Goal: Task Accomplishment & Management: Use online tool/utility

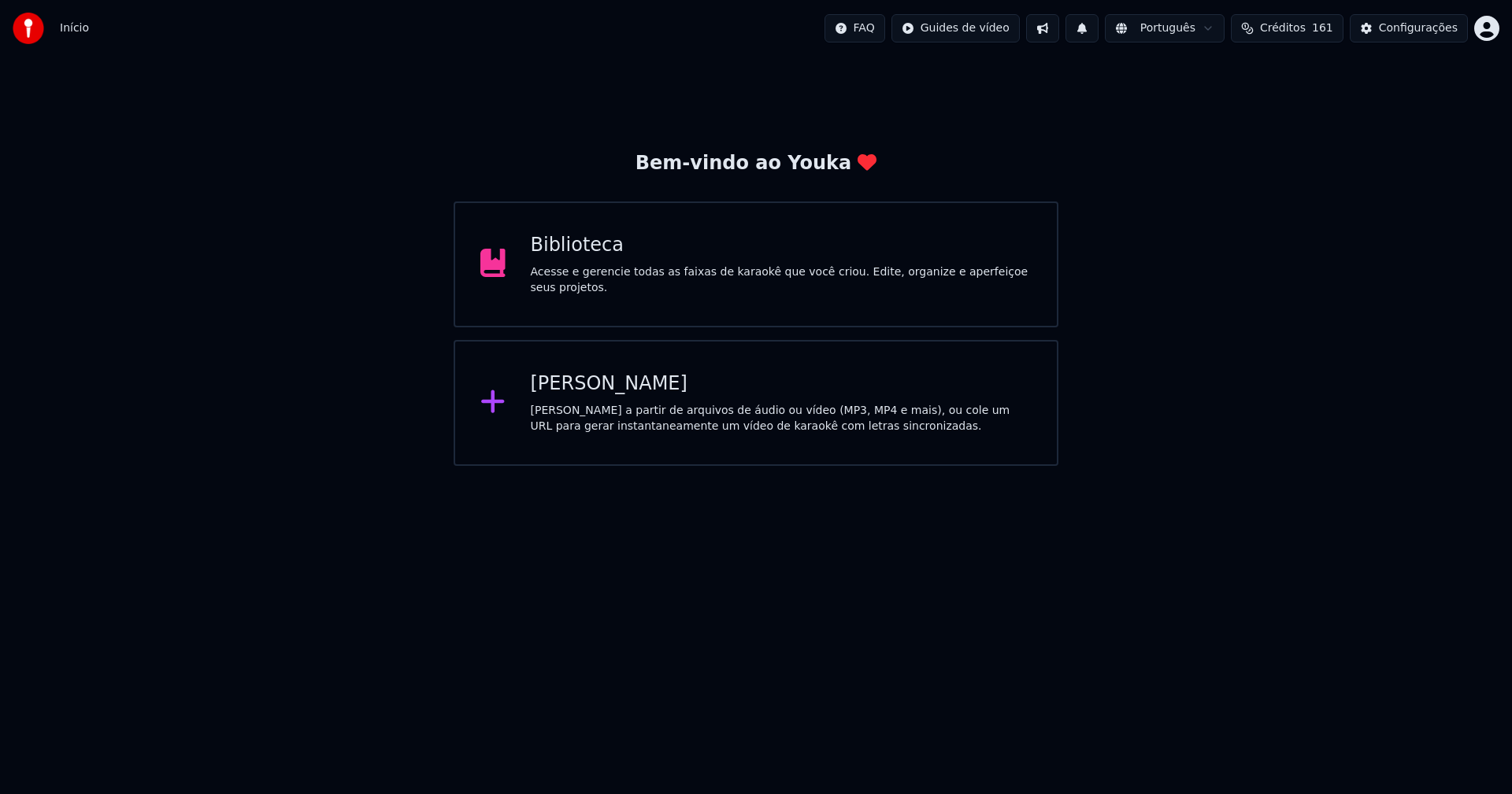
click at [611, 383] on div "[PERSON_NAME]" at bounding box center [782, 384] width 501 height 25
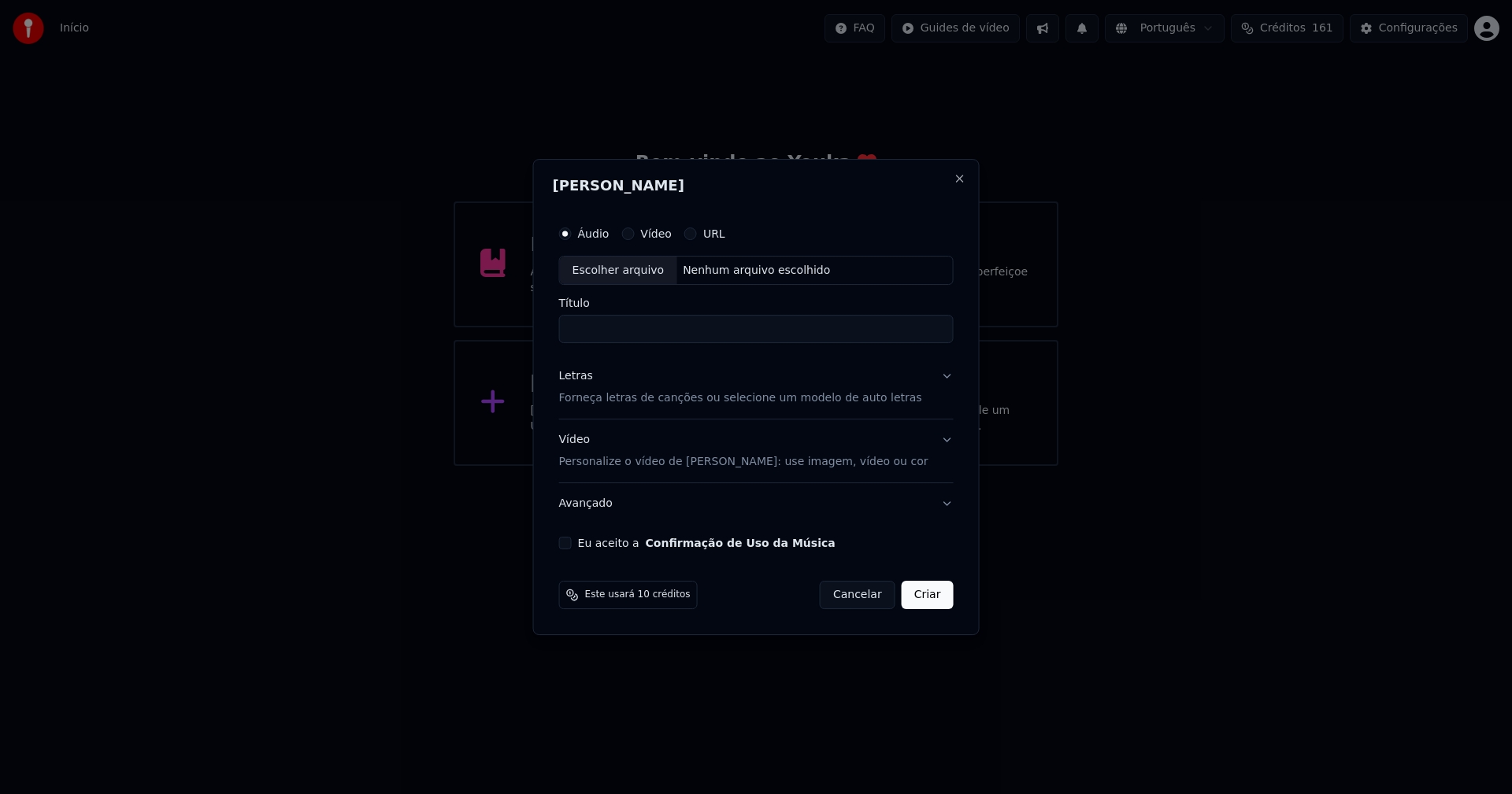
click at [634, 273] on div "Escolher arquivo" at bounding box center [619, 271] width 117 height 29
type input "**********"
click at [586, 376] on div "Letras" at bounding box center [576, 376] width 34 height 16
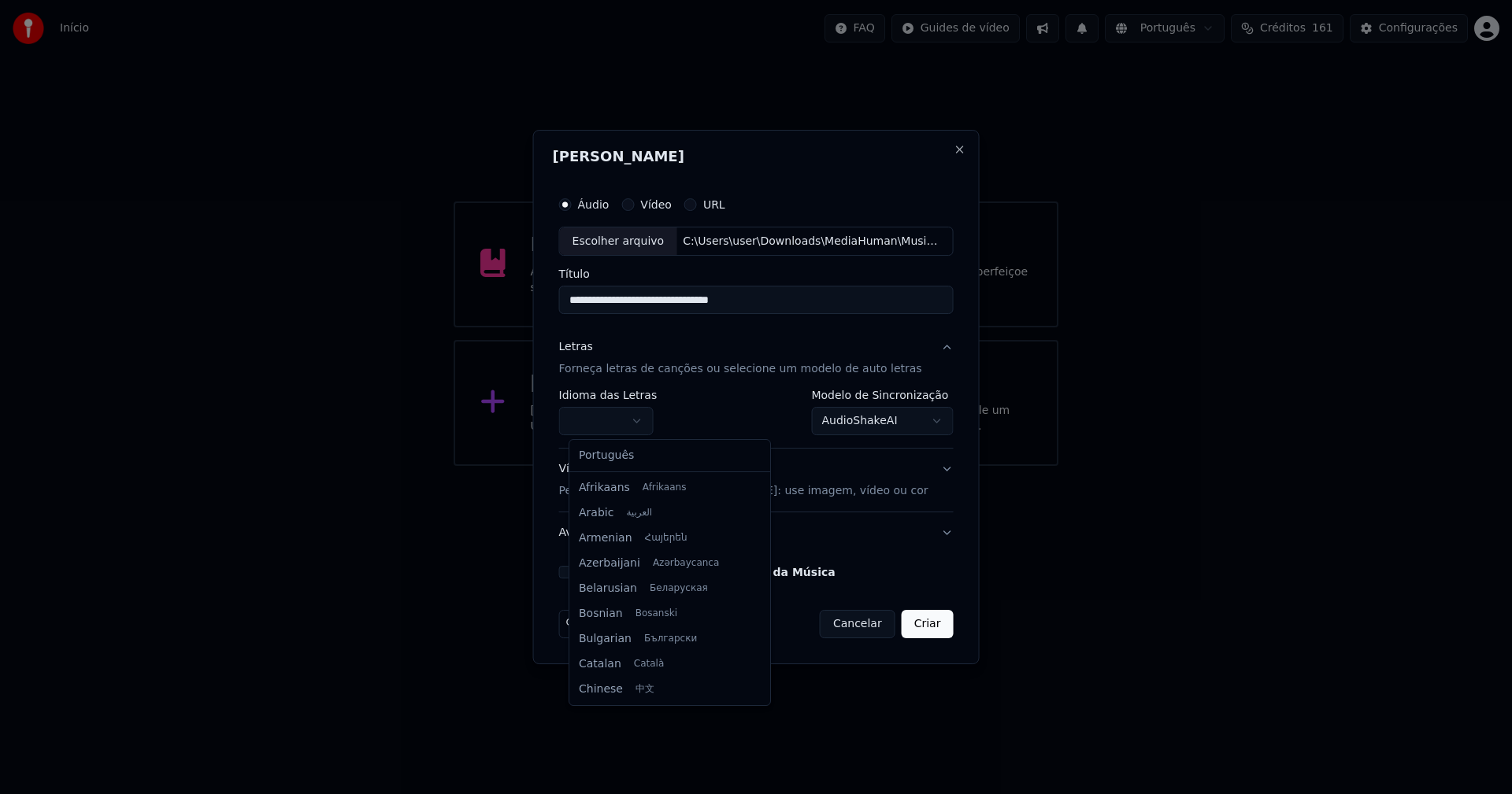
click at [616, 427] on body "**********" at bounding box center [756, 233] width 1512 height 466
select select "**"
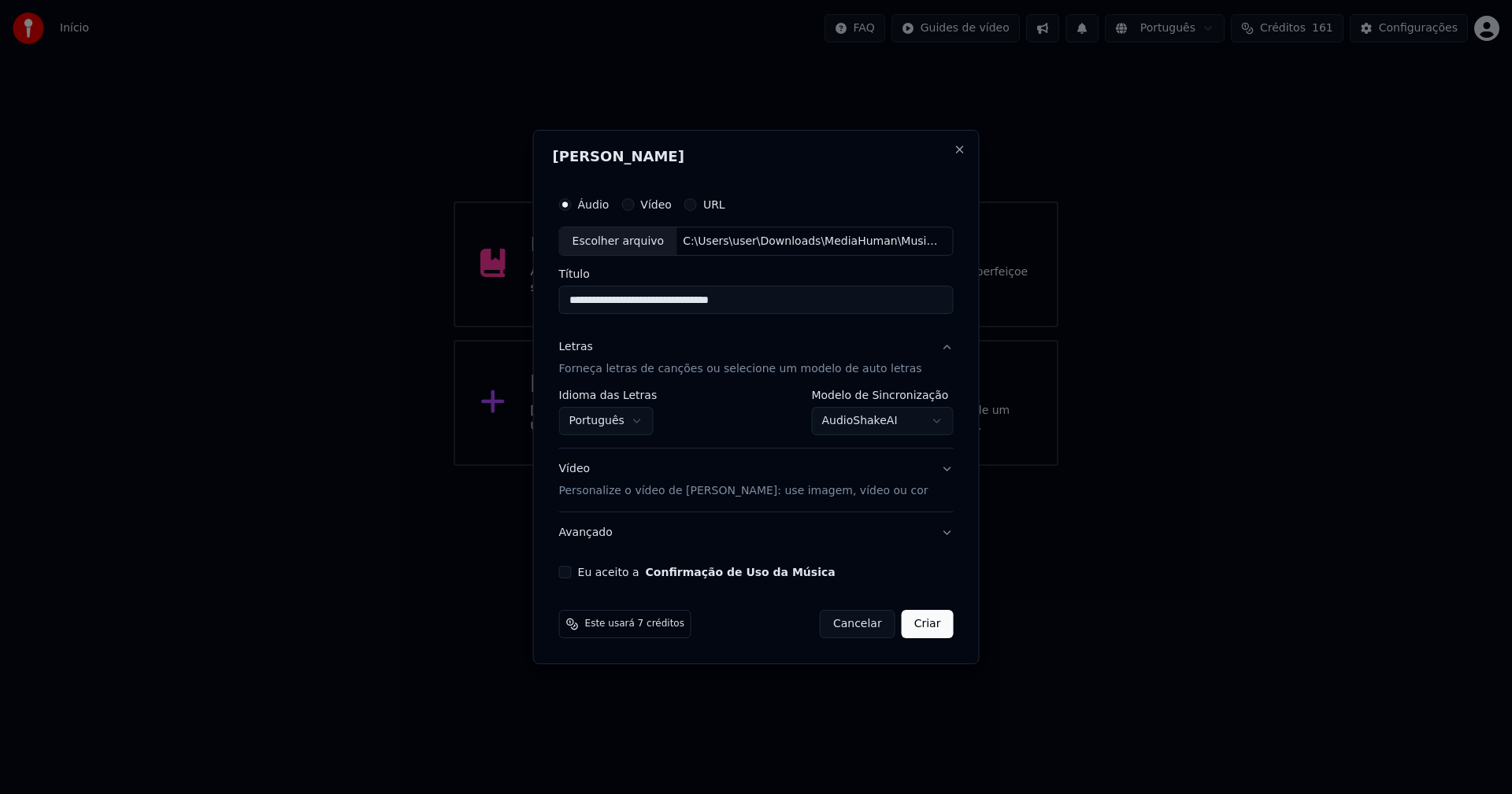
click at [857, 420] on body "**********" at bounding box center [756, 233] width 1512 height 466
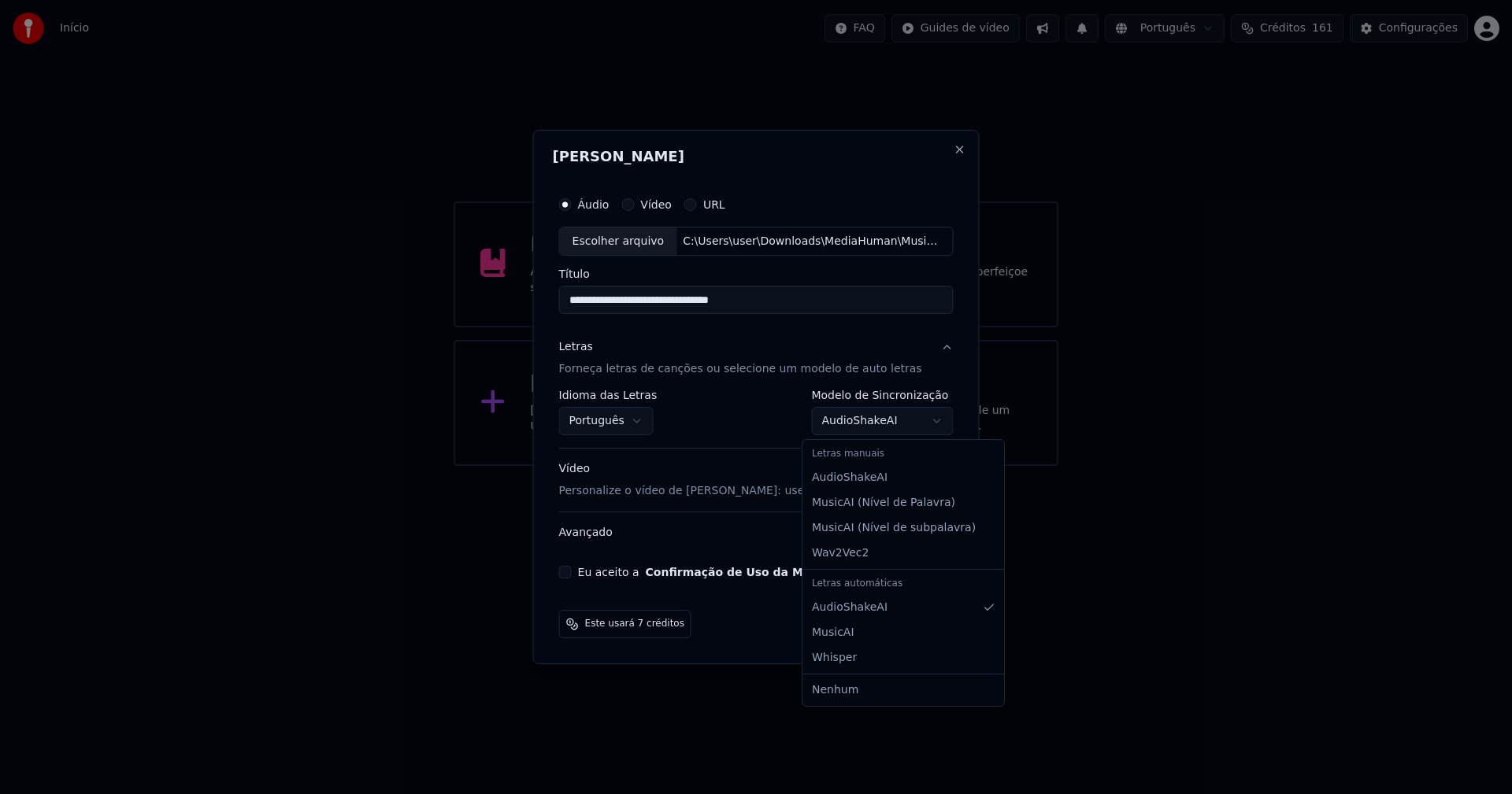
select select "**********"
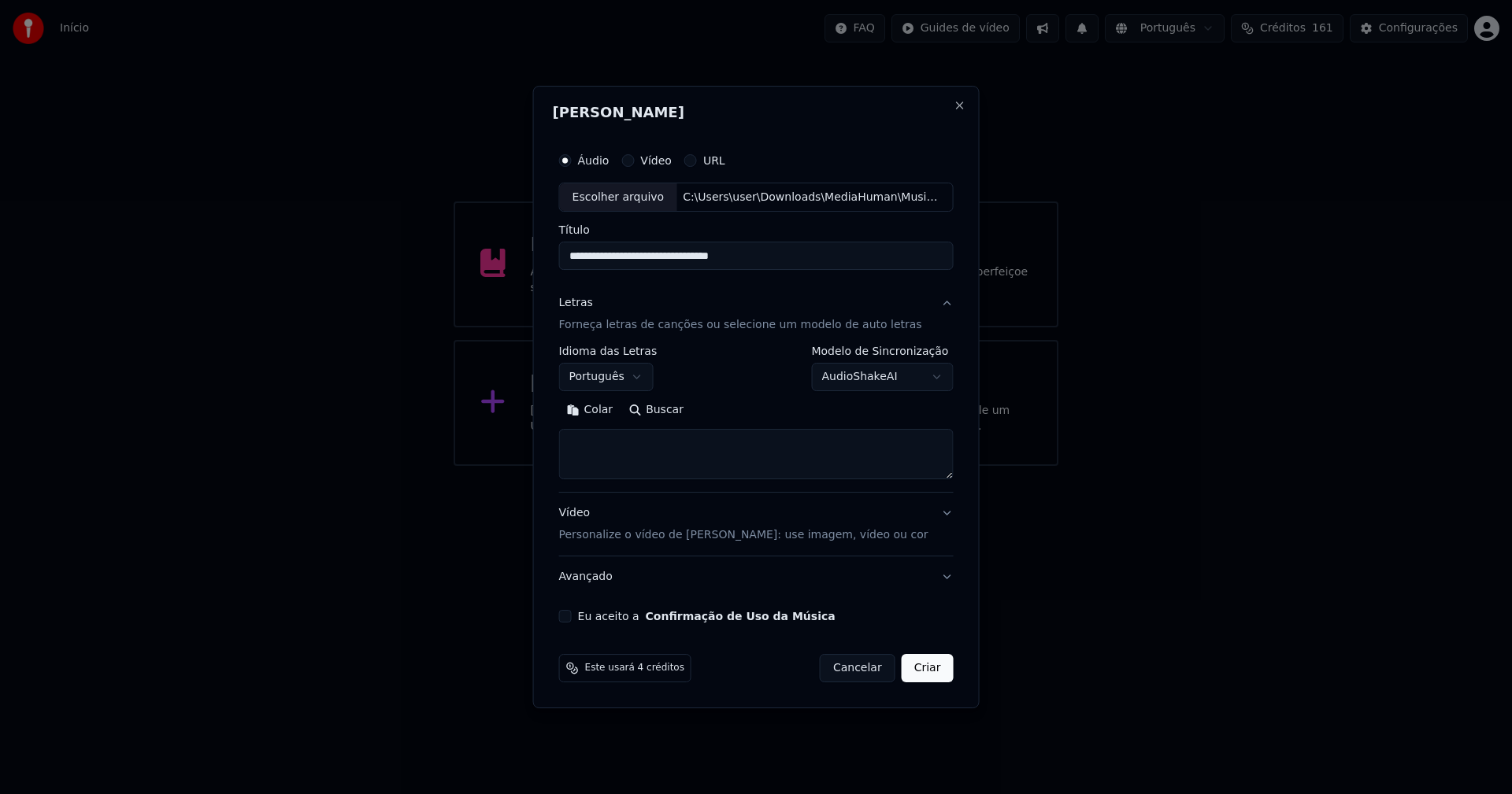
click at [611, 409] on button "Colar" at bounding box center [590, 411] width 62 height 25
click at [926, 673] on button "Criar" at bounding box center [927, 668] width 52 height 29
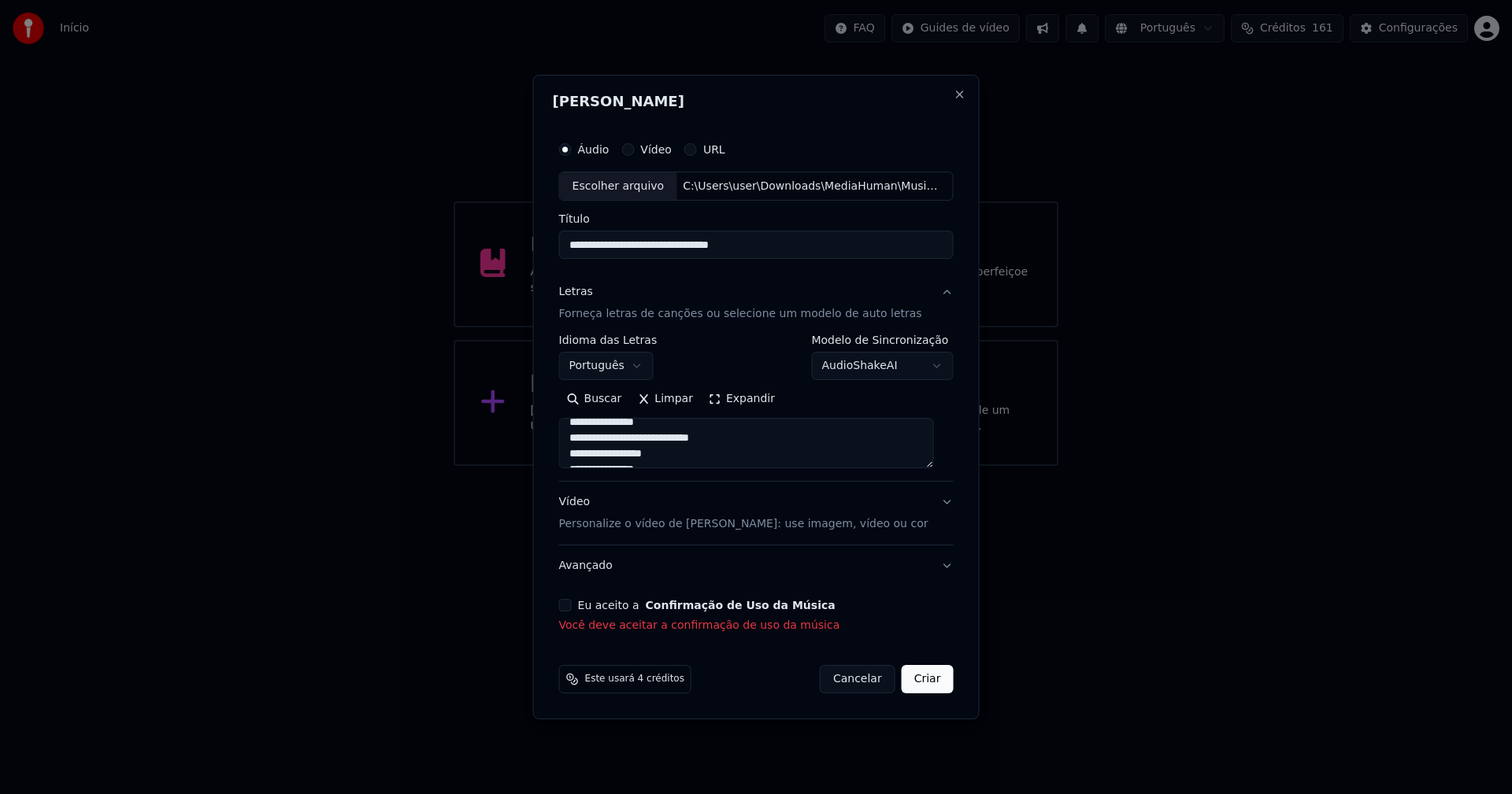
click at [572, 607] on button "Eu aceito a Confirmação de Uso da Música" at bounding box center [565, 605] width 13 height 13
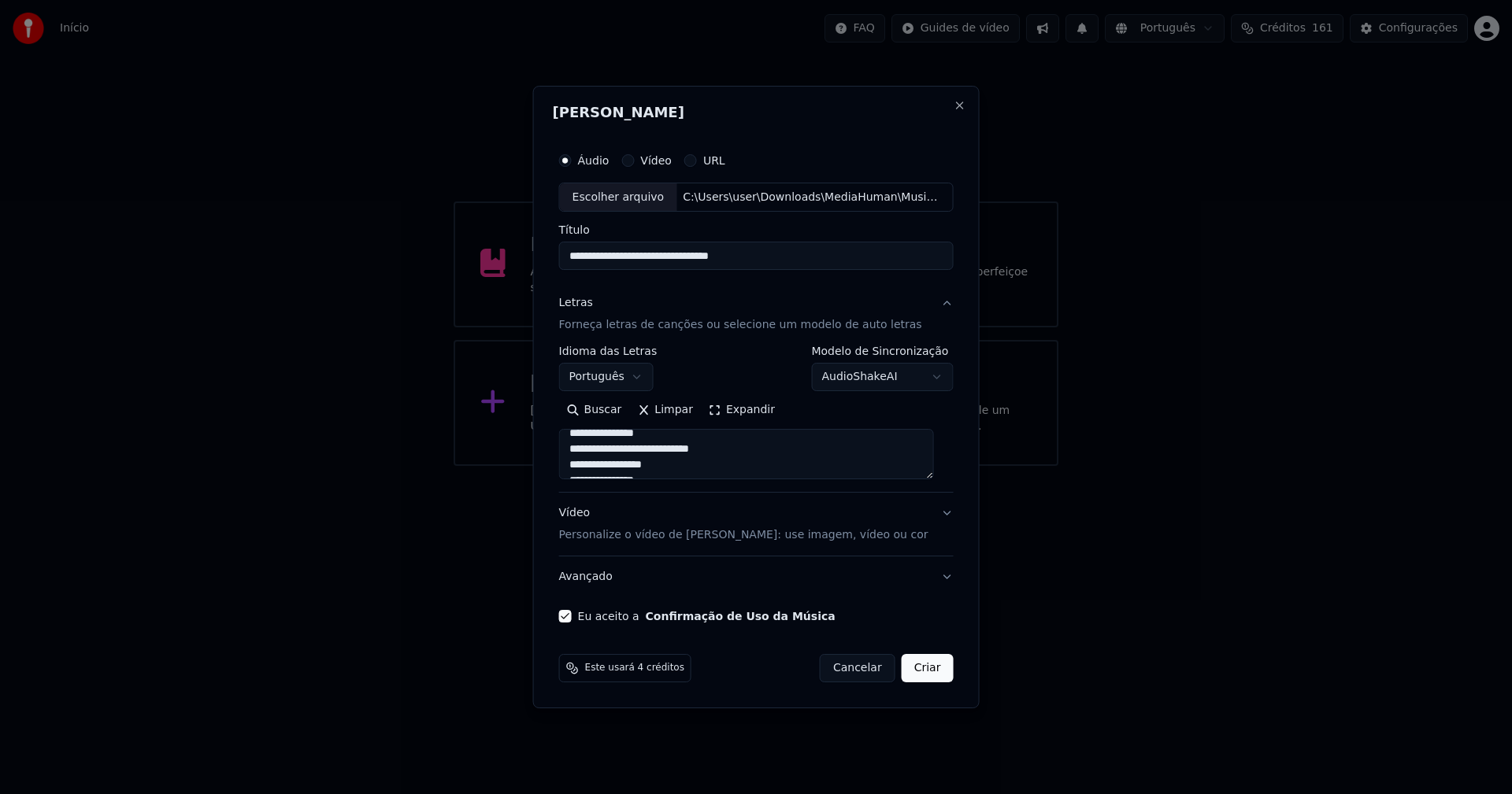
click at [936, 677] on button "Criar" at bounding box center [927, 668] width 52 height 29
type textarea "**********"
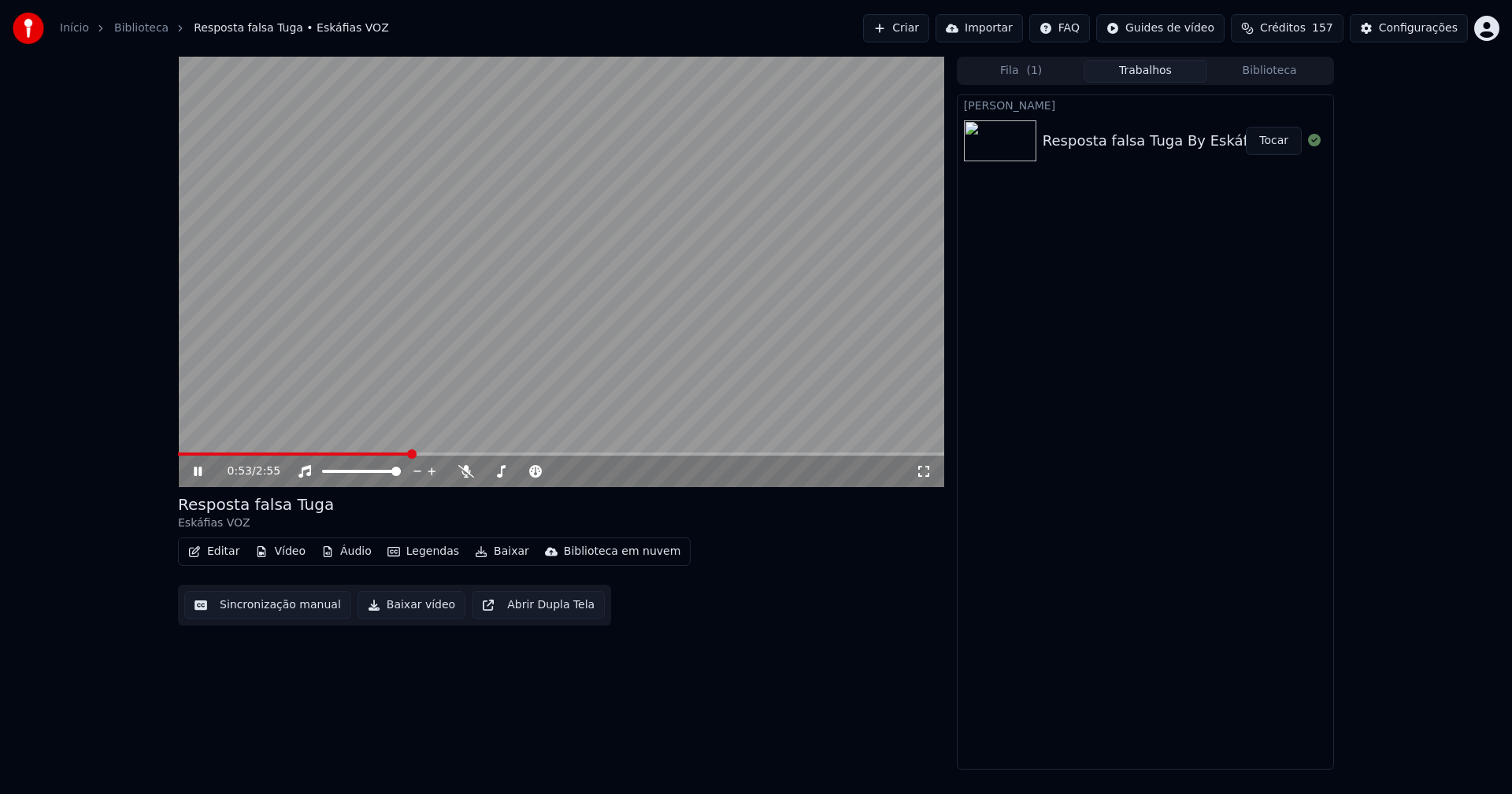
click at [194, 472] on icon at bounding box center [209, 471] width 37 height 13
click at [354, 554] on button "Áudio" at bounding box center [346, 552] width 63 height 22
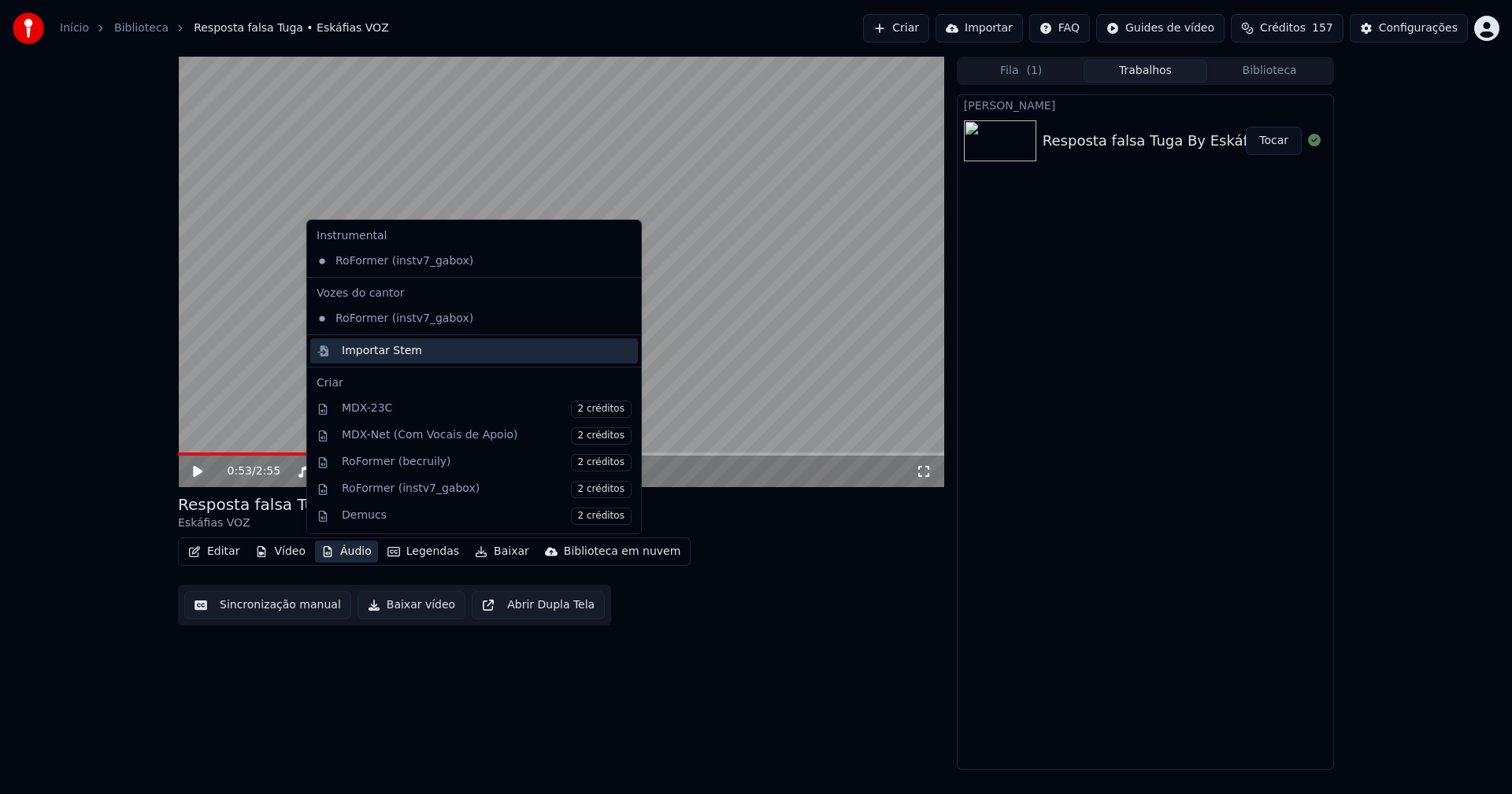
click at [372, 355] on div "Importar Stem" at bounding box center [382, 350] width 81 height 16
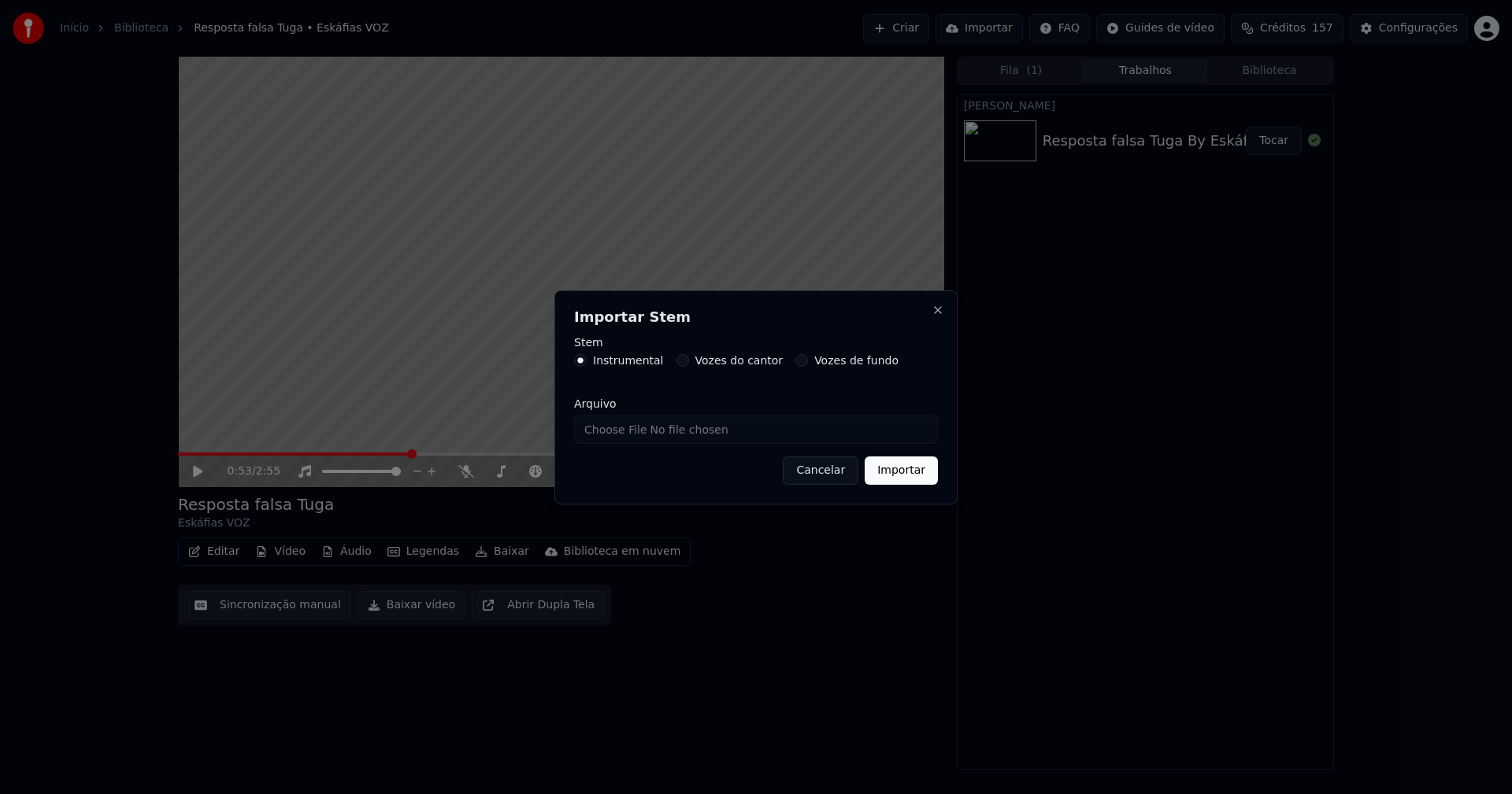
click at [611, 433] on input "Arquivo" at bounding box center [756, 430] width 364 height 29
type input "**********"
click at [899, 470] on button "Importar" at bounding box center [901, 471] width 73 height 29
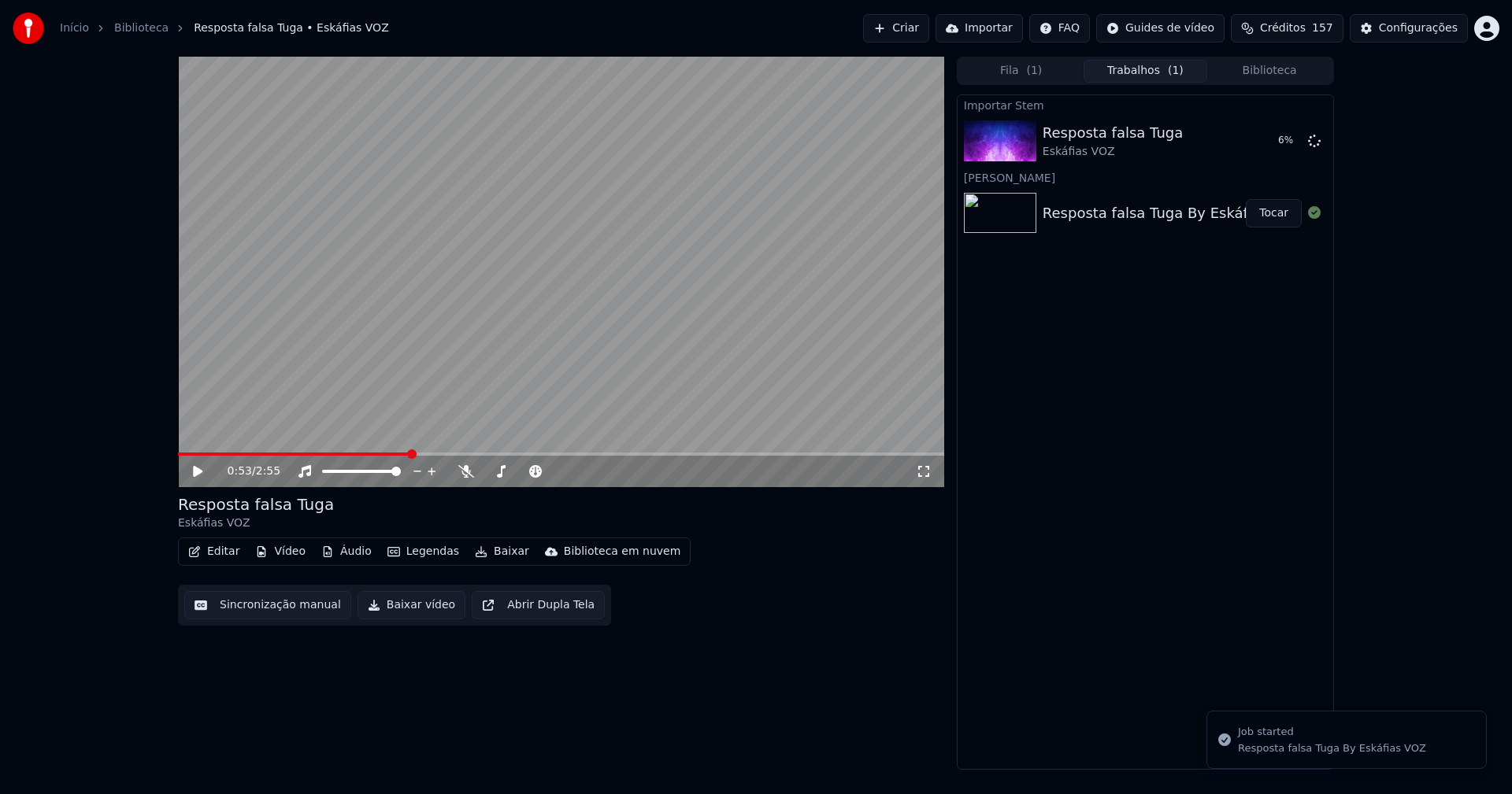
click at [280, 557] on button "Vídeo" at bounding box center [280, 552] width 63 height 22
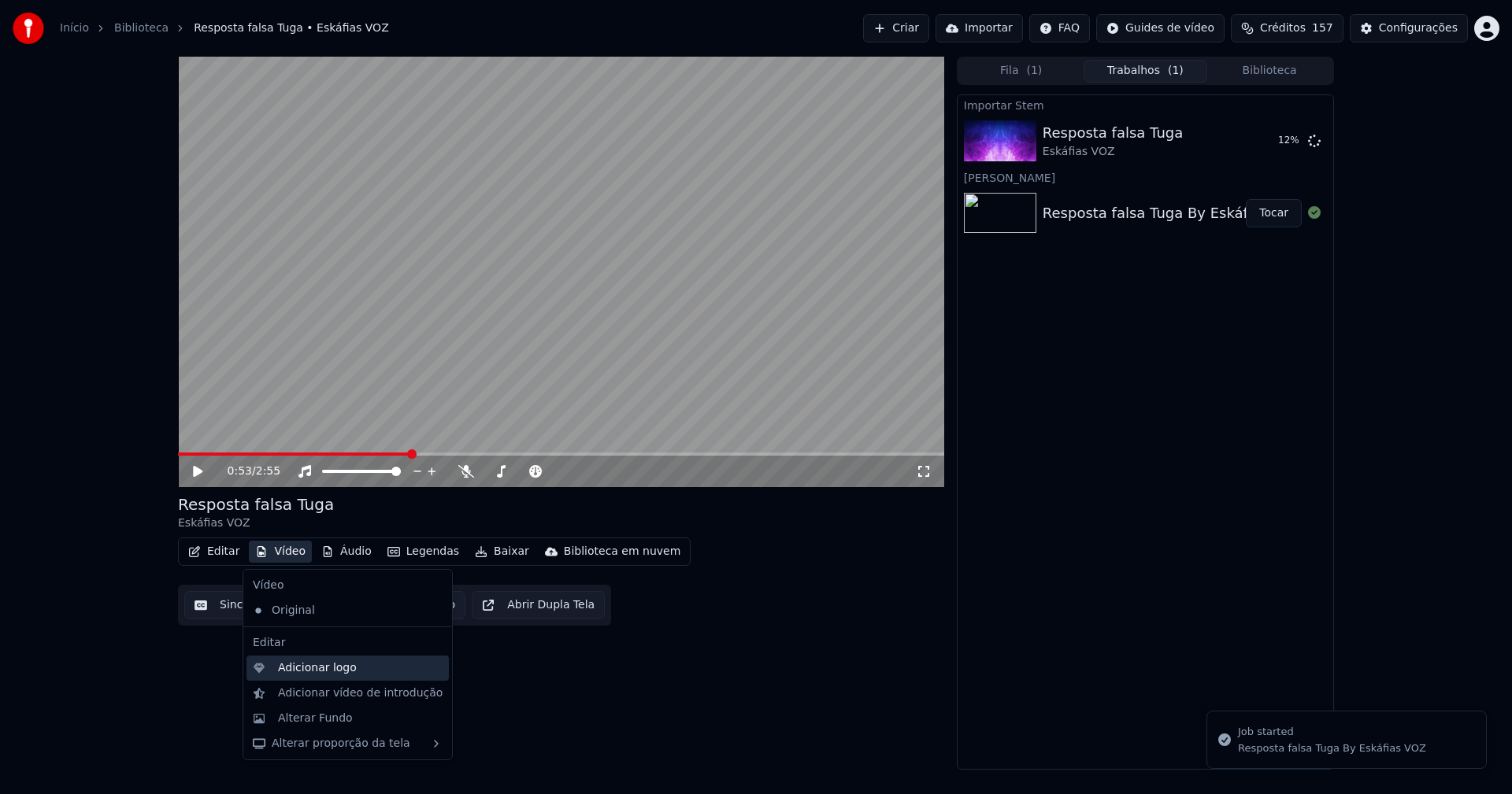
click at [309, 667] on div "Adicionar logo" at bounding box center [317, 668] width 79 height 16
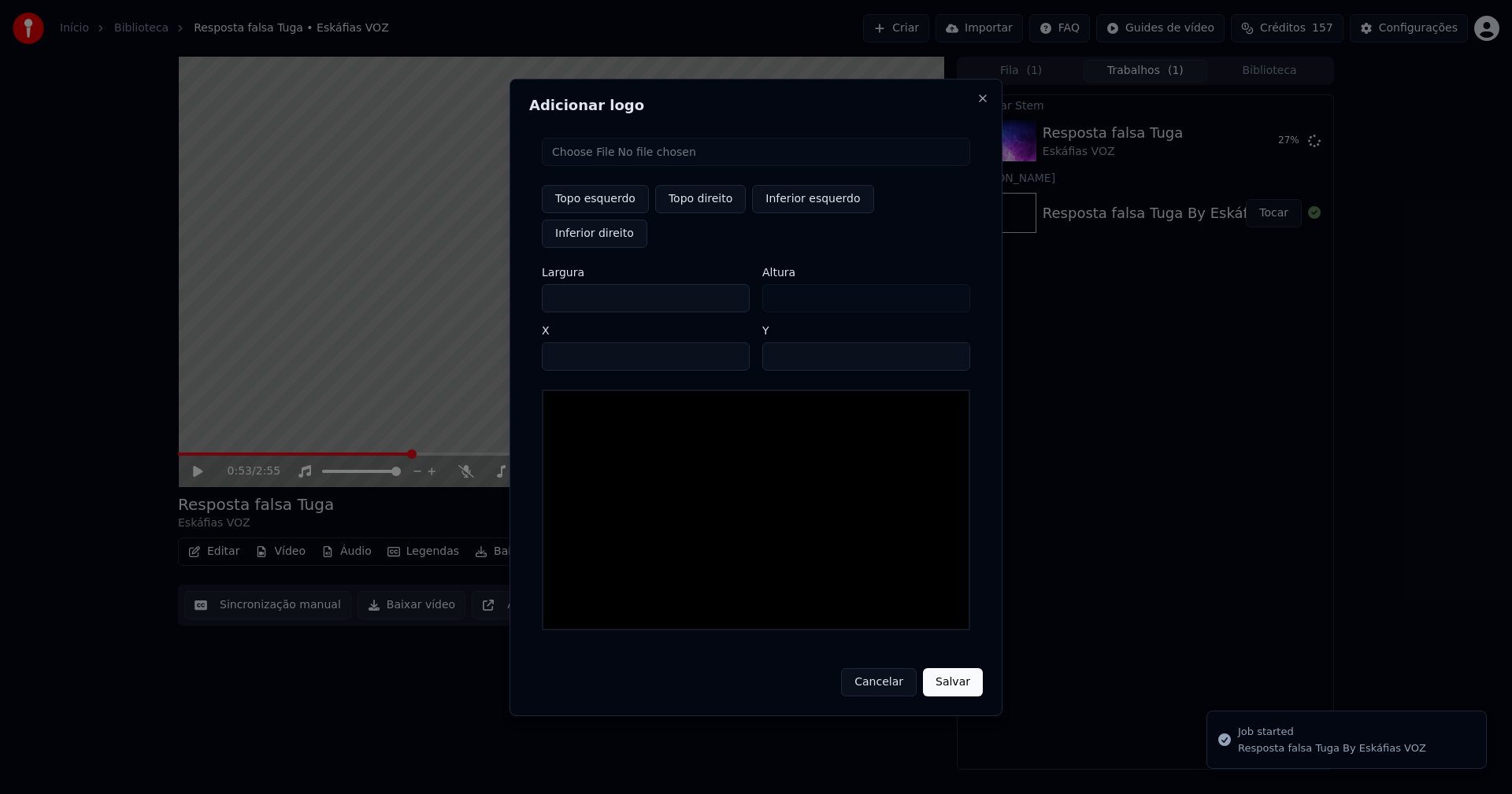
click at [592, 166] on input "file" at bounding box center [756, 152] width 429 height 29
type input "**********"
click at [707, 213] on button "Topo direito" at bounding box center [700, 200] width 91 height 29
type input "****"
drag, startPoint x: 566, startPoint y: 282, endPoint x: 539, endPoint y: 283, distance: 27.0
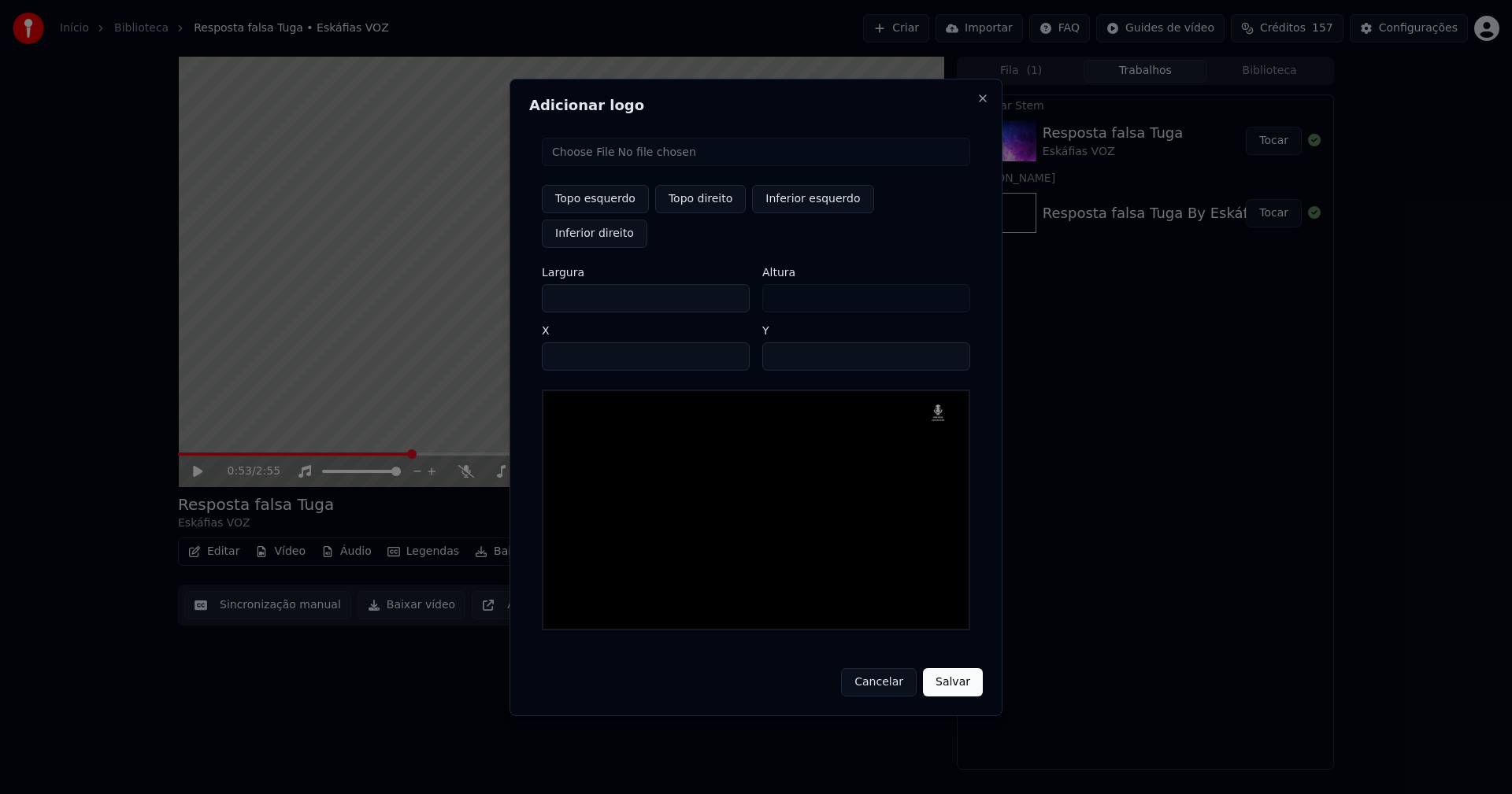
click at [539, 283] on div "Topo esquerdo Topo direito Inferior esquerdo Inferior direito Largura *** Altur…" at bounding box center [756, 384] width 454 height 518
type input "**"
type input "***"
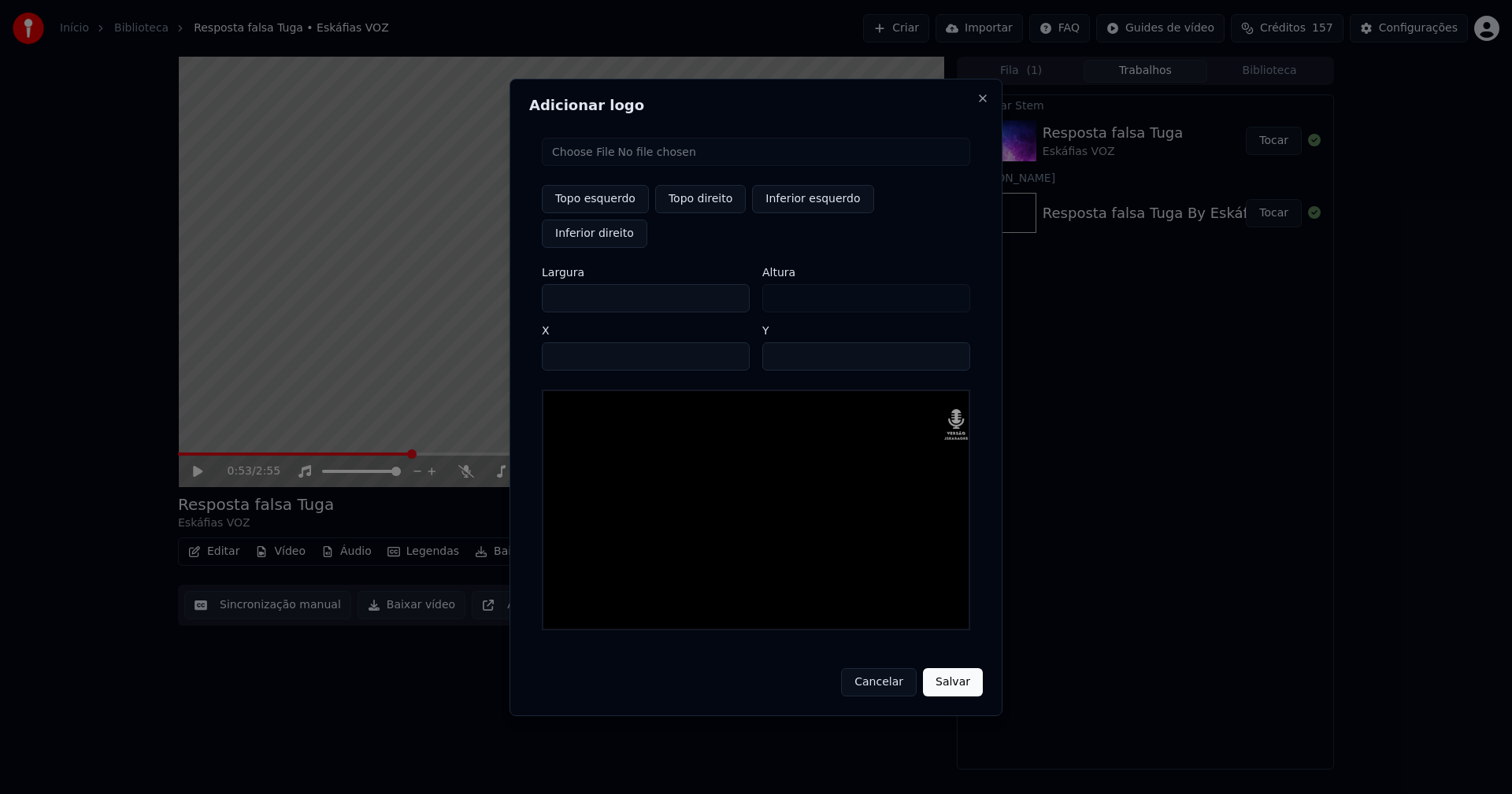
type input "***"
click at [572, 342] on input "****" at bounding box center [646, 356] width 208 height 29
type input "****"
click at [779, 342] on input "**" at bounding box center [866, 356] width 208 height 29
type input "**"
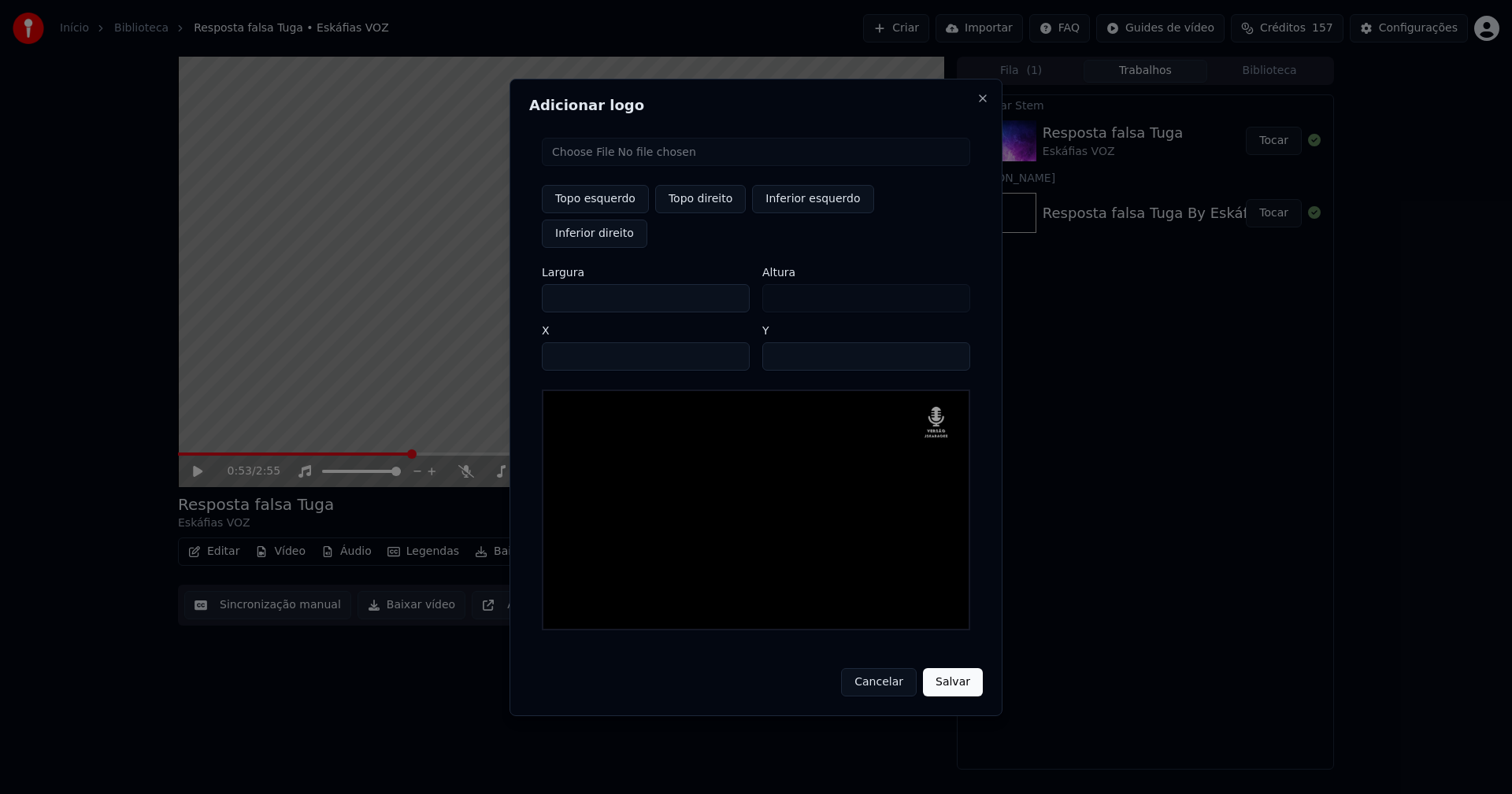
click at [953, 668] on button "Salvar" at bounding box center [952, 682] width 60 height 29
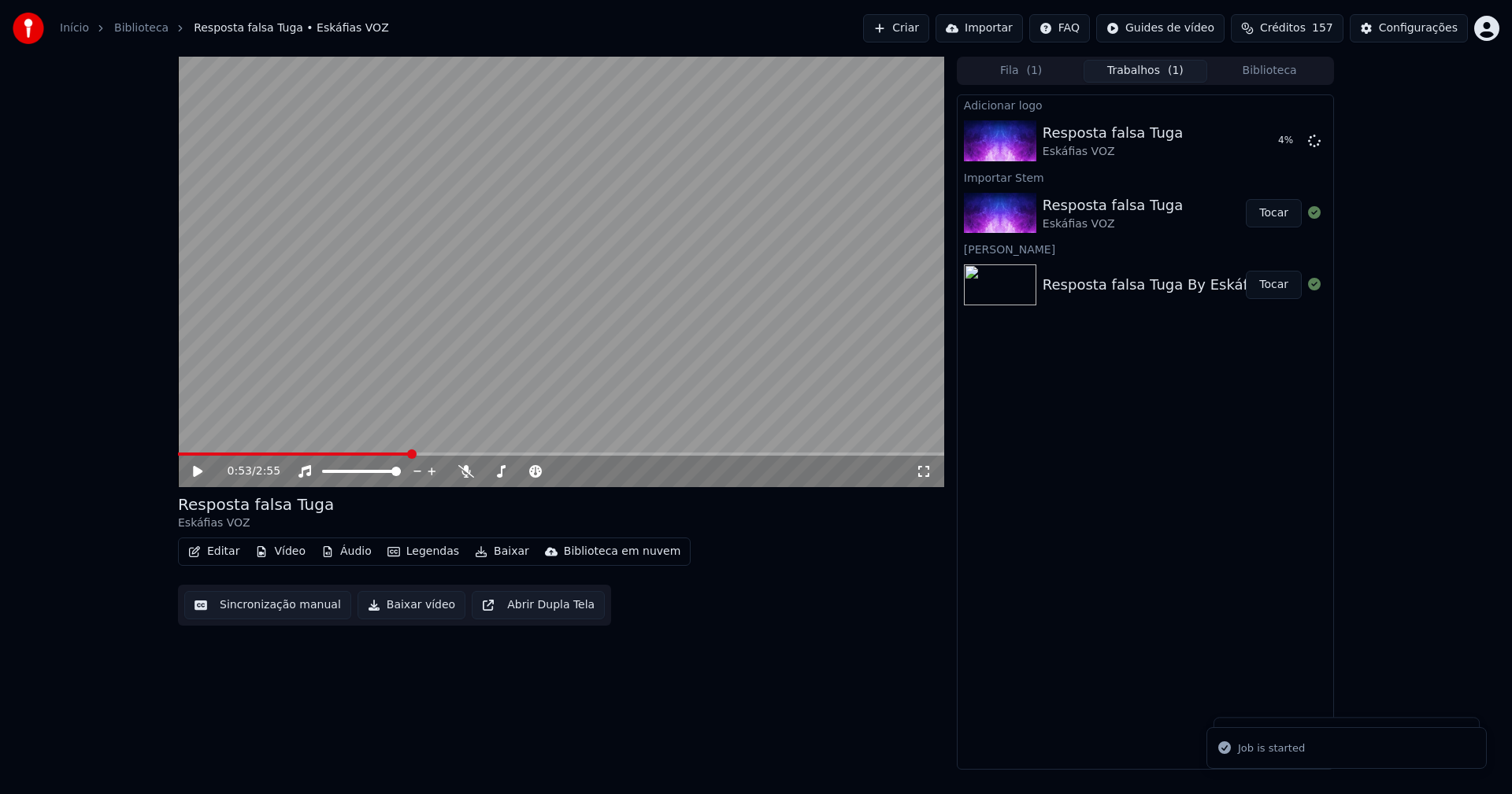
click at [339, 561] on button "Áudio" at bounding box center [346, 552] width 63 height 22
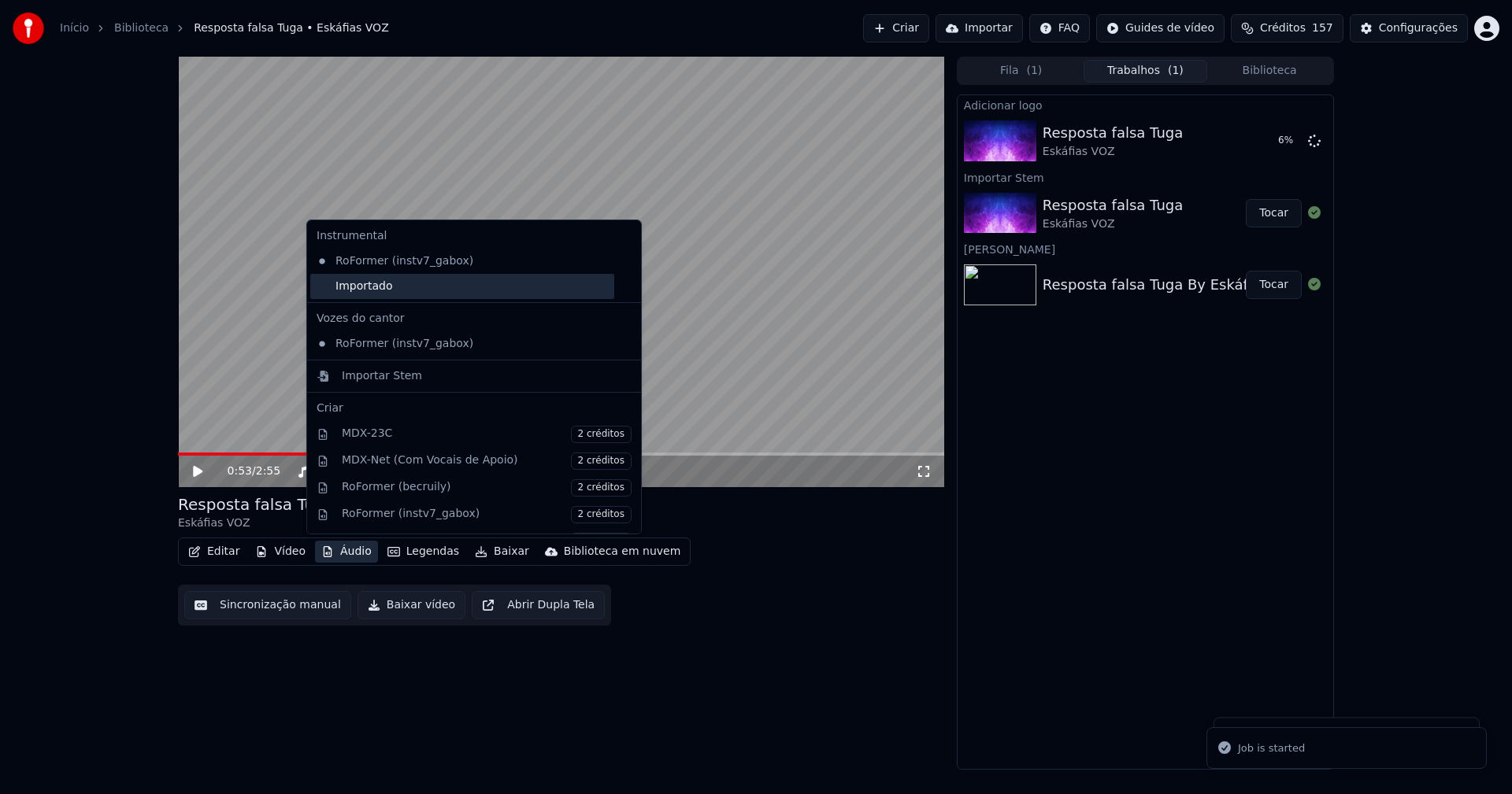
click at [350, 291] on div "Importado" at bounding box center [462, 287] width 304 height 25
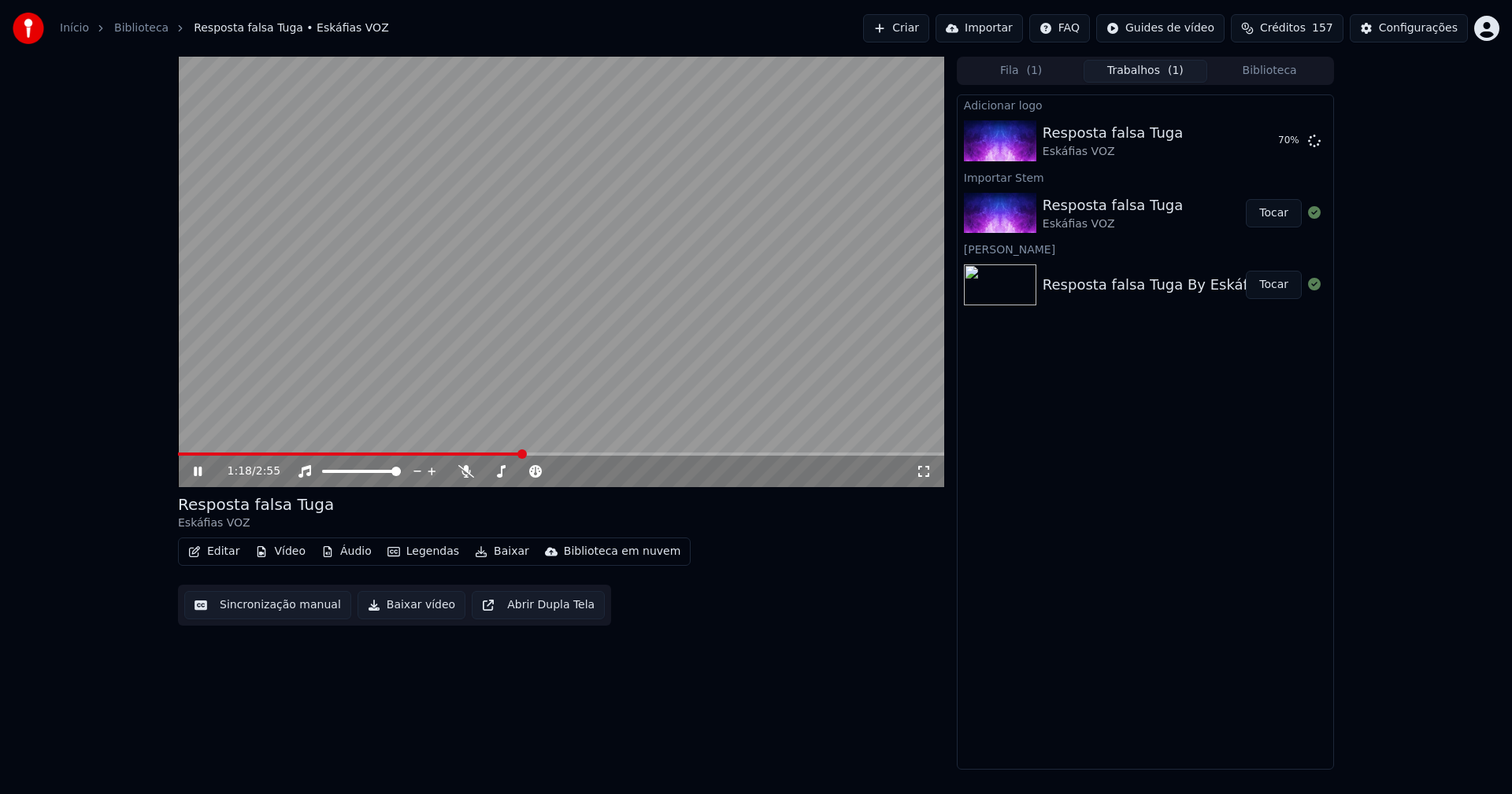
click at [179, 454] on span at bounding box center [350, 454] width 344 height 3
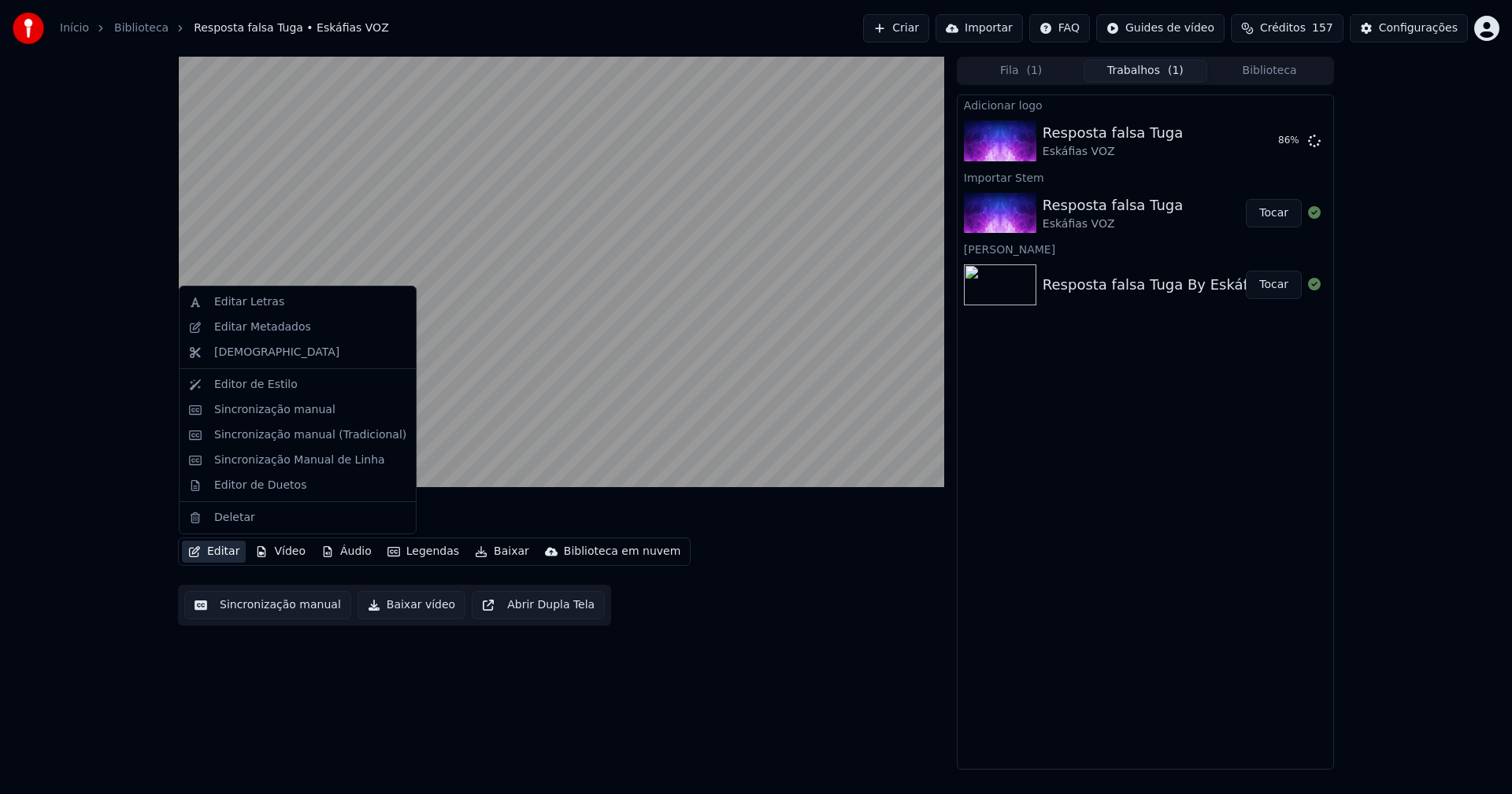
click at [221, 553] on button "Editar" at bounding box center [214, 552] width 64 height 22
click at [245, 331] on div "Editar Metadados" at bounding box center [262, 327] width 96 height 16
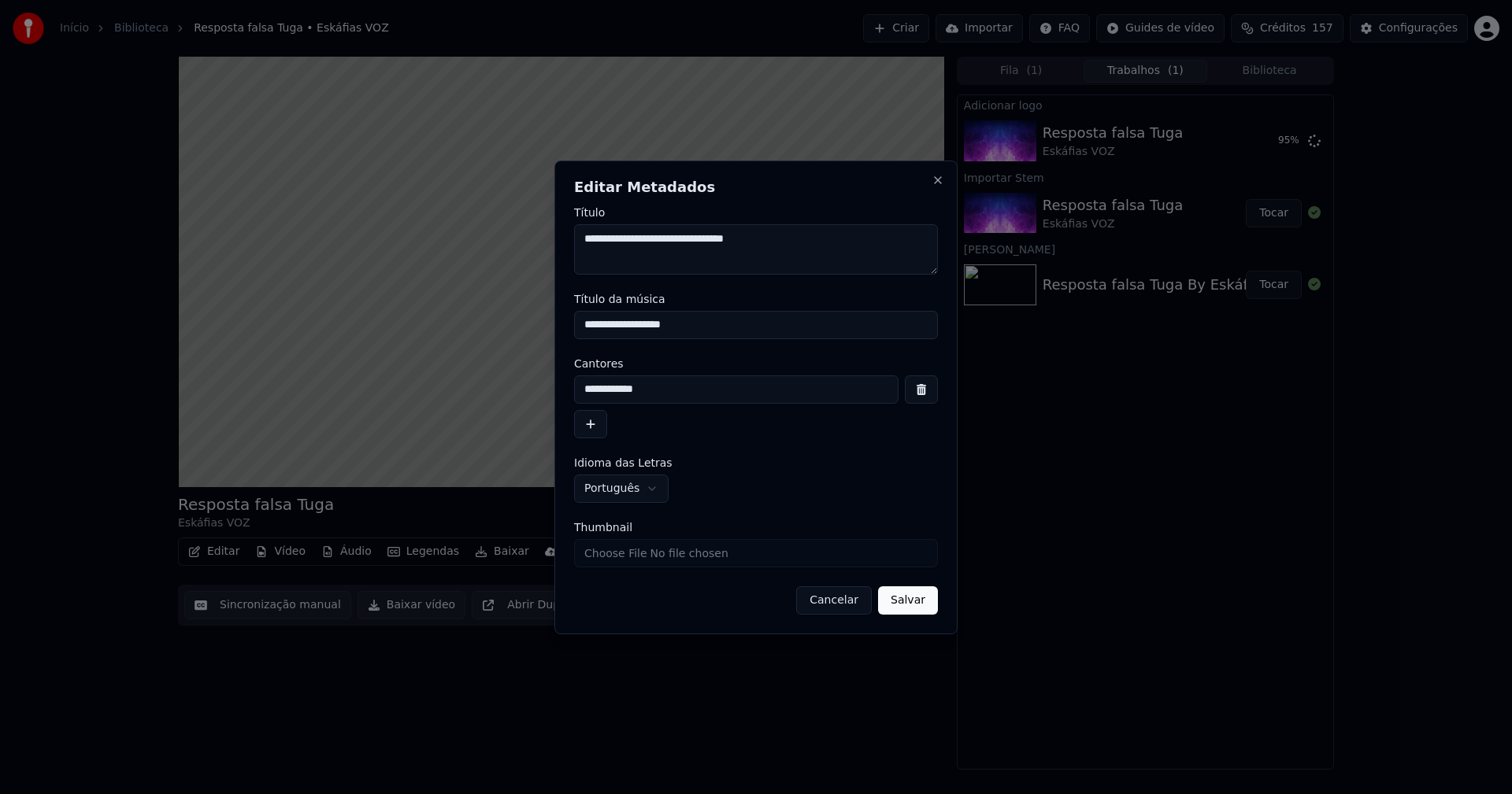
drag, startPoint x: 682, startPoint y: 327, endPoint x: 460, endPoint y: 317, distance: 222.2
click at [460, 317] on body "**********" at bounding box center [756, 397] width 1512 height 794
type input "**********"
click at [651, 390] on input "**********" at bounding box center [735, 390] width 325 height 29
type input "********"
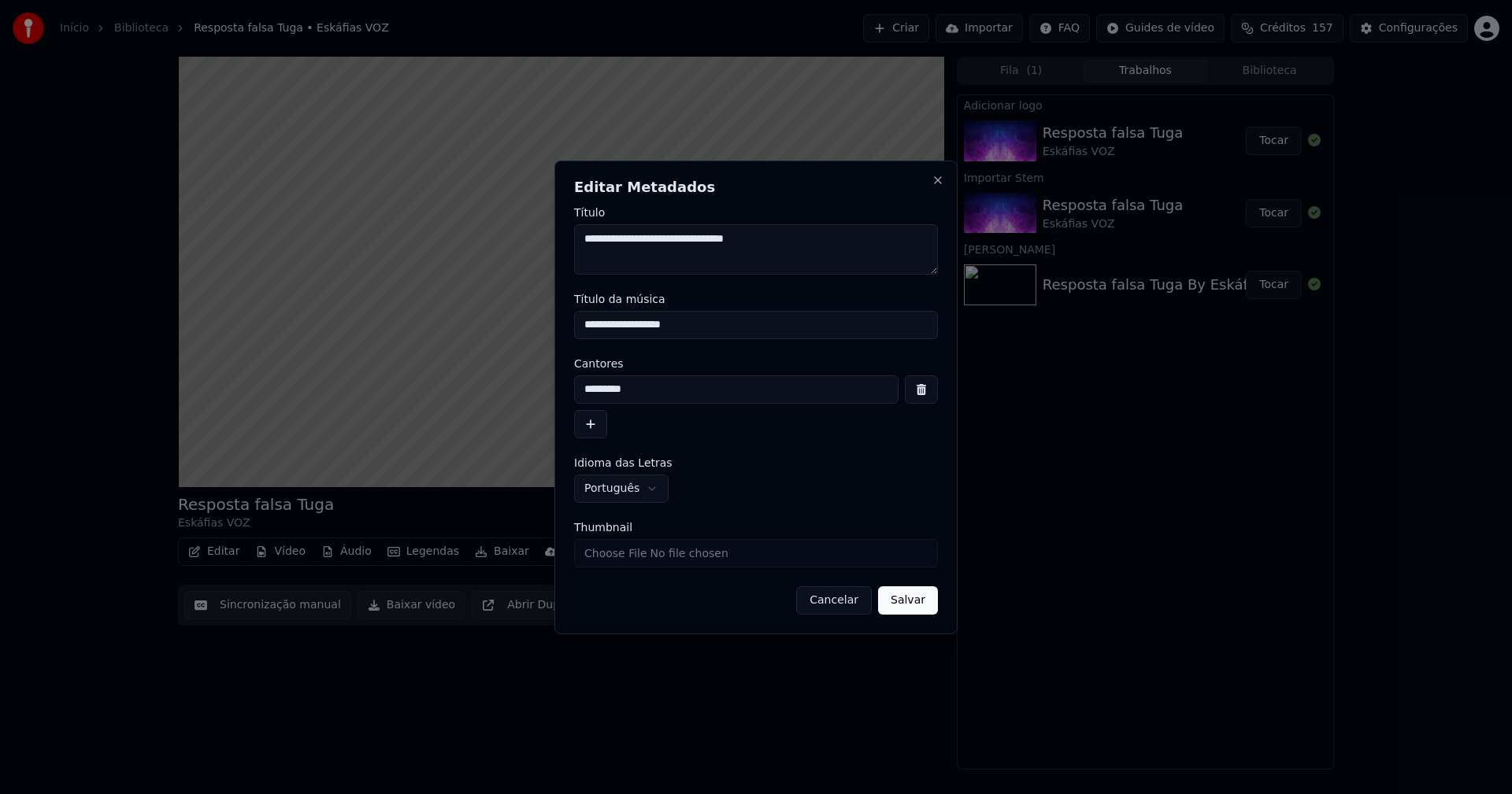
click at [913, 605] on button "Salvar" at bounding box center [907, 600] width 60 height 29
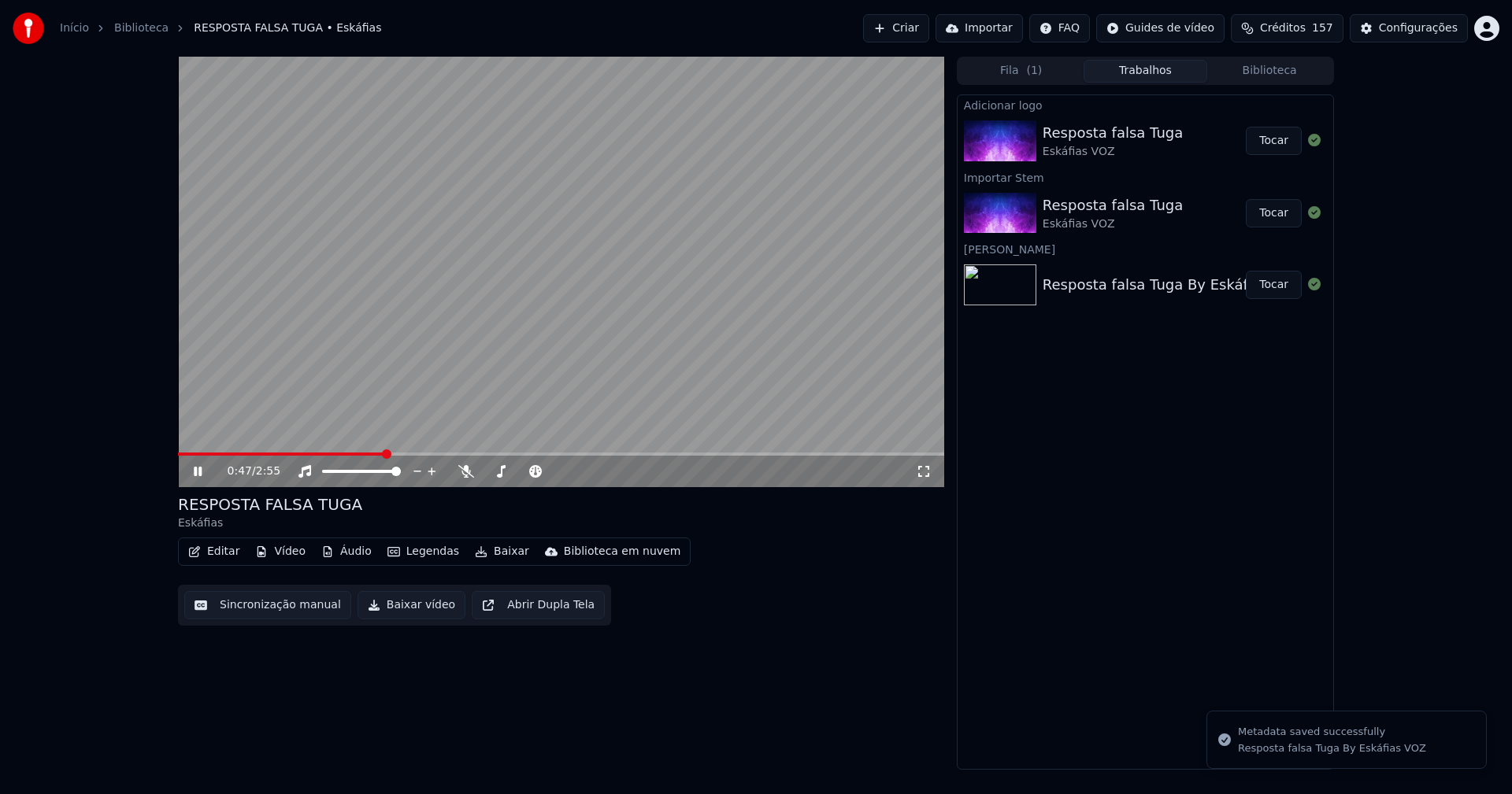
click at [180, 453] on span at bounding box center [281, 454] width 206 height 3
click at [1286, 147] on button "Tocar" at bounding box center [1273, 141] width 56 height 29
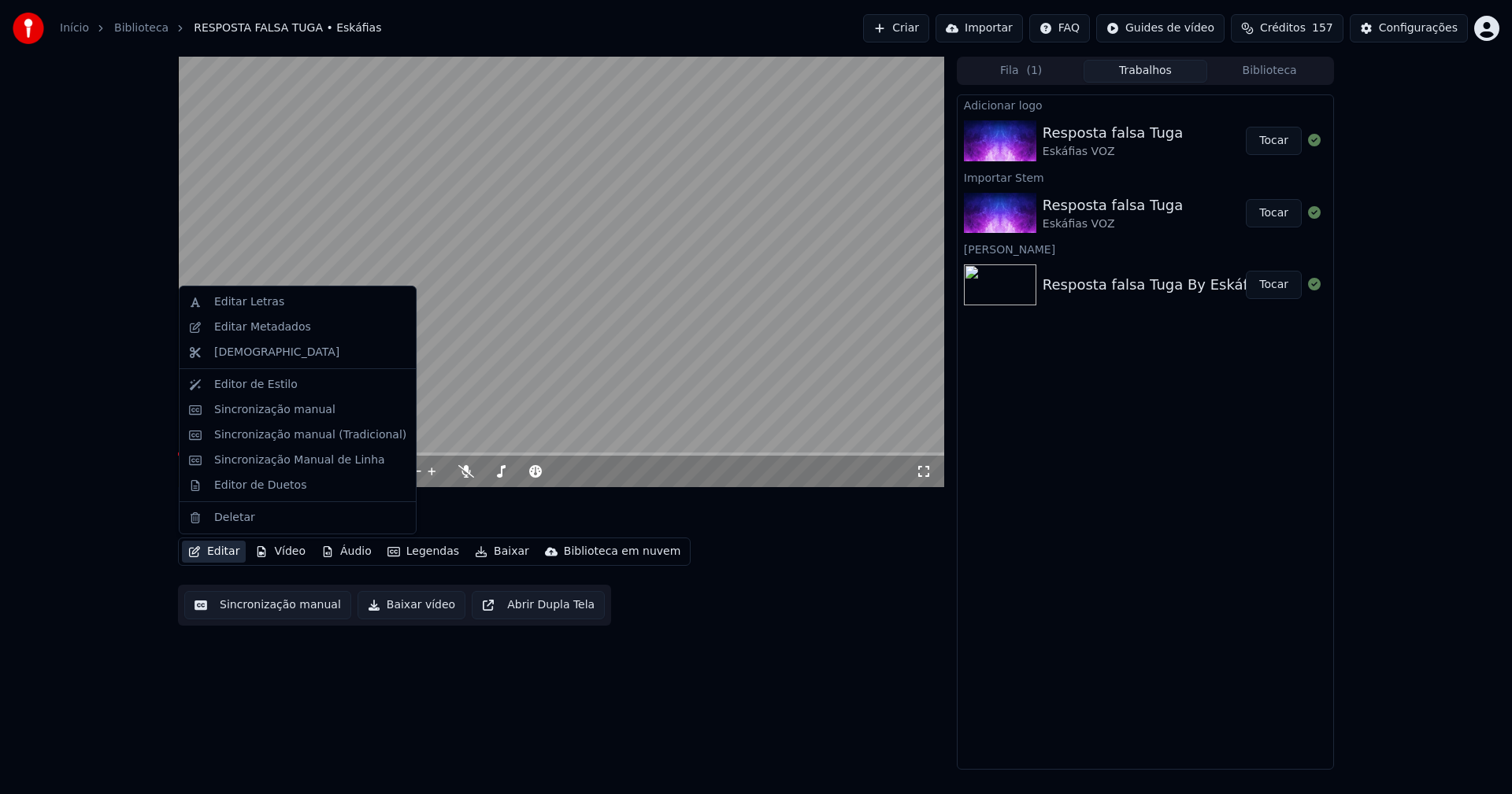
click at [229, 553] on button "Editar" at bounding box center [214, 552] width 64 height 22
click at [311, 438] on div "Sincronização manual (Tradicional)" at bounding box center [309, 435] width 192 height 16
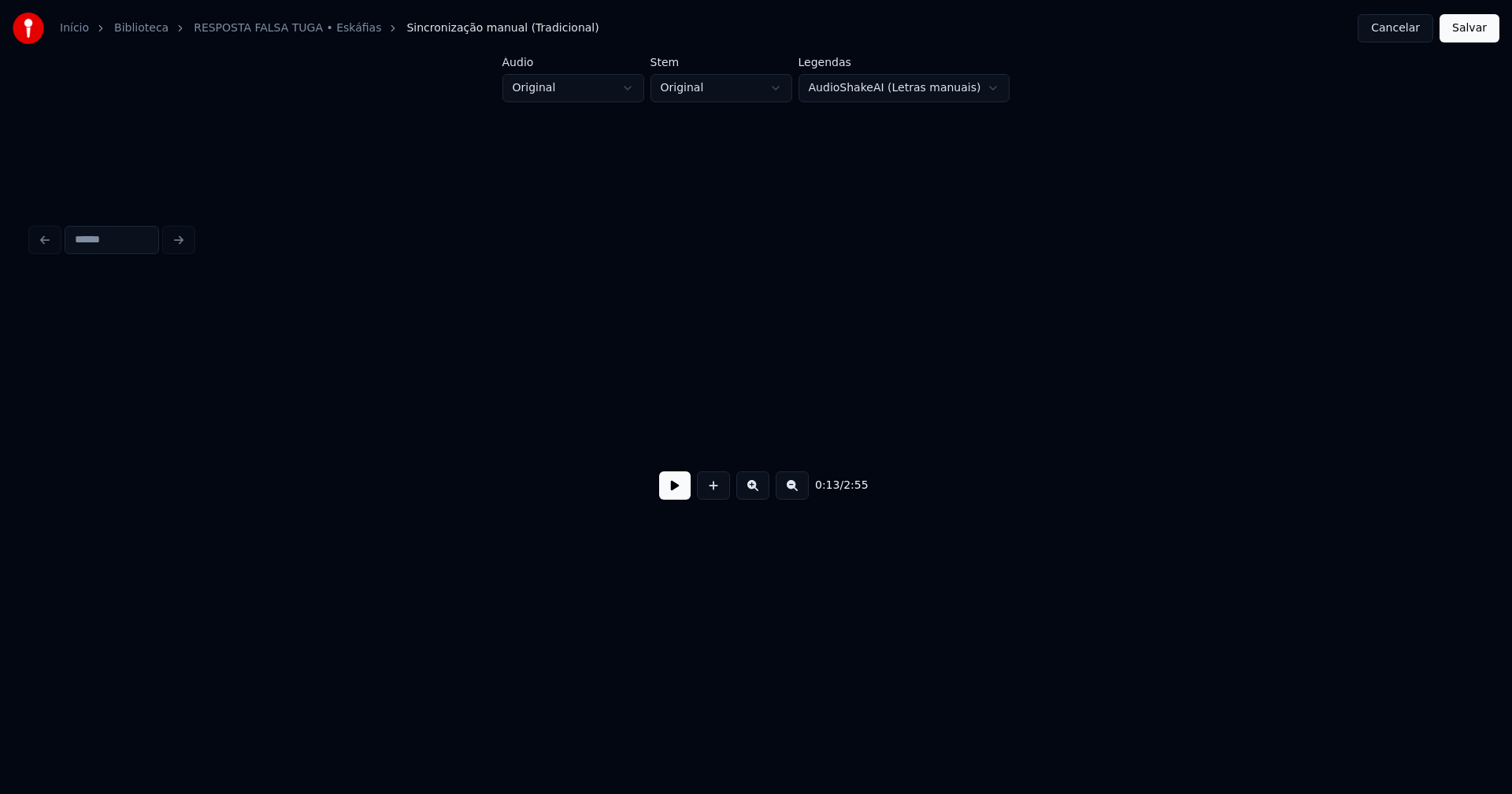
scroll to position [0, 2060]
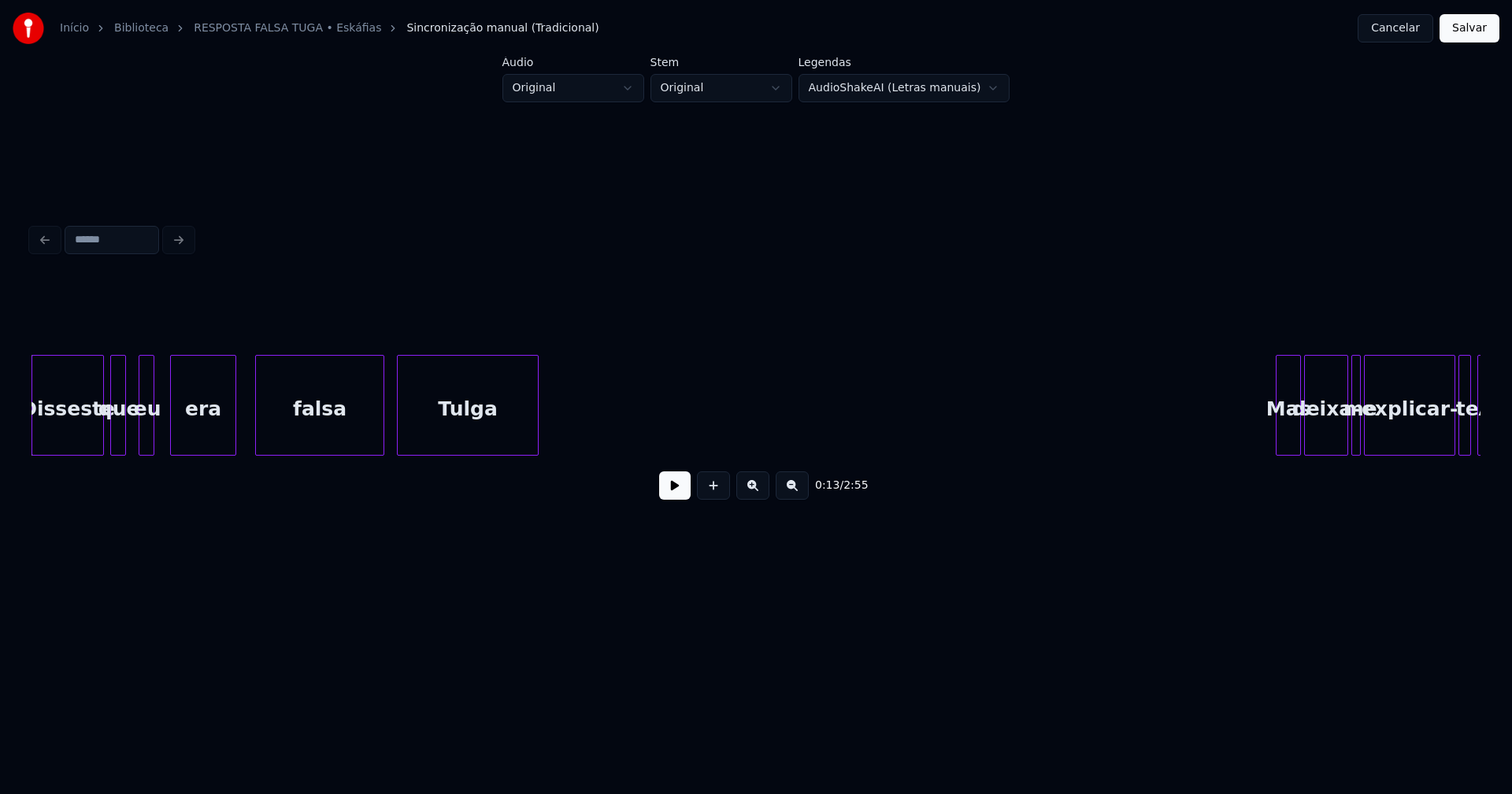
drag, startPoint x: 214, startPoint y: 462, endPoint x: 193, endPoint y: 469, distance: 22.1
click at [193, 469] on div "0:13 / 2:55" at bounding box center [756, 396] width 1449 height 239
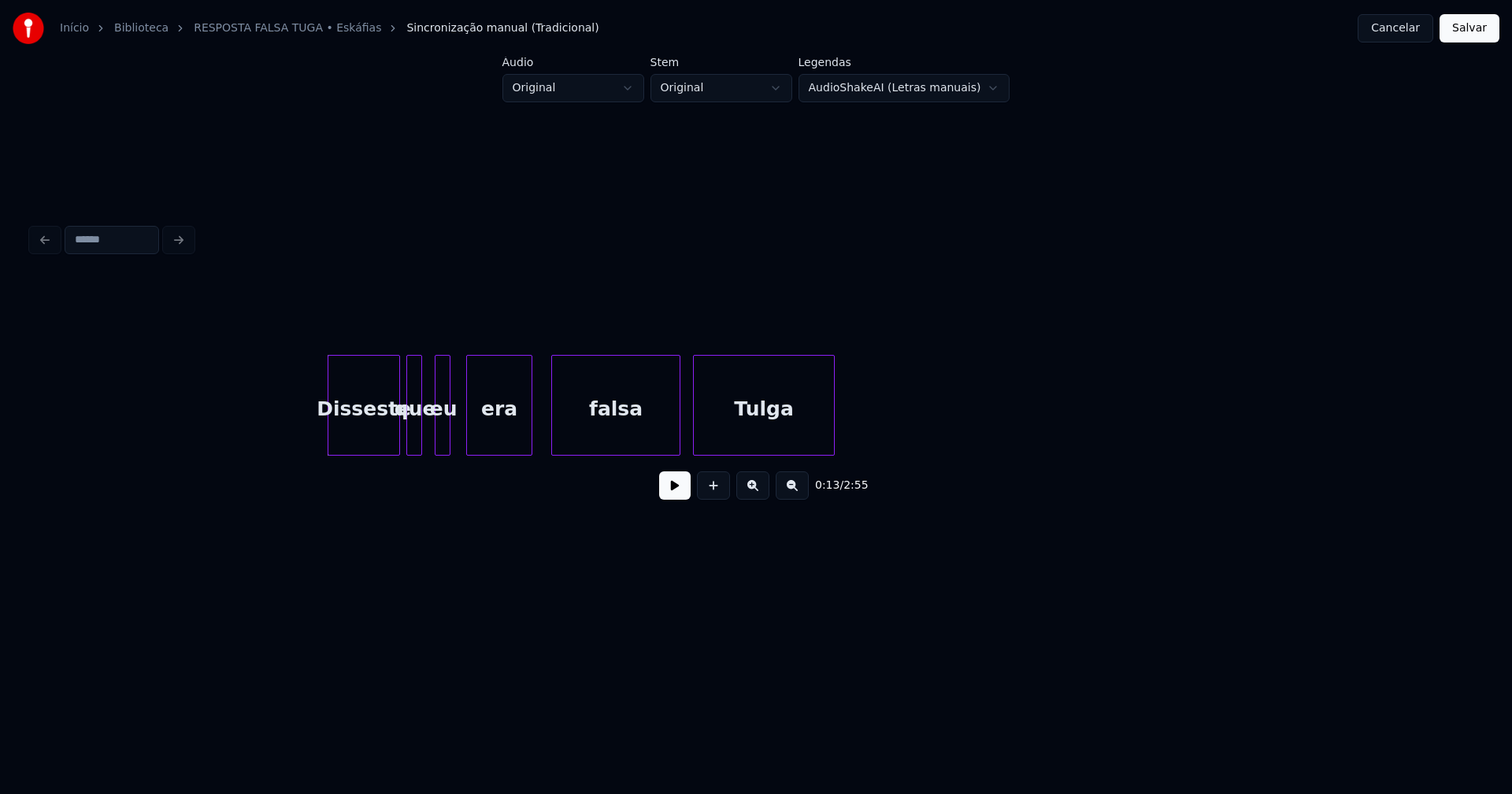
scroll to position [0, 1717]
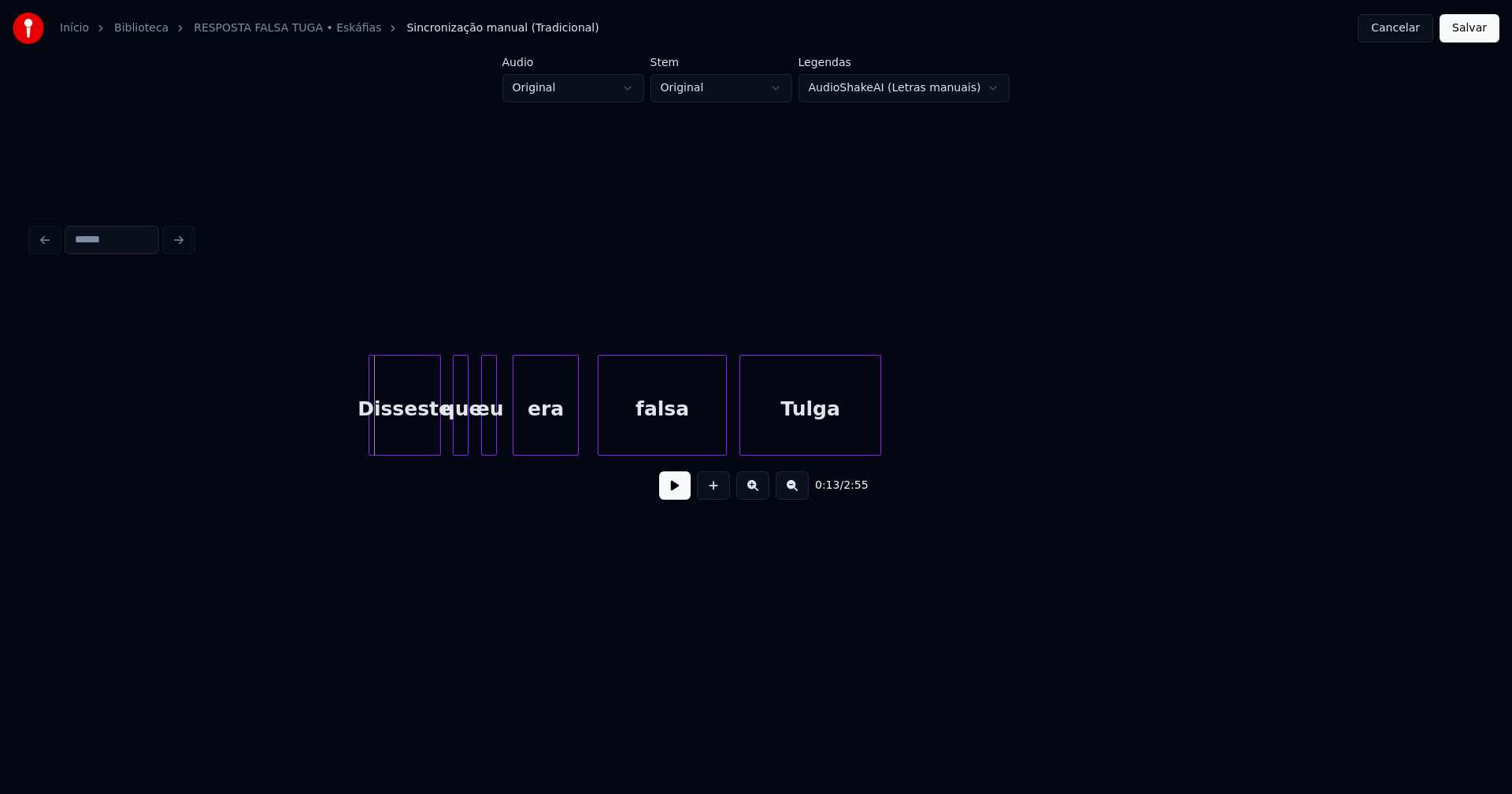
click at [413, 437] on div "Disseste" at bounding box center [404, 409] width 71 height 107
click at [474, 437] on div at bounding box center [473, 405] width 5 height 99
click at [497, 433] on div at bounding box center [496, 405] width 5 height 99
click at [540, 440] on div "era" at bounding box center [538, 409] width 65 height 107
drag, startPoint x: 285, startPoint y: 416, endPoint x: 470, endPoint y: 479, distance: 195.4
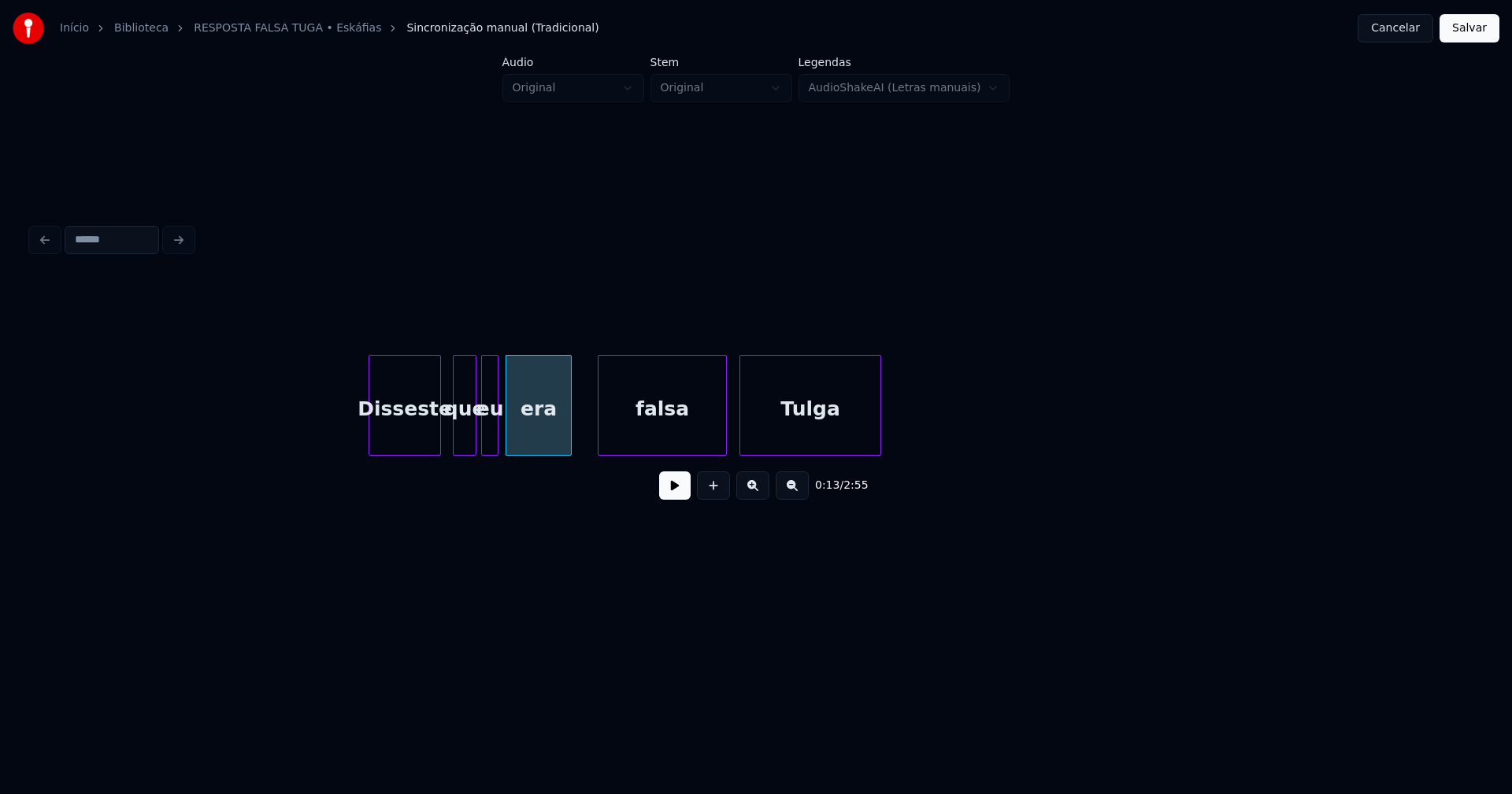
click at [676, 494] on button at bounding box center [675, 485] width 32 height 29
click at [735, 422] on div at bounding box center [735, 405] width 5 height 99
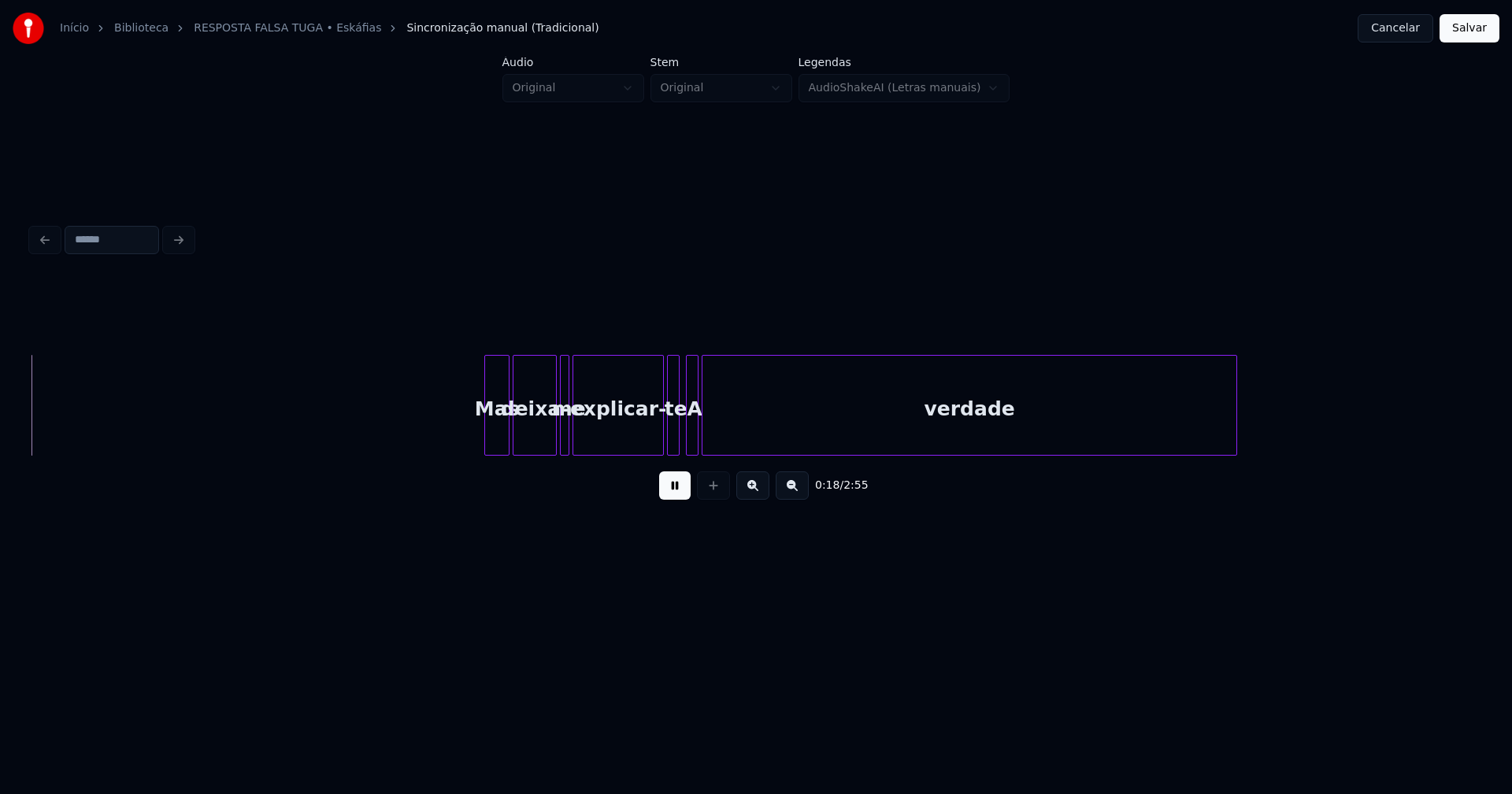
scroll to position [0, 2875]
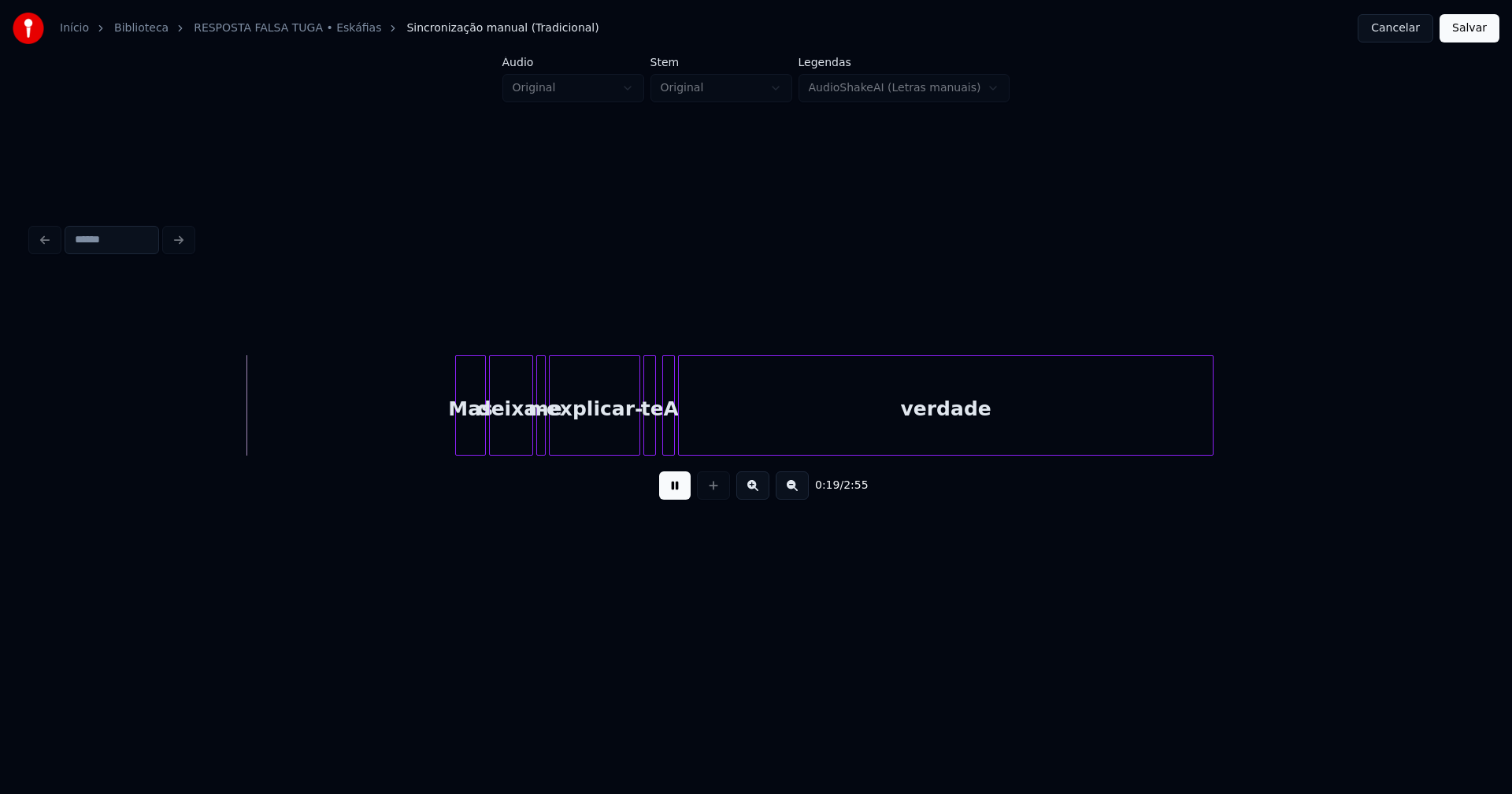
click at [459, 427] on div at bounding box center [459, 405] width 5 height 99
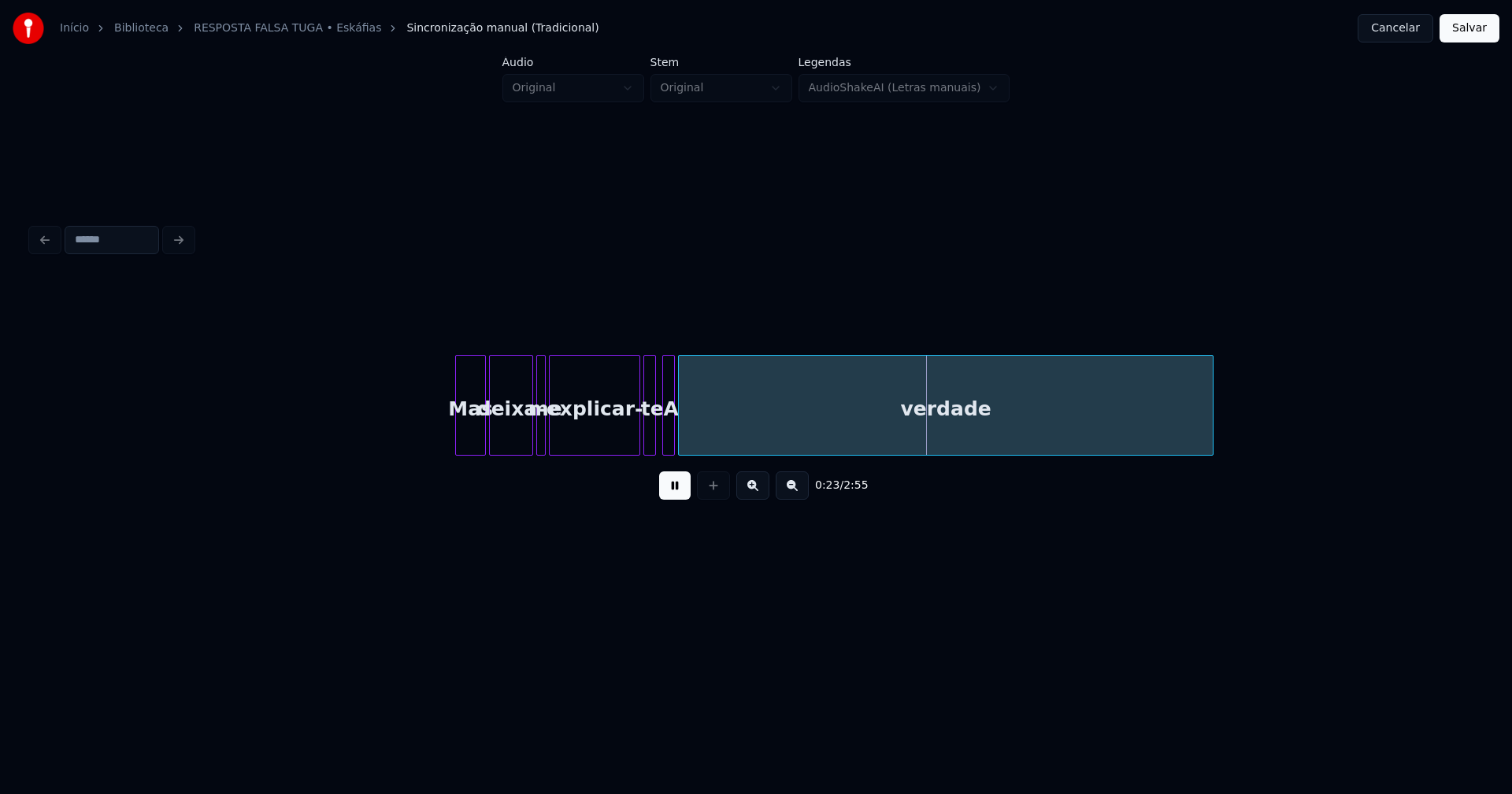
drag, startPoint x: 683, startPoint y: 499, endPoint x: 678, endPoint y: 486, distance: 13.9
click at [683, 498] on button at bounding box center [675, 485] width 32 height 29
click at [666, 428] on div at bounding box center [666, 405] width 5 height 99
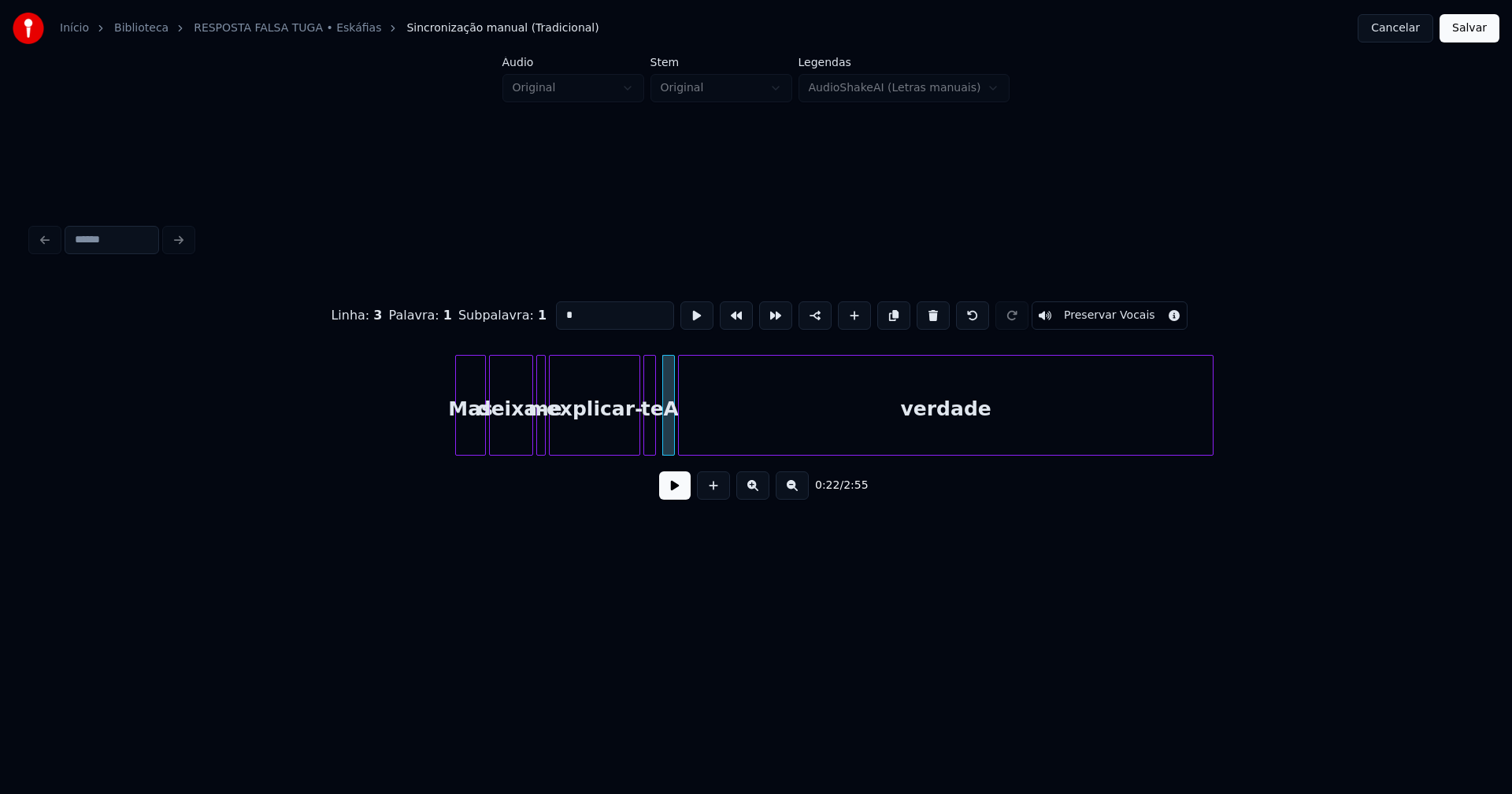
drag, startPoint x: 571, startPoint y: 309, endPoint x: 537, endPoint y: 310, distance: 34.0
click at [537, 310] on div "Linha : 3 Palavra : 1 Subpalavra : 1 * Preservar Vocais" at bounding box center [756, 316] width 1449 height 79
click at [684, 438] on div at bounding box center [687, 405] width 5 height 99
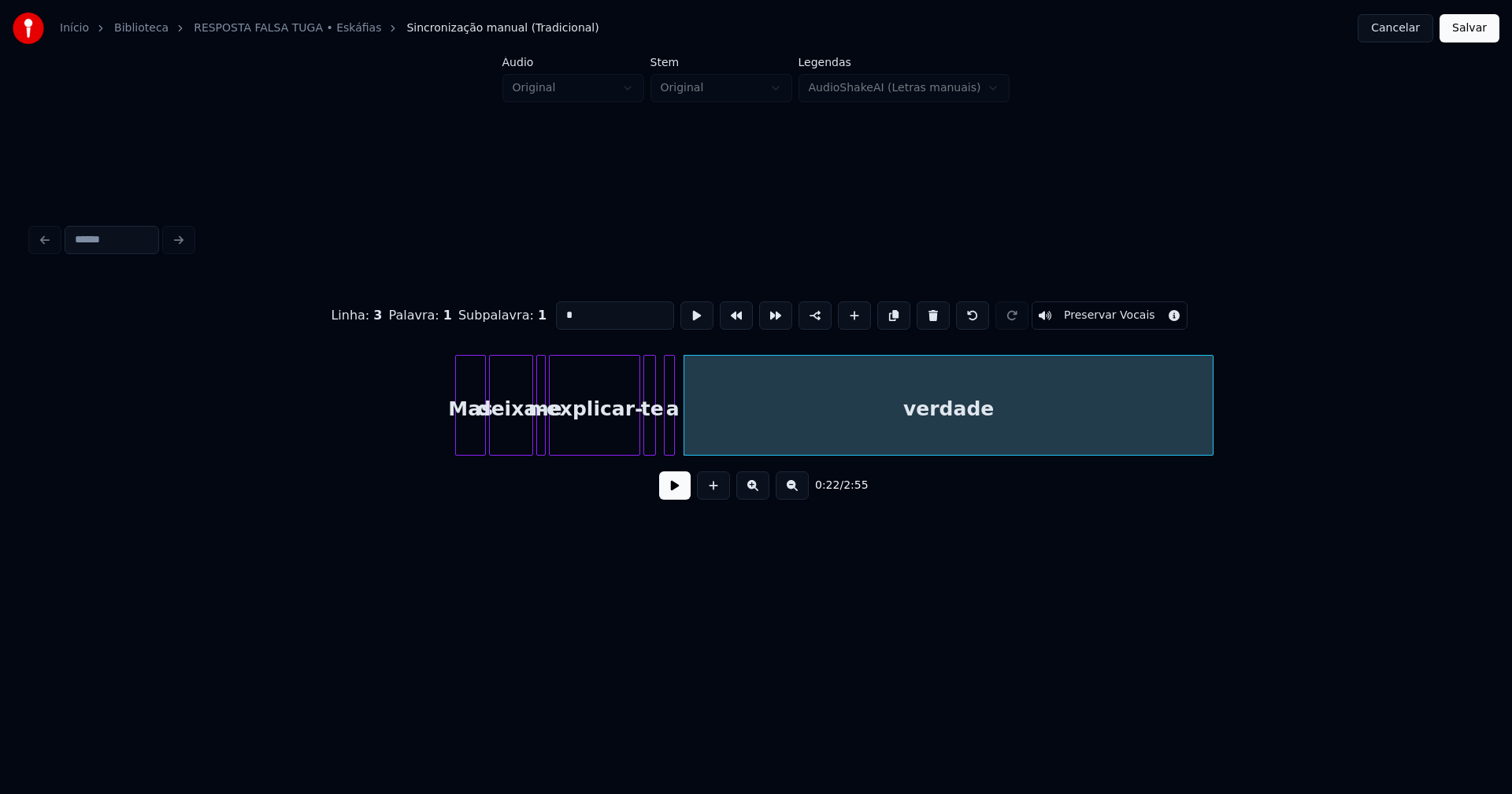
click at [669, 436] on div "a" at bounding box center [669, 405] width 11 height 101
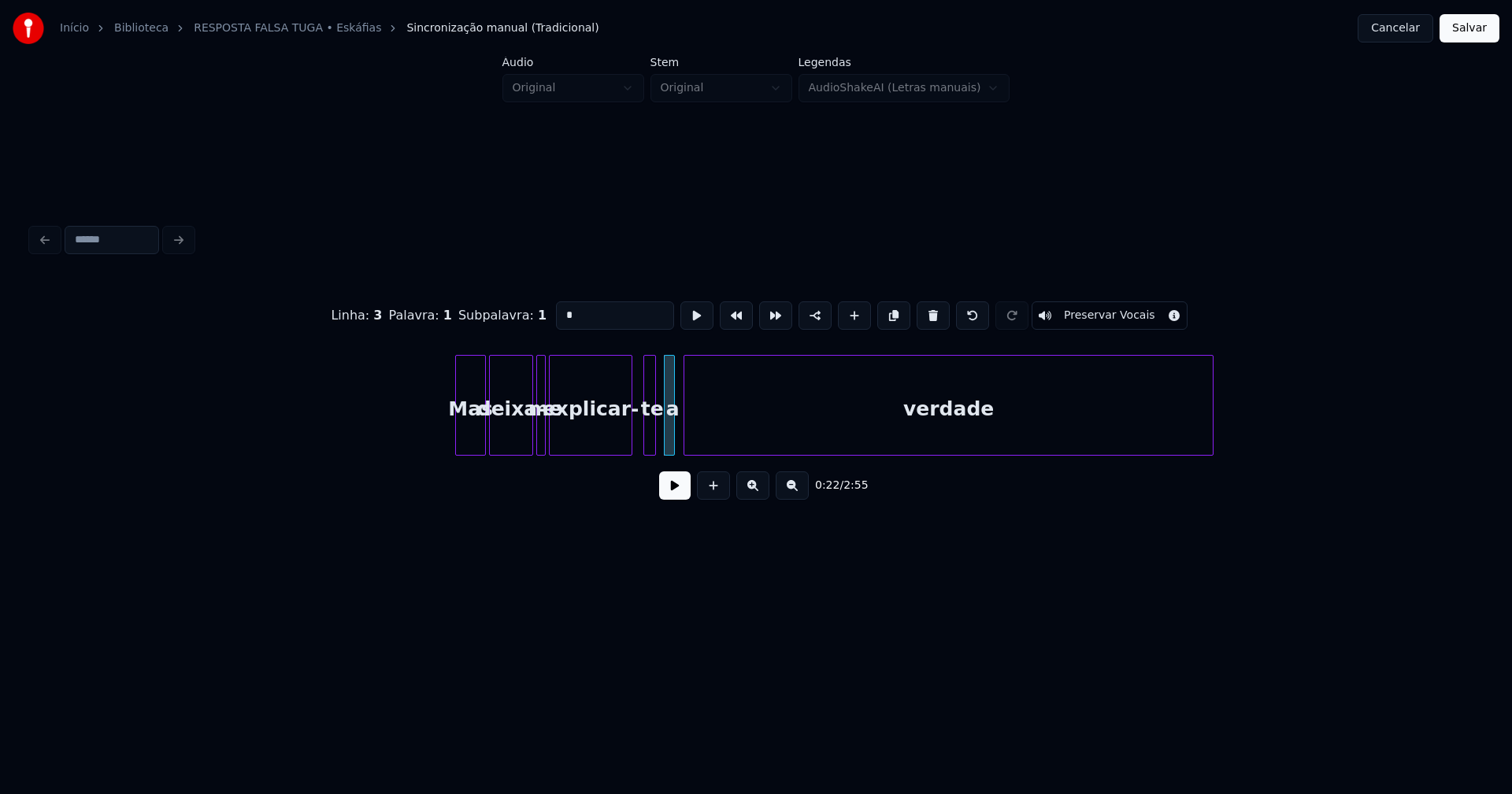
click at [628, 434] on div at bounding box center [629, 405] width 5 height 99
click at [638, 432] on div at bounding box center [641, 405] width 5 height 99
click at [652, 429] on div at bounding box center [652, 405] width 5 height 99
click at [676, 428] on div at bounding box center [678, 405] width 5 height 99
type input "*"
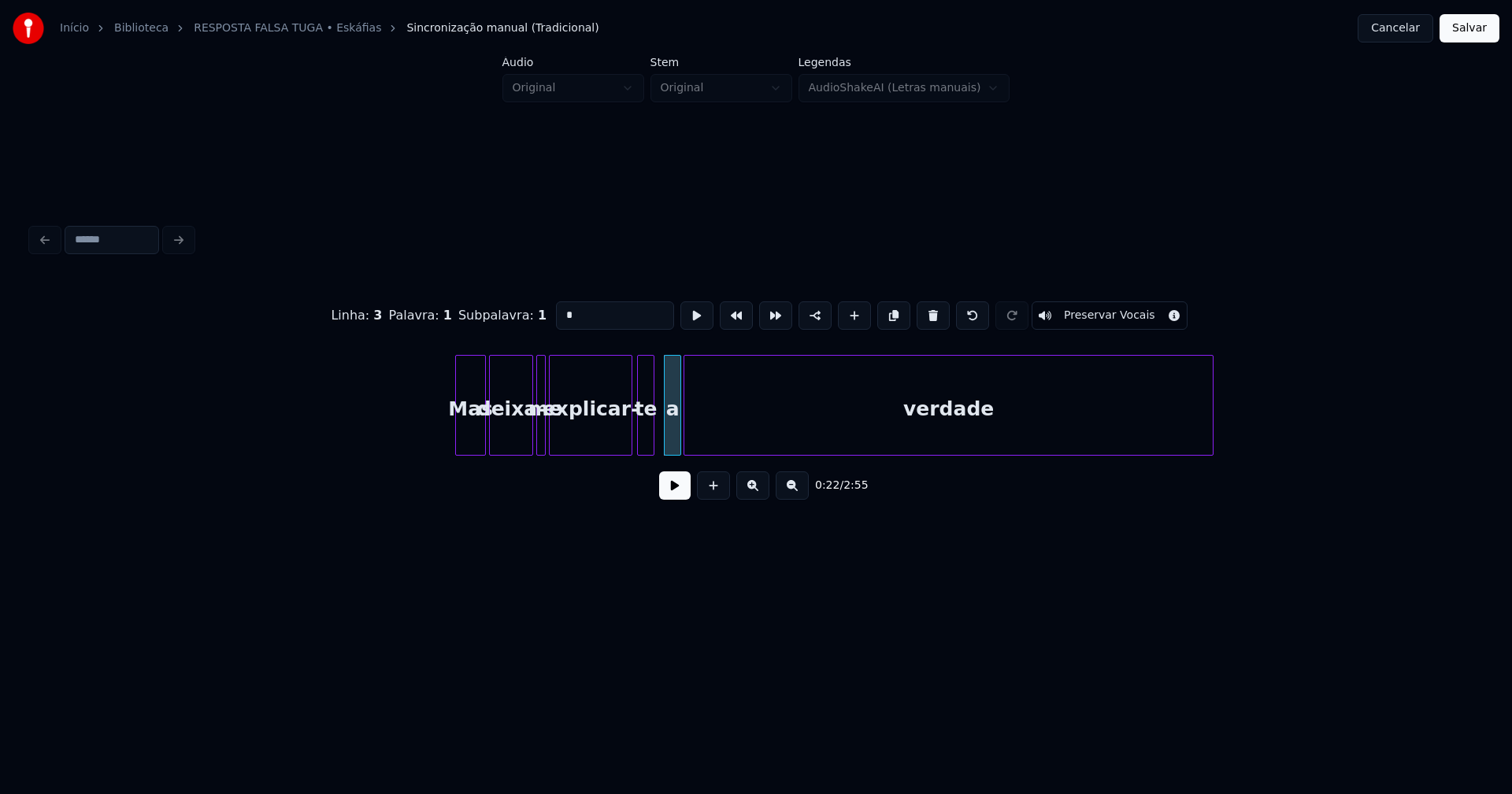
click at [677, 494] on button at bounding box center [675, 485] width 32 height 29
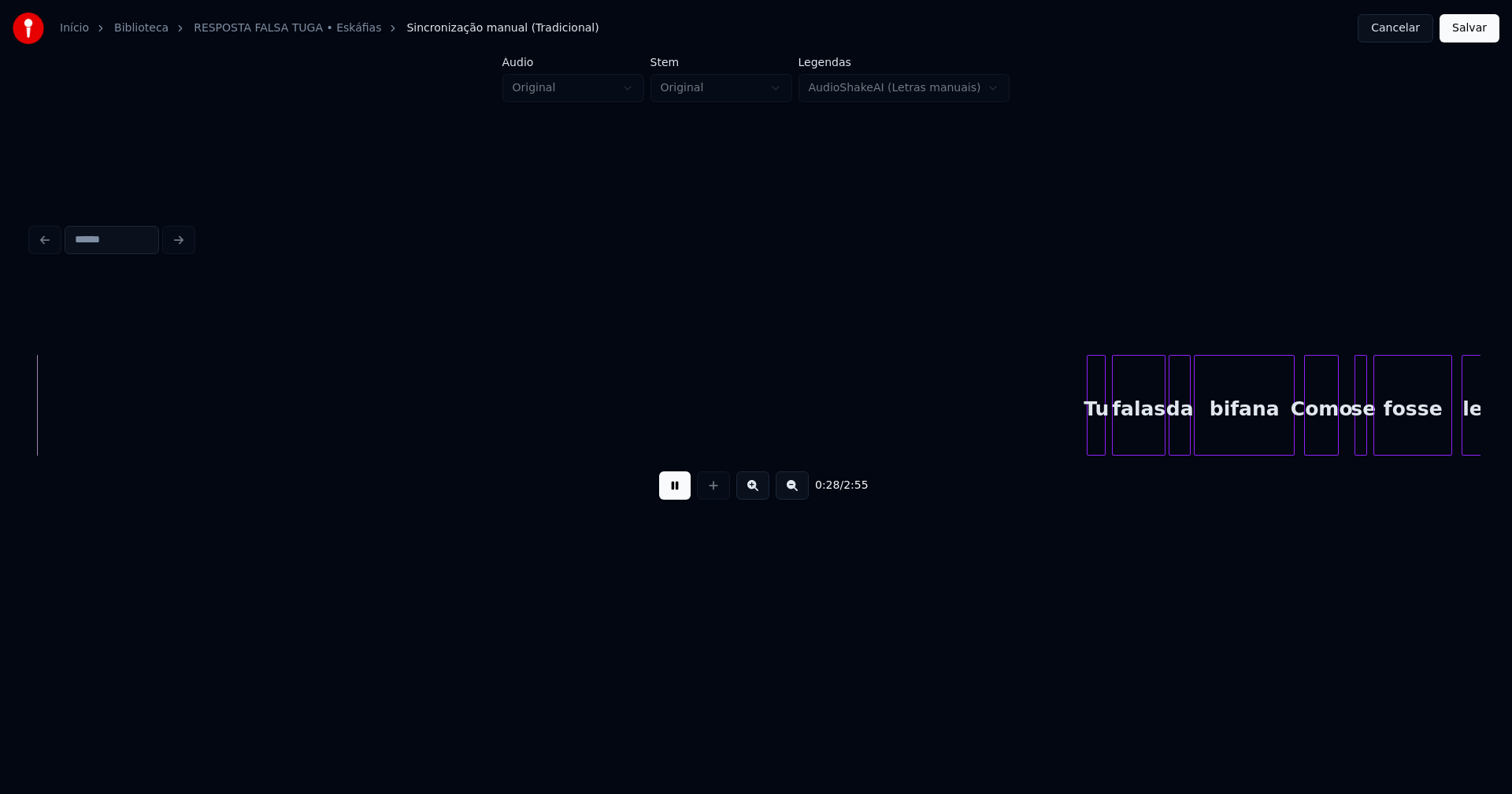
scroll to position [0, 4447]
drag, startPoint x: 668, startPoint y: 494, endPoint x: 681, endPoint y: 496, distance: 13.2
click at [681, 496] on button at bounding box center [675, 485] width 32 height 29
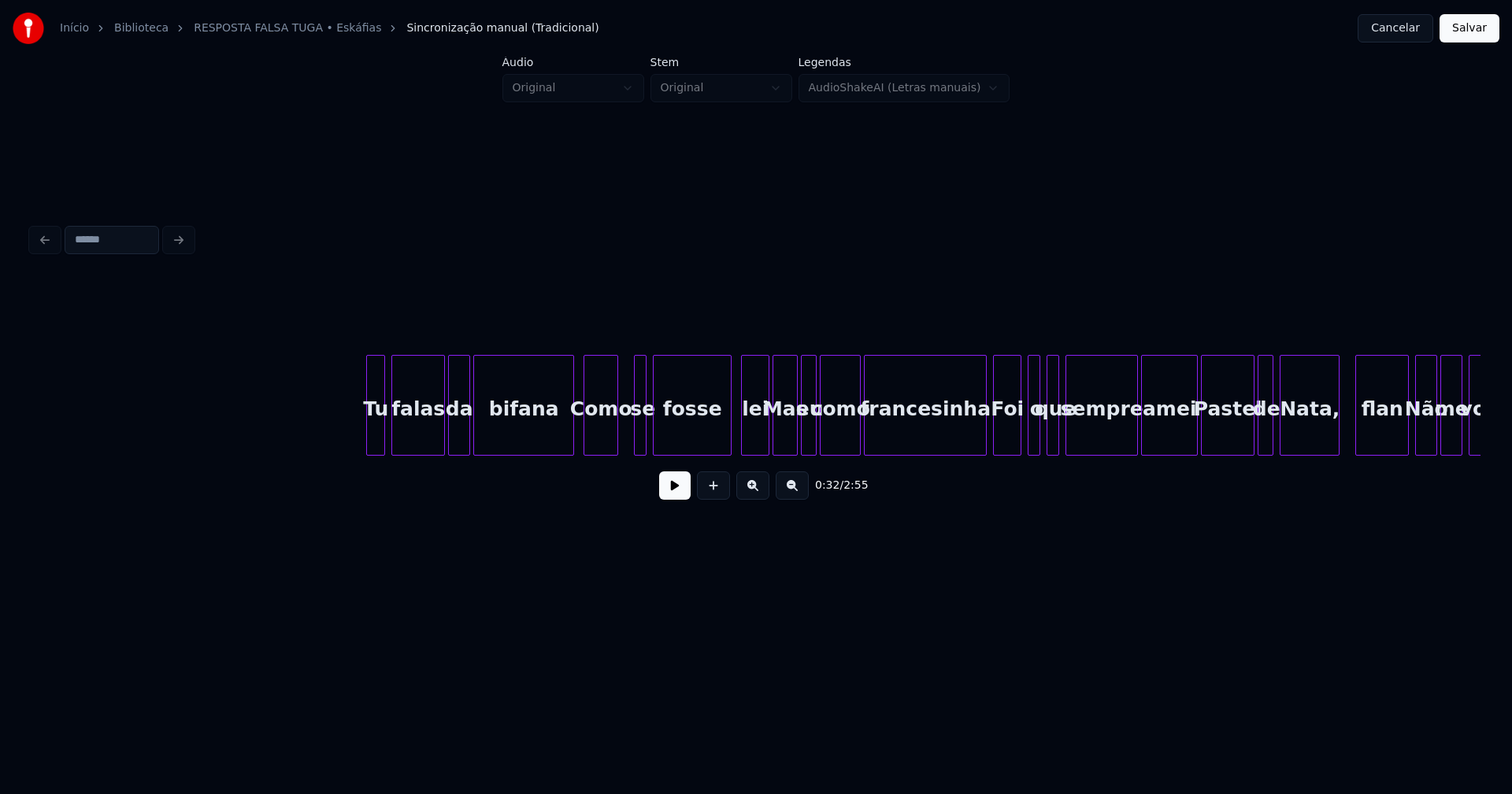
scroll to position [0, 5167]
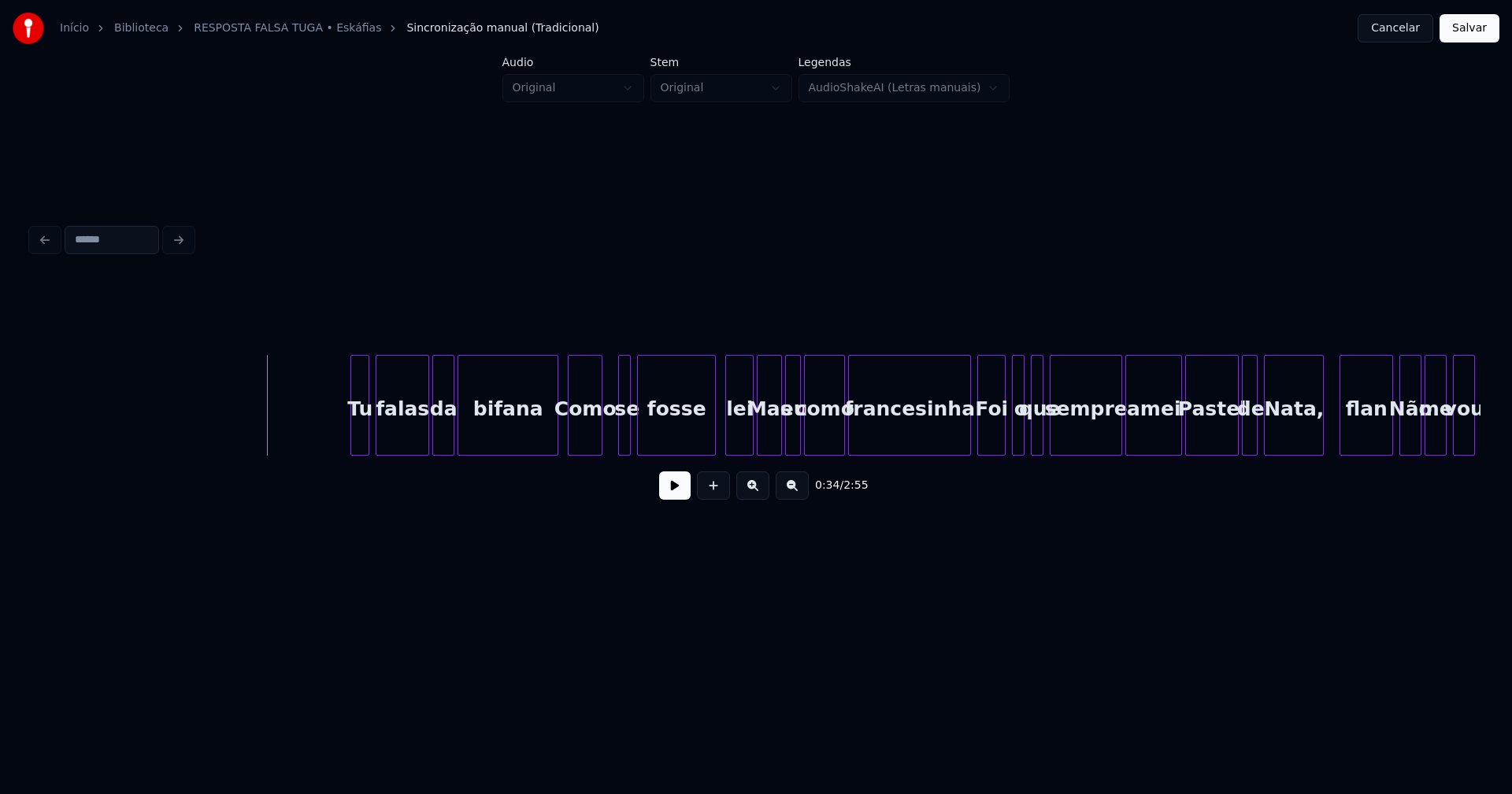
click at [667, 488] on button at bounding box center [675, 485] width 32 height 29
click at [553, 432] on div at bounding box center [552, 405] width 5 height 99
drag, startPoint x: 681, startPoint y: 496, endPoint x: 689, endPoint y: 488, distance: 11.3
click at [681, 496] on button at bounding box center [675, 485] width 32 height 29
click at [742, 444] on div at bounding box center [744, 405] width 5 height 99
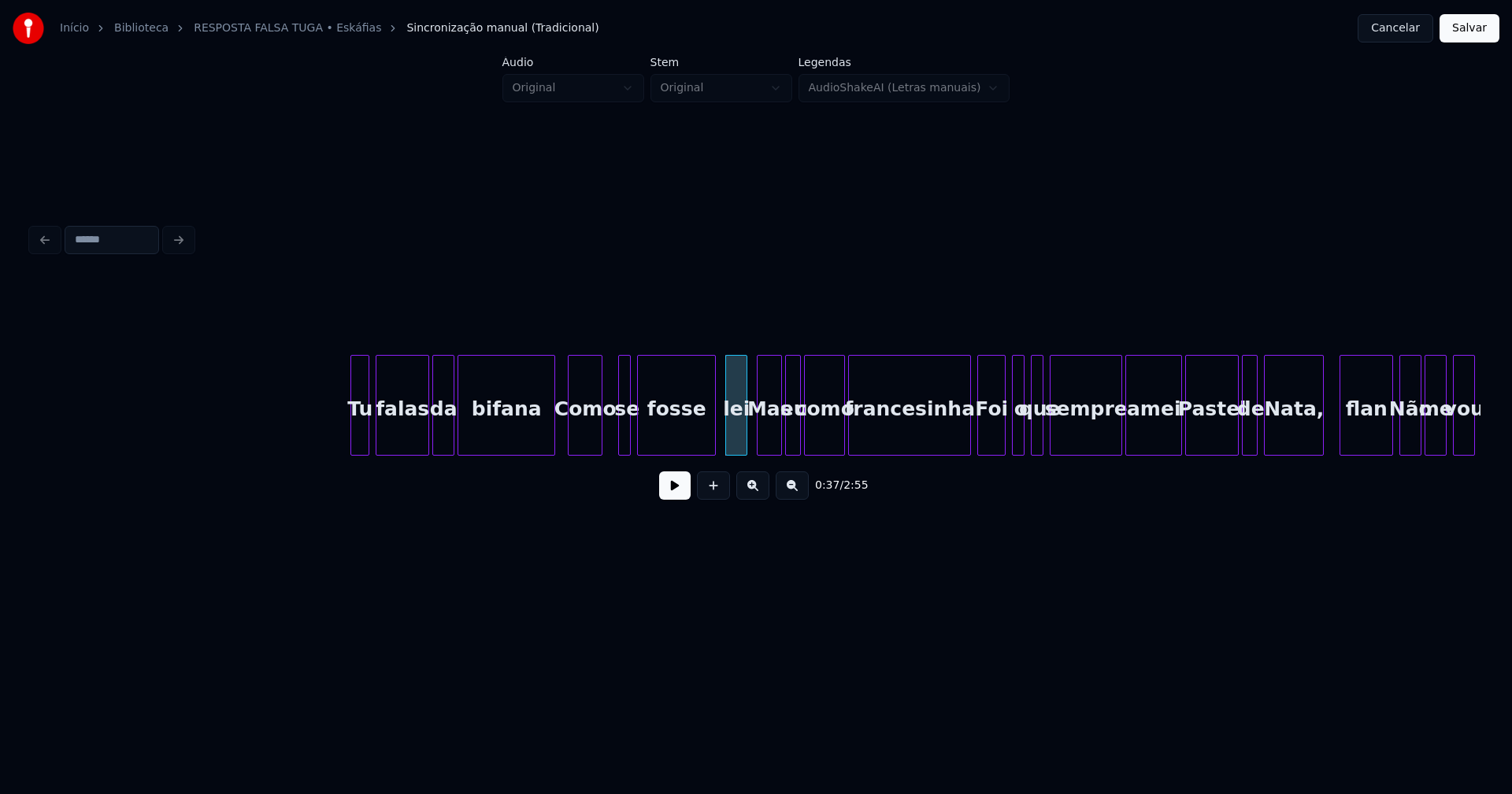
click at [590, 446] on div "Como" at bounding box center [585, 409] width 33 height 107
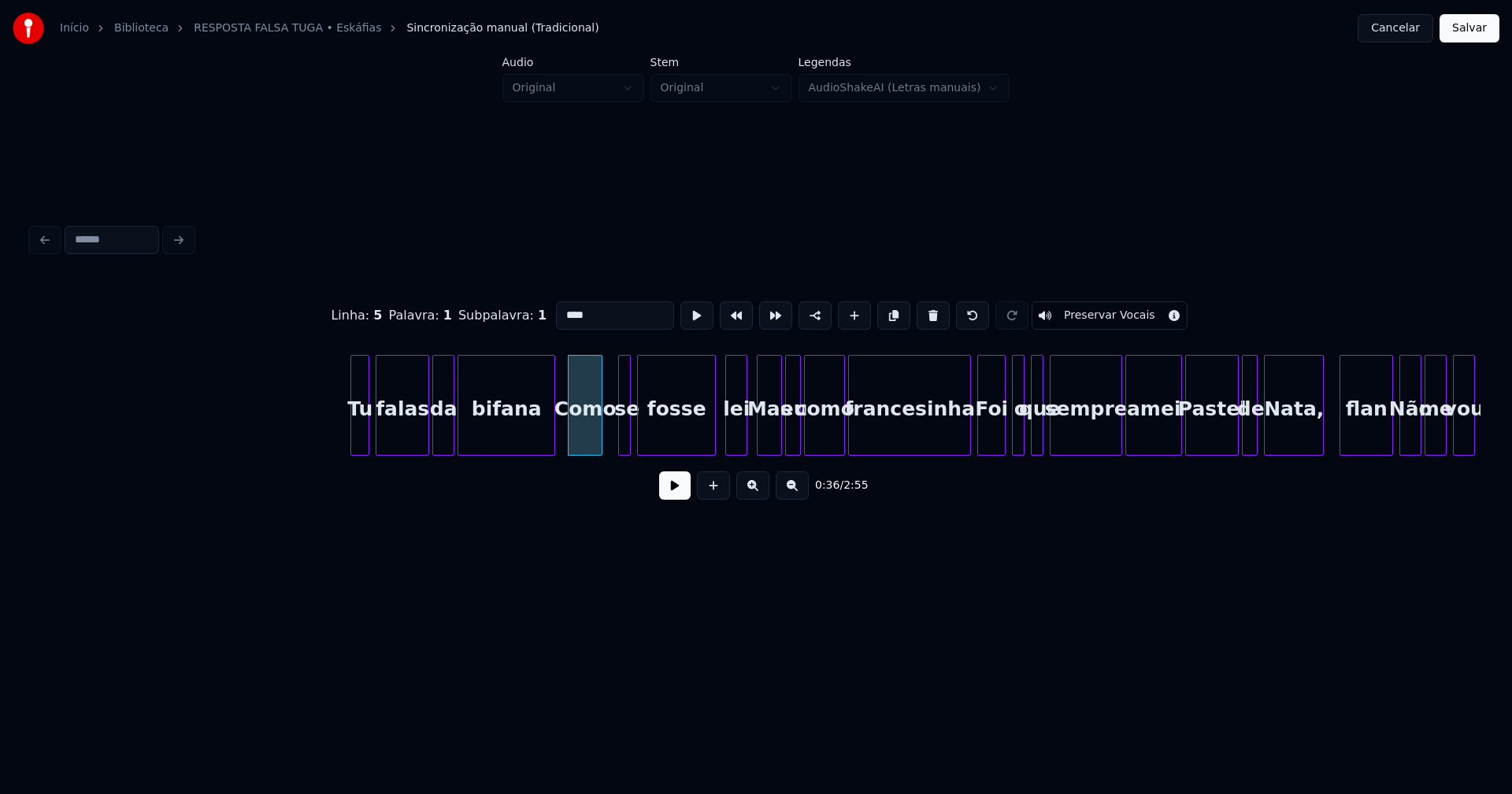
click at [561, 309] on input "****" at bounding box center [615, 316] width 118 height 29
click at [987, 426] on div "Foi" at bounding box center [991, 409] width 27 height 107
click at [560, 307] on input "***" at bounding box center [615, 316] width 118 height 29
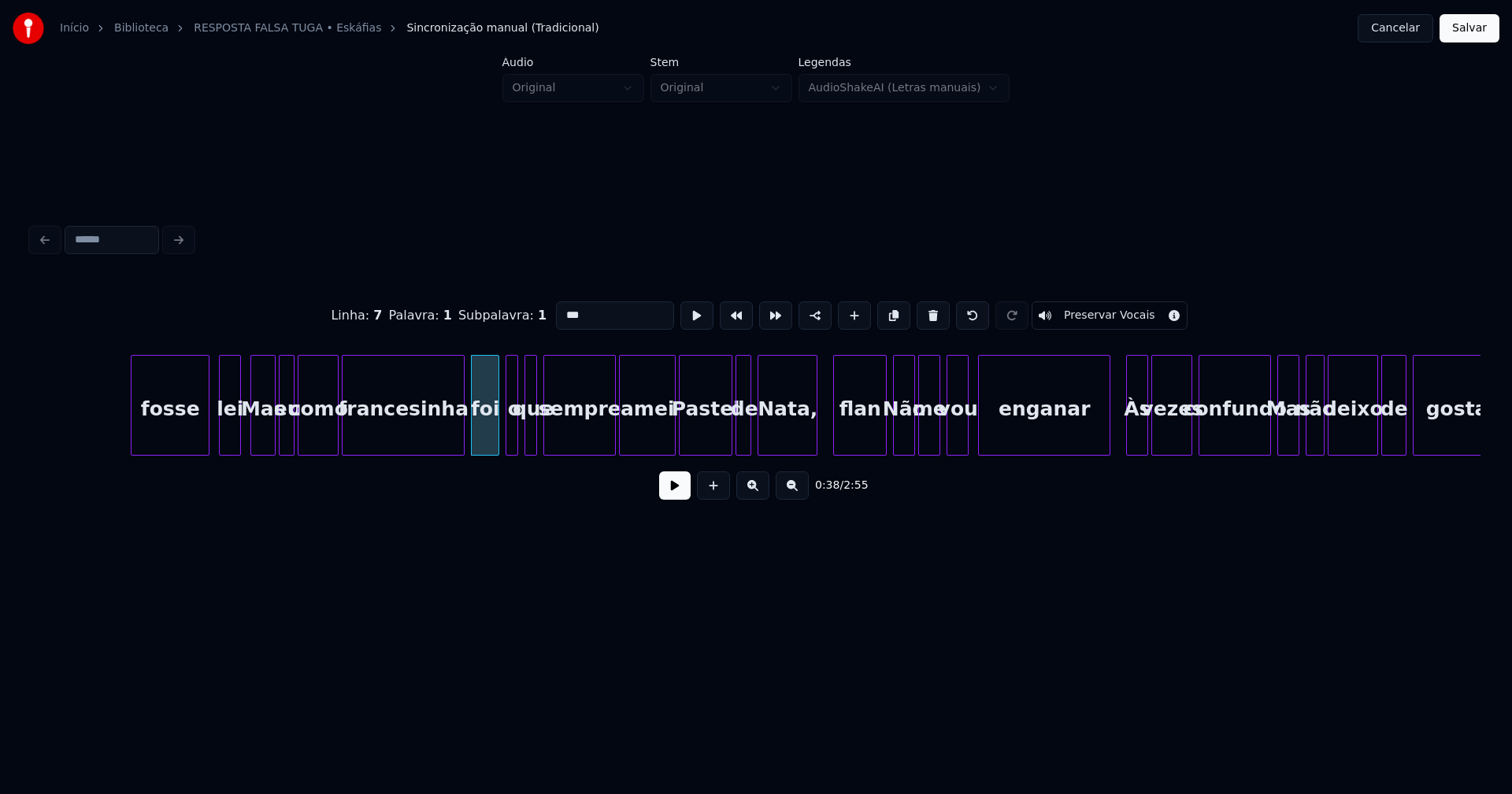
scroll to position [0, 5827]
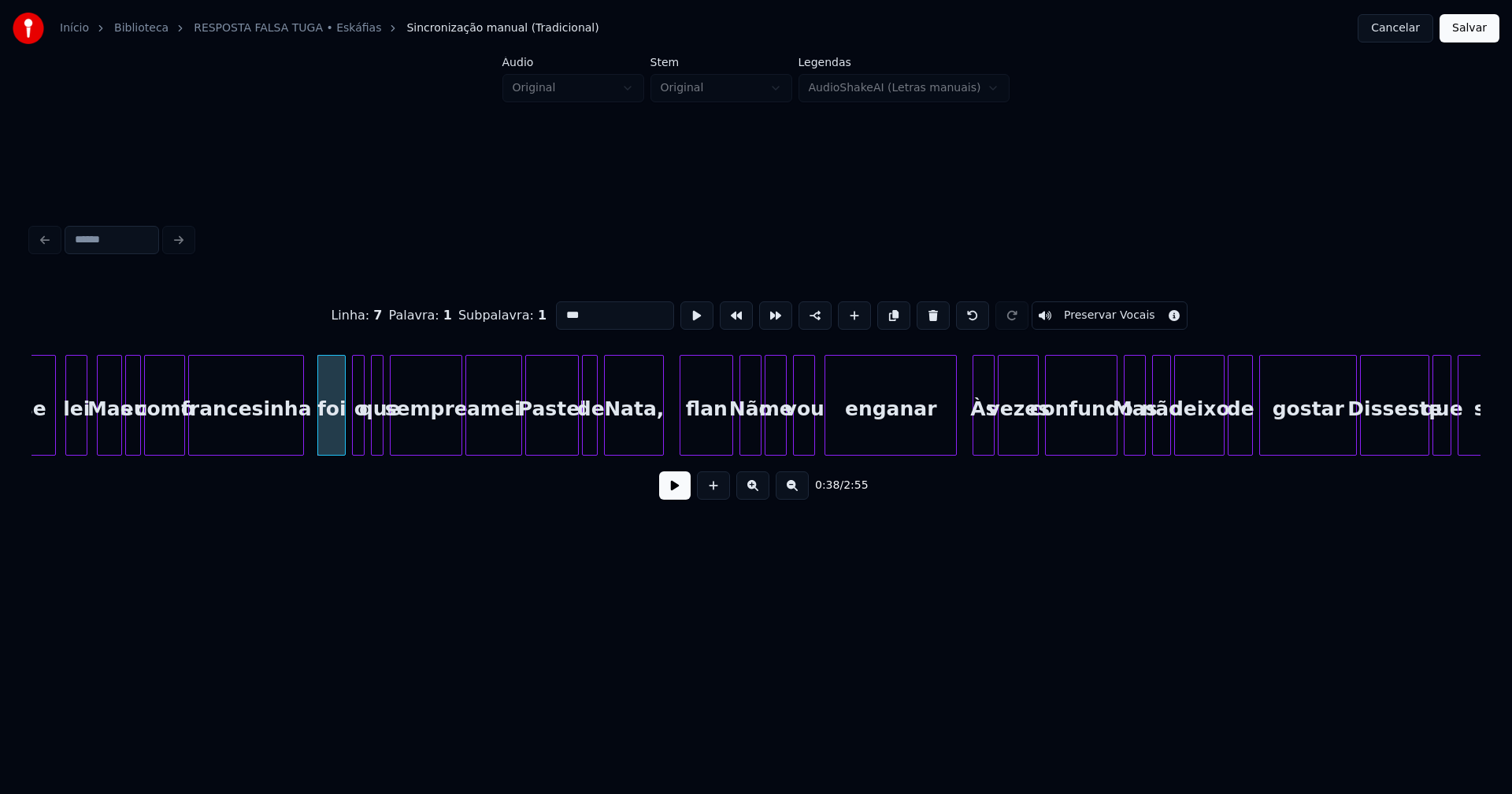
click at [299, 443] on div at bounding box center [301, 405] width 5 height 99
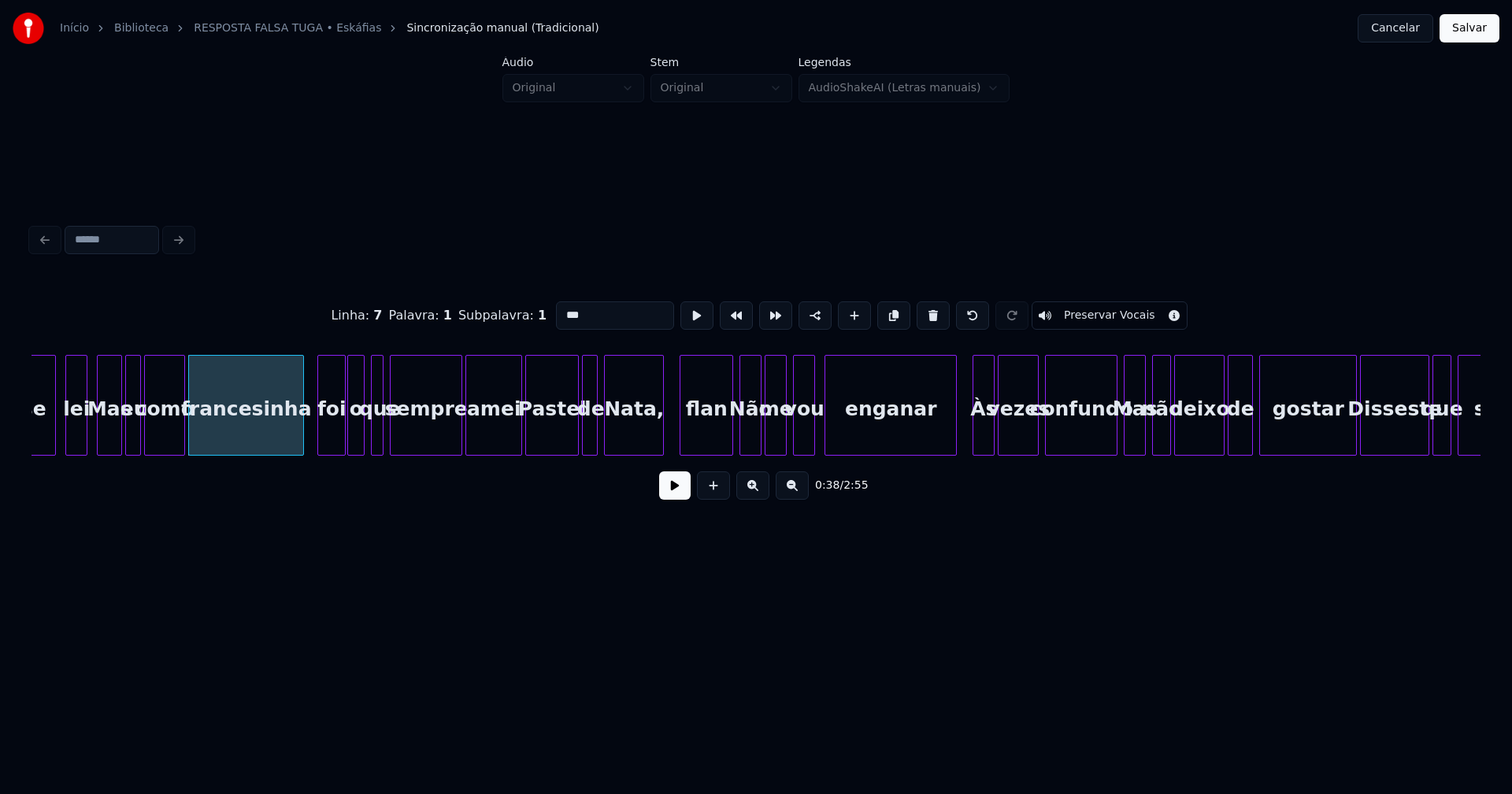
click at [350, 434] on div at bounding box center [351, 405] width 5 height 99
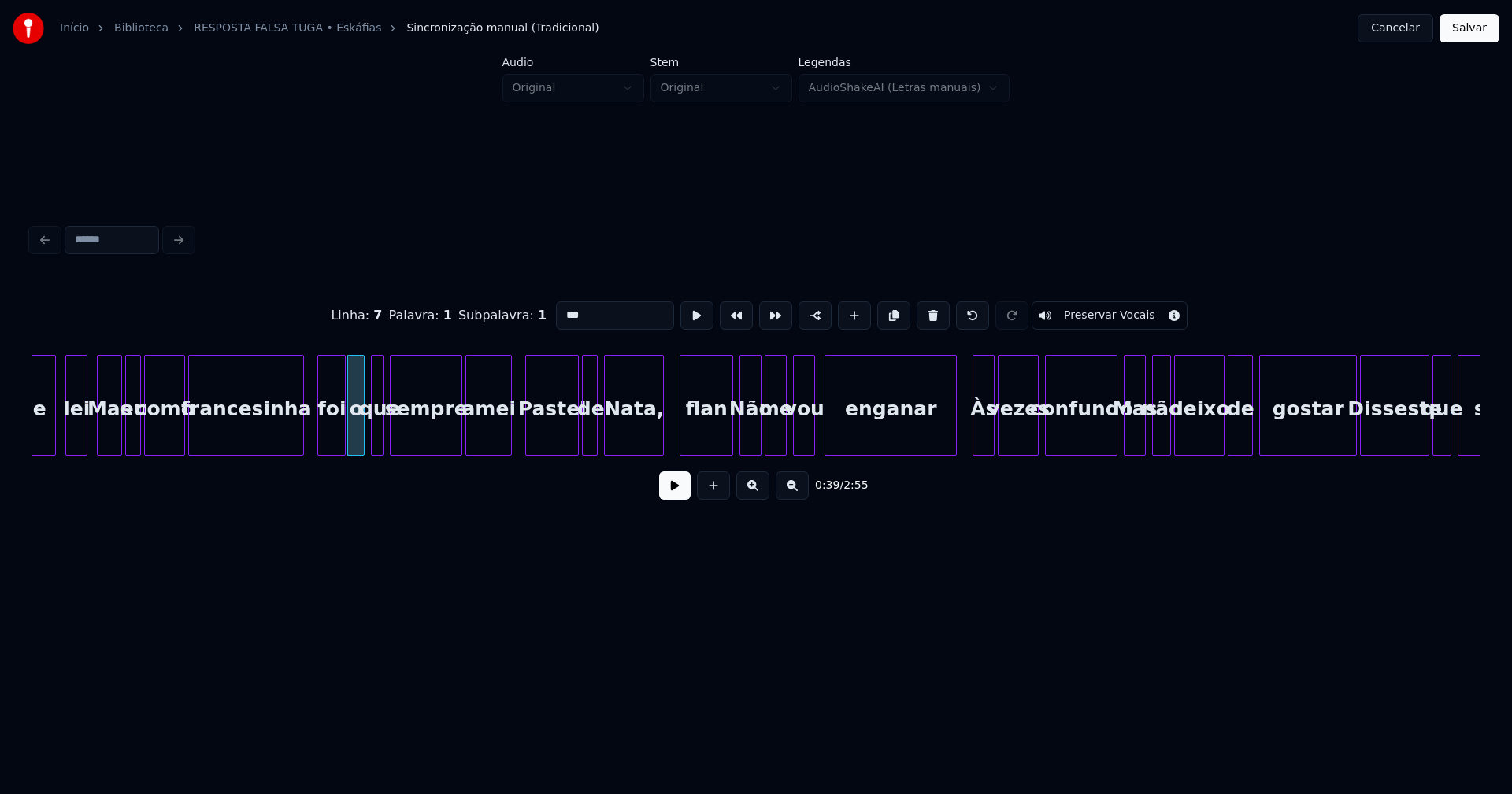
click at [507, 442] on div at bounding box center [509, 405] width 5 height 99
click at [719, 442] on div at bounding box center [720, 405] width 5 height 99
click at [740, 443] on div at bounding box center [740, 405] width 5 height 99
click at [675, 418] on div at bounding box center [673, 405] width 5 height 99
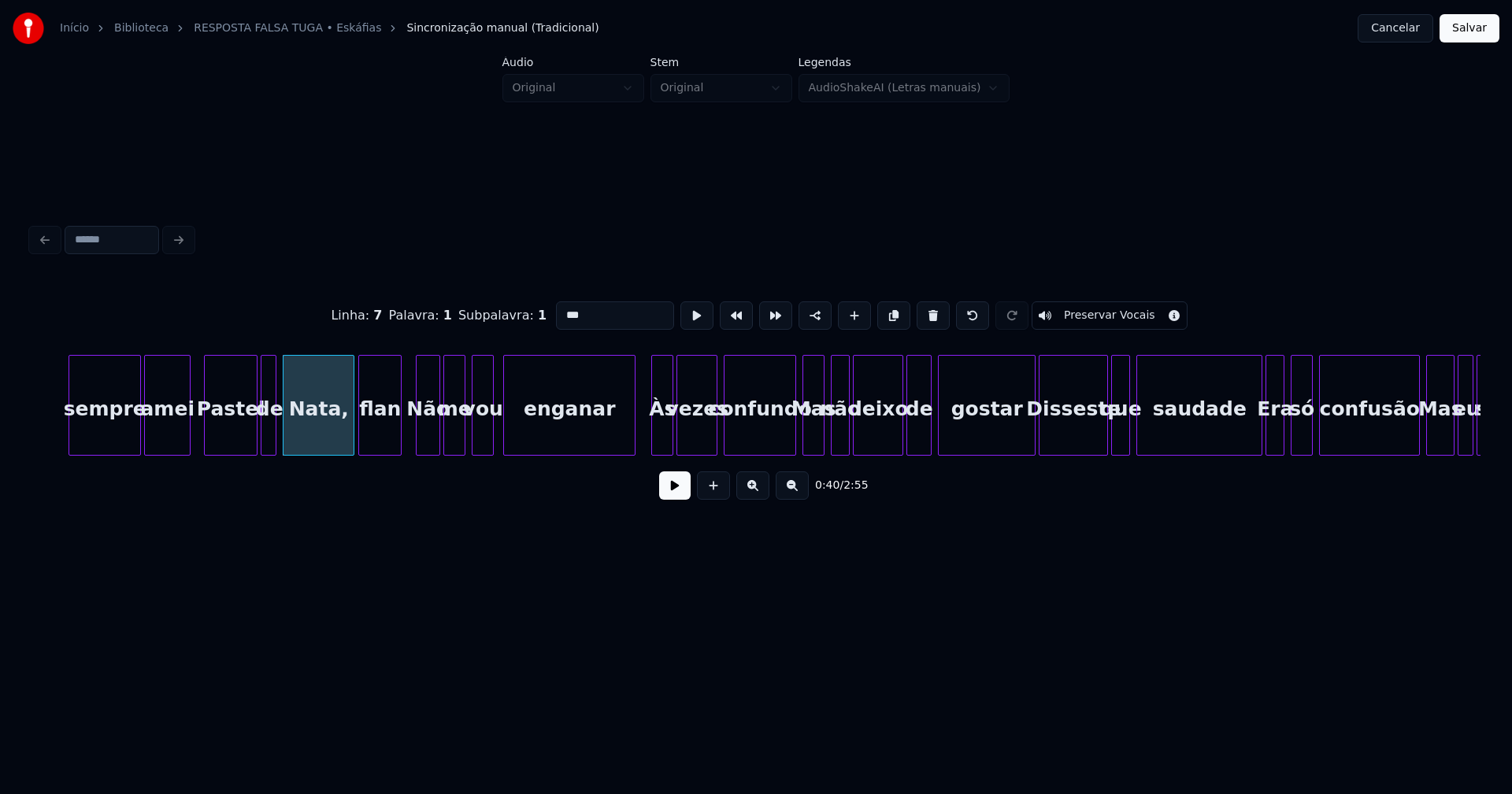
scroll to position [0, 6180]
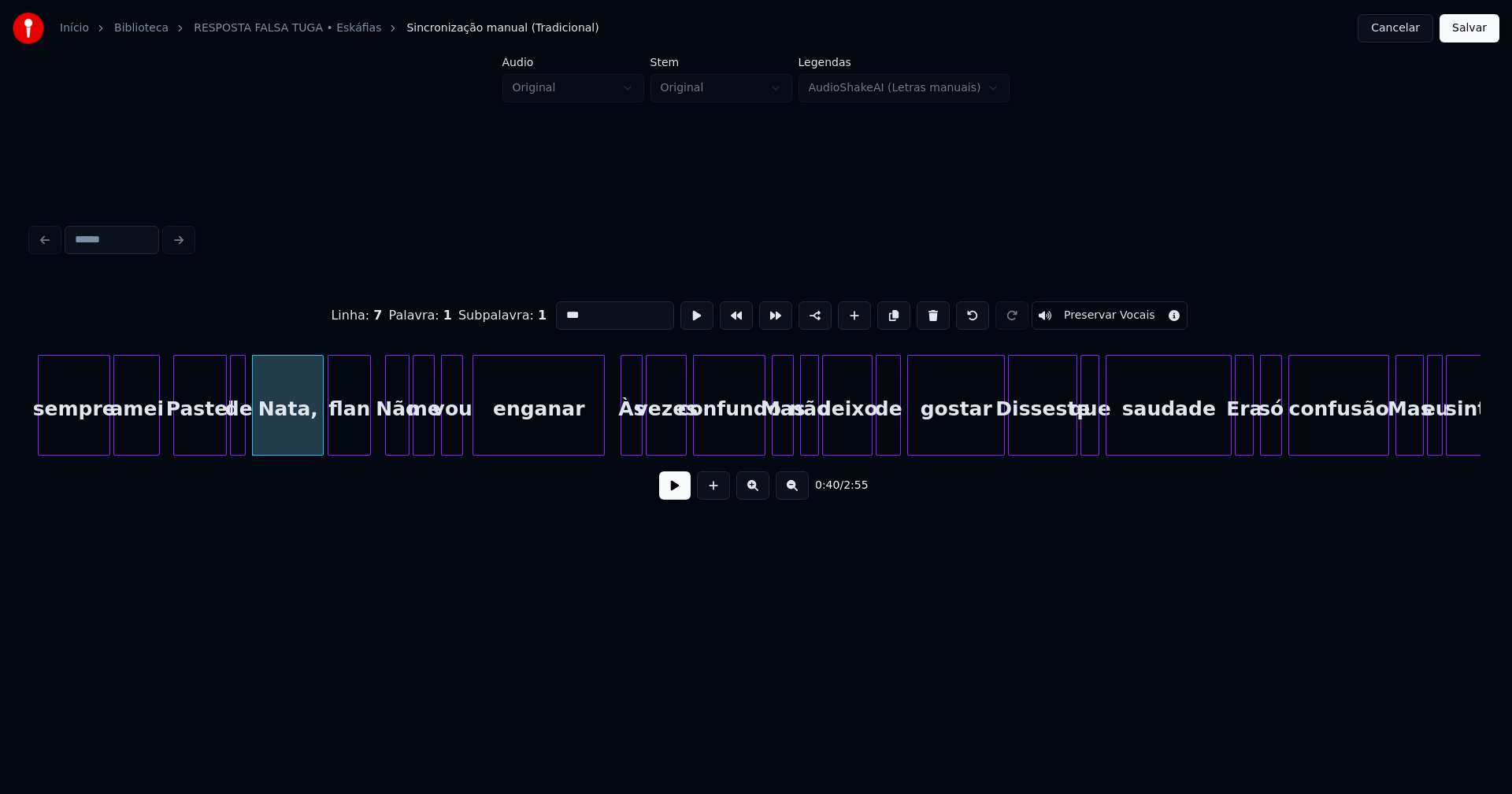
click at [401, 426] on div "Não" at bounding box center [397, 409] width 23 height 107
click at [565, 306] on input "***" at bounding box center [615, 316] width 118 height 29
click at [621, 441] on div at bounding box center [620, 405] width 5 height 99
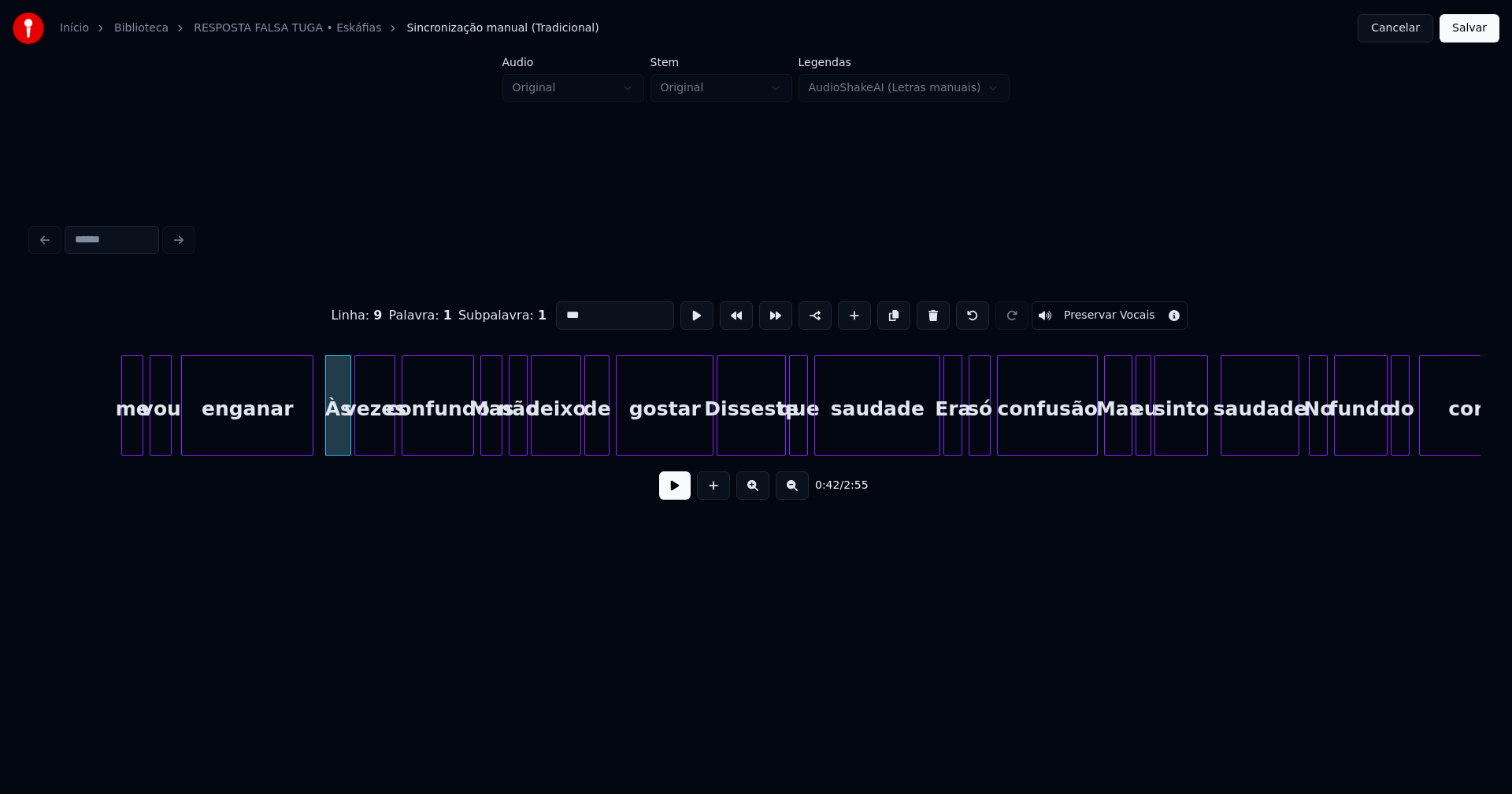
scroll to position [0, 6579]
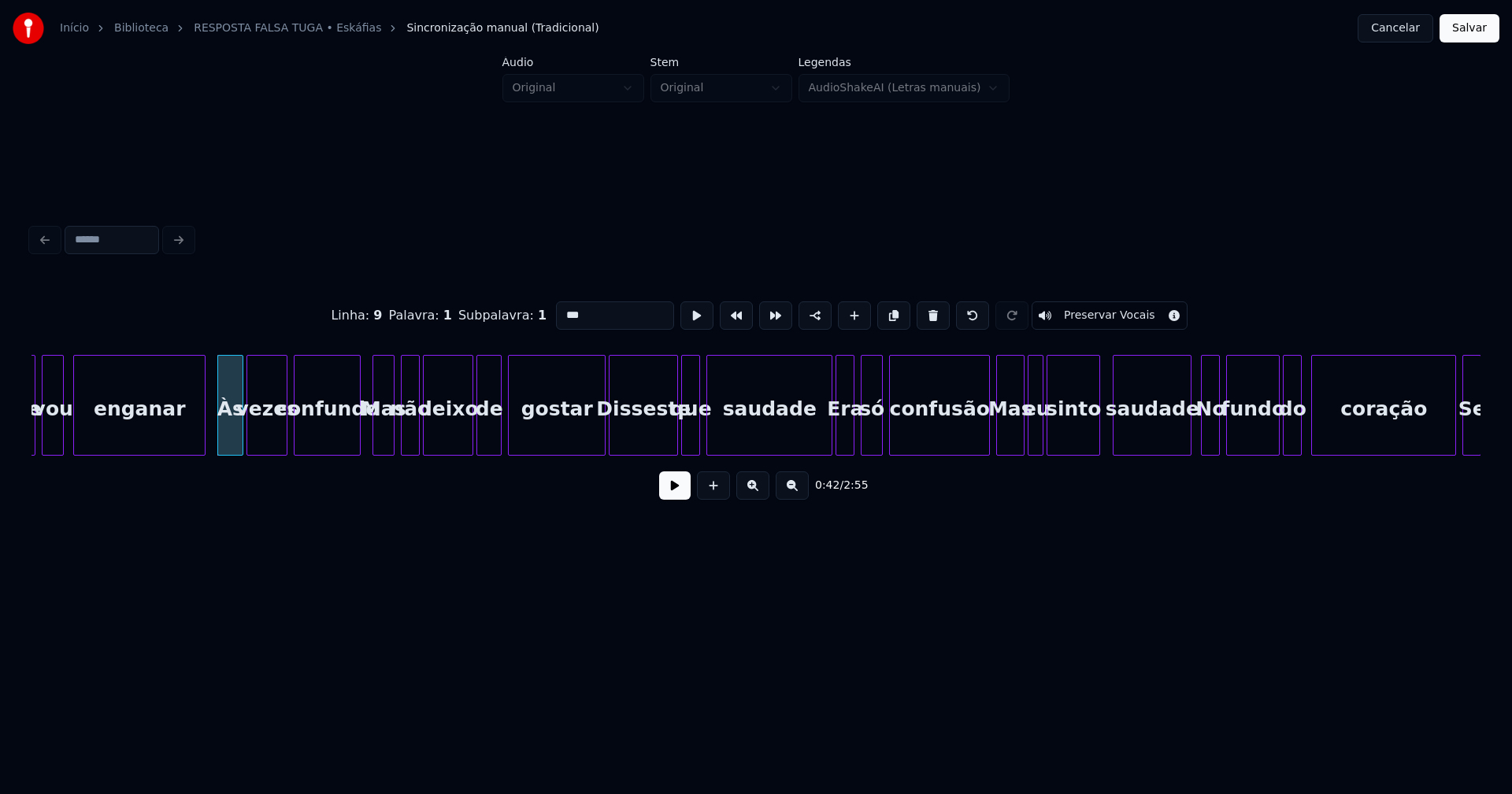
click at [356, 443] on div at bounding box center [357, 405] width 5 height 99
click at [383, 439] on div "Mas" at bounding box center [382, 409] width 20 height 107
click at [591, 444] on div at bounding box center [592, 405] width 5 height 99
click at [384, 434] on div "Mas" at bounding box center [382, 409] width 20 height 107
click at [570, 309] on input "***" at bounding box center [620, 316] width 118 height 29
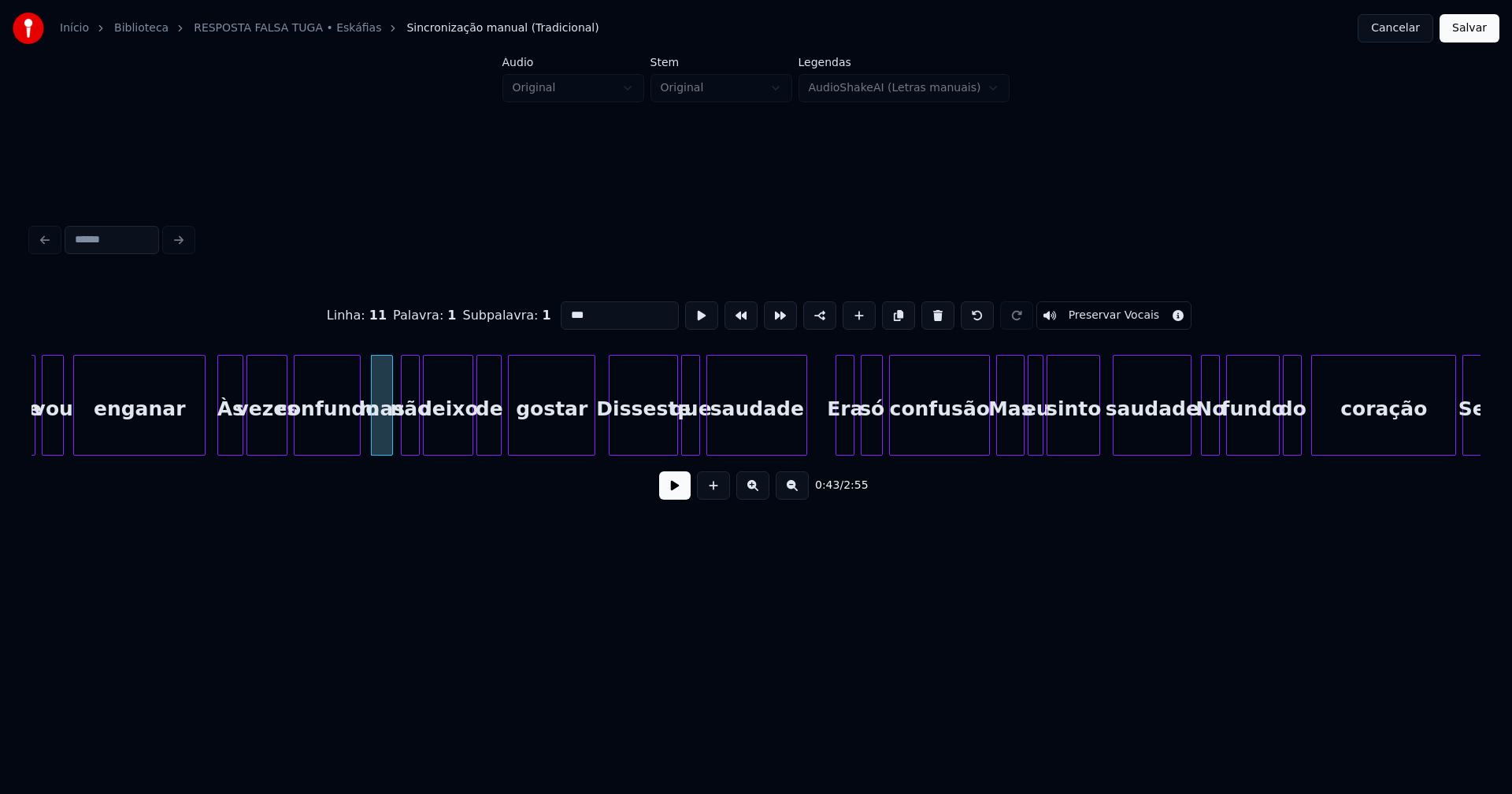
click at [806, 442] on div at bounding box center [804, 405] width 5 height 99
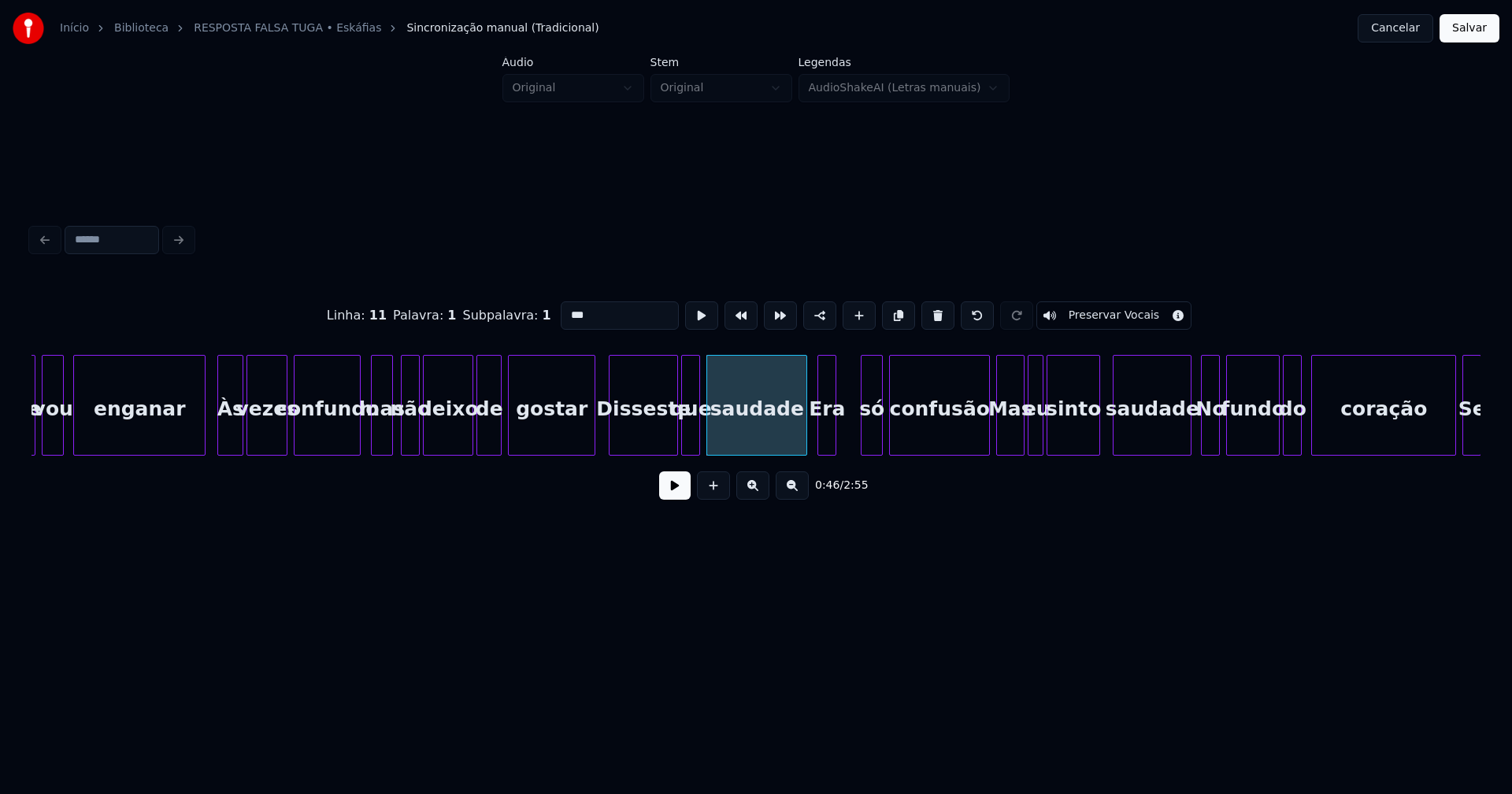
click at [828, 447] on div "Era" at bounding box center [827, 409] width 18 height 107
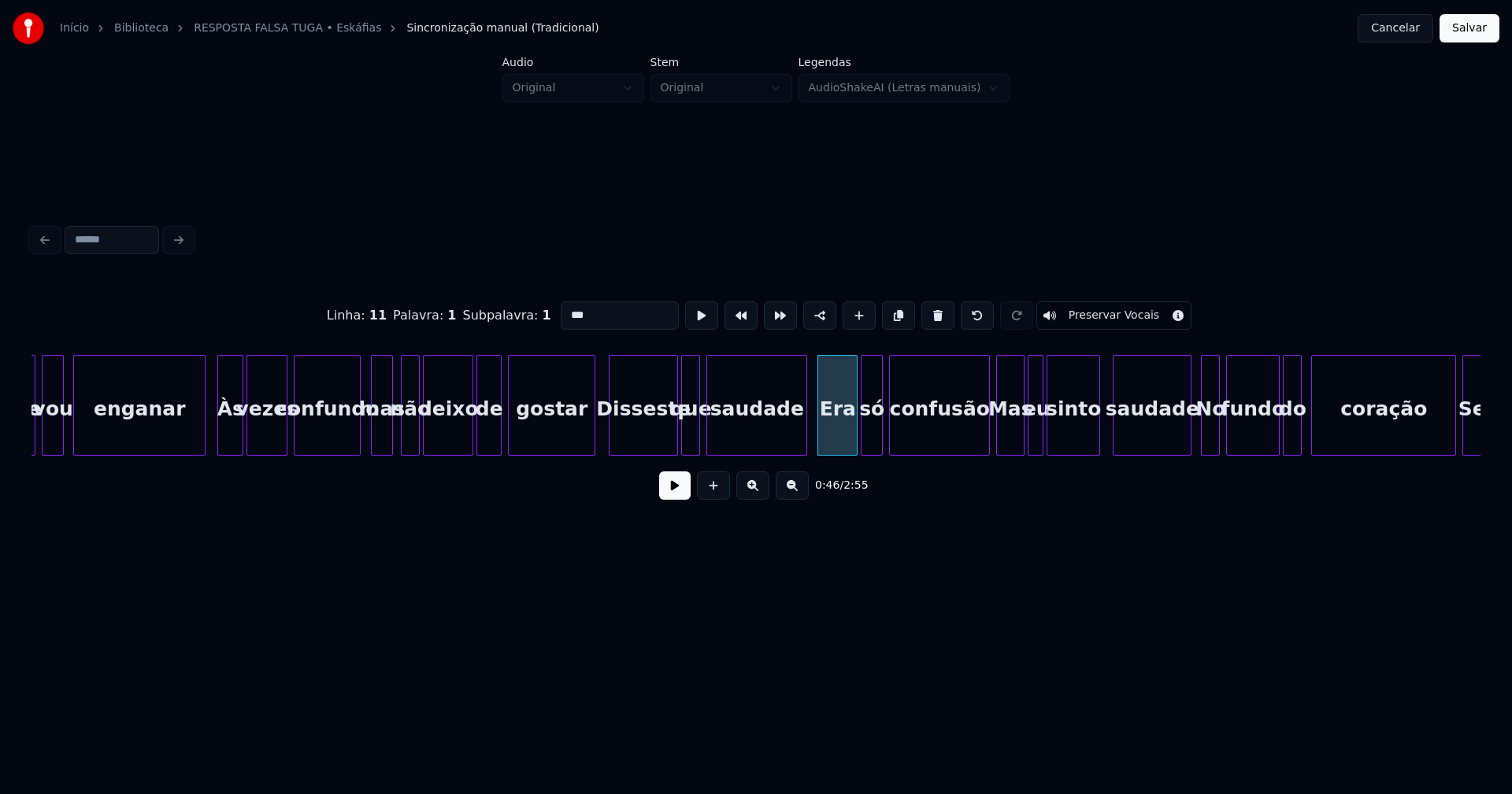
click at [855, 432] on div at bounding box center [855, 405] width 5 height 99
type input "***"
drag, startPoint x: 600, startPoint y: 438, endPoint x: 650, endPoint y: 501, distance: 80.4
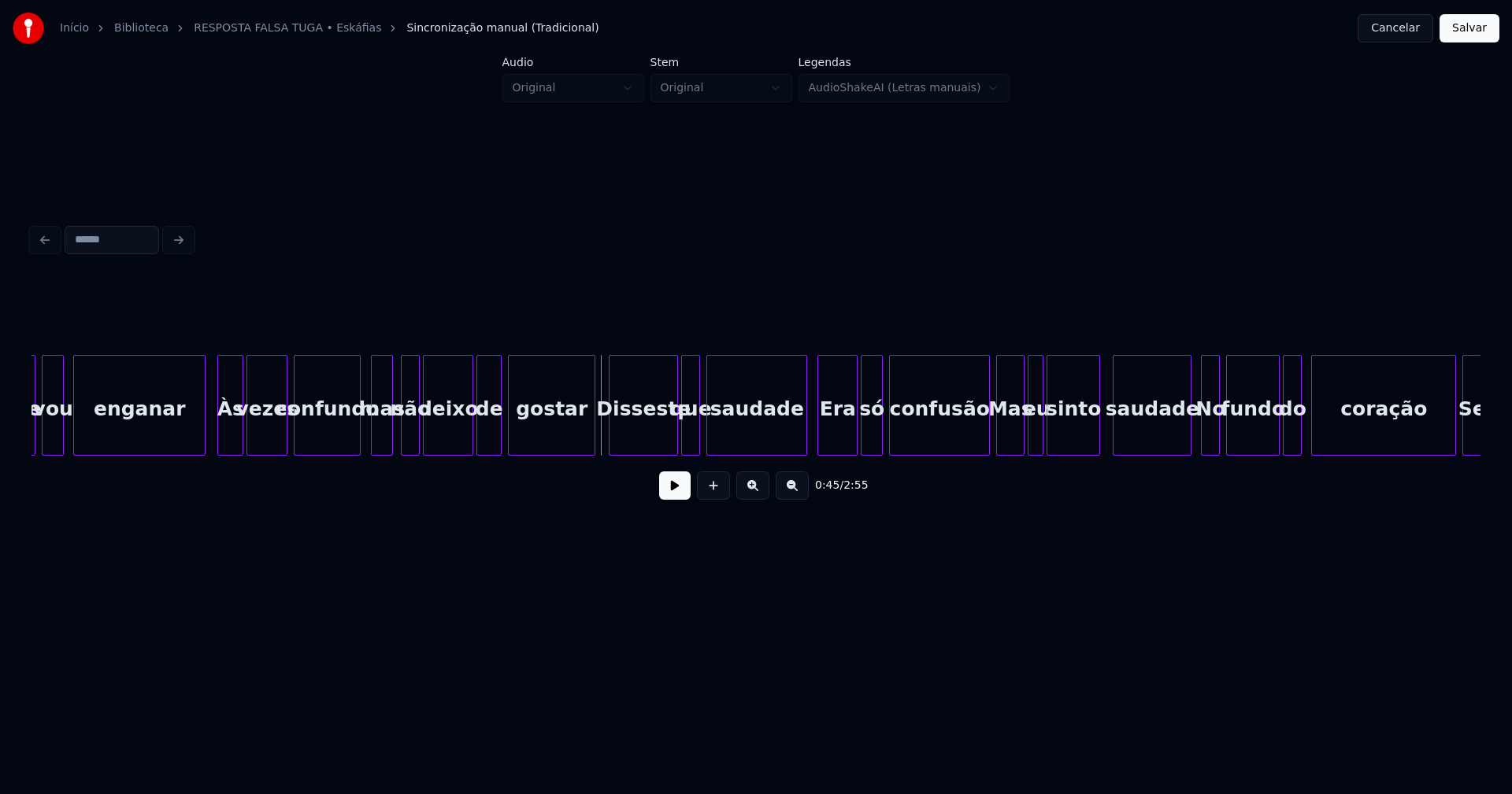
click at [677, 496] on button at bounding box center [675, 485] width 32 height 29
click at [677, 493] on button at bounding box center [675, 485] width 32 height 29
click at [985, 433] on div at bounding box center [983, 405] width 5 height 99
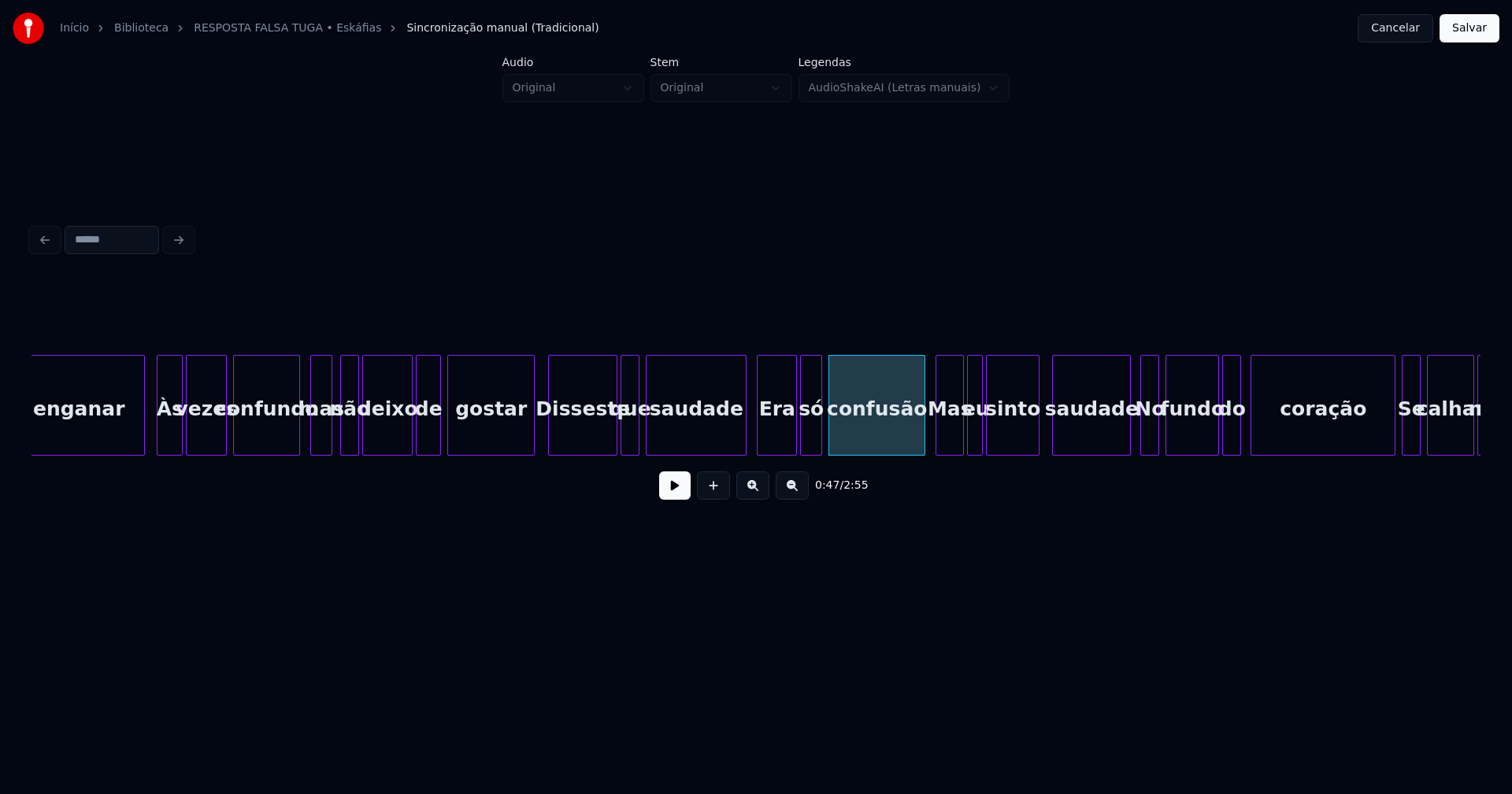
scroll to position [0, 6732]
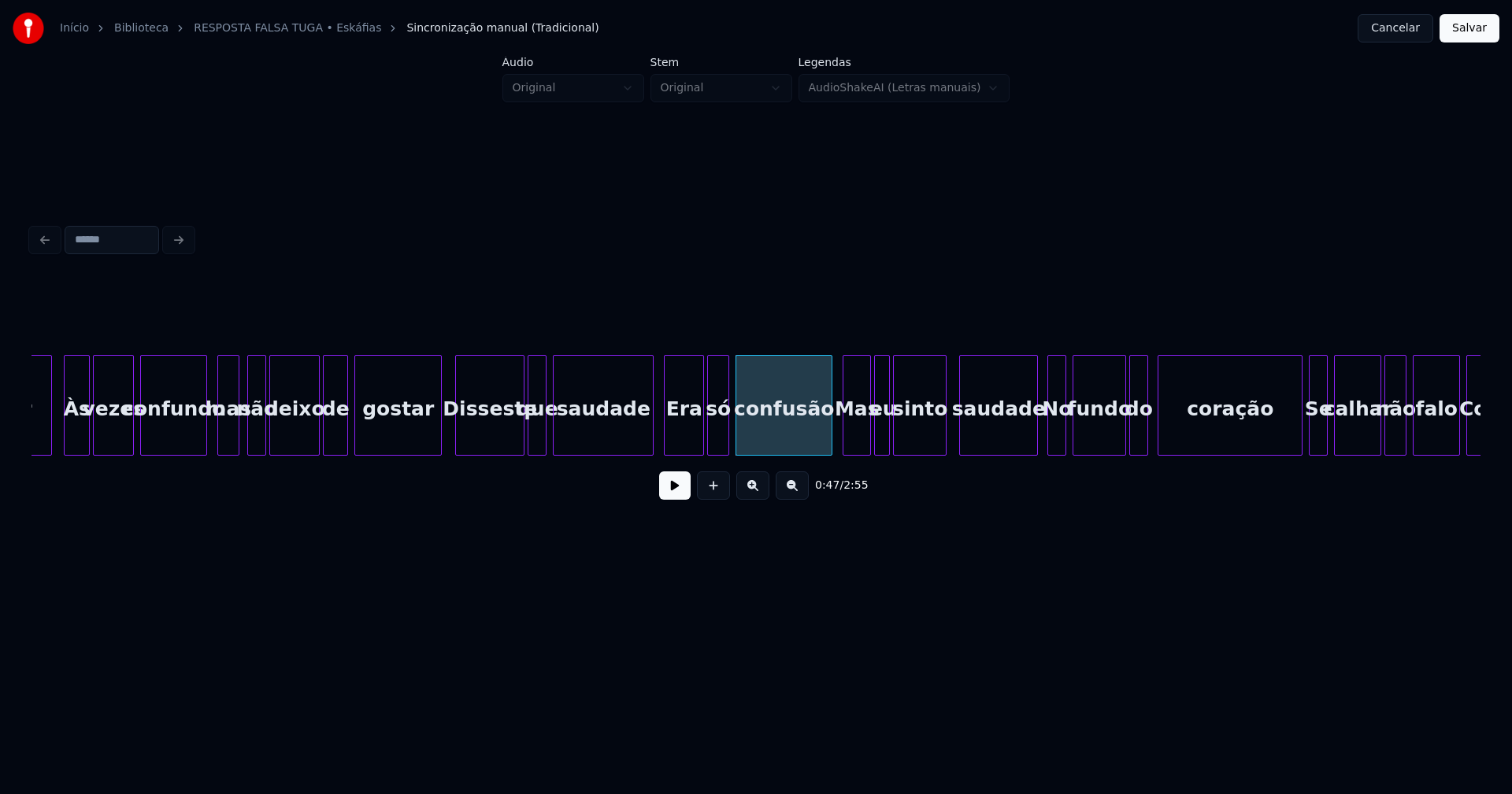
click at [679, 428] on div "Era" at bounding box center [683, 409] width 39 height 107
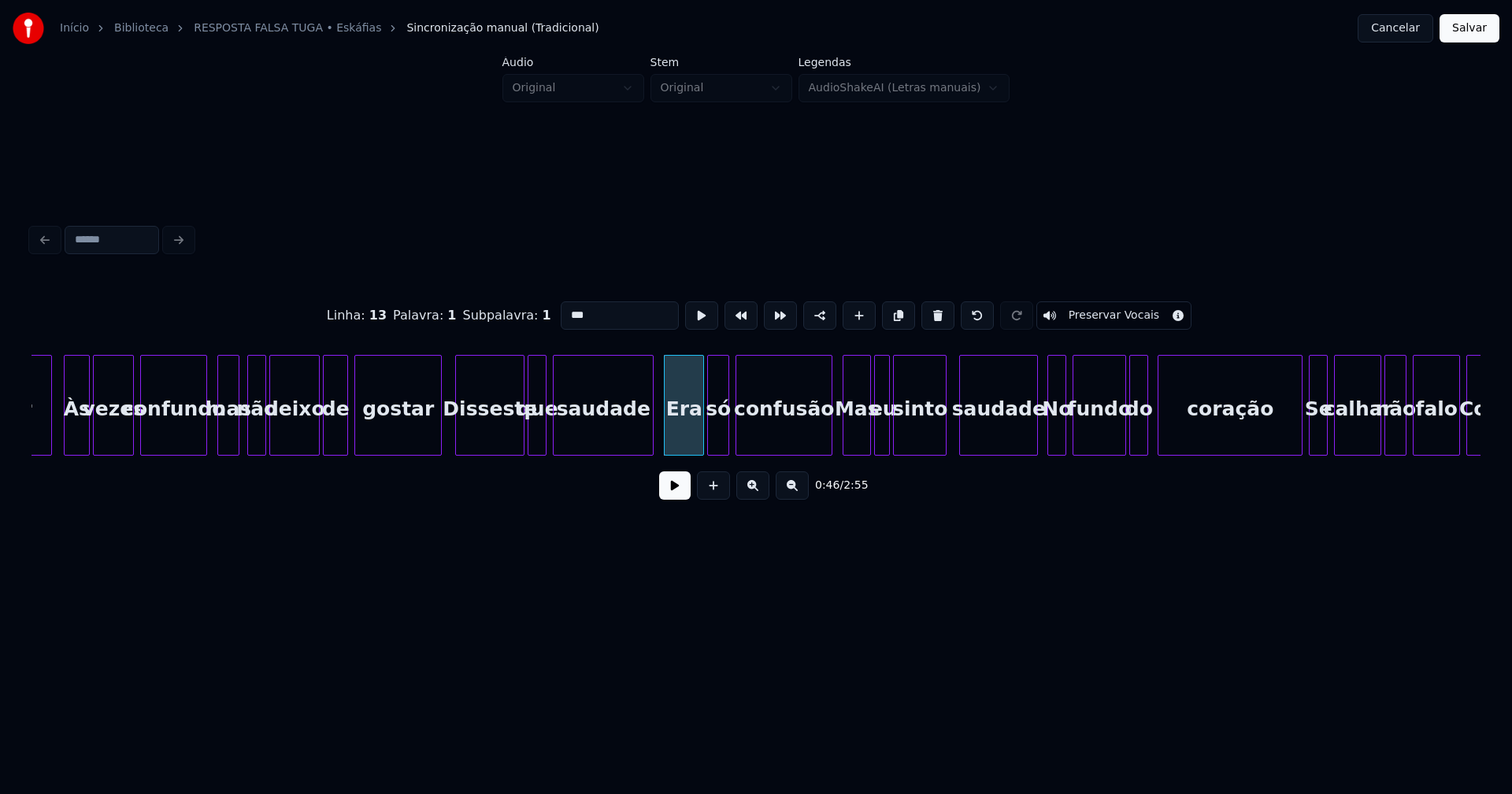
click at [565, 307] on input "***" at bounding box center [620, 316] width 118 height 29
click at [1026, 439] on div at bounding box center [1026, 405] width 5 height 99
type input "***"
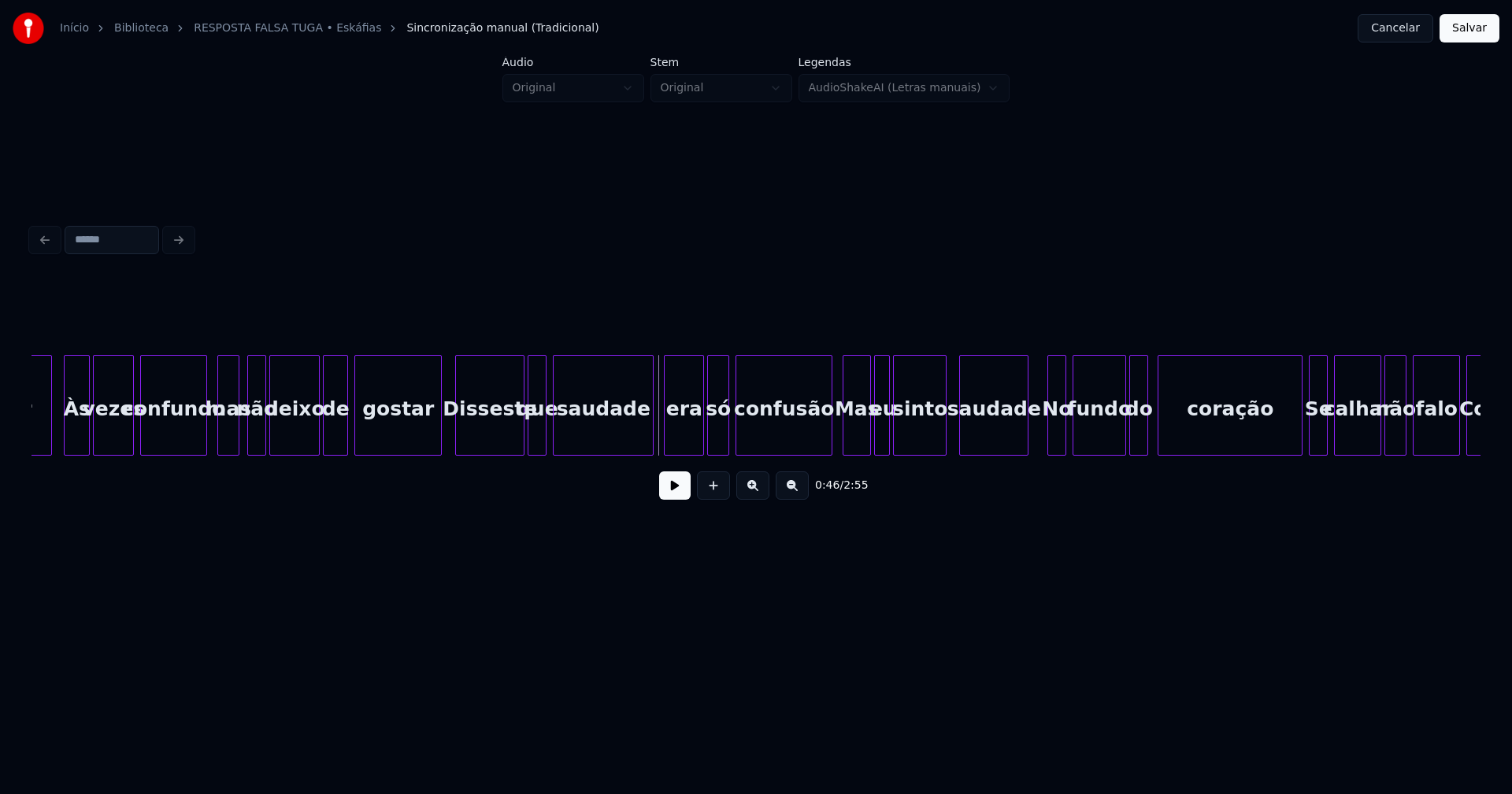
click at [664, 491] on button at bounding box center [675, 485] width 32 height 29
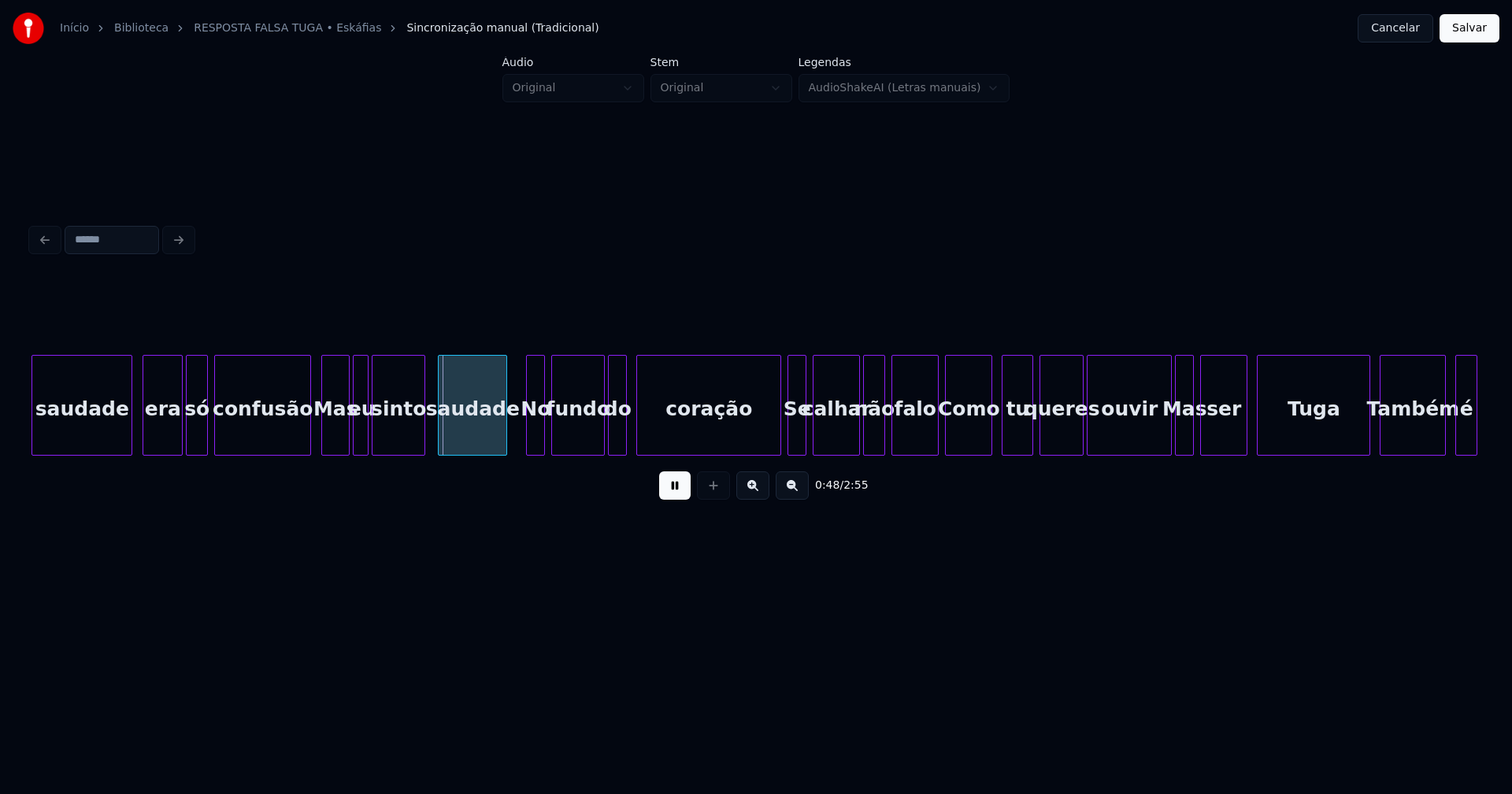
scroll to position [0, 7314]
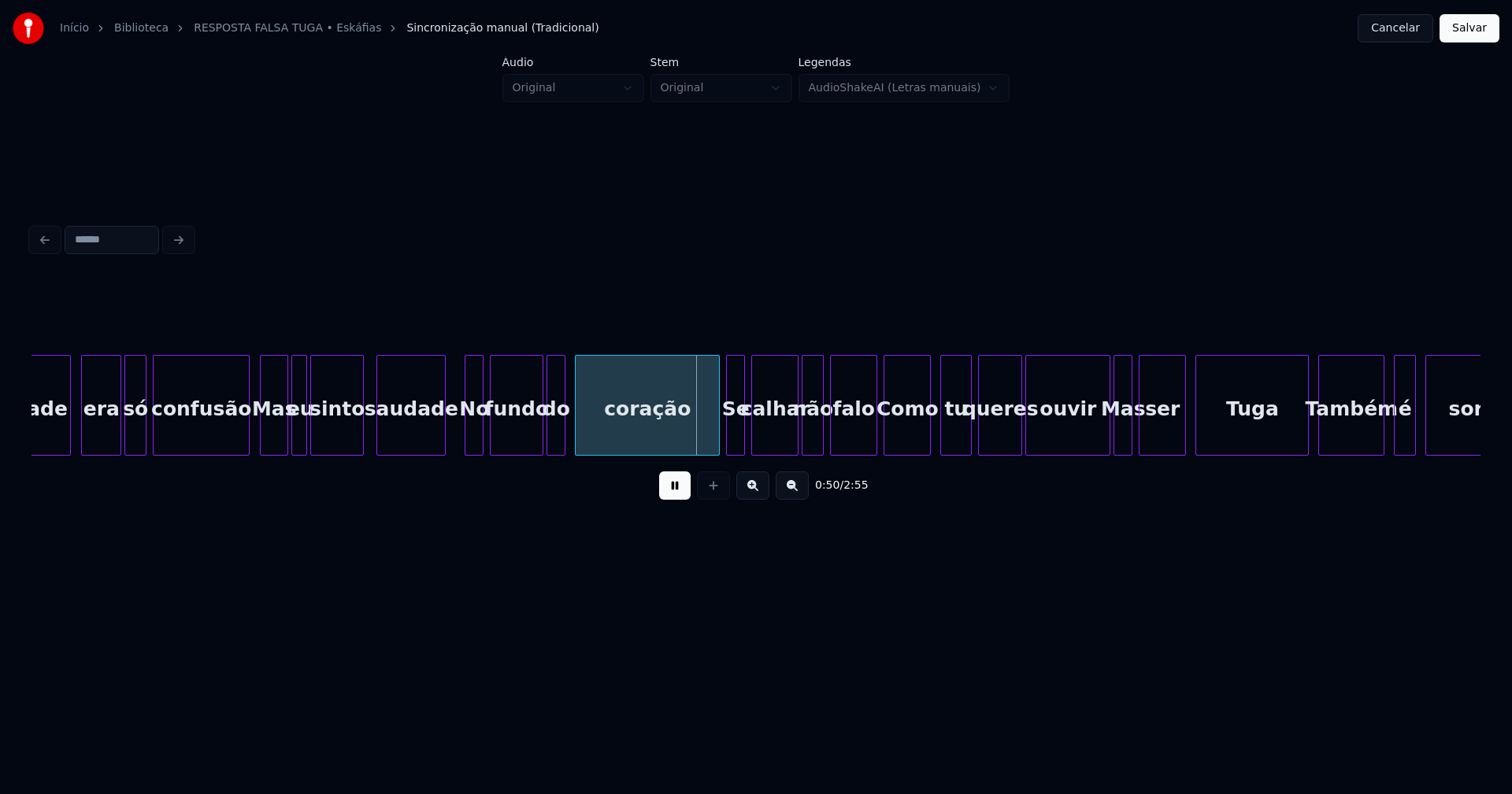
drag, startPoint x: 674, startPoint y: 495, endPoint x: 534, endPoint y: 444, distance: 149.0
click at [677, 493] on button at bounding box center [675, 485] width 32 height 29
drag, startPoint x: 368, startPoint y: 438, endPoint x: 577, endPoint y: 481, distance: 213.4
click at [669, 490] on button at bounding box center [675, 485] width 32 height 29
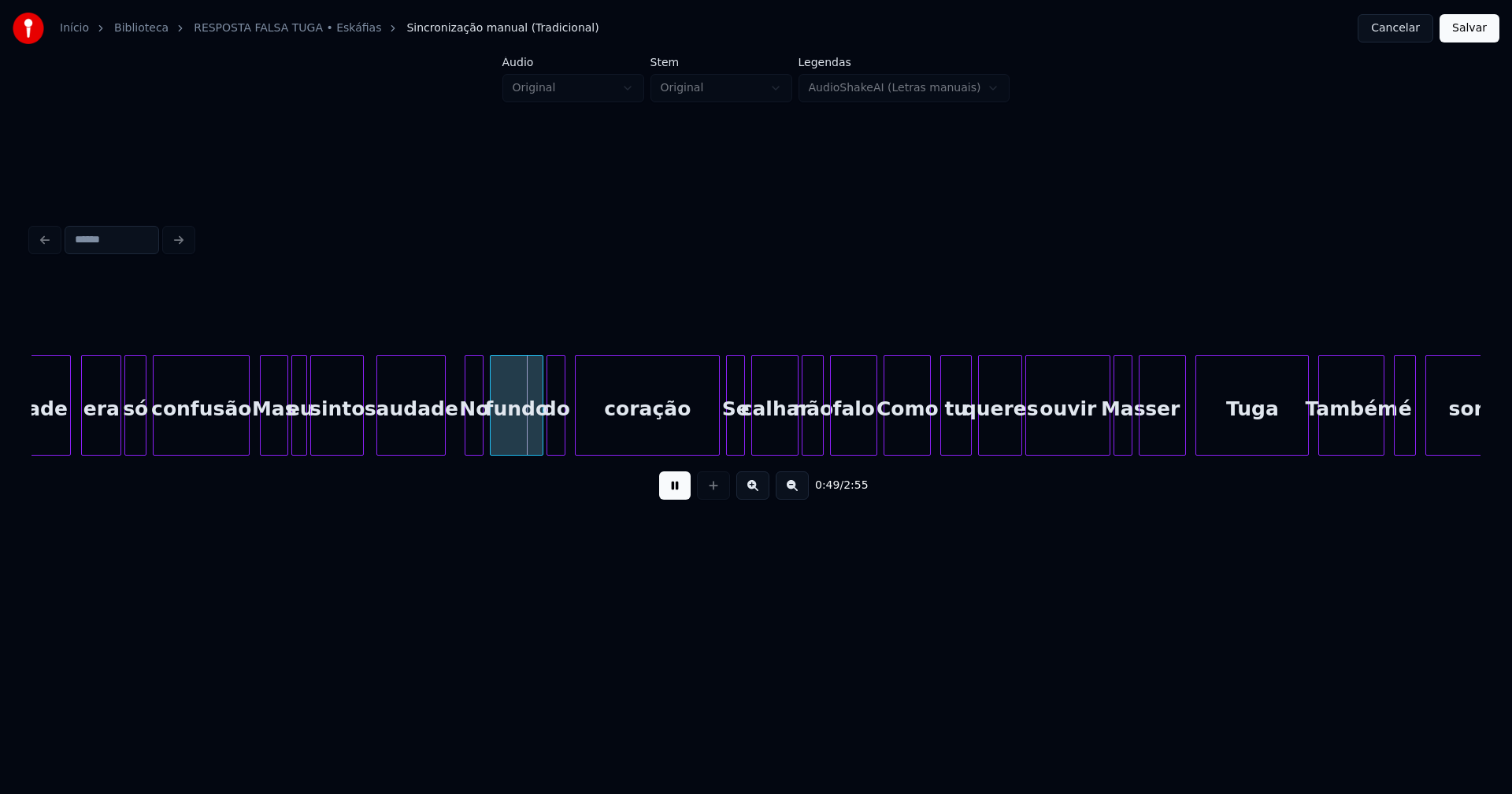
drag, startPoint x: 666, startPoint y: 489, endPoint x: 485, endPoint y: 470, distance: 182.0
click at [664, 489] on button at bounding box center [675, 485] width 32 height 29
click at [470, 432] on div at bounding box center [468, 405] width 5 height 99
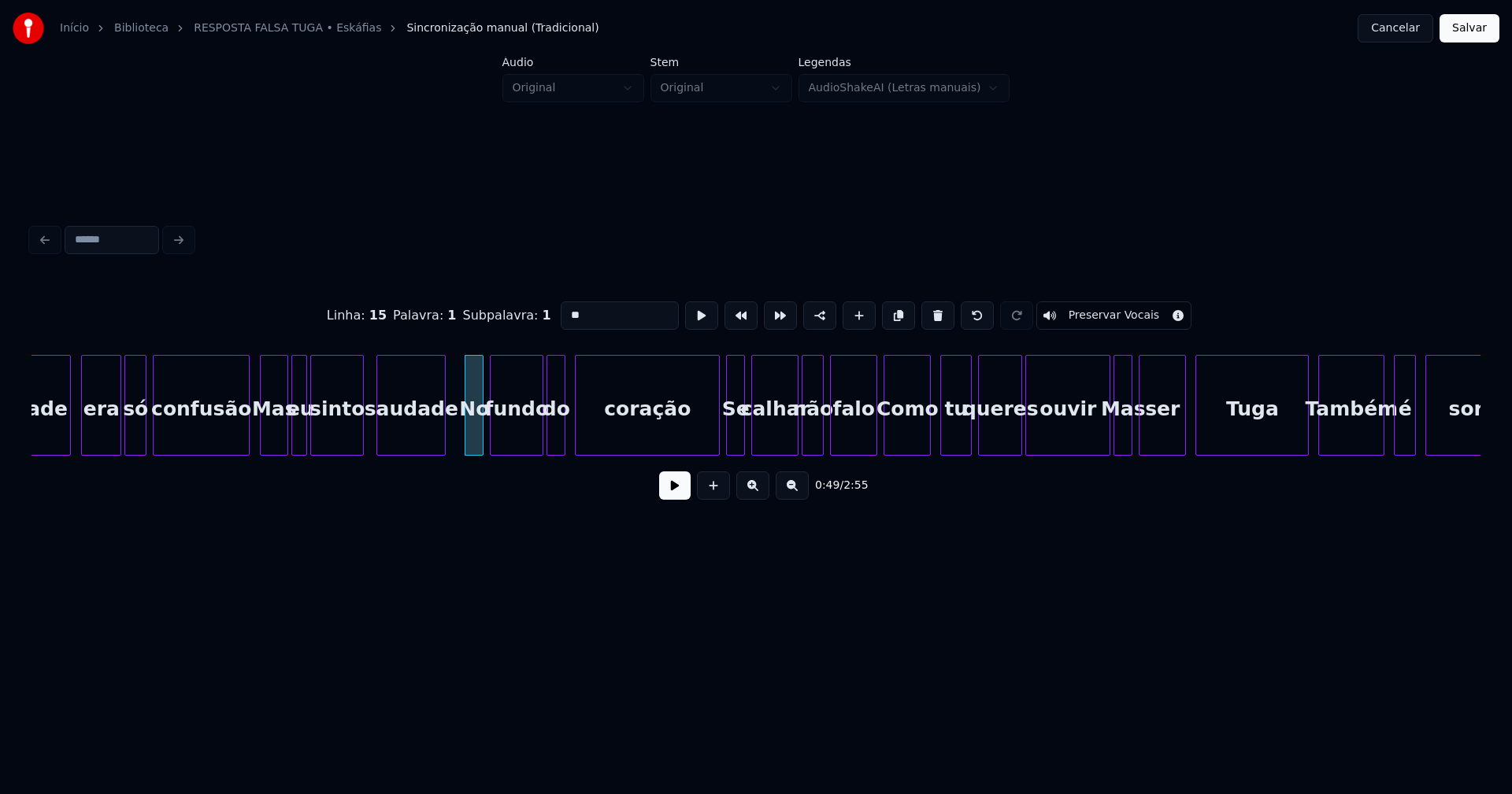
click at [569, 306] on input "**" at bounding box center [620, 316] width 118 height 29
click at [708, 449] on div "coração" at bounding box center [642, 405] width 135 height 101
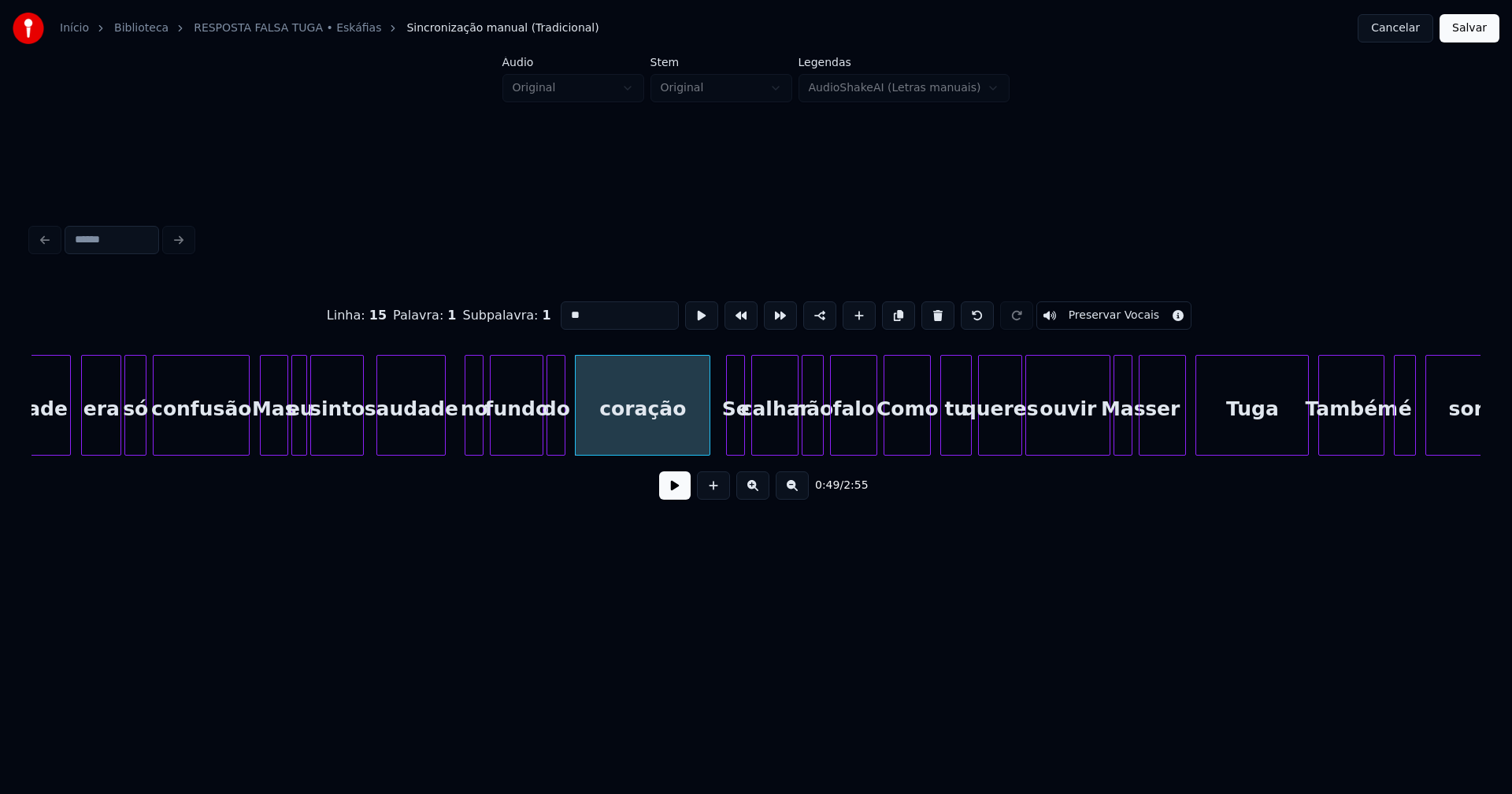
type input "**"
click at [670, 492] on button at bounding box center [675, 485] width 32 height 29
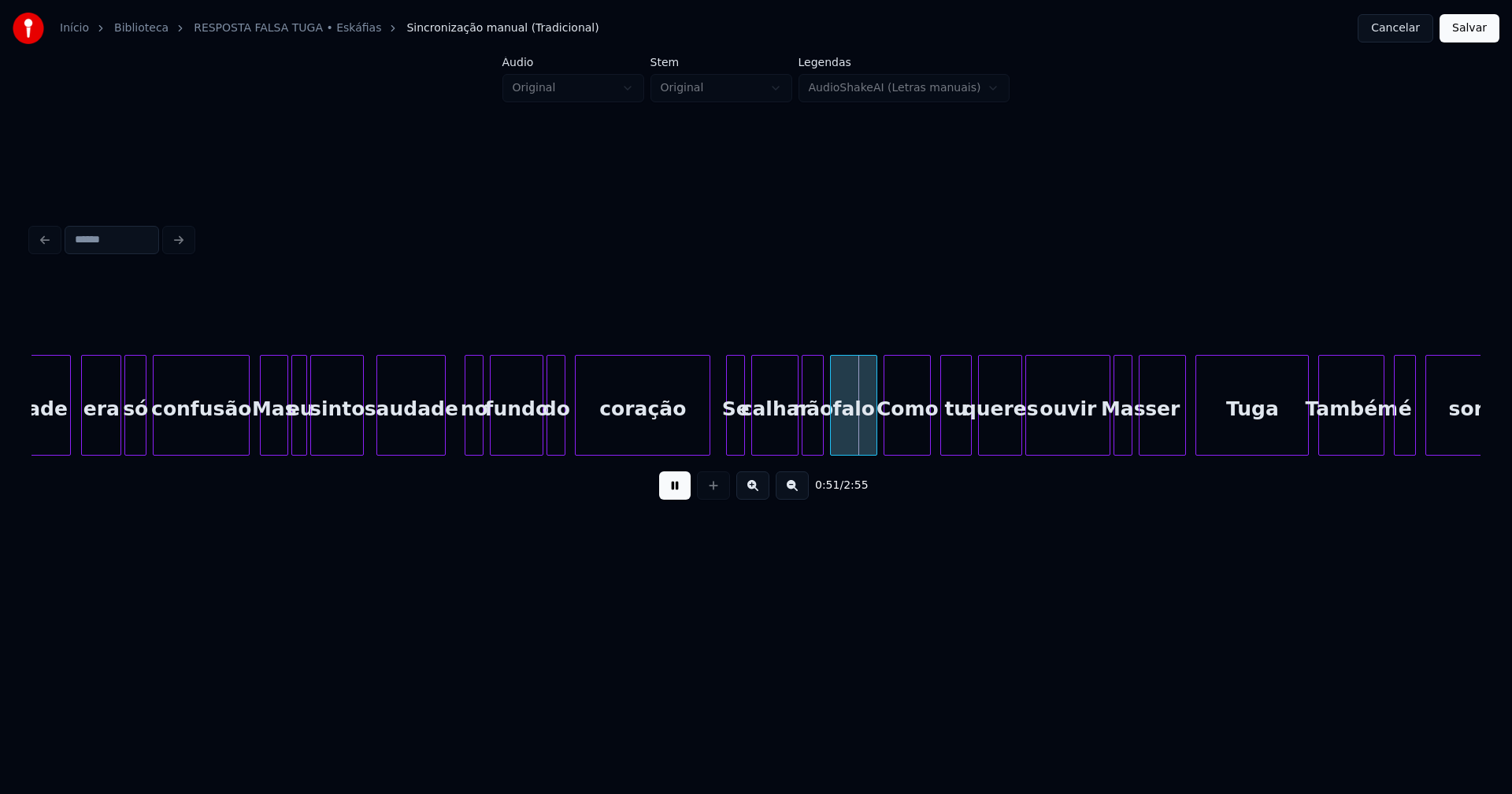
click at [670, 493] on button at bounding box center [675, 485] width 32 height 29
click at [865, 444] on div at bounding box center [864, 405] width 5 height 99
click at [907, 437] on div "Como" at bounding box center [907, 409] width 45 height 107
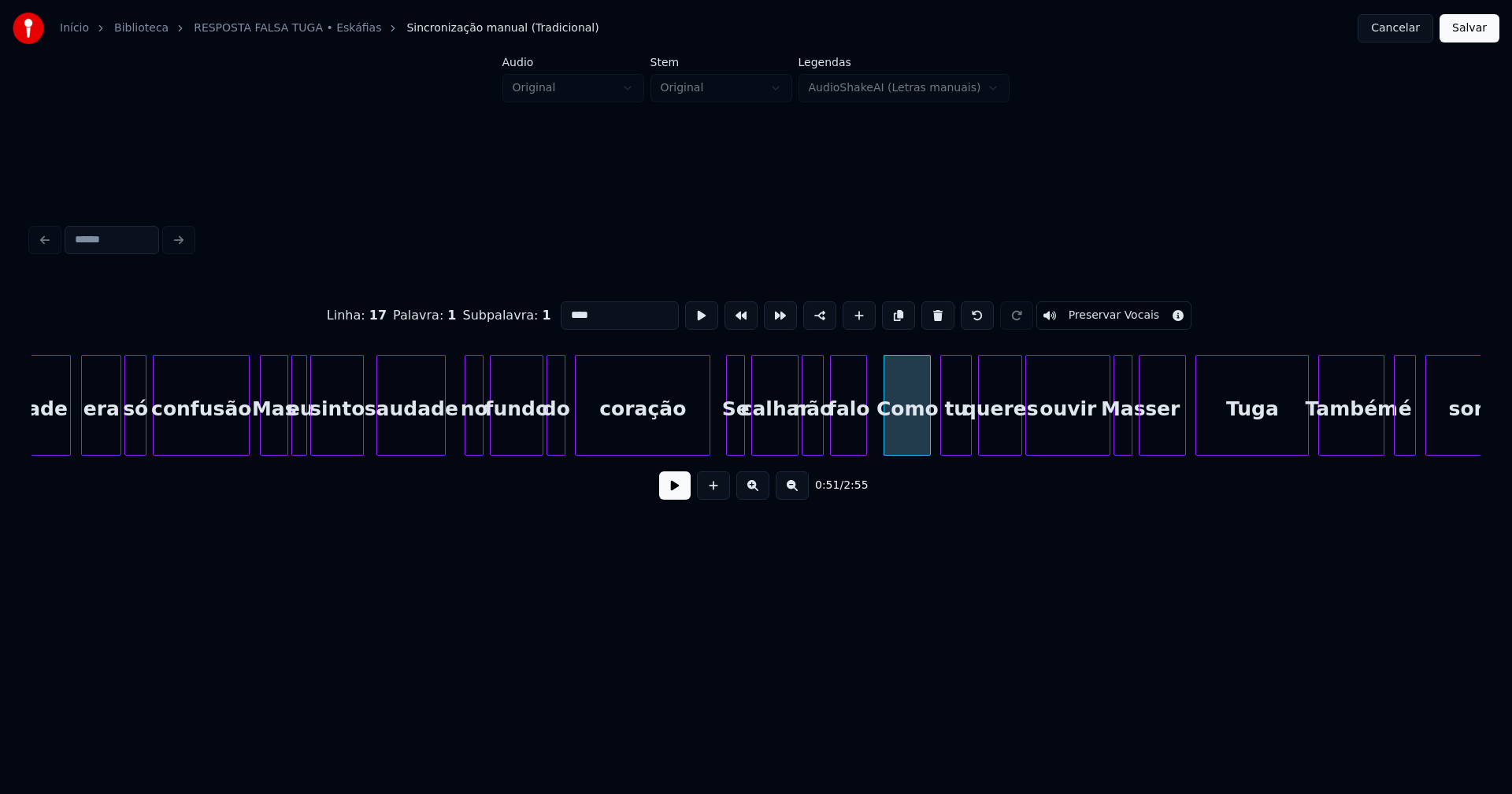
click at [566, 306] on input "****" at bounding box center [620, 316] width 118 height 29
click at [1094, 443] on div at bounding box center [1096, 405] width 5 height 99
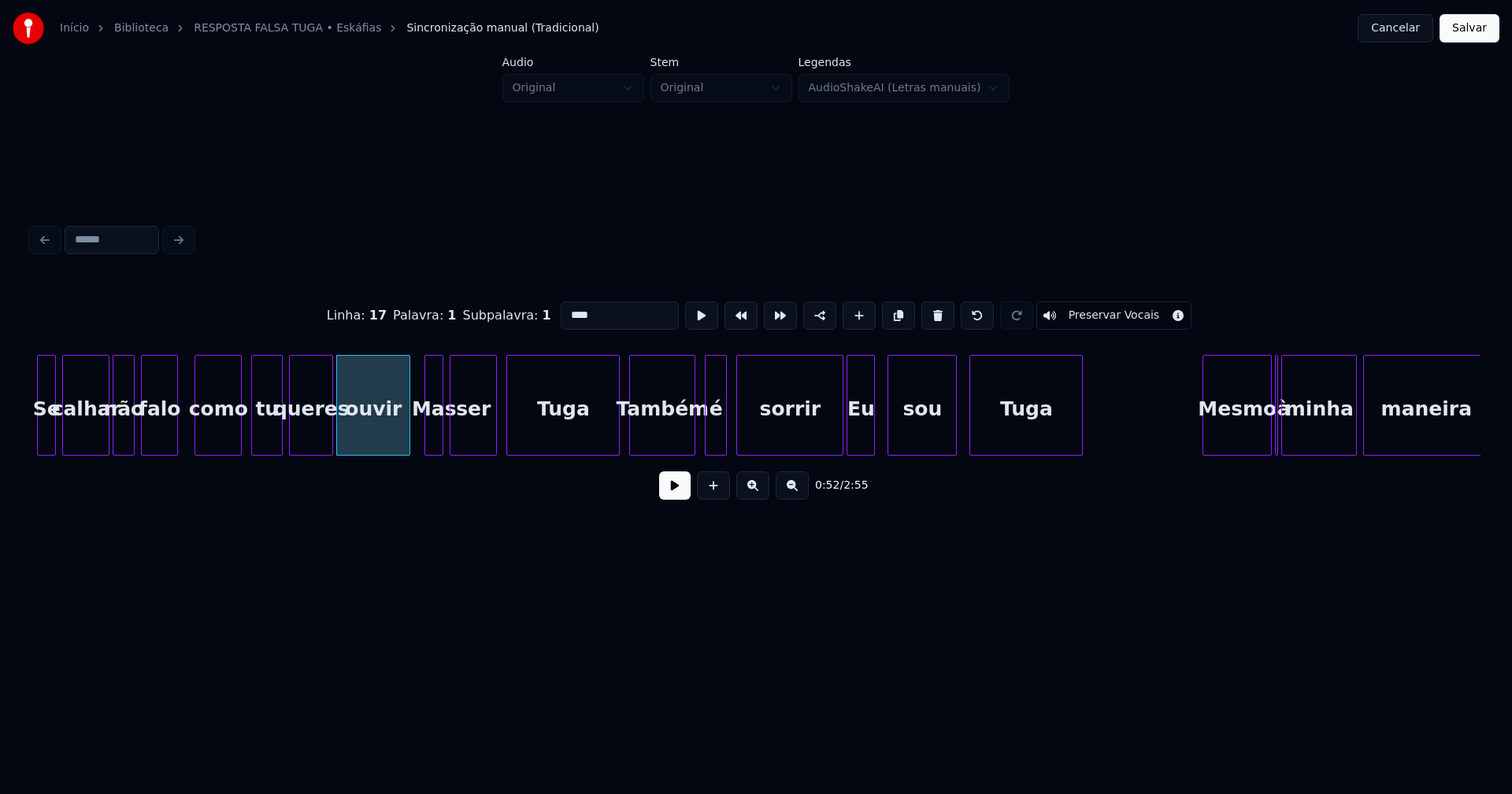
scroll to position [0, 8020]
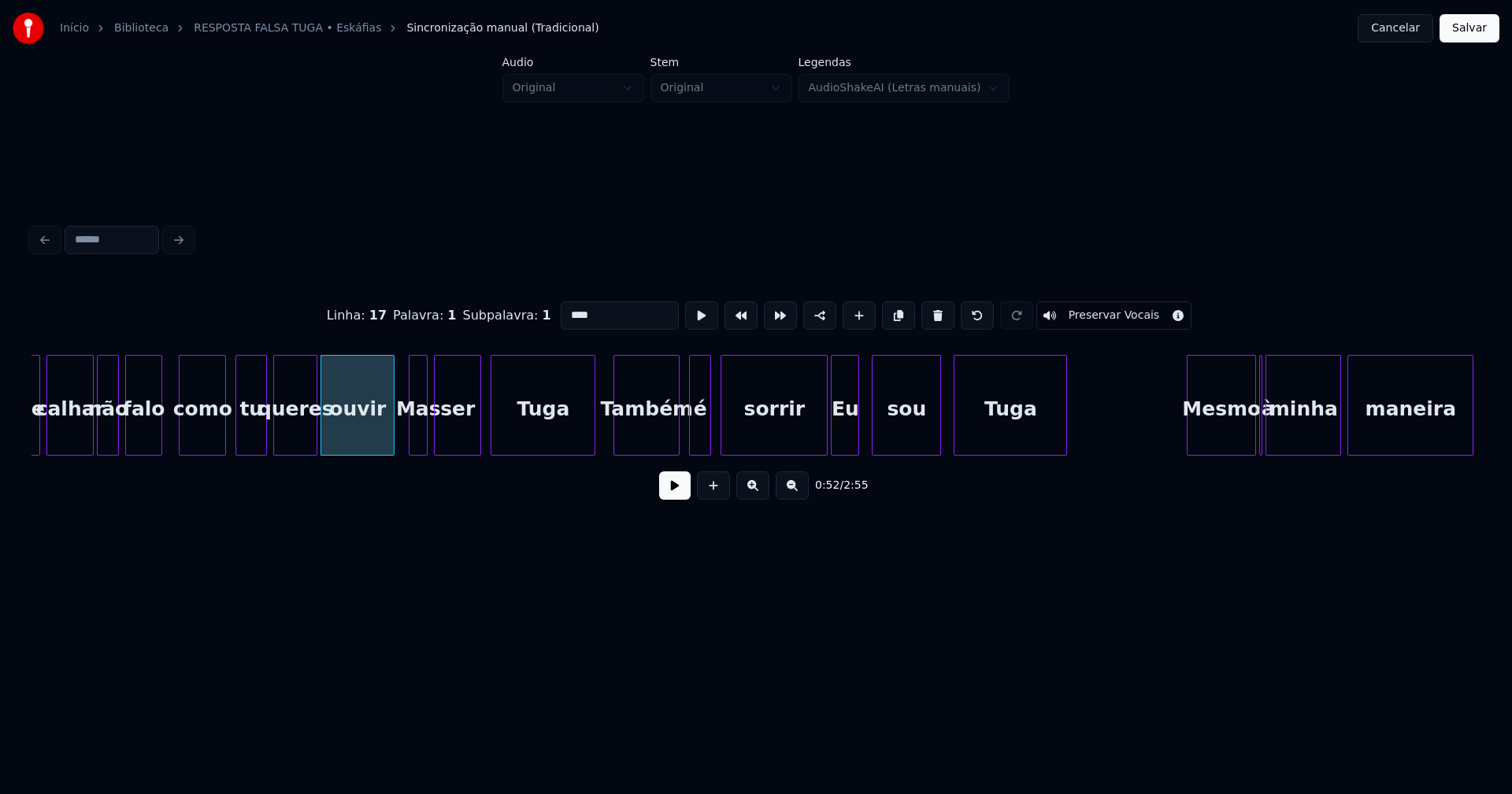
click at [595, 433] on div at bounding box center [592, 405] width 5 height 99
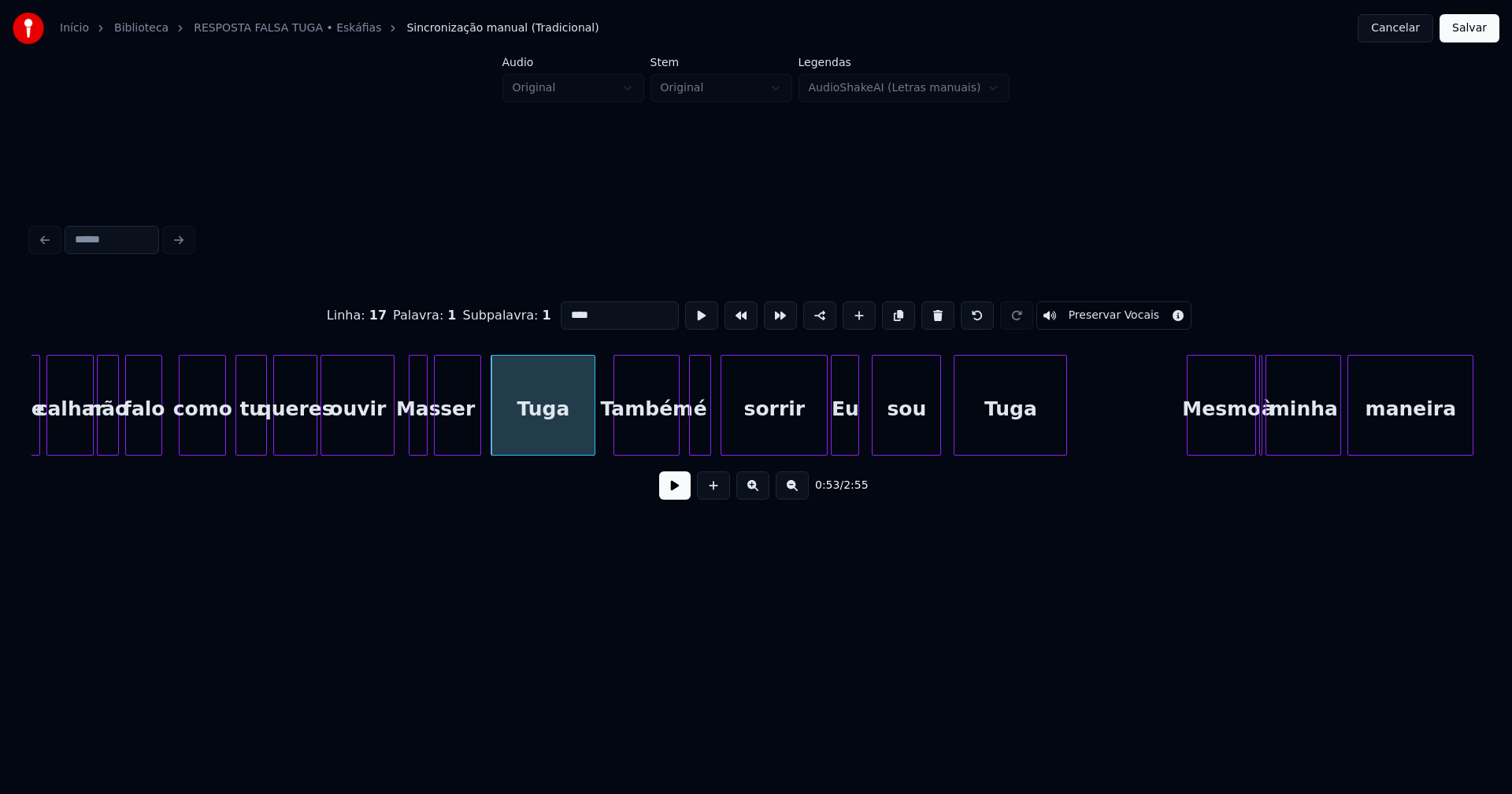
click at [664, 438] on div "Também" at bounding box center [646, 409] width 65 height 107
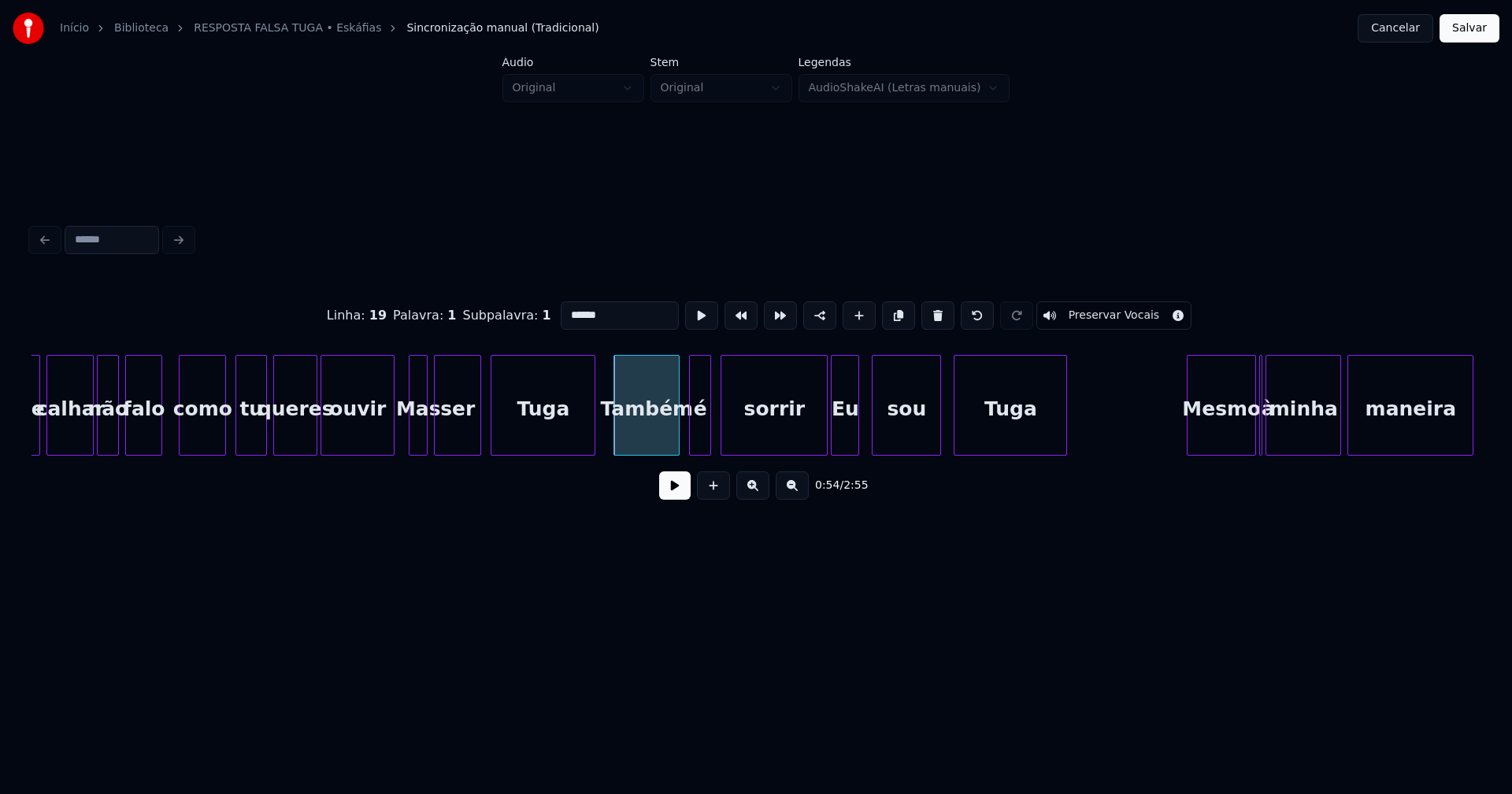
click at [565, 307] on input "******" at bounding box center [620, 316] width 118 height 29
click at [813, 439] on div at bounding box center [811, 405] width 5 height 99
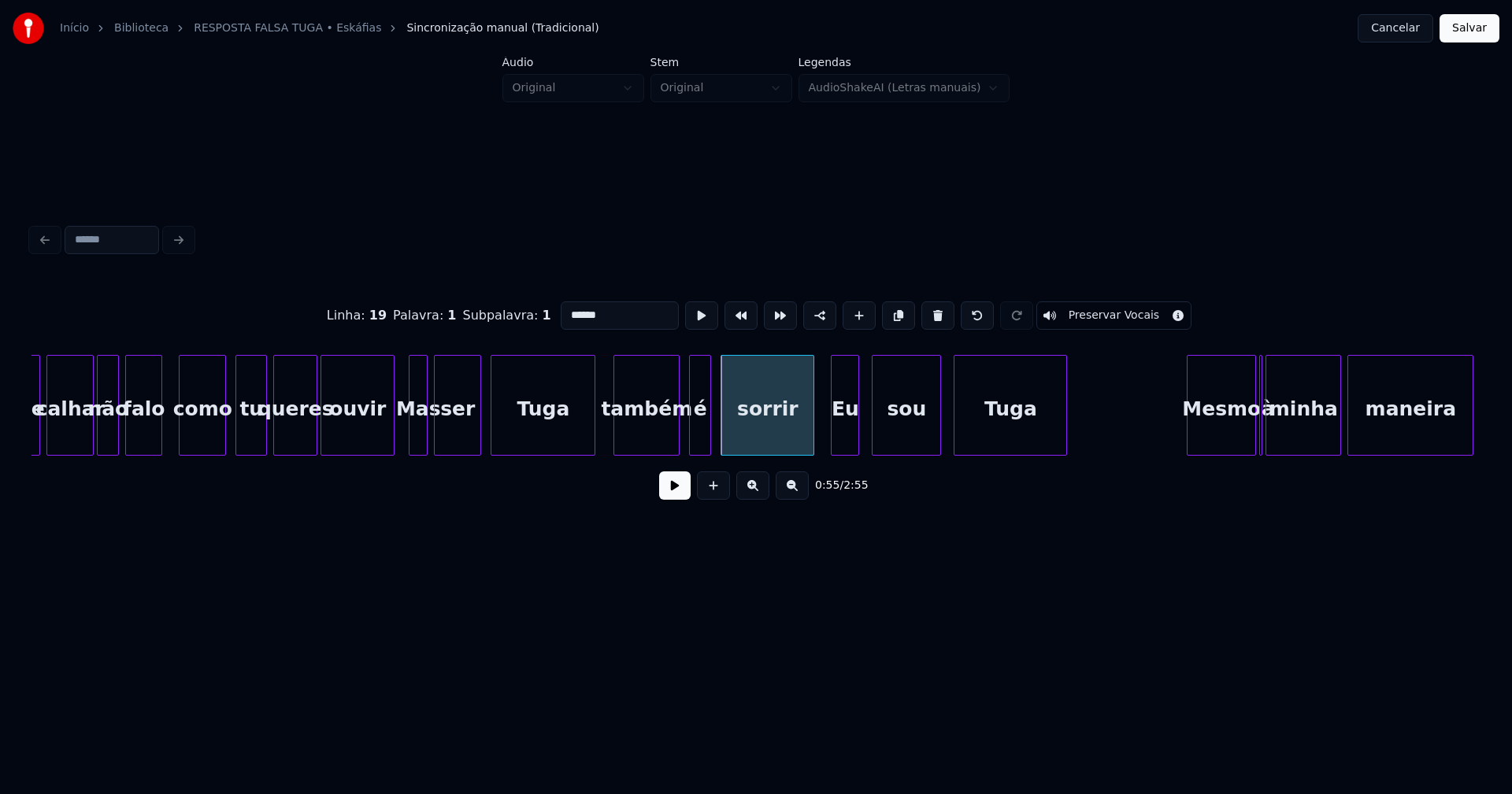
type input "******"
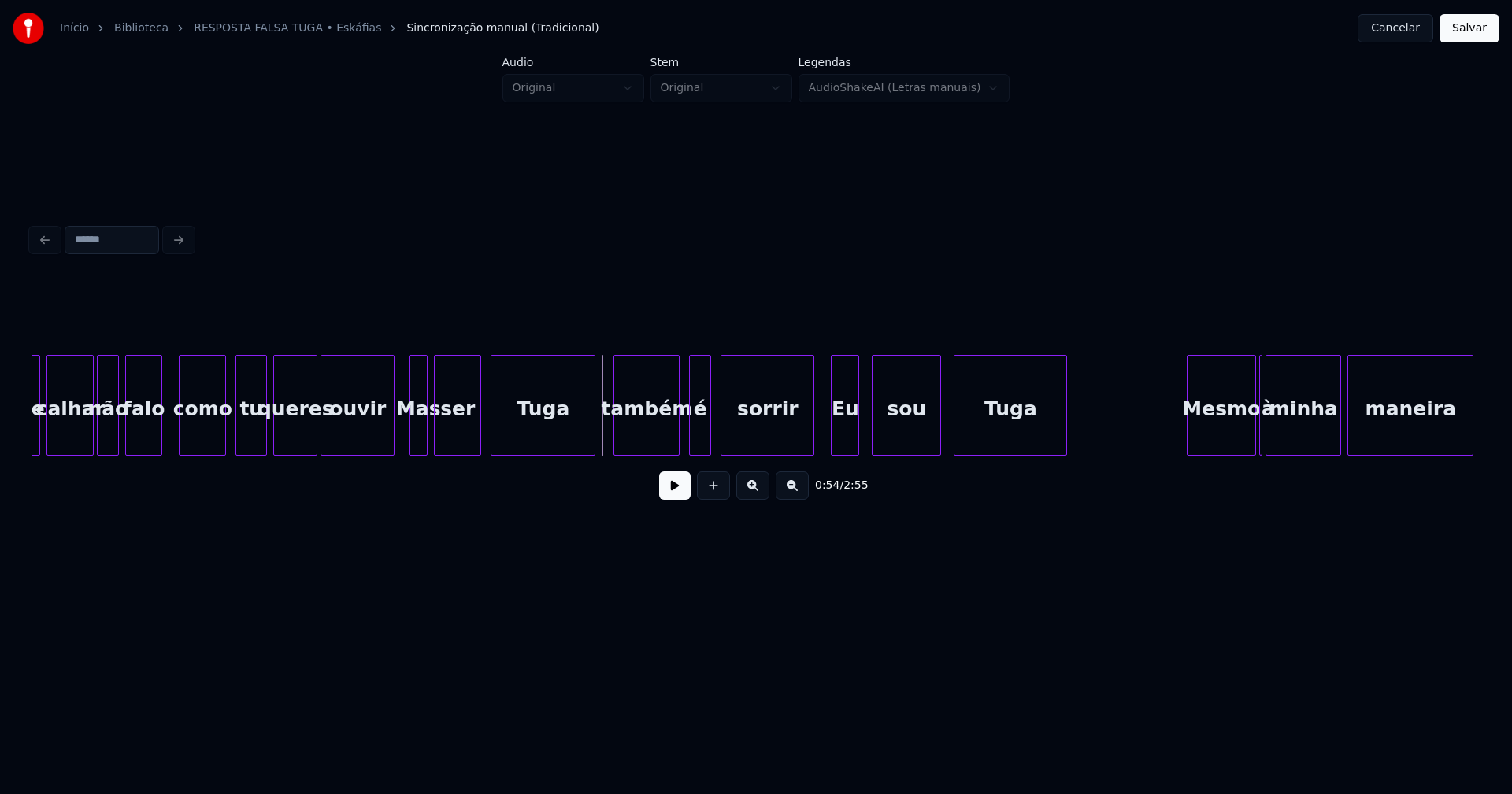
click at [684, 494] on button at bounding box center [675, 485] width 32 height 29
click at [680, 495] on button at bounding box center [675, 485] width 32 height 29
click at [699, 435] on div "é" at bounding box center [698, 409] width 20 height 107
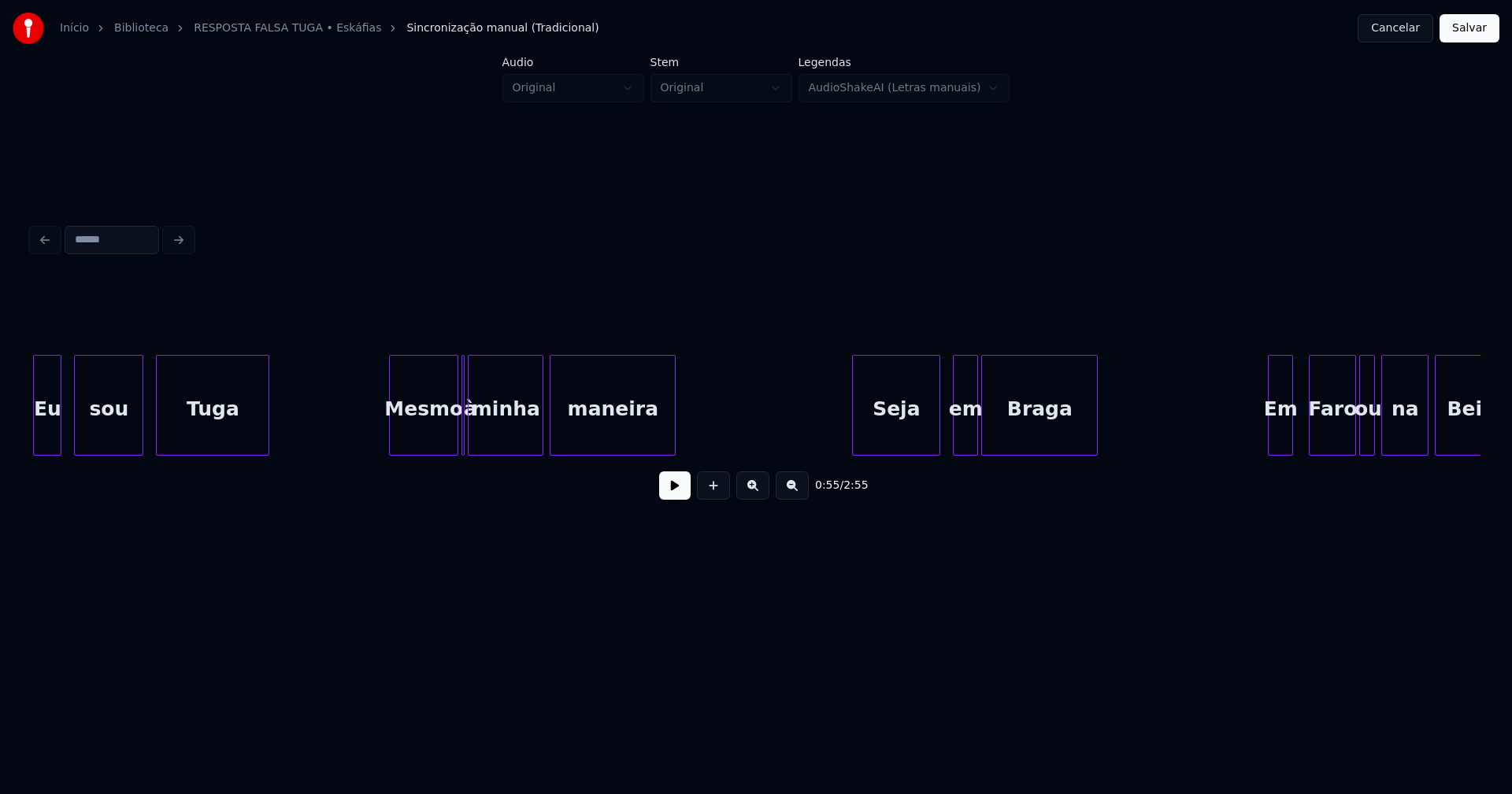
scroll to position [0, 8848]
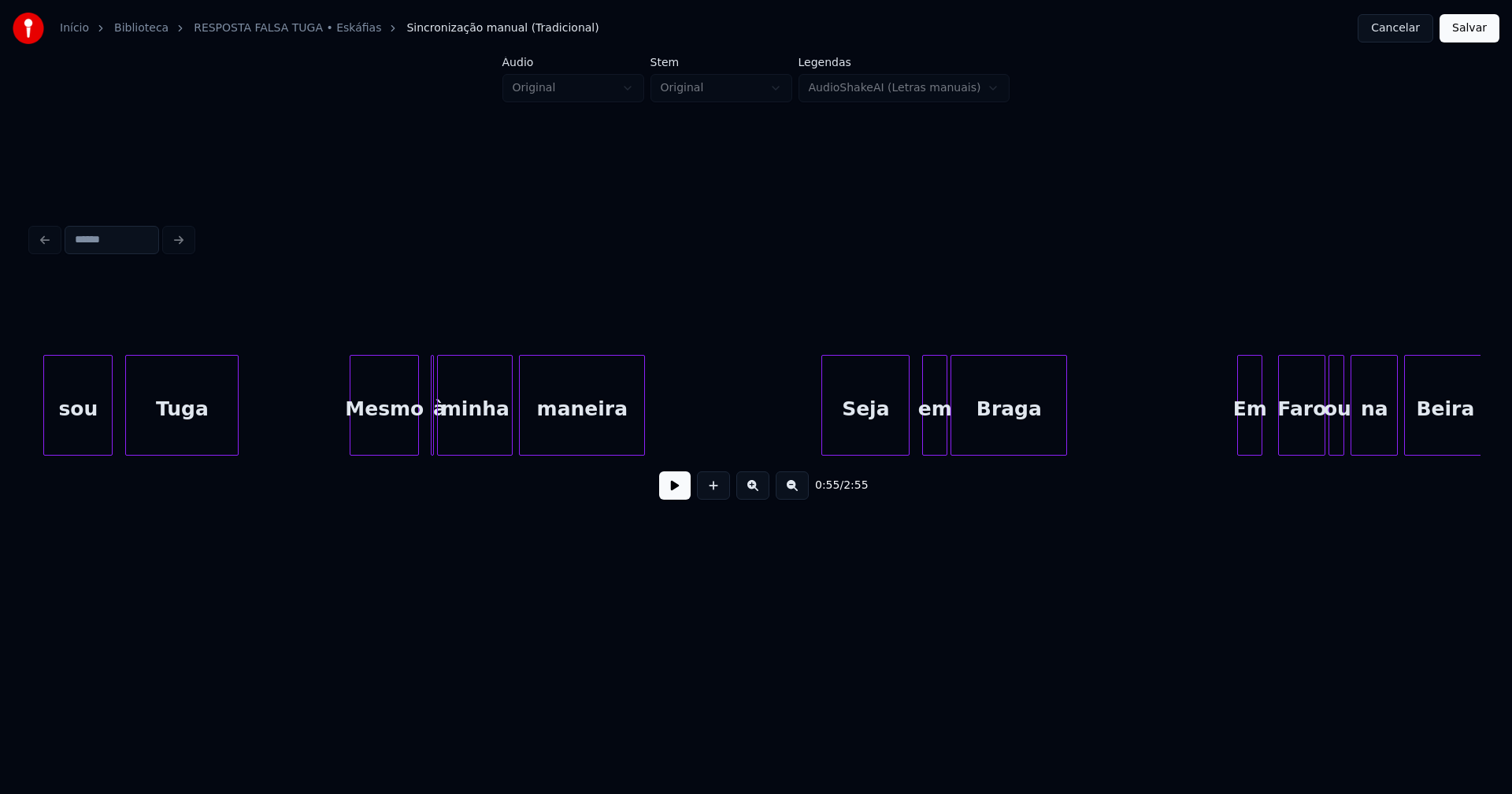
click at [368, 432] on div "Mesmo" at bounding box center [384, 409] width 68 height 107
click at [437, 433] on div at bounding box center [438, 405] width 5 height 99
click at [422, 355] on div "à" at bounding box center [427, 405] width 10 height 101
click at [671, 500] on button at bounding box center [675, 485] width 32 height 29
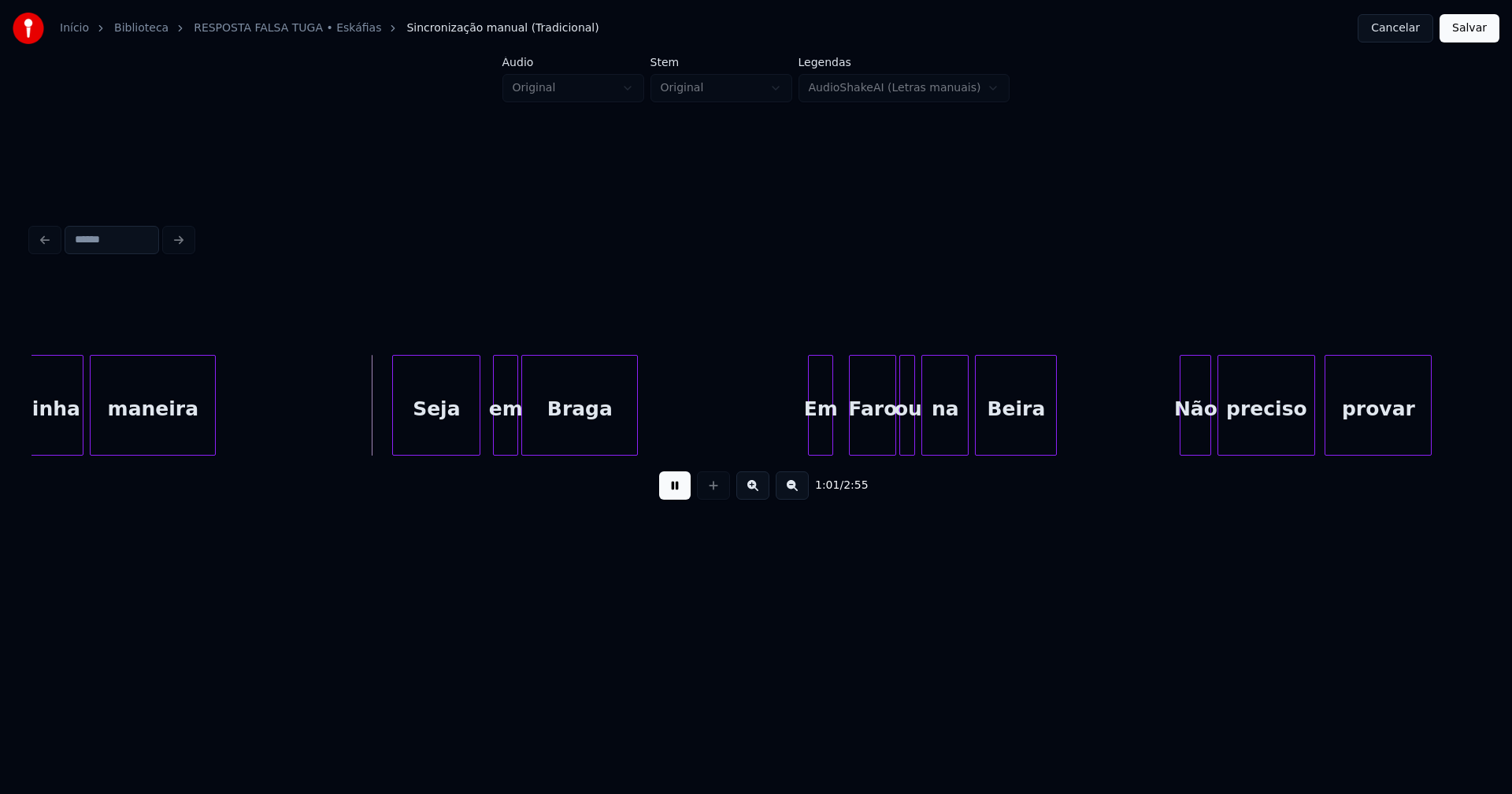
scroll to position [0, 9293]
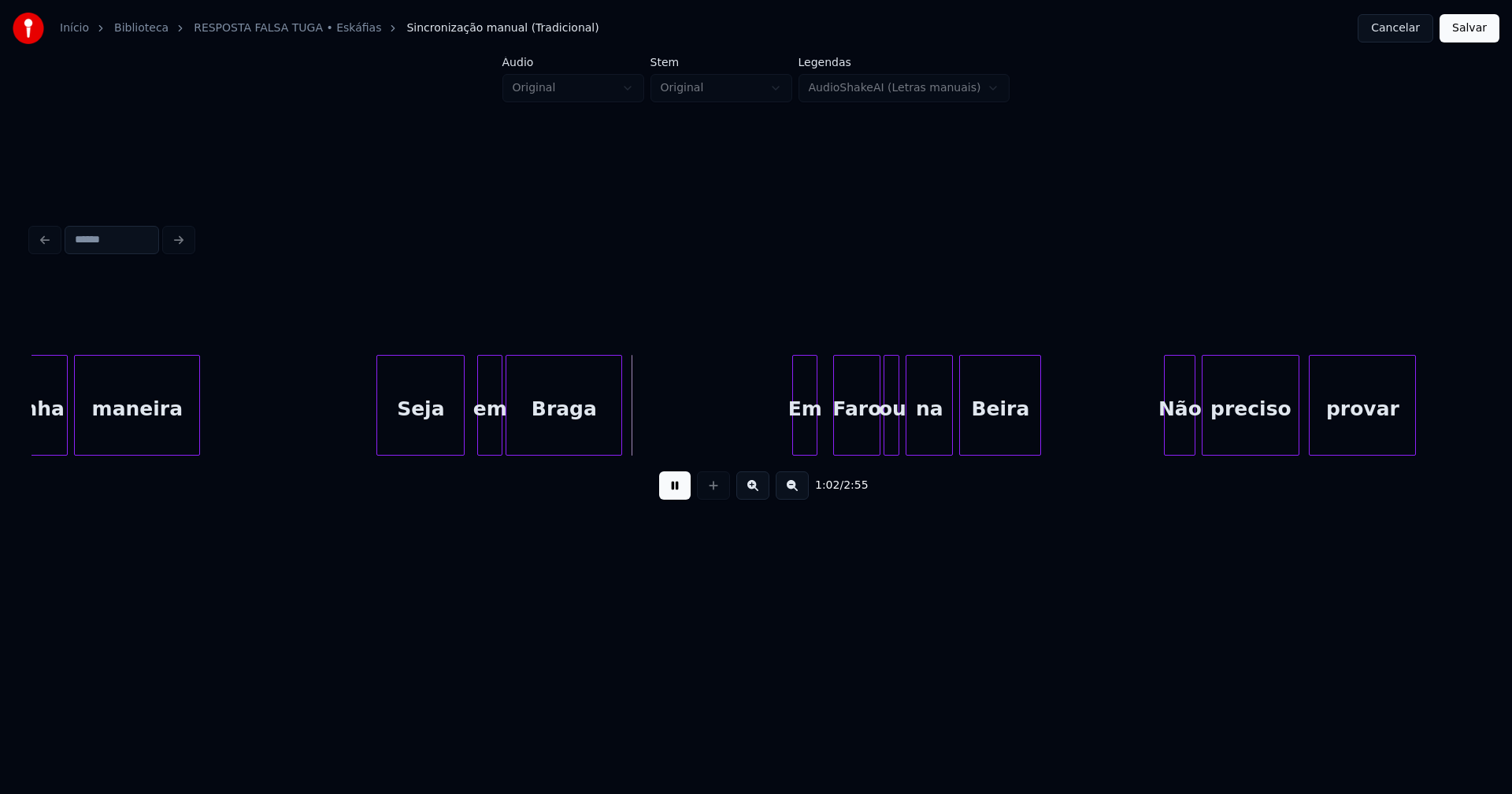
click at [358, 423] on div at bounding box center [359, 405] width 5 height 99
click at [490, 444] on div "em" at bounding box center [483, 409] width 23 height 107
click at [538, 435] on div "Braga" at bounding box center [562, 409] width 115 height 107
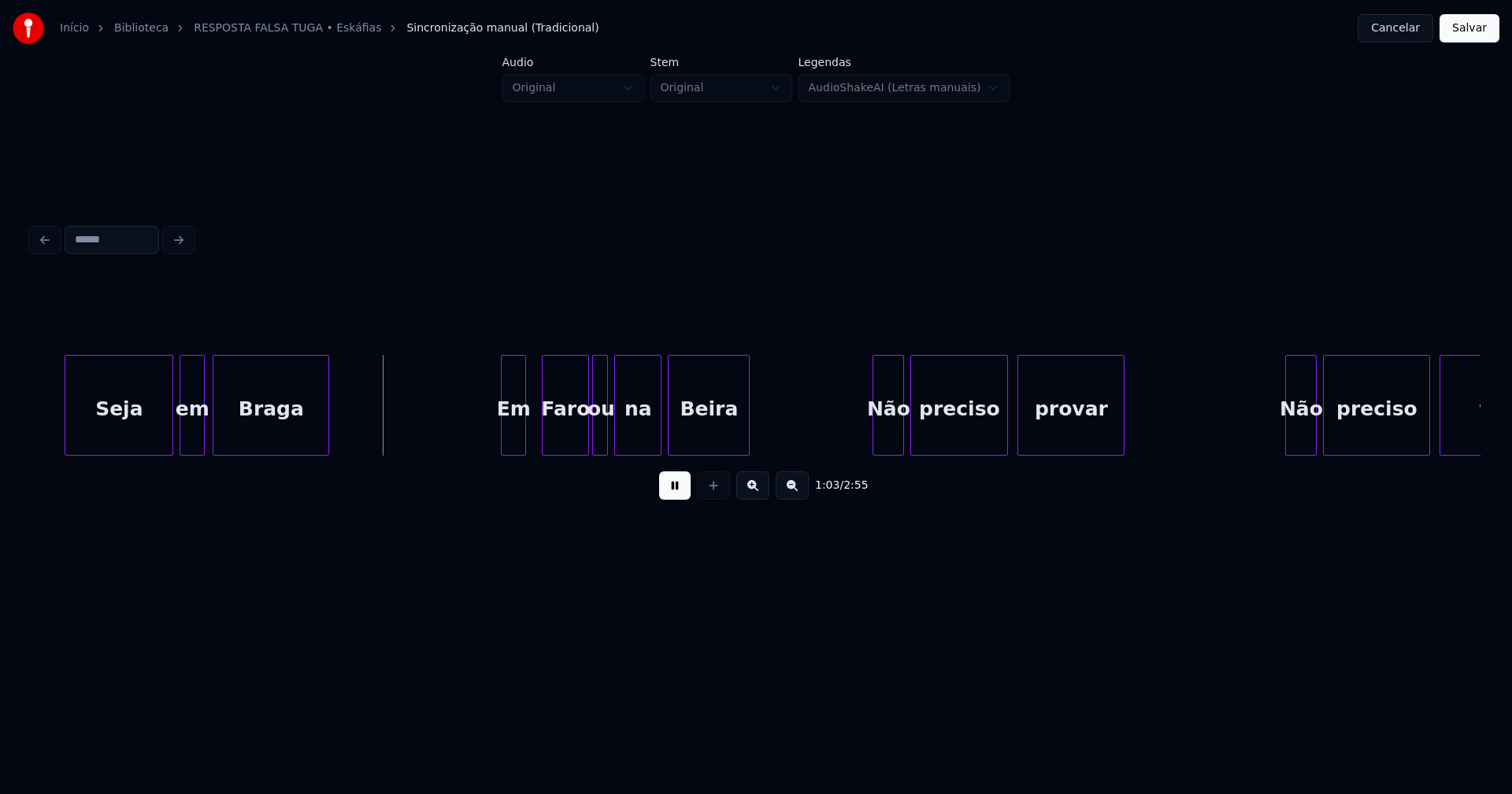
scroll to position [0, 9676]
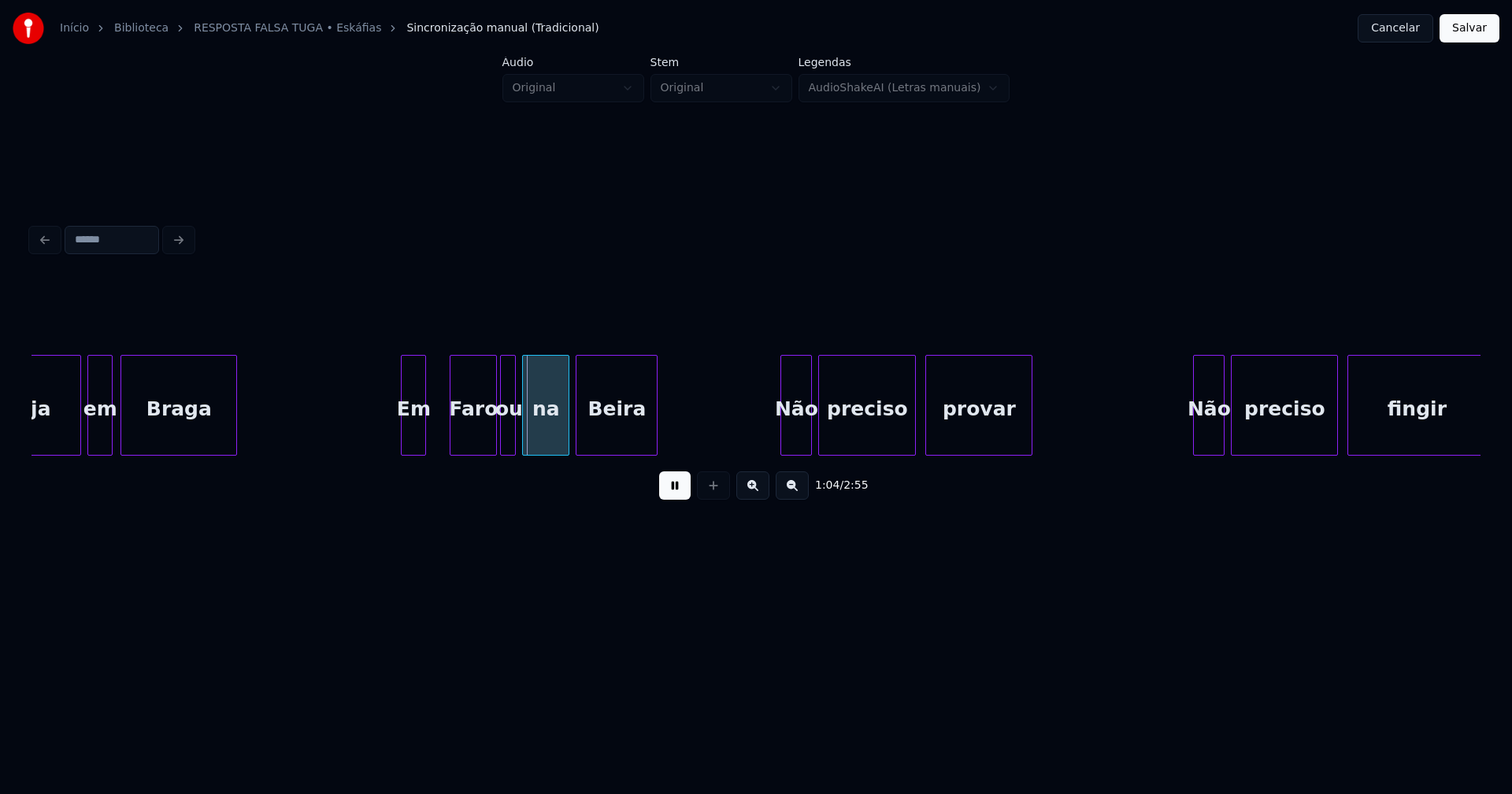
click at [418, 442] on div "Em" at bounding box center [413, 409] width 23 height 107
click at [439, 428] on div at bounding box center [440, 405] width 5 height 99
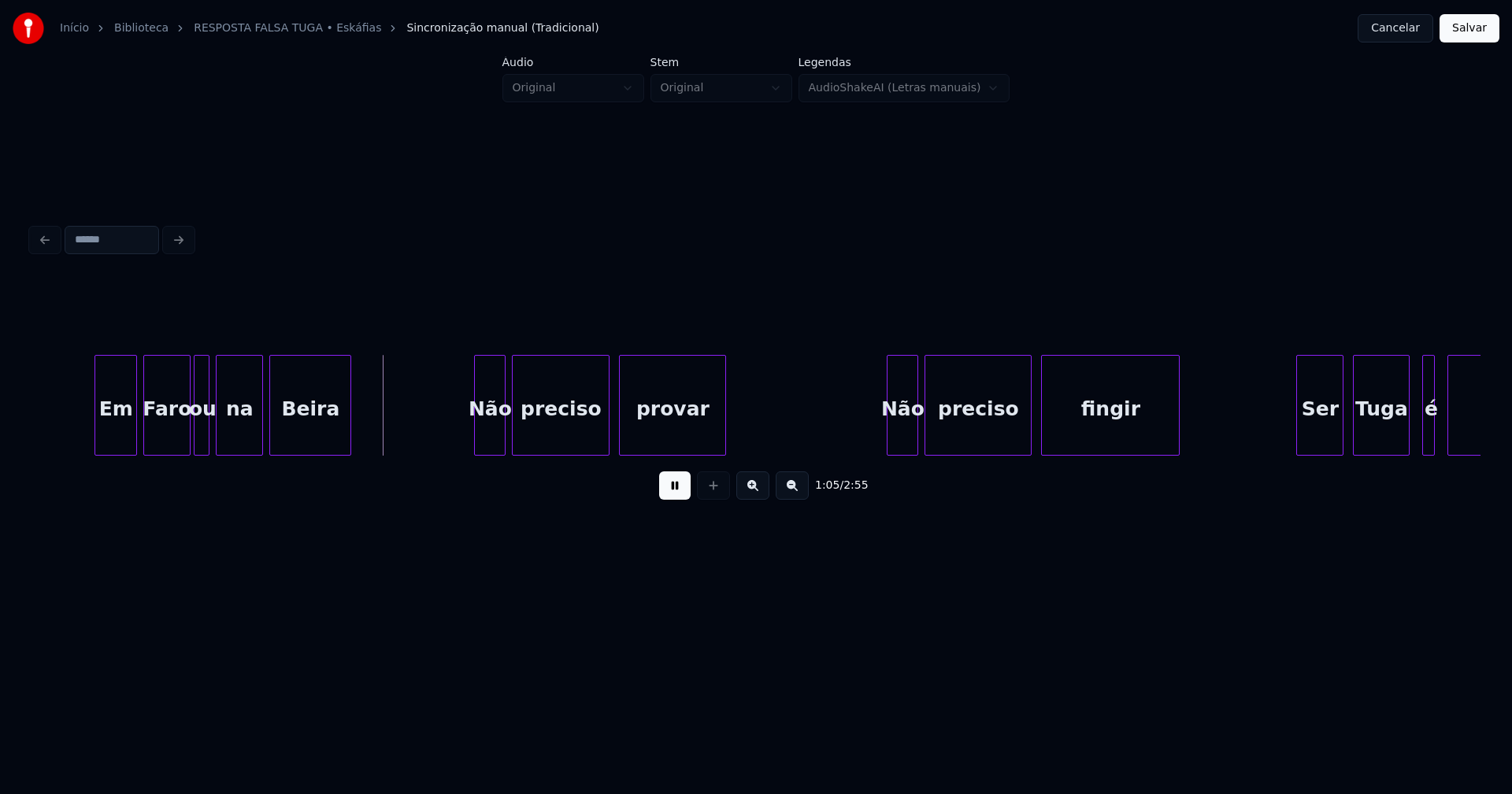
scroll to position [0, 10013]
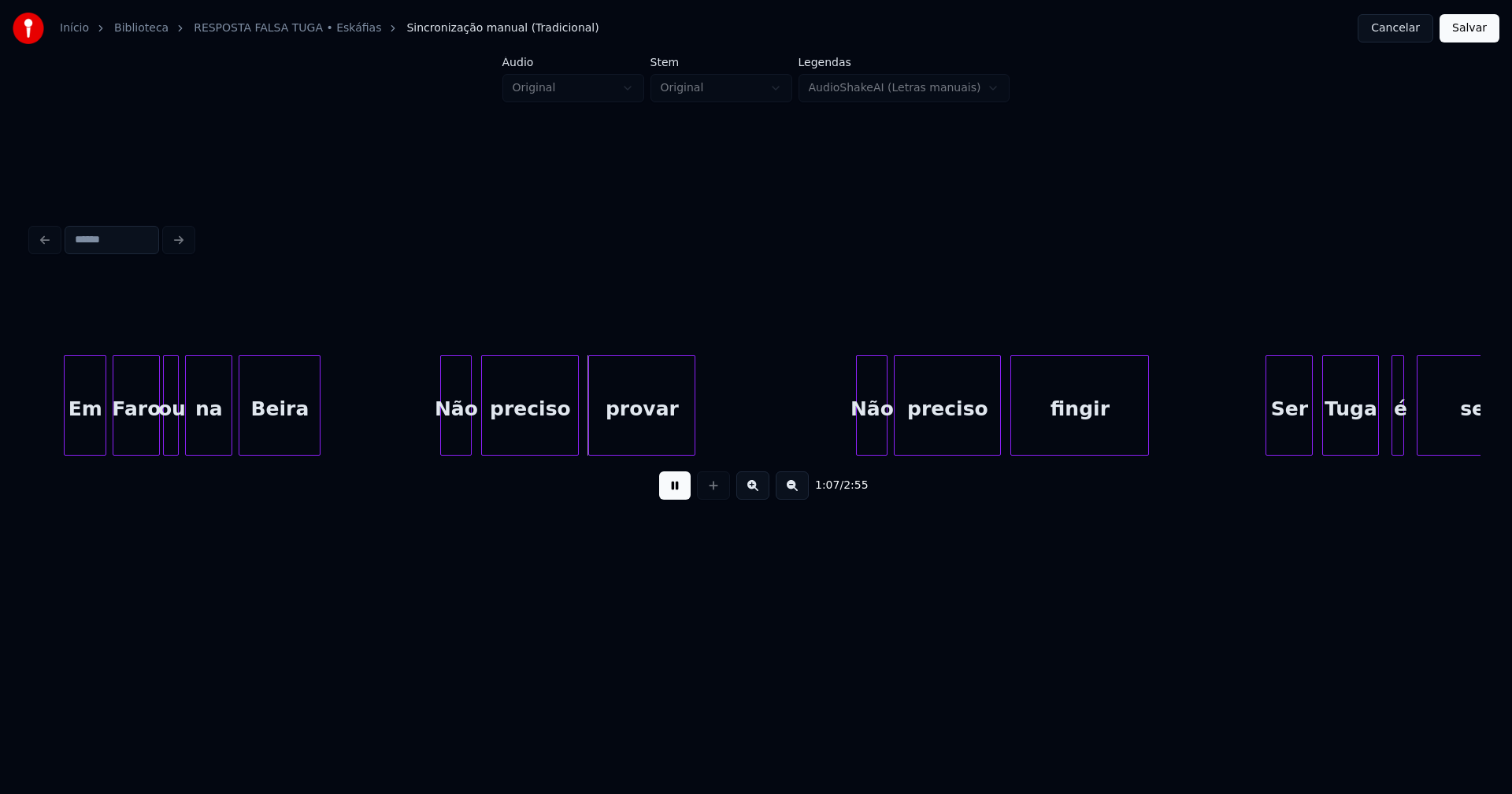
click at [454, 433] on div "Não" at bounding box center [456, 409] width 30 height 107
click at [434, 443] on div at bounding box center [434, 405] width 5 height 99
click at [521, 444] on div "preciso" at bounding box center [524, 409] width 96 height 107
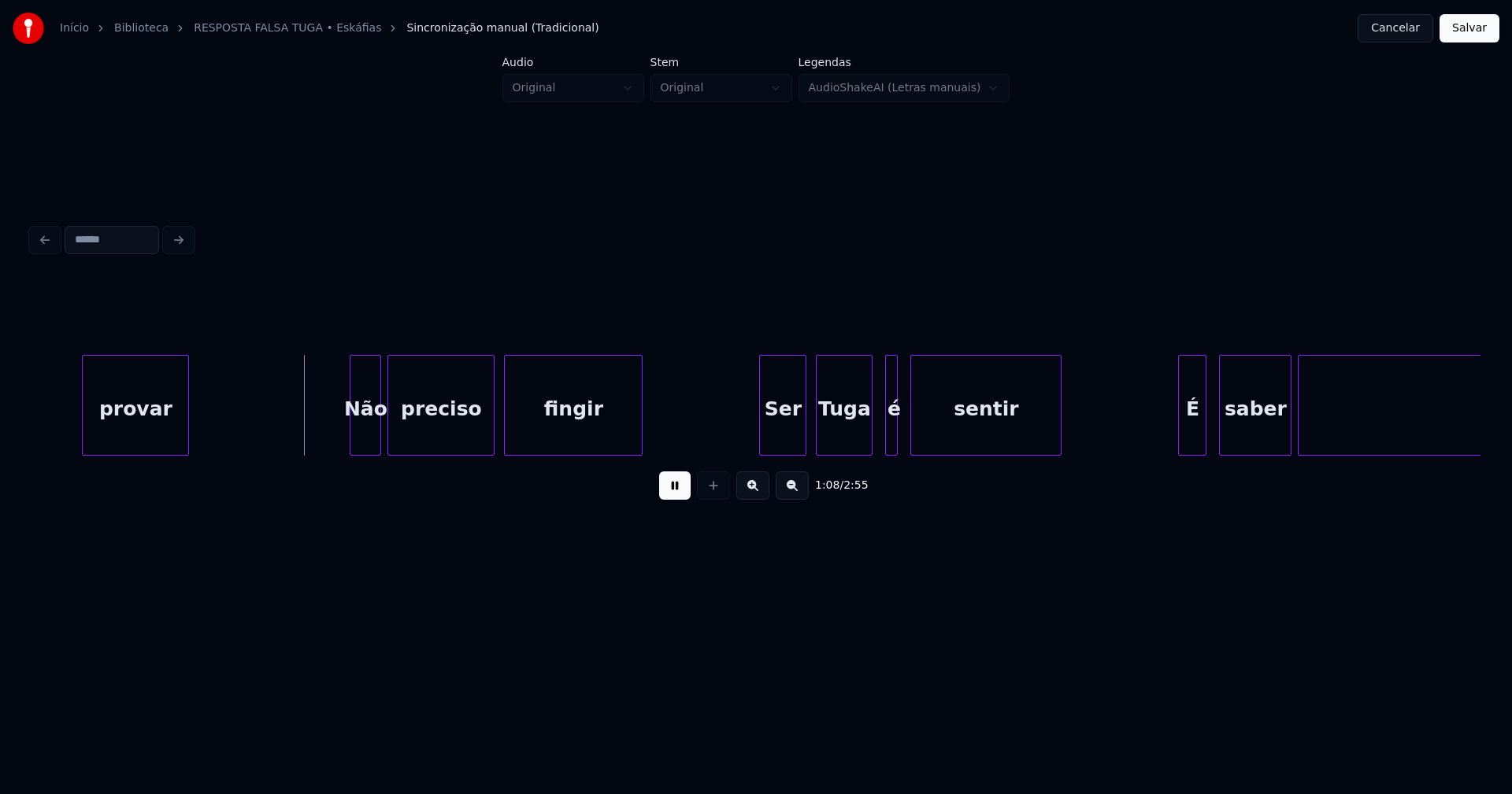
scroll to position [0, 10565]
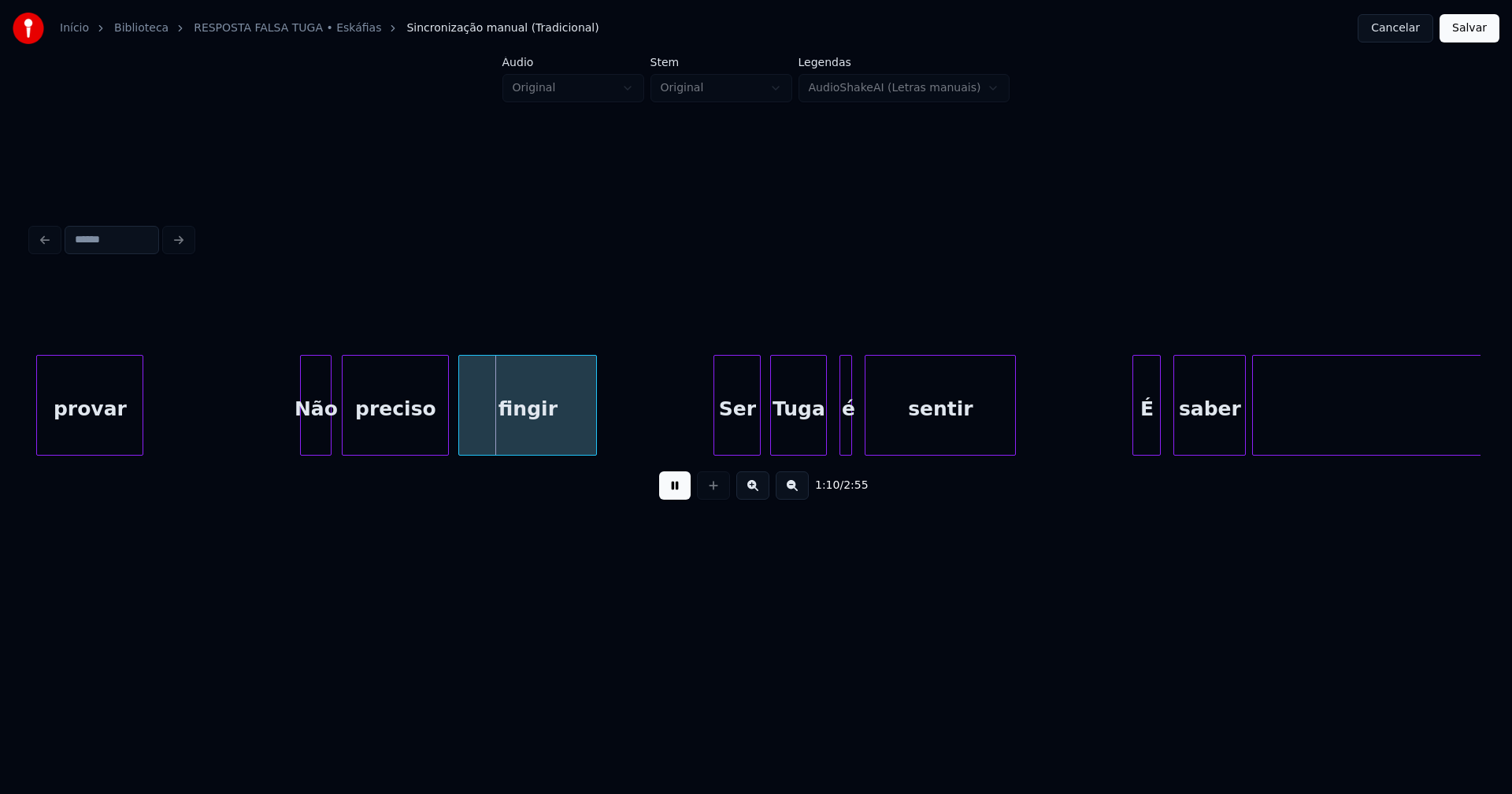
click at [314, 440] on div "Não" at bounding box center [316, 409] width 30 height 107
click at [293, 444] on div at bounding box center [293, 405] width 5 height 99
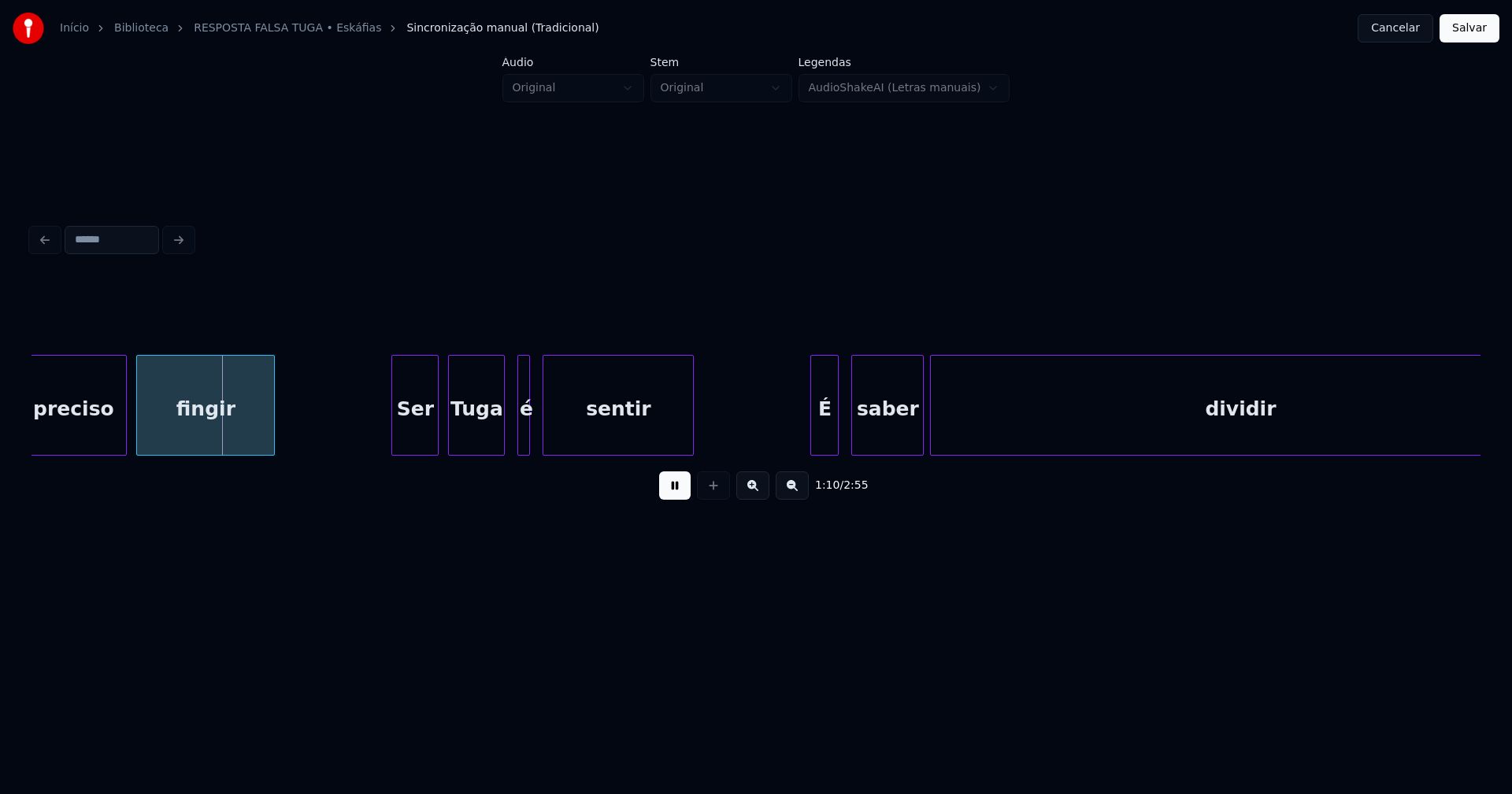
scroll to position [0, 10964]
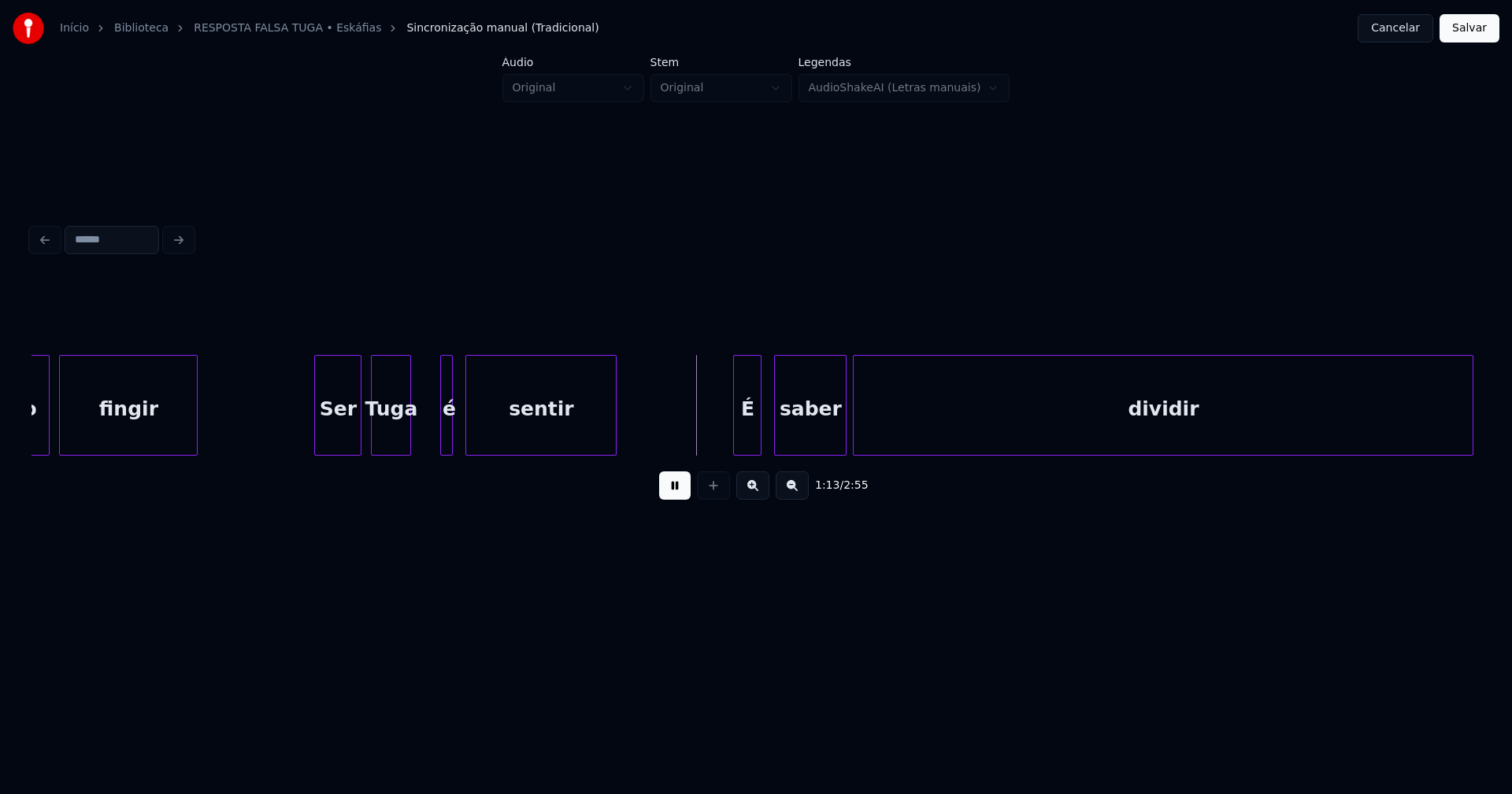
click at [407, 439] on div at bounding box center [408, 405] width 5 height 99
click at [420, 439] on div at bounding box center [420, 405] width 5 height 99
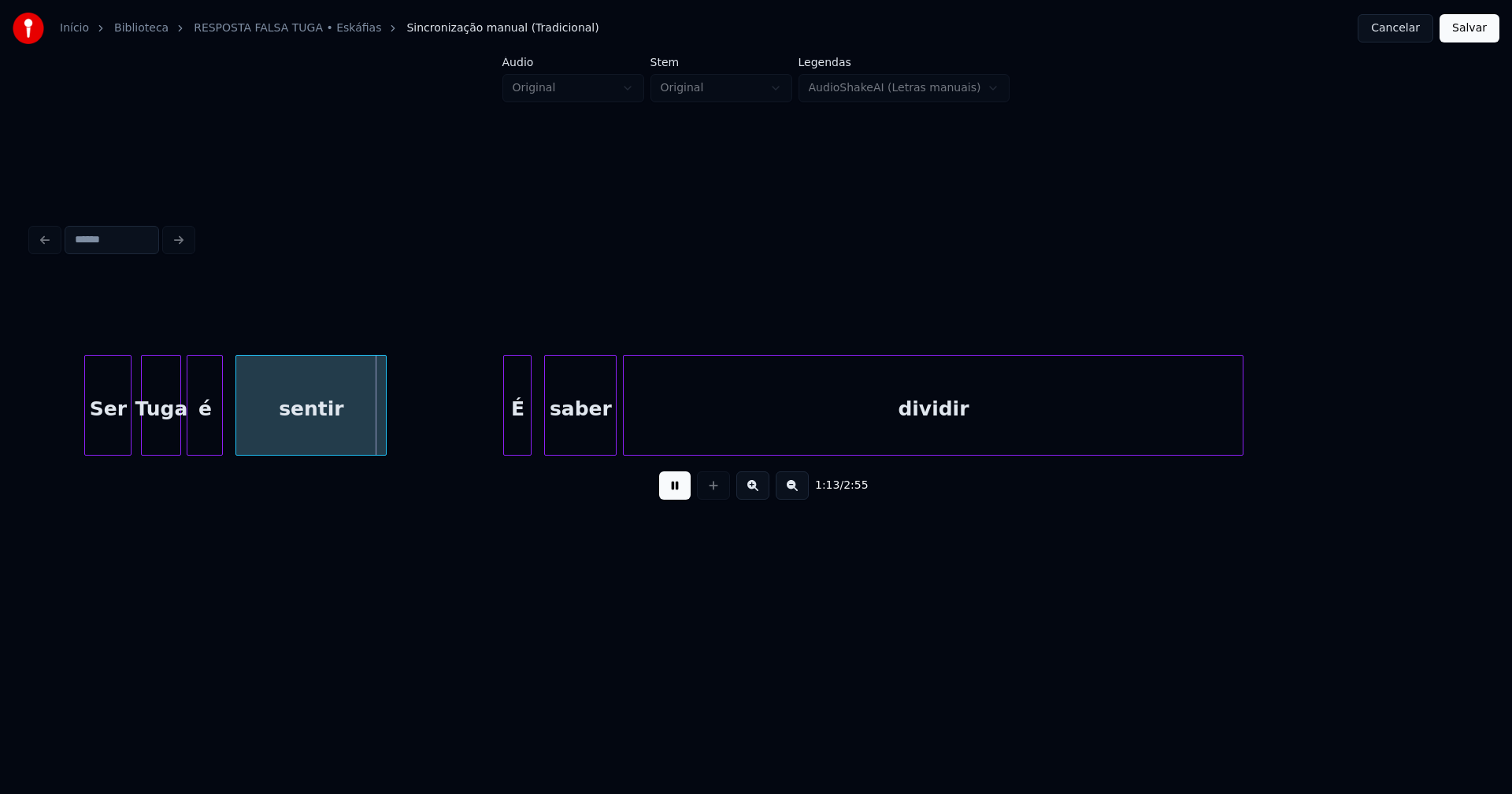
scroll to position [0, 11301]
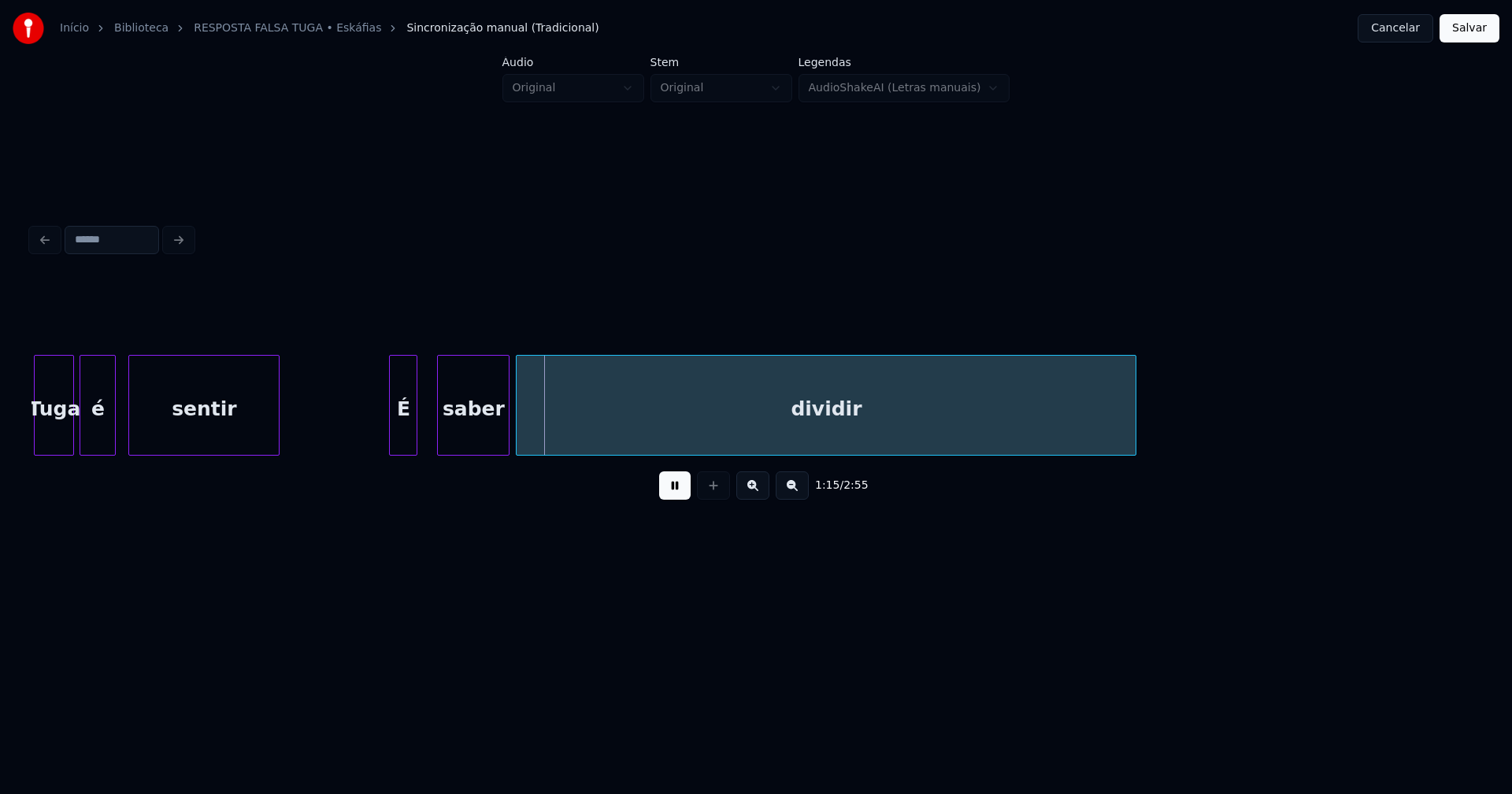
click at [402, 443] on div "É" at bounding box center [403, 409] width 27 height 107
click at [427, 423] on div at bounding box center [428, 405] width 5 height 99
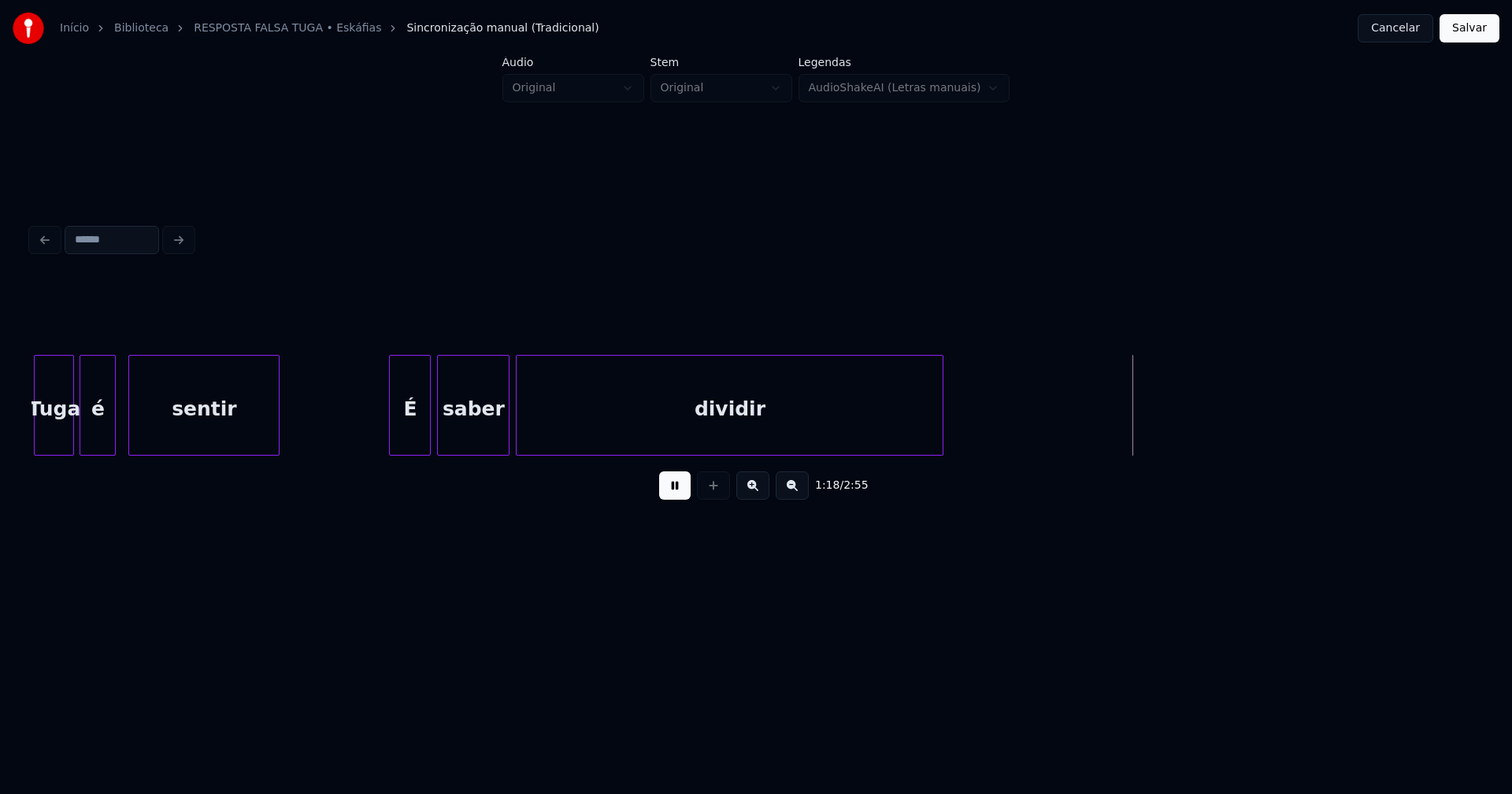
click at [942, 428] on div at bounding box center [940, 405] width 5 height 99
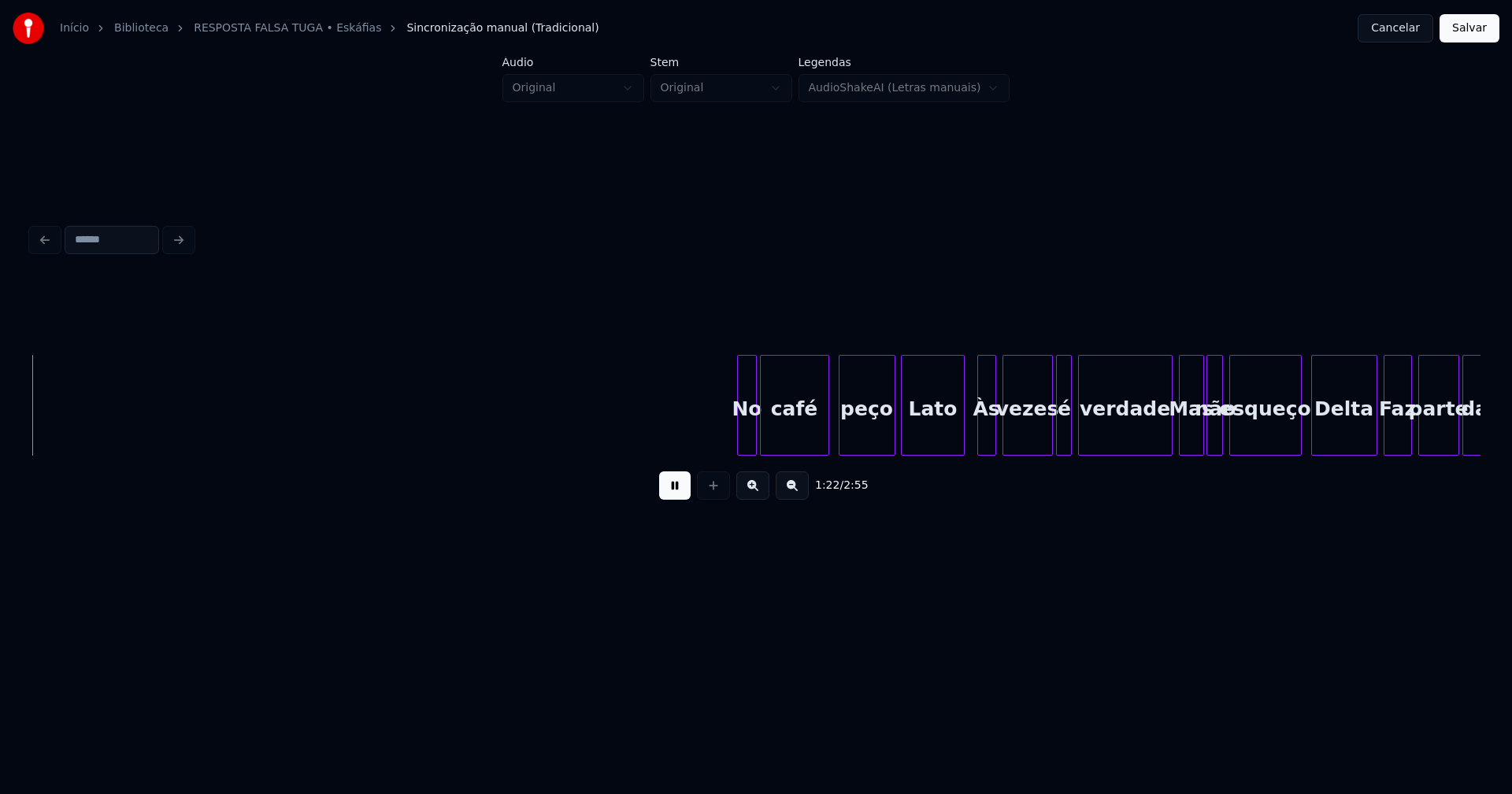
scroll to position [0, 13077]
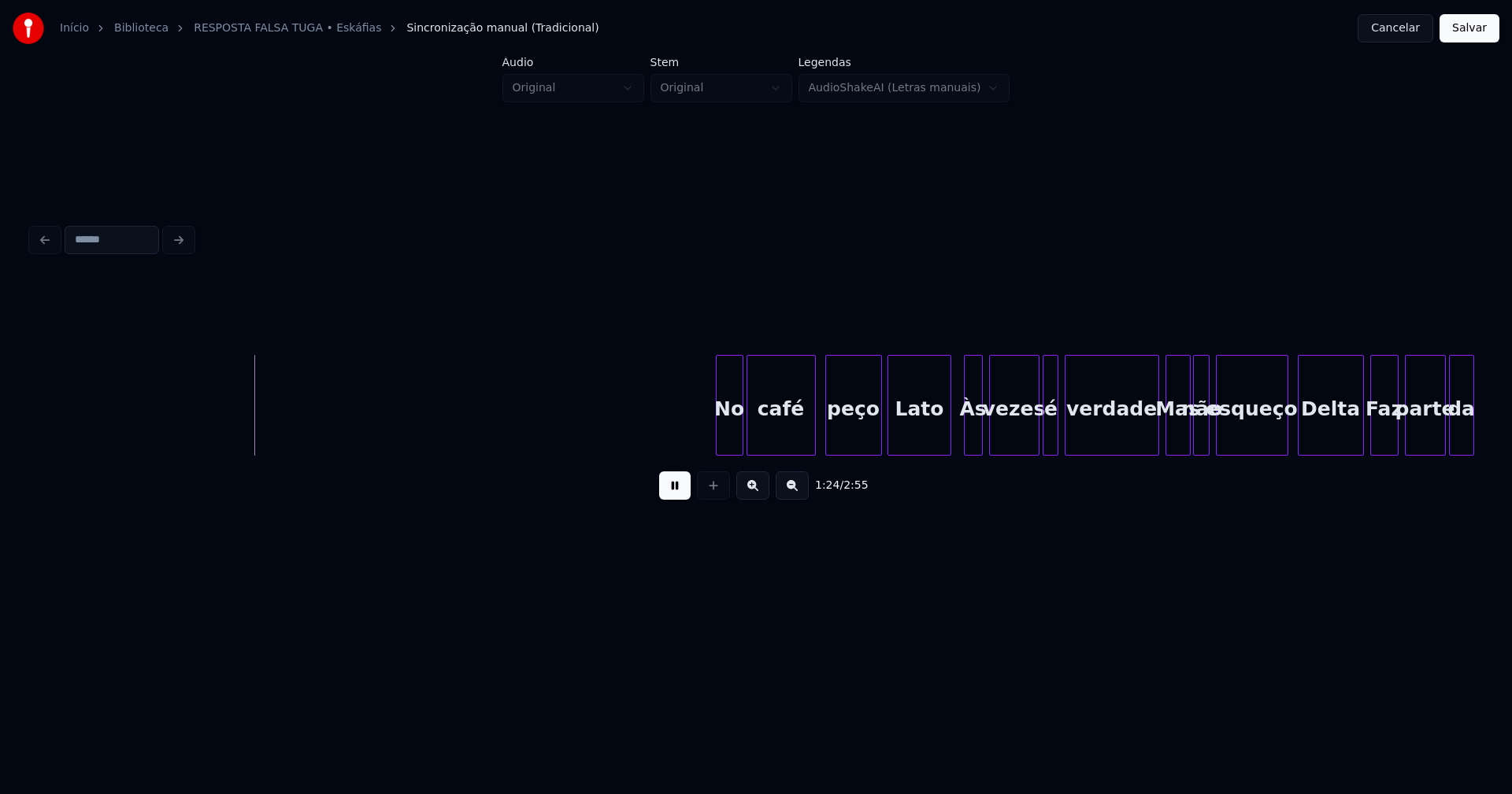
click at [719, 440] on div at bounding box center [719, 405] width 5 height 99
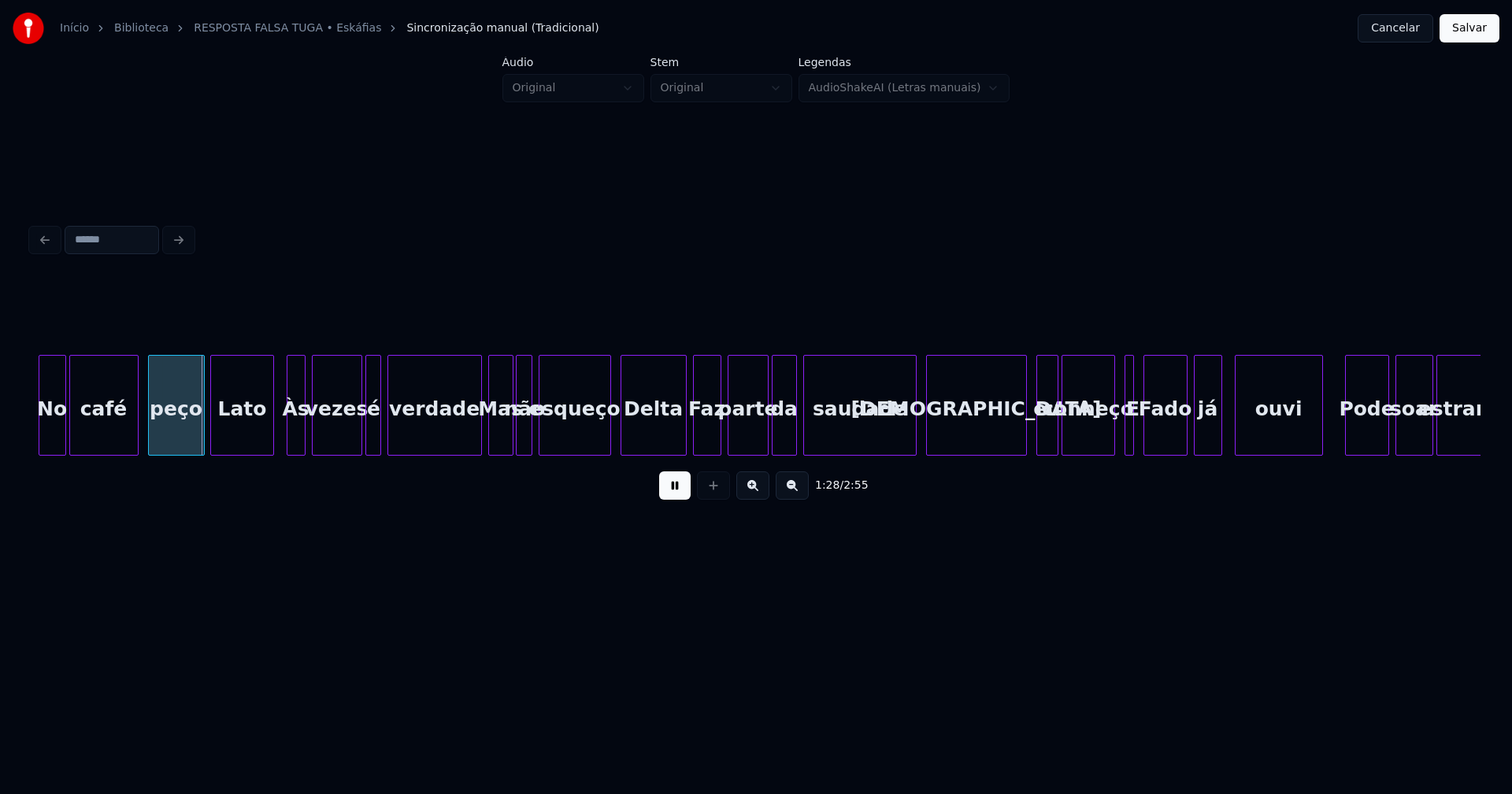
scroll to position [0, 13770]
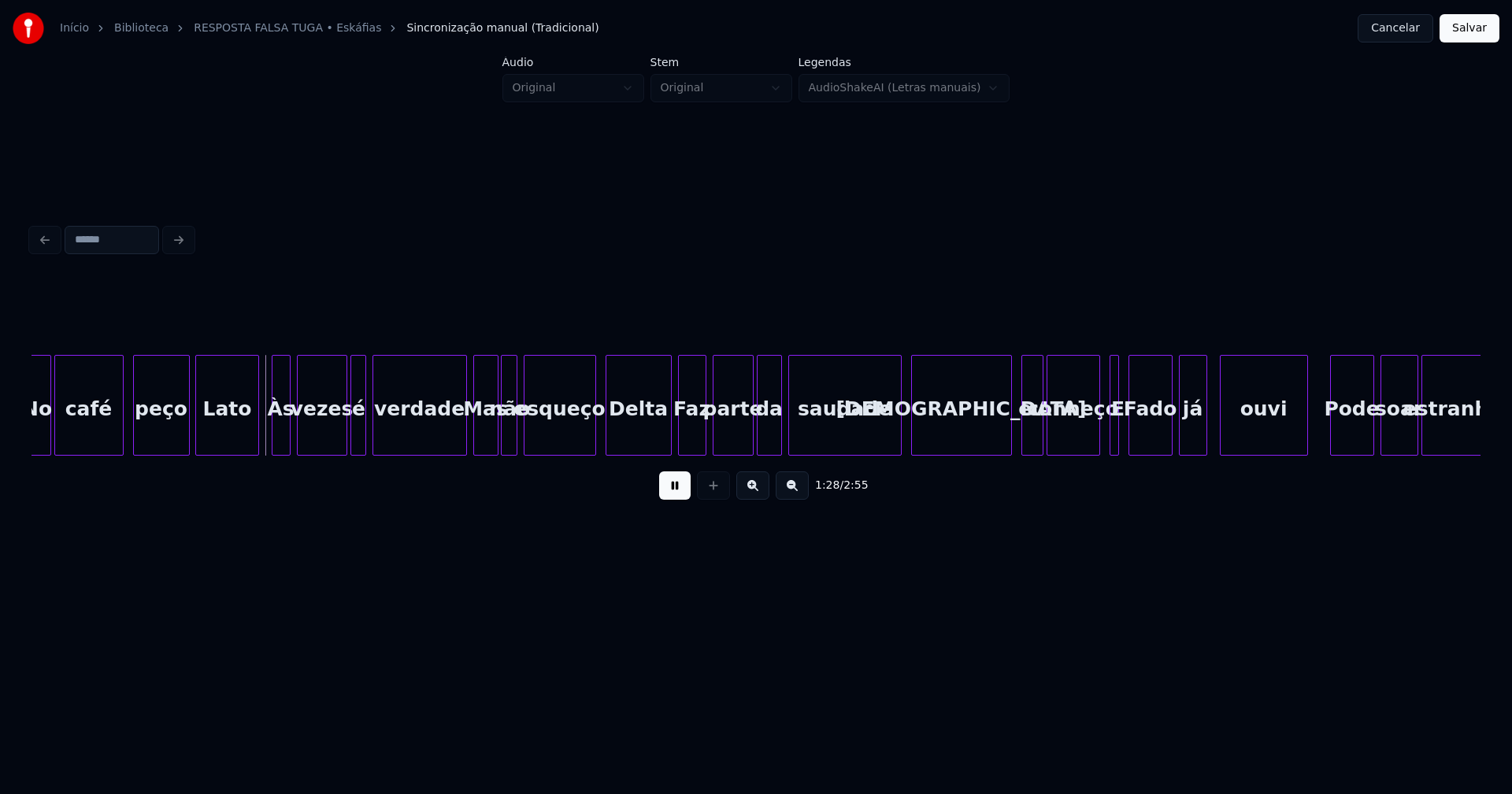
drag, startPoint x: 671, startPoint y: 499, endPoint x: 677, endPoint y: 484, distance: 16.2
click at [675, 497] on button at bounding box center [675, 485] width 32 height 29
click at [238, 436] on div at bounding box center [239, 405] width 5 height 99
click at [257, 433] on div at bounding box center [259, 405] width 5 height 99
click at [279, 431] on div "Às" at bounding box center [273, 409] width 33 height 107
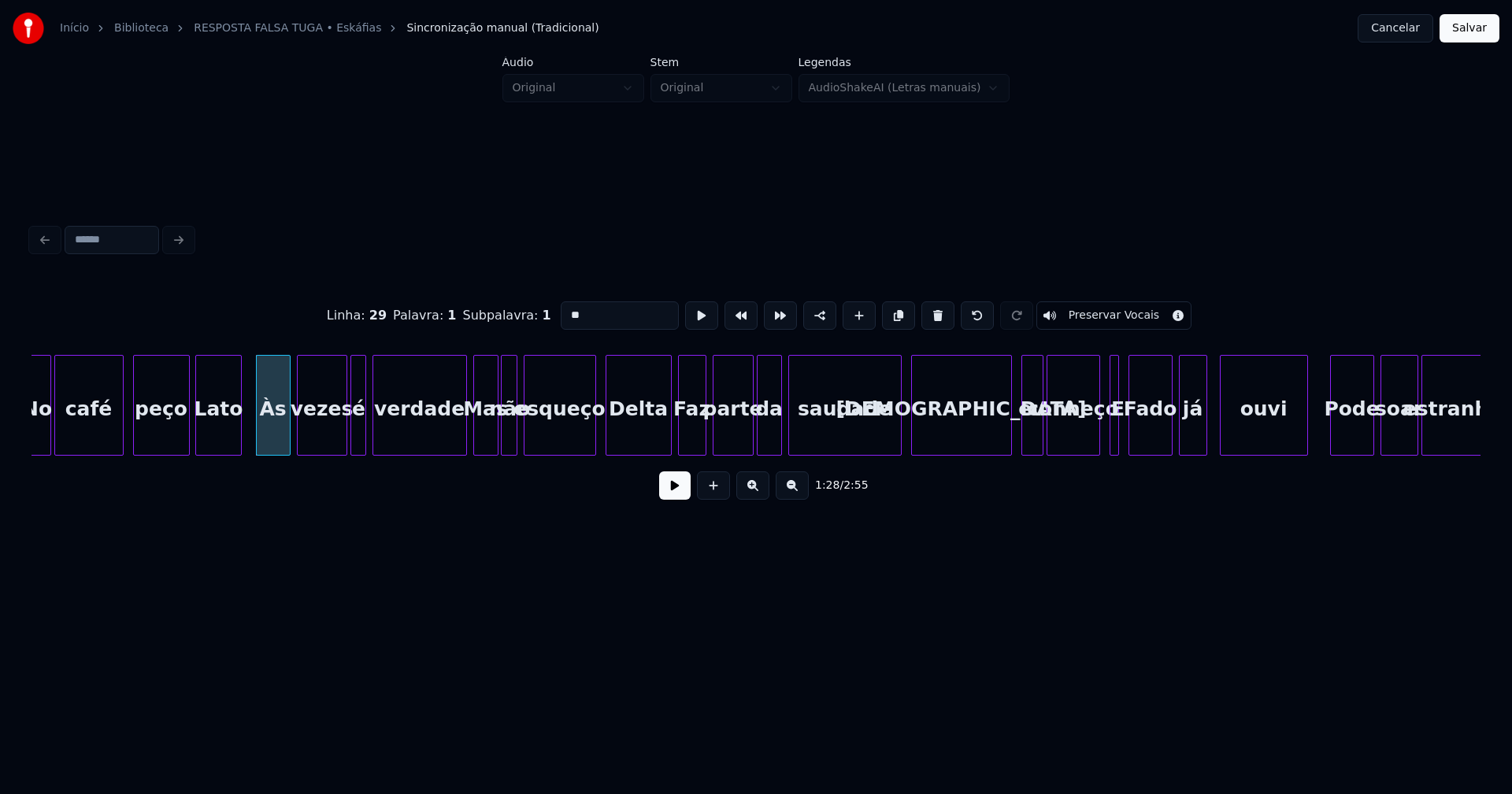
click at [565, 307] on input "**" at bounding box center [620, 316] width 118 height 29
click at [453, 433] on div at bounding box center [453, 405] width 5 height 99
click at [481, 436] on div "Mas" at bounding box center [481, 409] width 23 height 107
click at [642, 428] on div "Delta" at bounding box center [638, 409] width 65 height 107
click at [660, 440] on div at bounding box center [660, 405] width 5 height 99
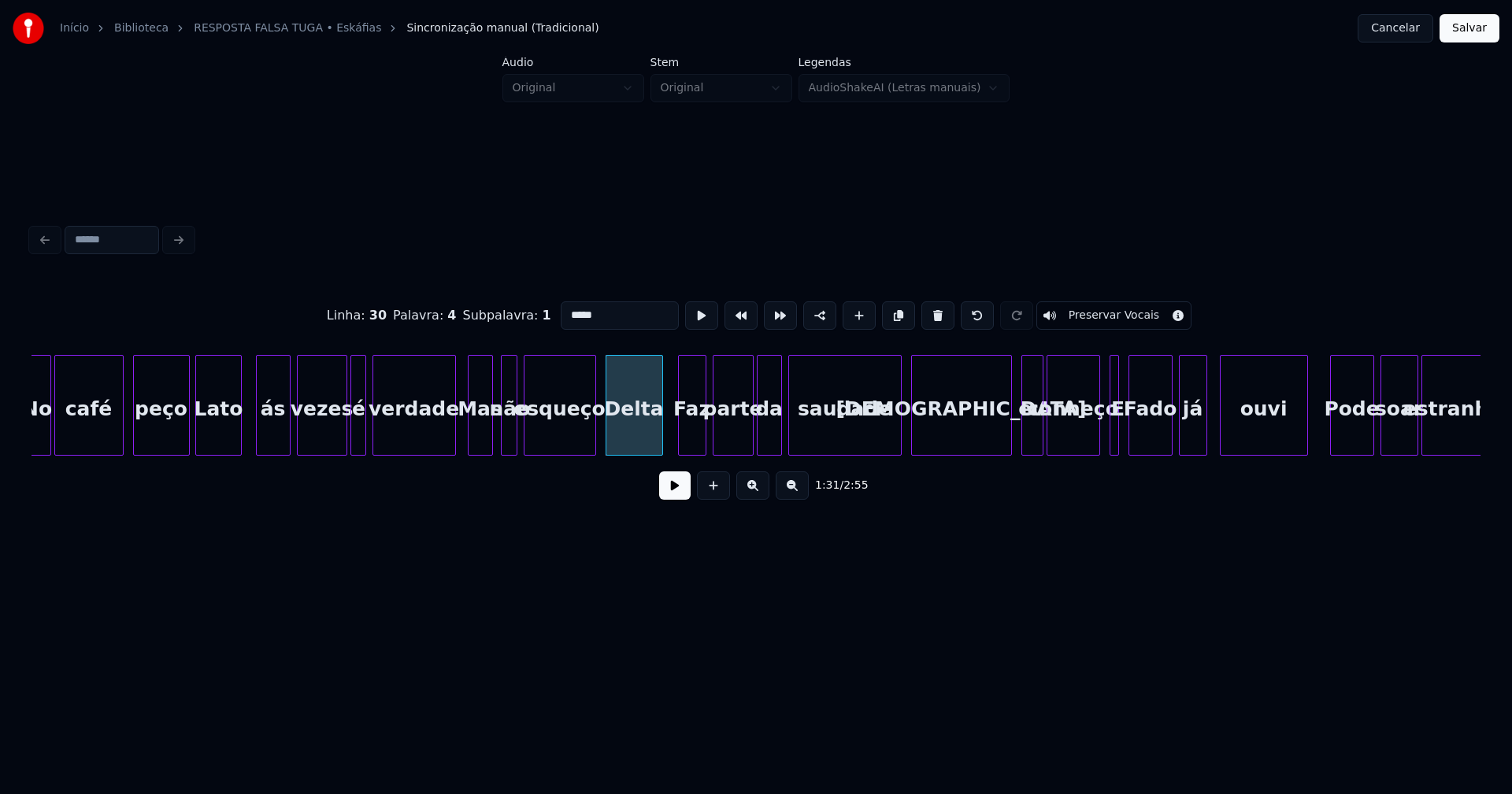
click at [693, 438] on div "Faz" at bounding box center [692, 409] width 27 height 107
click at [564, 307] on input "***" at bounding box center [620, 316] width 118 height 29
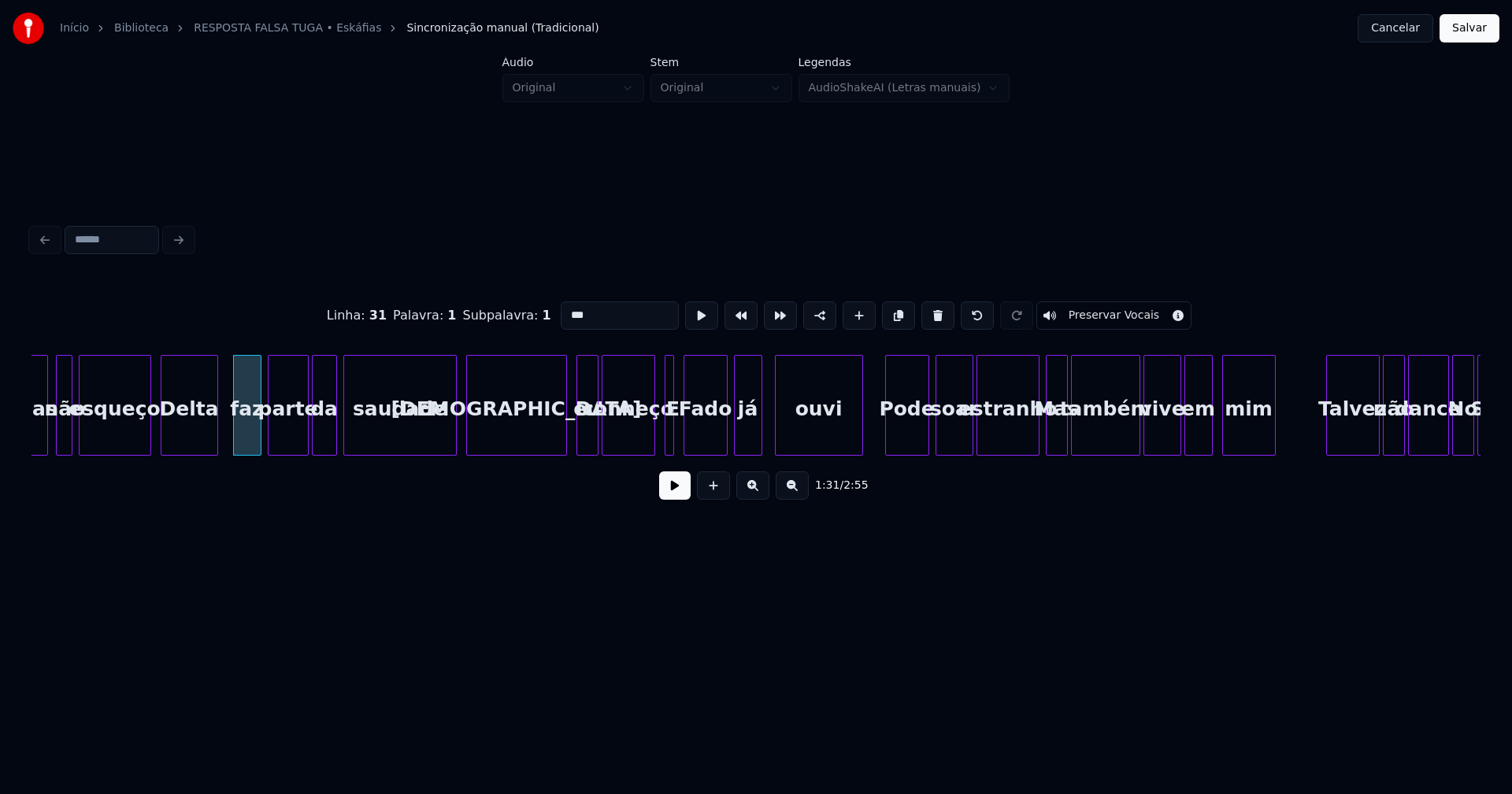
scroll to position [0, 14229]
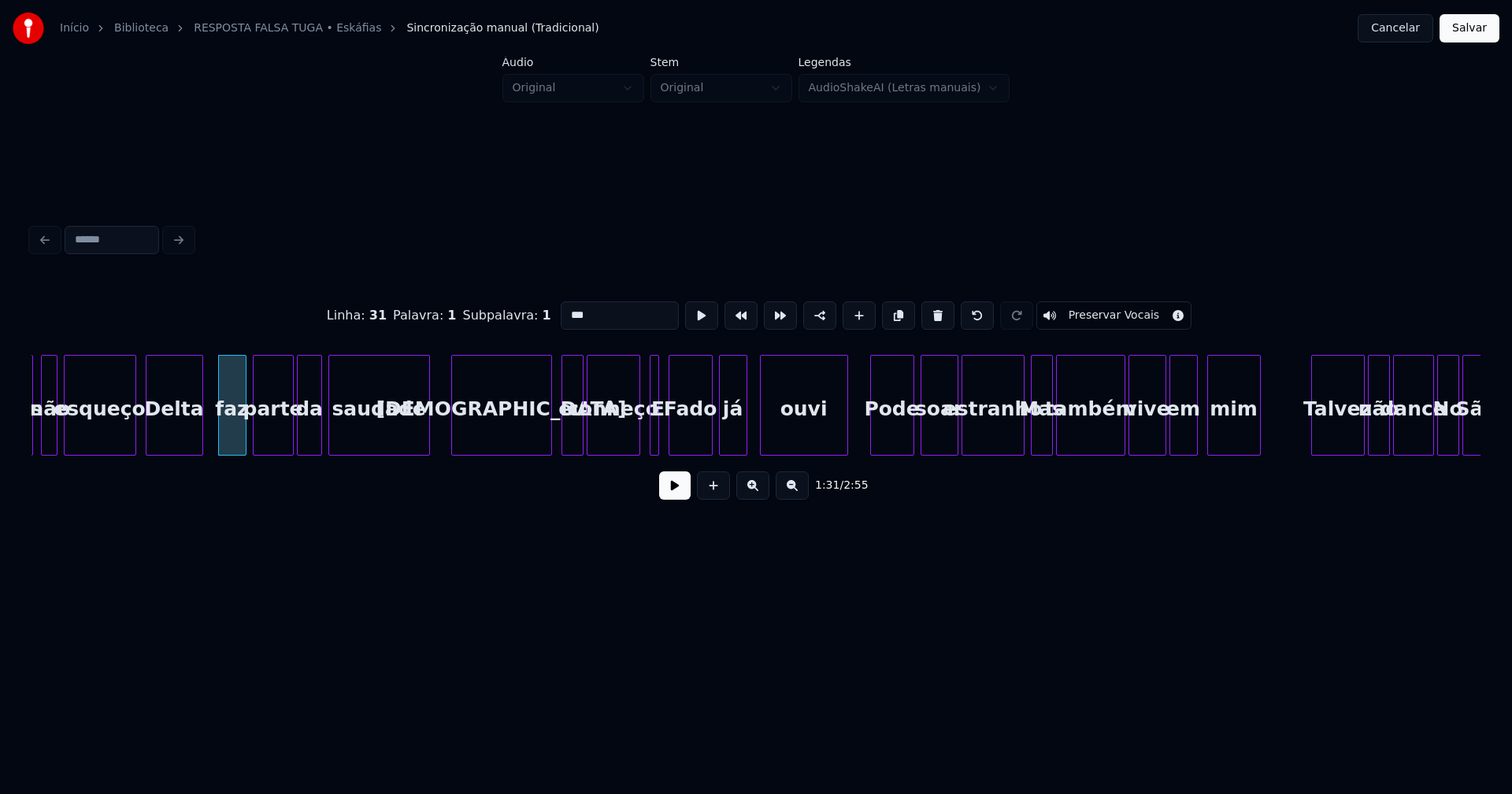
click at [427, 448] on div at bounding box center [427, 405] width 5 height 99
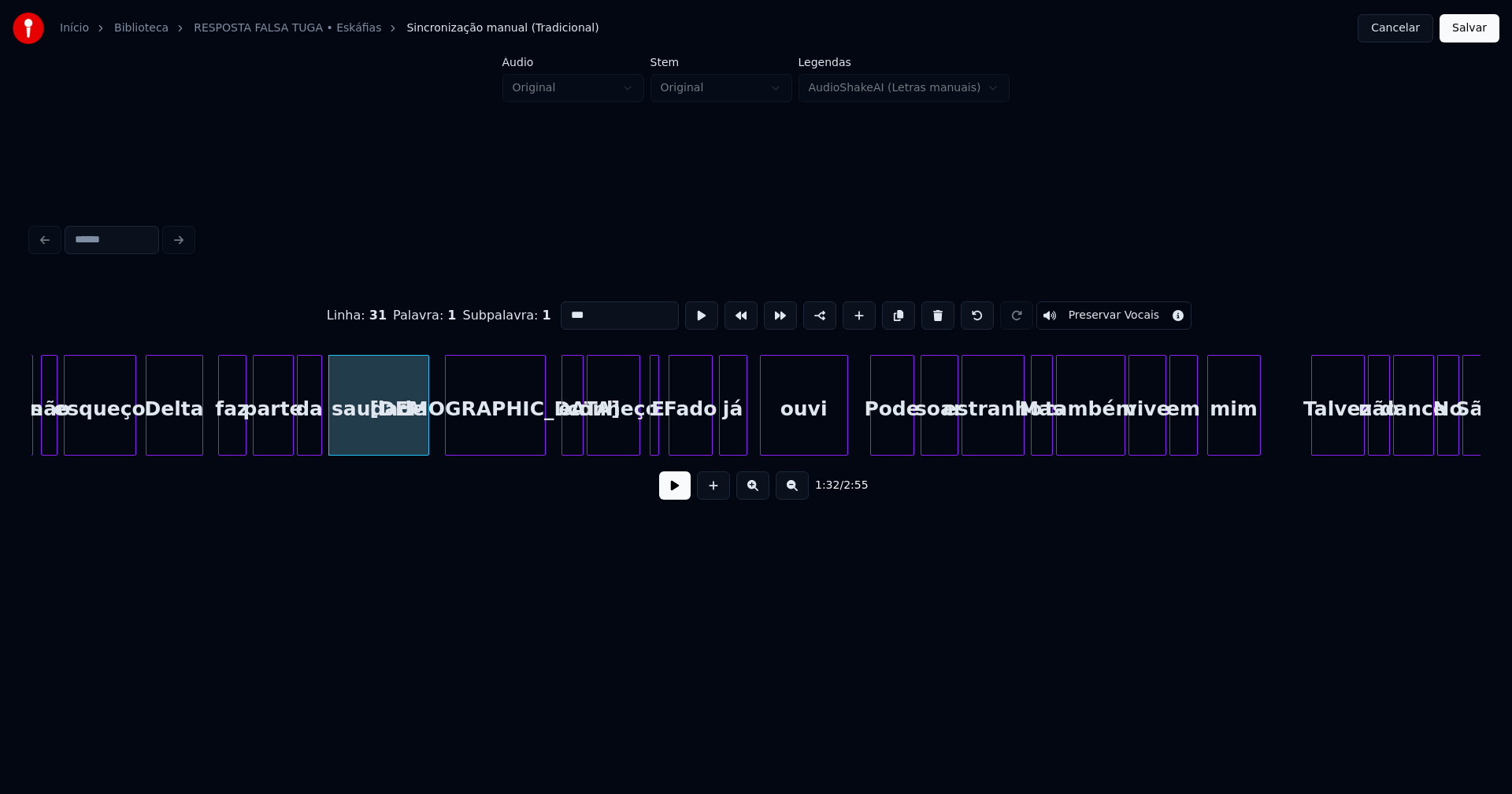
click at [484, 441] on div "[DEMOGRAPHIC_DATA]" at bounding box center [495, 409] width 99 height 107
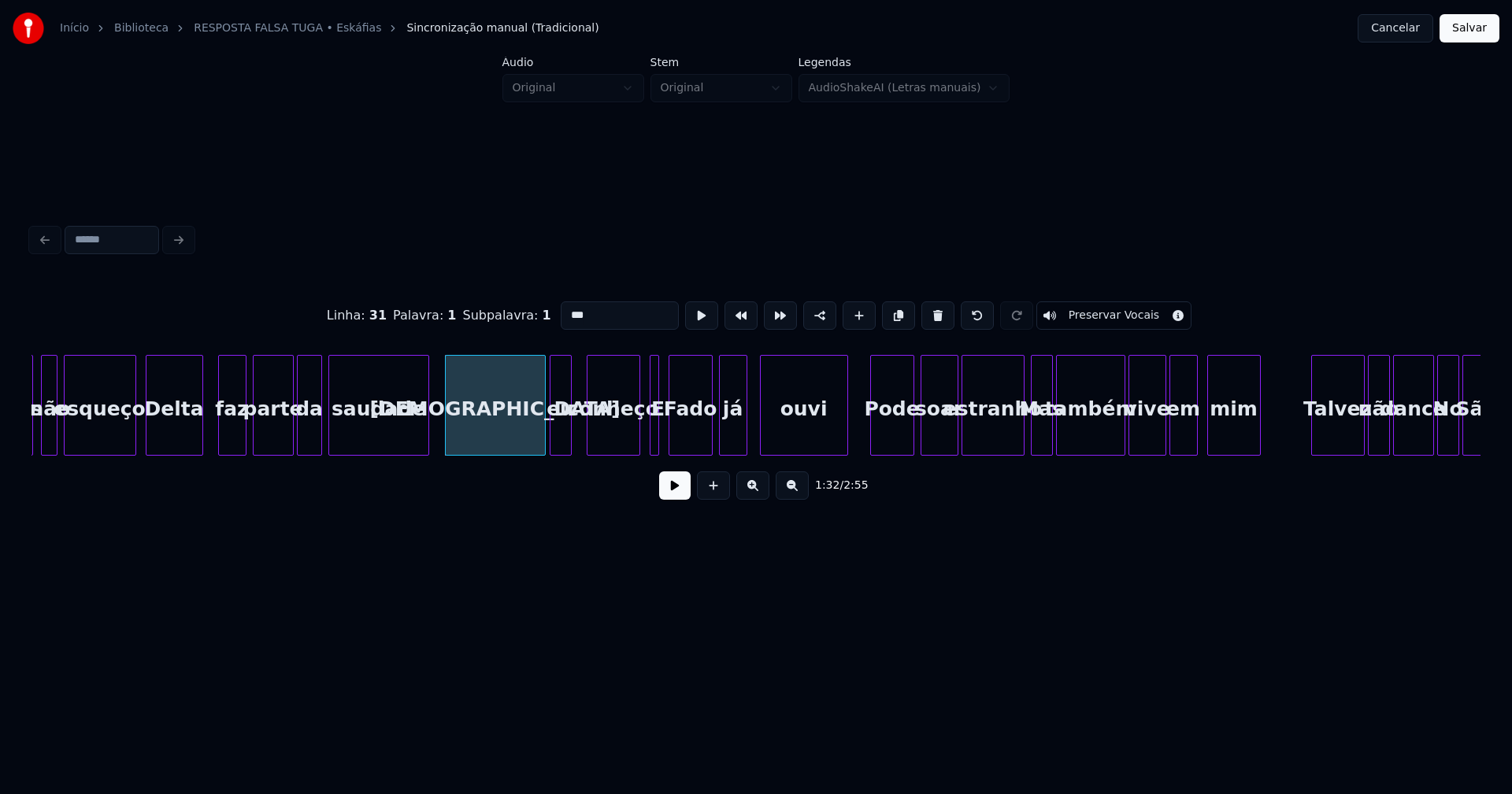
click at [563, 444] on div "eu" at bounding box center [560, 409] width 20 height 107
click at [608, 431] on div "conheço" at bounding box center [613, 409] width 52 height 107
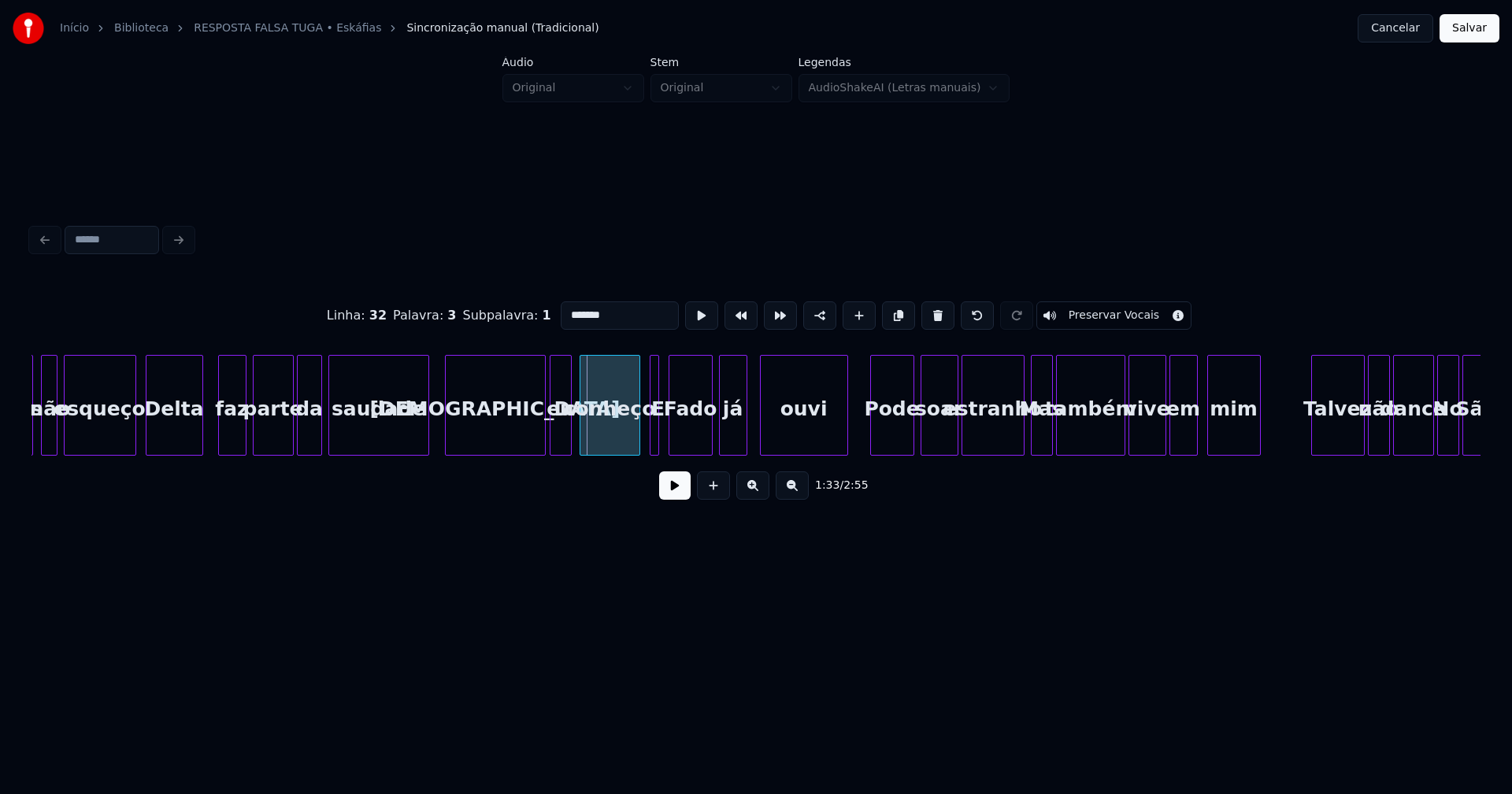
click at [584, 442] on div at bounding box center [583, 405] width 5 height 99
click at [632, 440] on div at bounding box center [632, 405] width 5 height 99
type input "*******"
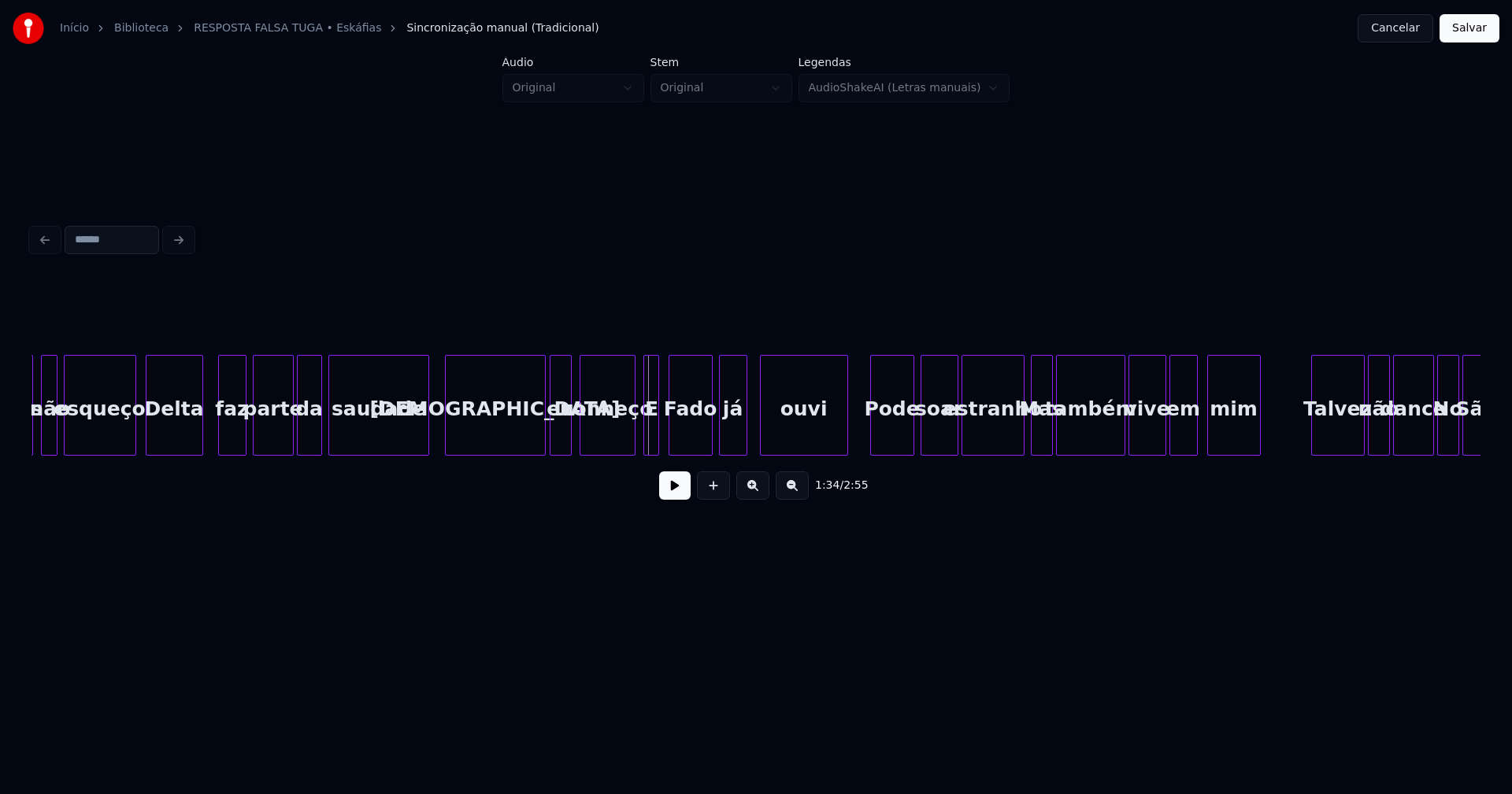
click at [644, 437] on div at bounding box center [647, 405] width 5 height 99
click at [664, 432] on div at bounding box center [664, 405] width 5 height 99
click at [663, 433] on div at bounding box center [665, 405] width 5 height 99
click at [659, 432] on div "E" at bounding box center [656, 409] width 24 height 107
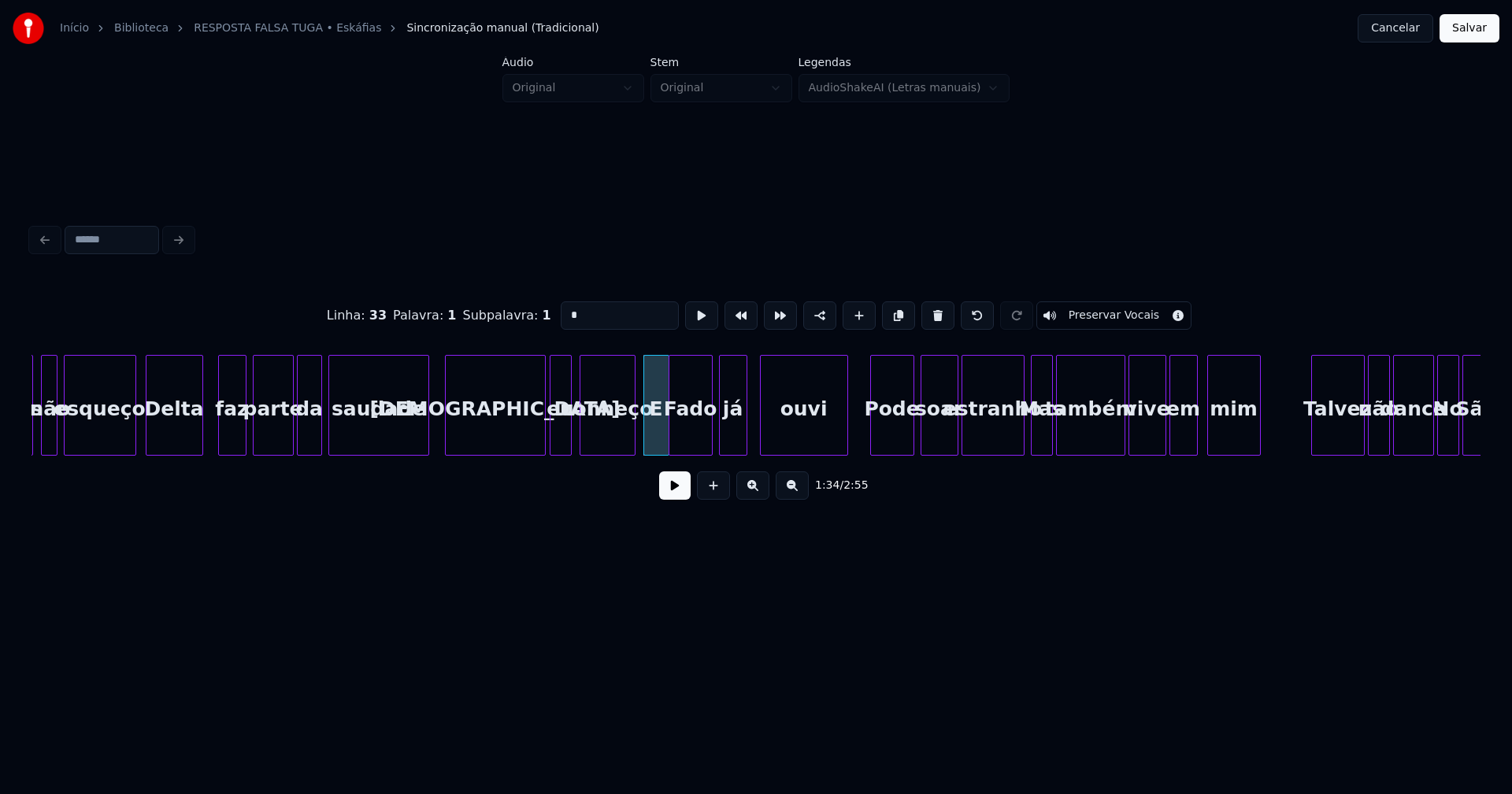
drag, startPoint x: 571, startPoint y: 315, endPoint x: 524, endPoint y: 311, distance: 47.2
click at [526, 313] on div "Linha : 33 [GEOGRAPHIC_DATA] : 1 Subpalavra : 1 * Preservar Vocais" at bounding box center [756, 316] width 1449 height 79
click at [778, 444] on div at bounding box center [779, 405] width 5 height 99
click at [766, 424] on div at bounding box center [766, 405] width 5 height 99
type input "*"
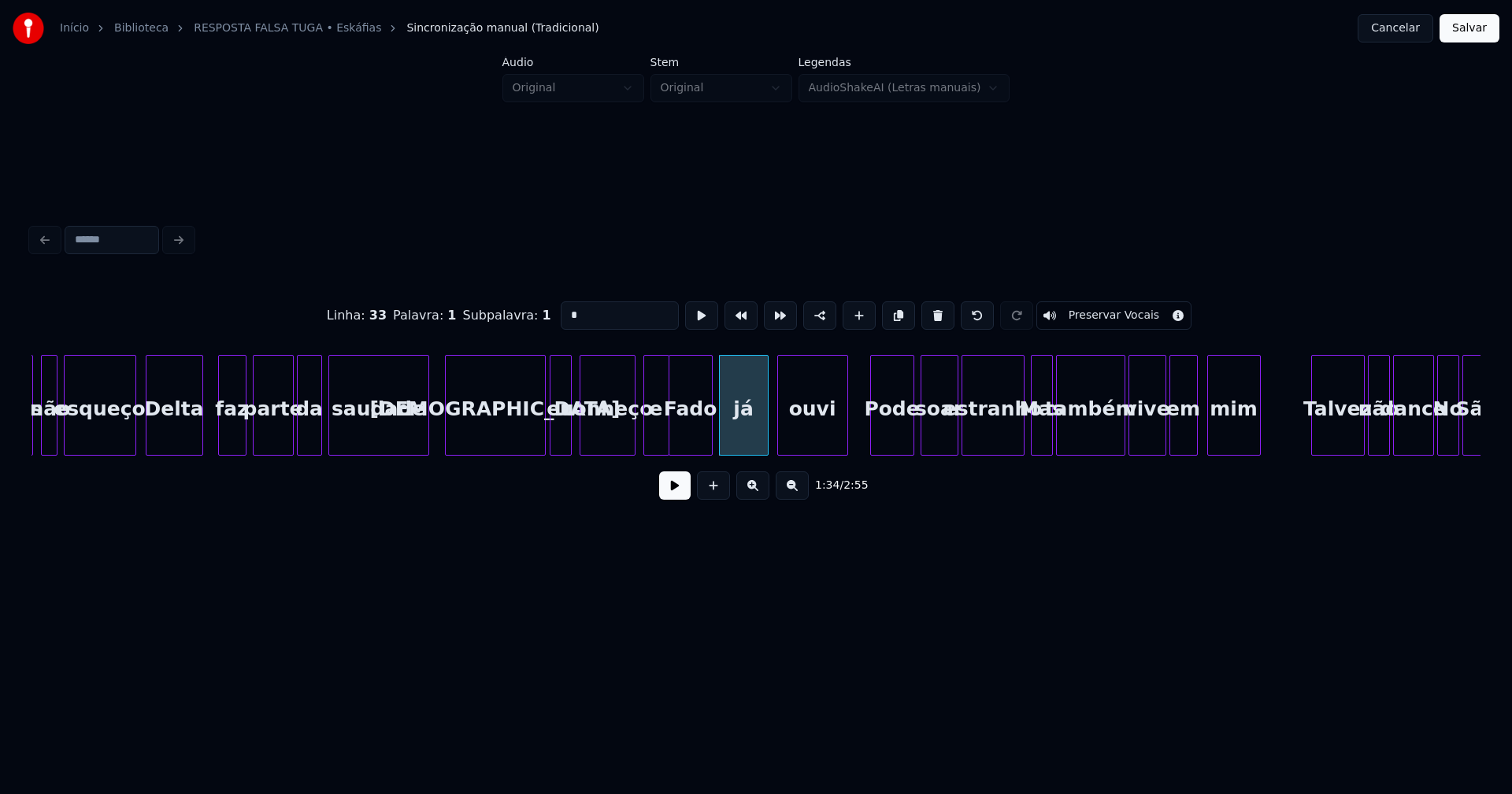
click at [675, 492] on button at bounding box center [675, 485] width 32 height 29
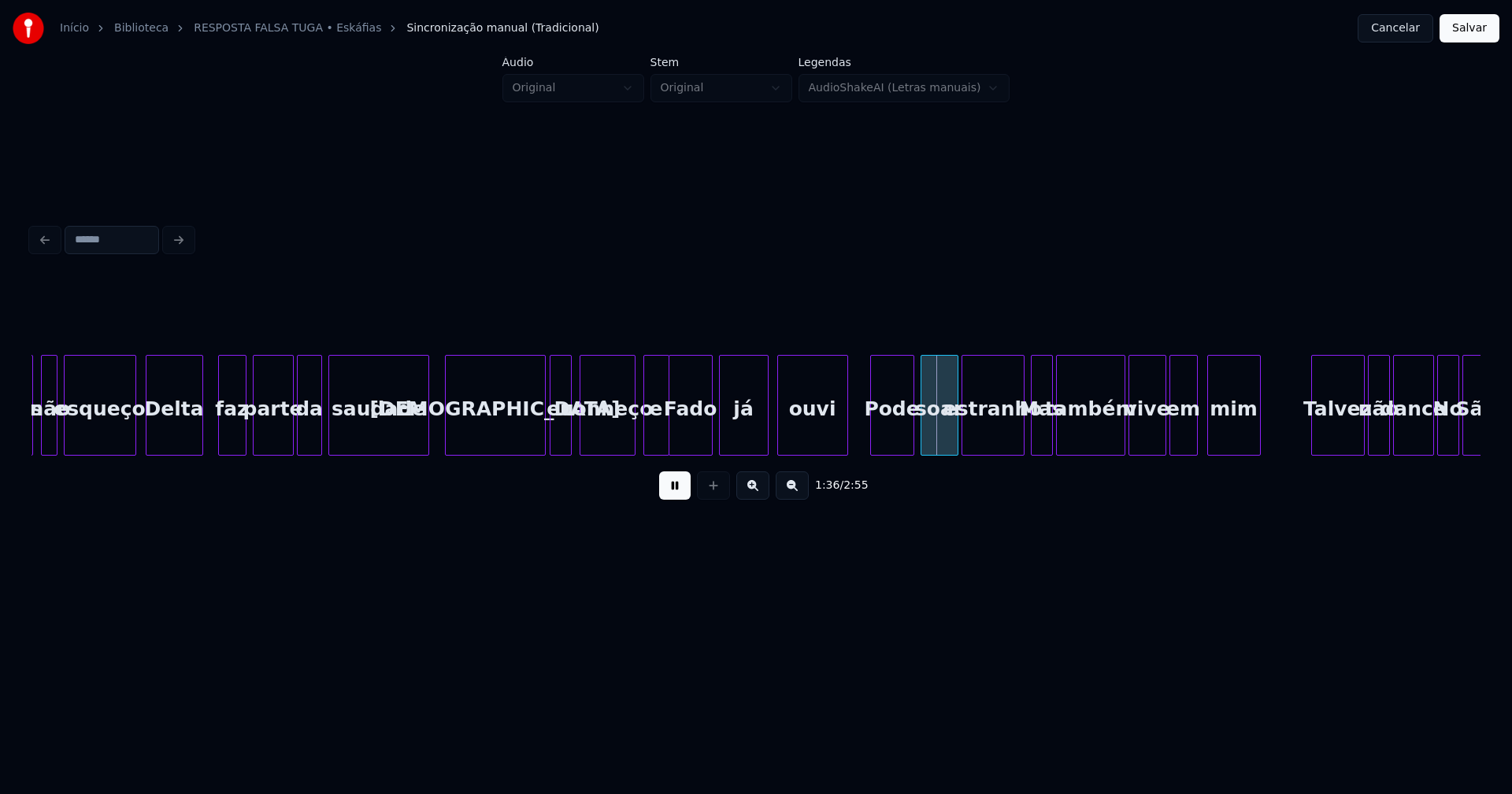
drag, startPoint x: 673, startPoint y: 496, endPoint x: 784, endPoint y: 462, distance: 116.1
click at [677, 496] on button at bounding box center [675, 485] width 32 height 29
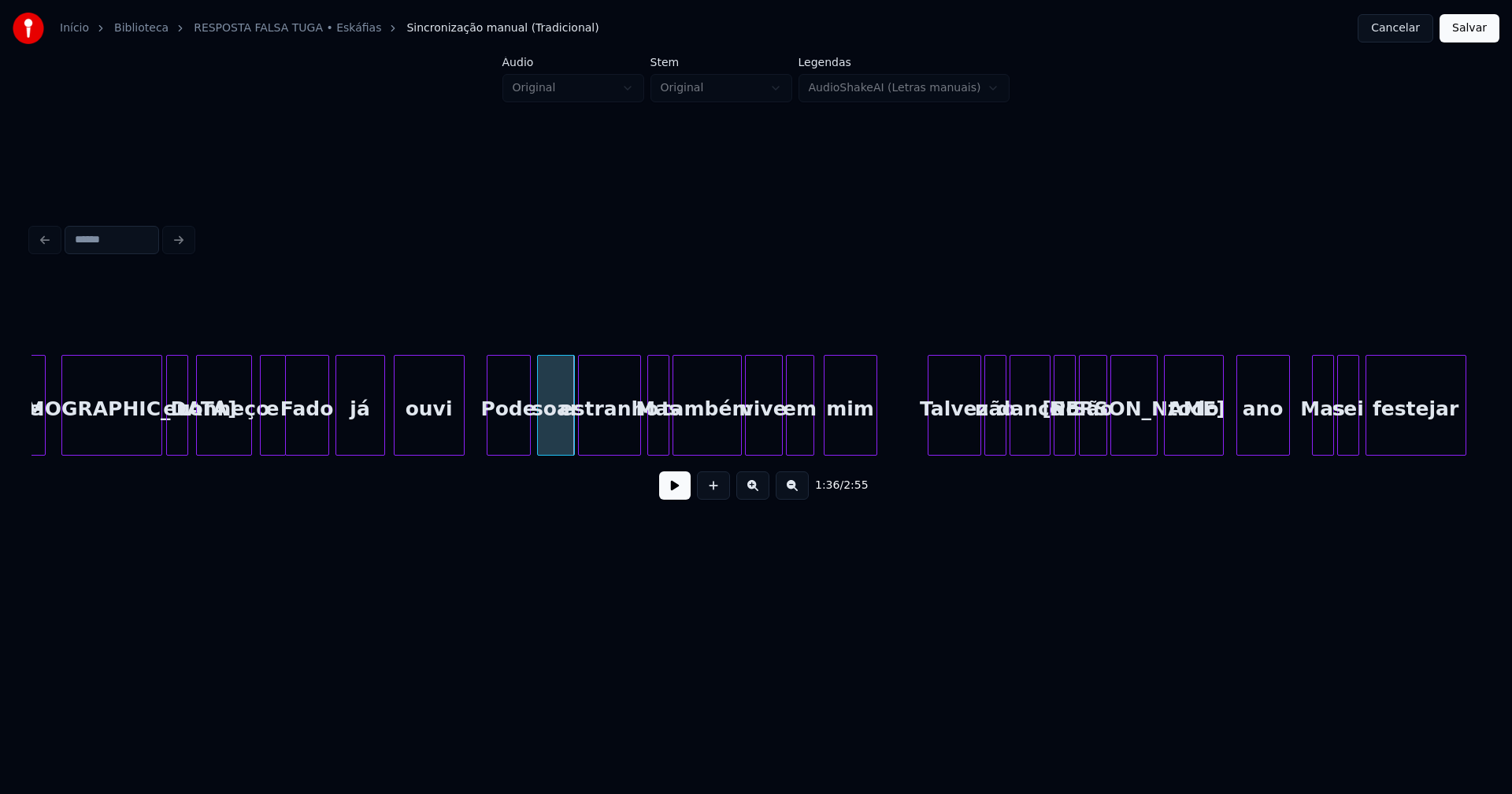
scroll to position [0, 14629]
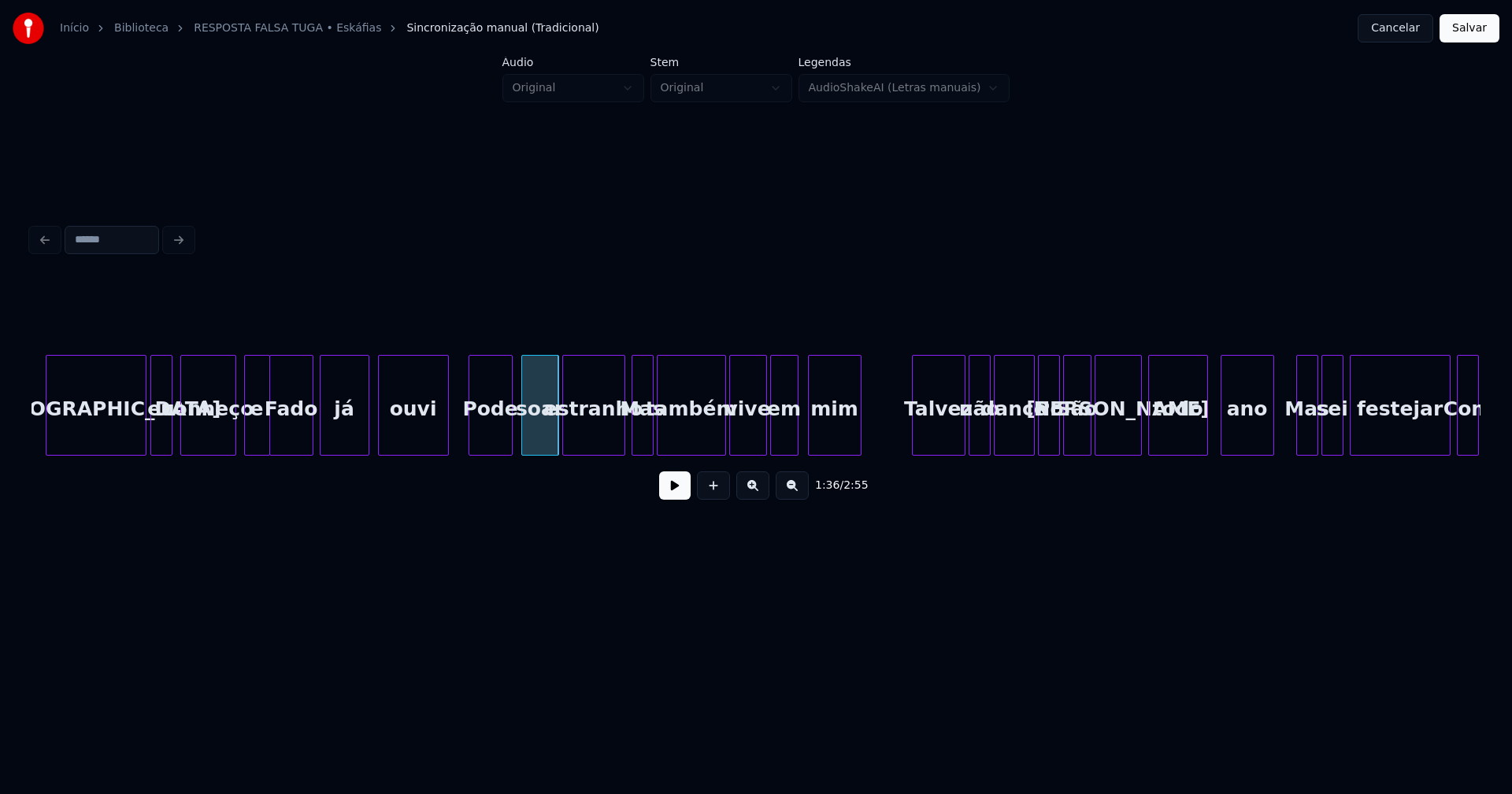
click at [497, 436] on div "Pode" at bounding box center [491, 409] width 43 height 107
click at [678, 495] on button at bounding box center [675, 485] width 32 height 29
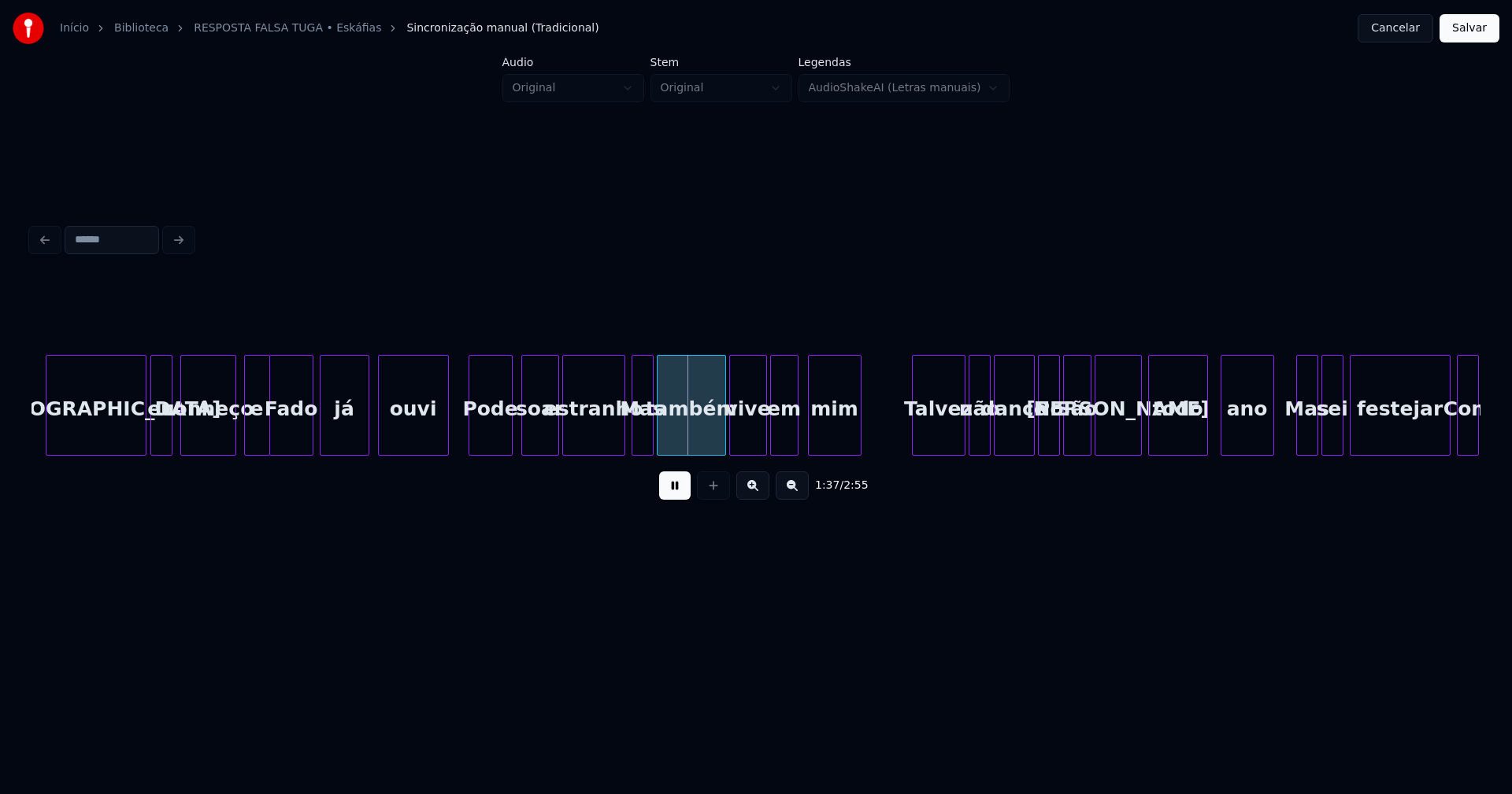
click at [677, 498] on button at bounding box center [675, 485] width 32 height 29
click at [552, 435] on div "soar" at bounding box center [539, 409] width 36 height 107
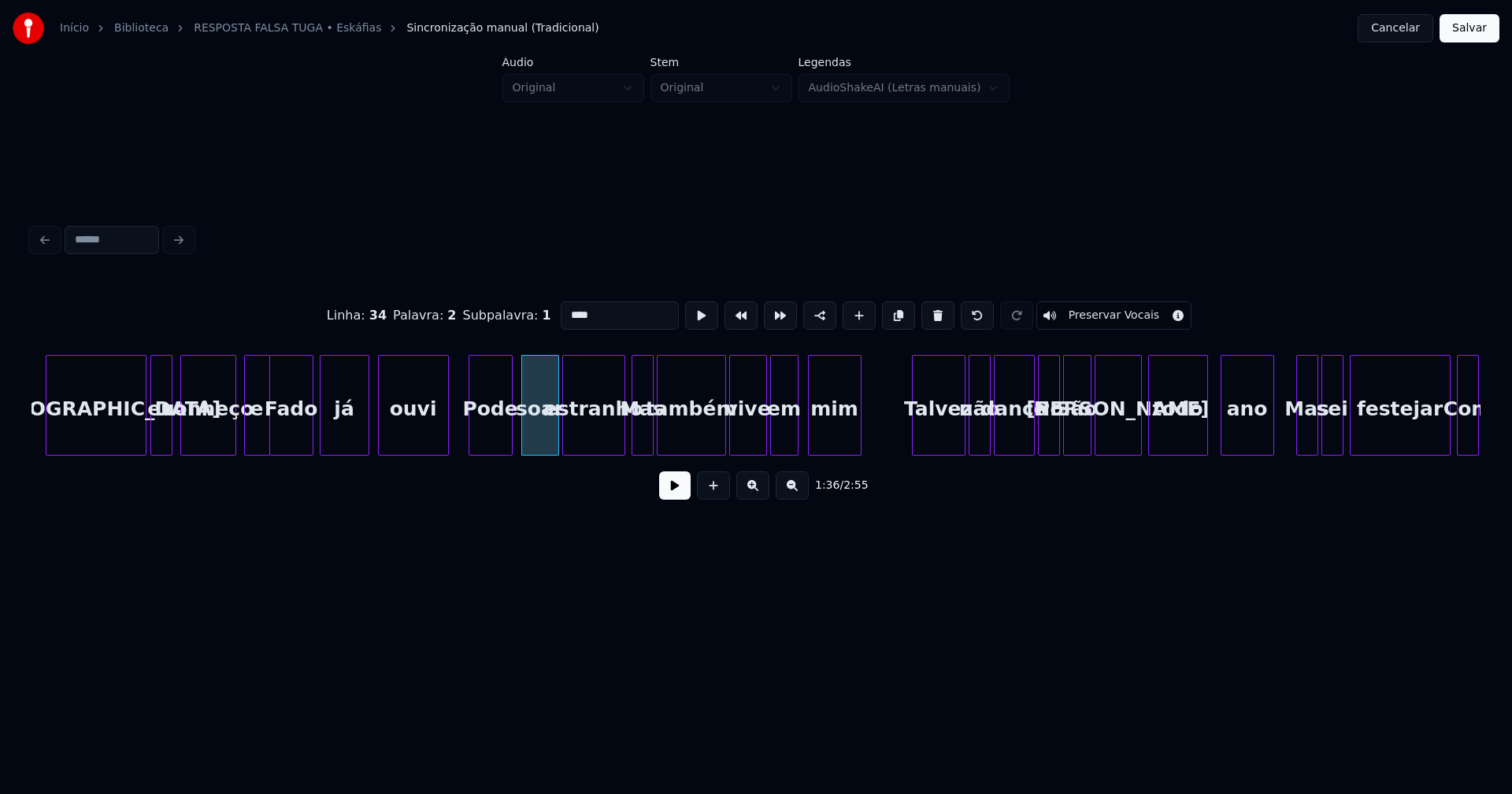
click at [583, 310] on input "****" at bounding box center [620, 316] width 118 height 29
click at [569, 310] on input "***" at bounding box center [620, 316] width 118 height 29
type input "****"
click at [678, 499] on button at bounding box center [675, 485] width 32 height 29
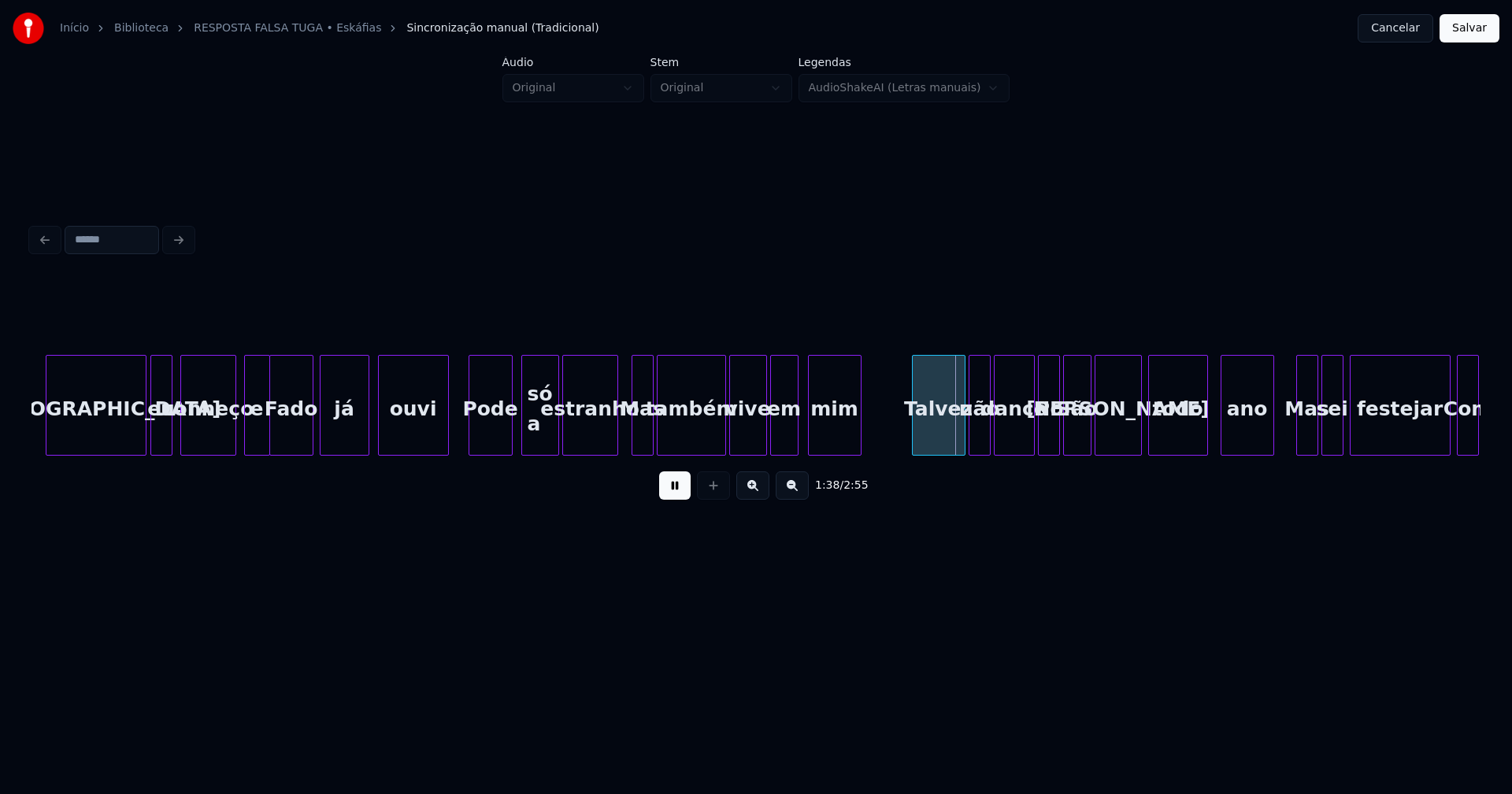
click at [616, 443] on div at bounding box center [615, 405] width 5 height 99
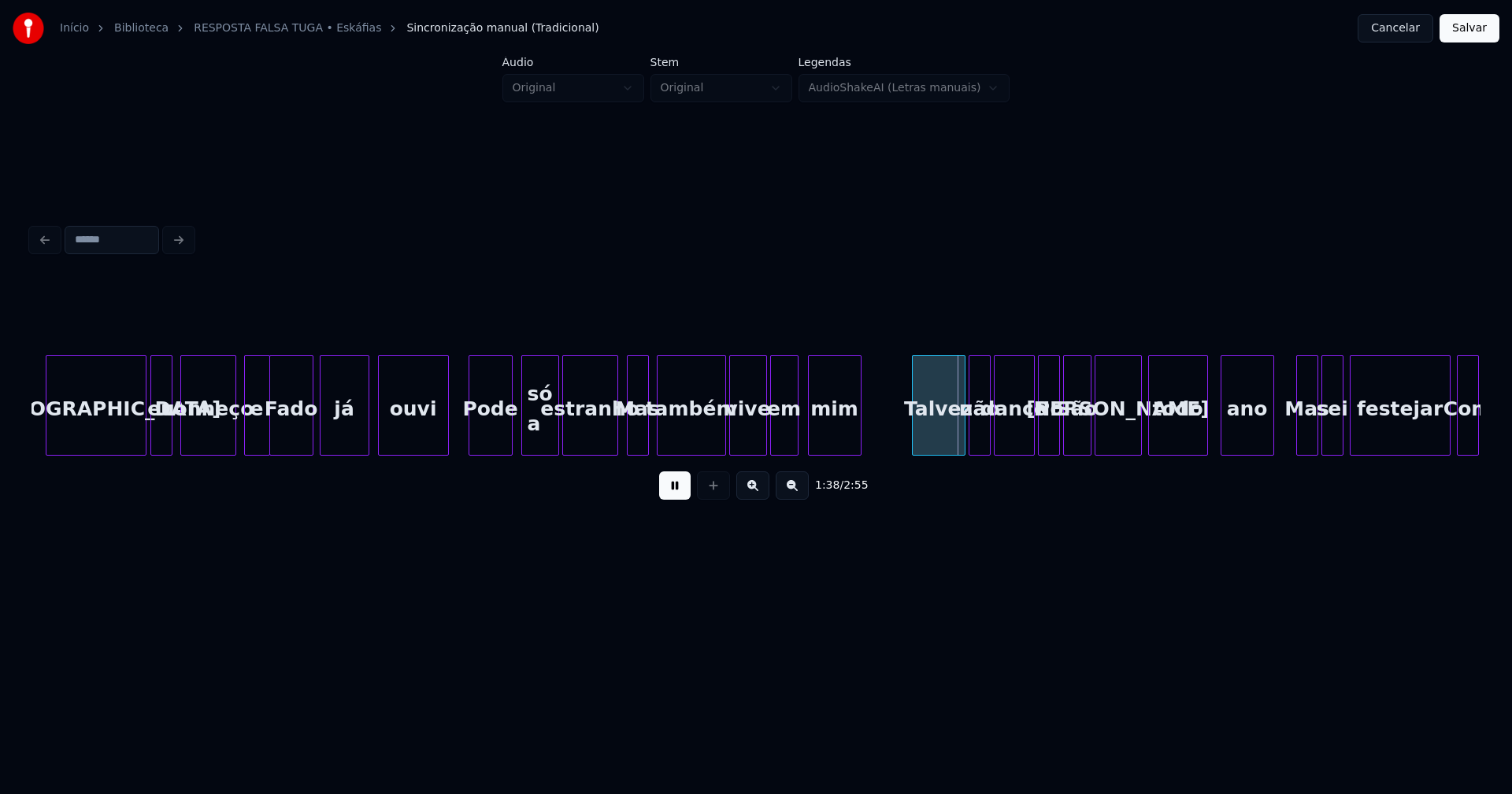
click at [635, 444] on div "Mas" at bounding box center [637, 409] width 20 height 107
click at [671, 486] on button at bounding box center [675, 485] width 32 height 29
click at [639, 436] on div "Mas" at bounding box center [637, 409] width 20 height 107
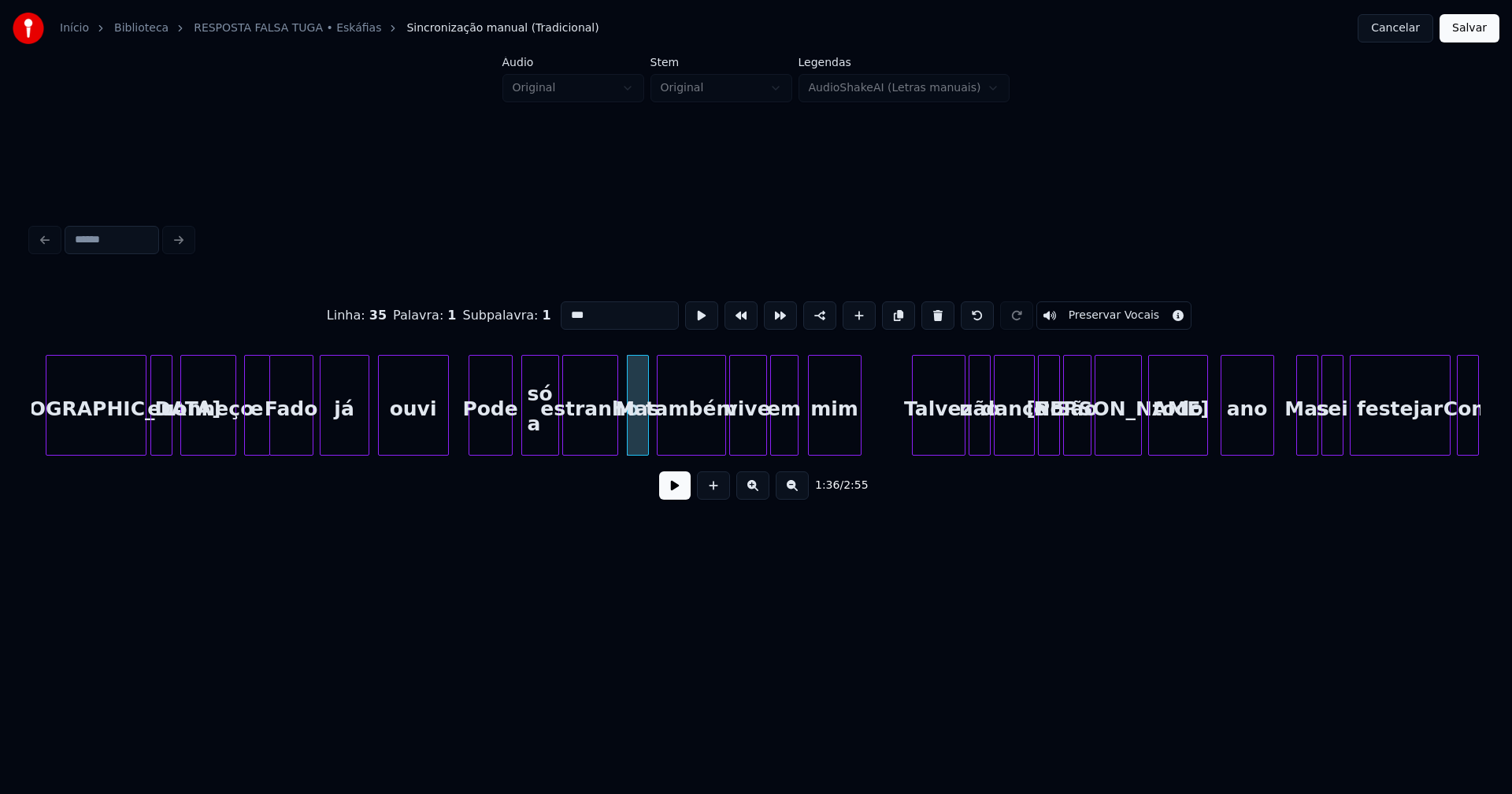
click at [569, 309] on input "***" at bounding box center [620, 316] width 118 height 29
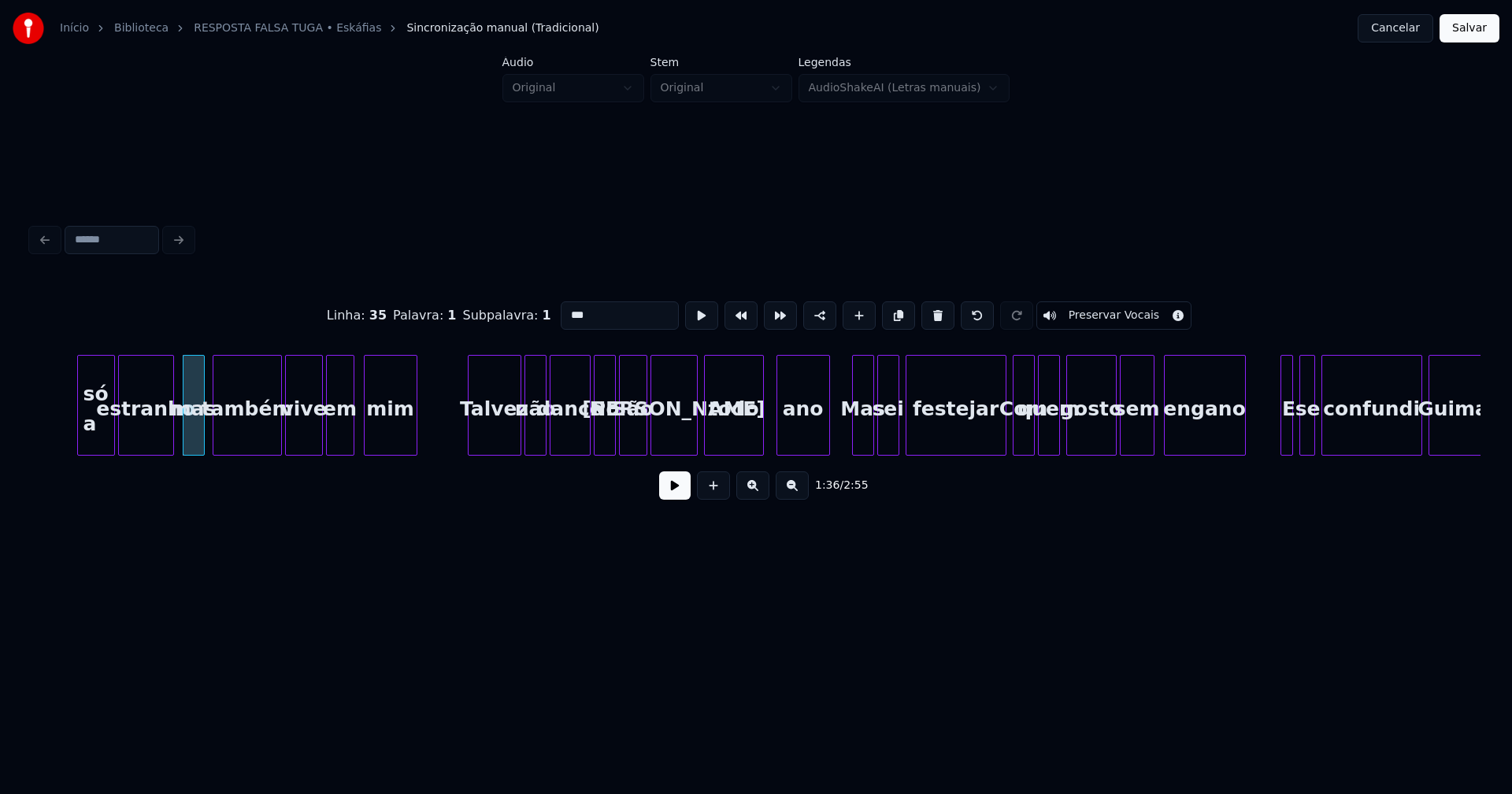
scroll to position [0, 15119]
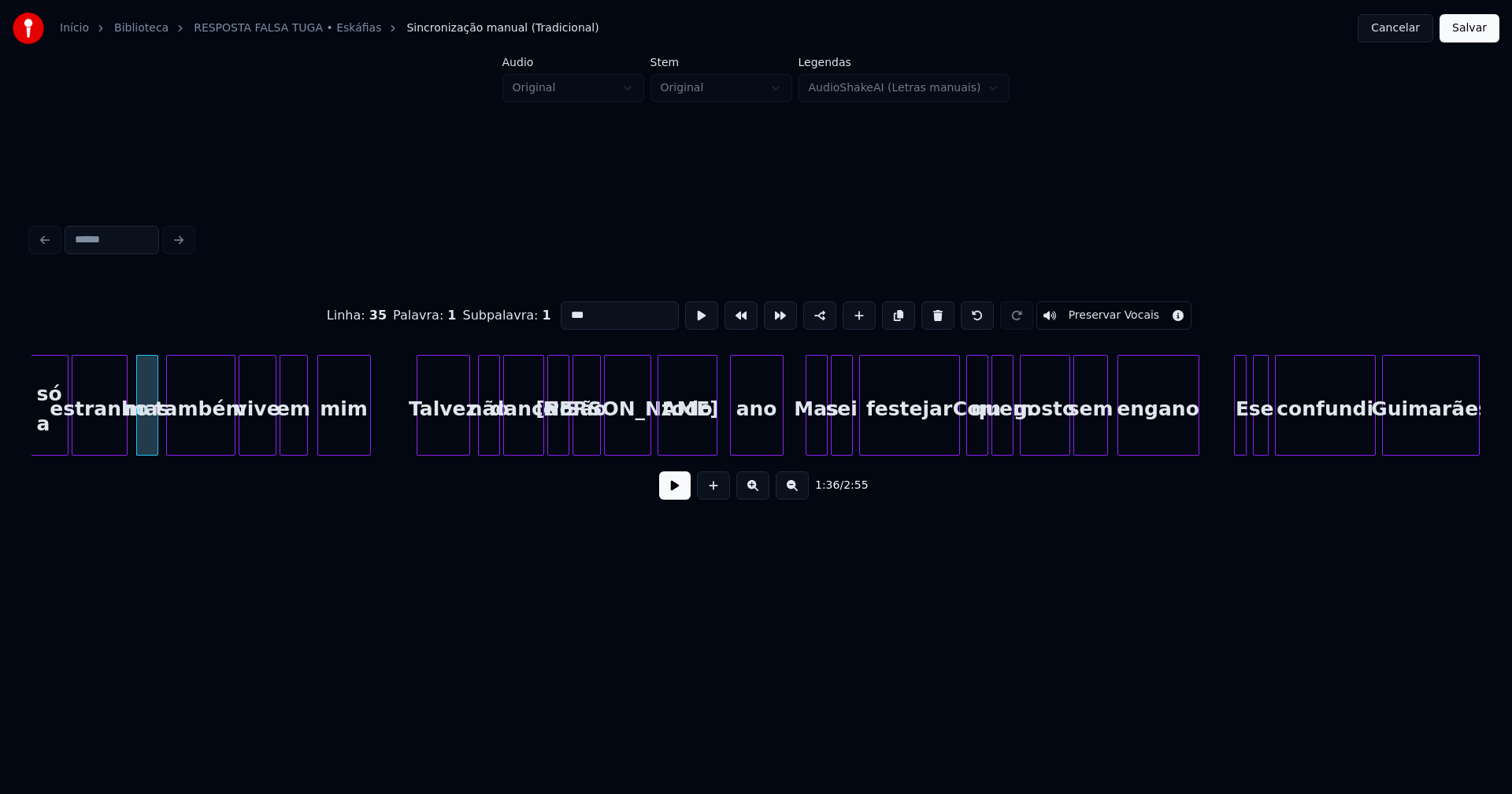
click at [438, 444] on div "Talvez" at bounding box center [444, 409] width 52 height 107
click at [452, 442] on div "Talvez" at bounding box center [439, 409] width 52 height 107
click at [444, 443] on div "Talvez" at bounding box center [439, 409] width 52 height 107
click at [470, 449] on div "não" at bounding box center [483, 405] width 33 height 101
click at [528, 449] on div "dance" at bounding box center [517, 405] width 28 height 101
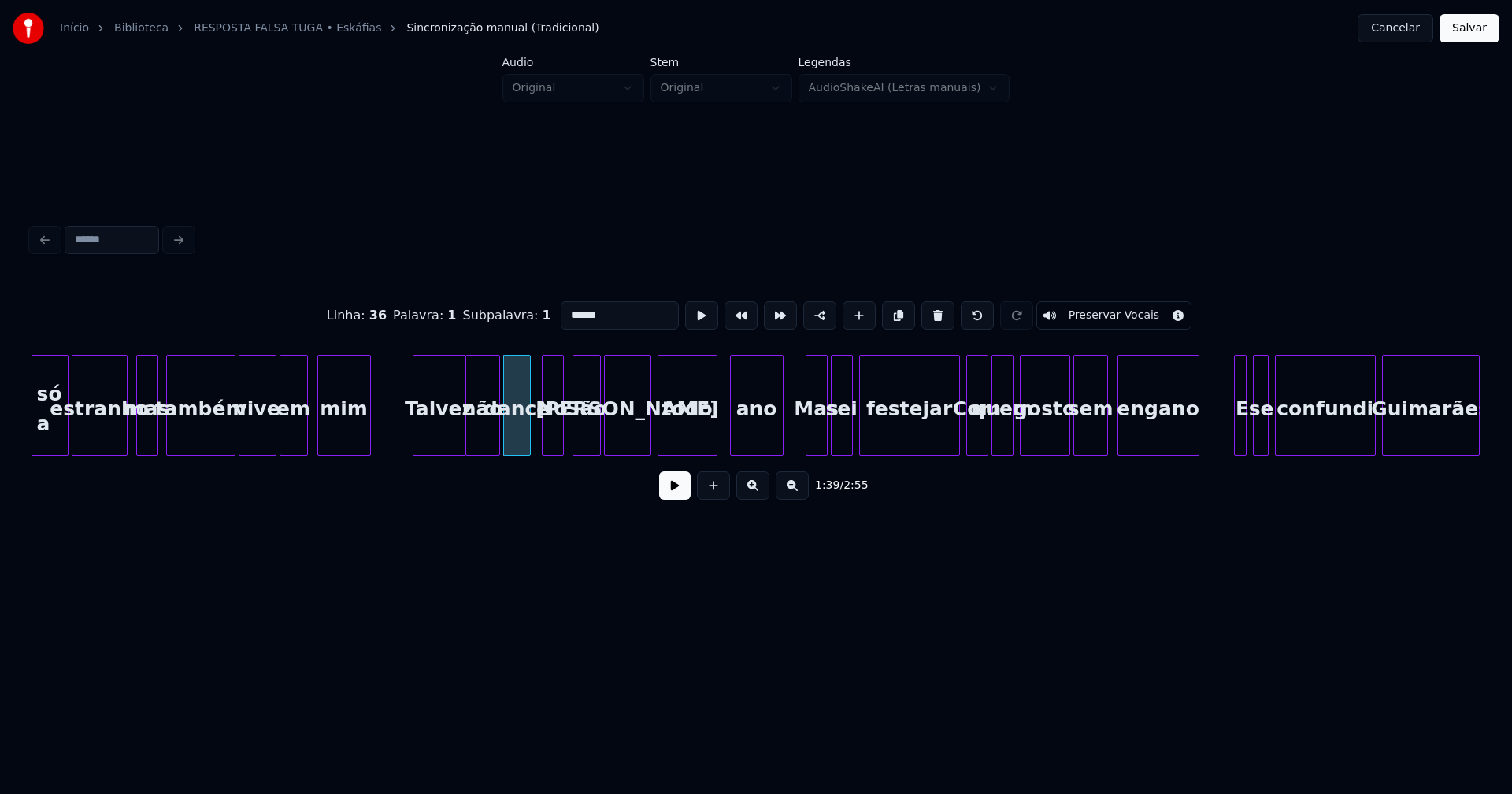
click at [548, 441] on div "No" at bounding box center [553, 409] width 20 height 107
click at [557, 435] on div "No" at bounding box center [553, 409] width 20 height 107
click at [567, 309] on input "**" at bounding box center [620, 316] width 118 height 29
click at [746, 438] on div "ano" at bounding box center [752, 409] width 52 height 107
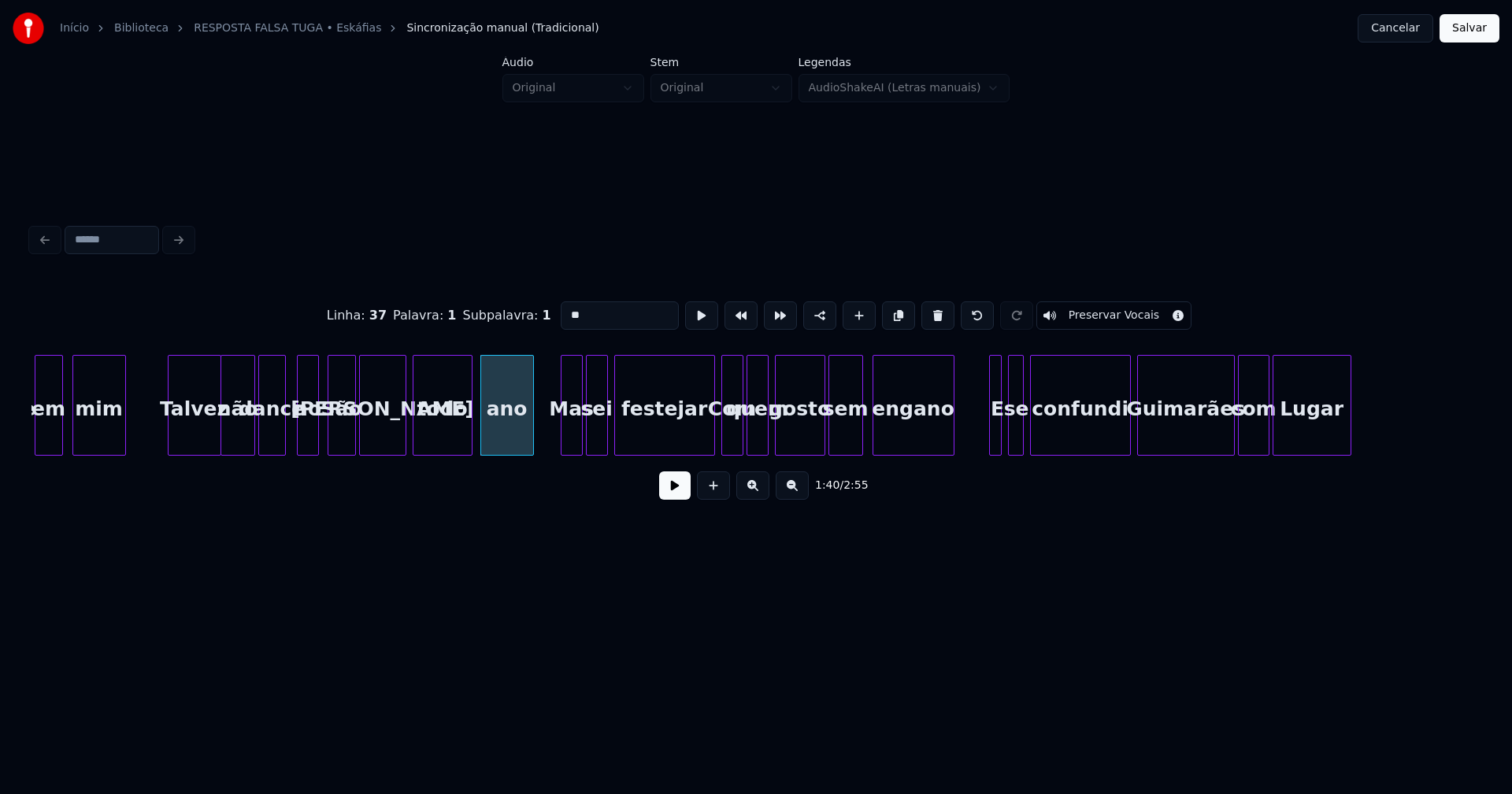
scroll to position [0, 15395]
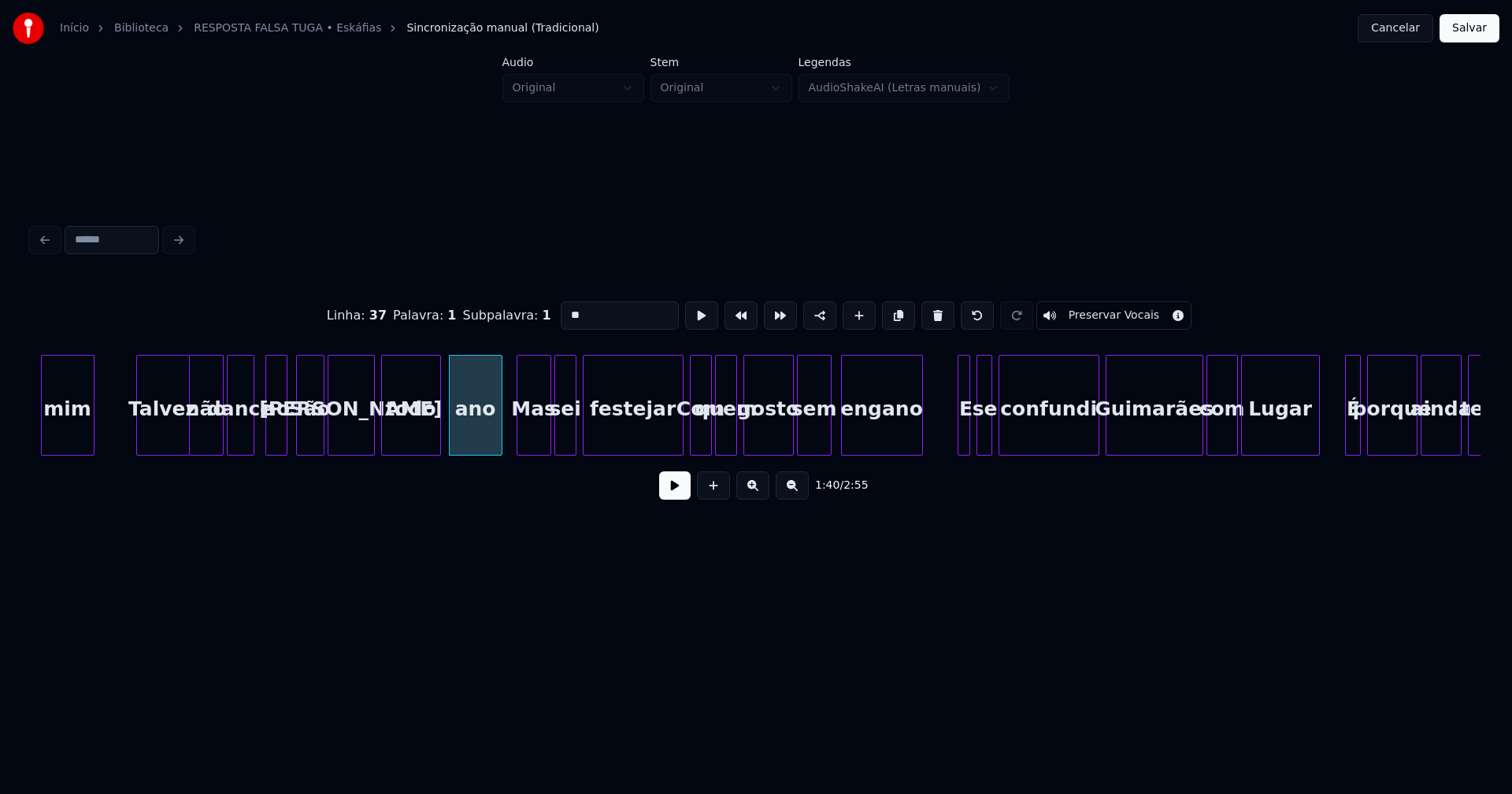
click at [519, 443] on div at bounding box center [520, 405] width 5 height 99
click at [673, 444] on div at bounding box center [671, 405] width 5 height 99
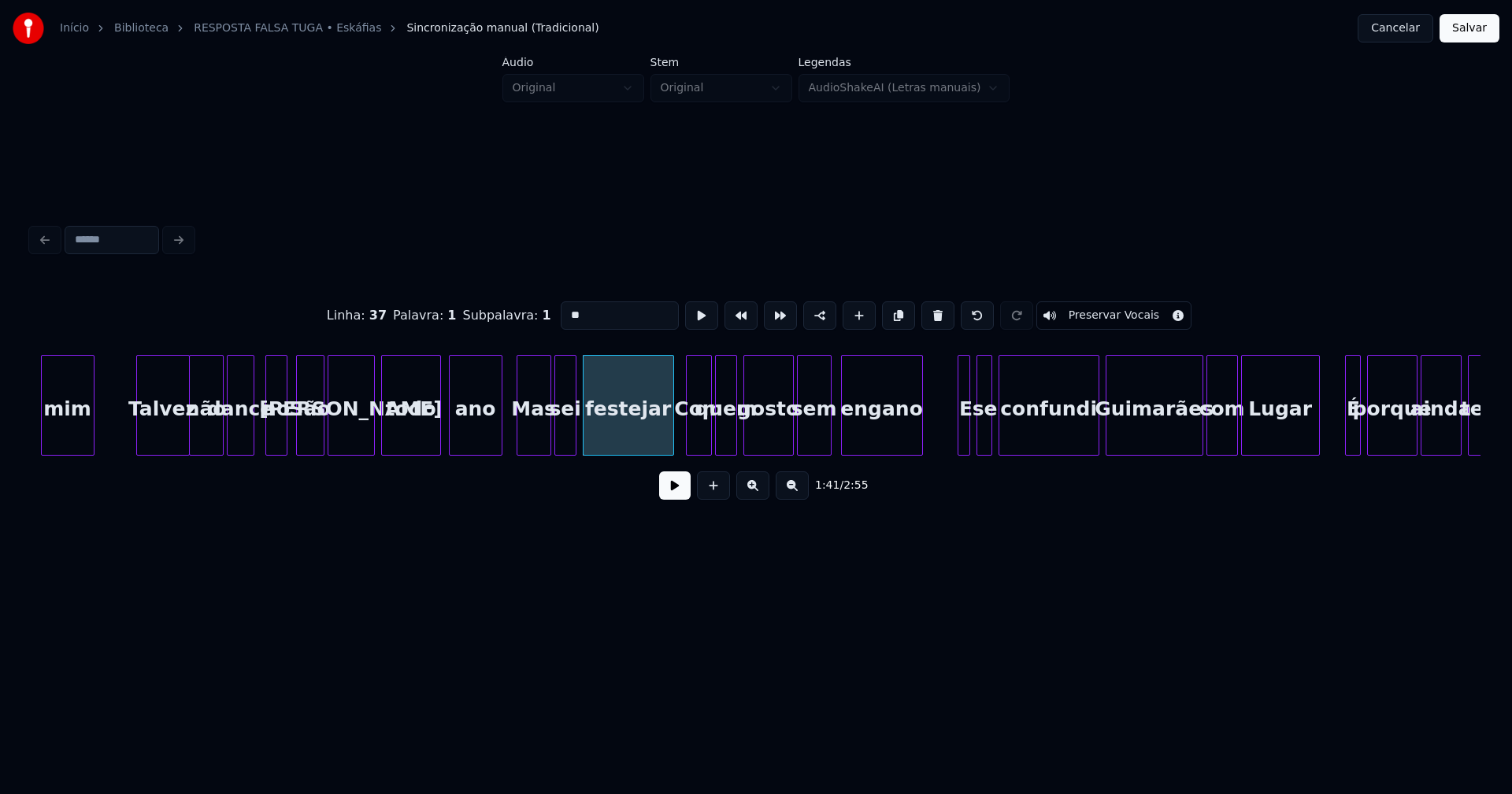
click at [688, 439] on div at bounding box center [689, 405] width 5 height 99
click at [692, 436] on div "Com" at bounding box center [699, 409] width 24 height 107
click at [565, 308] on input "***" at bounding box center [620, 316] width 118 height 29
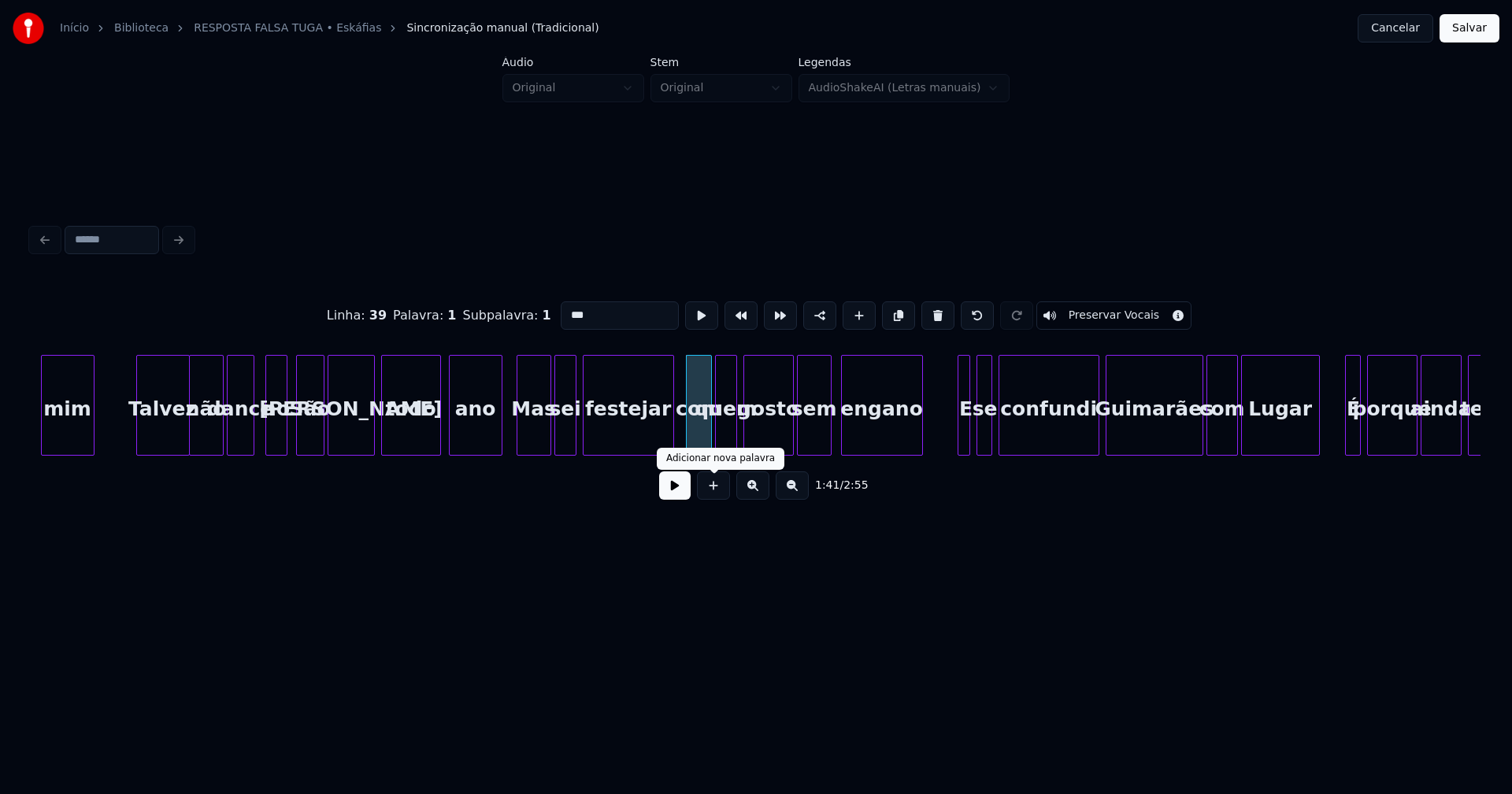
type input "***"
click at [685, 497] on button at bounding box center [675, 485] width 32 height 29
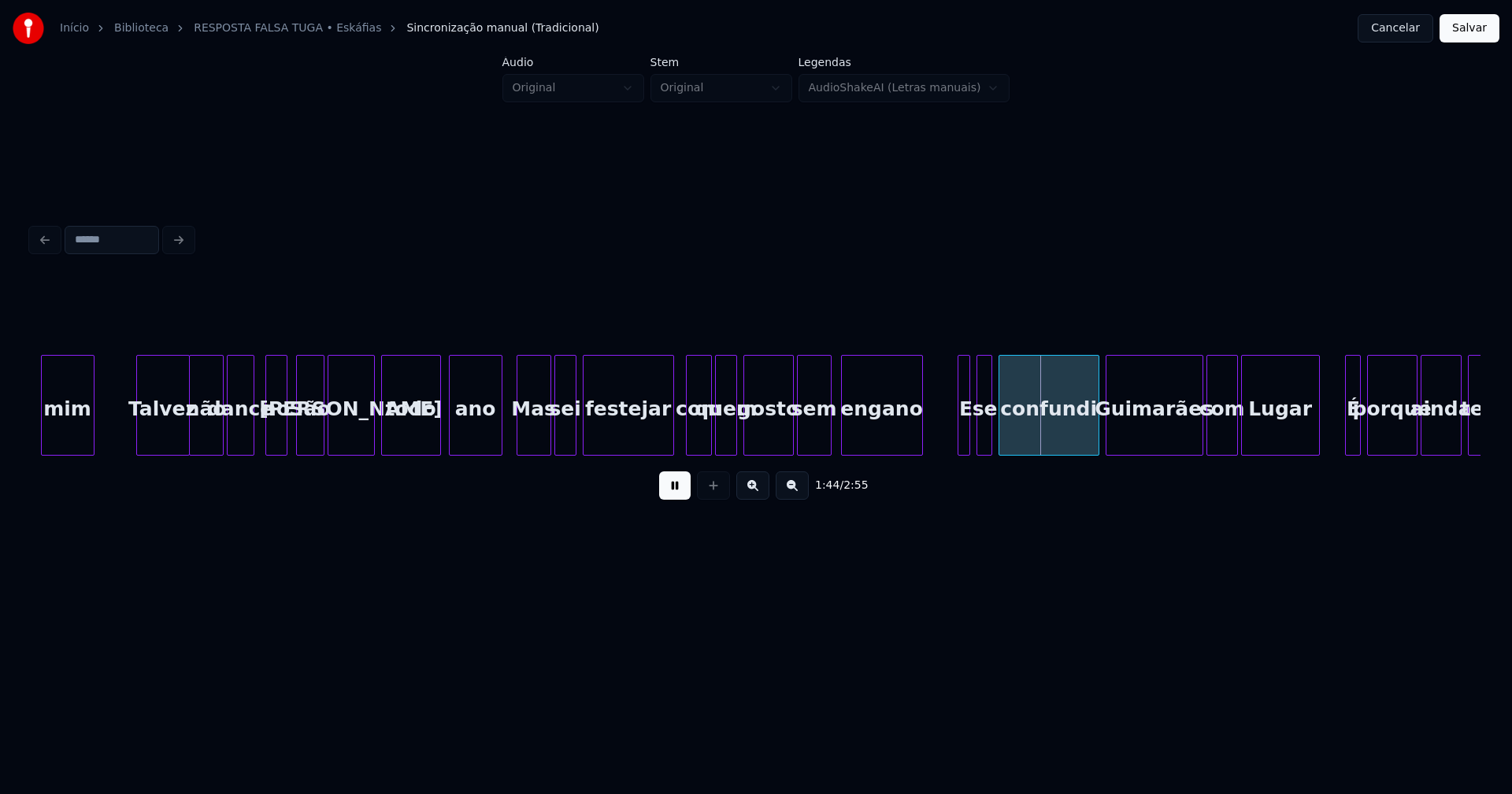
click at [691, 492] on div "1:44 / 2:55" at bounding box center [756, 485] width 1424 height 34
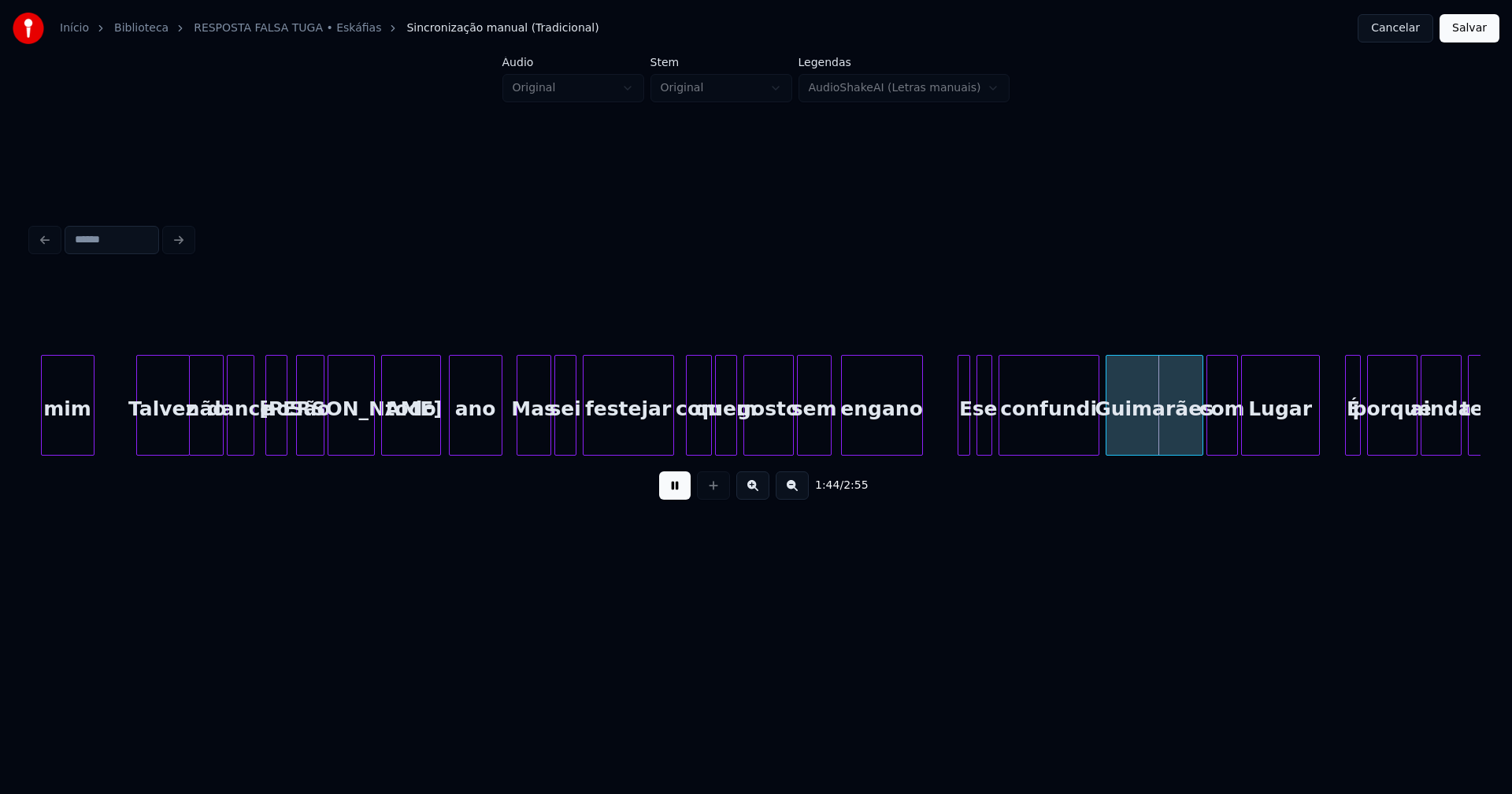
click at [683, 496] on button at bounding box center [675, 485] width 32 height 29
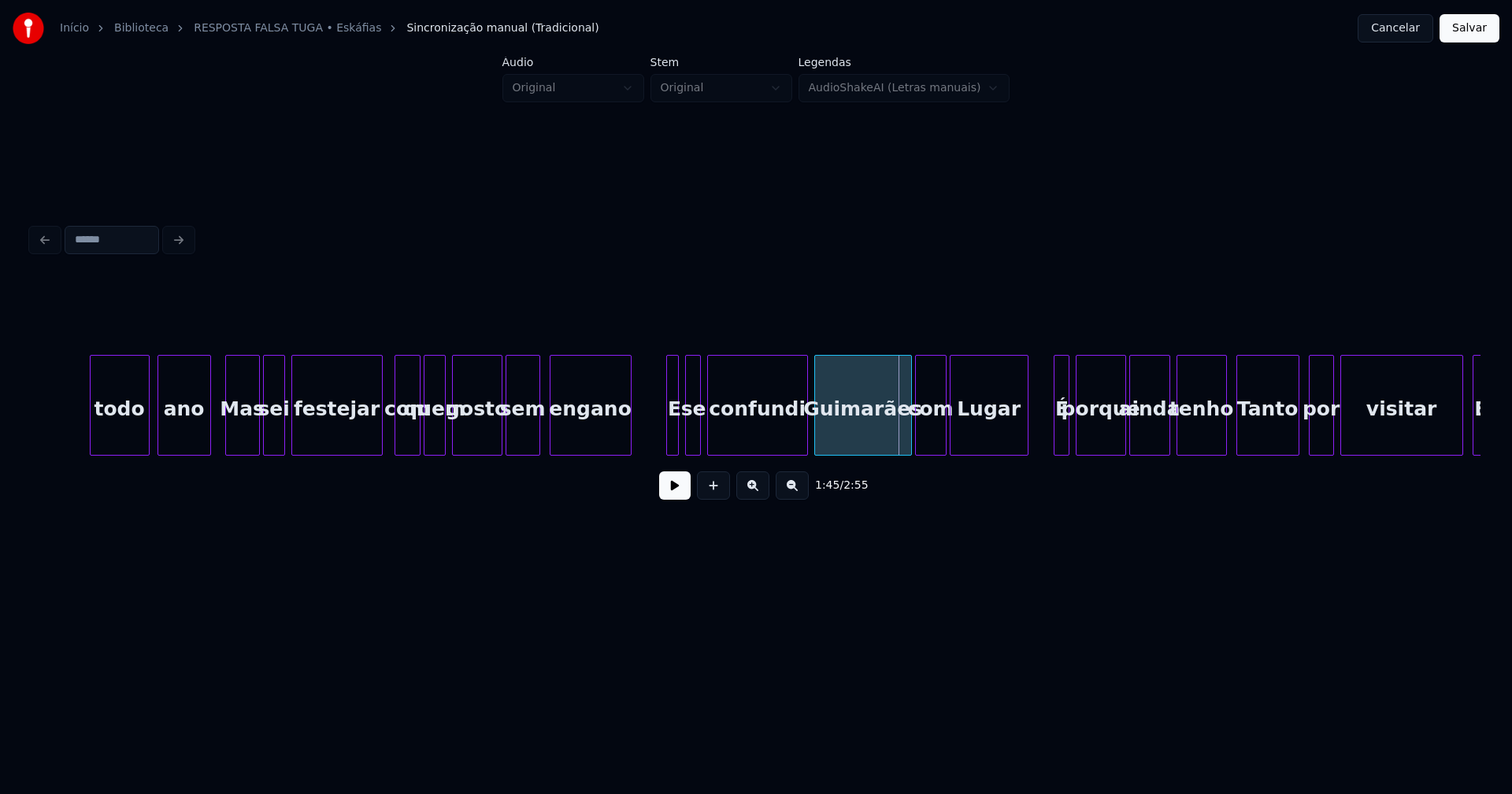
scroll to position [0, 15763]
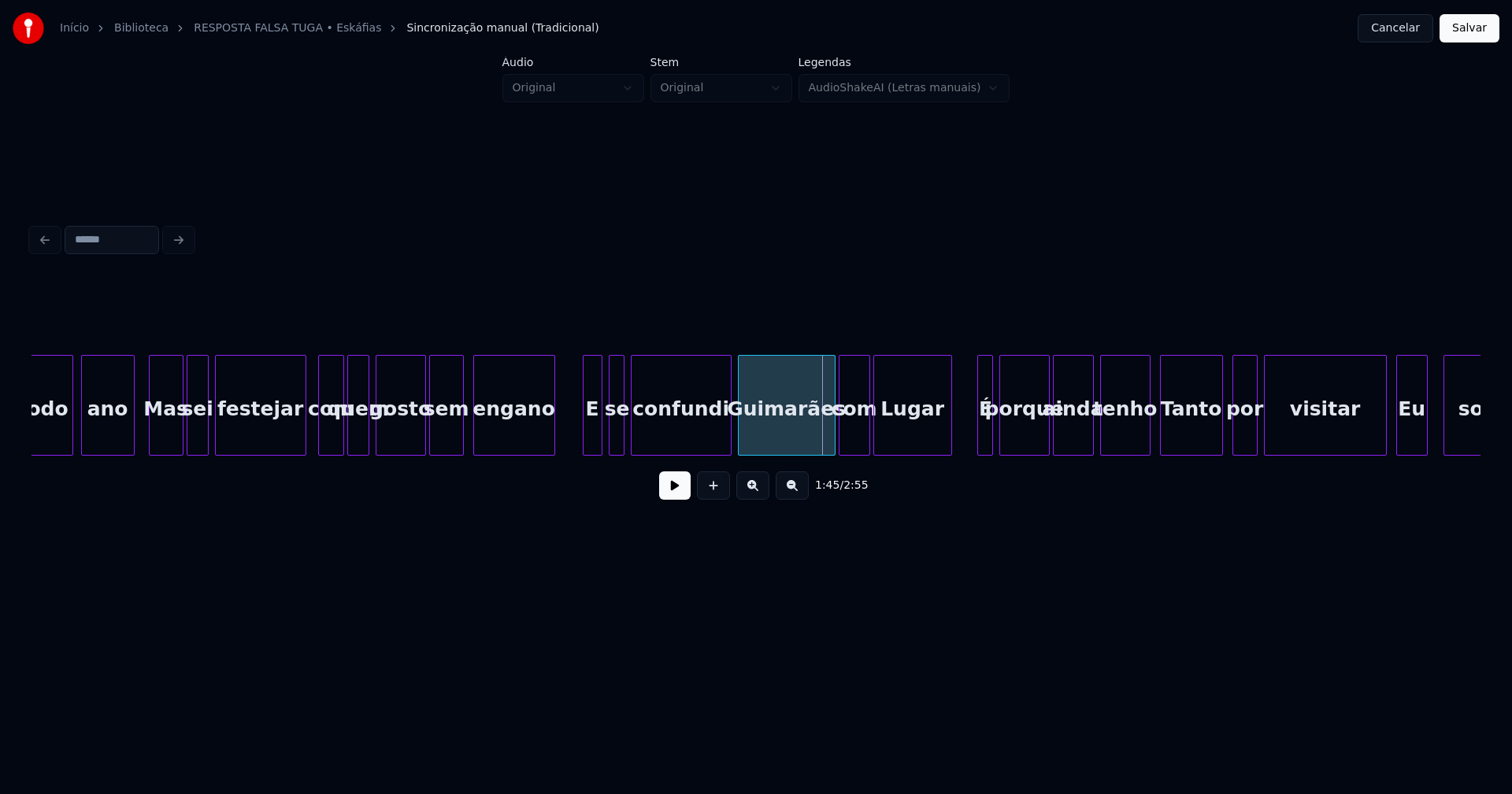
click at [586, 427] on div at bounding box center [586, 405] width 5 height 99
click at [612, 439] on div "se" at bounding box center [613, 409] width 16 height 107
click at [619, 433] on div at bounding box center [621, 405] width 5 height 99
click at [665, 434] on div "confundi" at bounding box center [679, 409] width 99 height 107
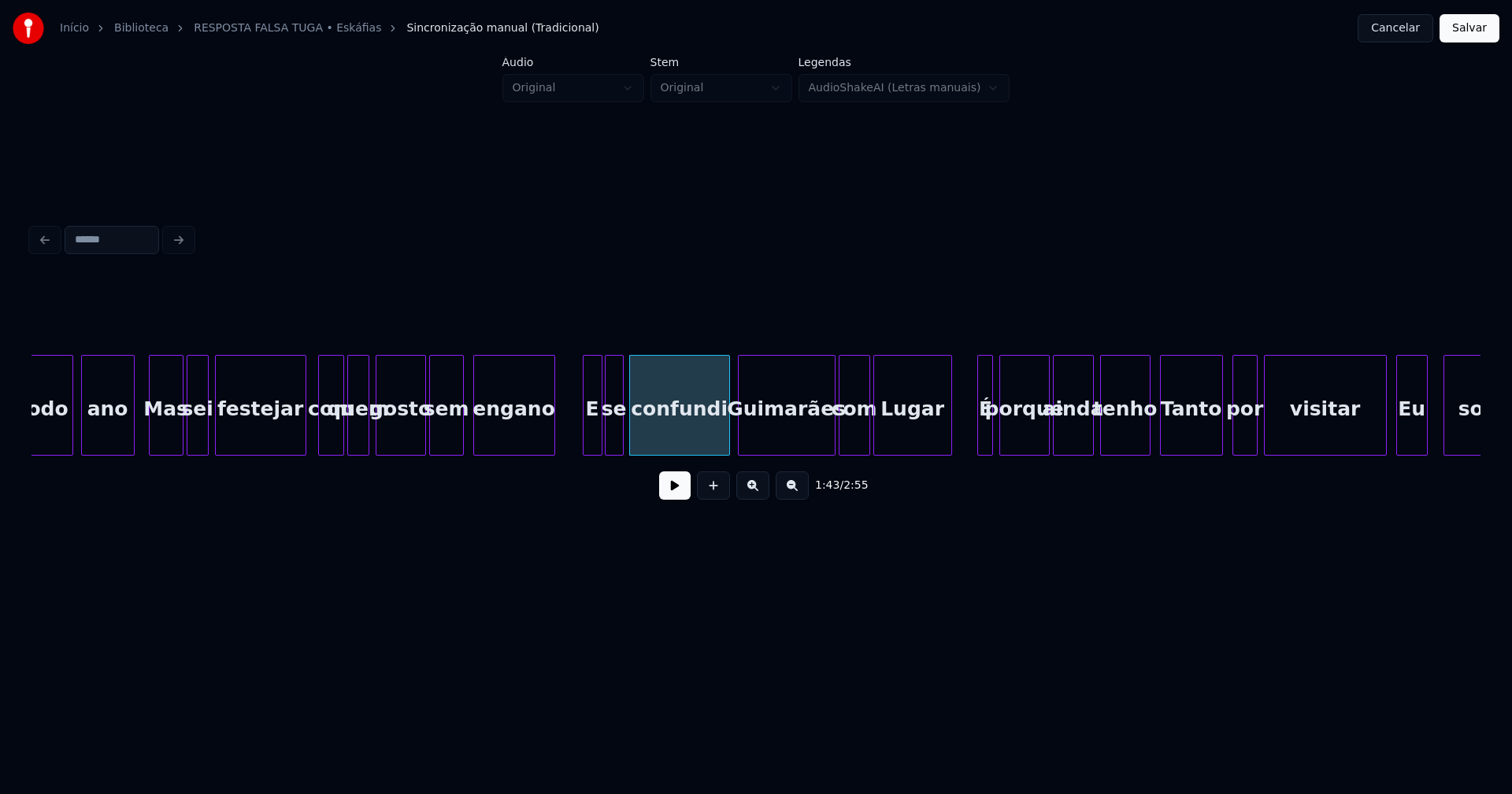
click at [674, 496] on button at bounding box center [675, 485] width 32 height 29
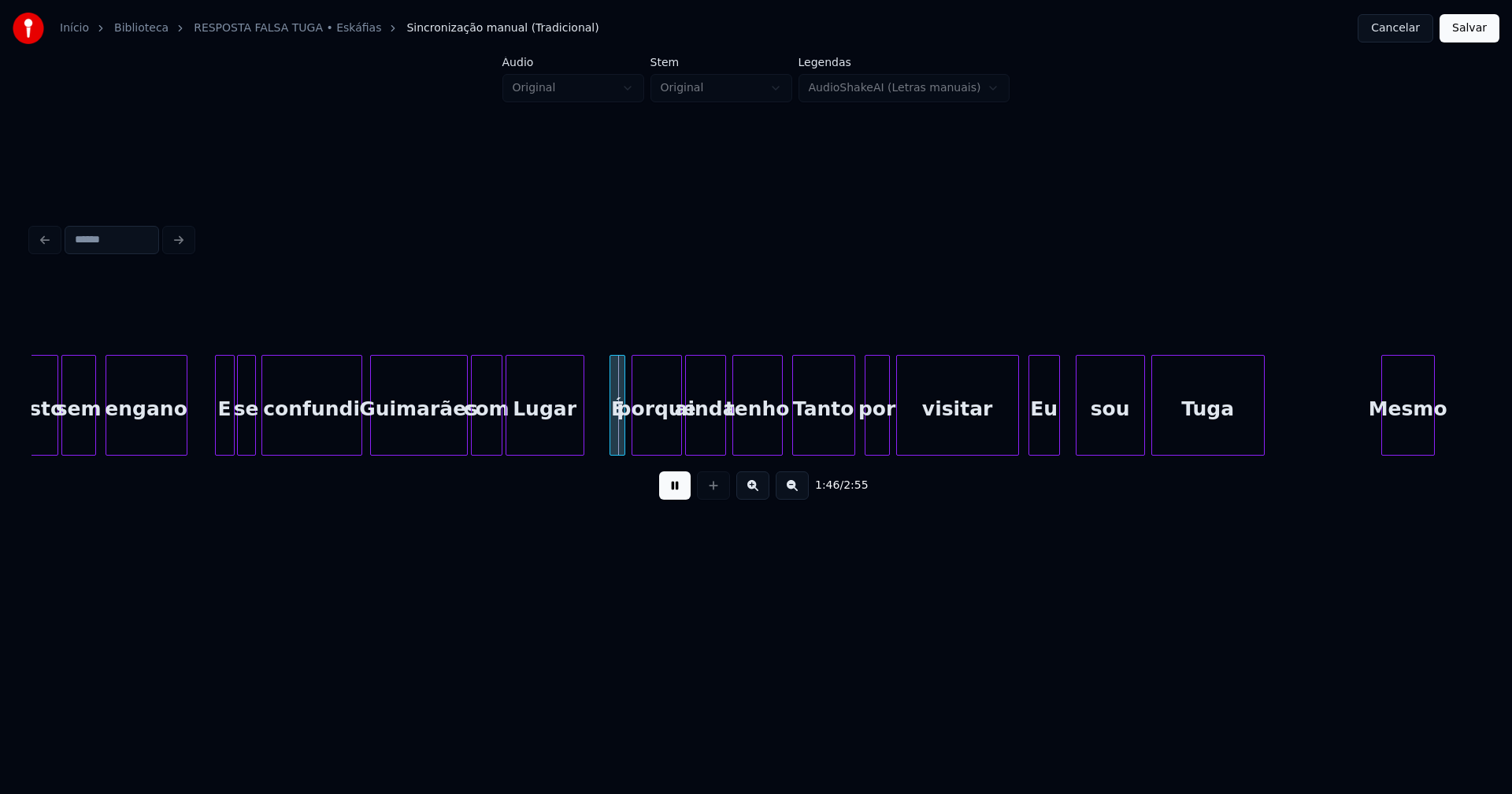
scroll to position [0, 16392]
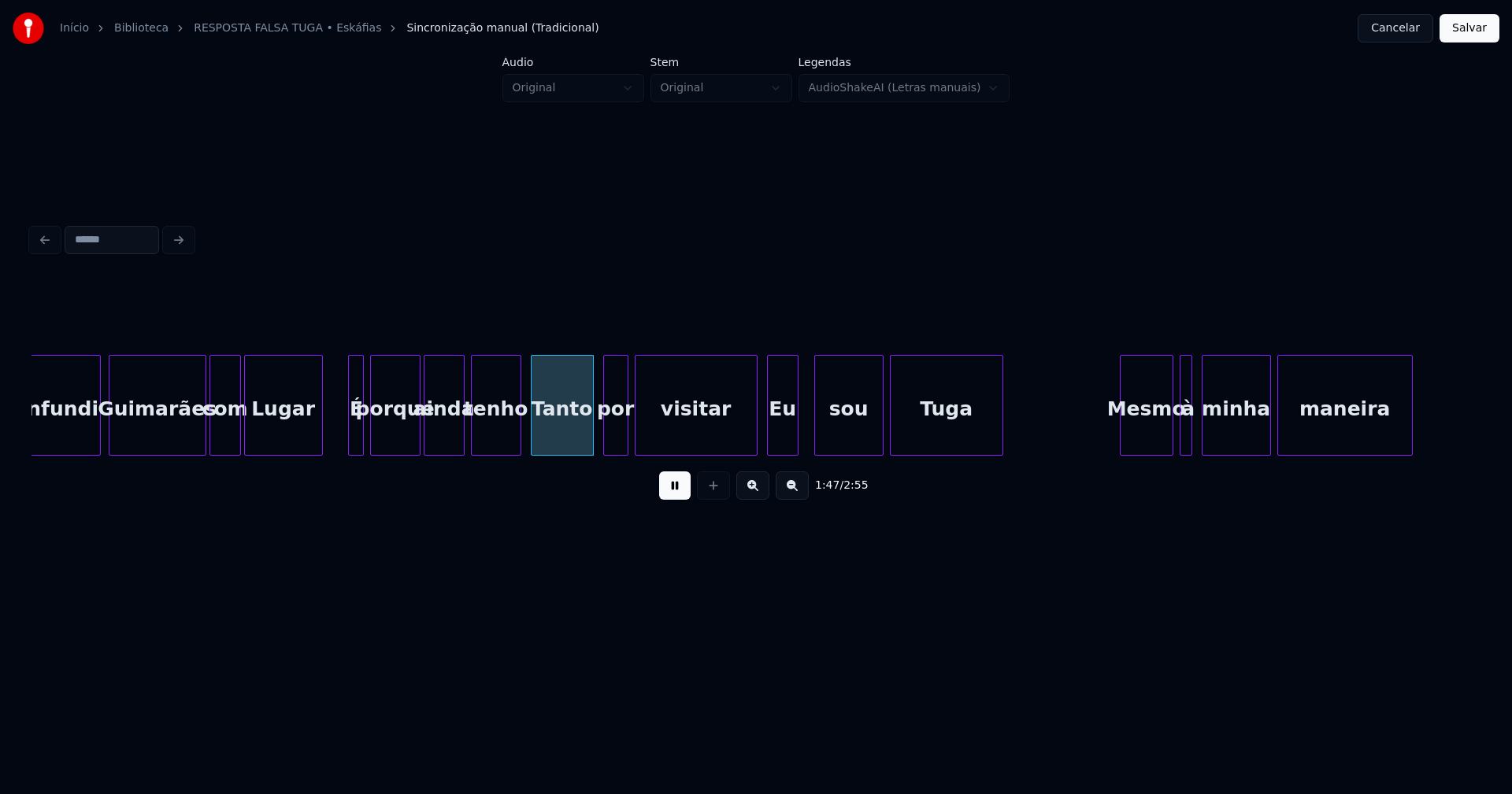
drag, startPoint x: 678, startPoint y: 497, endPoint x: 519, endPoint y: 475, distance: 160.5
click at [678, 497] on button at bounding box center [675, 485] width 32 height 29
click at [343, 435] on div at bounding box center [345, 405] width 5 height 99
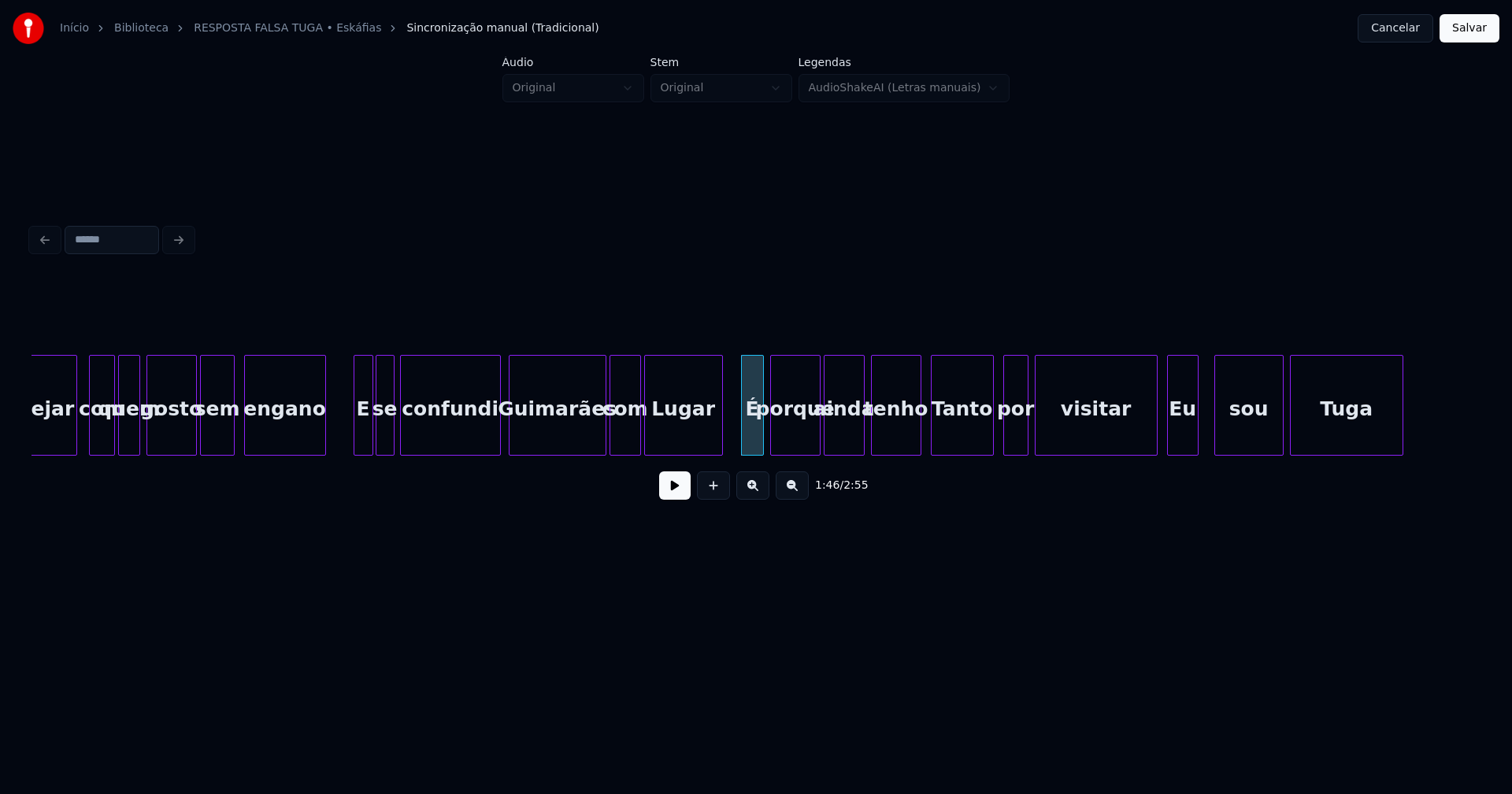
scroll to position [0, 16009]
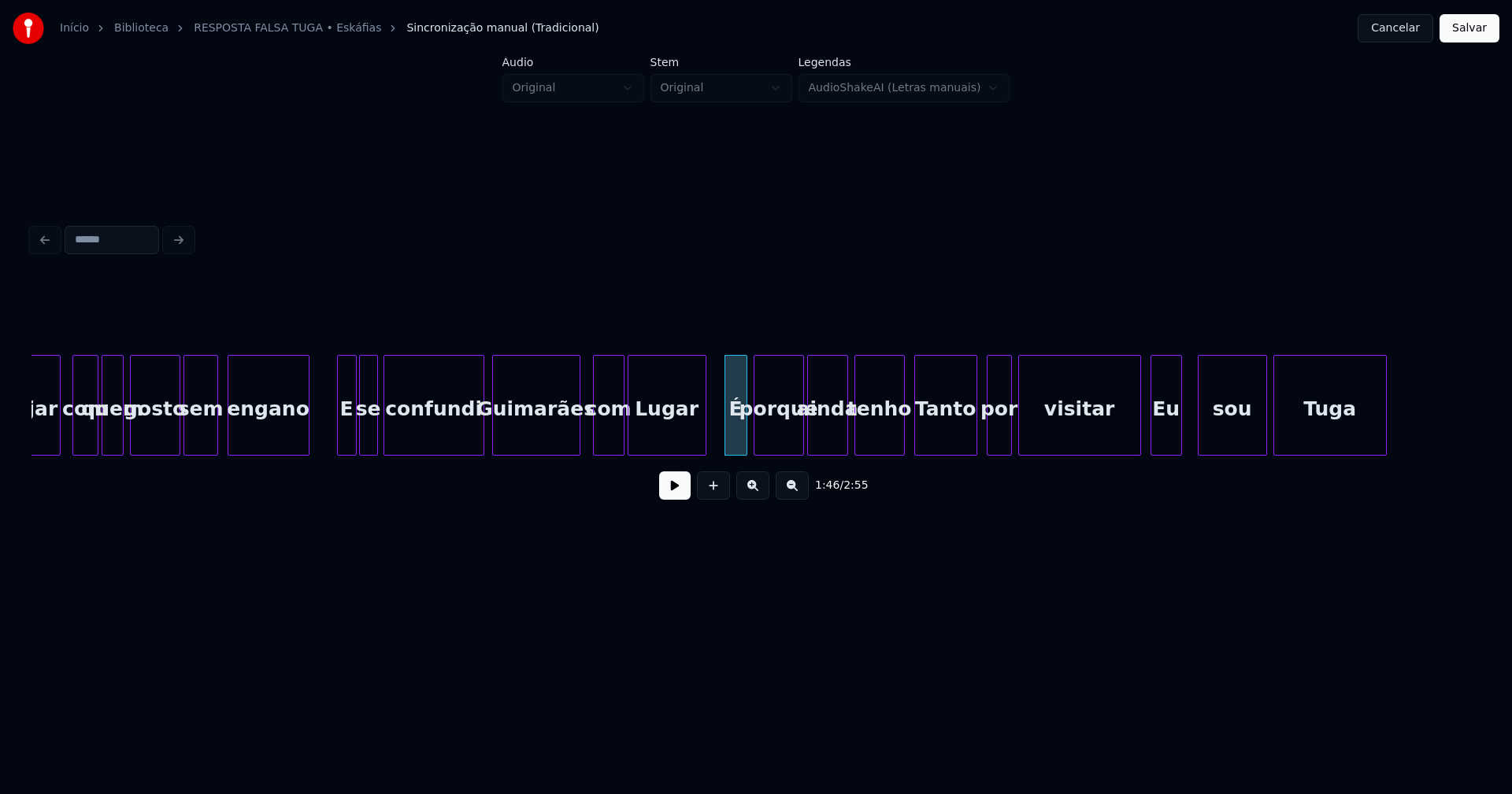
click at [578, 449] on div "confundi Guimarães com [PERSON_NAME] É porque ainda tenho Tanto por visitar Eu …" at bounding box center [756, 405] width 1449 height 101
click at [935, 439] on div "Tanto" at bounding box center [945, 409] width 61 height 107
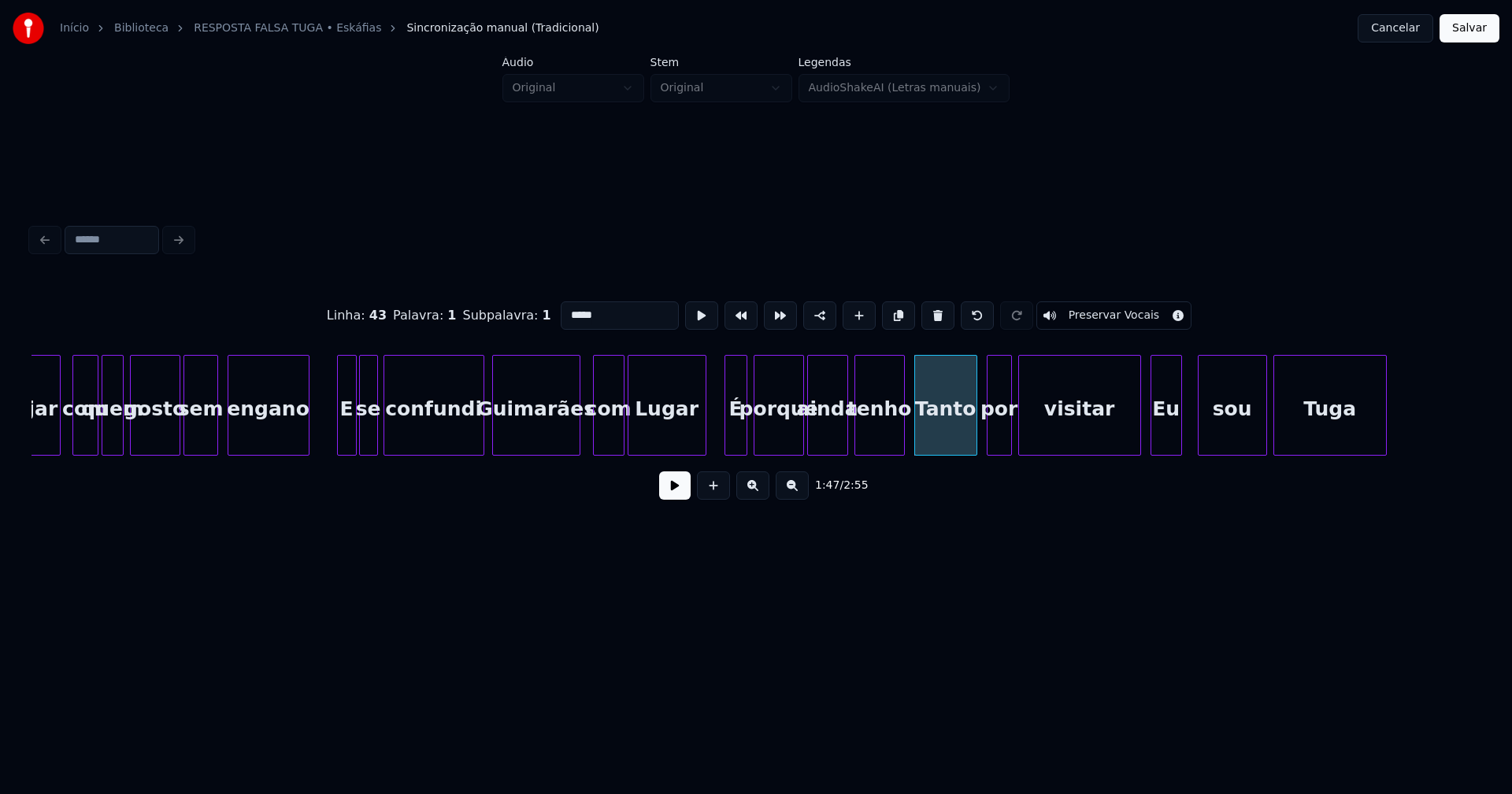
click at [566, 309] on input "*****" at bounding box center [620, 316] width 118 height 29
click at [564, 307] on input "*****" at bounding box center [620, 316] width 118 height 29
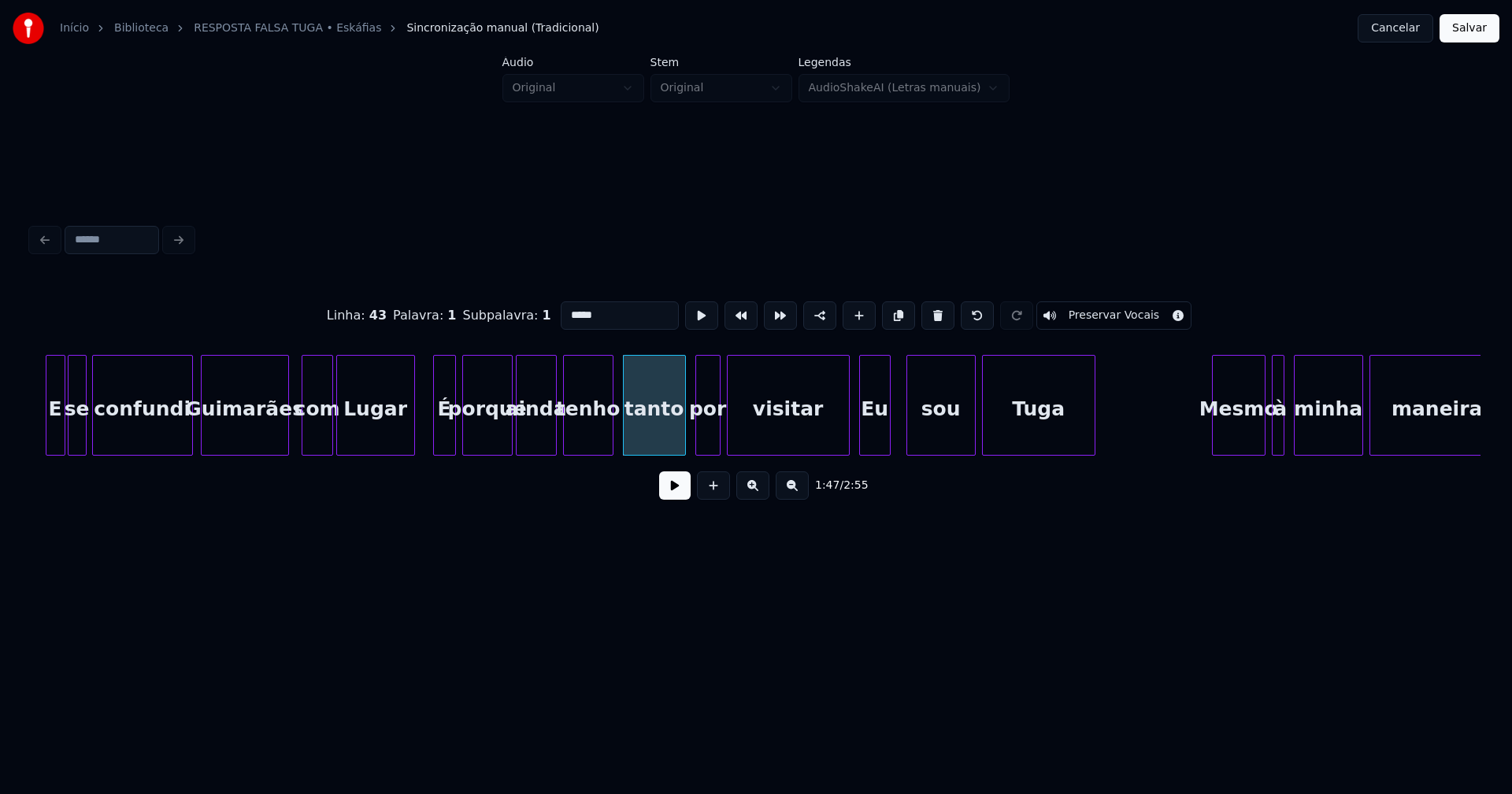
scroll to position [0, 16622]
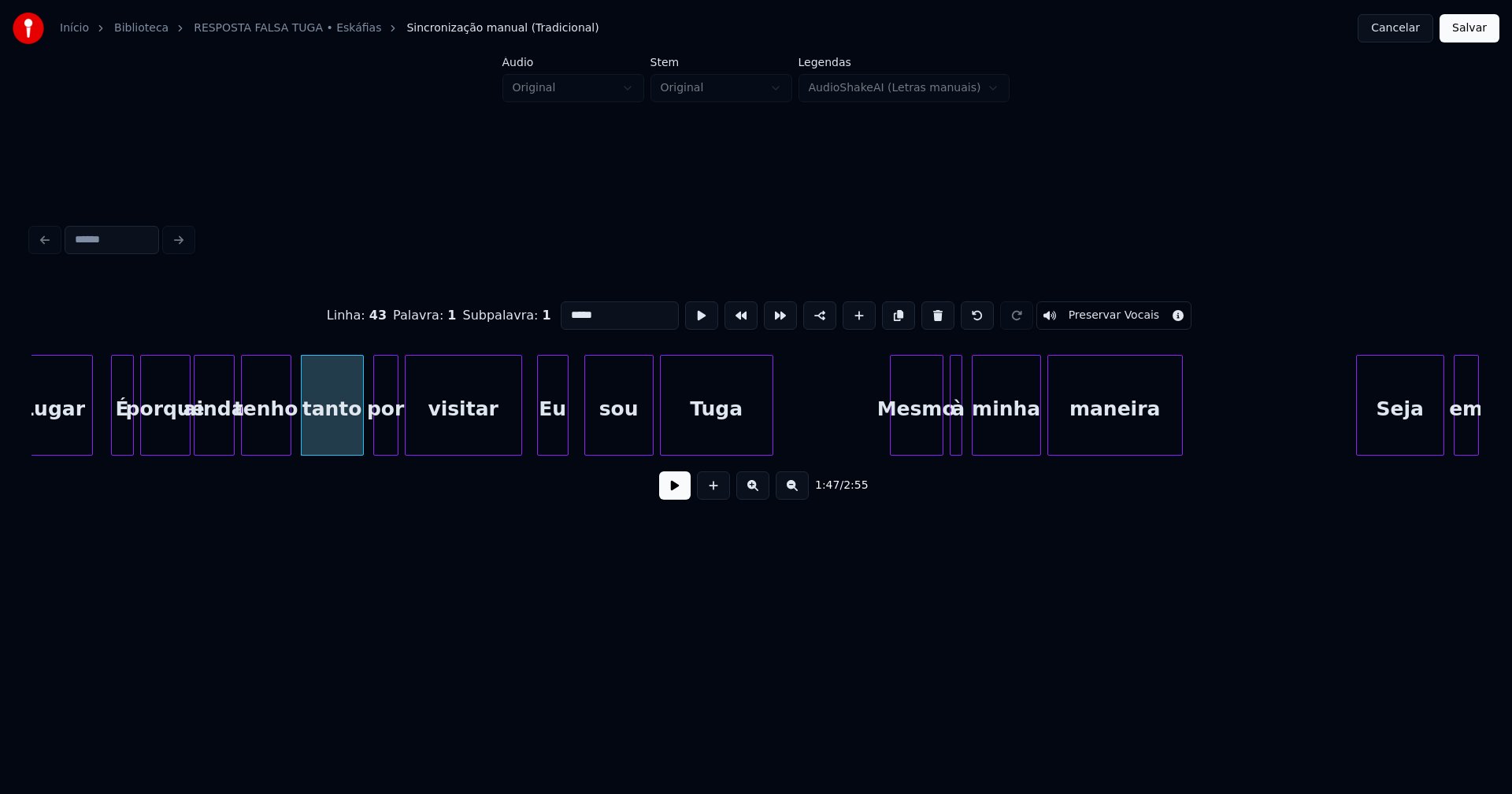
click at [521, 433] on div at bounding box center [519, 405] width 5 height 99
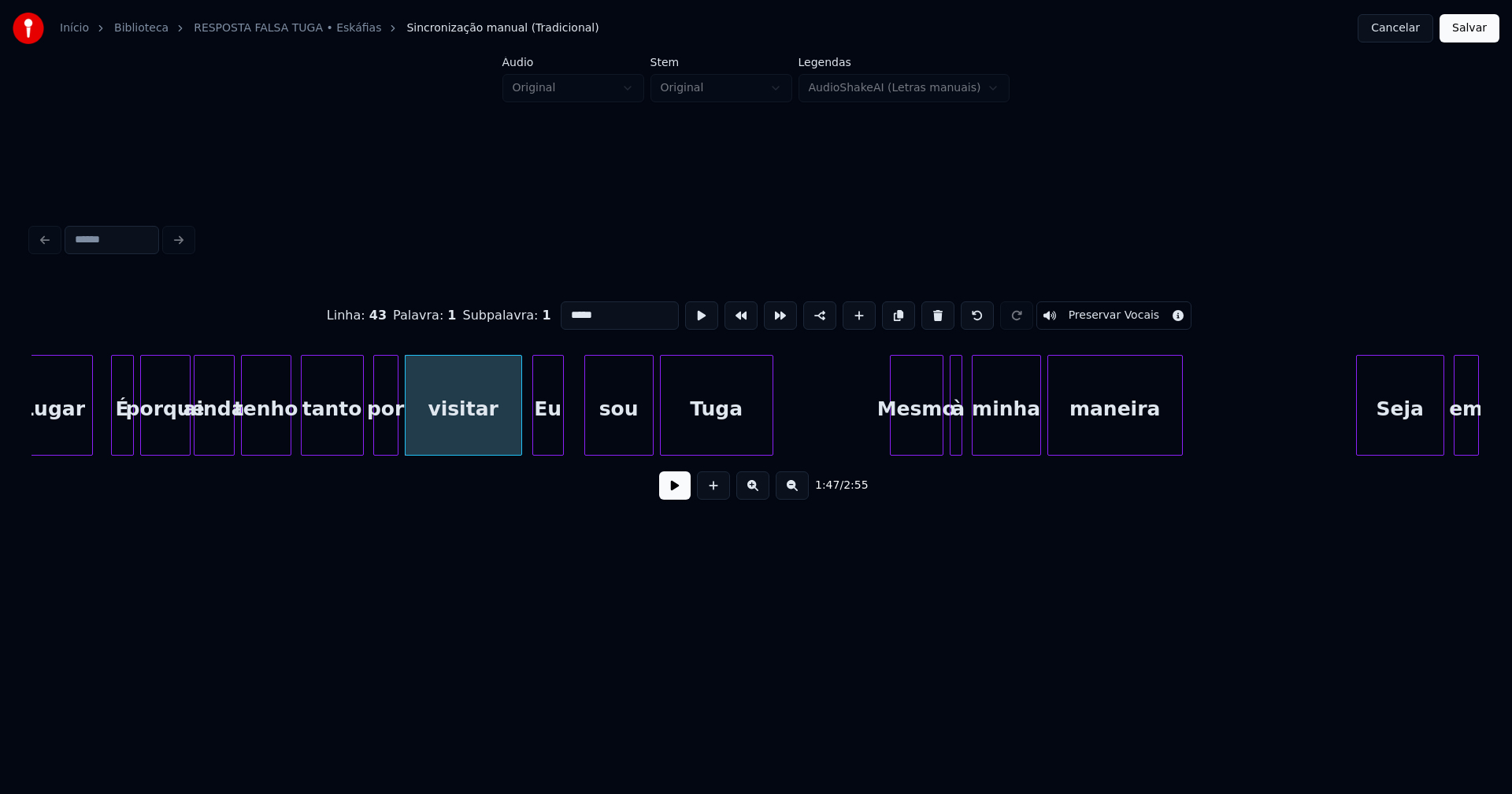
click at [547, 437] on div "Eu" at bounding box center [548, 409] width 30 height 107
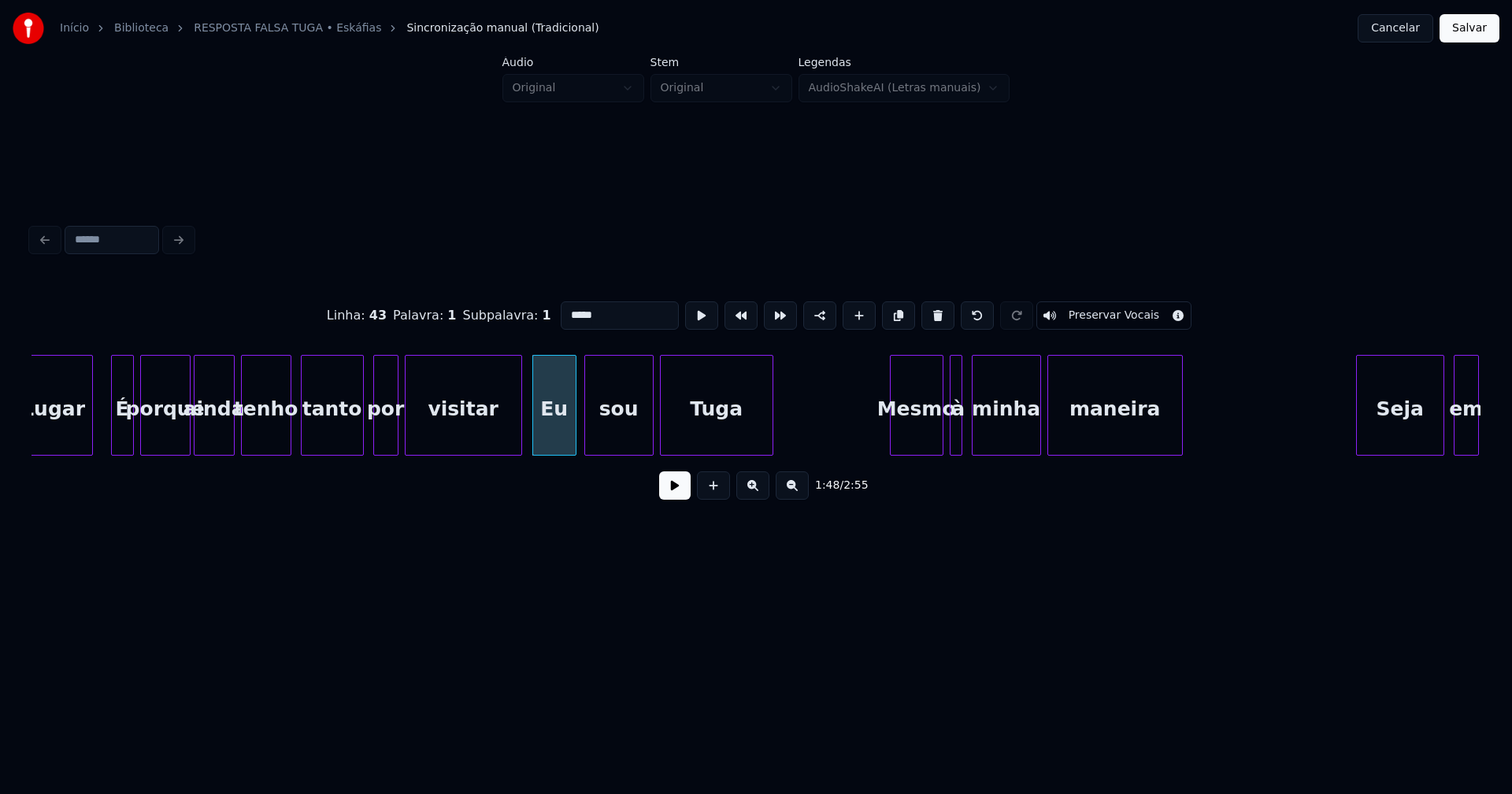
click at [575, 426] on div at bounding box center [574, 405] width 5 height 99
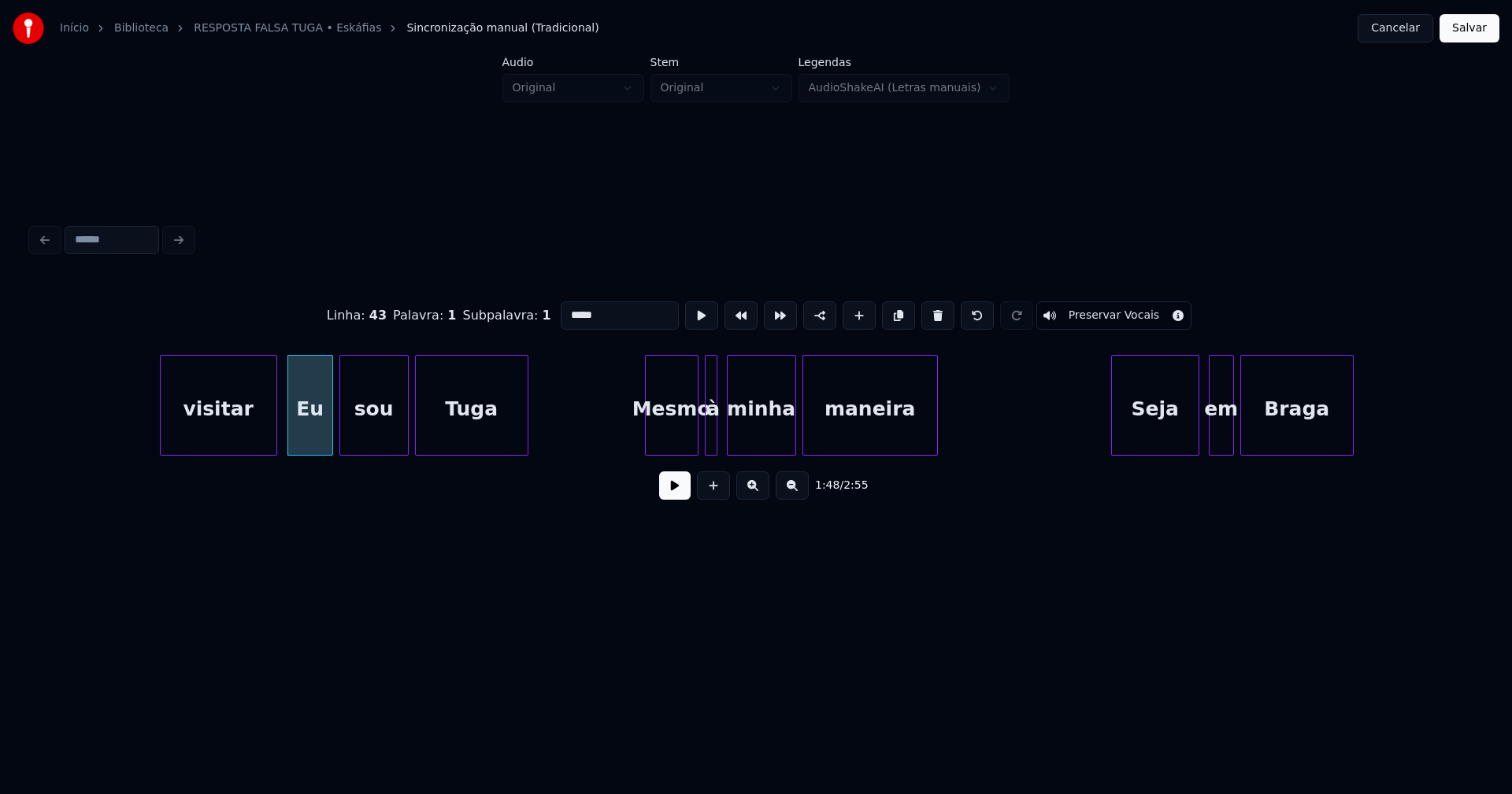
scroll to position [0, 17051]
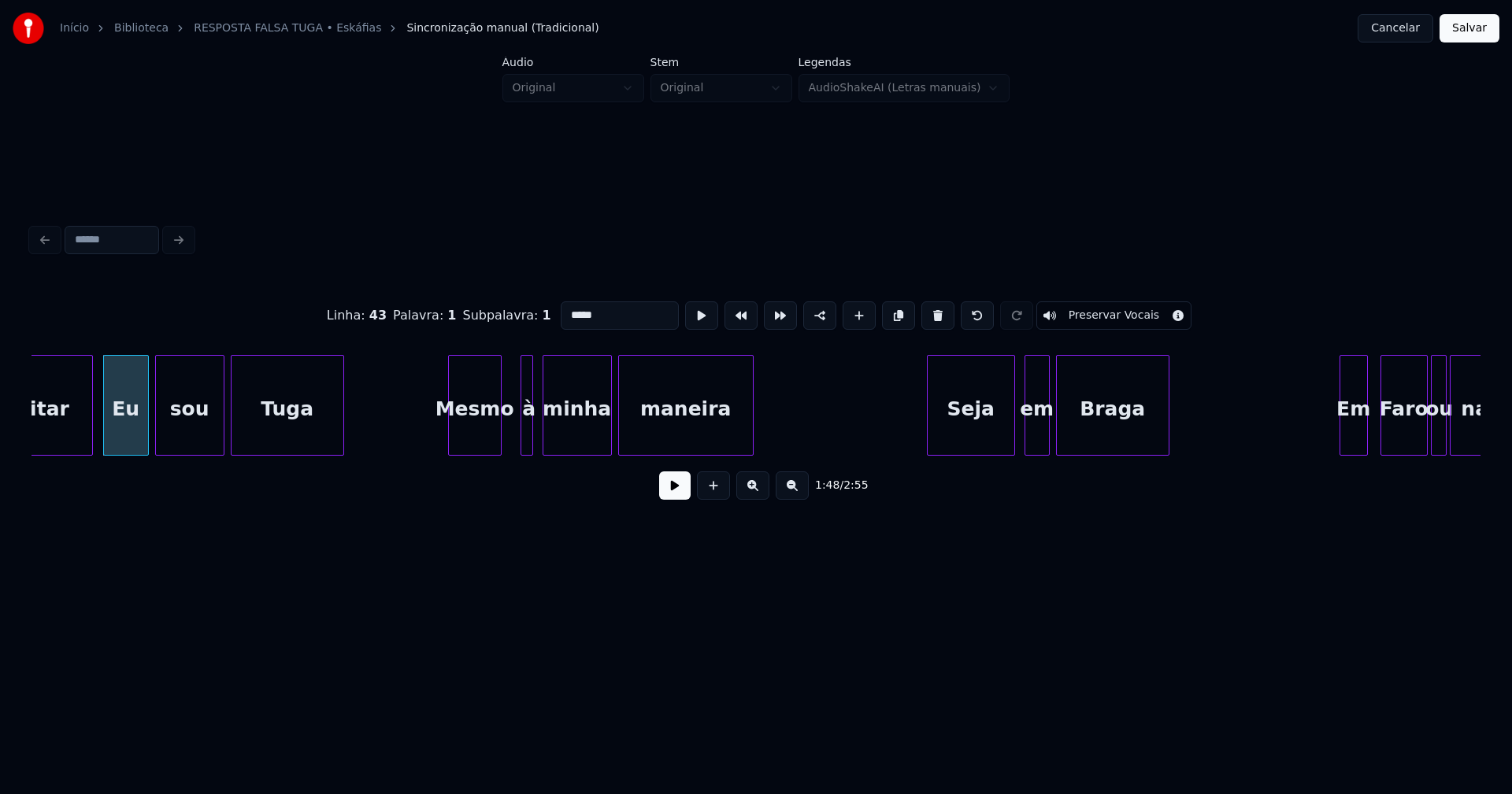
click at [475, 437] on div "Mesmo" at bounding box center [475, 409] width 52 height 107
click at [489, 432] on div at bounding box center [487, 405] width 5 height 99
click at [501, 442] on div at bounding box center [500, 405] width 5 height 99
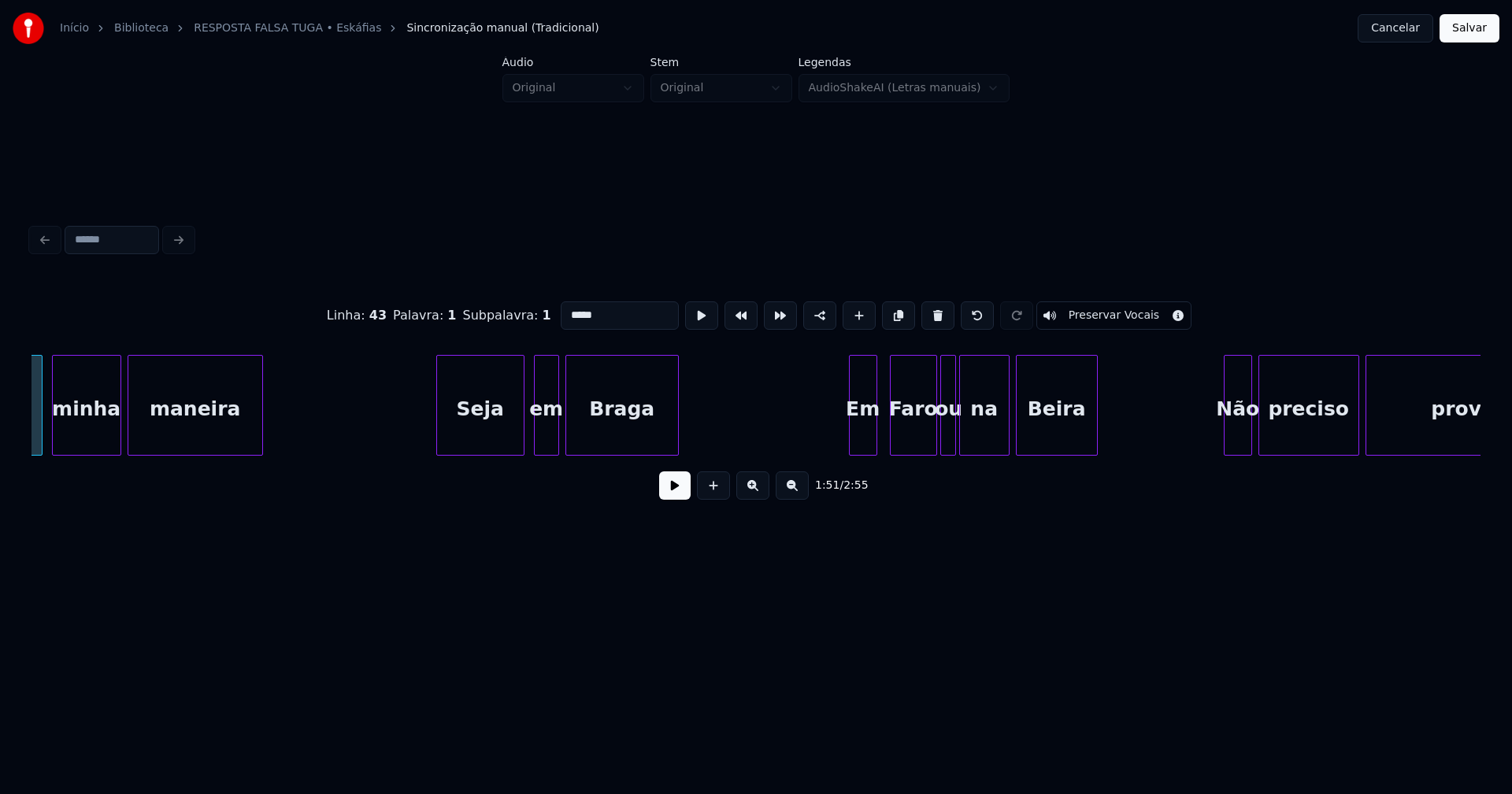
scroll to position [0, 17603]
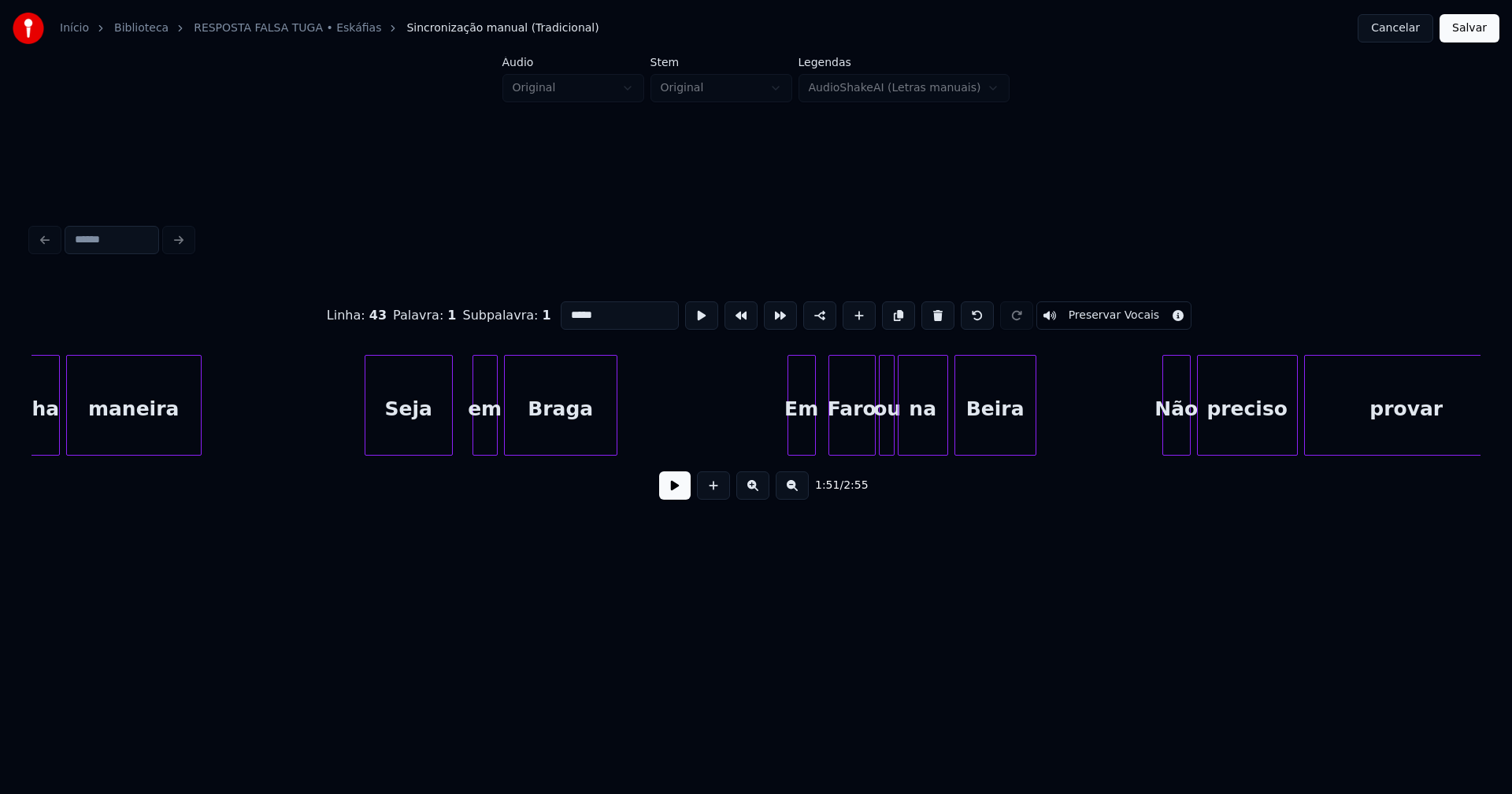
click at [422, 425] on div "Seja" at bounding box center [408, 409] width 86 height 107
click at [458, 444] on div at bounding box center [460, 405] width 5 height 99
click at [779, 442] on div at bounding box center [782, 405] width 5 height 99
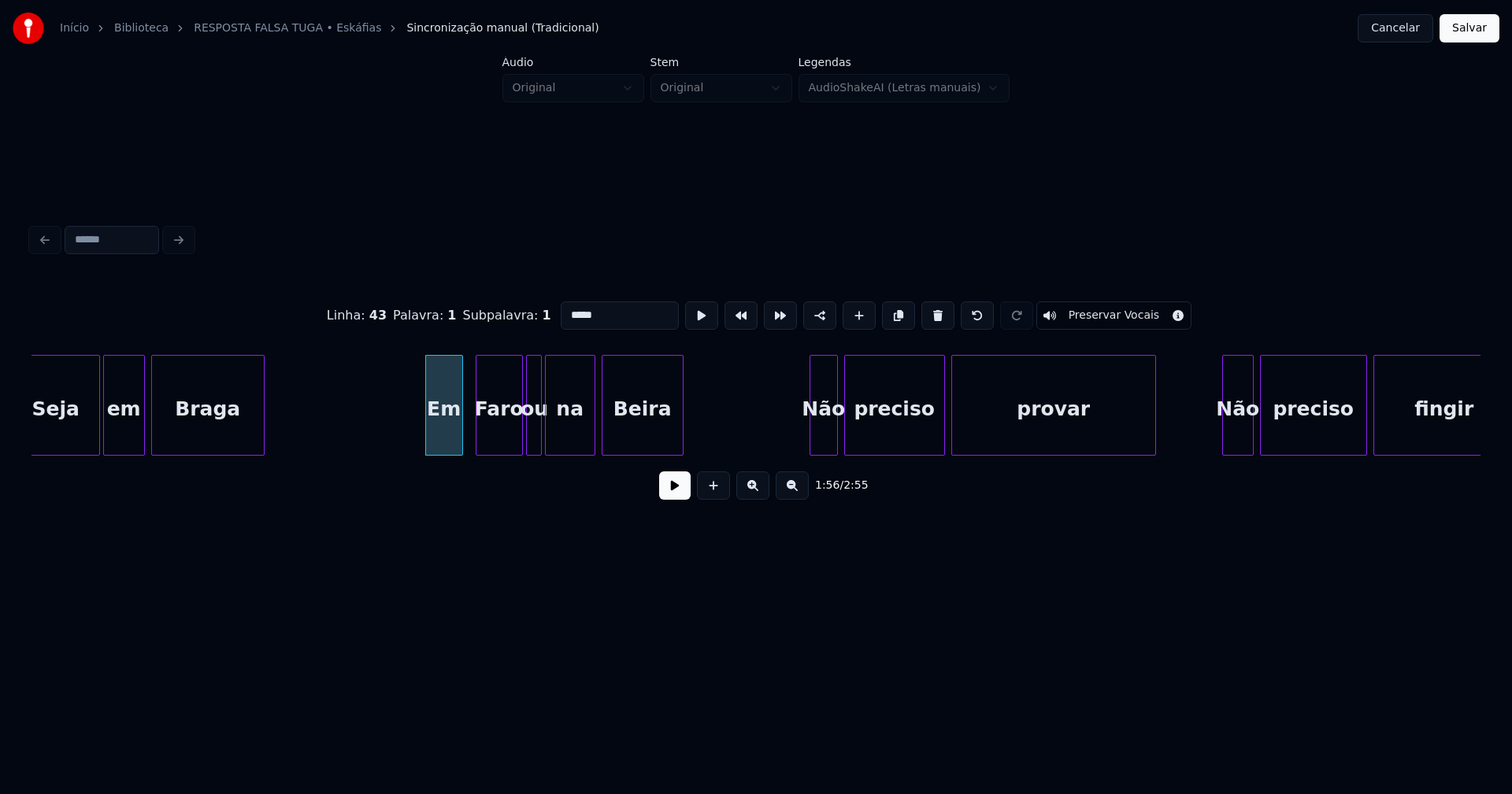
scroll to position [0, 18155]
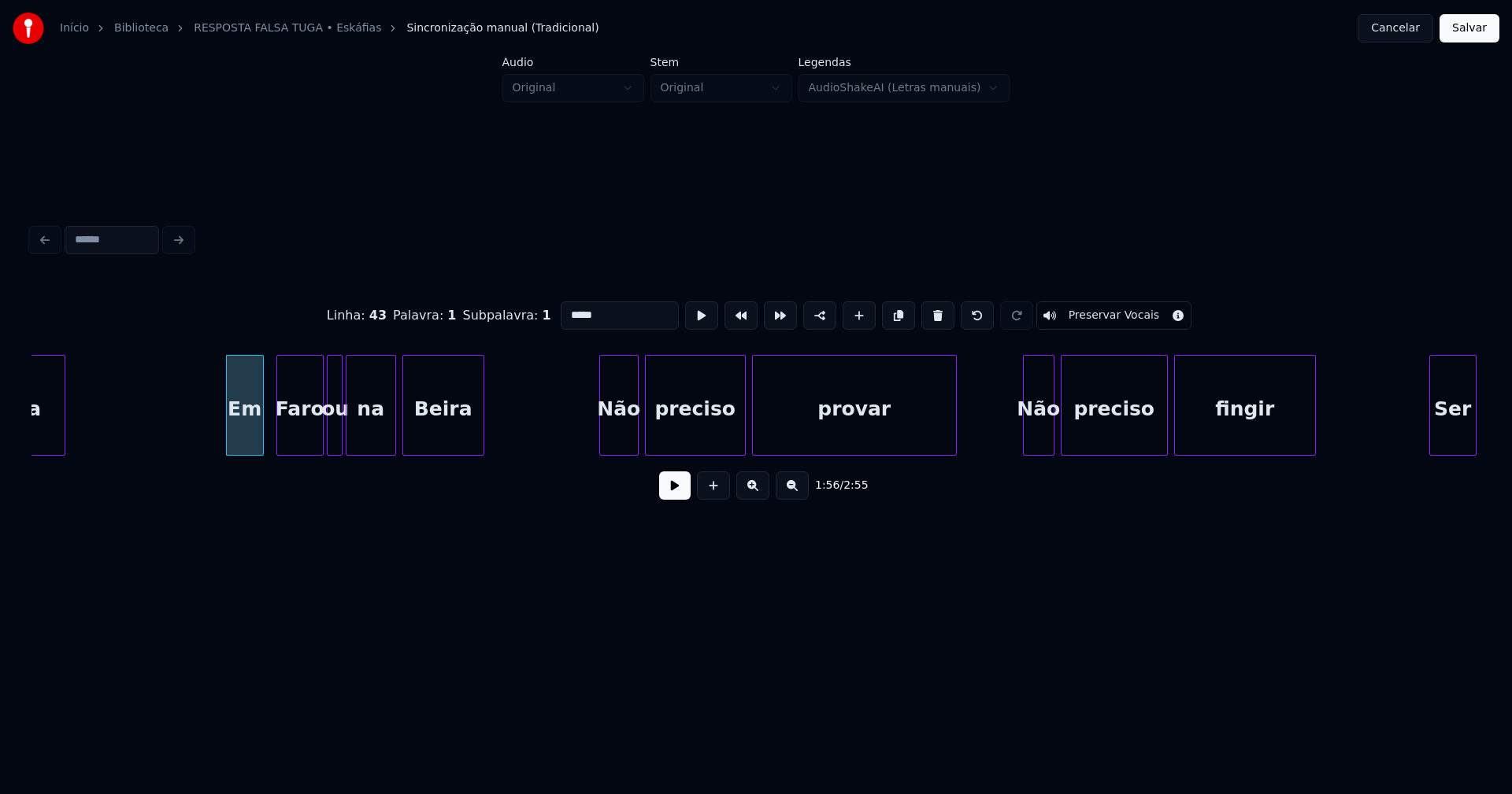
click at [601, 448] on div at bounding box center [602, 405] width 5 height 99
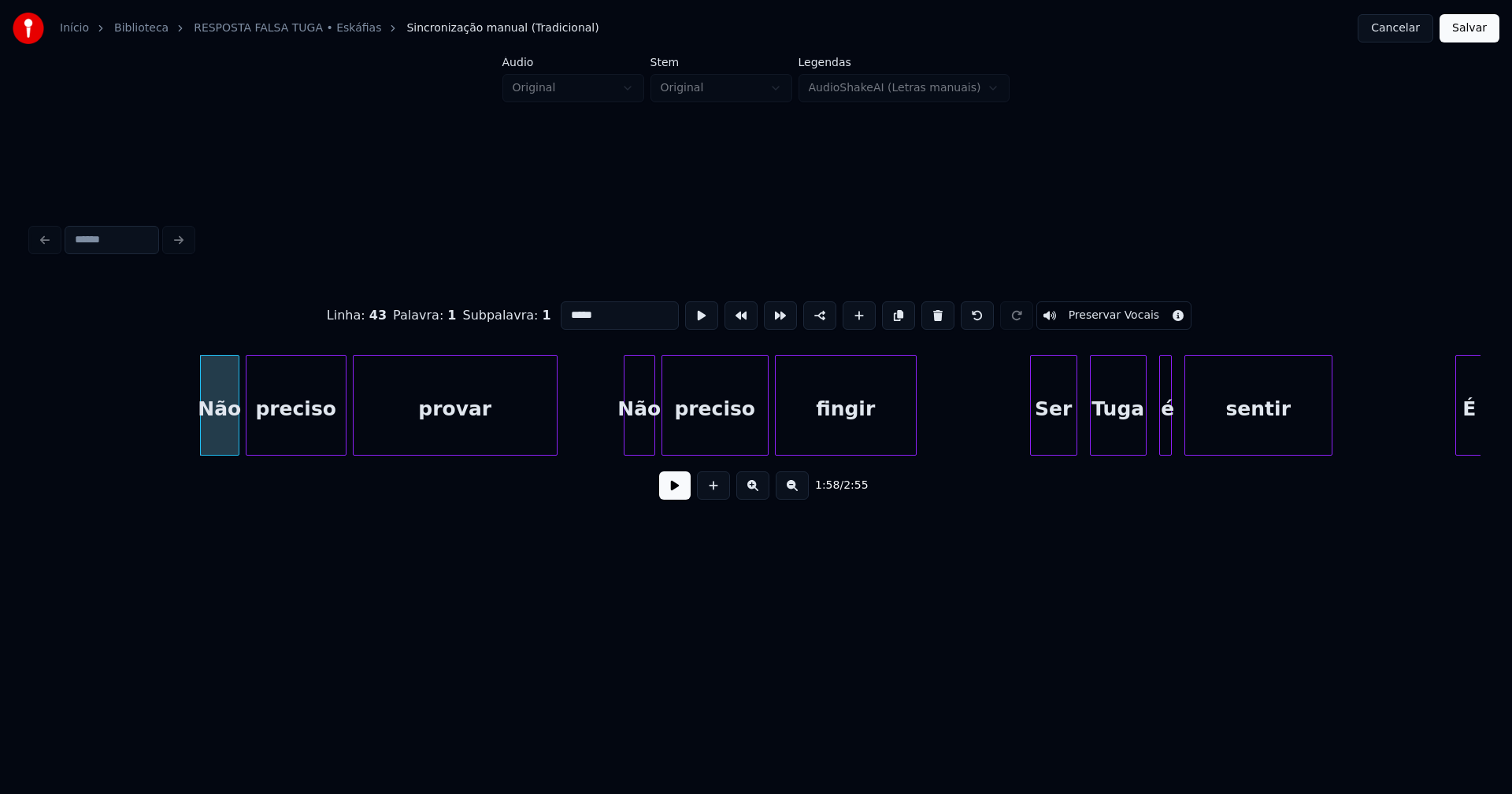
scroll to position [0, 18677]
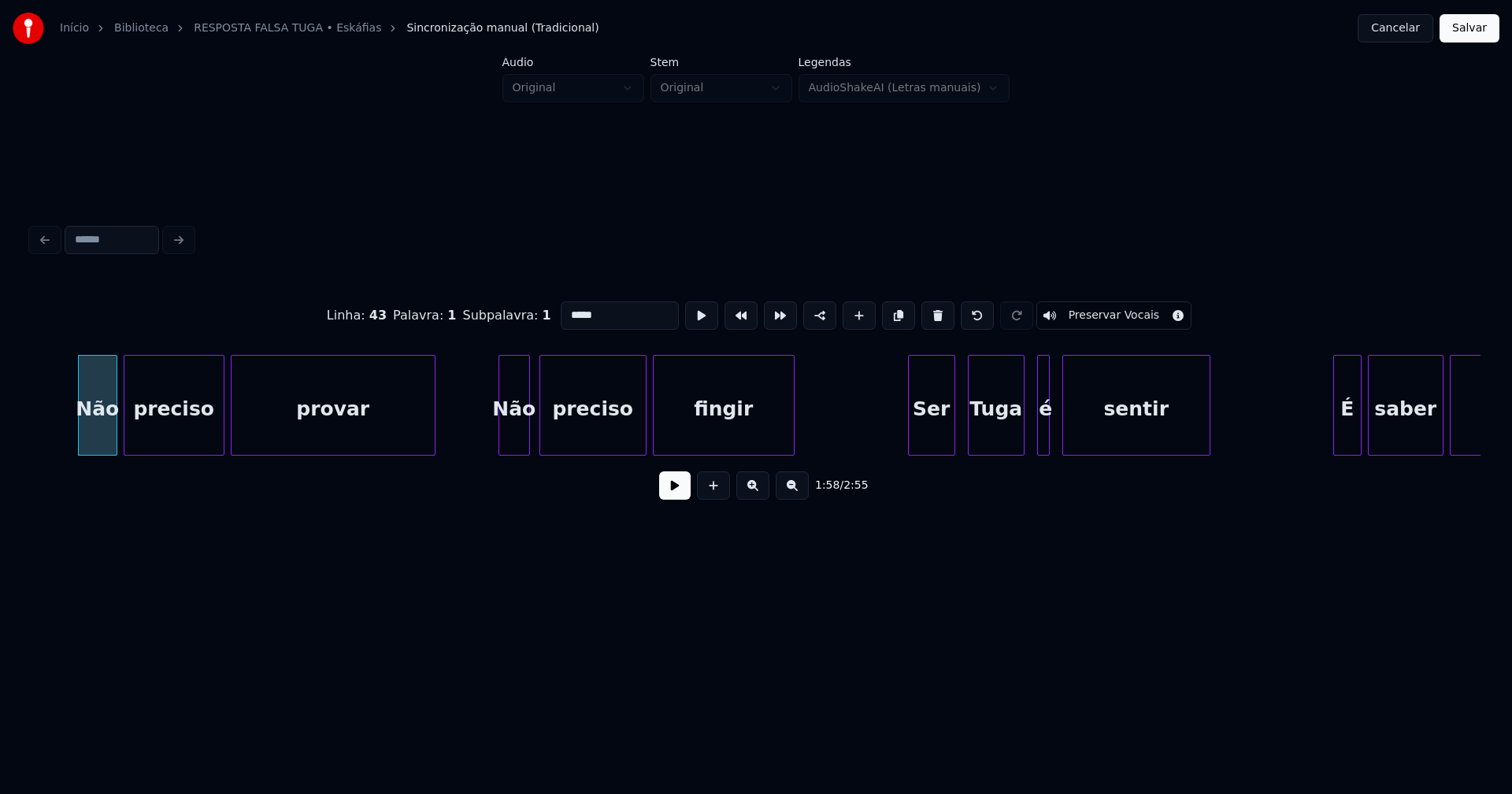
click at [515, 438] on div "Não" at bounding box center [514, 409] width 30 height 107
click at [486, 441] on div at bounding box center [487, 405] width 5 height 99
click at [586, 439] on div "preciso" at bounding box center [586, 409] width 106 height 107
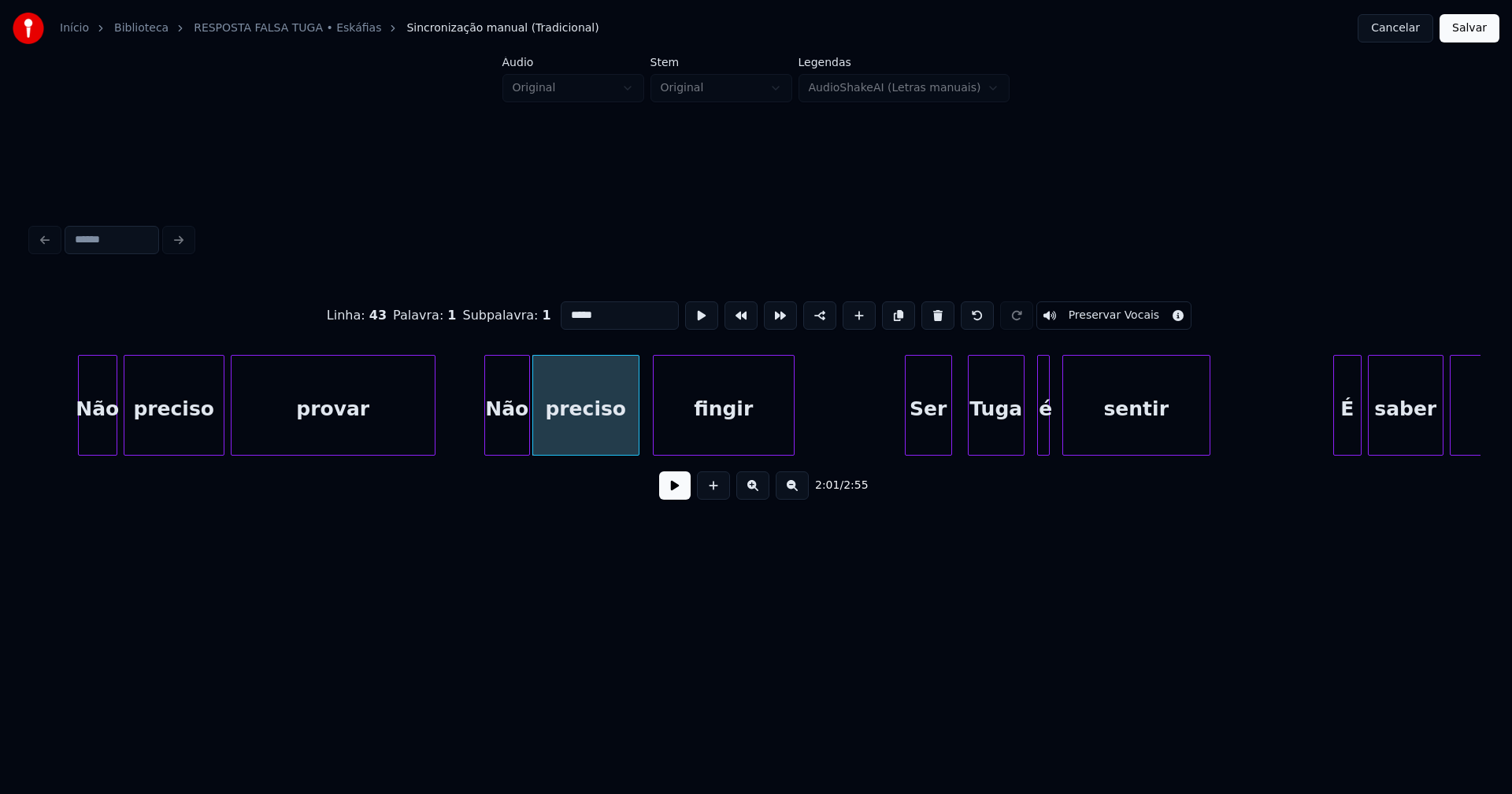
click at [932, 439] on div "Ser" at bounding box center [928, 409] width 45 height 107
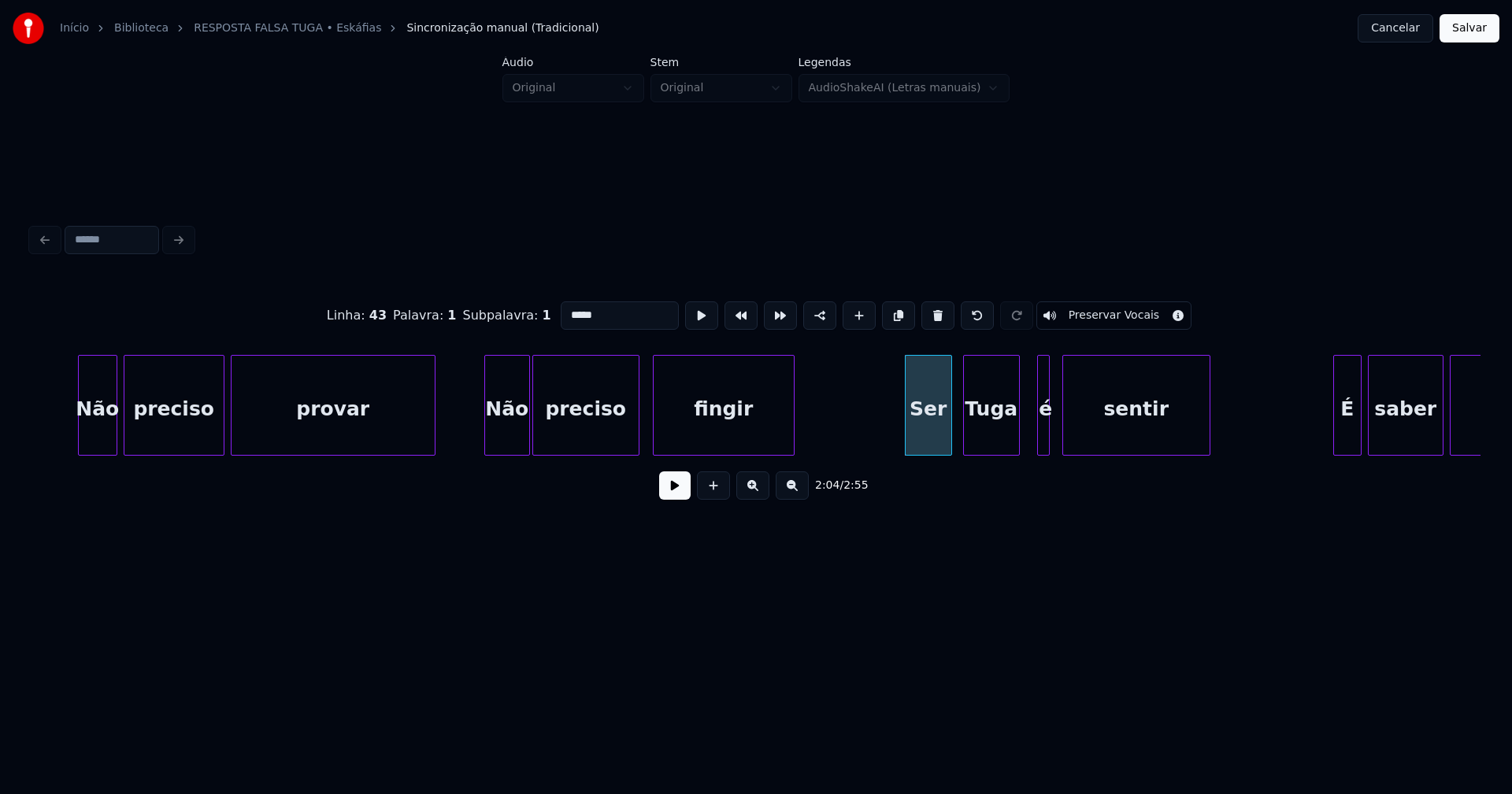
click at [1007, 449] on div "Tuga" at bounding box center [991, 409] width 55 height 107
click at [1002, 447] on div at bounding box center [1004, 405] width 5 height 99
click at [1016, 439] on div at bounding box center [1018, 405] width 5 height 99
click at [1025, 434] on div "é" at bounding box center [1027, 409] width 33 height 107
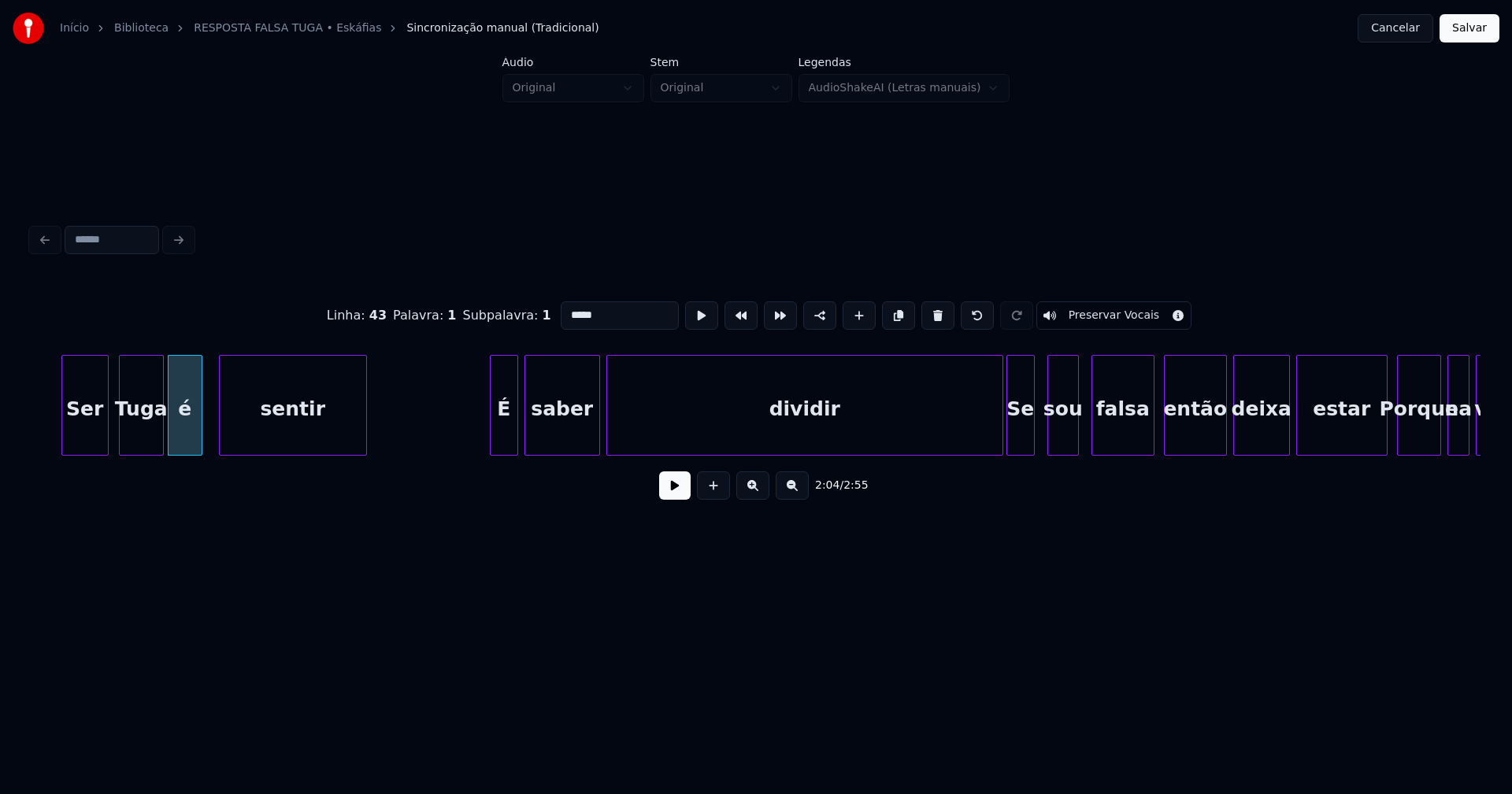
scroll to position [0, 19535]
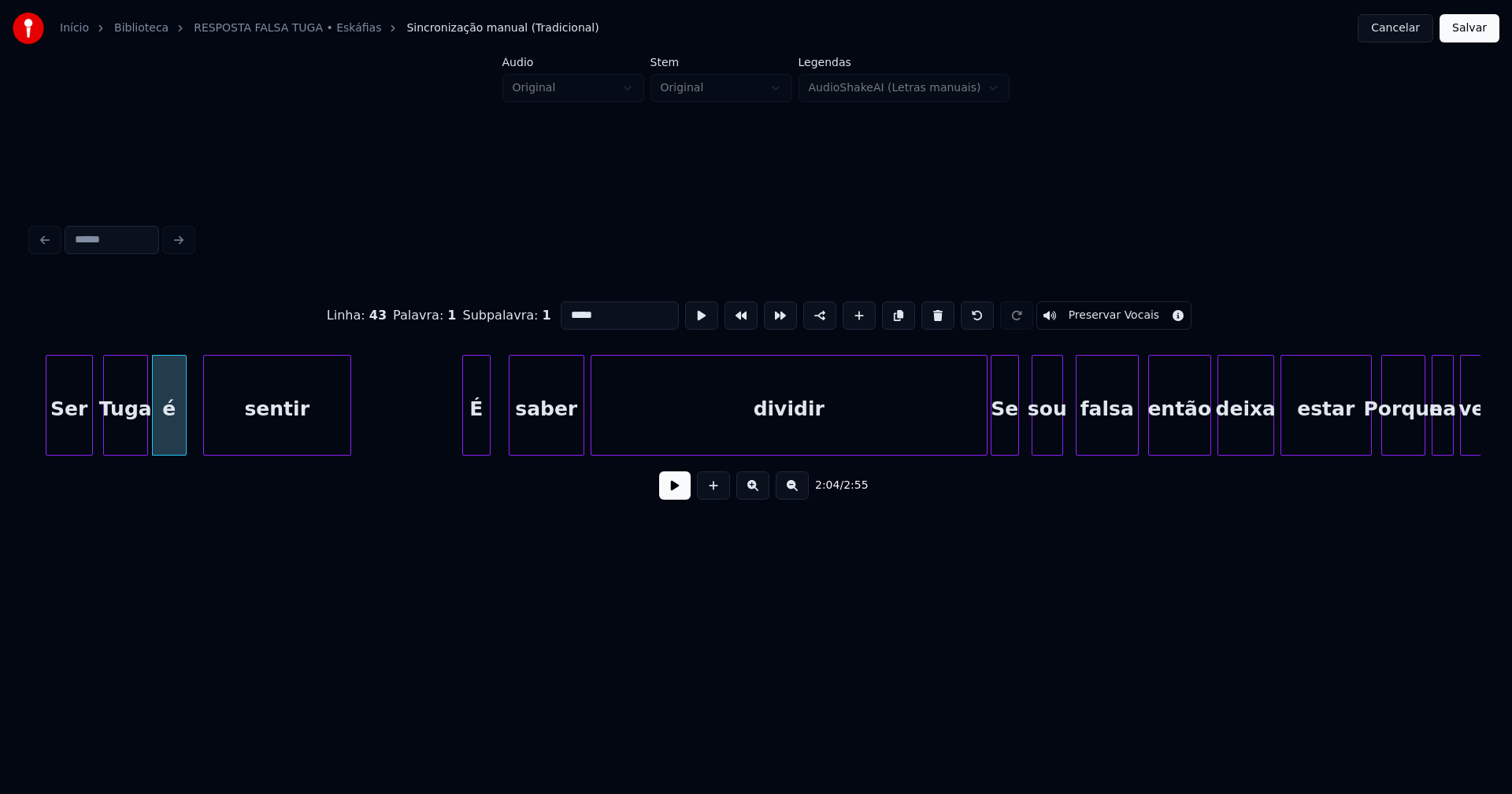
click at [477, 435] on div "É" at bounding box center [476, 409] width 27 height 107
click at [556, 428] on div "saber" at bounding box center [545, 409] width 74 height 107
type input "*****"
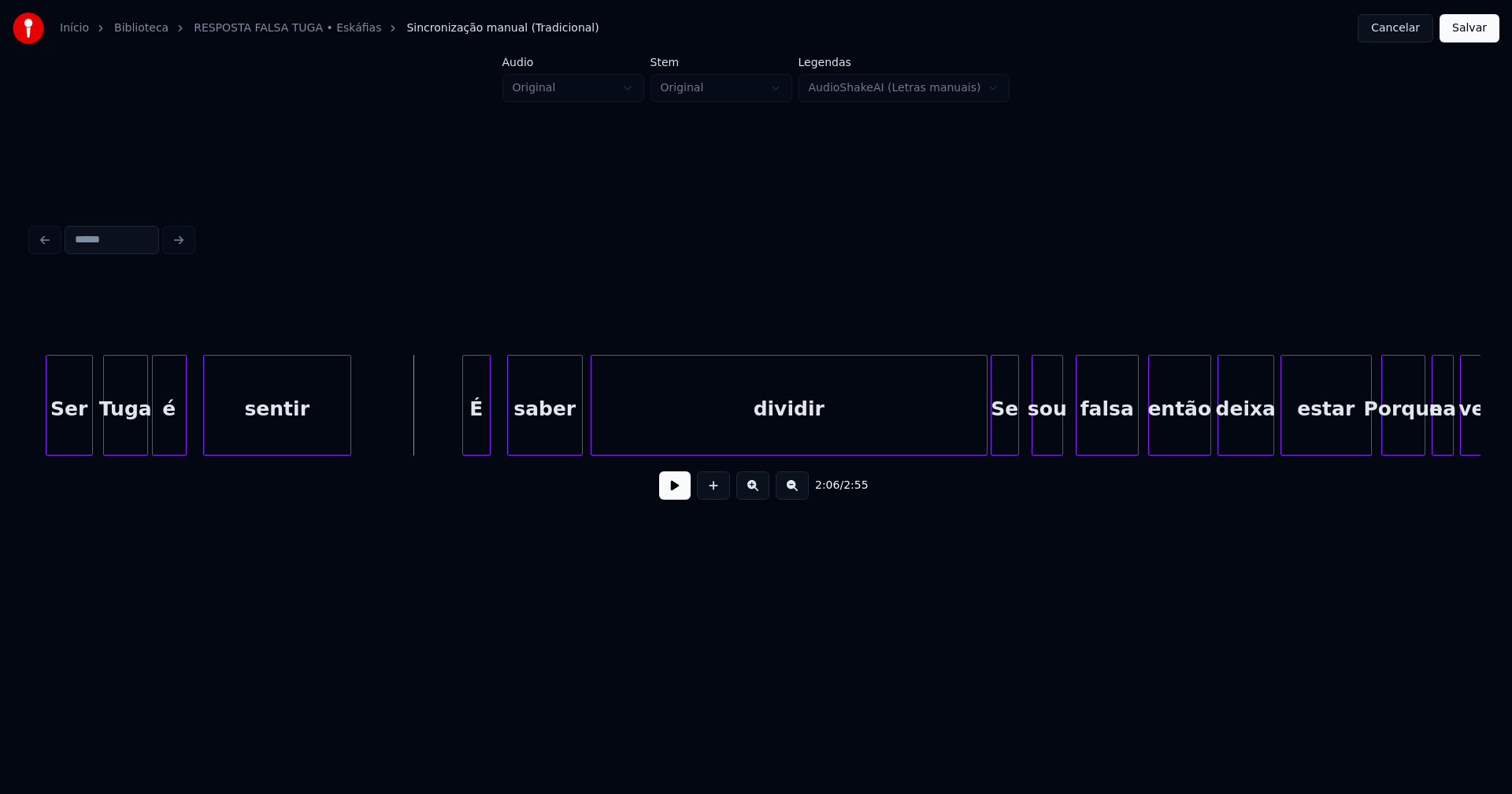
click at [670, 493] on button at bounding box center [675, 485] width 32 height 29
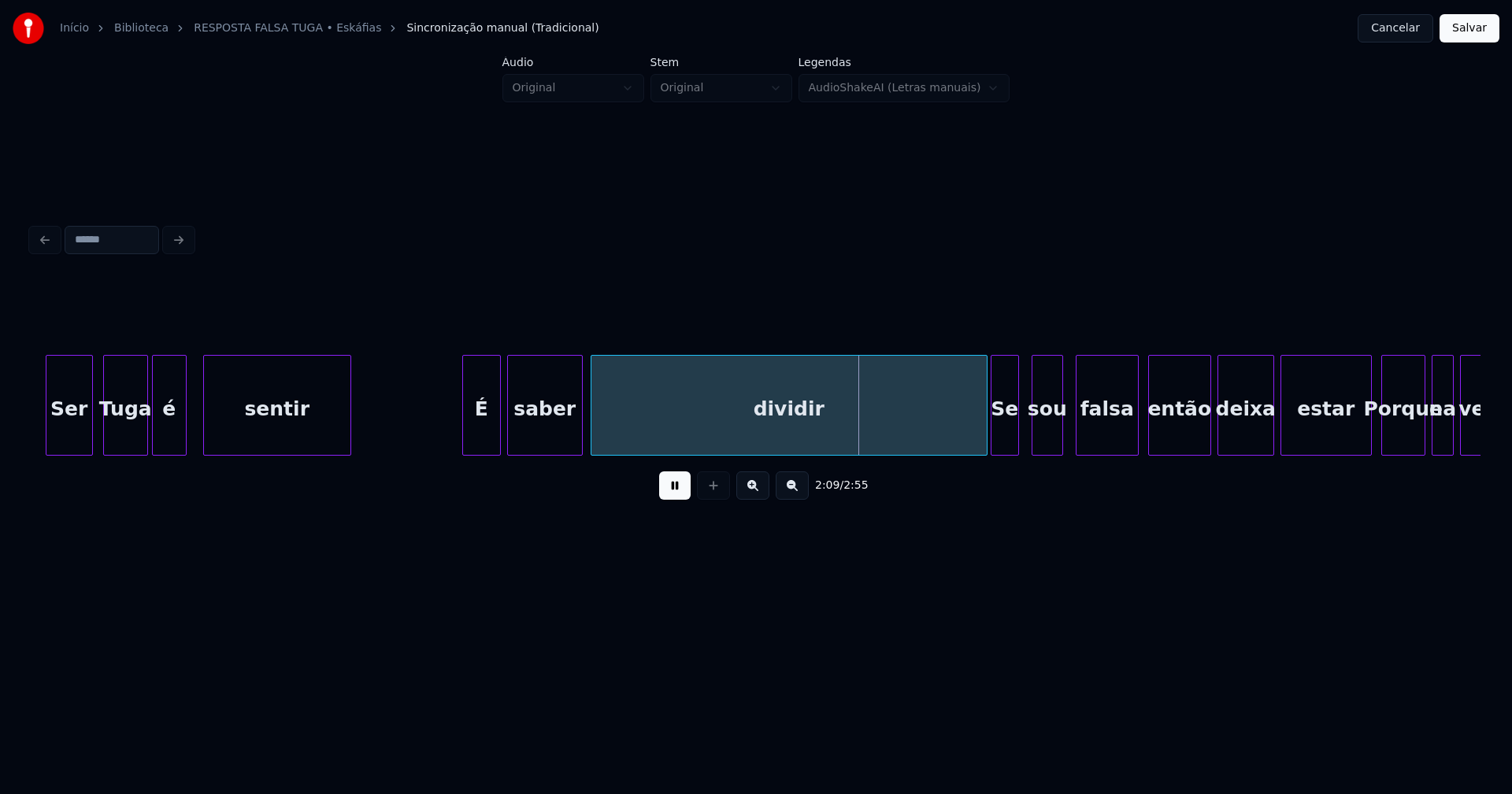
click at [499, 427] on div at bounding box center [498, 405] width 5 height 99
click at [959, 456] on div "Ser Tuga é sentir É saber dividir Se sou falsa então deixa estar Porque na verd…" at bounding box center [756, 405] width 1449 height 101
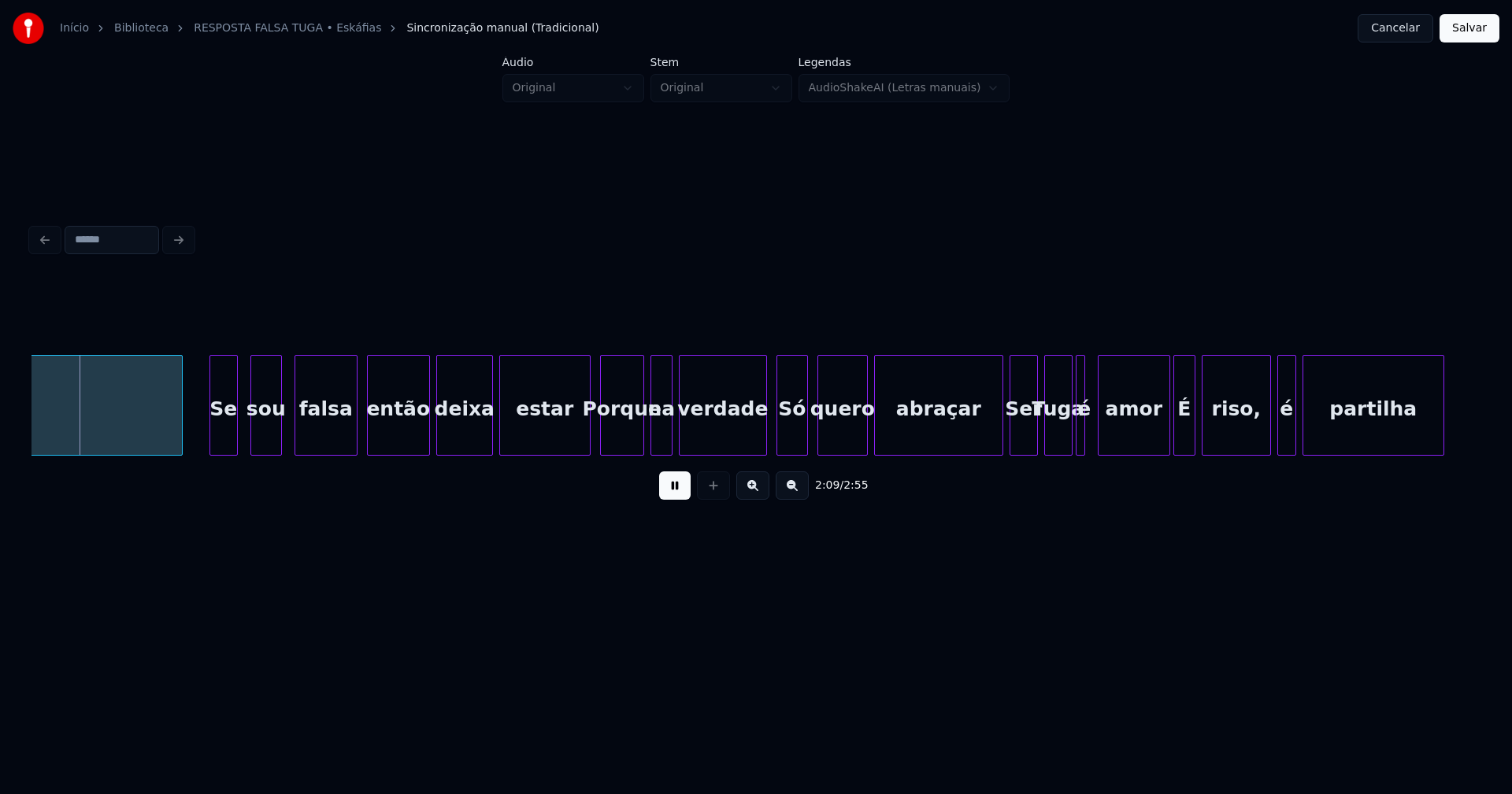
scroll to position [0, 20318]
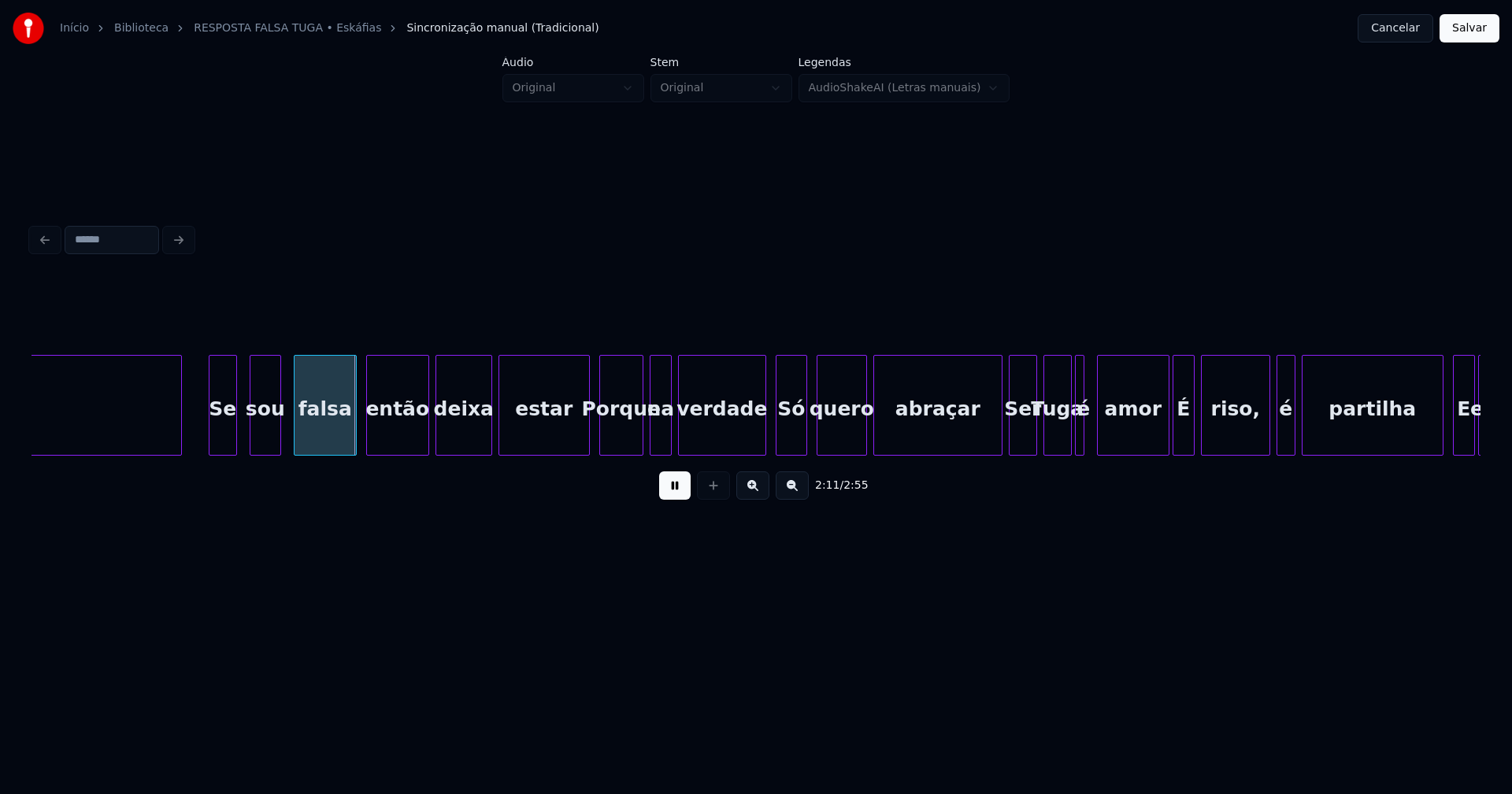
click at [679, 494] on button at bounding box center [675, 485] width 32 height 29
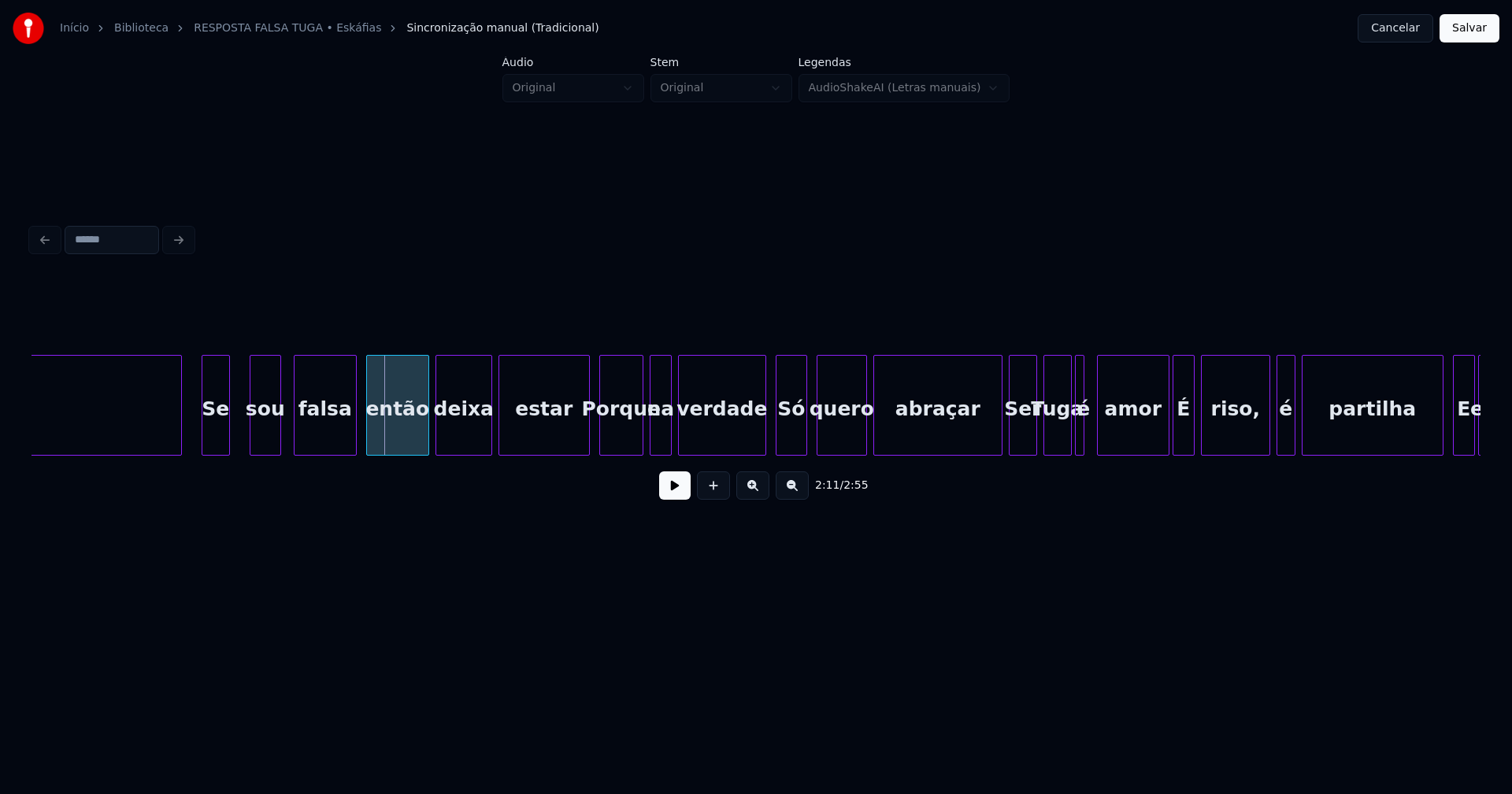
click at [213, 434] on div "Se" at bounding box center [216, 409] width 27 height 107
click at [241, 424] on div at bounding box center [241, 405] width 5 height 99
click at [579, 444] on div at bounding box center [579, 405] width 5 height 99
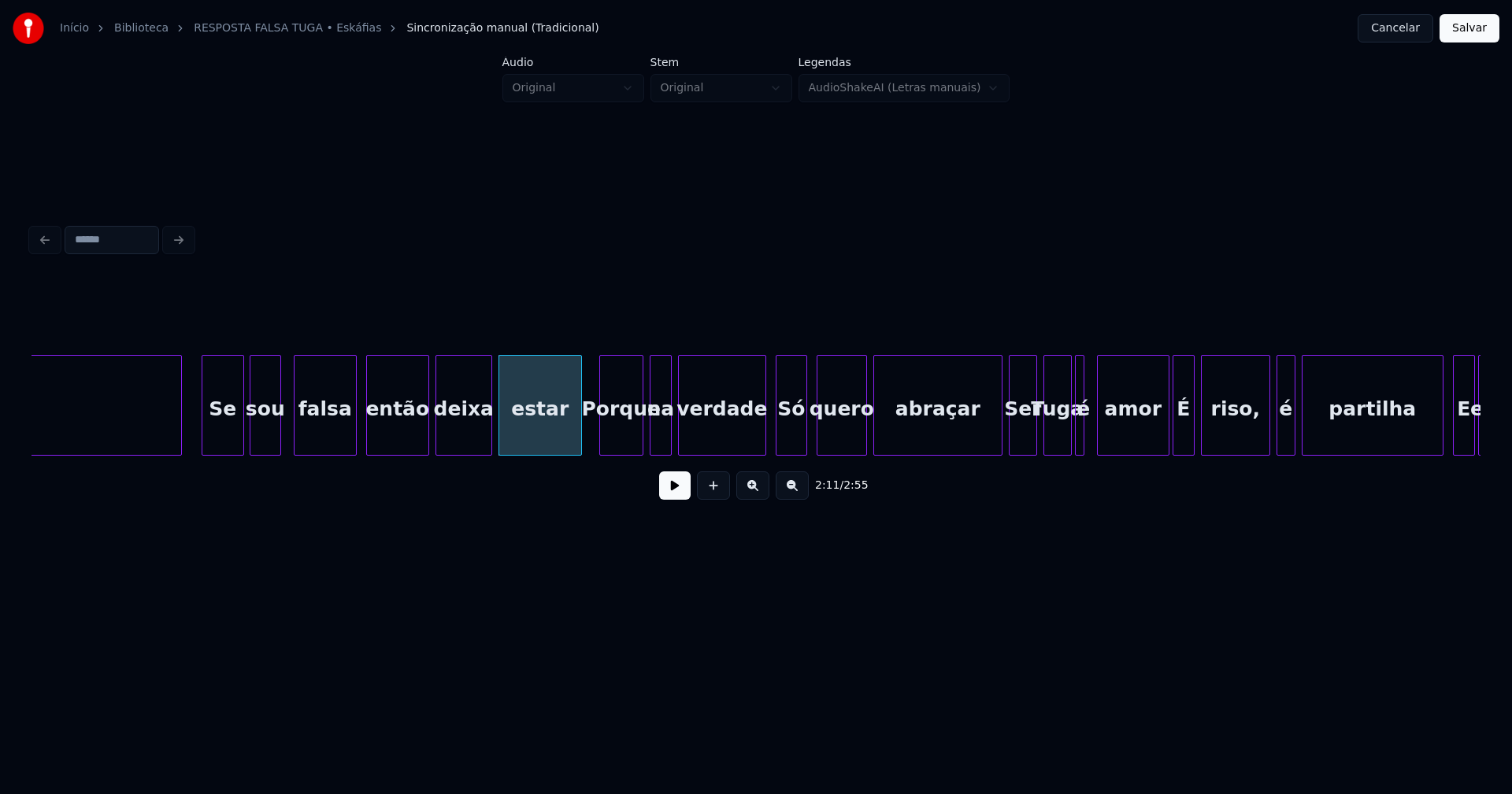
click at [659, 493] on button at bounding box center [675, 485] width 32 height 29
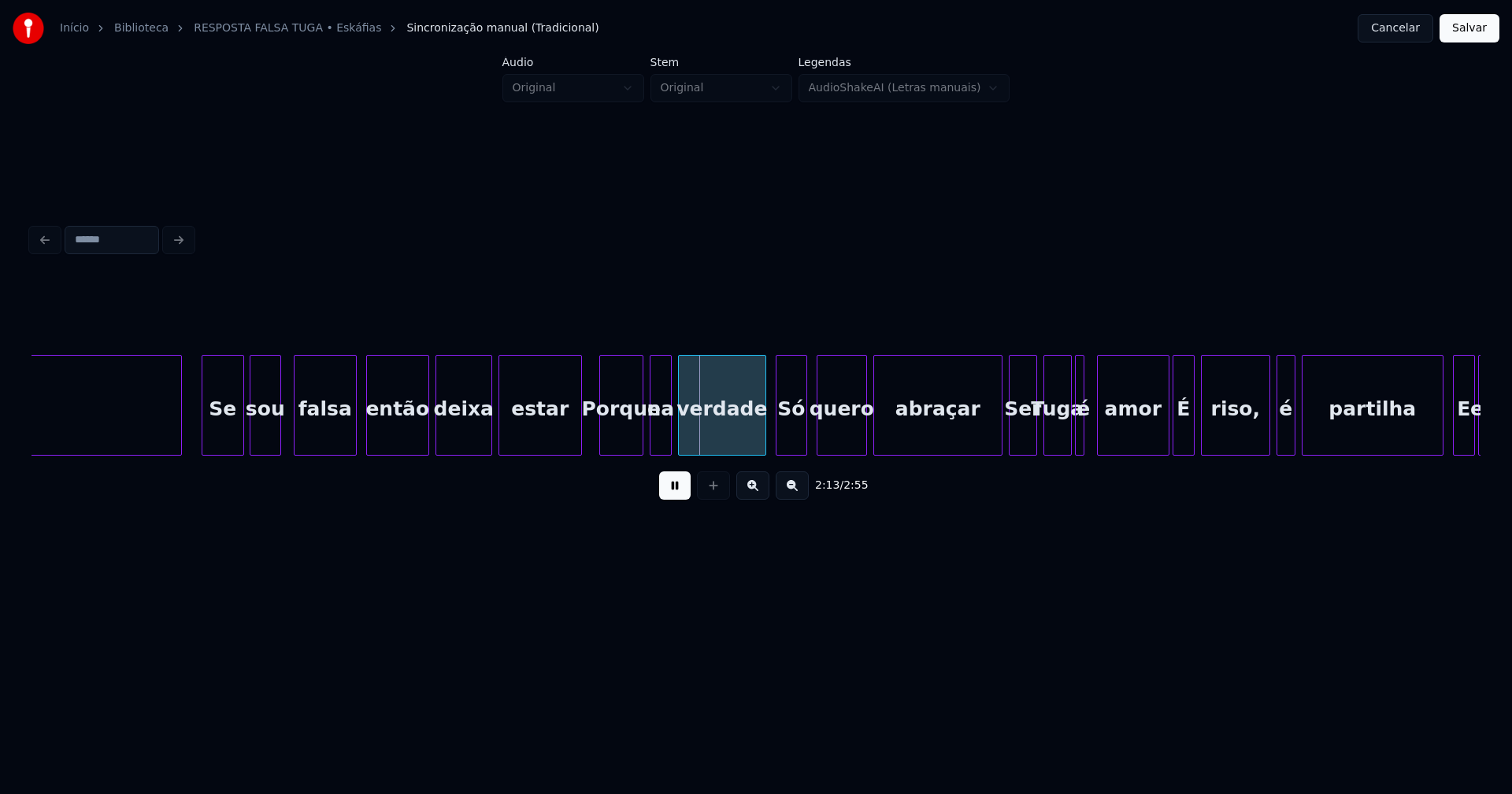
click at [670, 497] on button at bounding box center [675, 485] width 32 height 29
click at [632, 433] on div "Porque" at bounding box center [621, 409] width 43 height 107
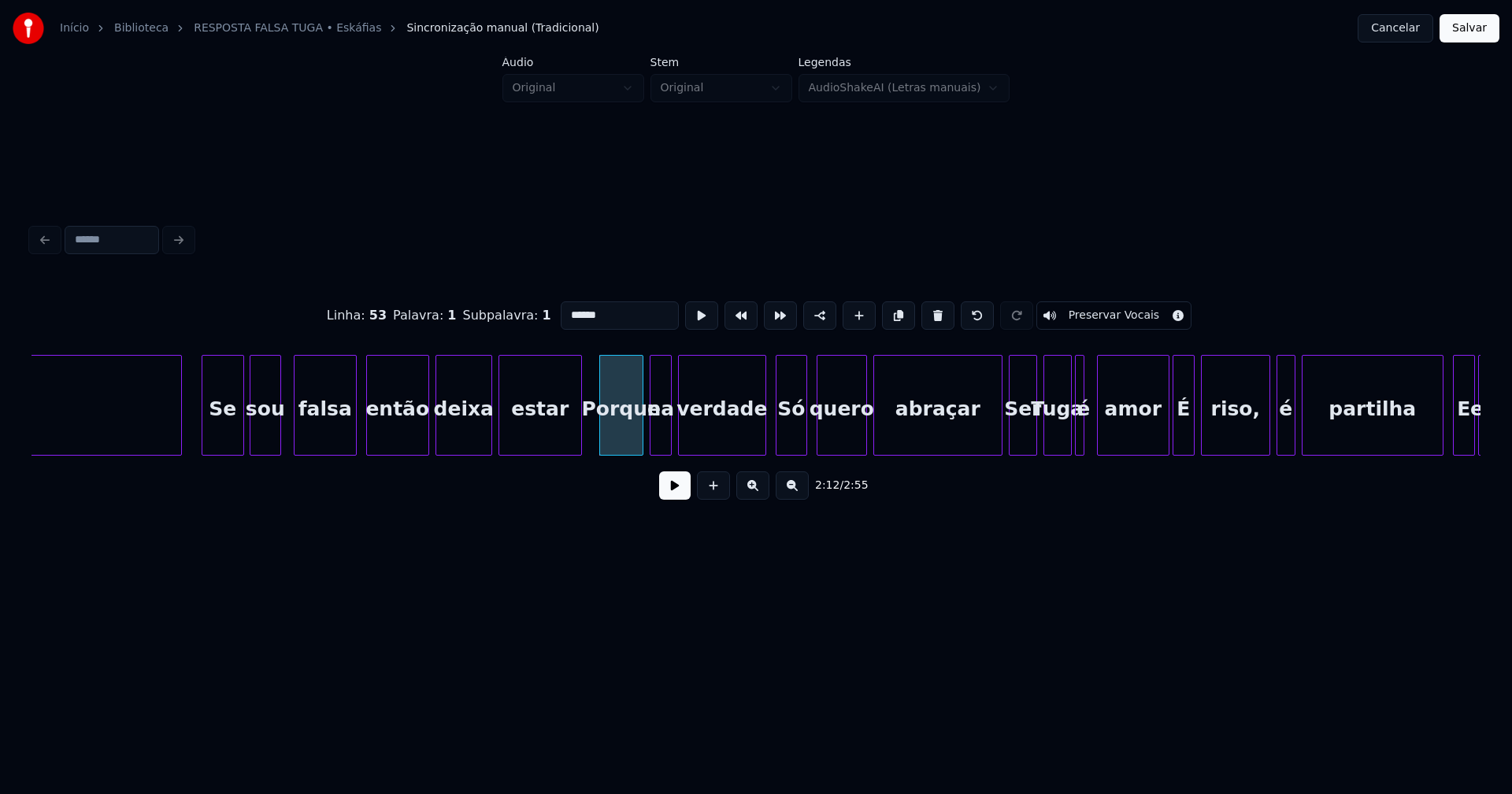
click at [564, 304] on input "******" at bounding box center [620, 316] width 118 height 29
click at [595, 449] on div "porque" at bounding box center [618, 405] width 49 height 101
click at [757, 437] on div at bounding box center [758, 405] width 5 height 99
click at [790, 436] on div "Só" at bounding box center [789, 409] width 30 height 107
click at [612, 437] on div "porque" at bounding box center [618, 409] width 48 height 107
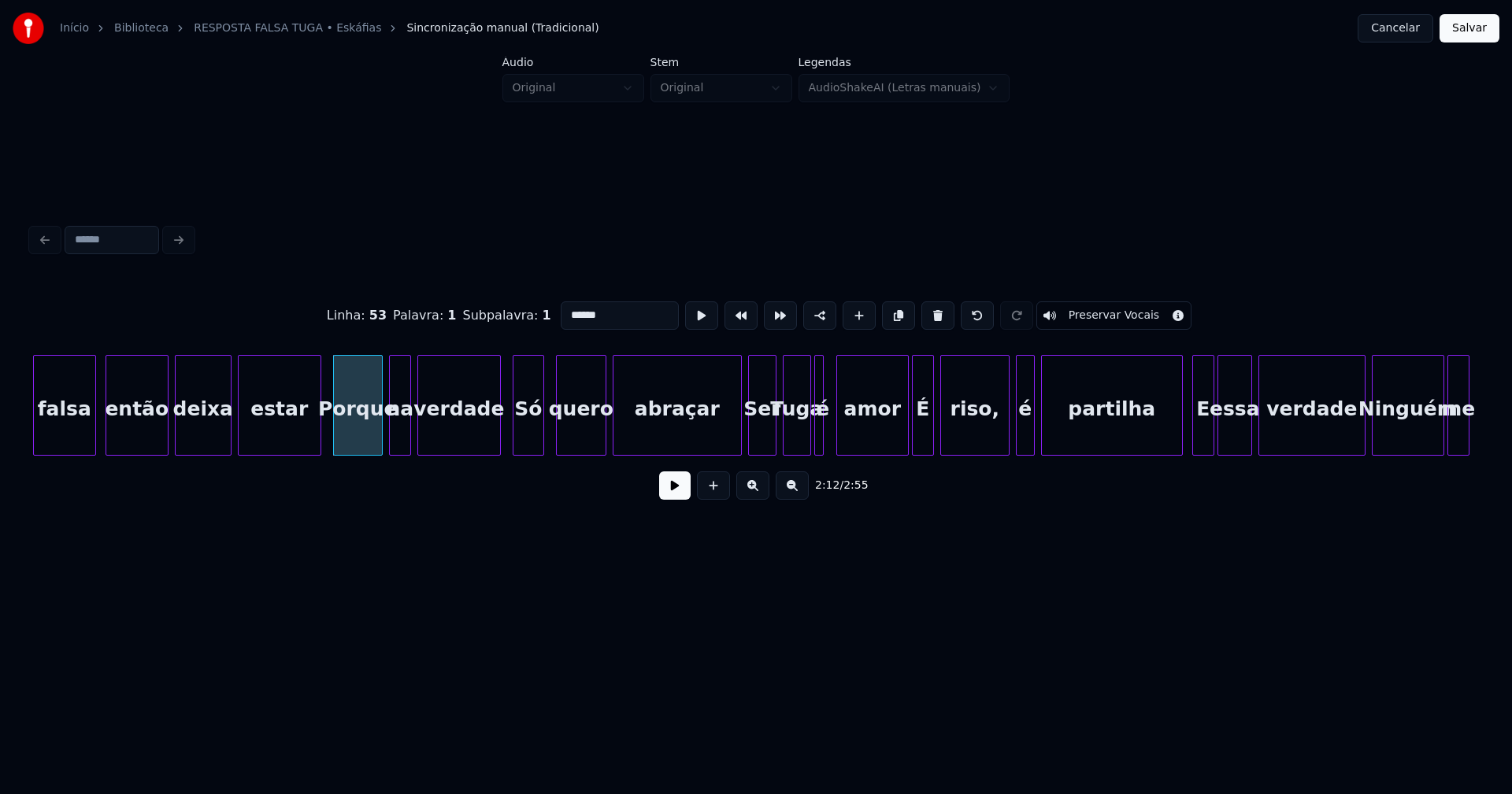
scroll to position [0, 20670]
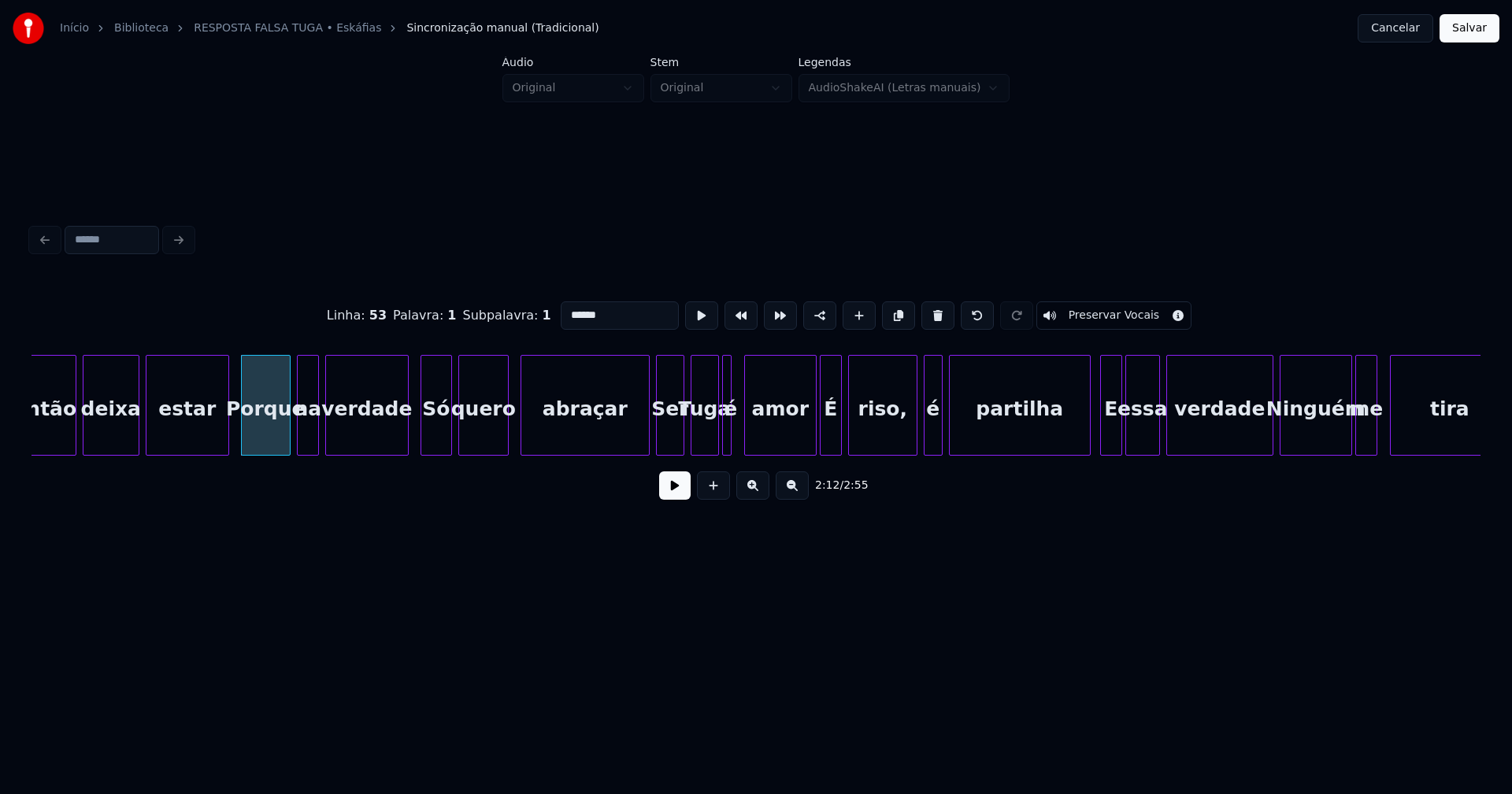
click at [480, 439] on div "quero" at bounding box center [483, 409] width 49 height 107
click at [597, 439] on div "abraçar" at bounding box center [578, 409] width 127 height 107
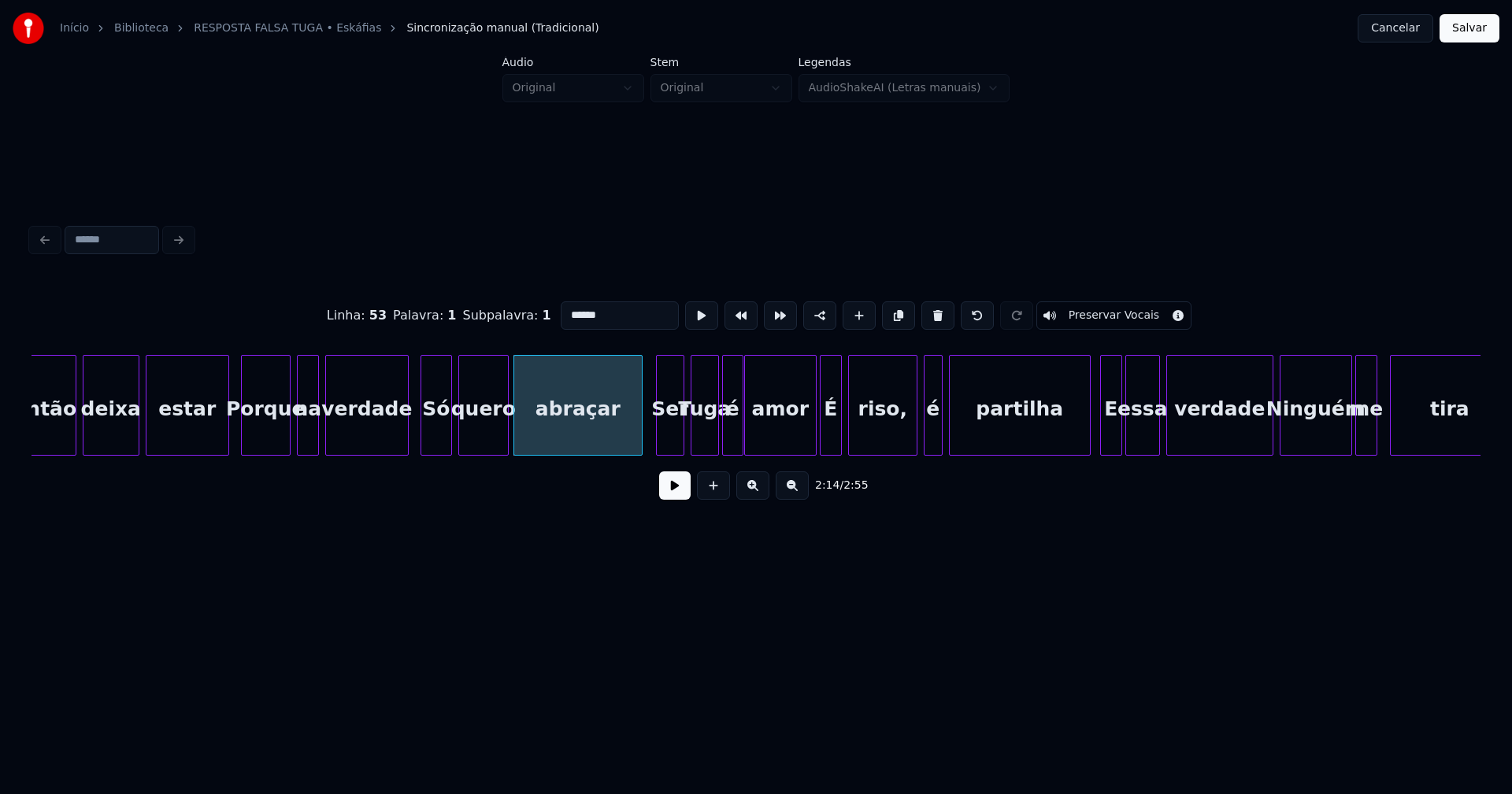
click at [741, 433] on div at bounding box center [740, 405] width 5 height 99
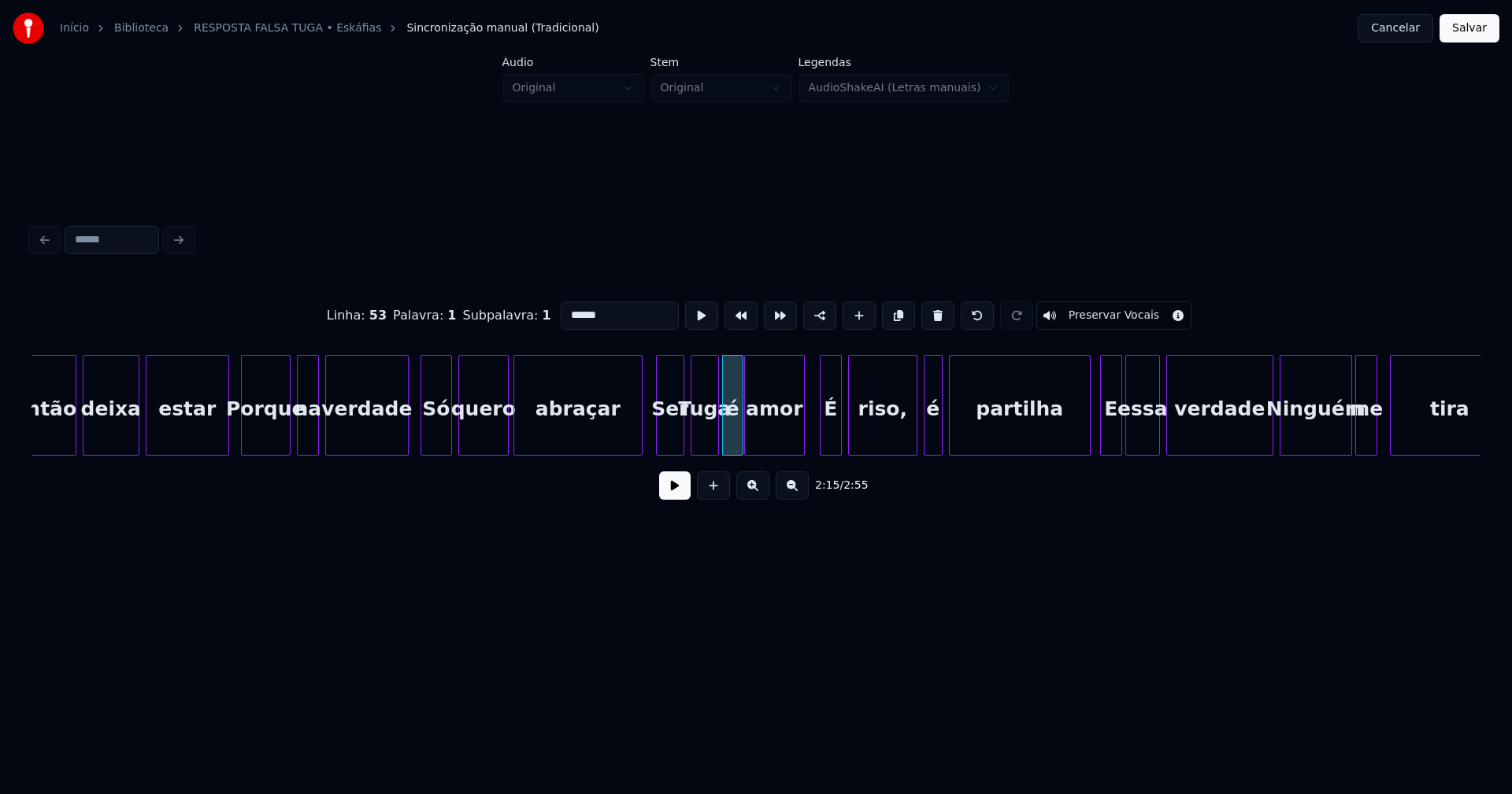
click at [803, 446] on div at bounding box center [802, 405] width 5 height 99
click at [818, 440] on div at bounding box center [818, 405] width 5 height 99
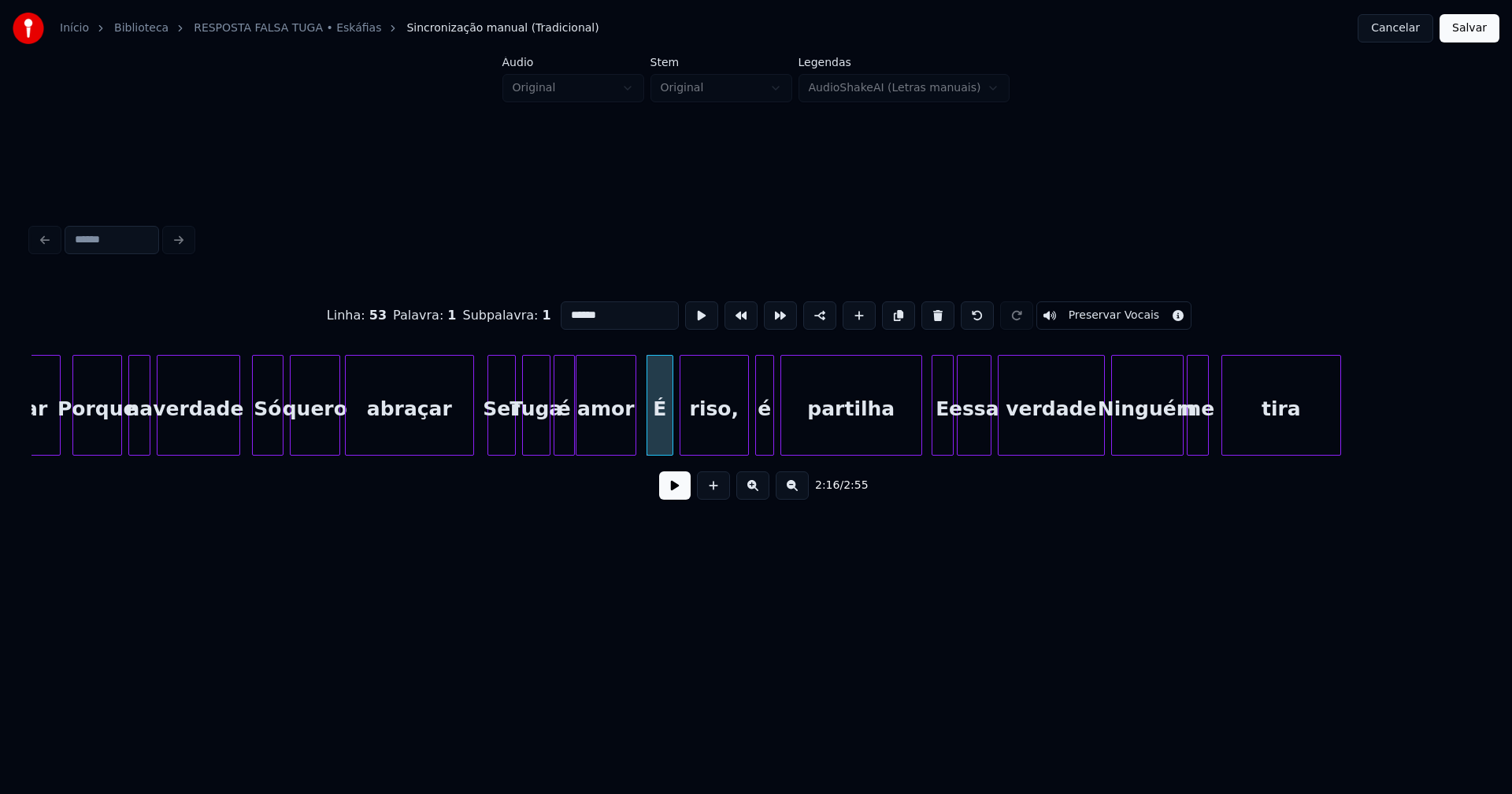
scroll to position [0, 21008]
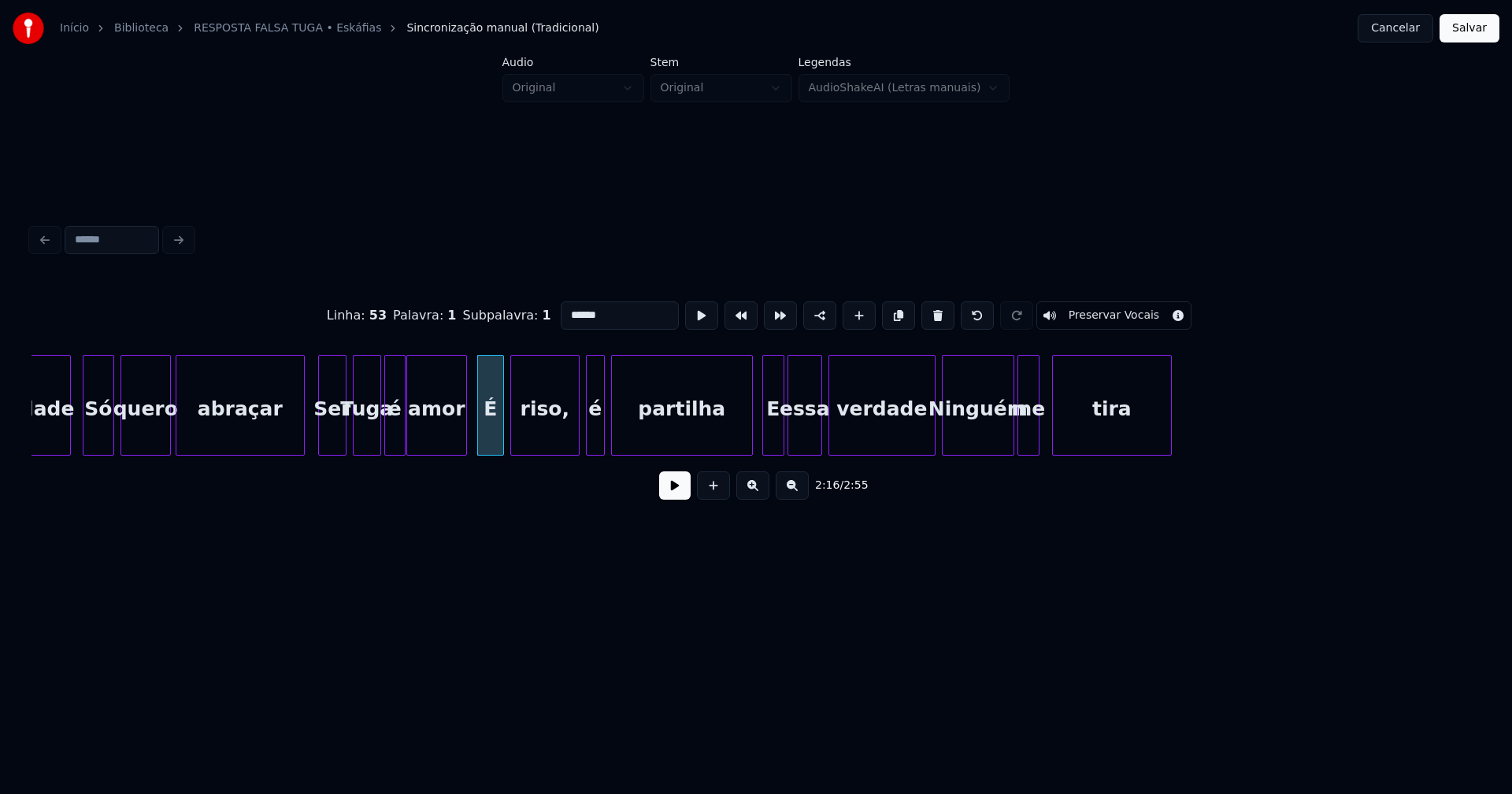
click at [495, 432] on div "É" at bounding box center [491, 409] width 25 height 107
type input "*"
click at [544, 307] on div "Linha : 56 [GEOGRAPHIC_DATA] : 1 Subpalavra : 1 * Preservar Vocais" at bounding box center [756, 316] width 1449 height 79
type input "*"
click at [734, 441] on div at bounding box center [735, 405] width 5 height 99
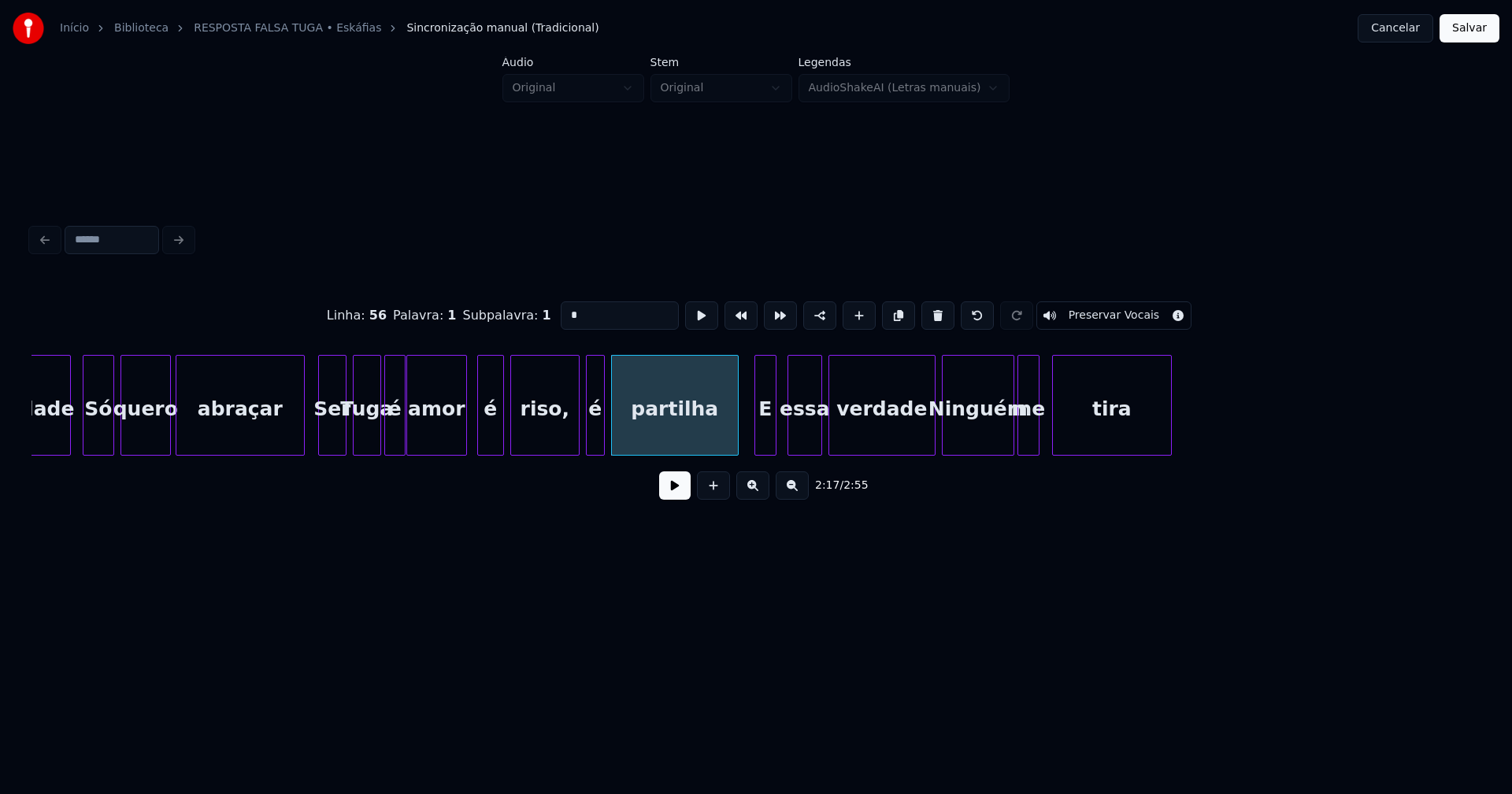
click at [765, 445] on div "E" at bounding box center [765, 409] width 20 height 107
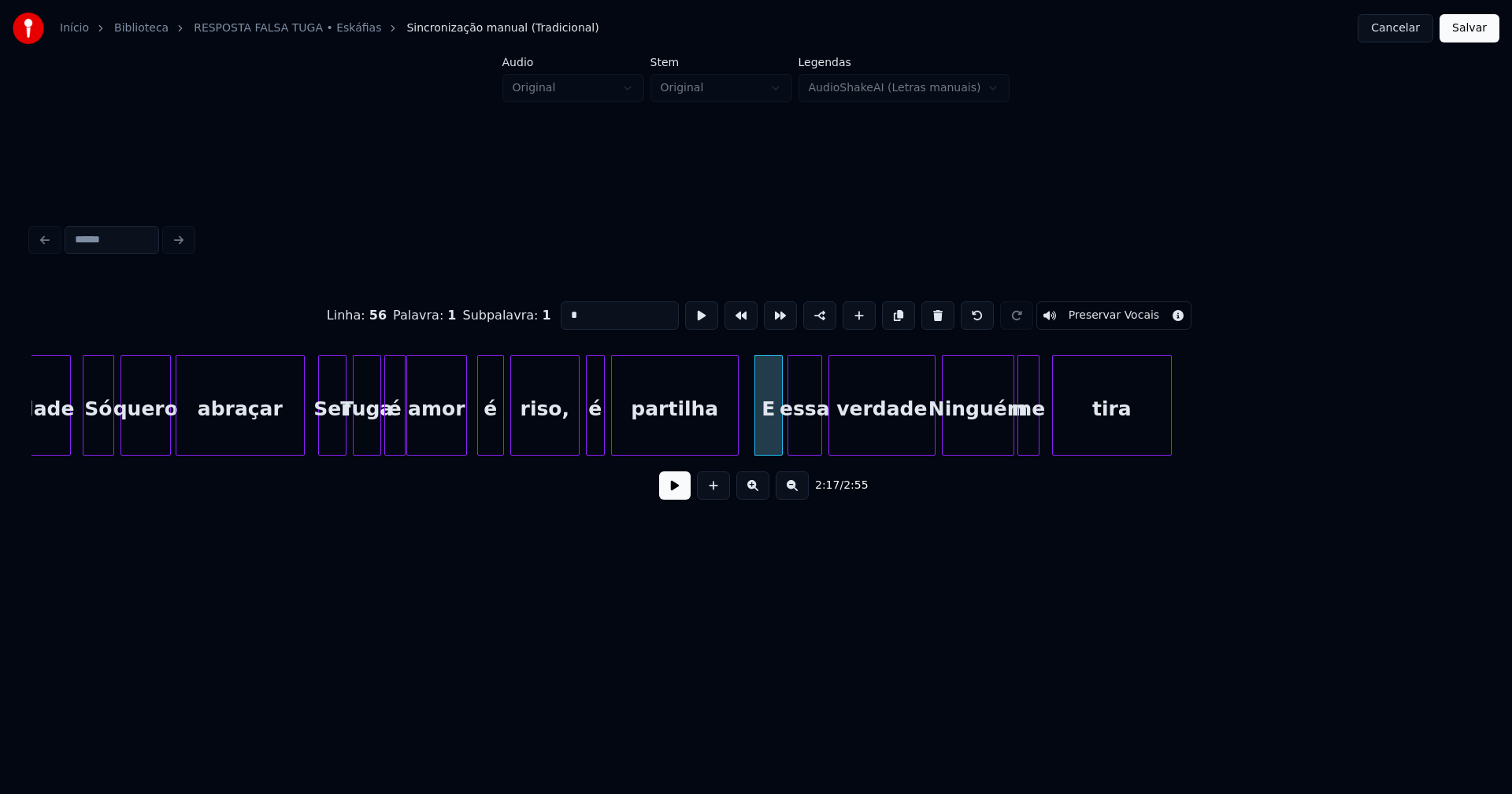
click at [779, 433] on div at bounding box center [780, 405] width 5 height 99
type input "*"
click at [677, 490] on button at bounding box center [675, 485] width 32 height 29
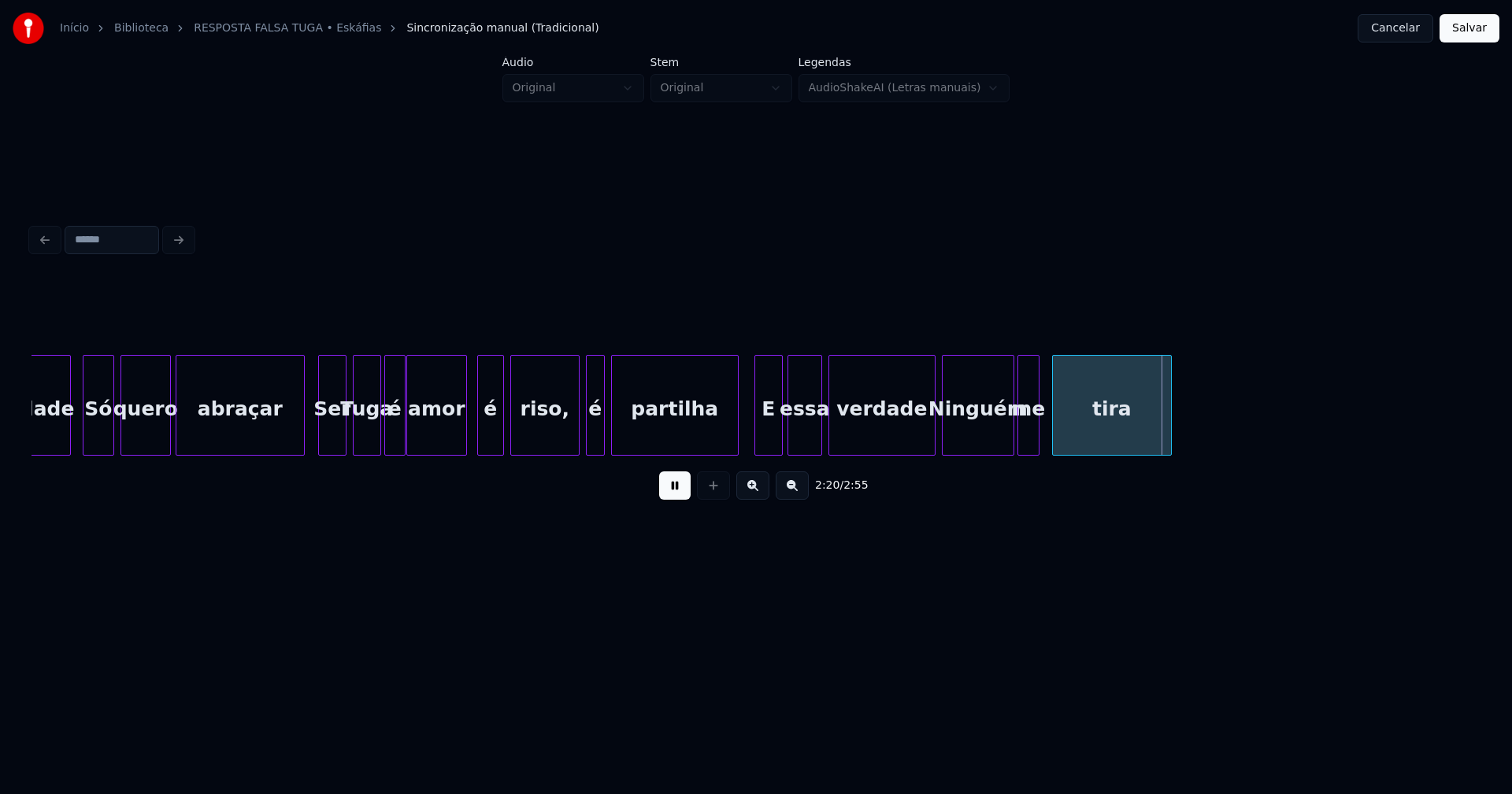
click at [673, 490] on button at bounding box center [675, 485] width 32 height 29
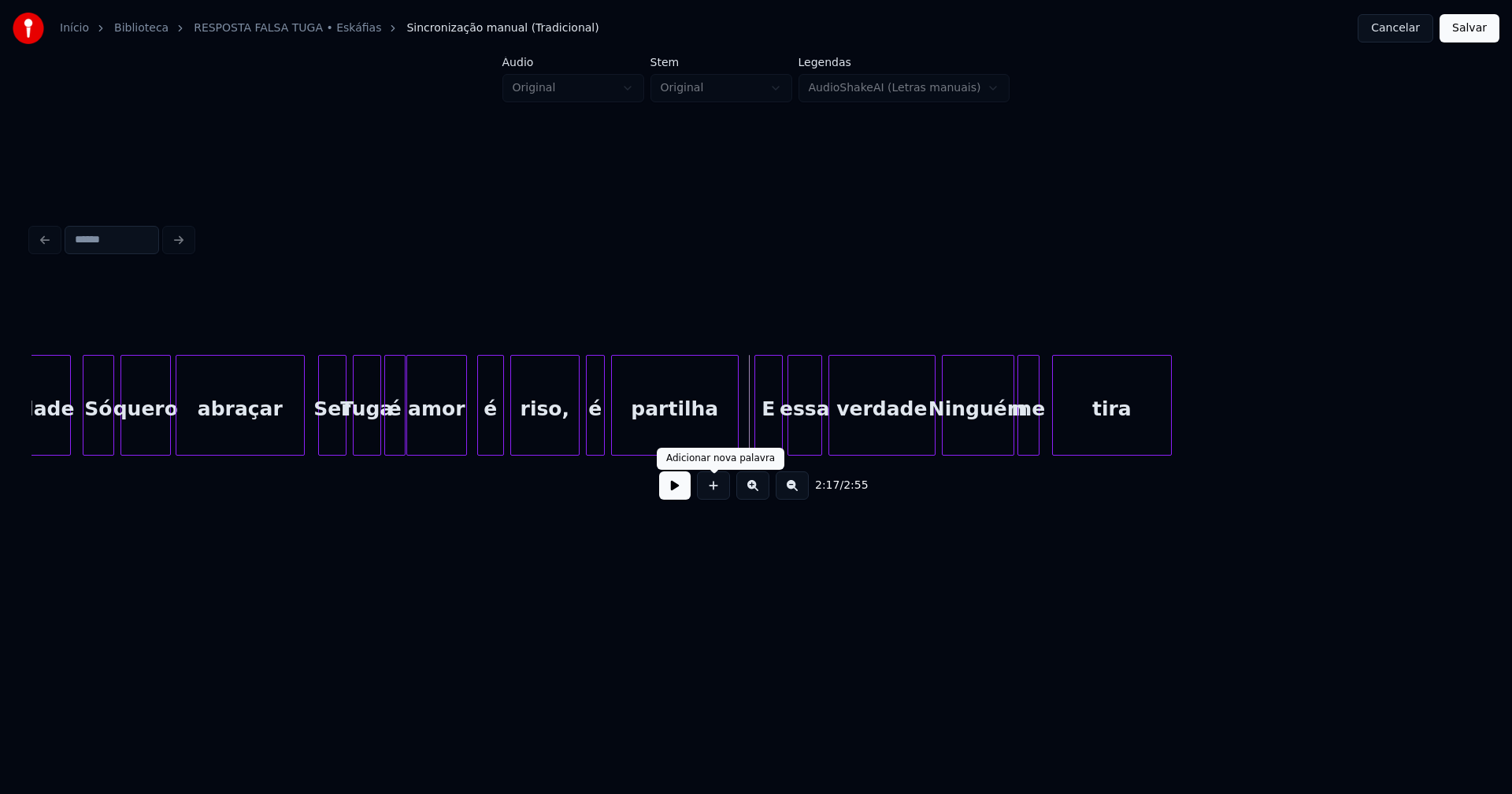
click at [678, 490] on button at bounding box center [675, 485] width 32 height 29
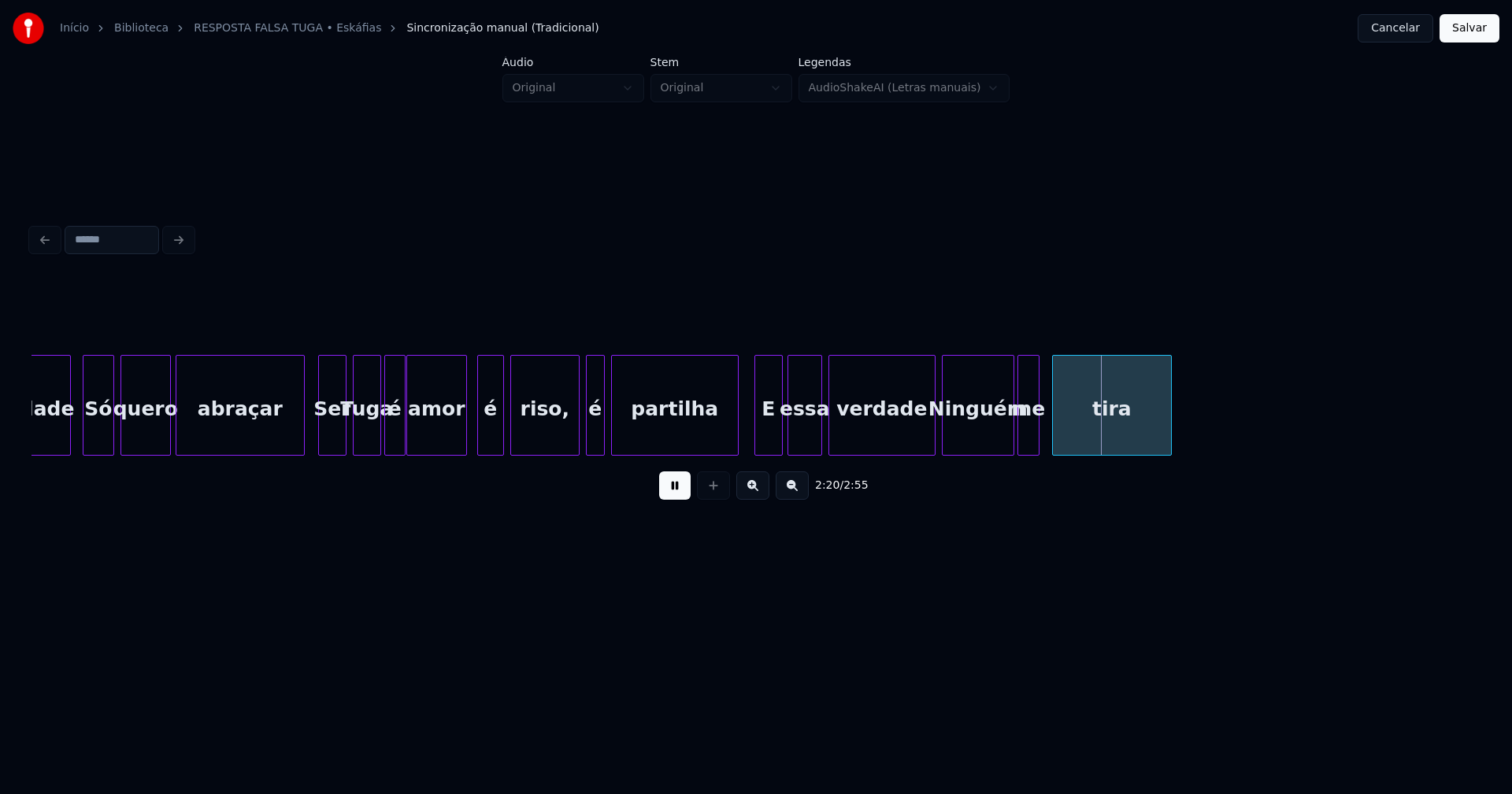
click at [682, 500] on button at bounding box center [675, 485] width 32 height 29
click at [922, 439] on div at bounding box center [922, 405] width 5 height 99
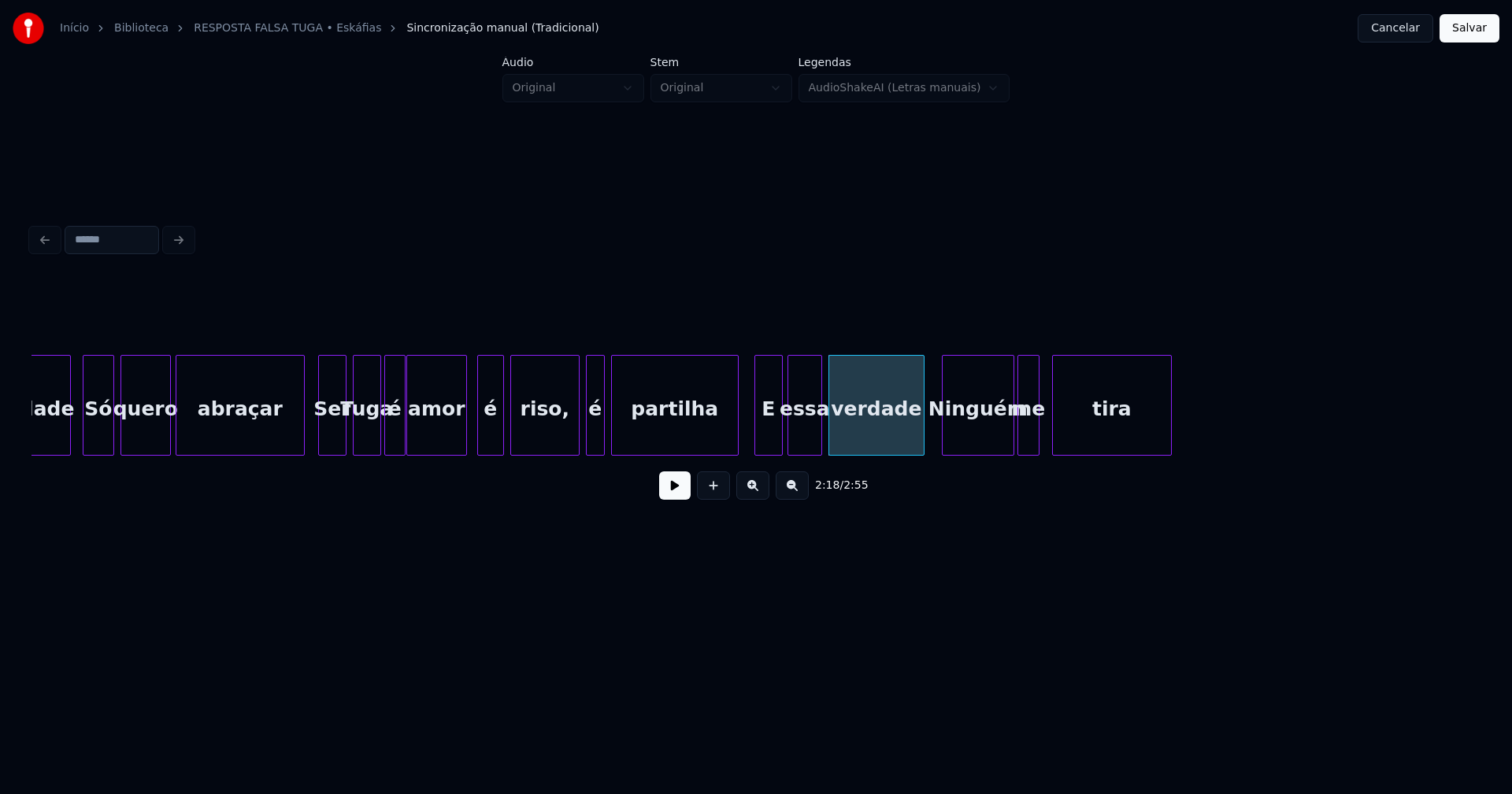
click at [969, 432] on div "Ninguém" at bounding box center [978, 409] width 71 height 107
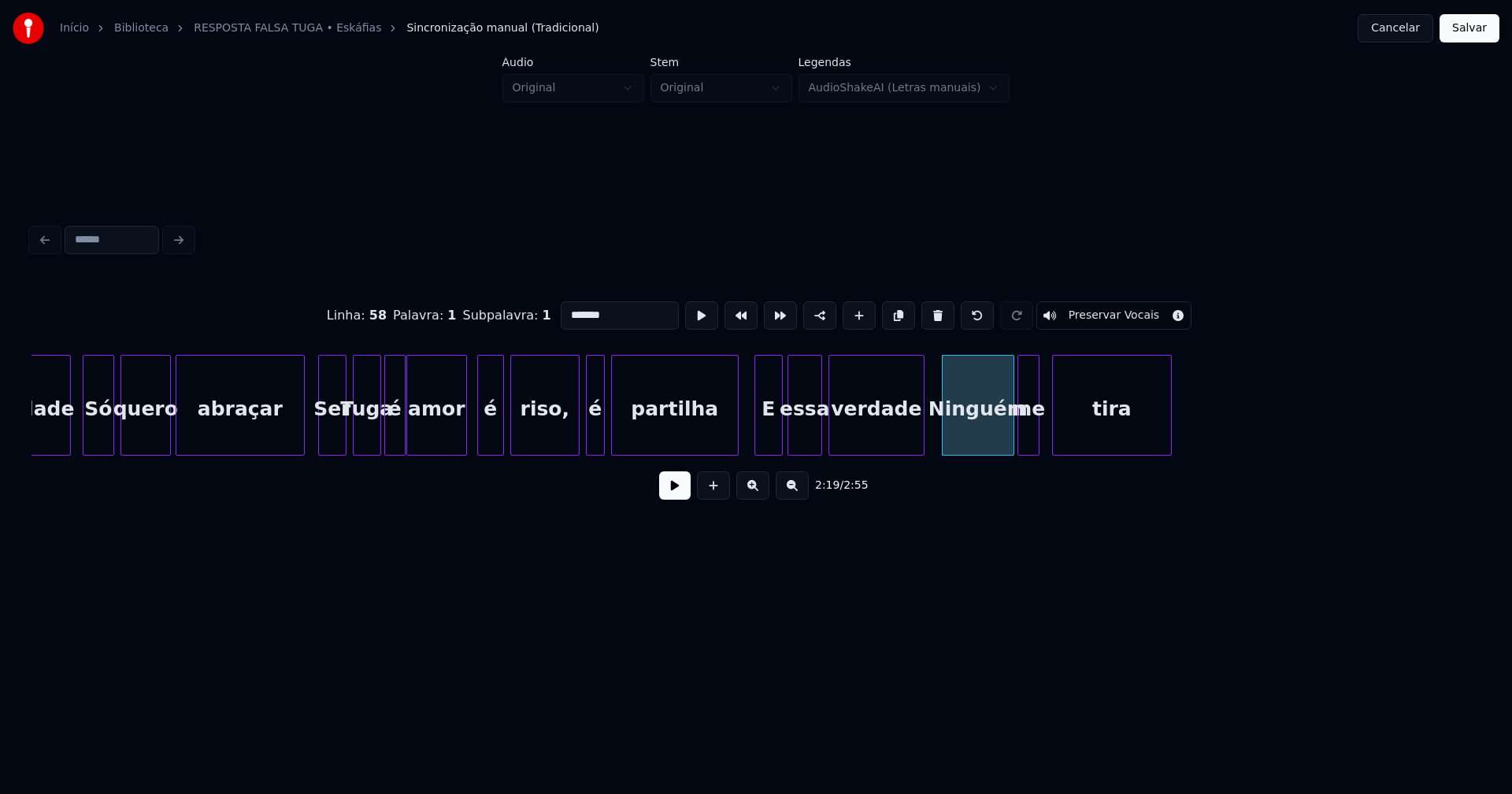
click at [566, 309] on input "*******" at bounding box center [620, 316] width 118 height 29
type input "*******"
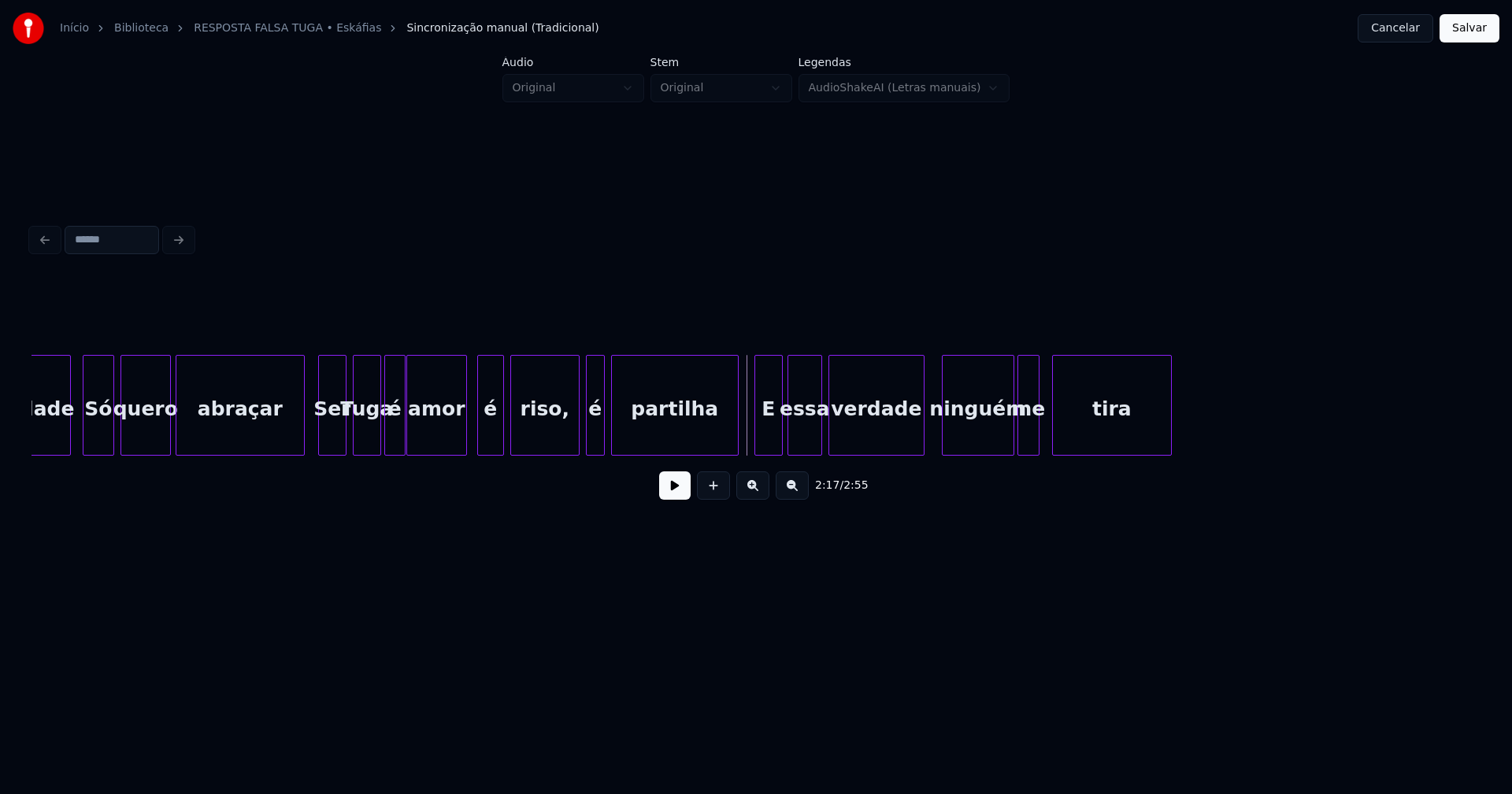
click at [668, 496] on button at bounding box center [675, 485] width 32 height 29
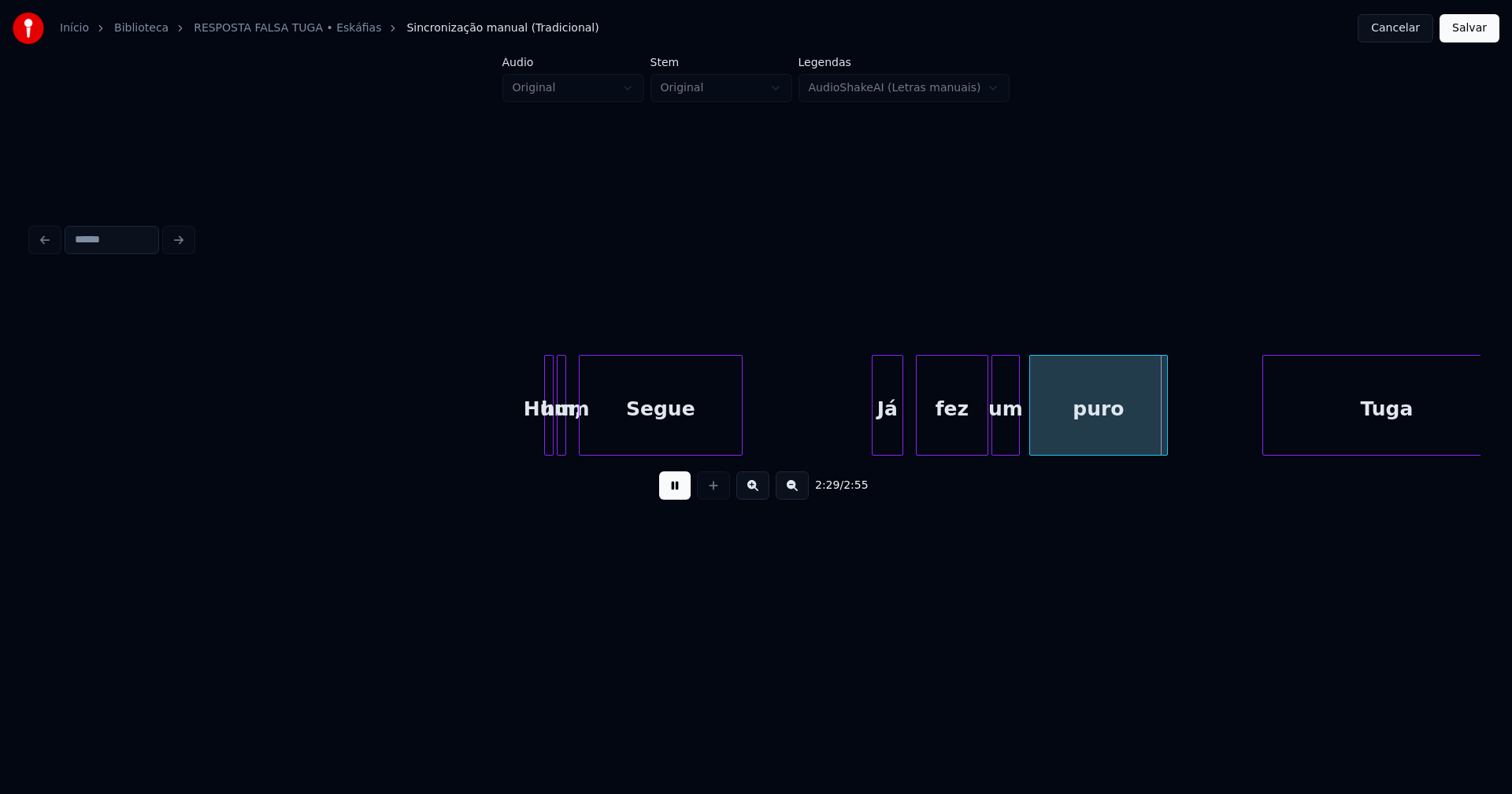
click at [683, 485] on button at bounding box center [675, 485] width 32 height 29
click at [552, 439] on div at bounding box center [550, 405] width 5 height 99
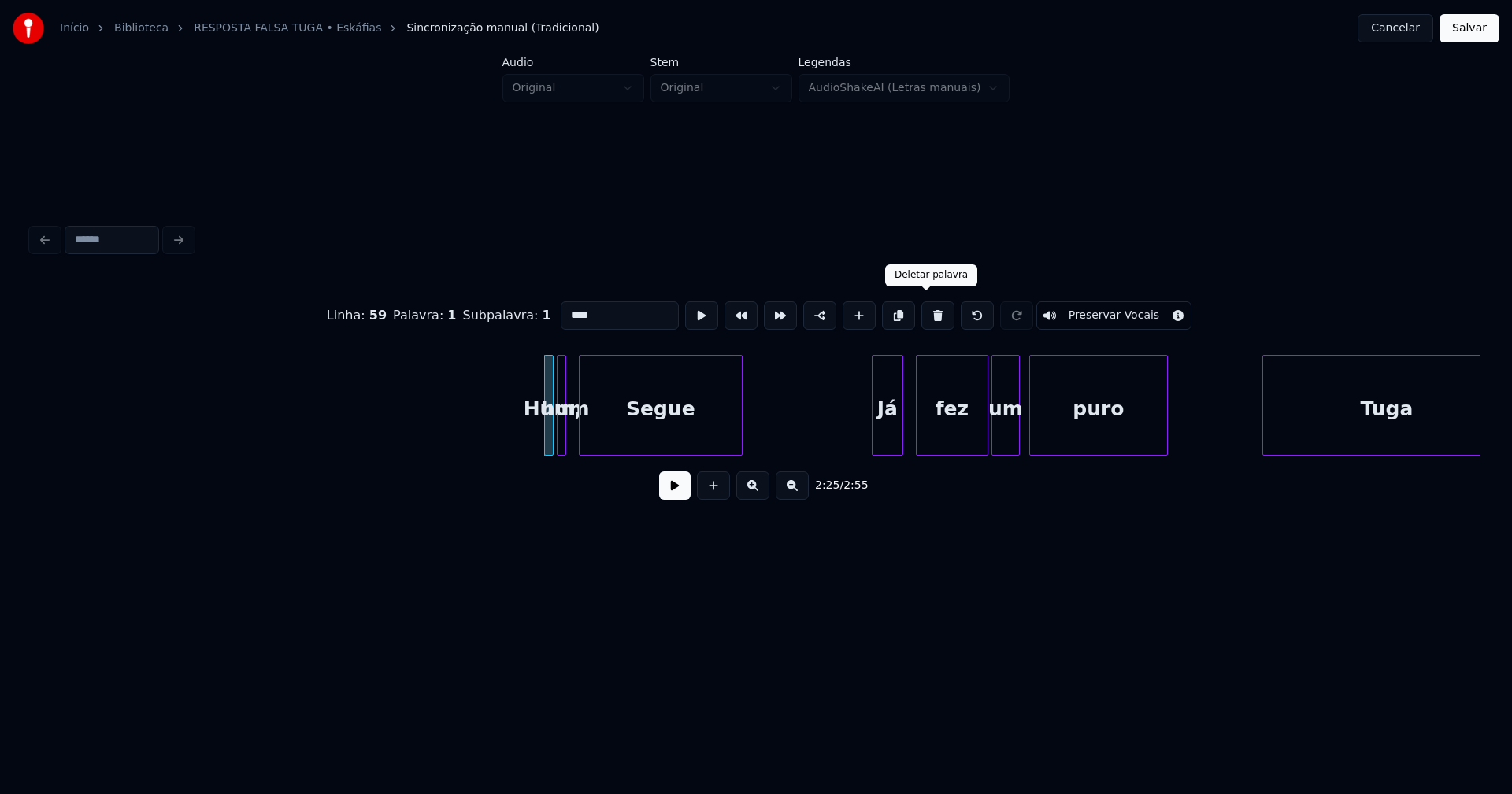
click at [929, 314] on button at bounding box center [938, 316] width 33 height 29
click at [561, 430] on div at bounding box center [564, 405] width 5 height 99
click at [923, 313] on button at bounding box center [938, 316] width 33 height 29
type input "*****"
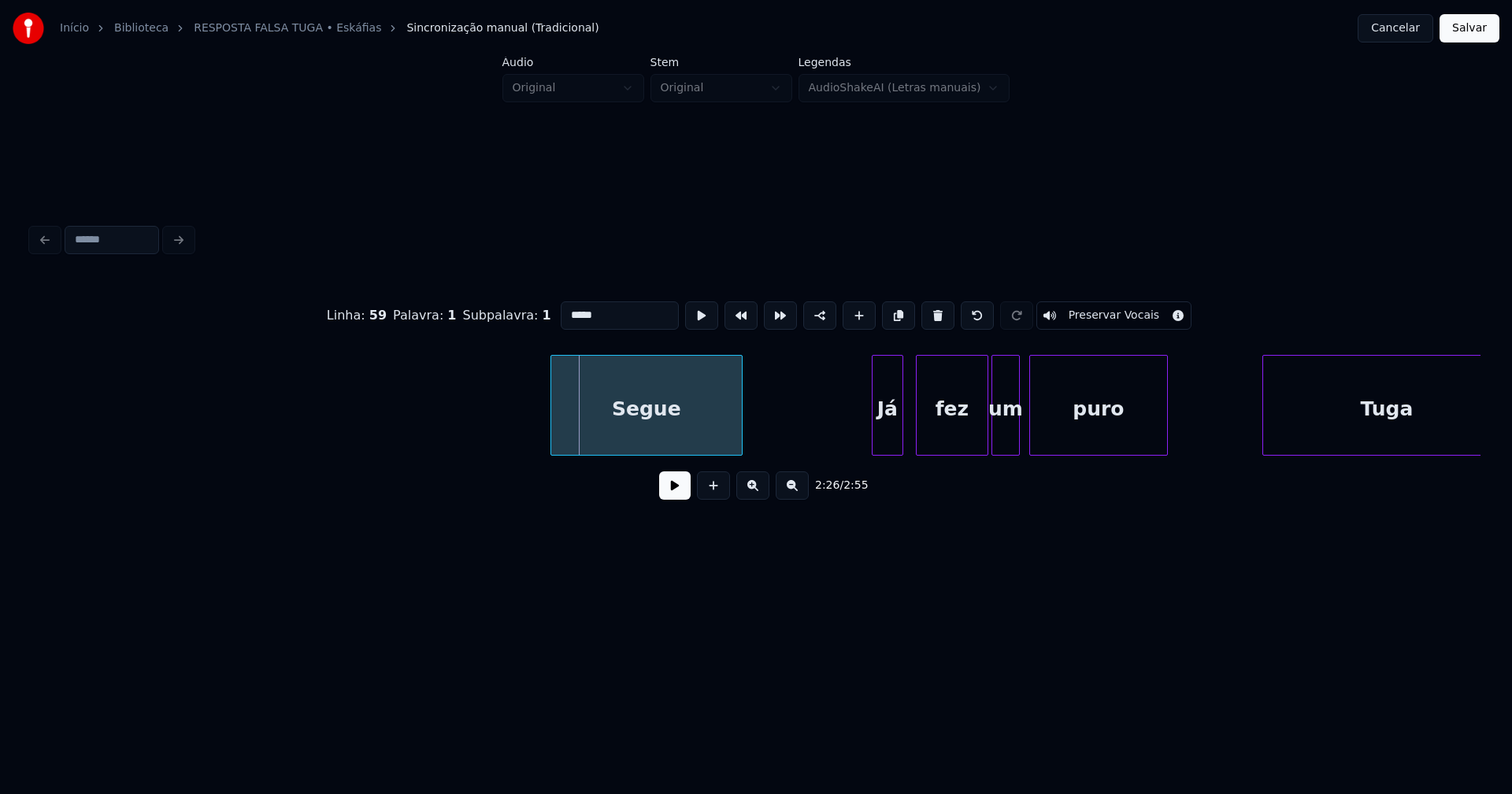
click at [553, 443] on div at bounding box center [553, 405] width 5 height 99
click at [878, 431] on div "Já" at bounding box center [881, 409] width 30 height 107
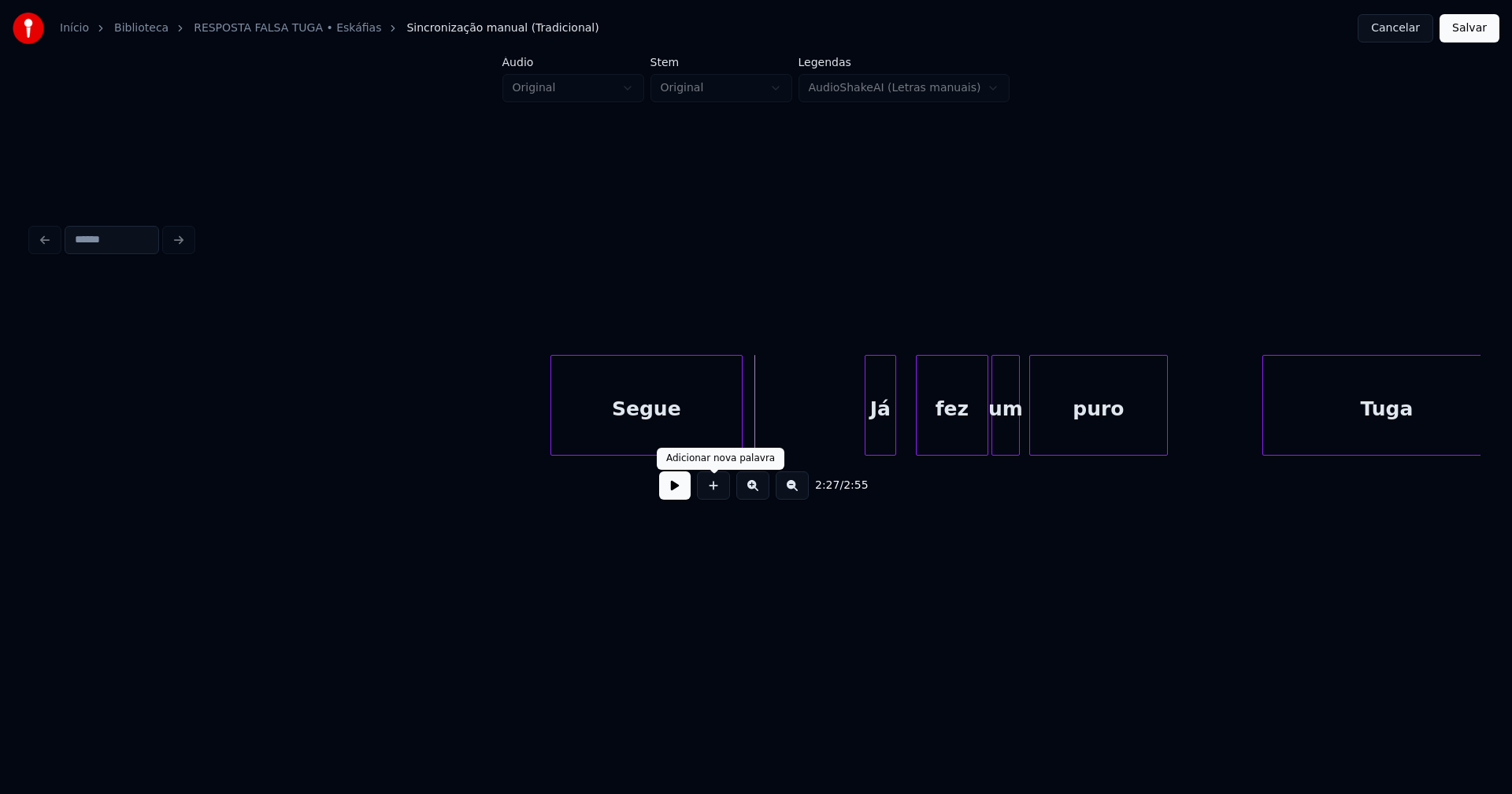
click at [676, 492] on button at bounding box center [675, 485] width 32 height 29
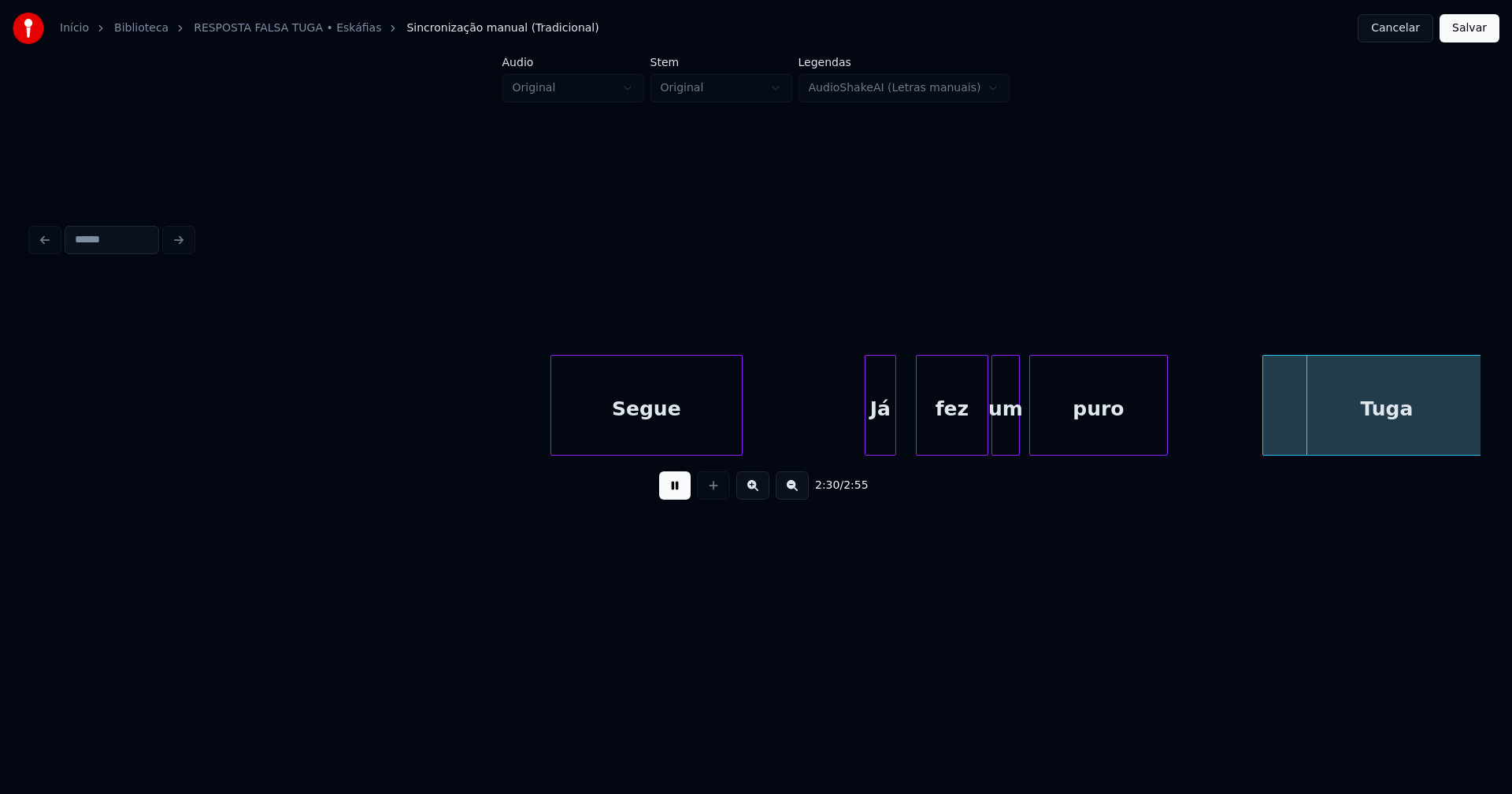
click at [668, 496] on button at bounding box center [675, 485] width 32 height 29
click at [902, 427] on div at bounding box center [903, 405] width 5 height 99
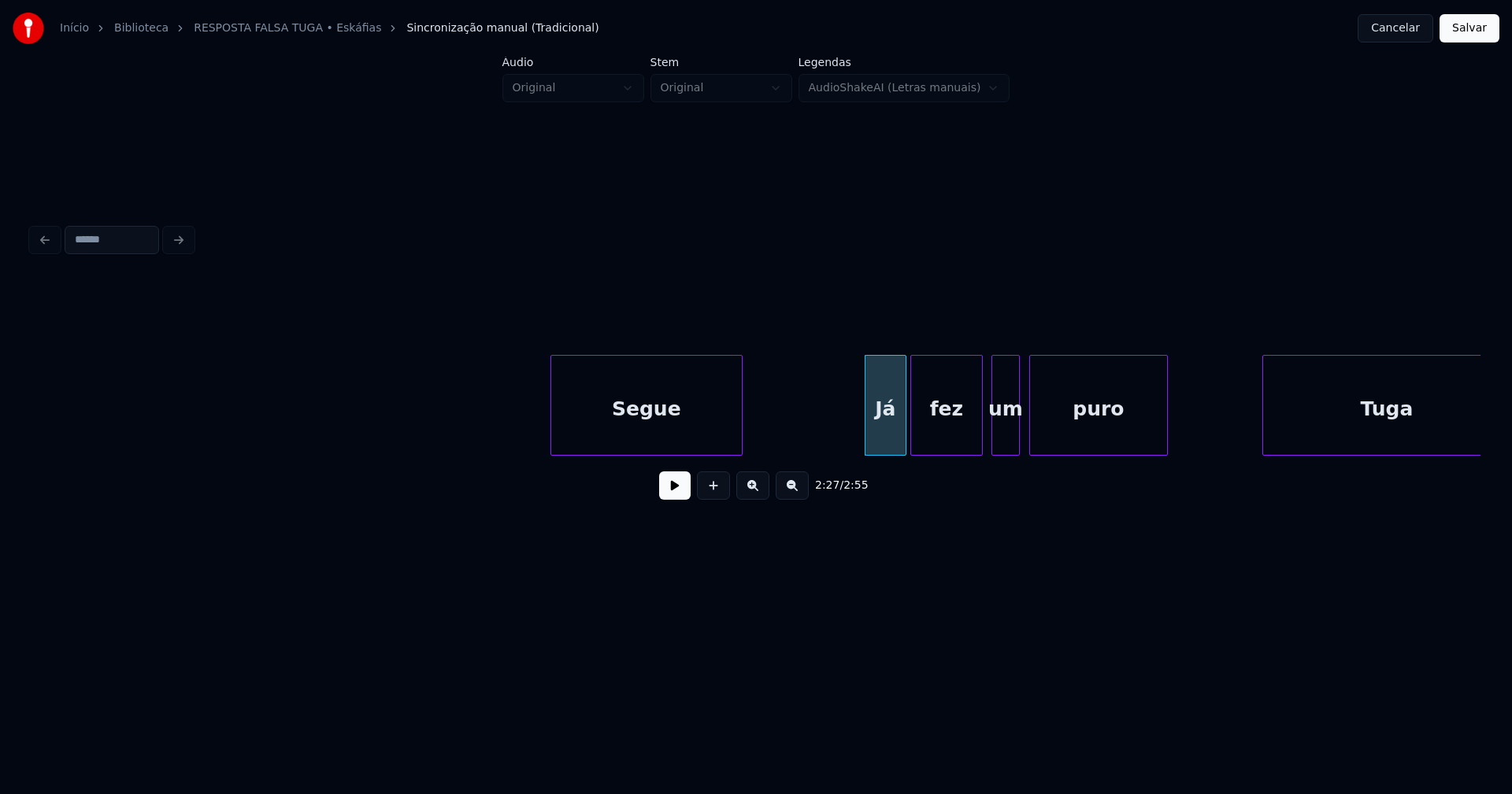
click at [949, 437] on div "fez" at bounding box center [946, 409] width 71 height 107
click at [892, 442] on div at bounding box center [895, 405] width 5 height 99
click at [934, 436] on div "fez" at bounding box center [938, 409] width 71 height 107
click at [985, 440] on div at bounding box center [985, 405] width 5 height 99
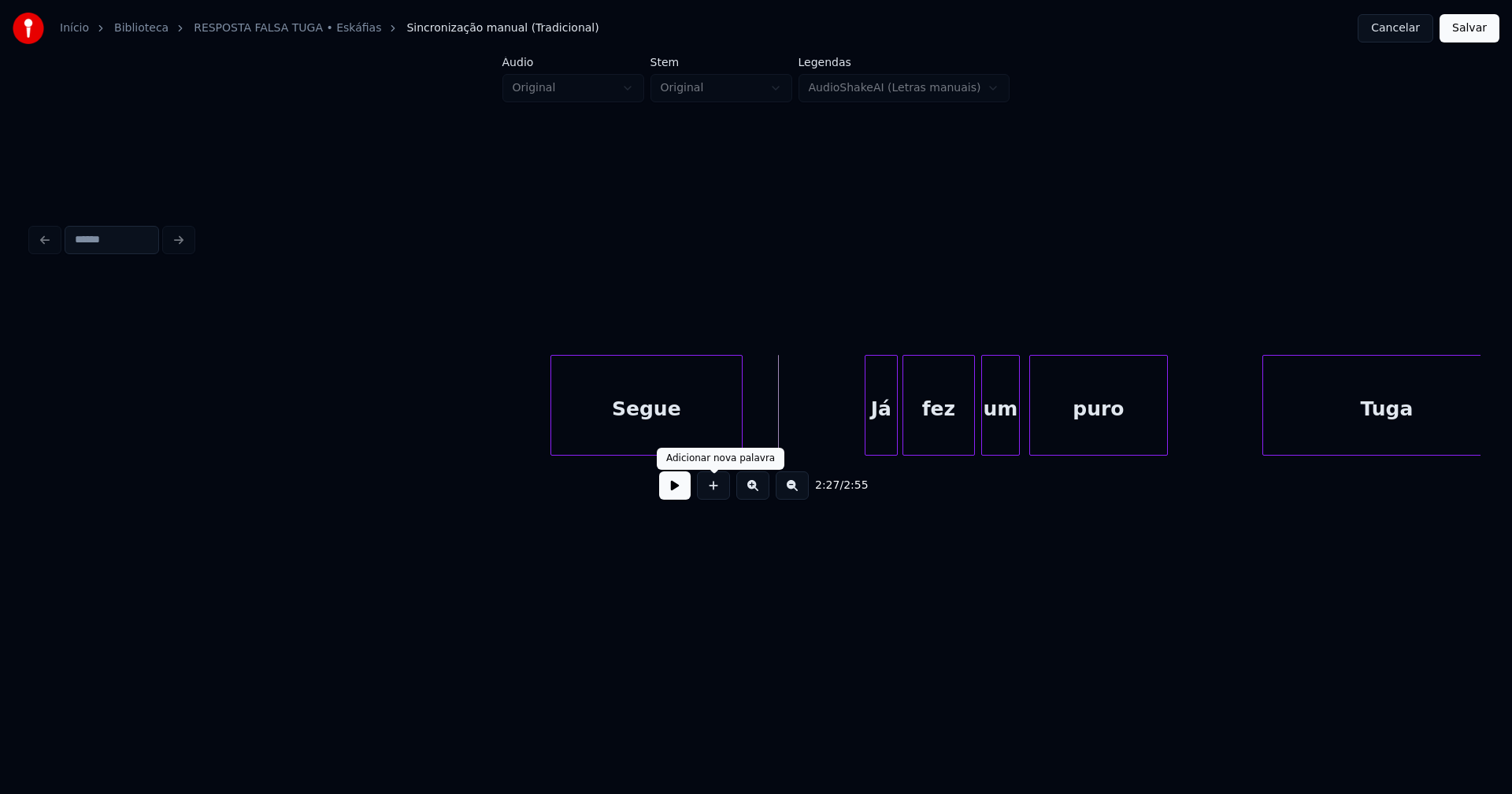
click at [676, 491] on button at bounding box center [675, 485] width 32 height 29
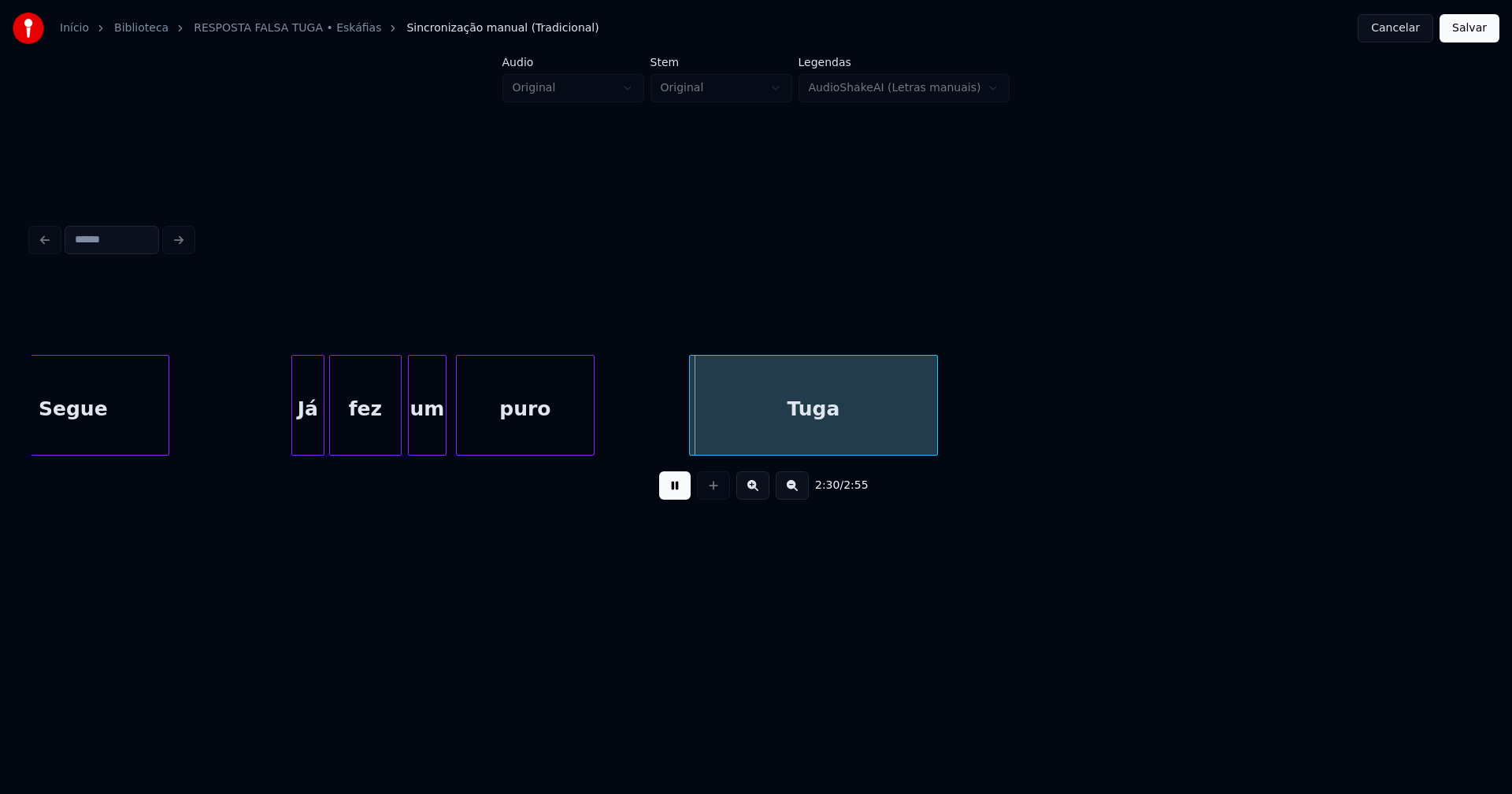
scroll to position [0, 23062]
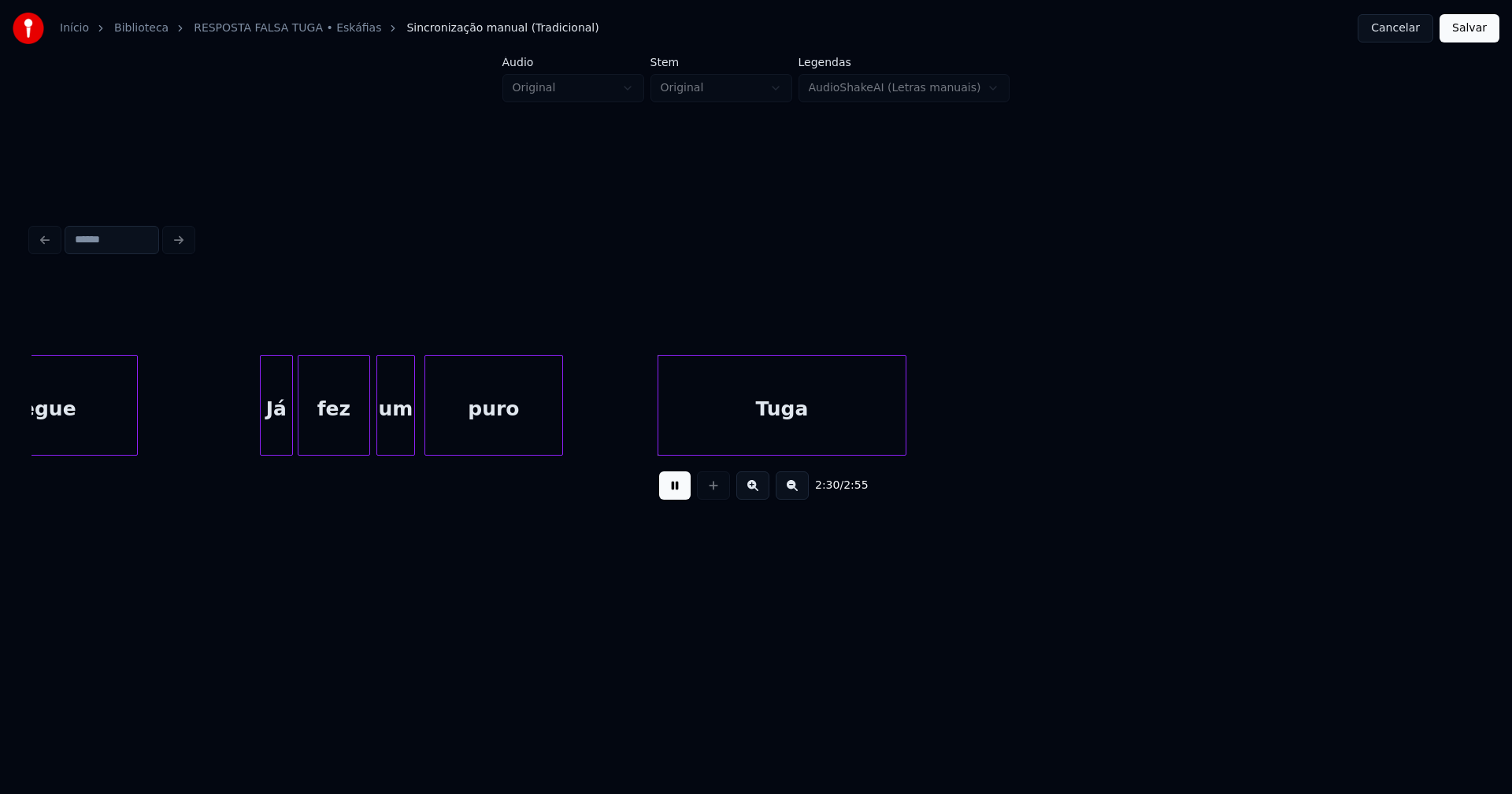
click at [765, 422] on div "Tuga" at bounding box center [776, 409] width 247 height 107
click at [1463, 35] on button "Salvar" at bounding box center [1468, 29] width 60 height 29
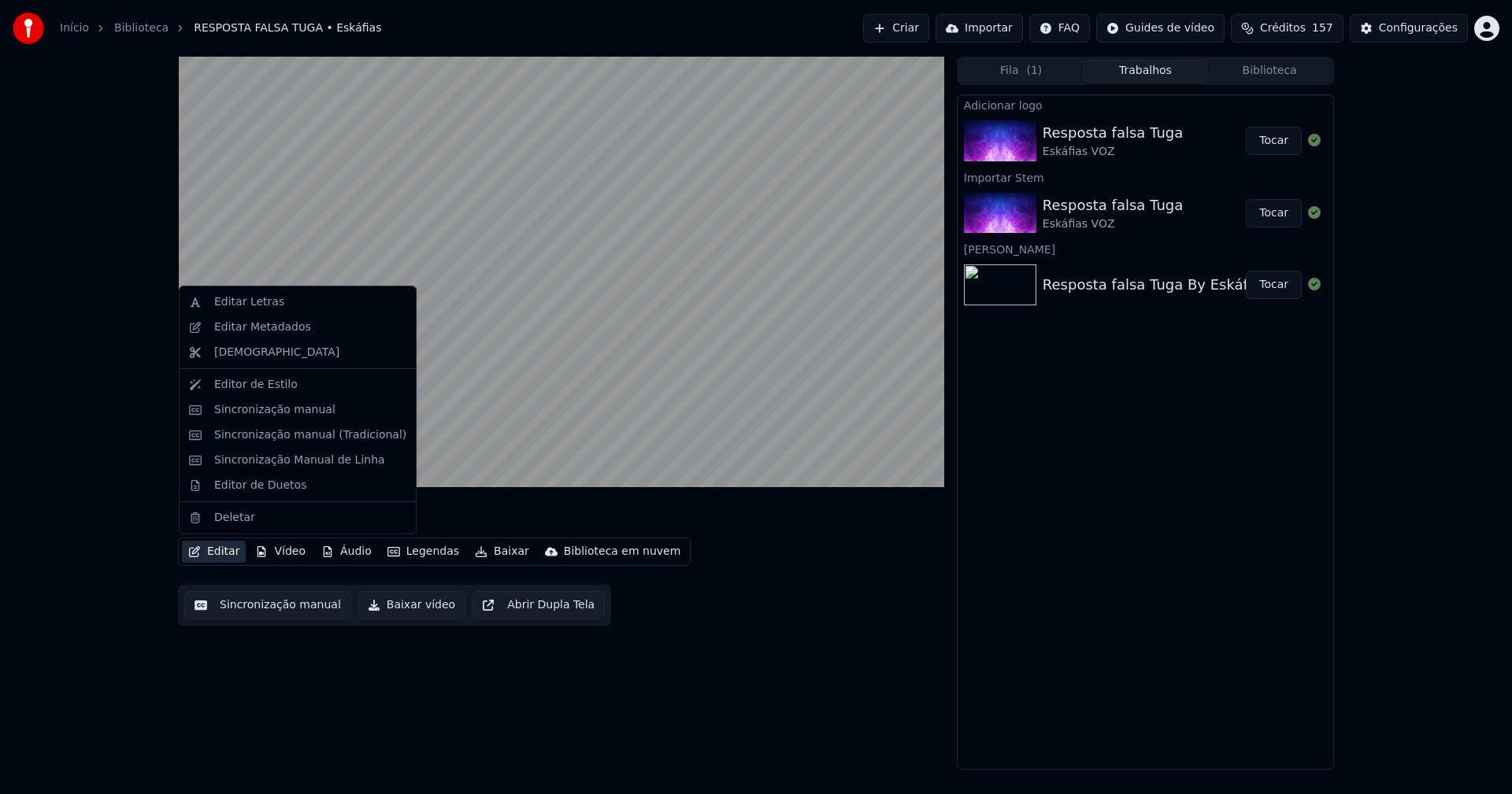
click at [236, 556] on button "Editar" at bounding box center [214, 552] width 64 height 22
click at [304, 435] on div "Sincronização manual (Tradicional)" at bounding box center [309, 435] width 192 height 16
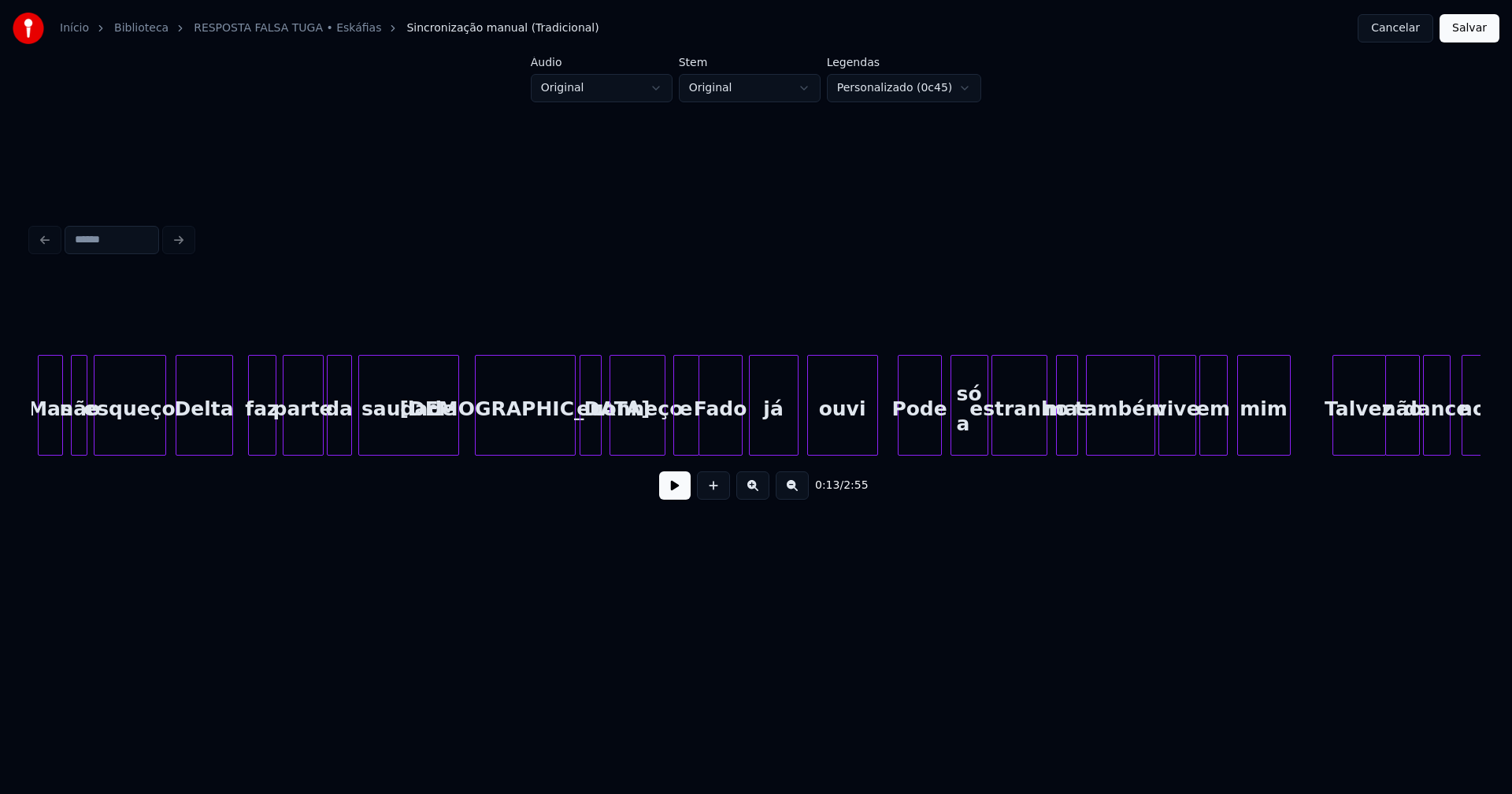
scroll to position [0, 14214]
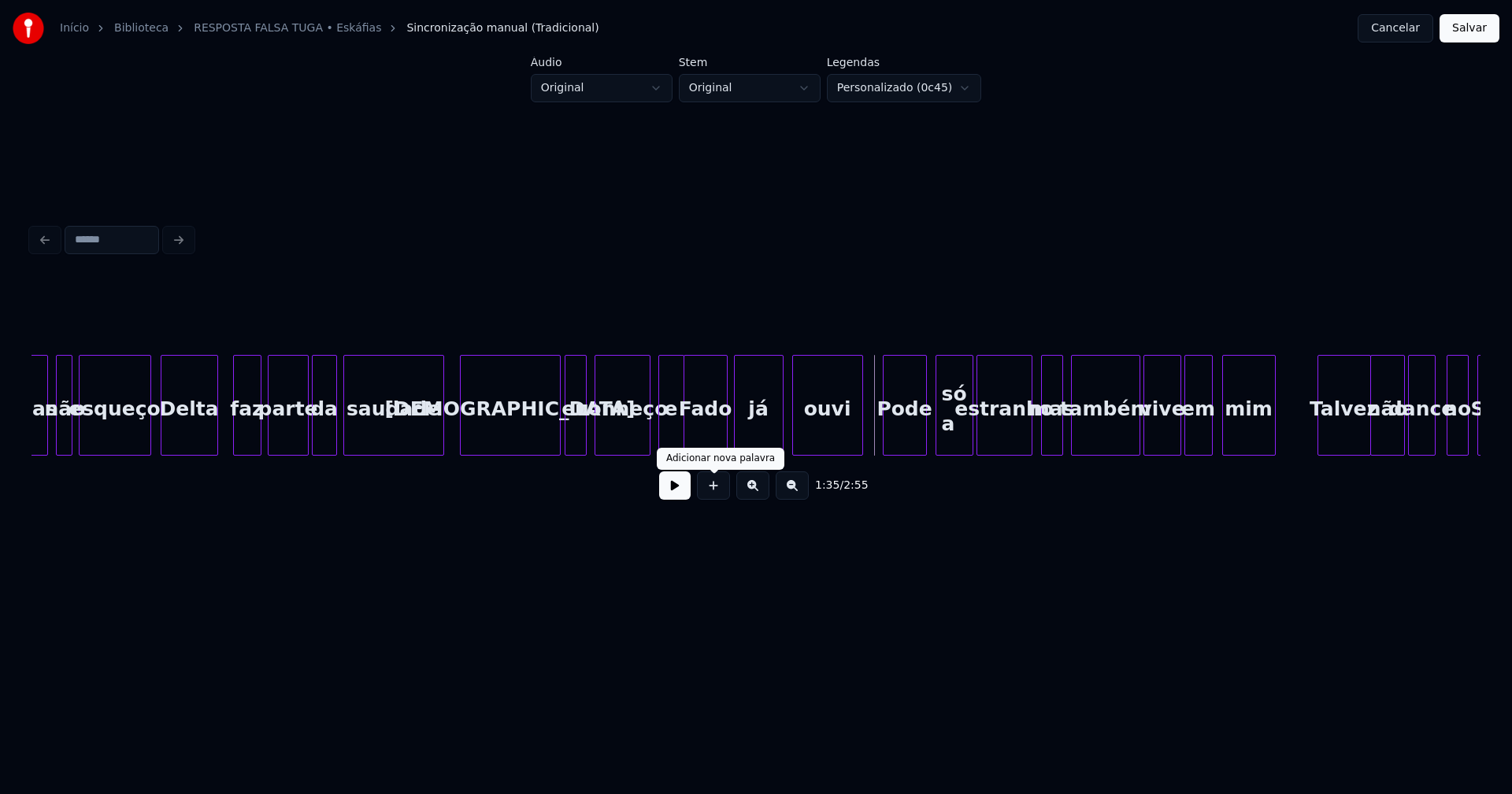
click at [673, 491] on button at bounding box center [675, 485] width 32 height 29
click at [1398, 32] on button "Cancelar" at bounding box center [1395, 29] width 75 height 29
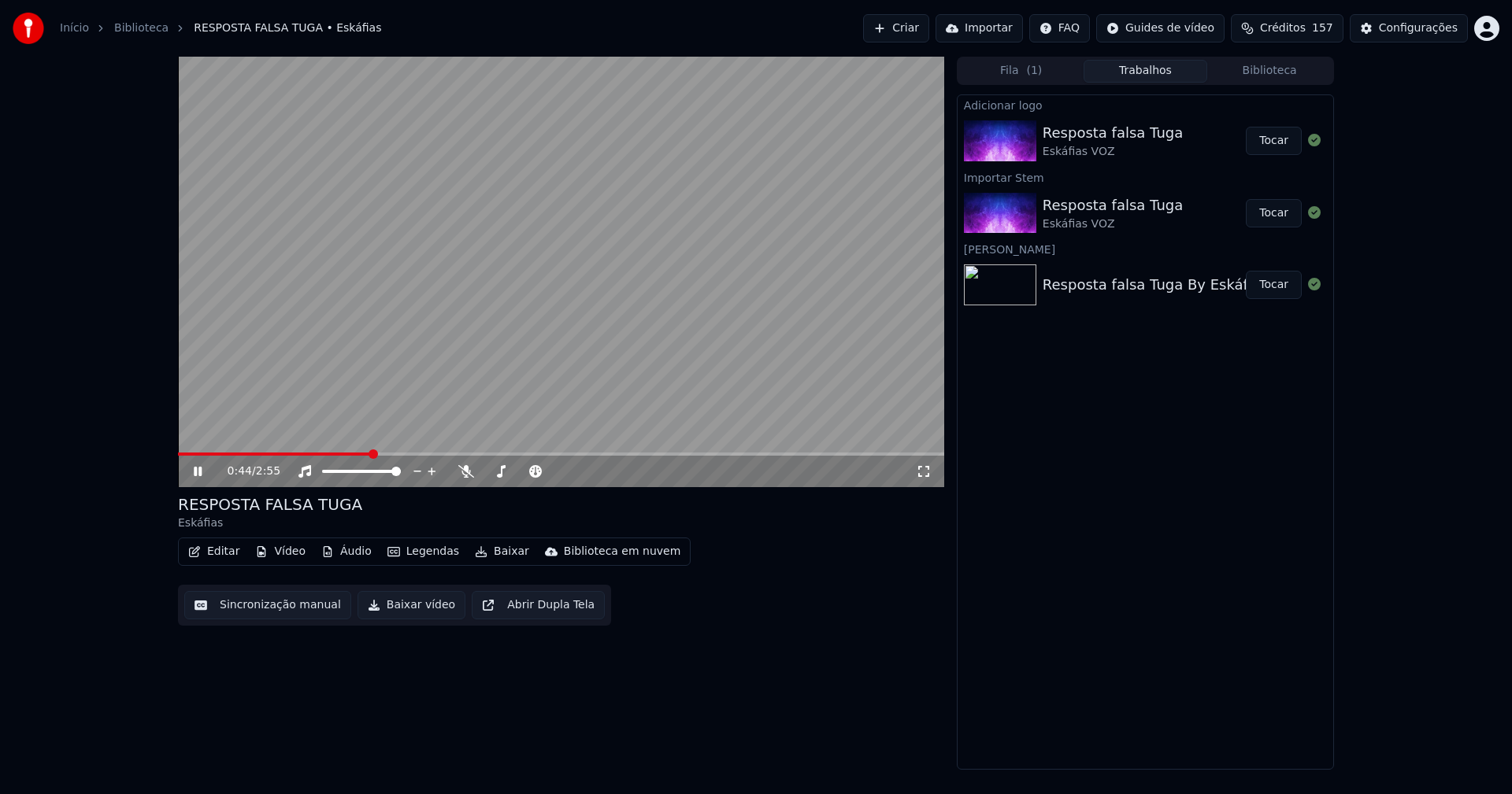
click at [217, 550] on button "Editar" at bounding box center [214, 552] width 64 height 22
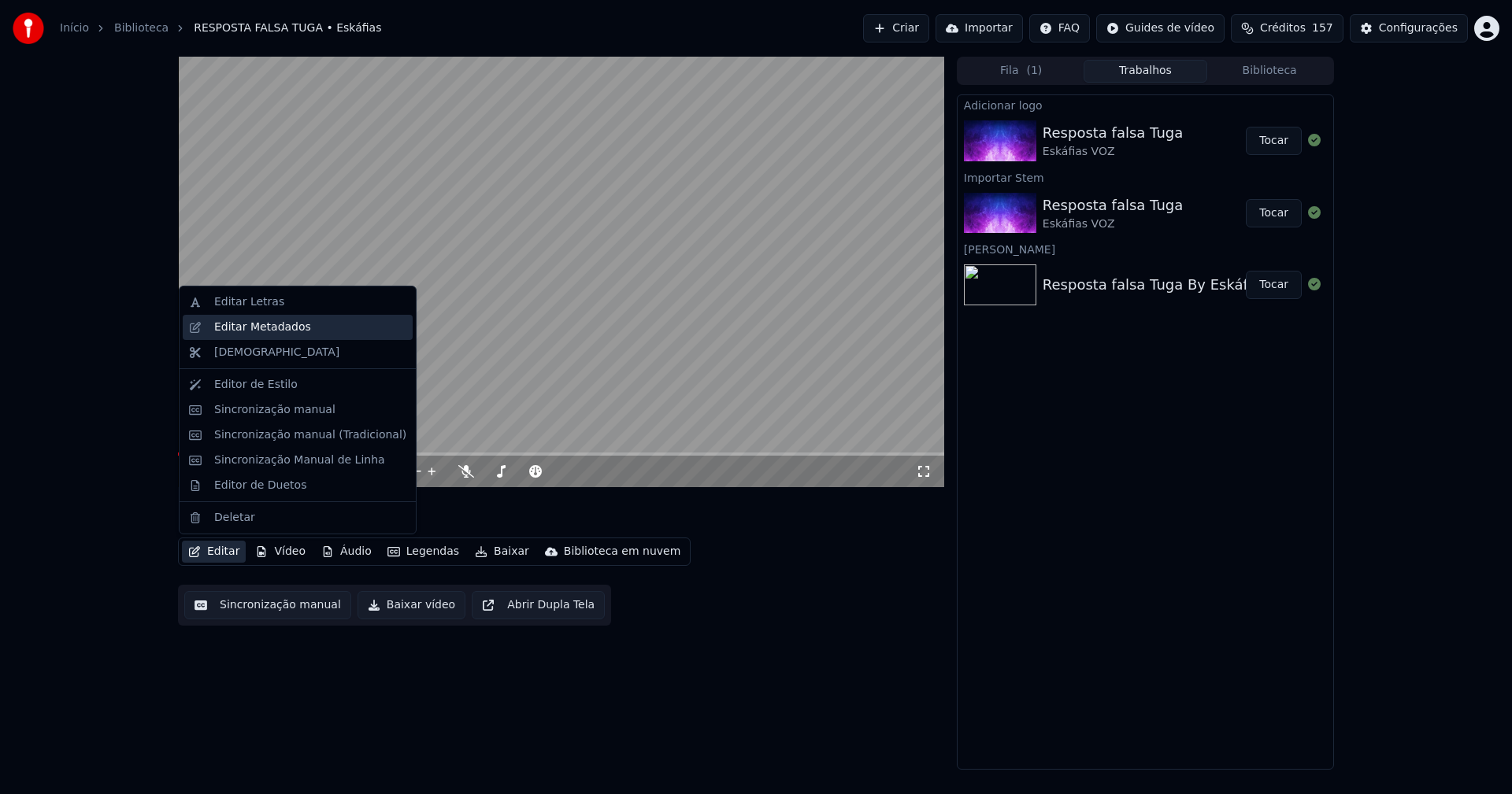
click at [254, 325] on div "Editar Metadados" at bounding box center [262, 327] width 96 height 16
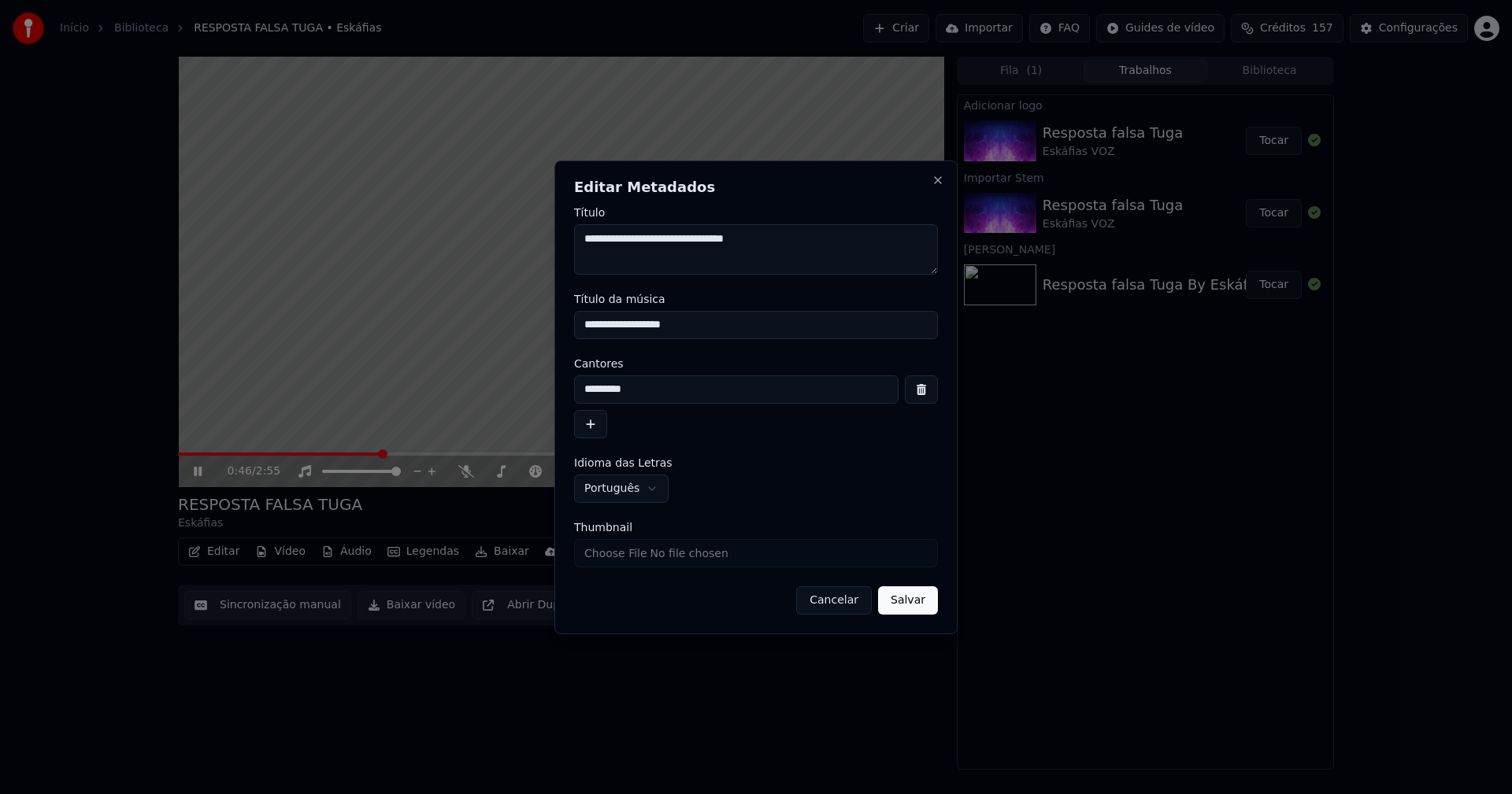
click at [628, 554] on input "Thumbnail" at bounding box center [756, 553] width 364 height 29
type input "**********"
click at [907, 598] on button "Salvar" at bounding box center [907, 600] width 60 height 29
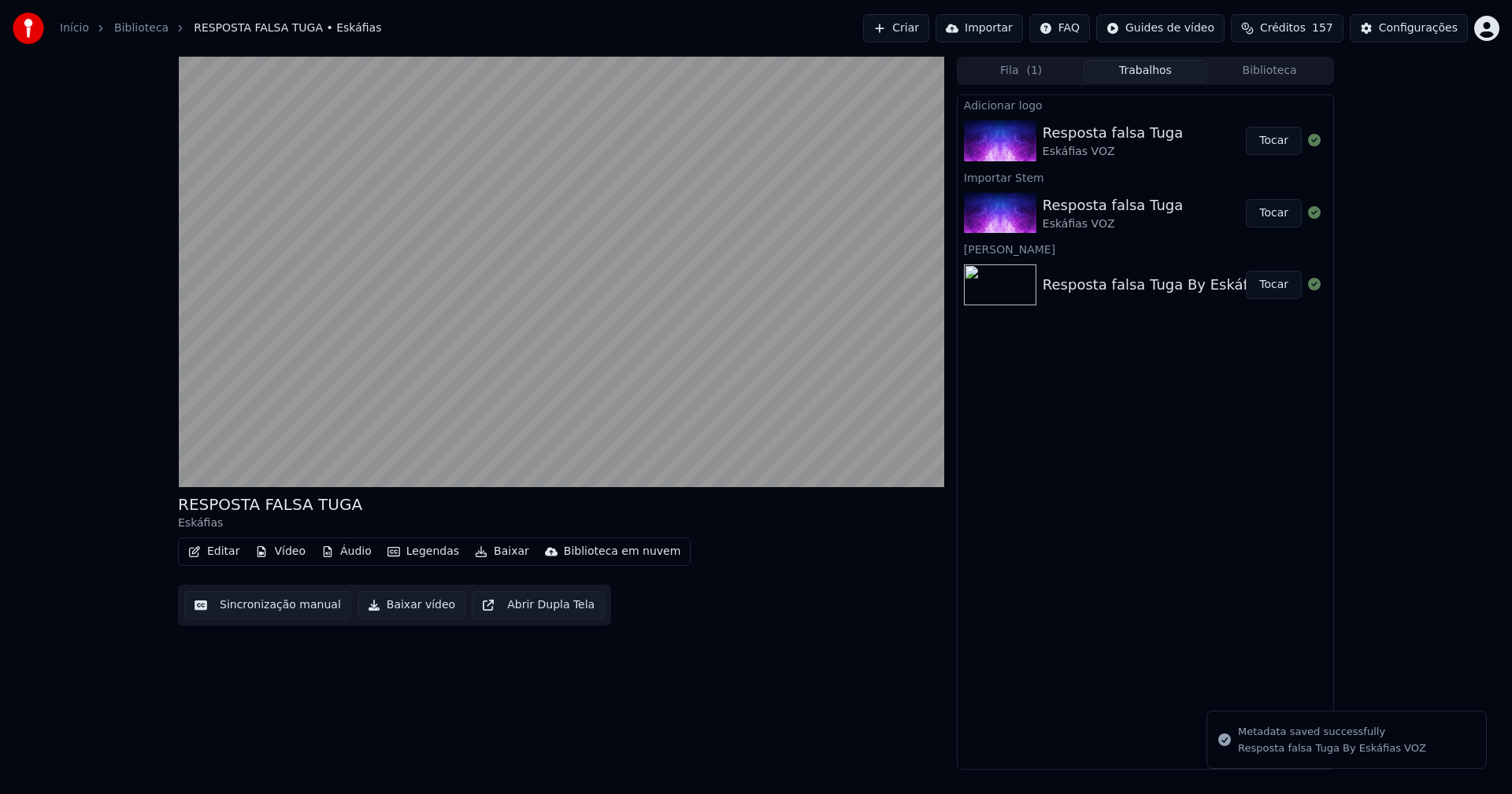
click at [1288, 68] on button "Biblioteca" at bounding box center [1269, 70] width 124 height 23
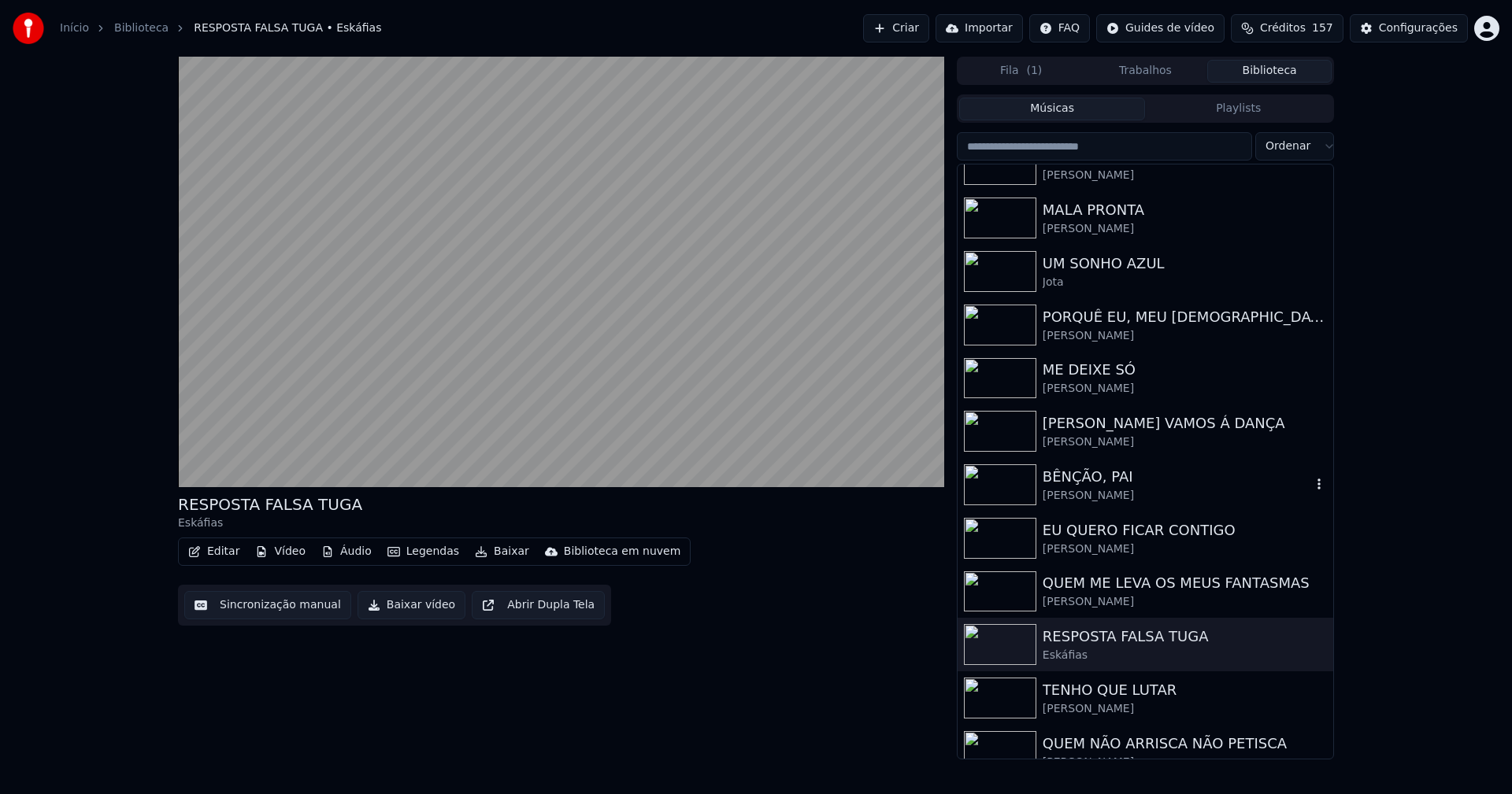
scroll to position [419, 0]
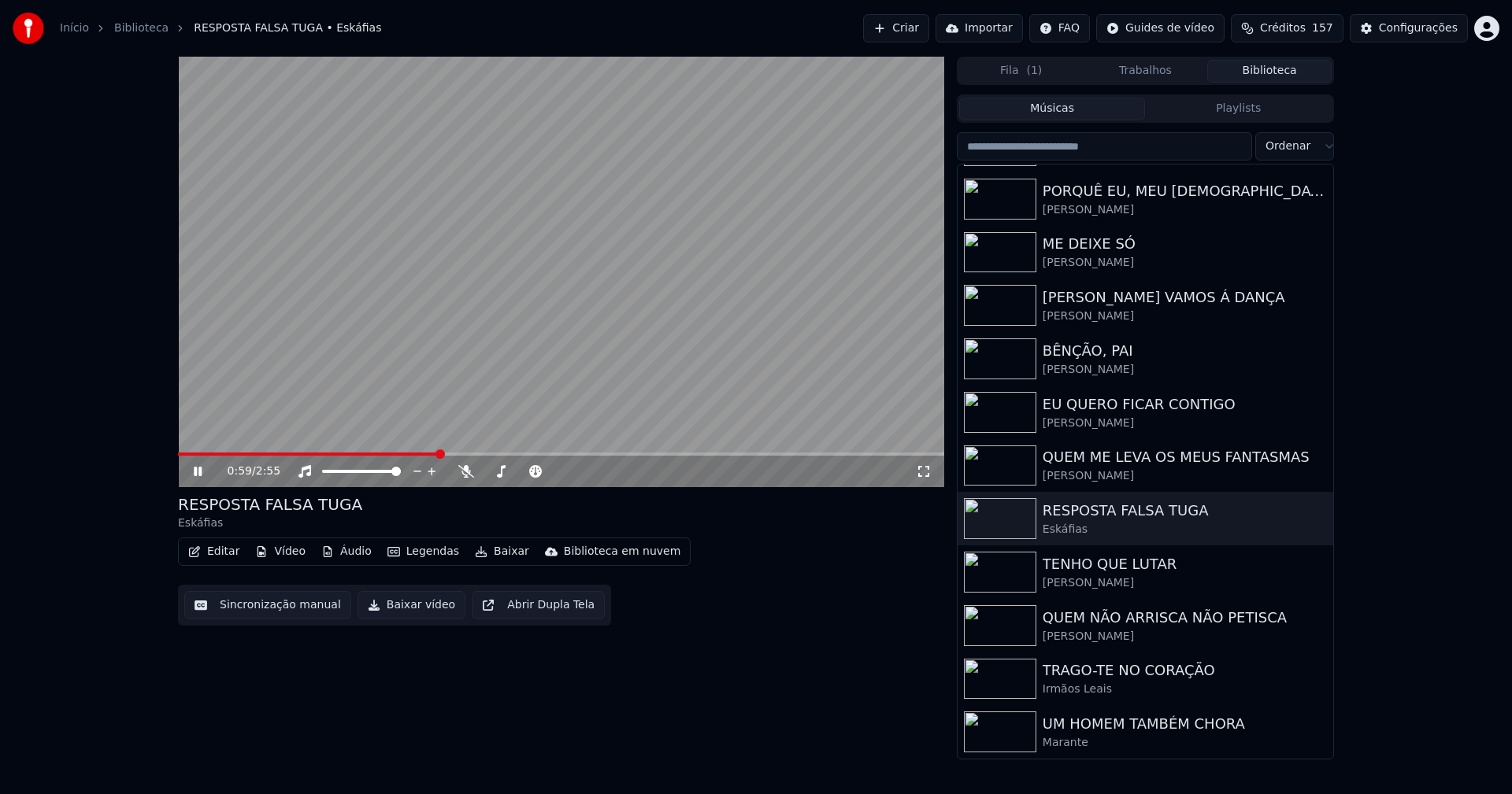
click at [197, 476] on icon at bounding box center [209, 471] width 37 height 13
click at [411, 610] on button "Baixar vídeo" at bounding box center [411, 605] width 108 height 29
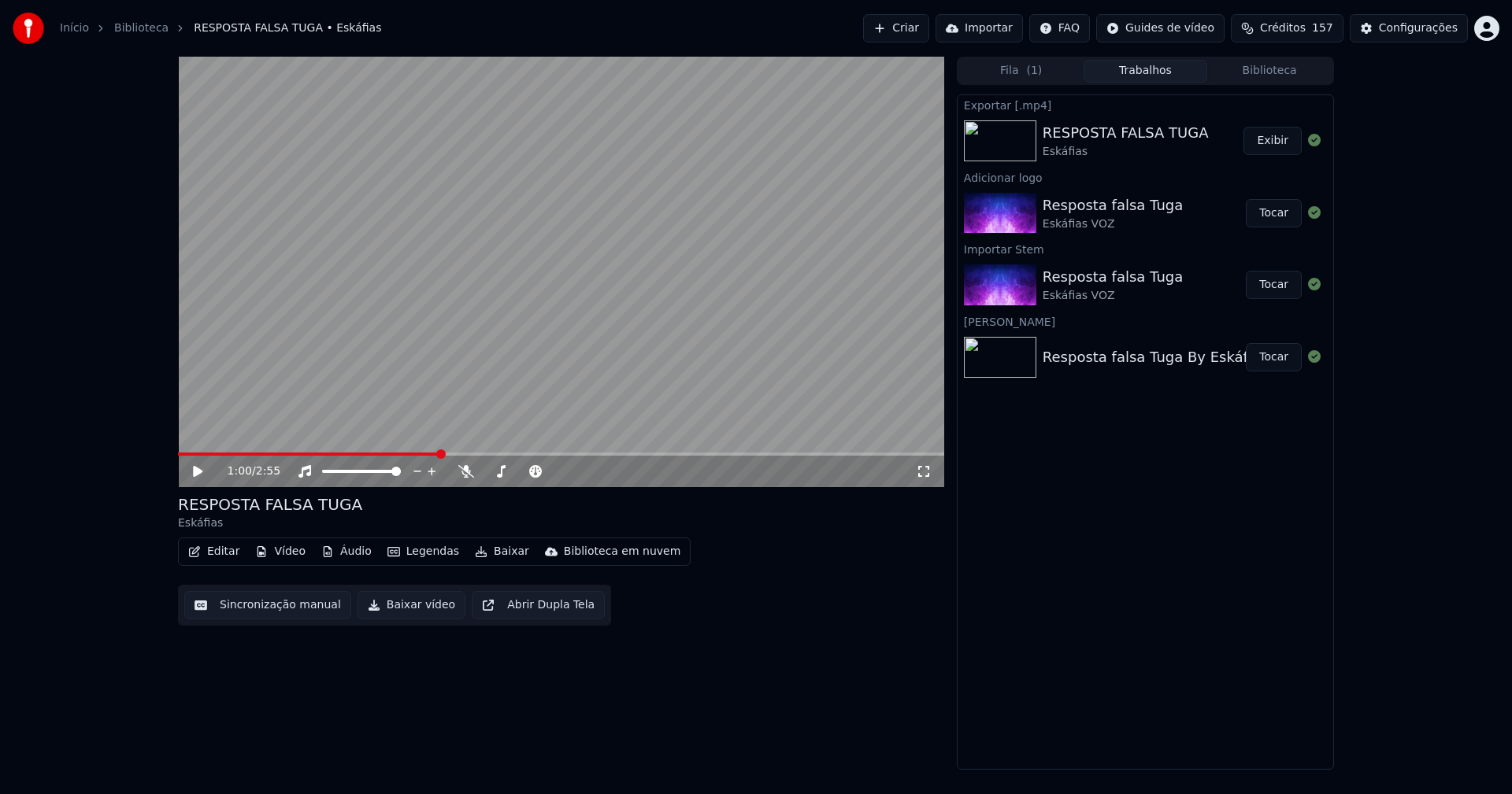
click at [66, 28] on link "Início" at bounding box center [74, 28] width 29 height 16
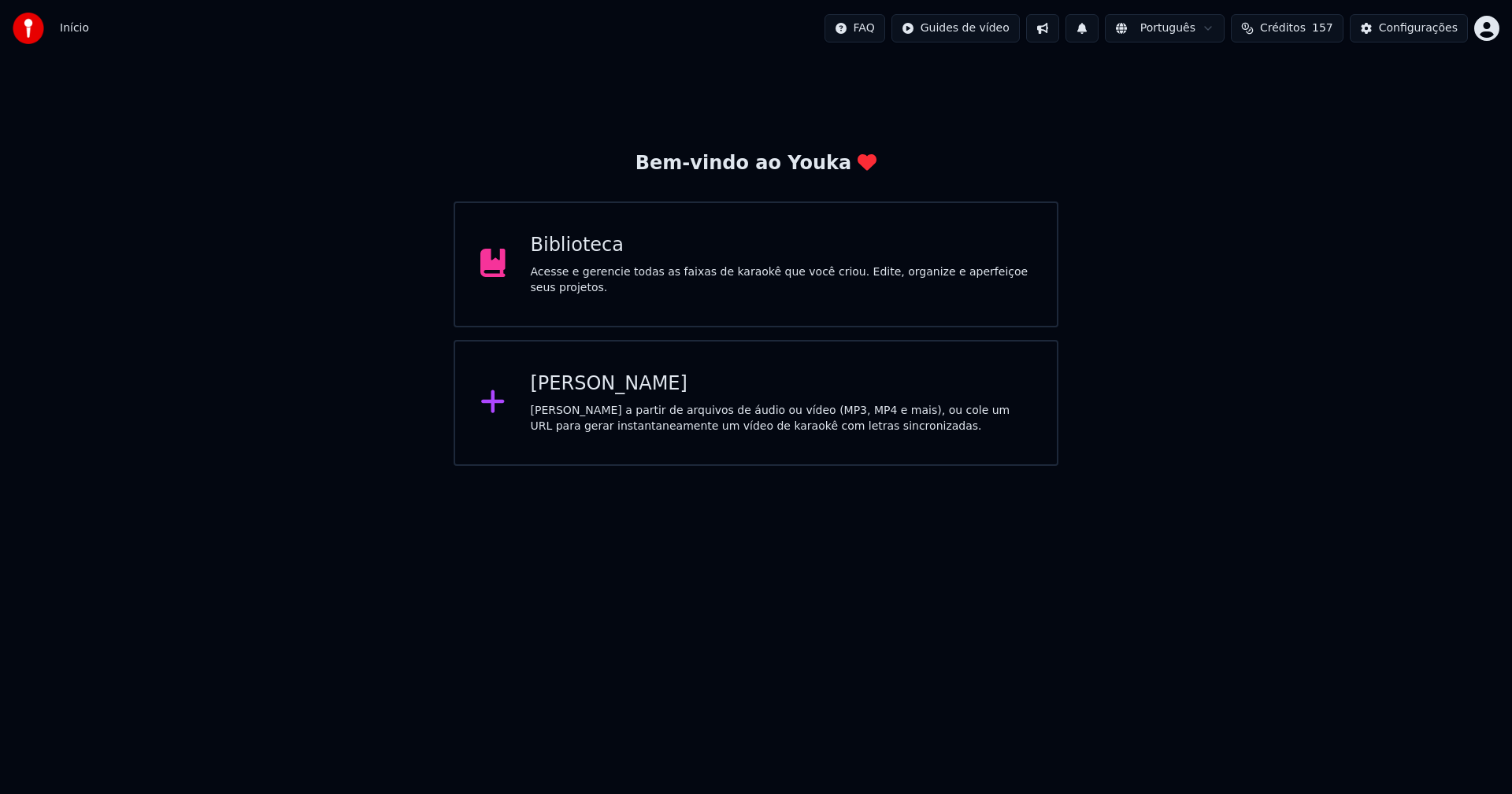
click at [590, 393] on div "[PERSON_NAME]" at bounding box center [782, 384] width 501 height 25
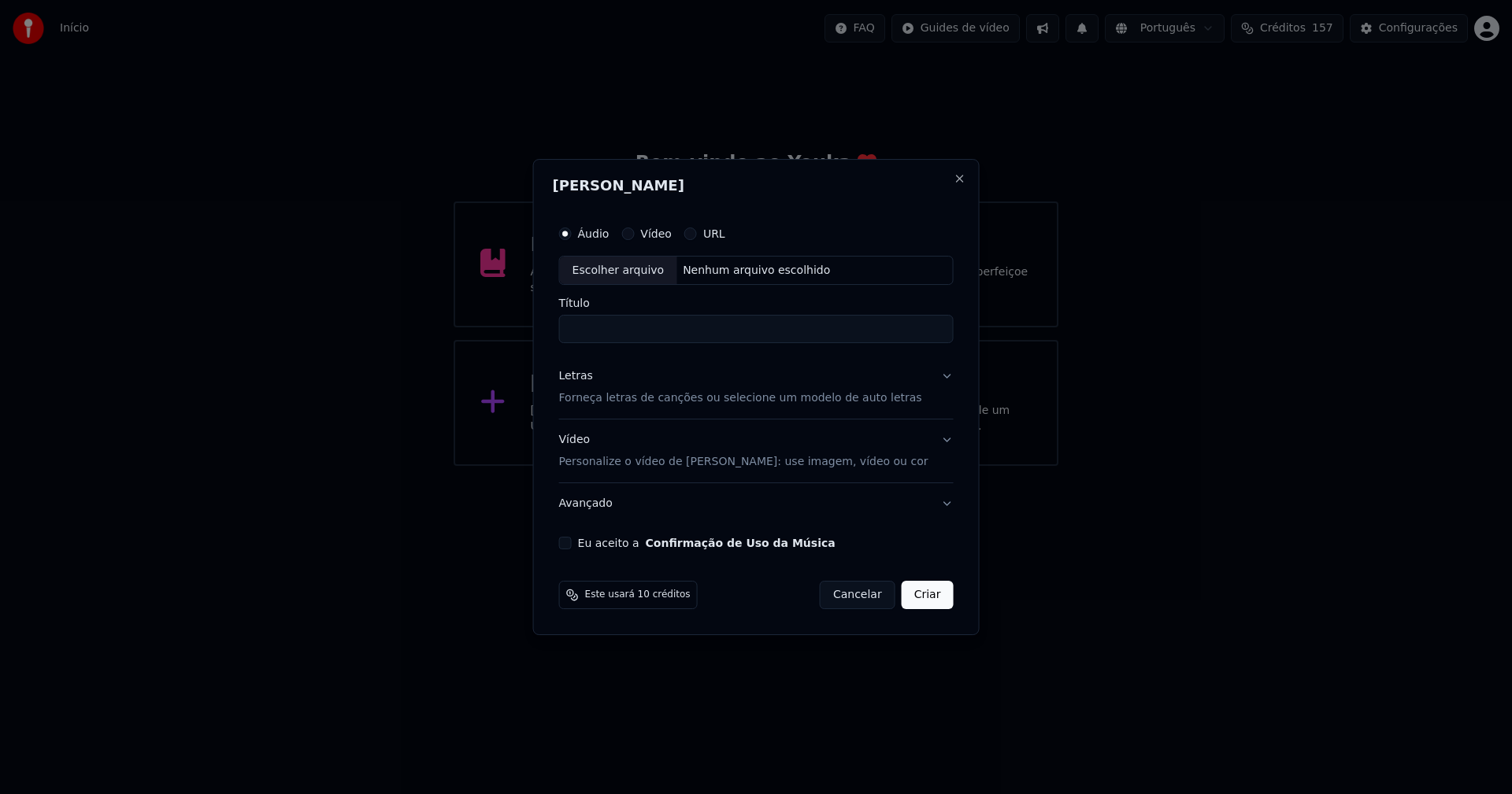
click at [651, 272] on div "Escolher arquivo" at bounding box center [619, 271] width 117 height 29
type input "**********"
click at [583, 380] on div "Letras" at bounding box center [576, 376] width 34 height 16
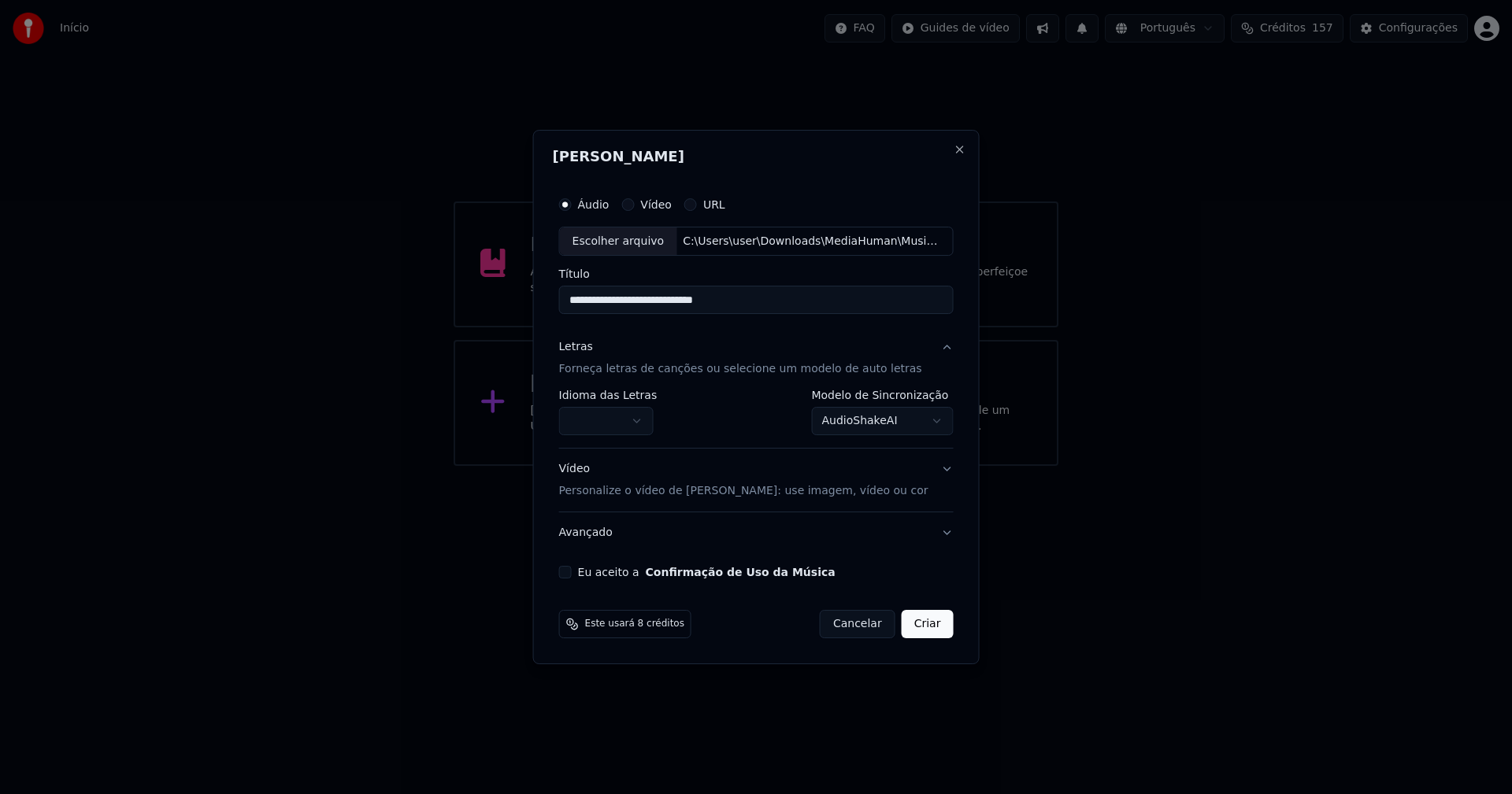
click at [617, 419] on body "**********" at bounding box center [756, 233] width 1512 height 466
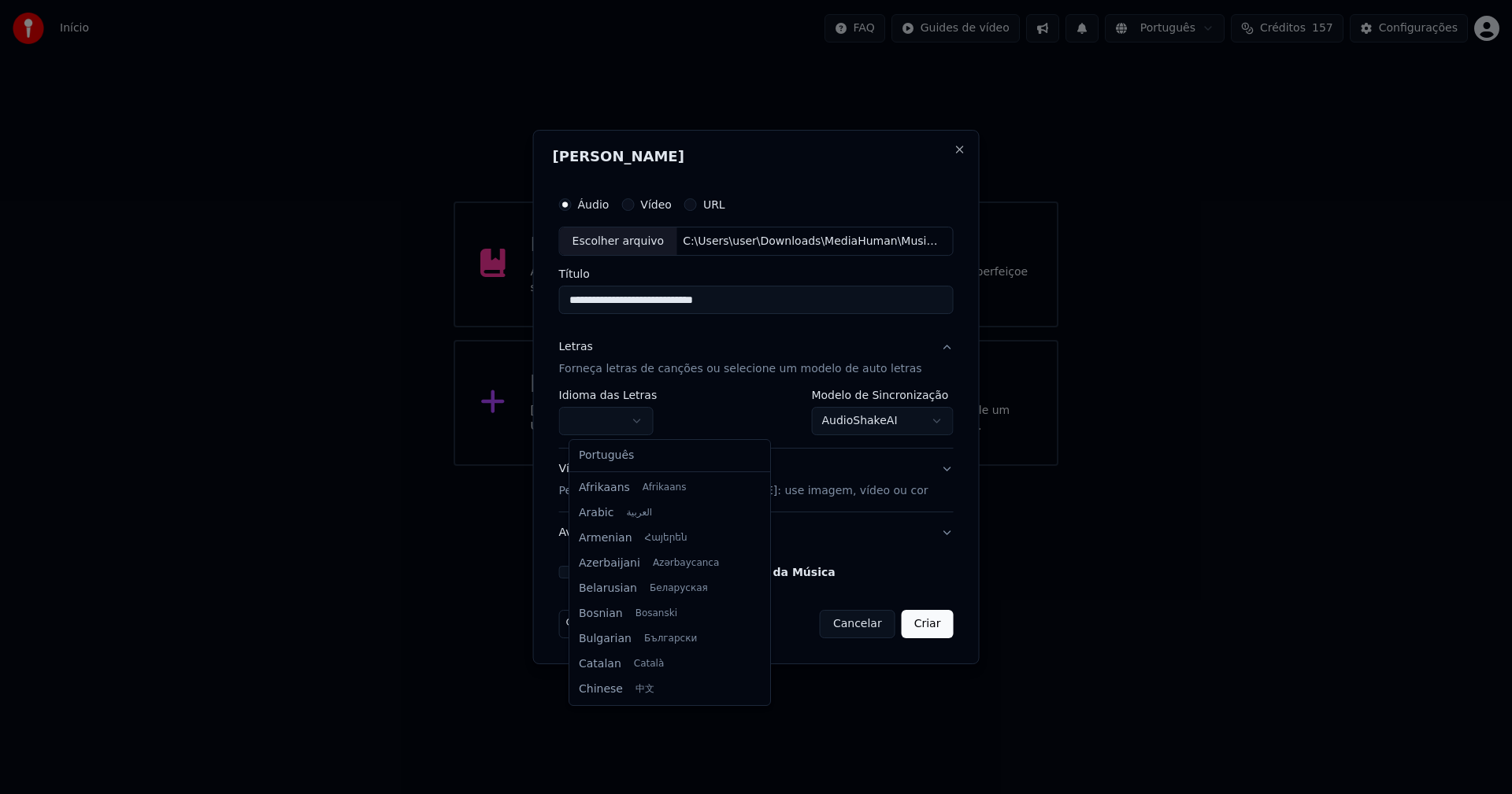
select select "**"
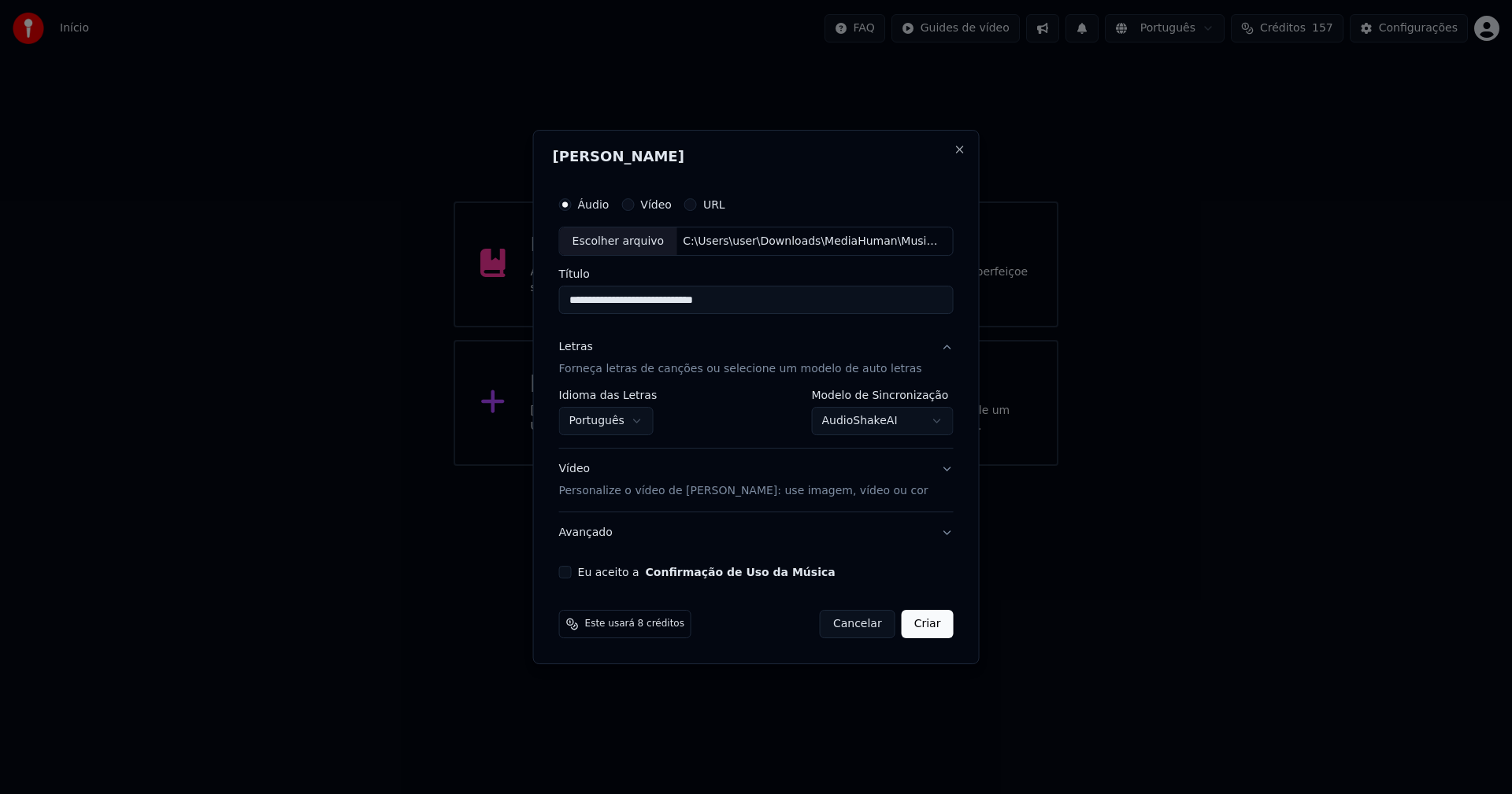
click at [864, 427] on body "**********" at bounding box center [756, 233] width 1512 height 466
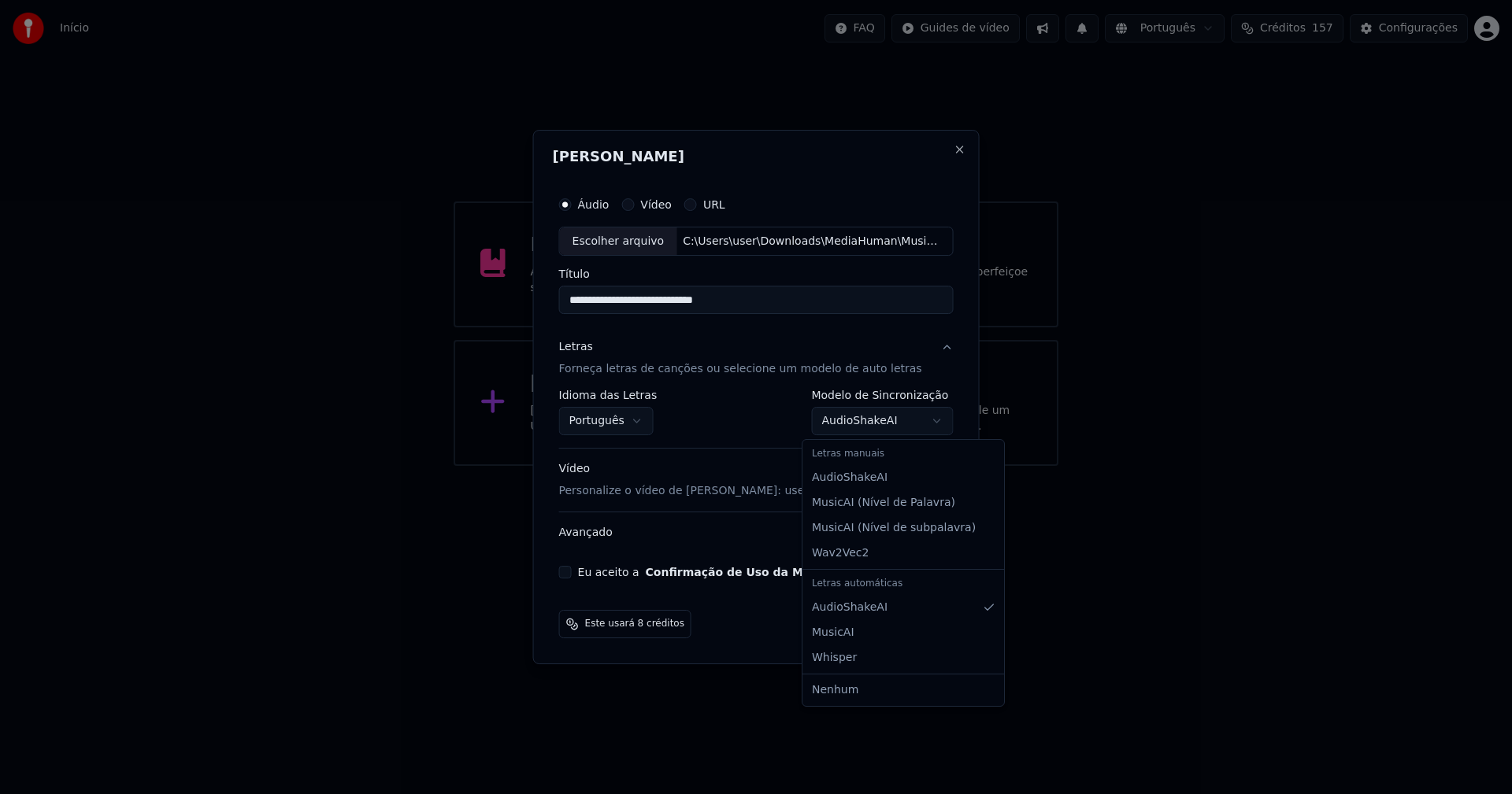
select select "**********"
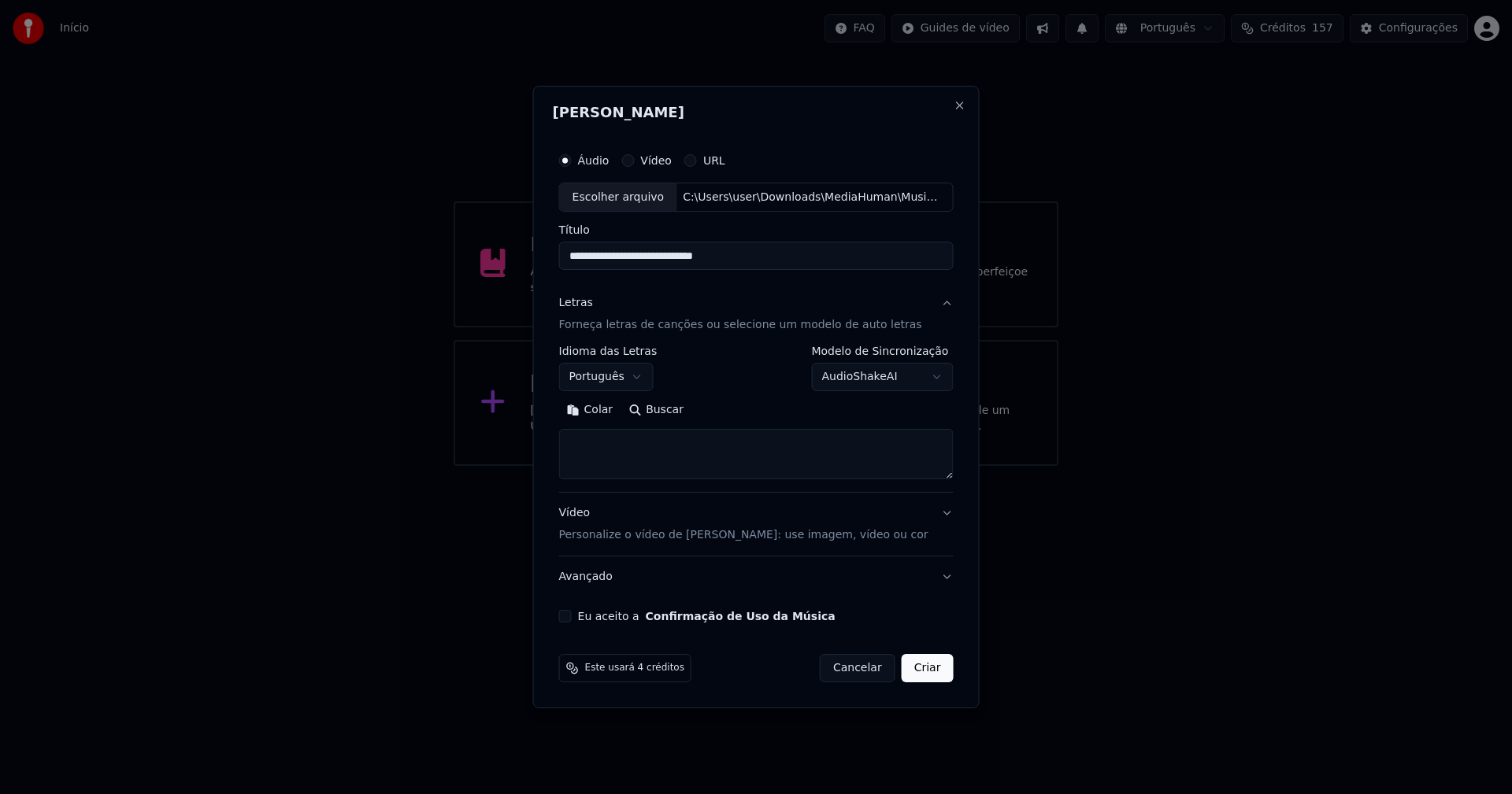
click at [609, 411] on button "Colar" at bounding box center [590, 411] width 62 height 25
type textarea "**********"
drag, startPoint x: 951, startPoint y: 105, endPoint x: 880, endPoint y: 113, distance: 71.4
click at [953, 105] on button "Close" at bounding box center [959, 105] width 13 height 13
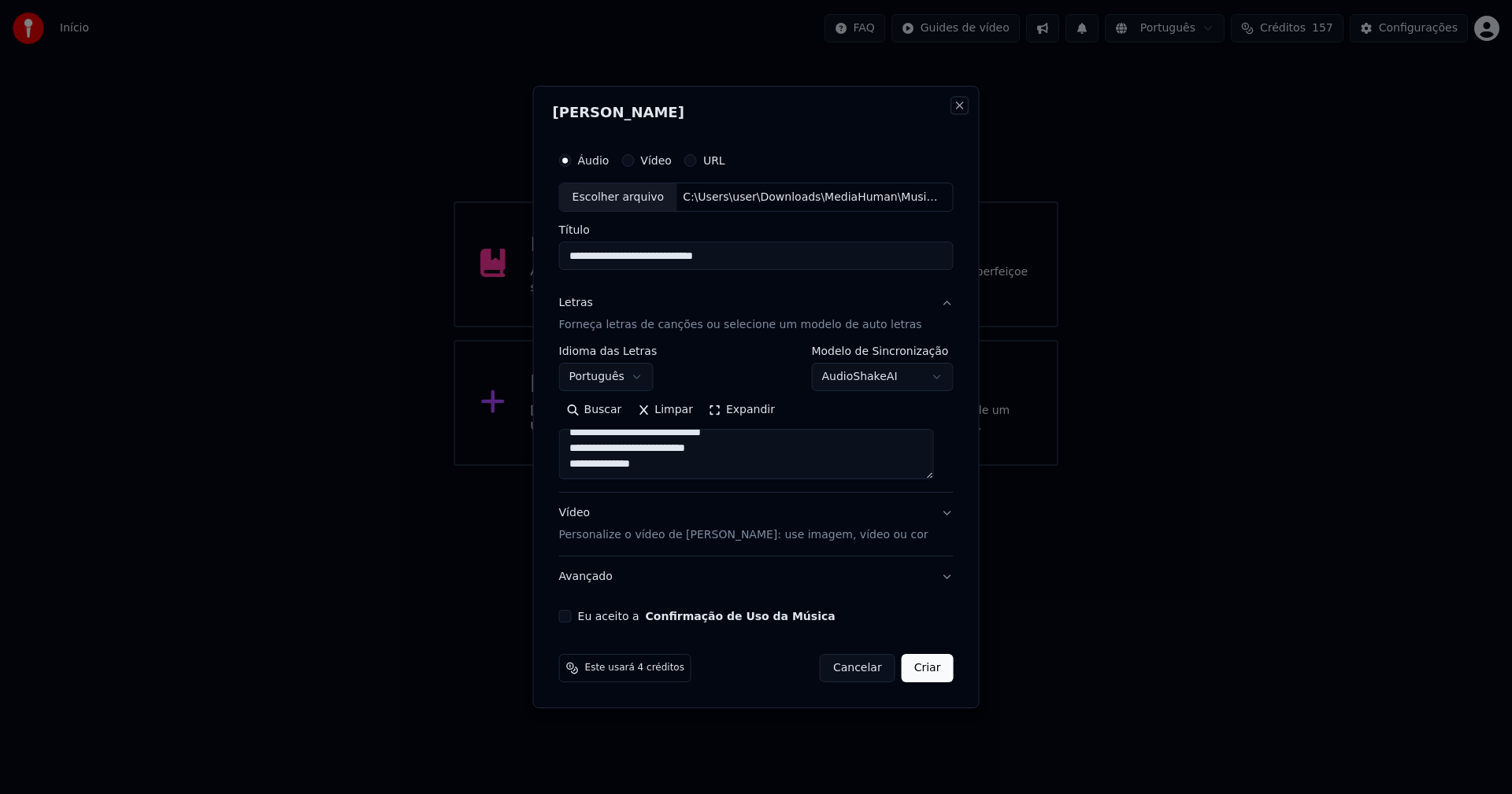
select select "**********"
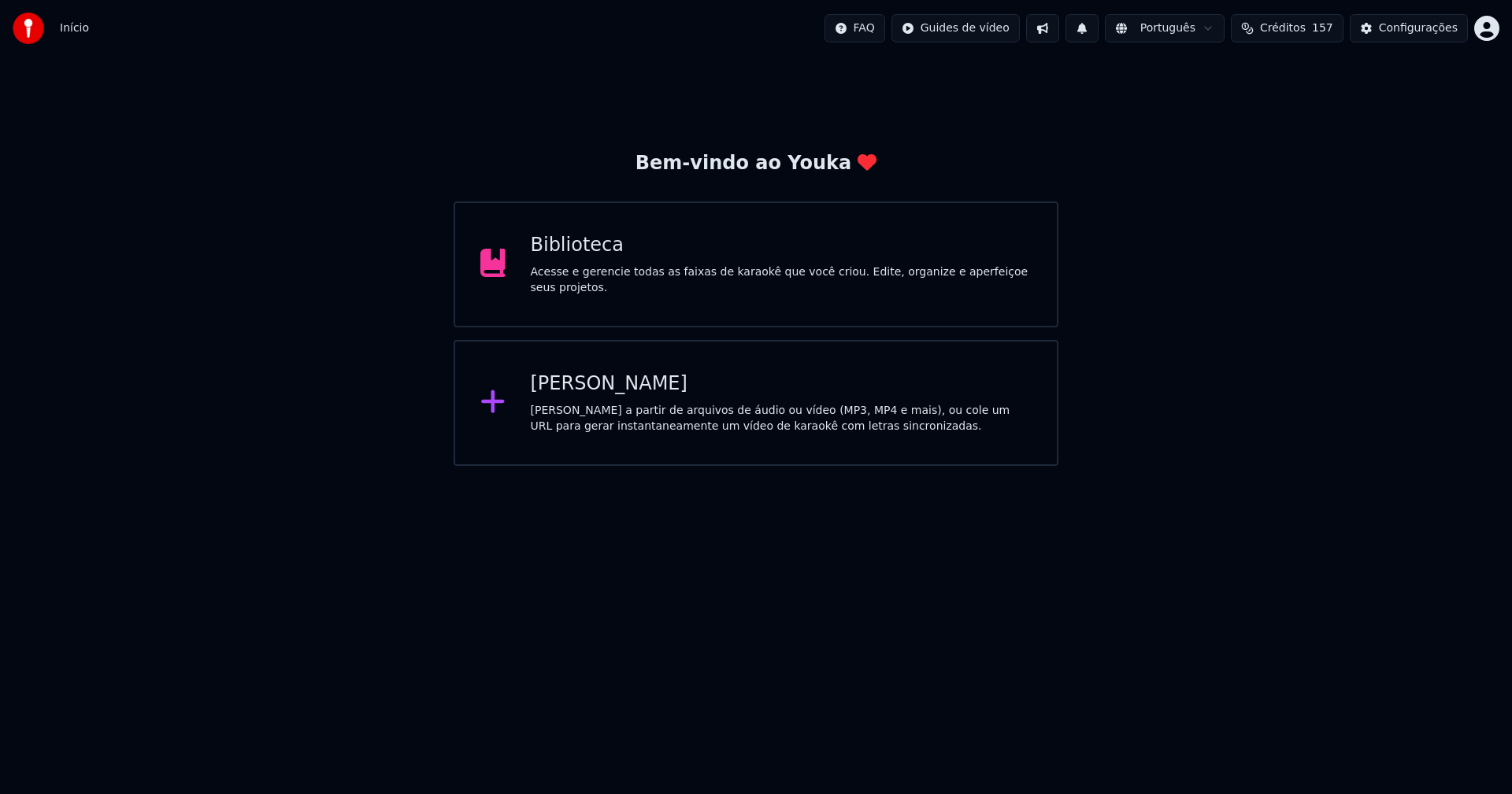
click at [588, 387] on div "[PERSON_NAME]" at bounding box center [782, 384] width 501 height 25
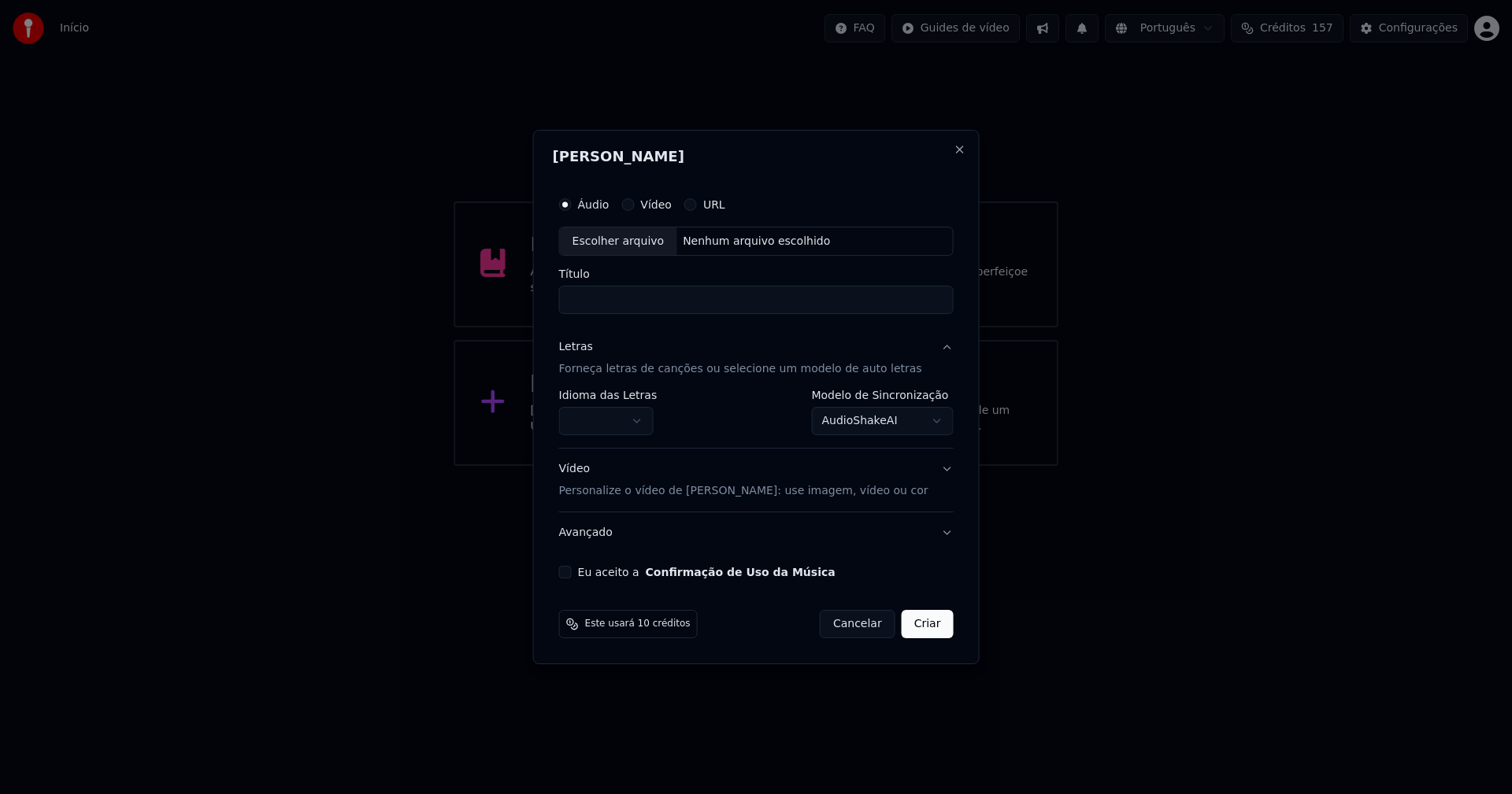
click at [647, 246] on div "Escolher arquivo" at bounding box center [619, 241] width 117 height 29
type input "**********"
click at [627, 422] on body "**********" at bounding box center [756, 233] width 1512 height 466
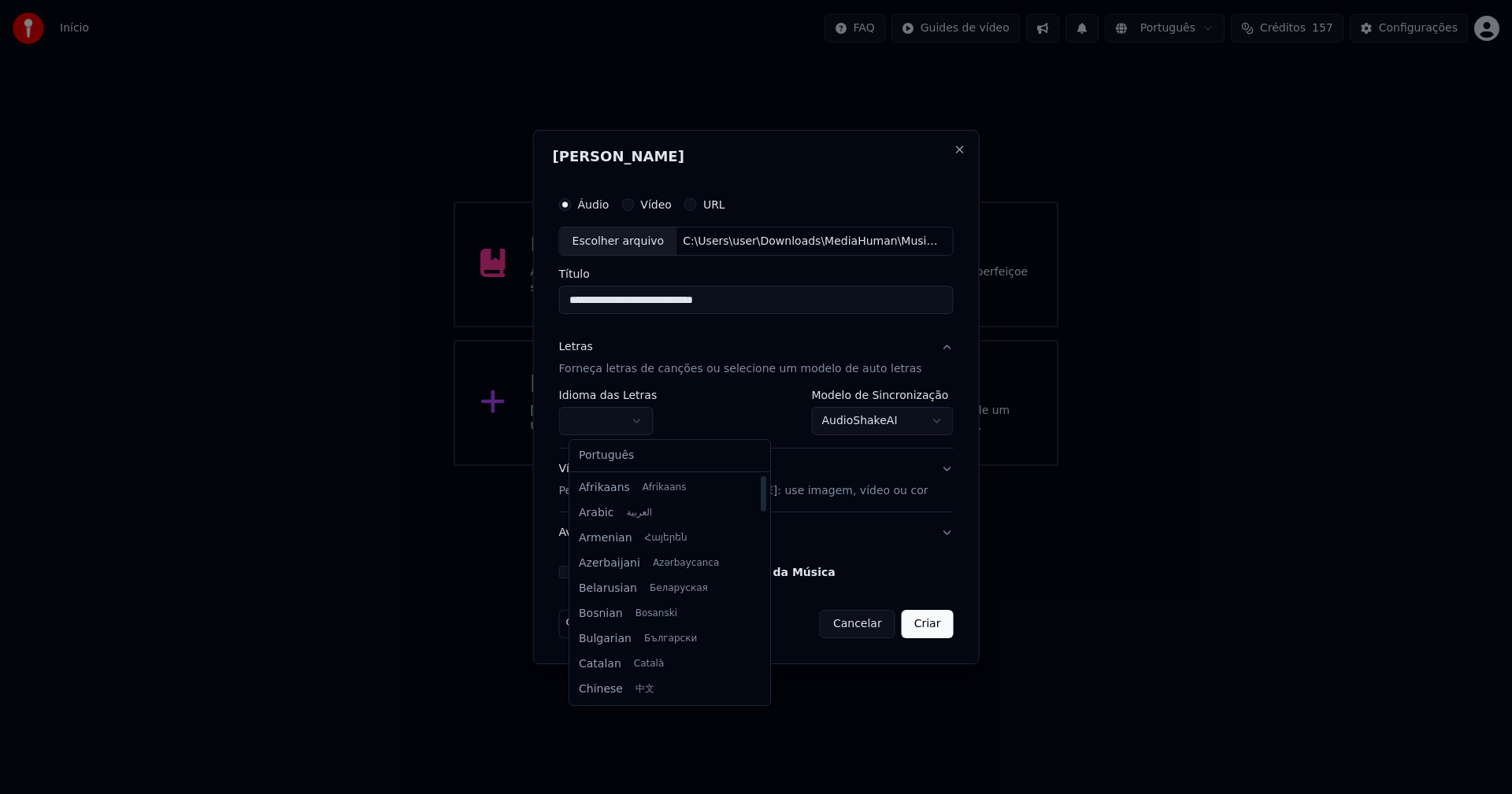
select select "**"
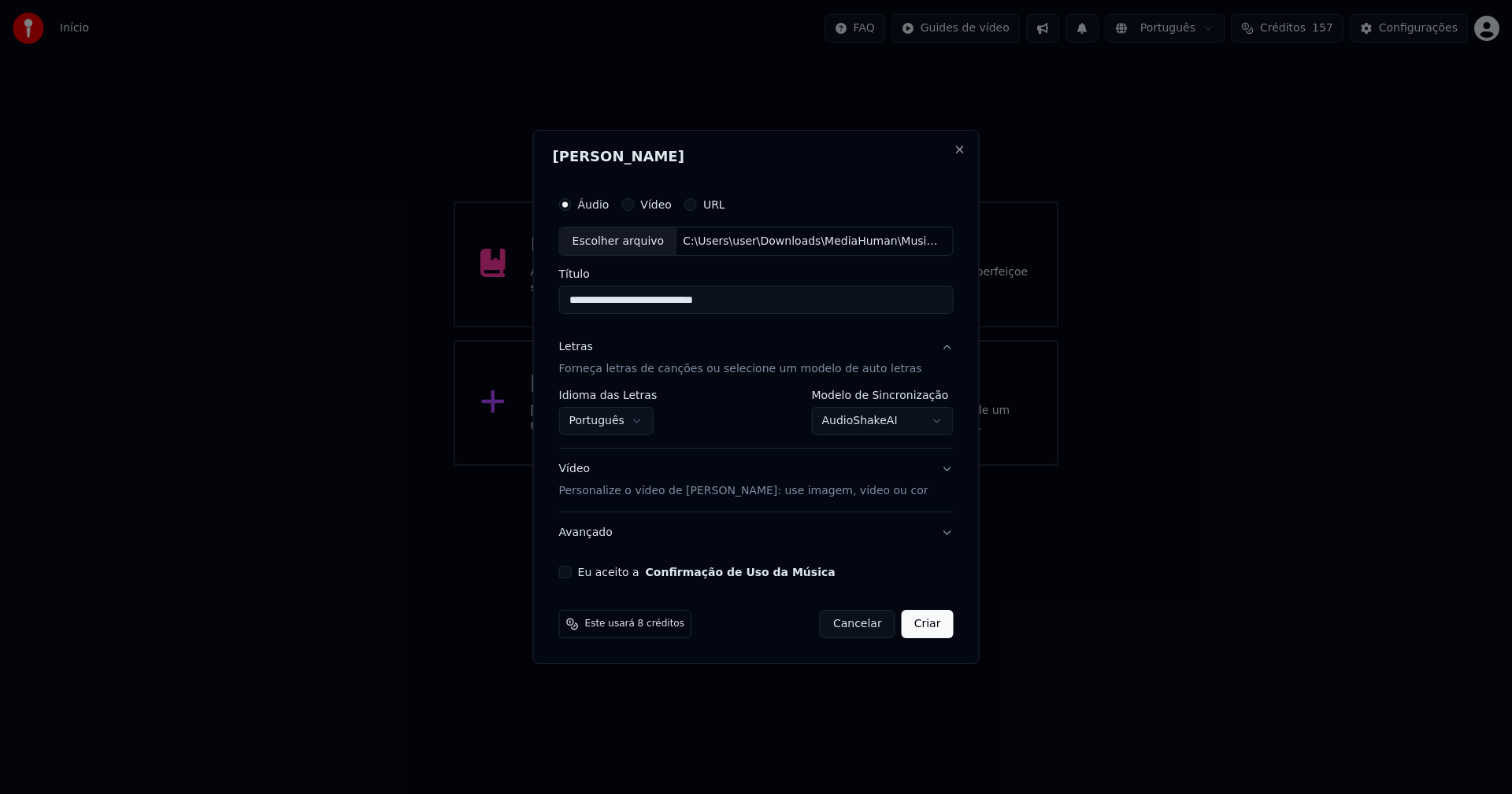
click at [839, 423] on body "**********" at bounding box center [756, 233] width 1512 height 466
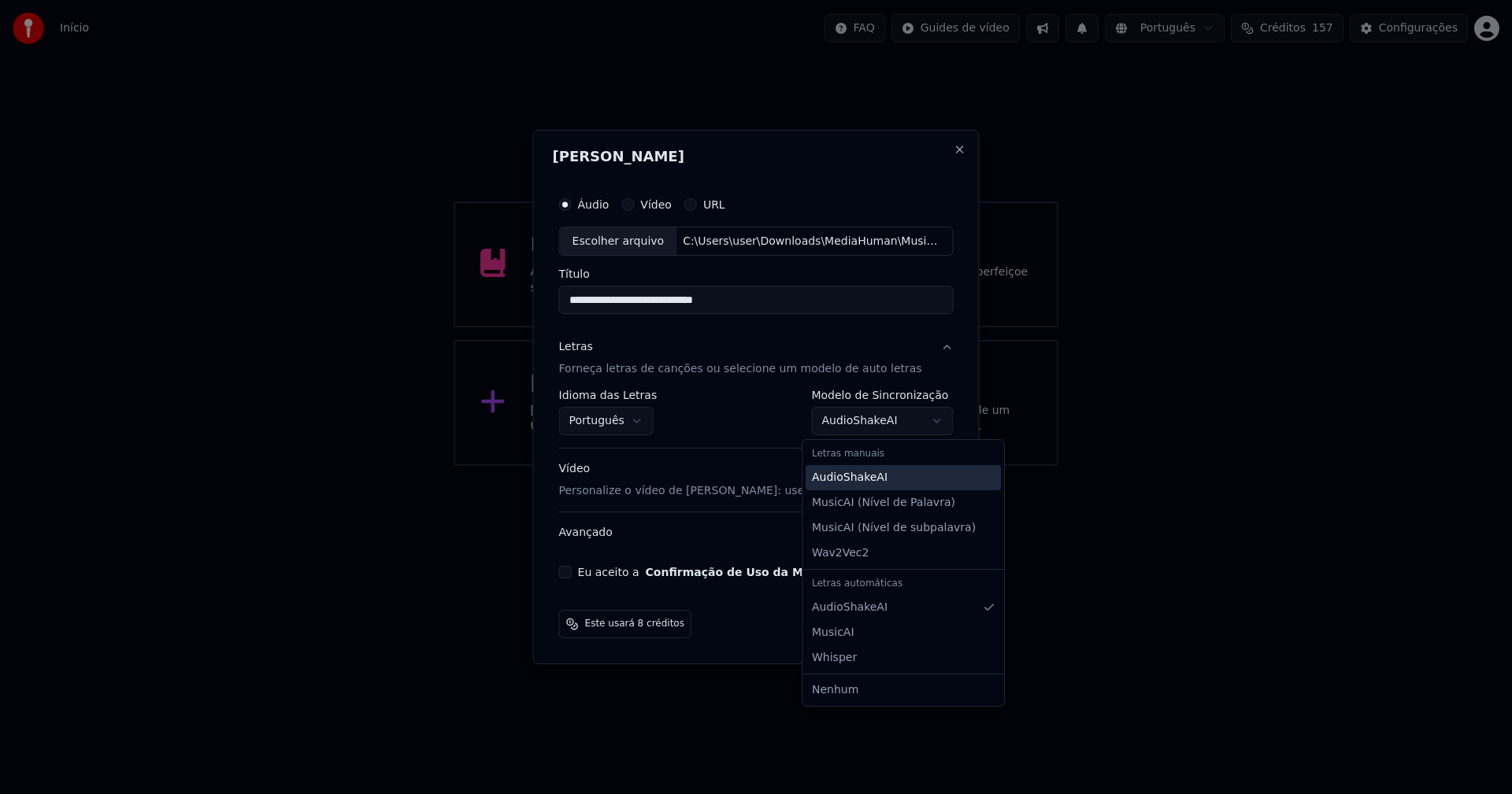
select select "**********"
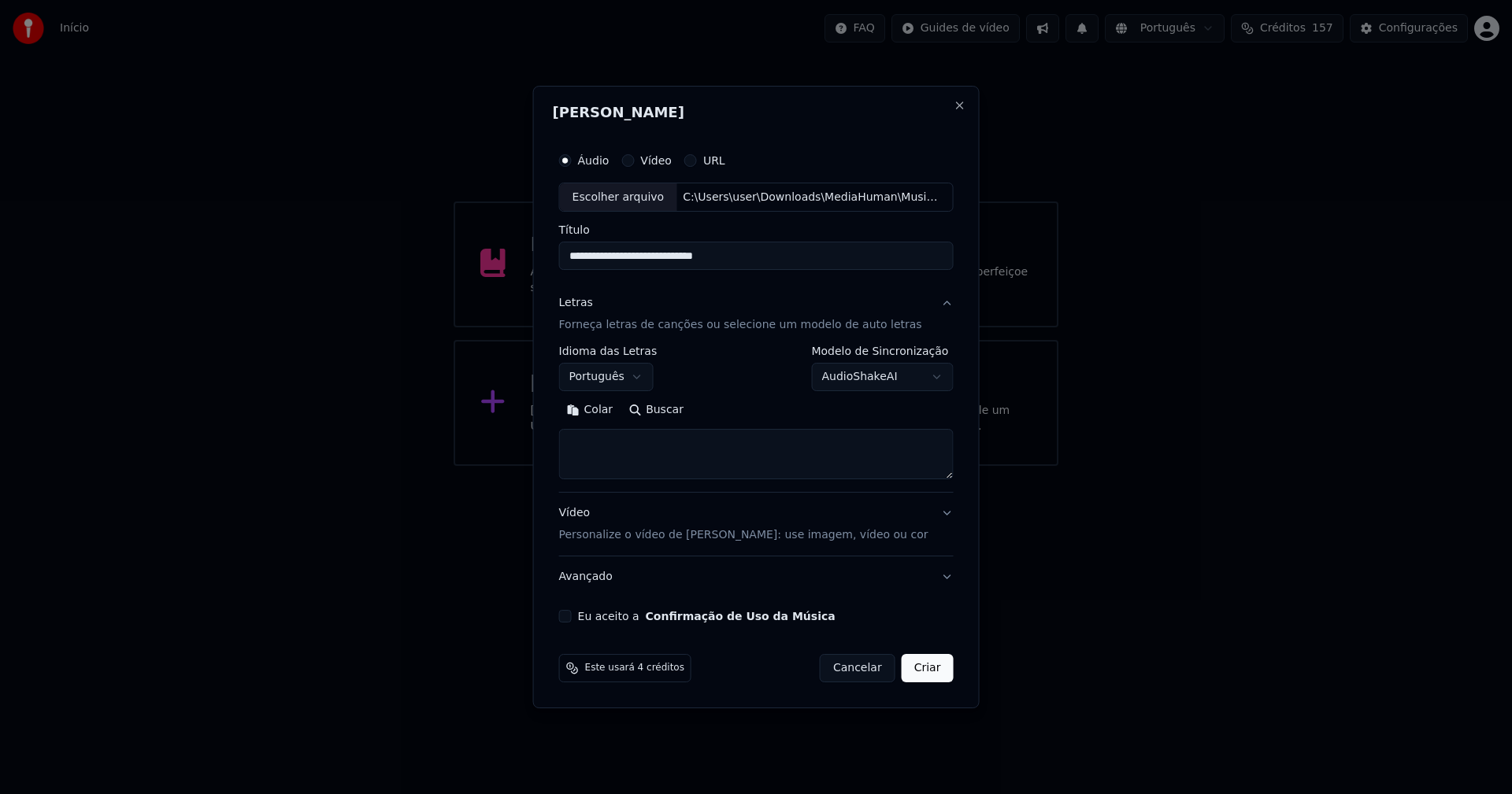
click at [604, 409] on button "Colar" at bounding box center [590, 411] width 62 height 25
click at [572, 621] on button "Eu aceito a Confirmação de Uso da Música" at bounding box center [565, 616] width 13 height 13
click at [907, 663] on button "Criar" at bounding box center [927, 668] width 52 height 29
type textarea "**********"
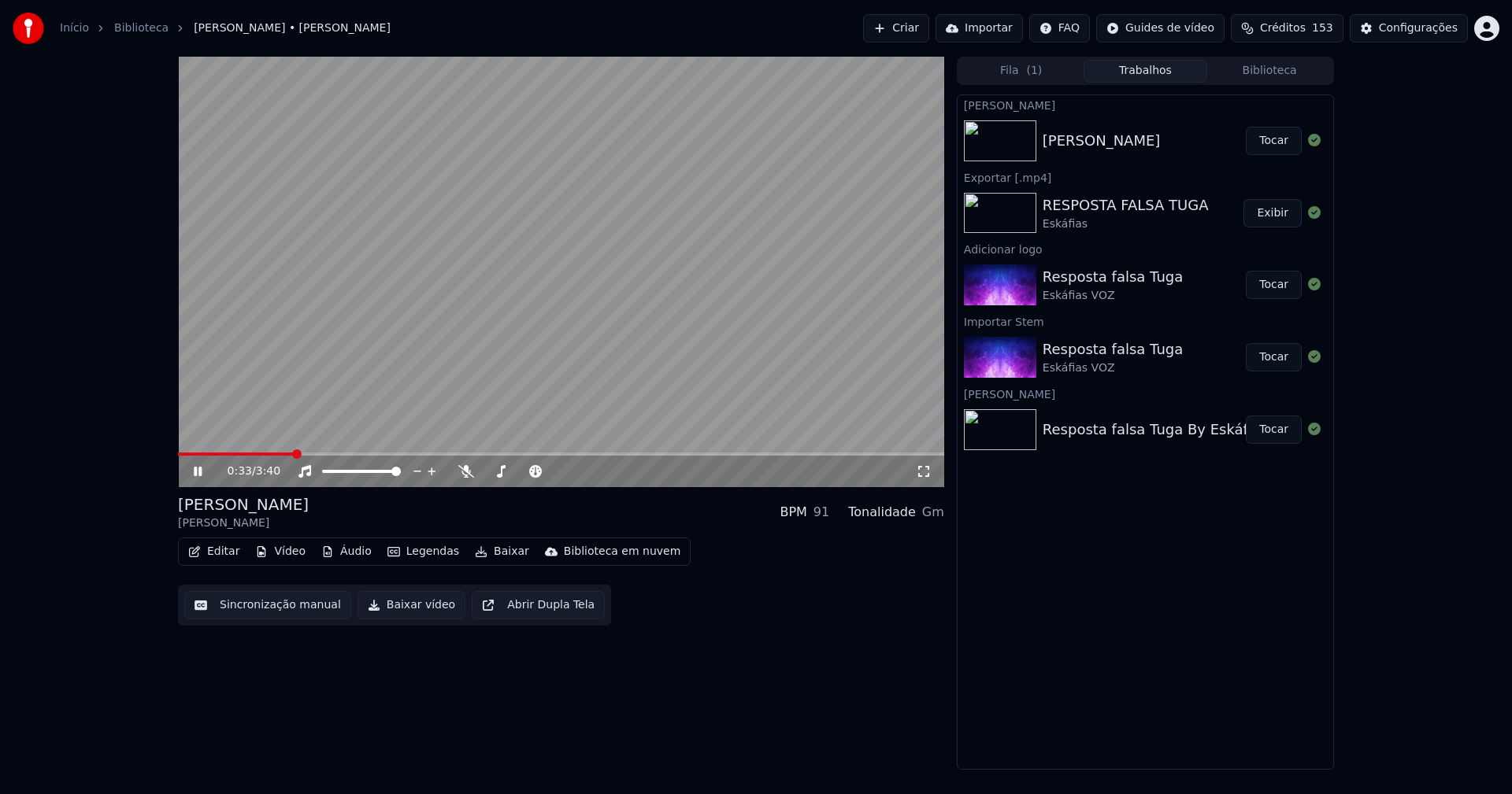
click at [201, 471] on icon at bounding box center [197, 471] width 8 height 9
click at [346, 547] on button "Áudio" at bounding box center [346, 552] width 63 height 22
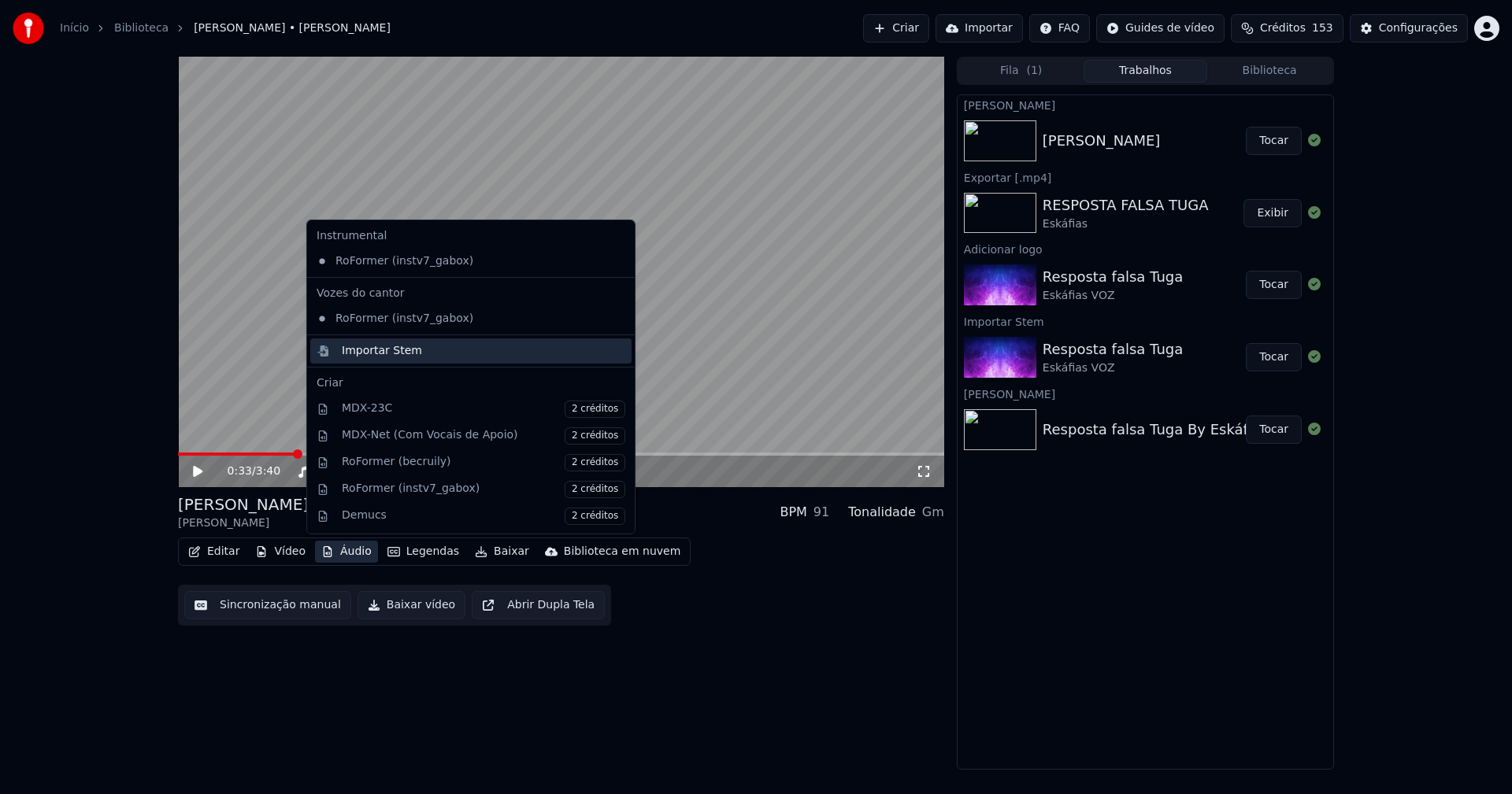
click at [377, 348] on div "Importar Stem" at bounding box center [382, 350] width 81 height 16
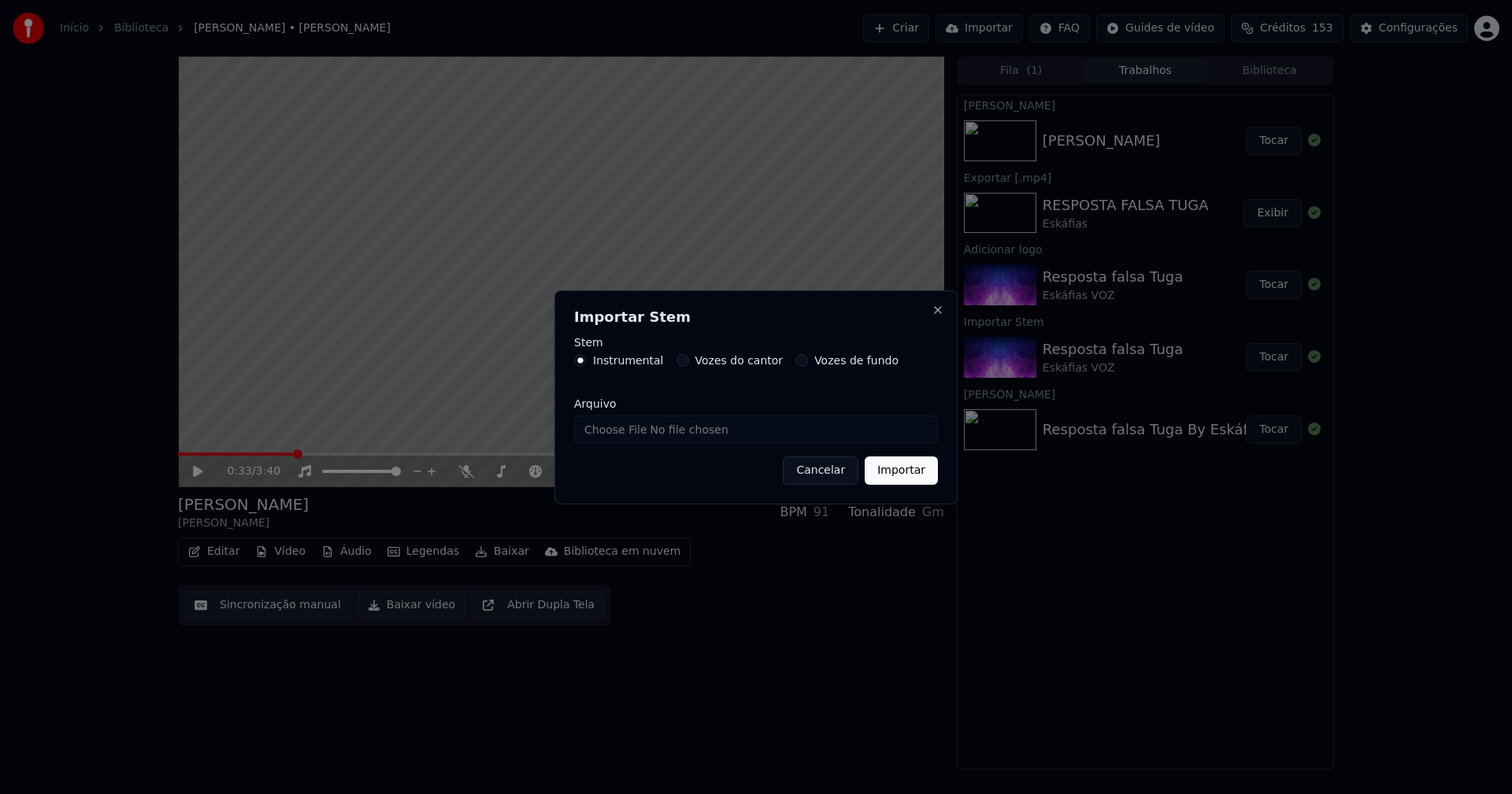
click at [650, 435] on input "Arquivo" at bounding box center [756, 430] width 364 height 29
type input "**********"
click at [896, 470] on button "Importar" at bounding box center [901, 471] width 73 height 29
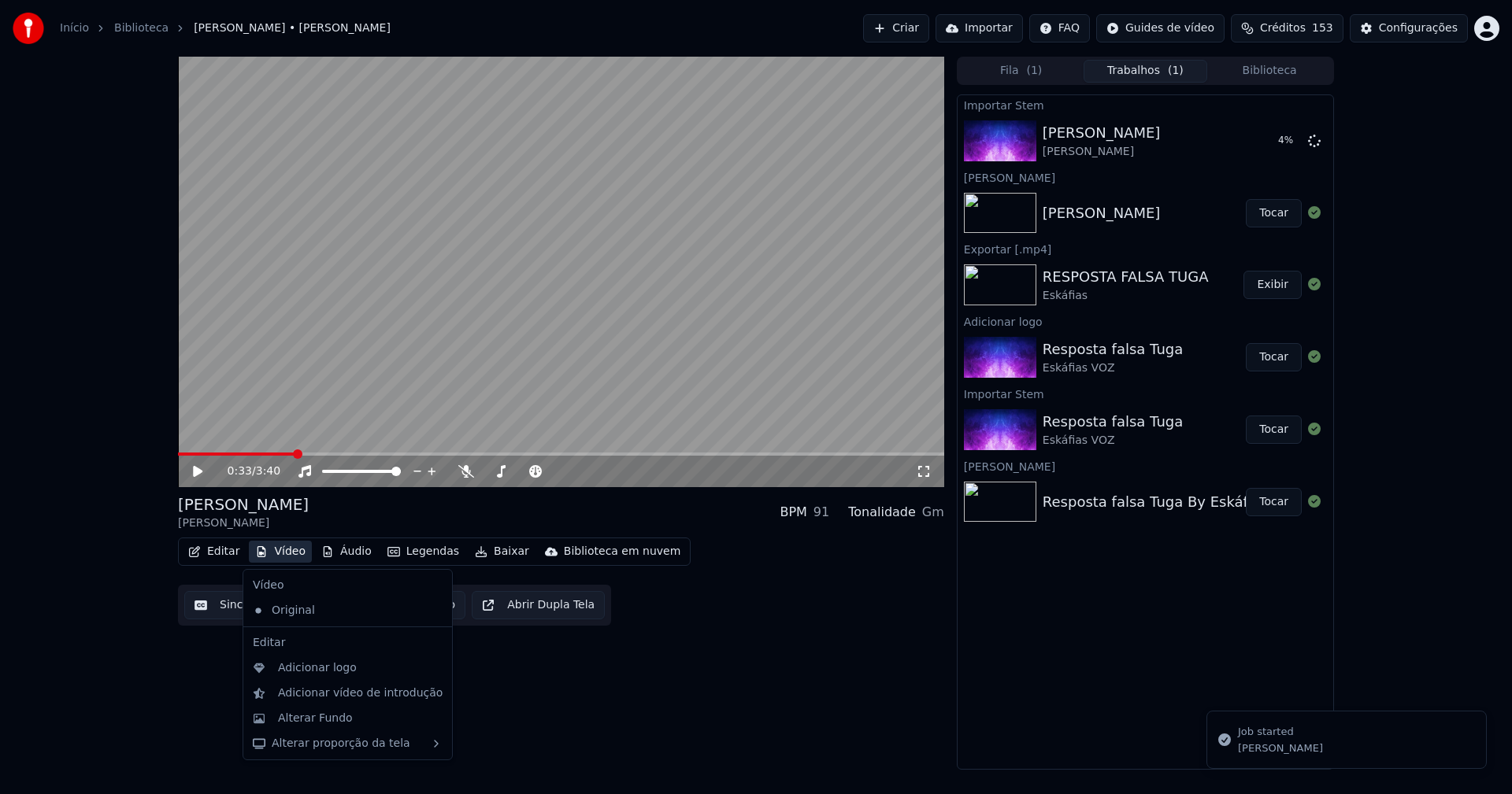
click at [284, 550] on button "Vídeo" at bounding box center [280, 552] width 63 height 22
click at [325, 676] on div "Adicionar logo" at bounding box center [347, 668] width 202 height 25
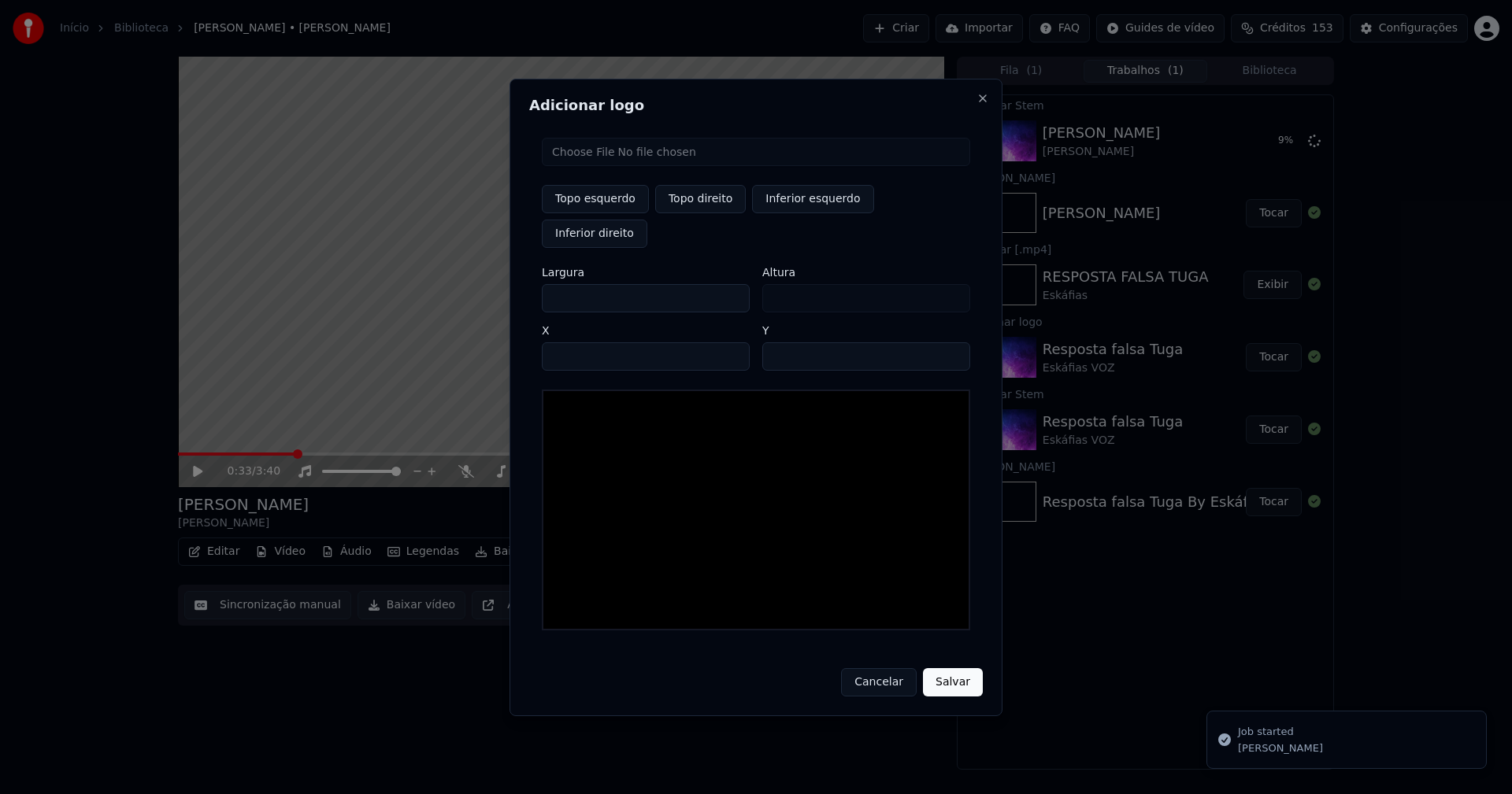
click at [611, 166] on input "file" at bounding box center [756, 152] width 429 height 29
type input "**********"
click at [690, 213] on button "Topo direito" at bounding box center [700, 200] width 91 height 29
type input "****"
drag, startPoint x: 567, startPoint y: 281, endPoint x: 533, endPoint y: 281, distance: 34.0
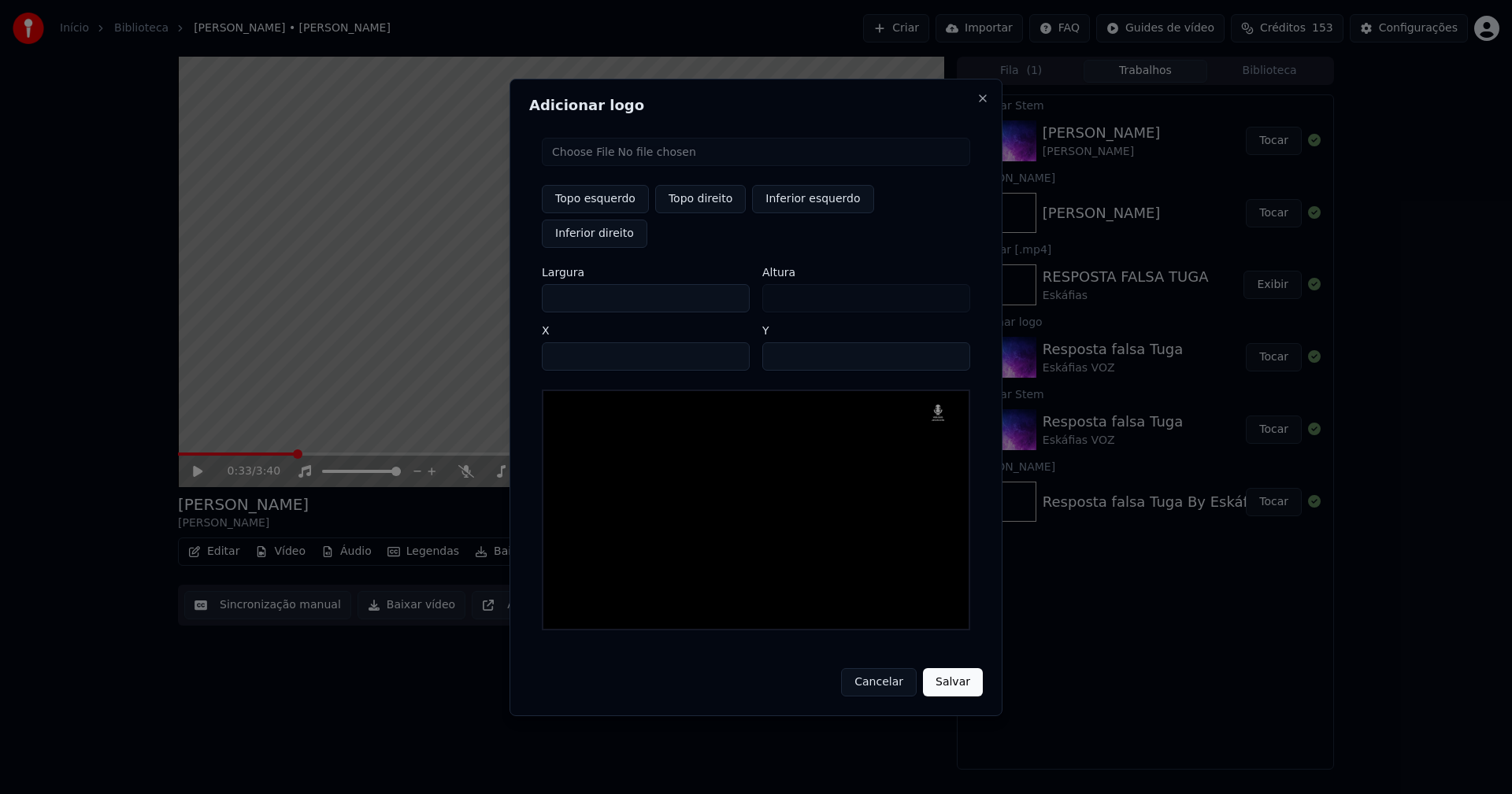
click at [533, 281] on div "Topo esquerdo Topo direito Inferior esquerdo Inferior direito Largura *** Altur…" at bounding box center [756, 384] width 454 height 518
type input "**"
type input "***"
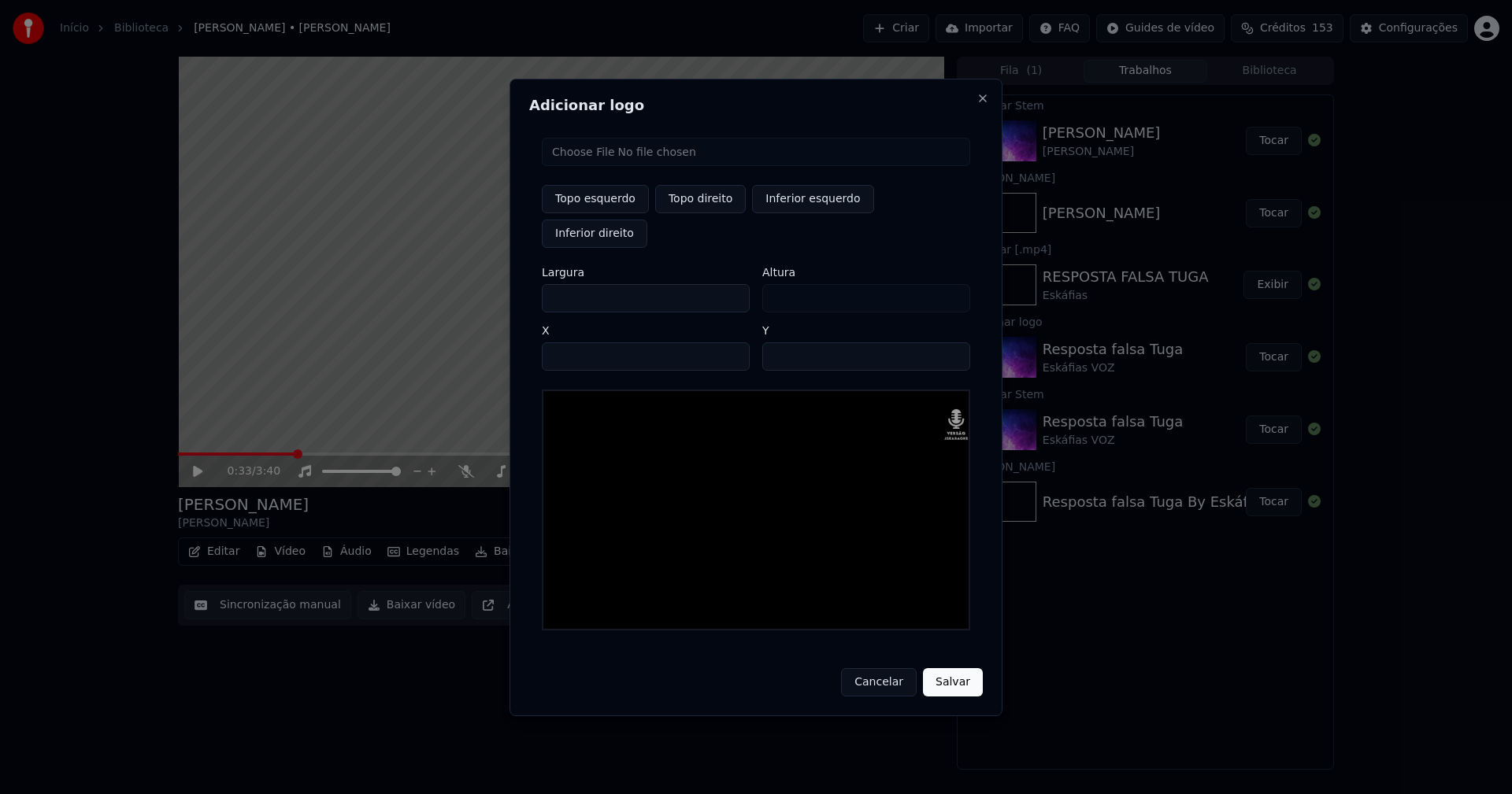
type input "***"
click at [573, 342] on input "****" at bounding box center [646, 356] width 208 height 29
type input "****"
click at [780, 342] on input "**" at bounding box center [866, 356] width 208 height 29
type input "**"
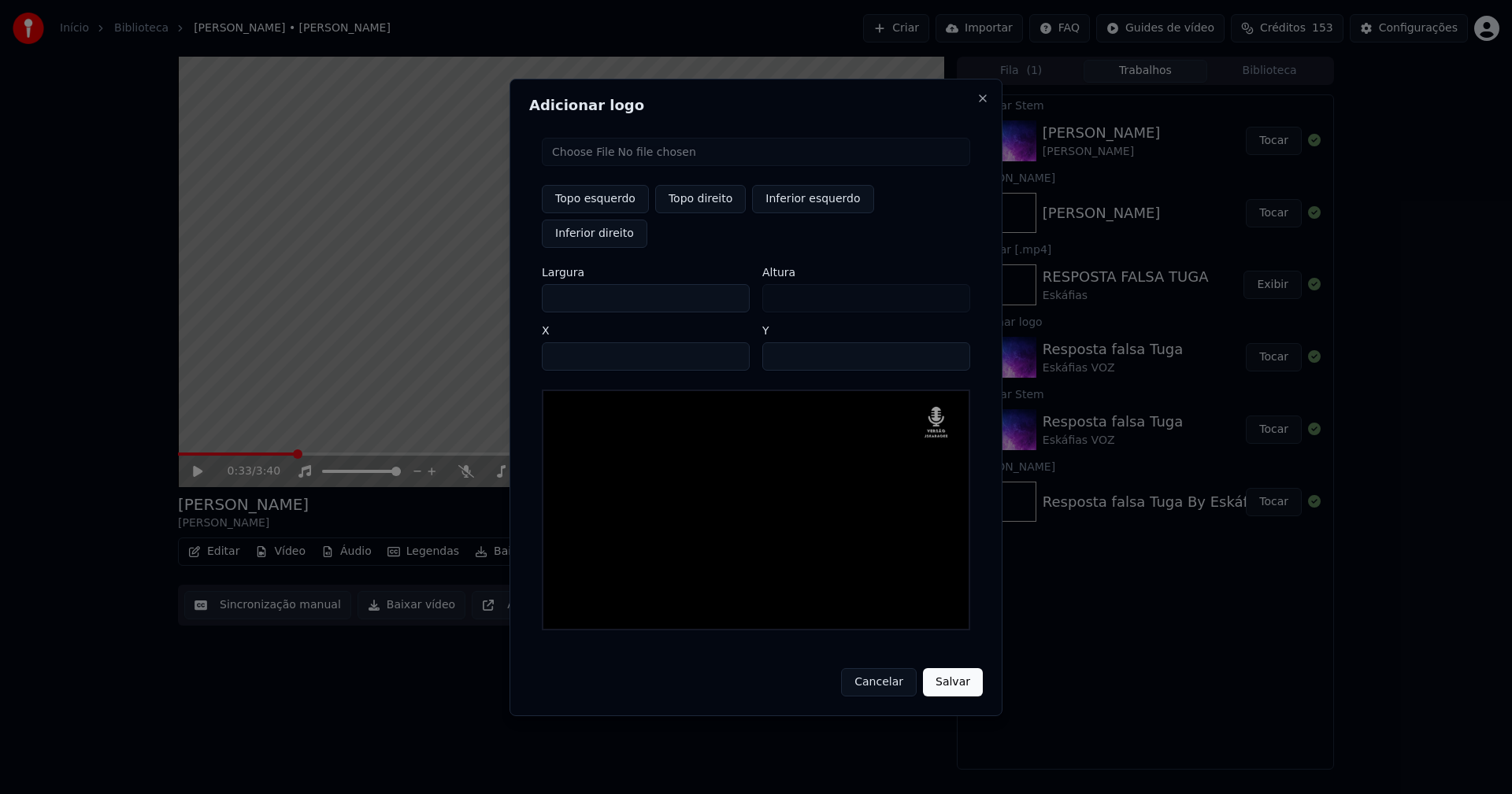
click at [948, 668] on button "Salvar" at bounding box center [952, 682] width 60 height 29
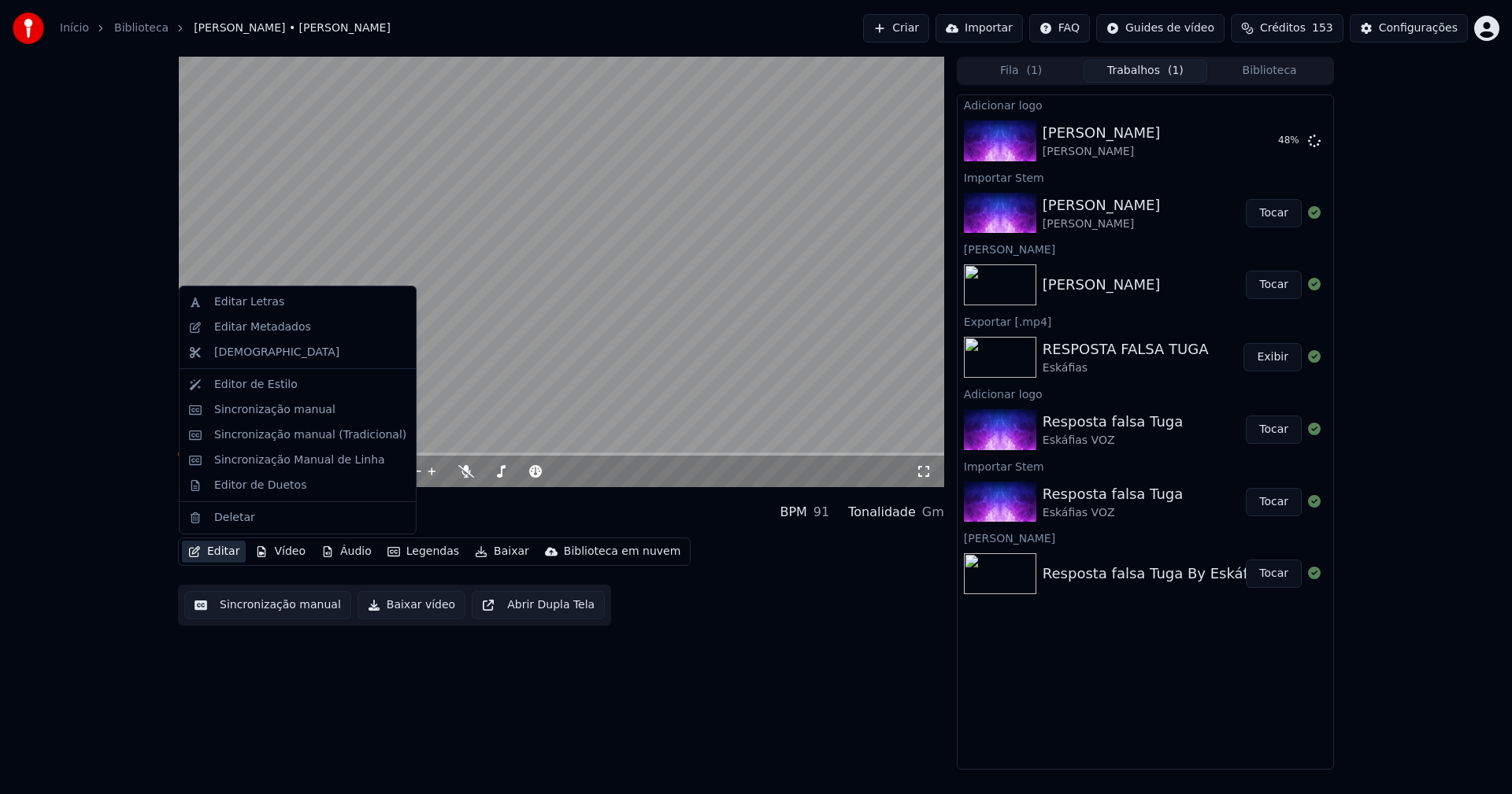
click at [226, 552] on button "Editar" at bounding box center [214, 552] width 64 height 22
click at [265, 330] on div "Editar Metadados" at bounding box center [262, 327] width 96 height 16
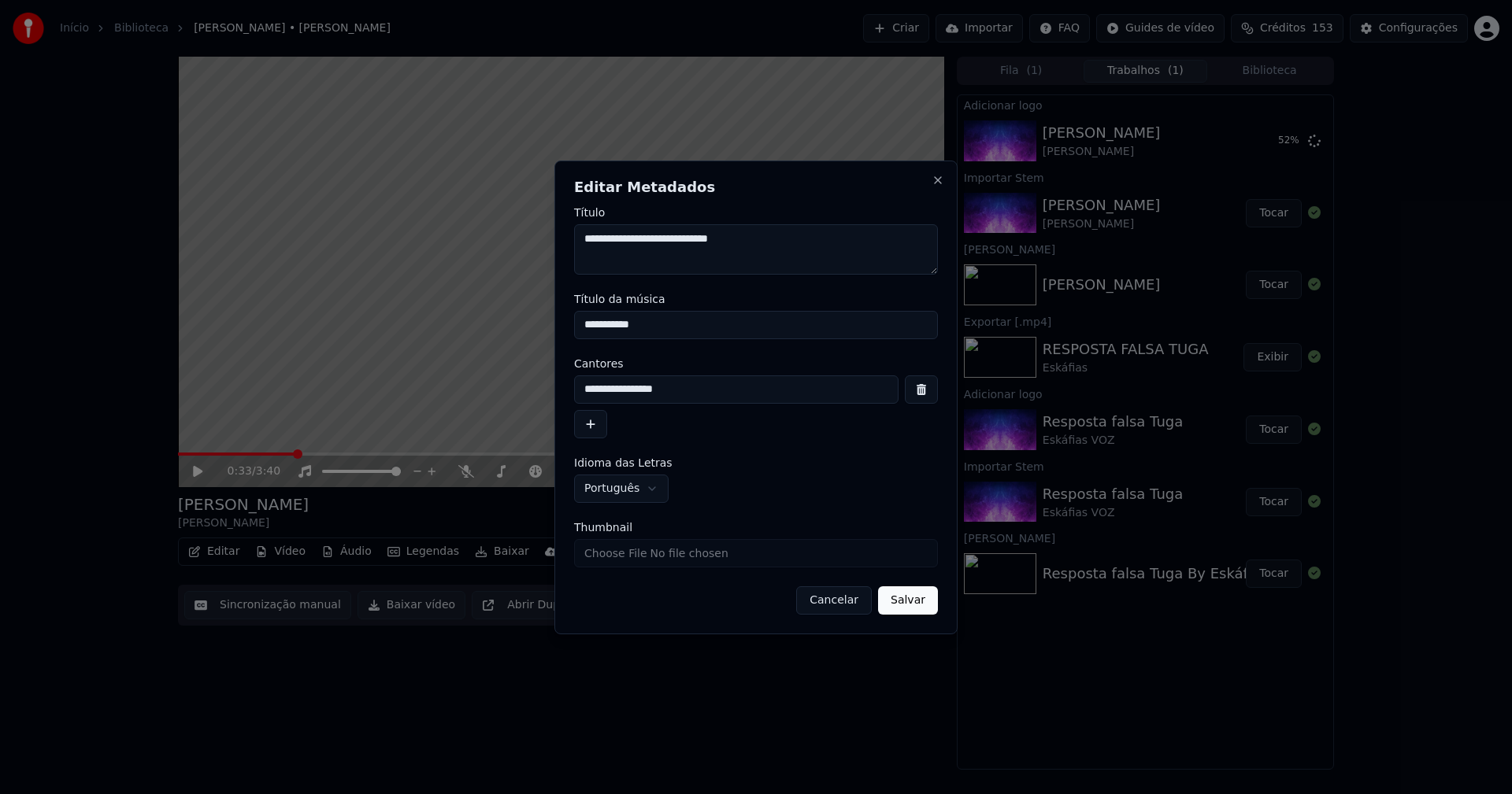
drag, startPoint x: 632, startPoint y: 325, endPoint x: 488, endPoint y: 330, distance: 144.1
click at [495, 330] on body "**********" at bounding box center [756, 397] width 1512 height 794
type input "**********"
click at [620, 555] on input "Thumbnail" at bounding box center [756, 553] width 364 height 29
type input "**********"
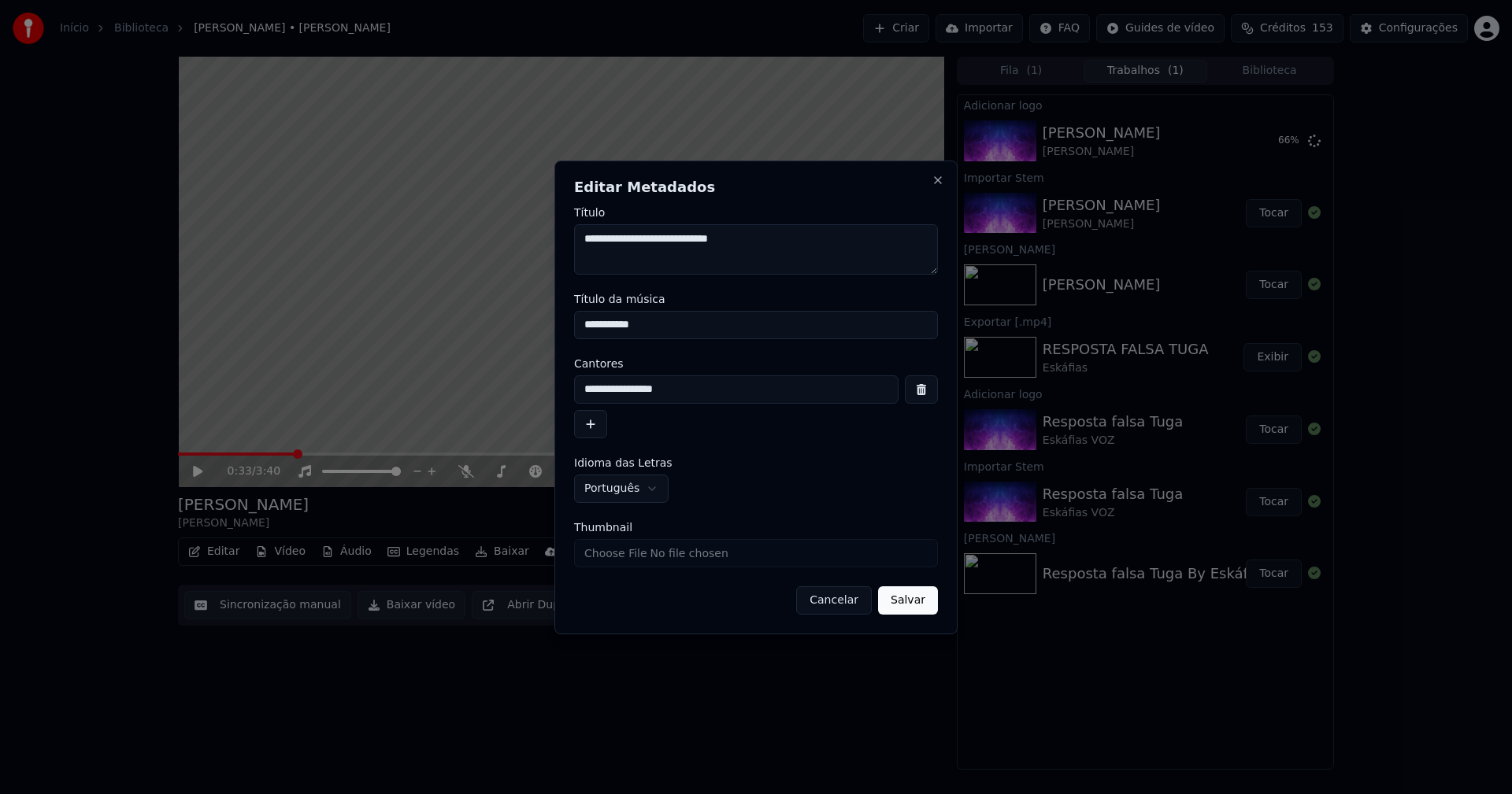
click at [923, 599] on button "Salvar" at bounding box center [907, 600] width 60 height 29
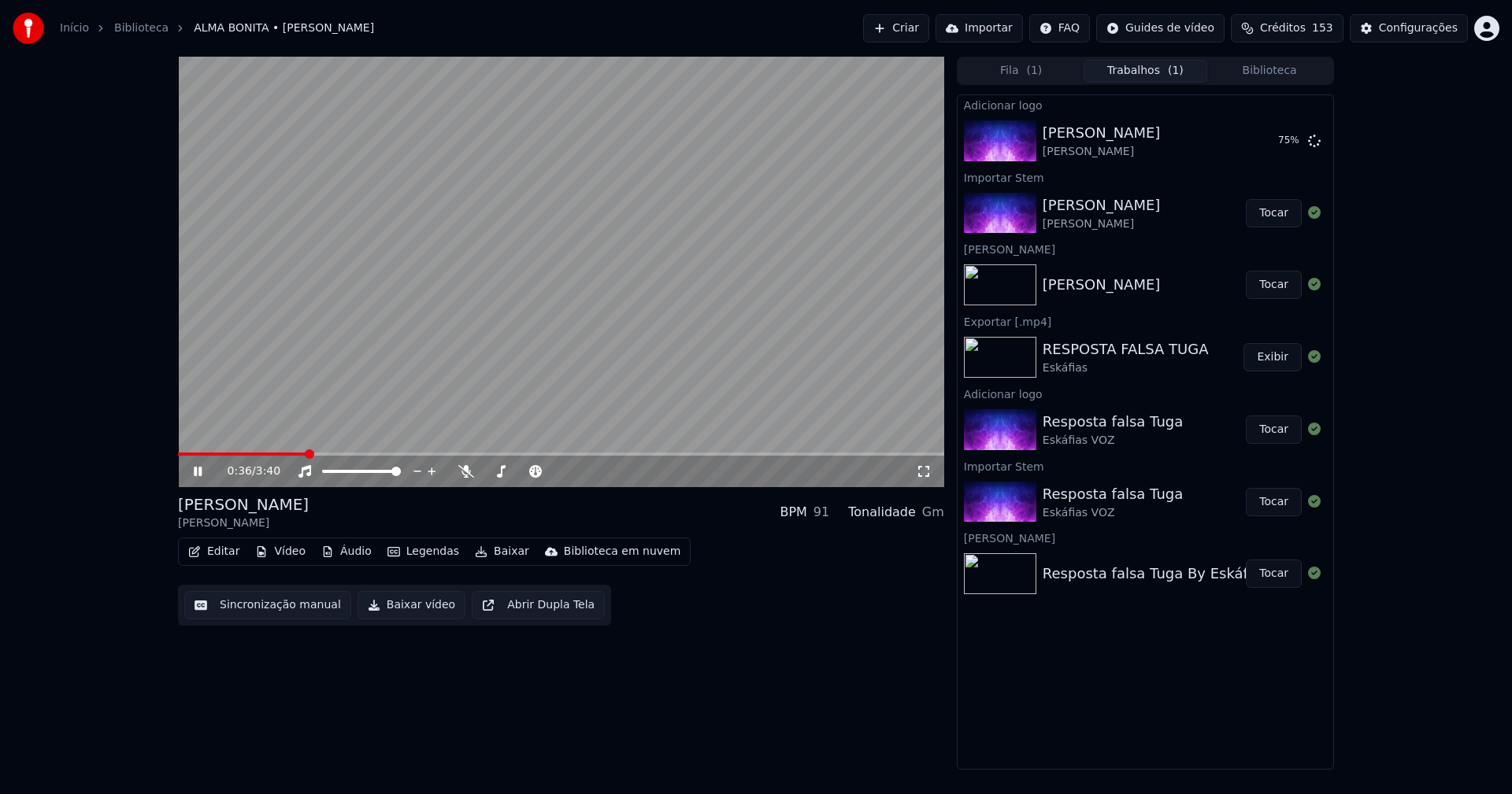
click at [345, 553] on button "Áudio" at bounding box center [346, 552] width 63 height 22
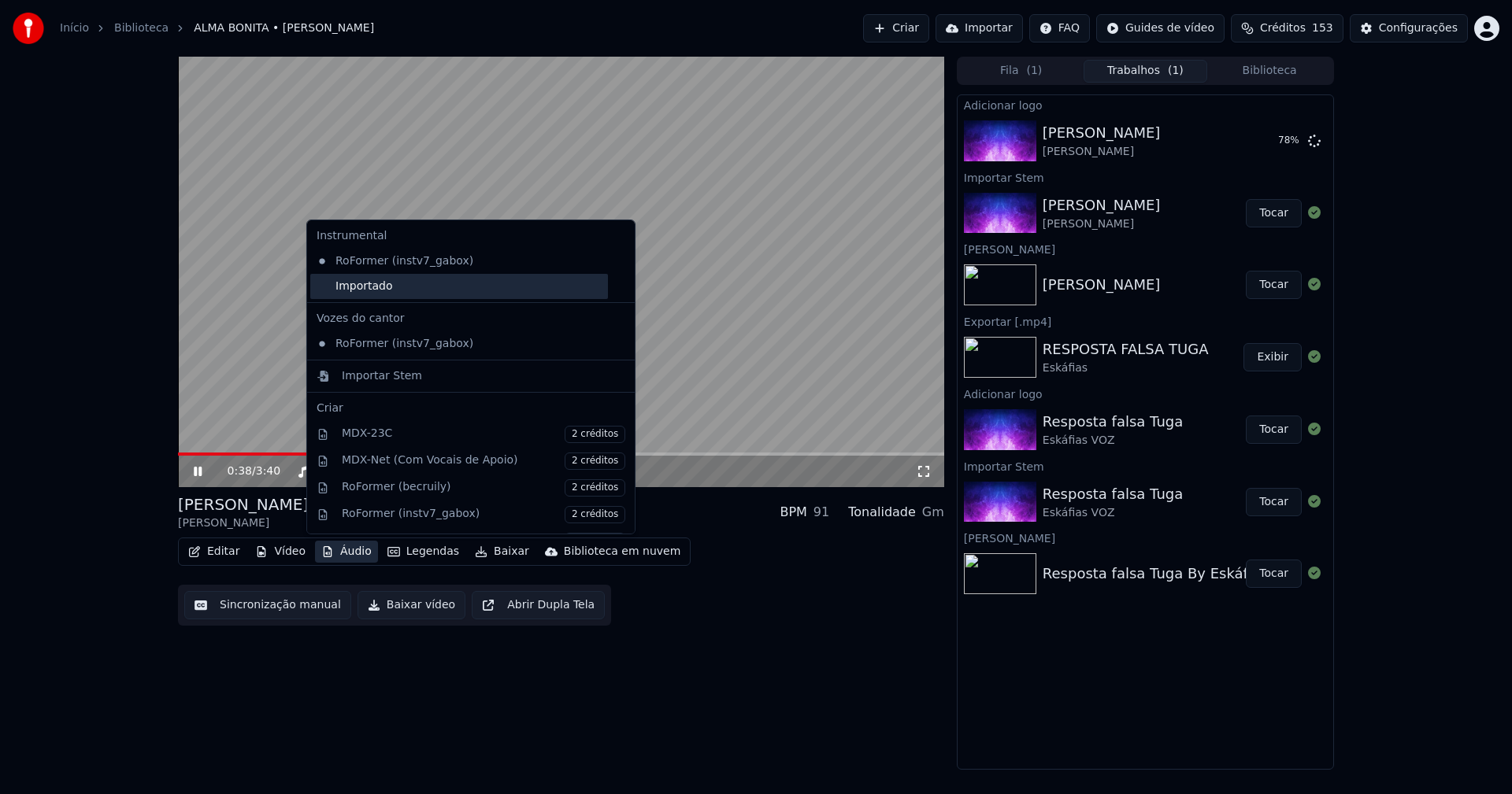
click at [348, 287] on div "Importado" at bounding box center [459, 287] width 298 height 25
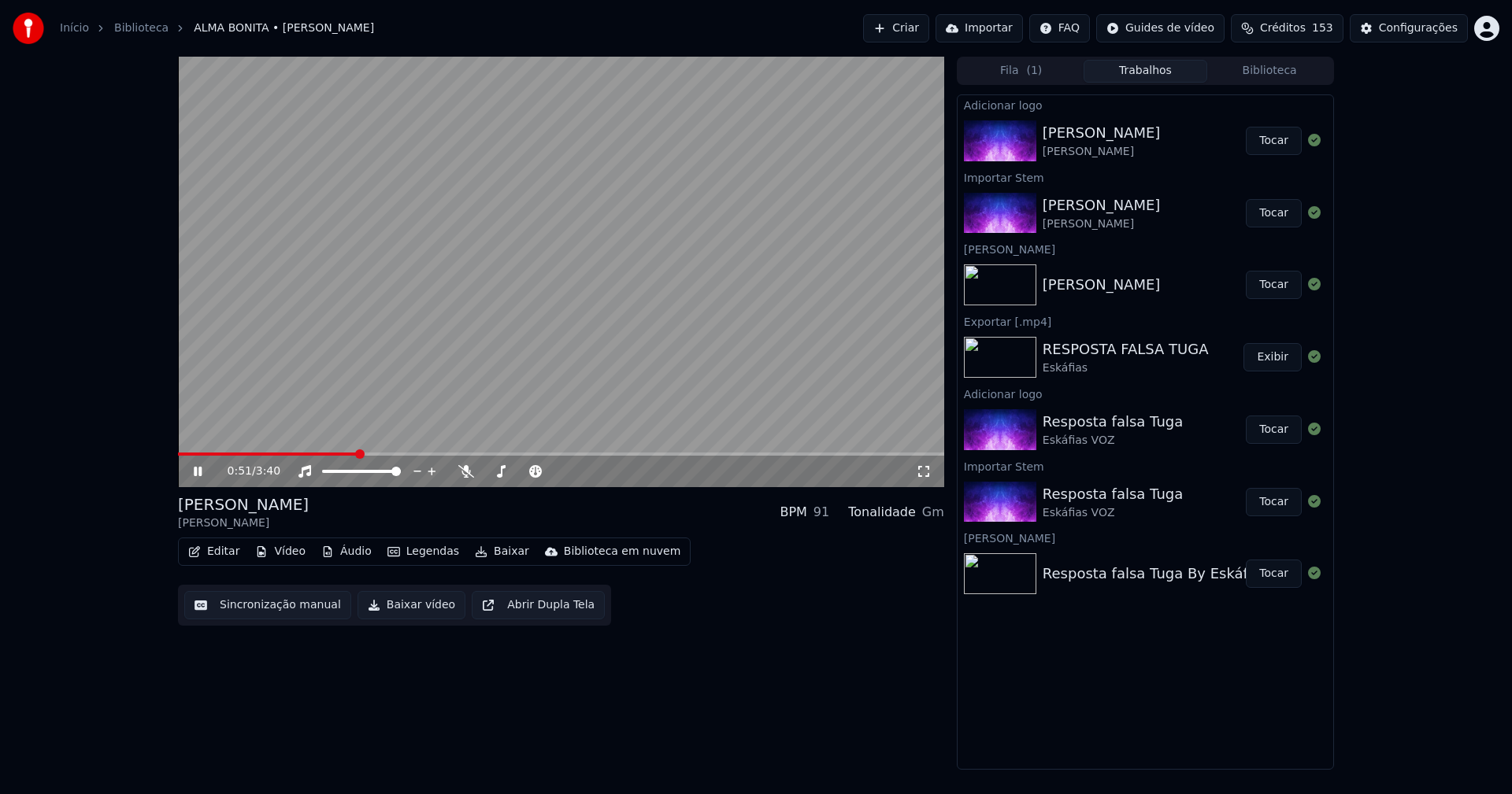
click at [1276, 145] on button "Tocar" at bounding box center [1273, 141] width 56 height 29
click at [226, 558] on button "Editar" at bounding box center [214, 552] width 64 height 22
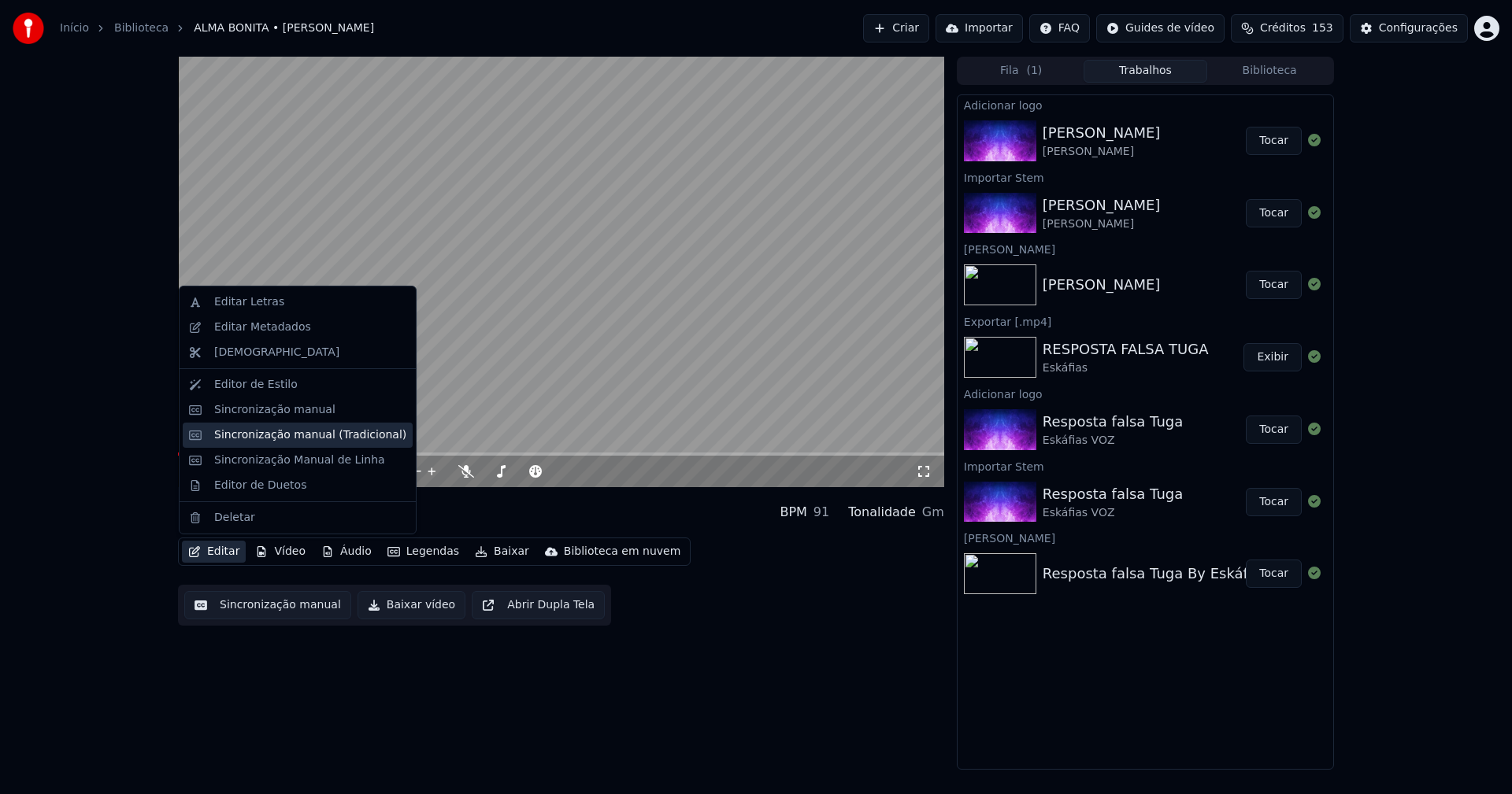
click at [283, 437] on div "Sincronização manual (Tradicional)" at bounding box center [309, 435] width 192 height 16
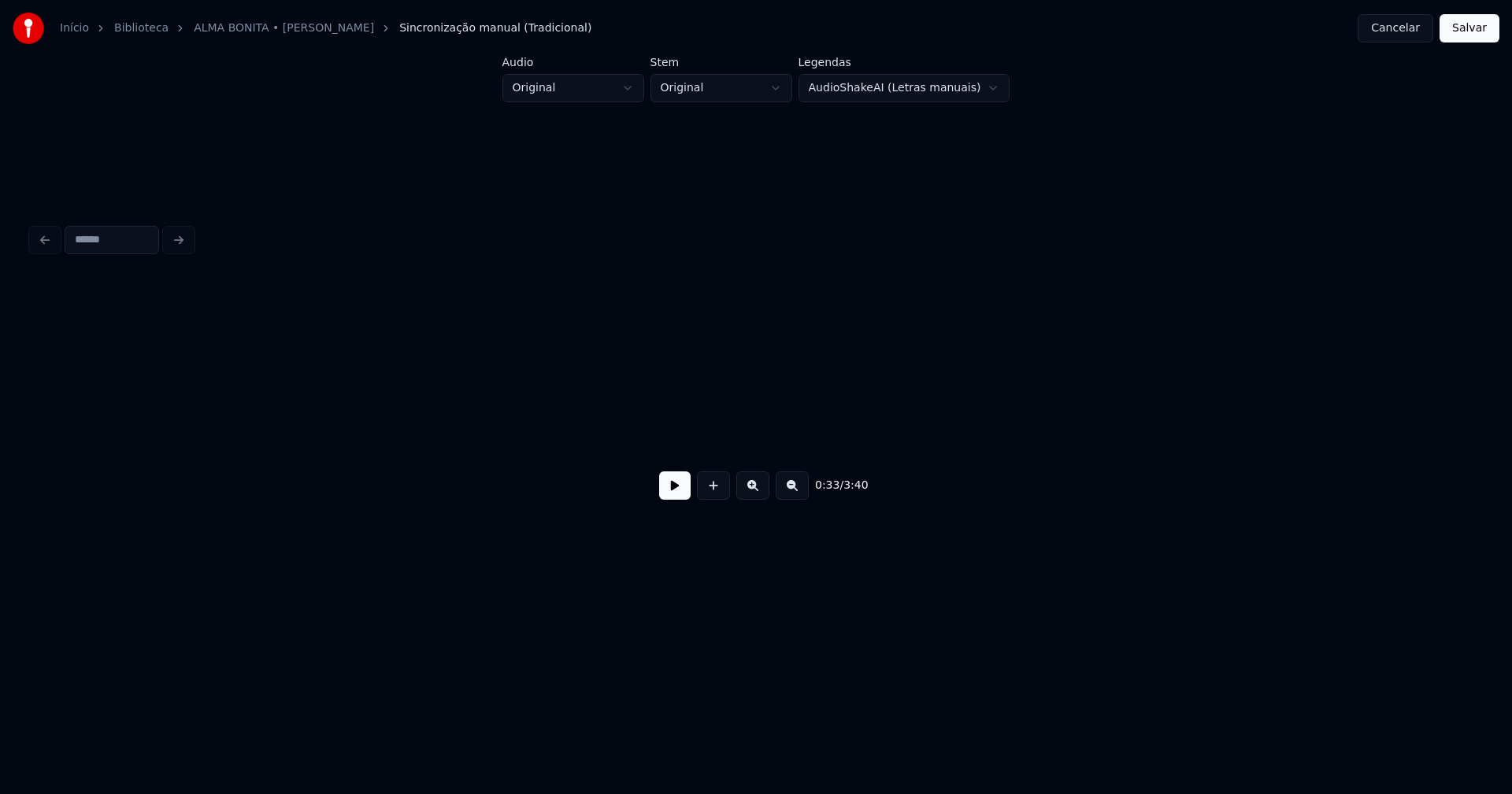
scroll to position [0, 5199]
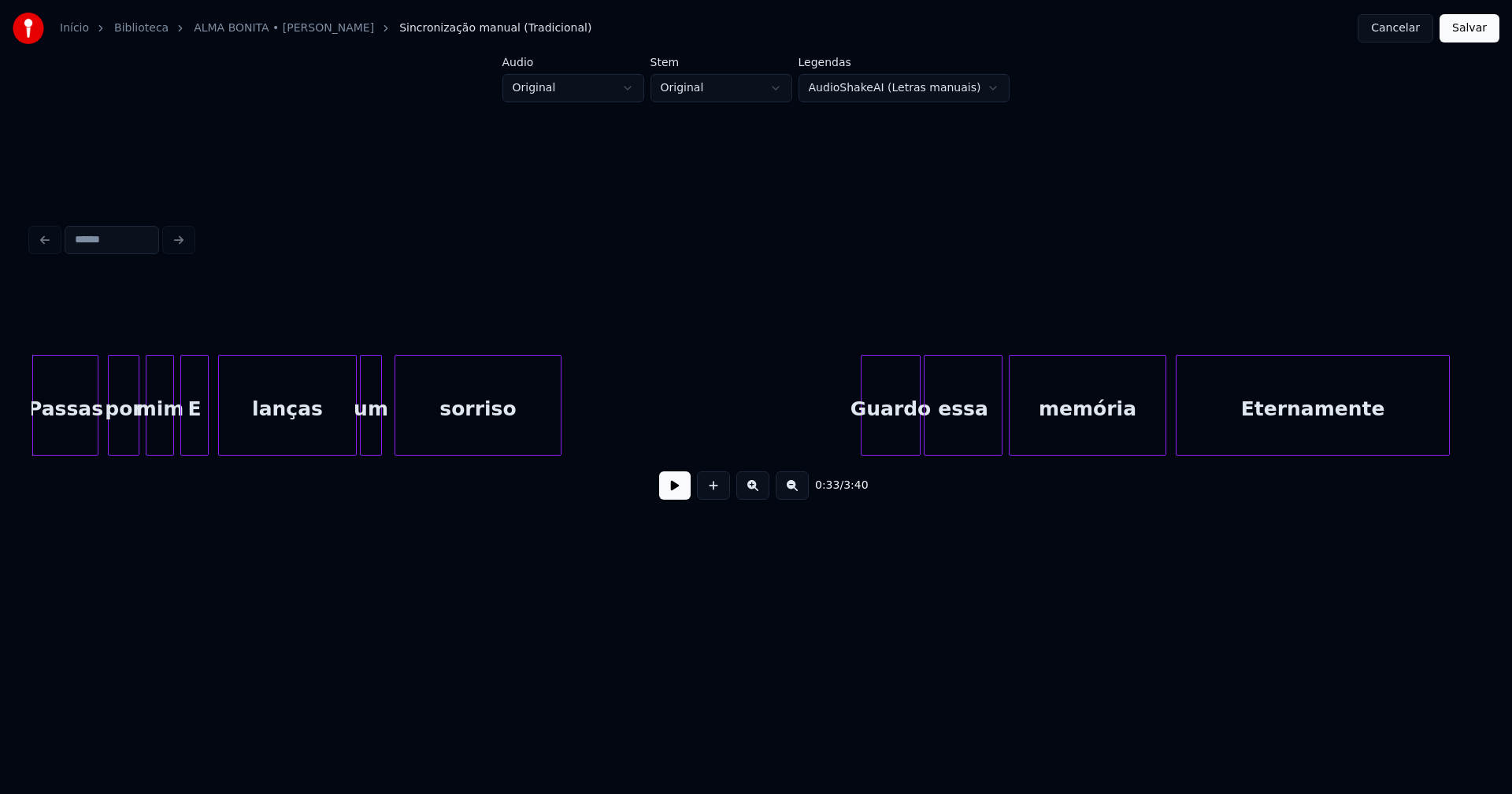
drag, startPoint x: 282, startPoint y: 463, endPoint x: 261, endPoint y: 471, distance: 22.5
click at [261, 472] on div "0:33 / 3:40" at bounding box center [756, 485] width 1449 height 60
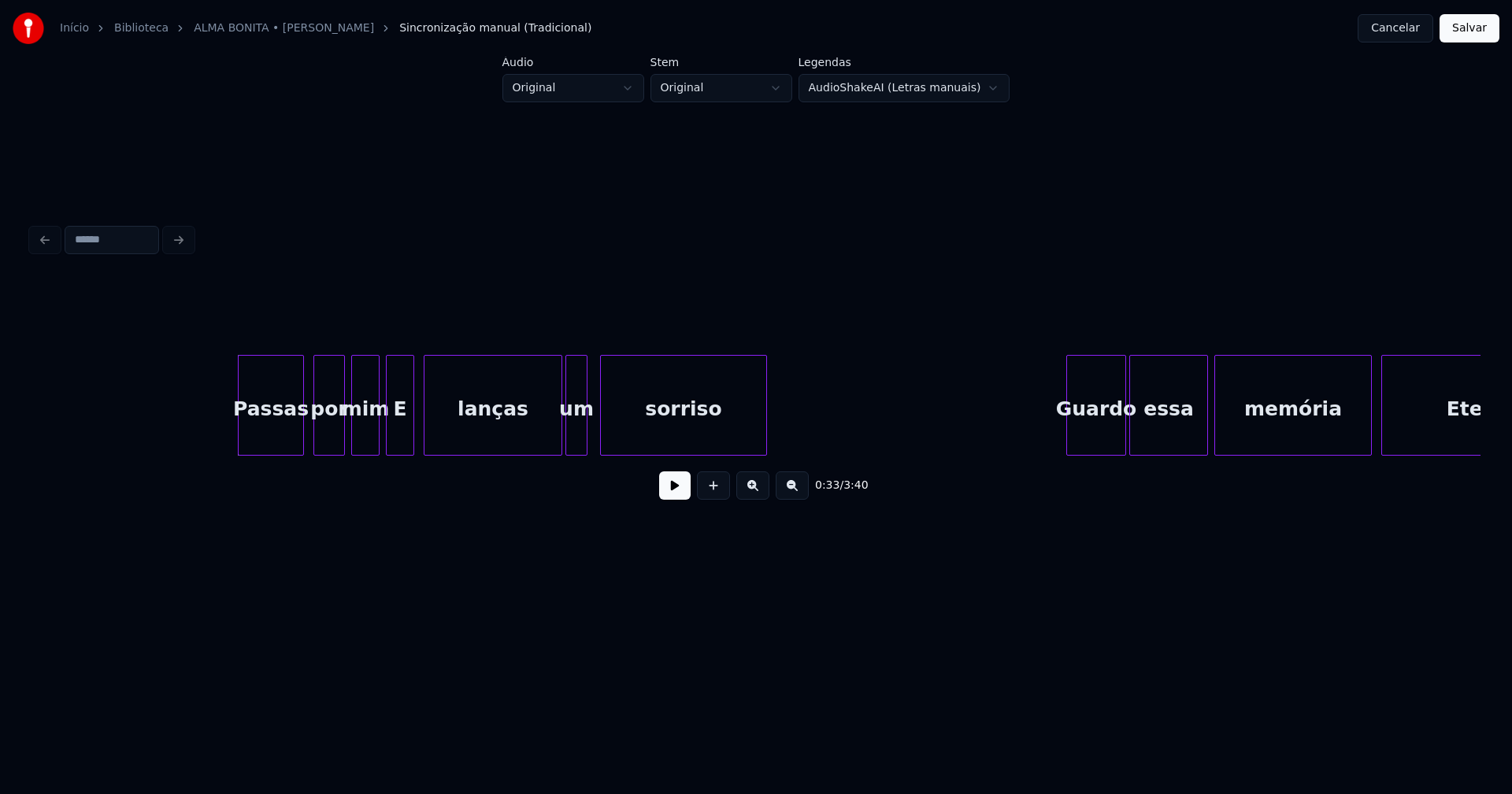
click at [661, 500] on button at bounding box center [675, 485] width 32 height 29
click at [373, 444] on div at bounding box center [372, 405] width 5 height 99
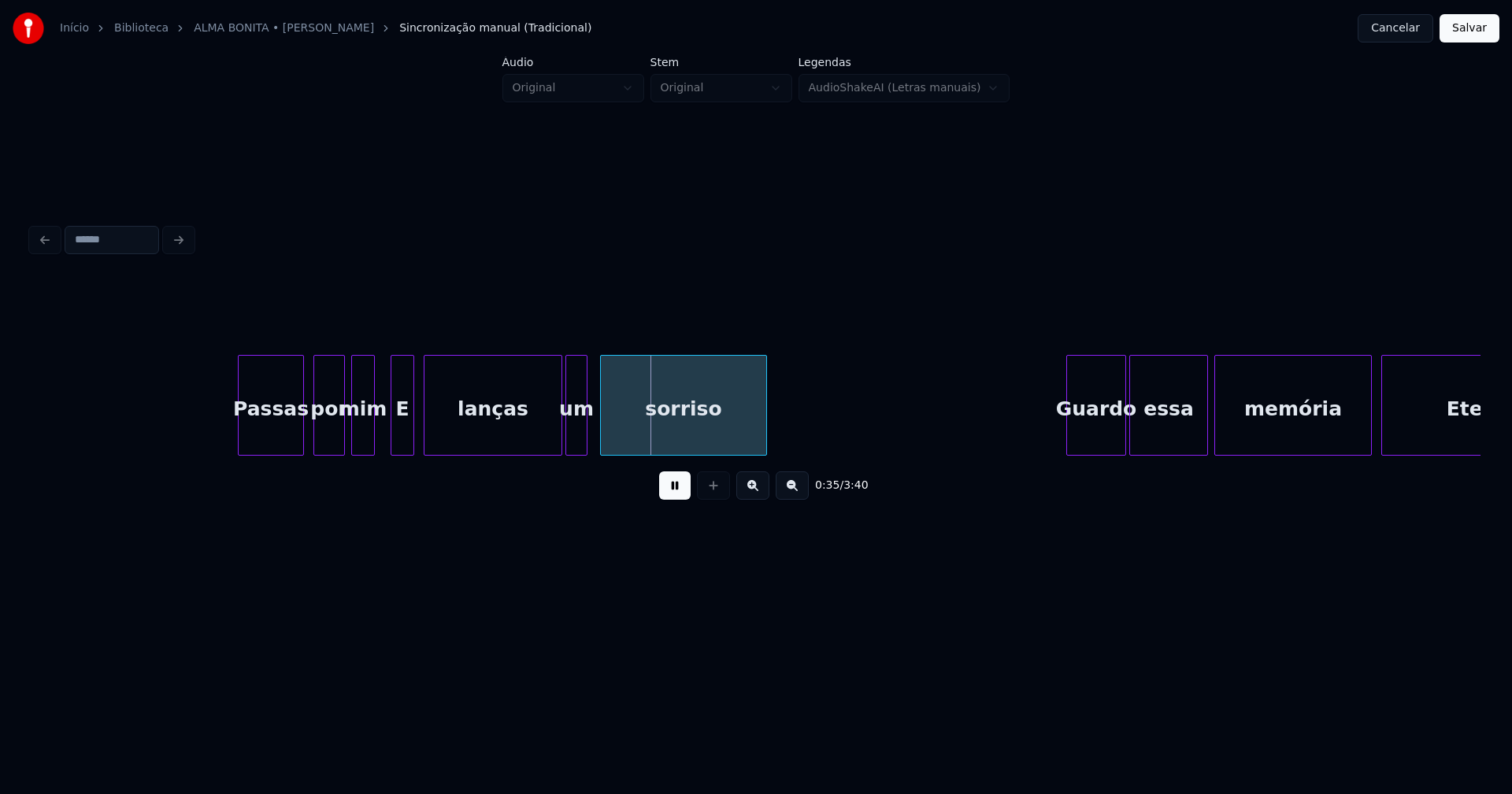
click at [394, 439] on div at bounding box center [394, 405] width 5 height 99
click at [378, 436] on div at bounding box center [377, 405] width 5 height 99
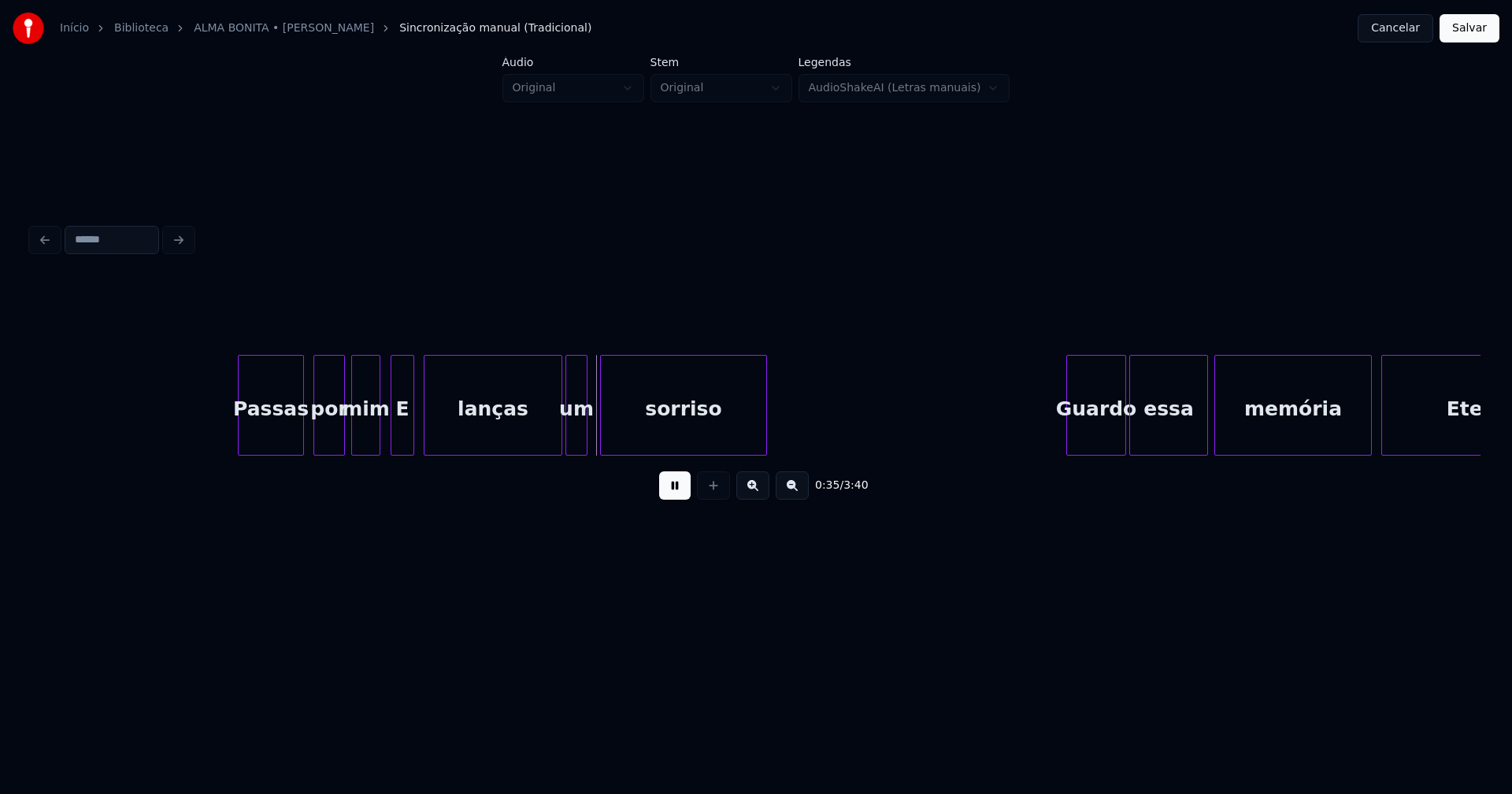
click at [678, 500] on button at bounding box center [675, 485] width 32 height 29
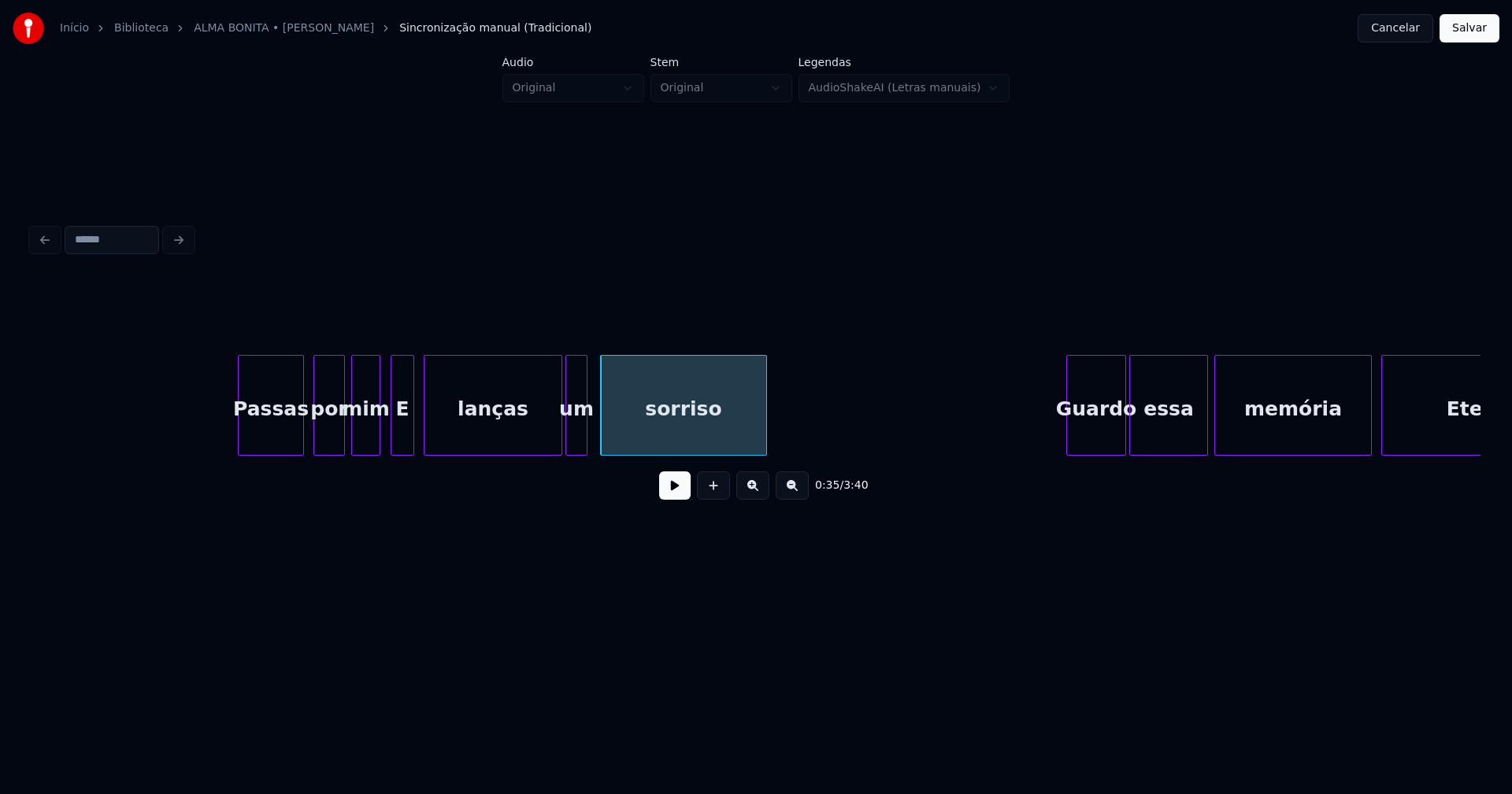
click at [508, 439] on div "lanças" at bounding box center [492, 409] width 137 height 107
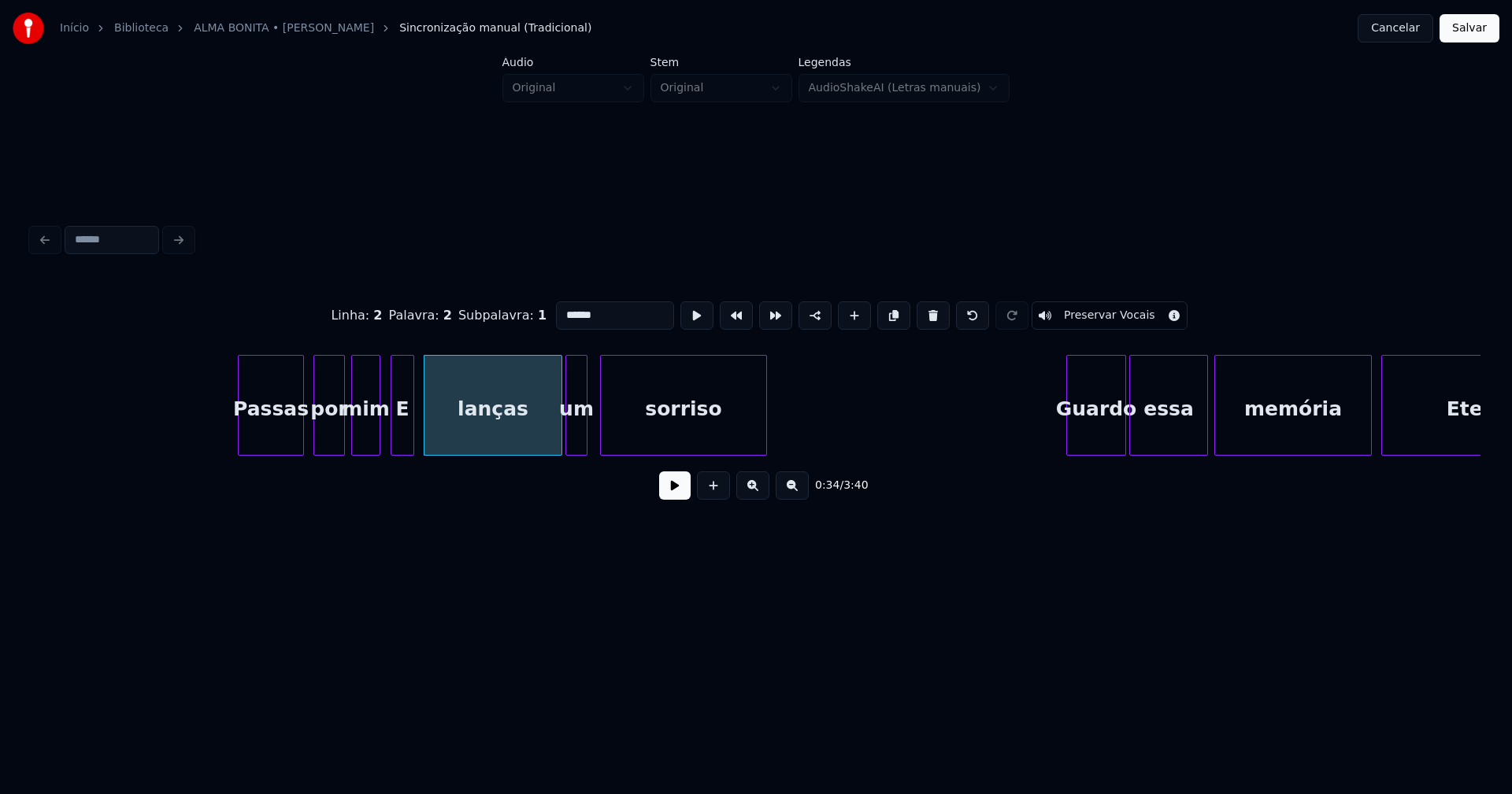
click at [402, 430] on div "E" at bounding box center [403, 409] width 22 height 107
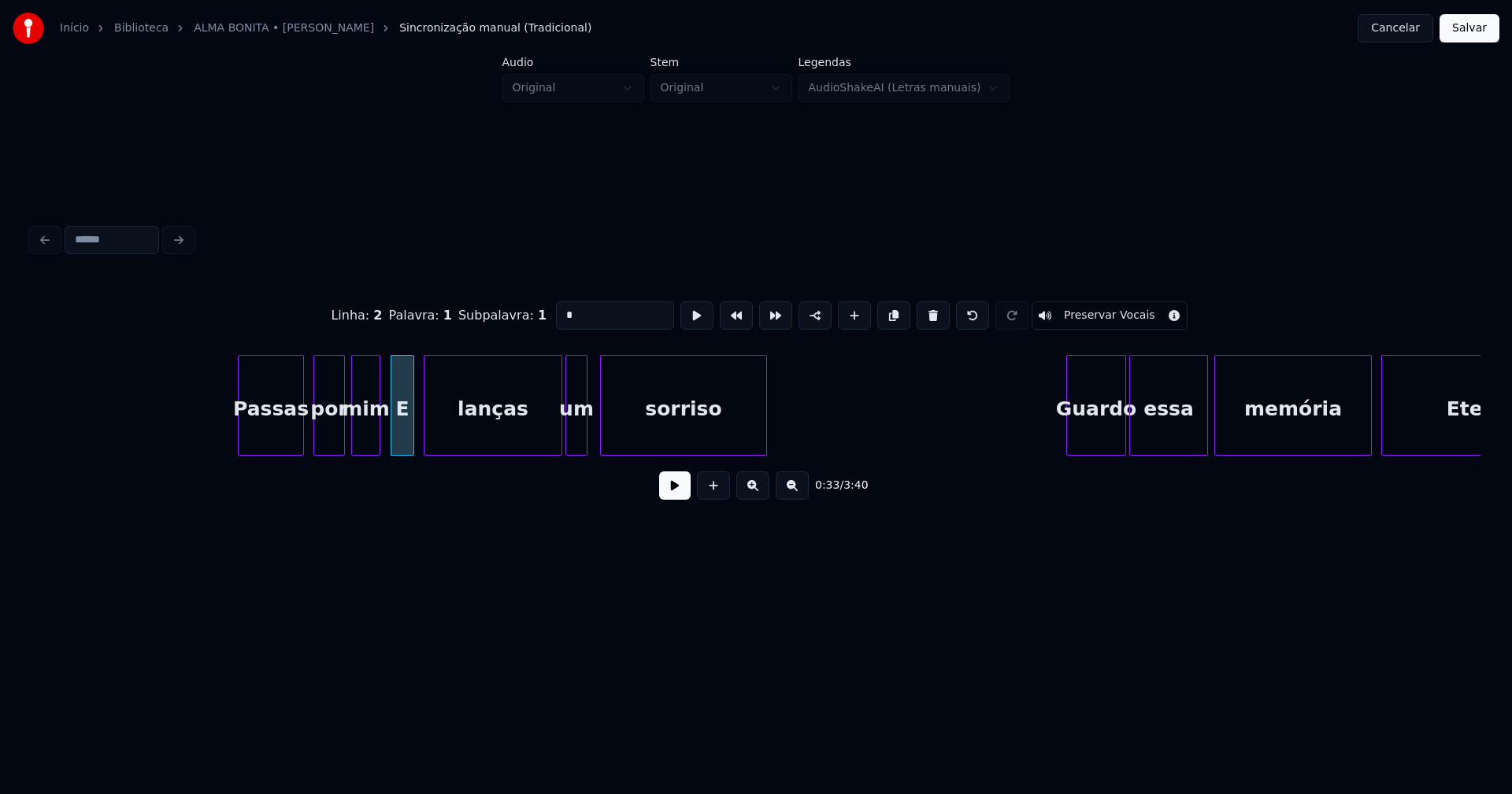
drag, startPoint x: 533, startPoint y: 310, endPoint x: 496, endPoint y: 316, distance: 37.5
click at [503, 315] on div "Linha : 2 Palavra : 1 Subpalavra : 1 * Preservar Vocais" at bounding box center [756, 316] width 1449 height 79
type input "*"
drag, startPoint x: 673, startPoint y: 494, endPoint x: 462, endPoint y: 464, distance: 213.1
click at [667, 494] on button at bounding box center [675, 485] width 32 height 29
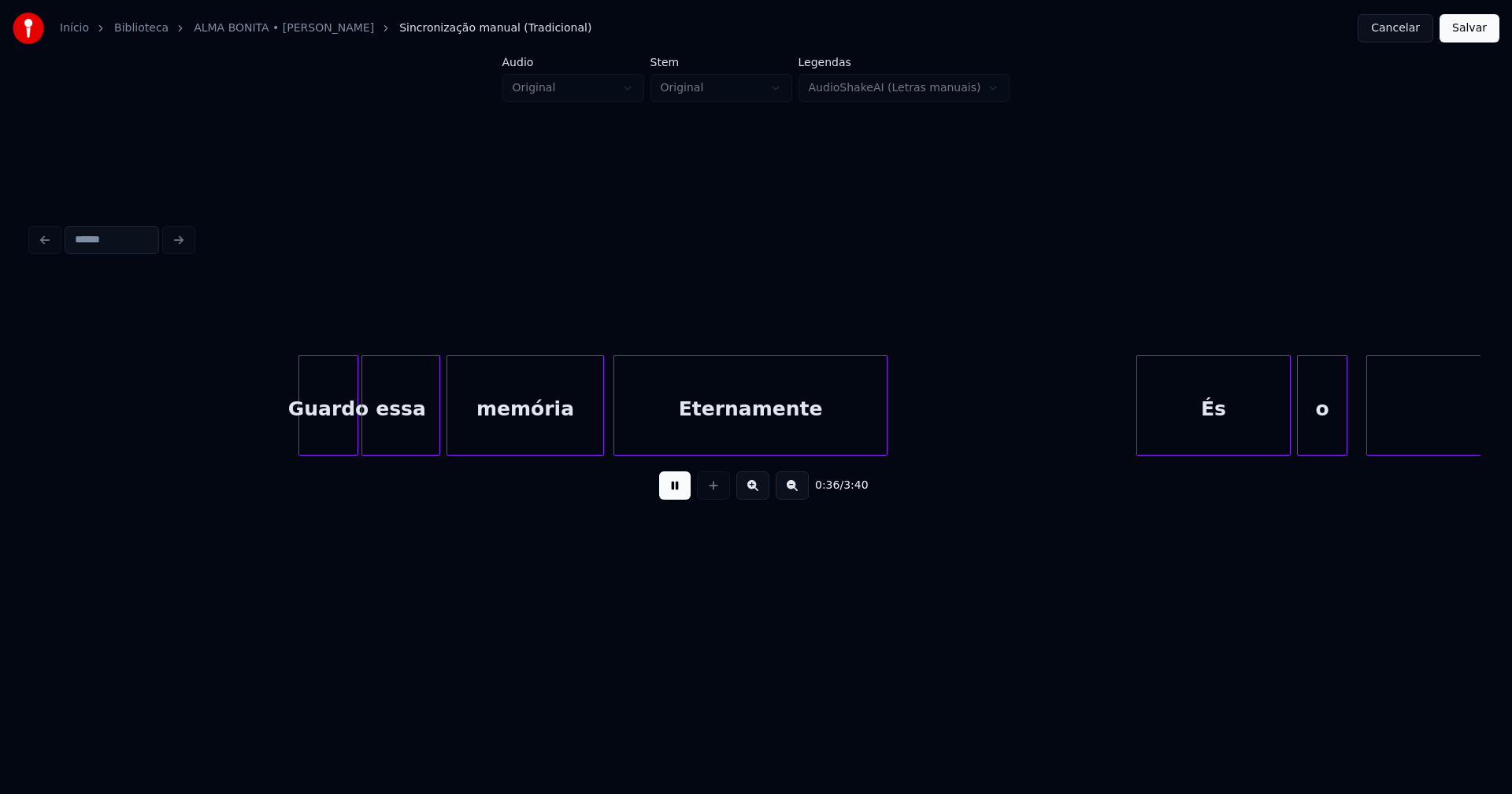
scroll to position [0, 5771]
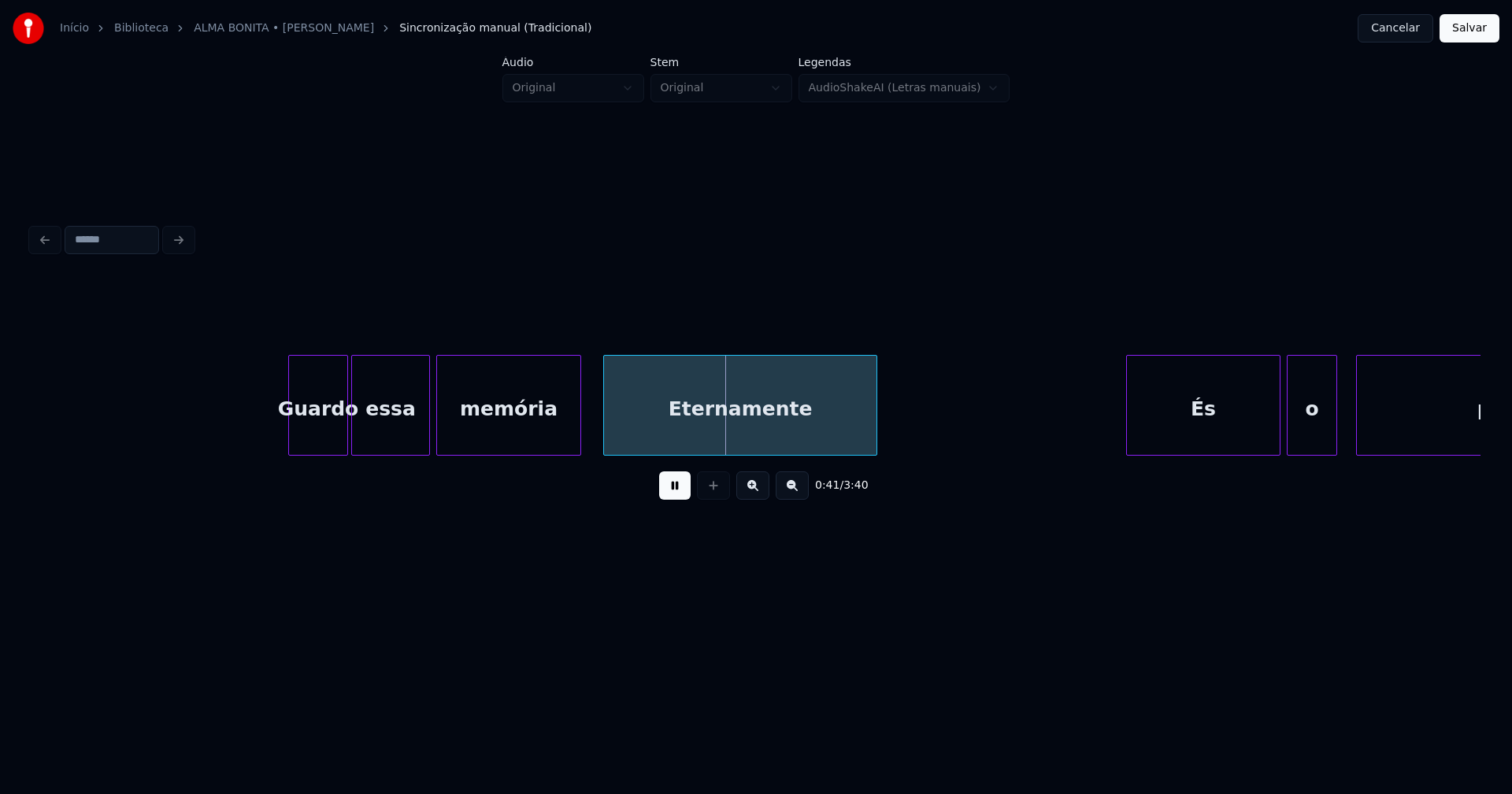
click at [577, 446] on div at bounding box center [578, 405] width 5 height 99
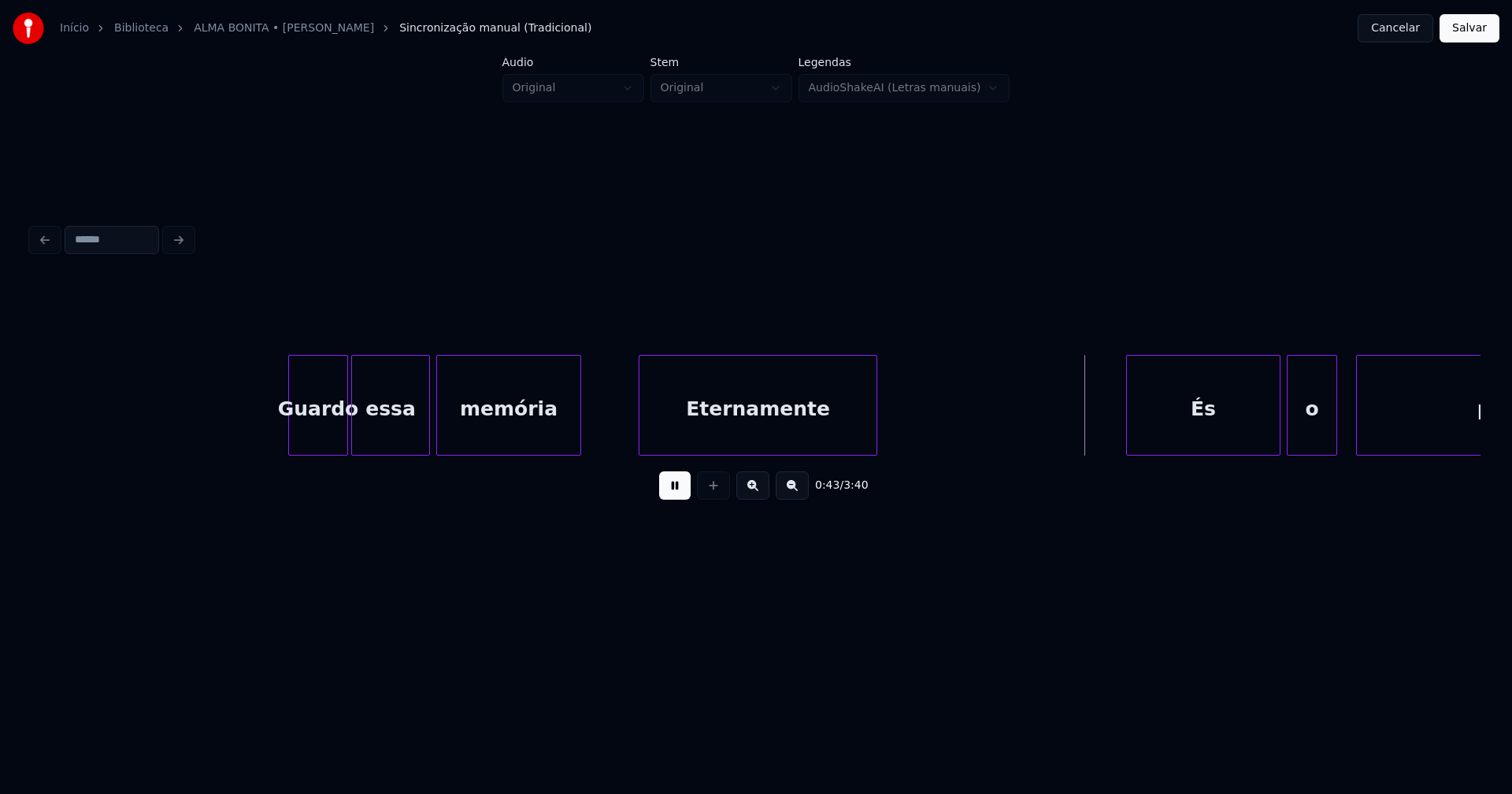
click at [639, 427] on div at bounding box center [642, 405] width 5 height 99
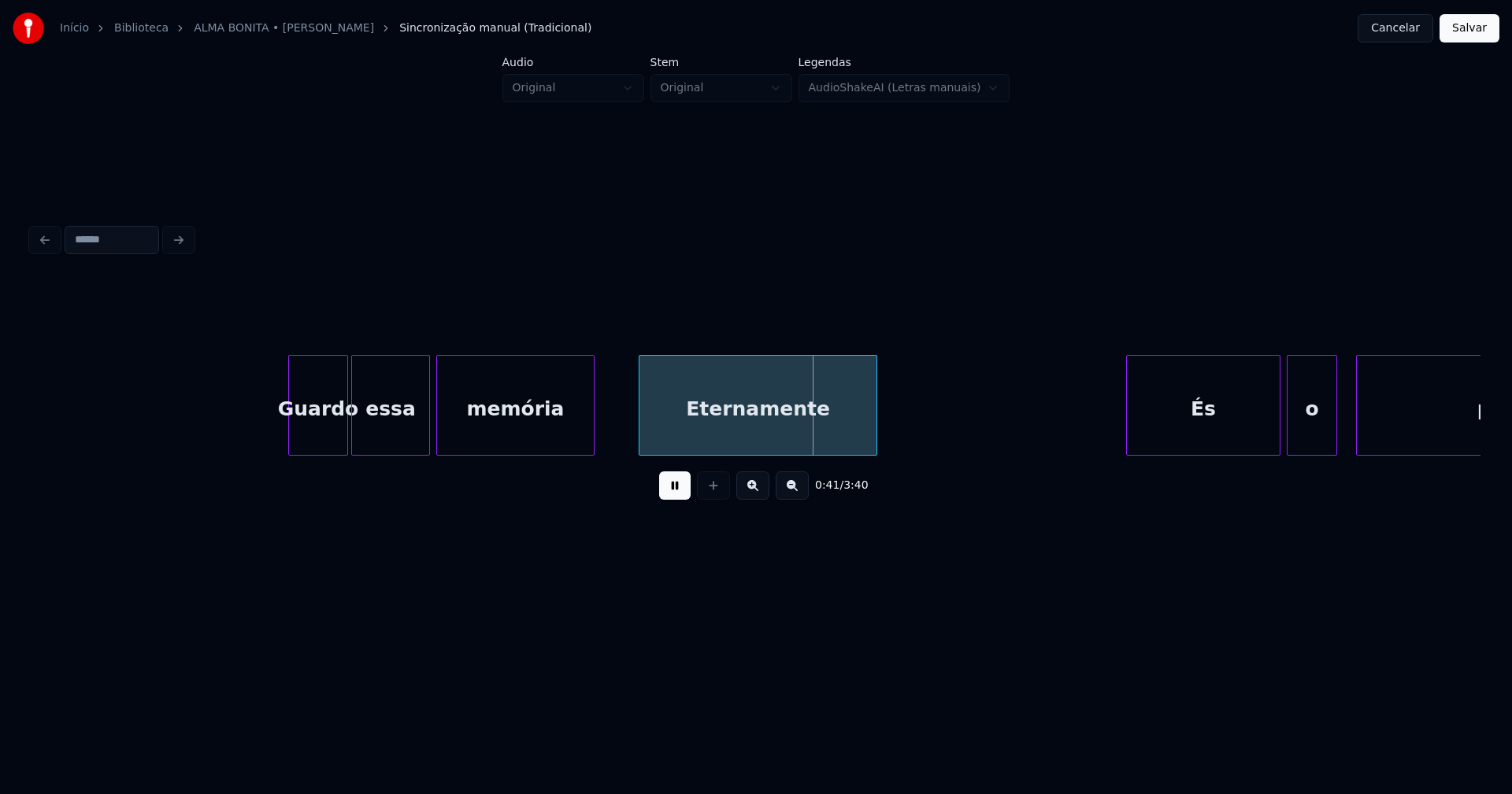
click at [592, 421] on div at bounding box center [591, 405] width 5 height 99
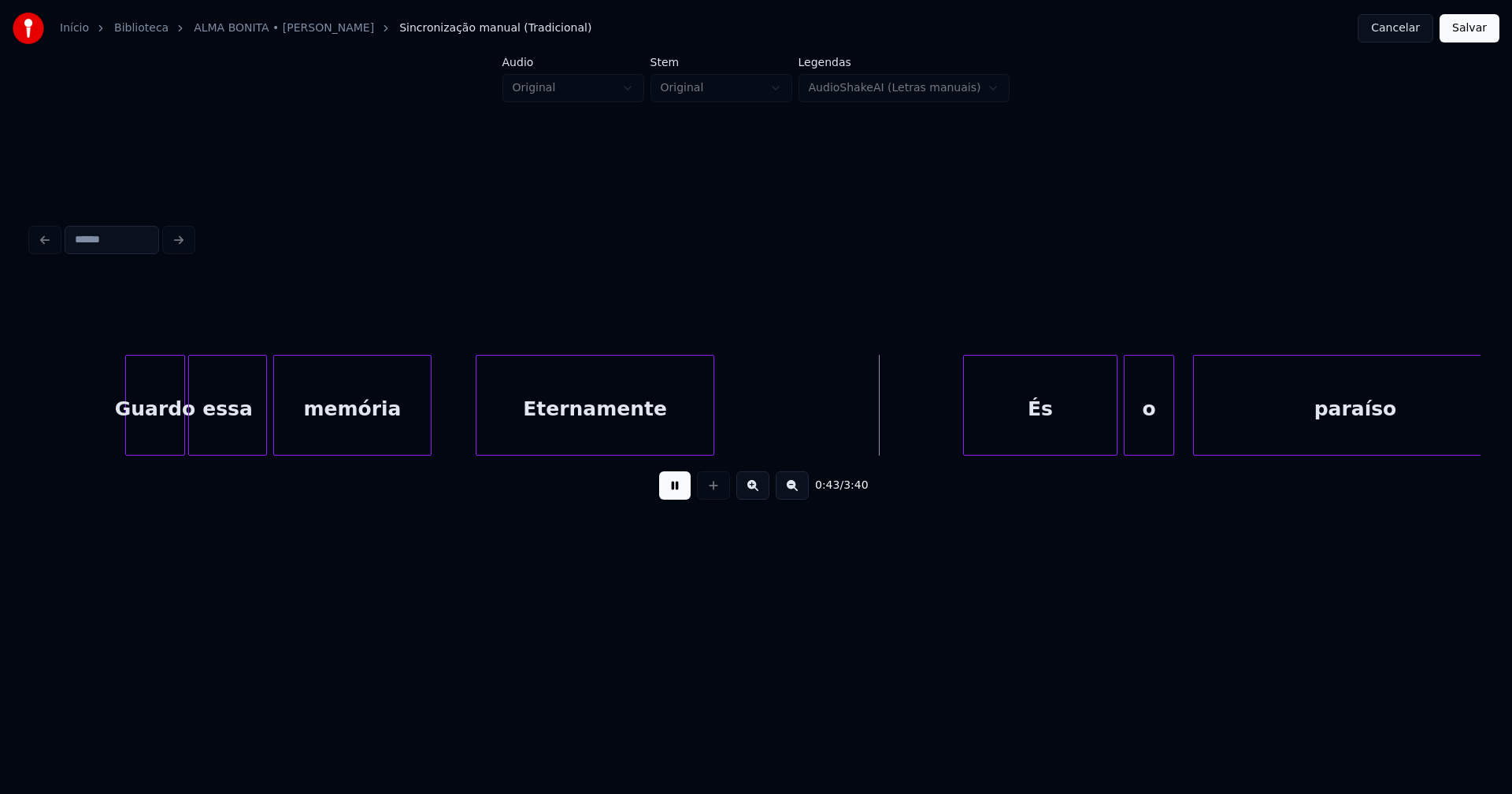
scroll to position [0, 5954]
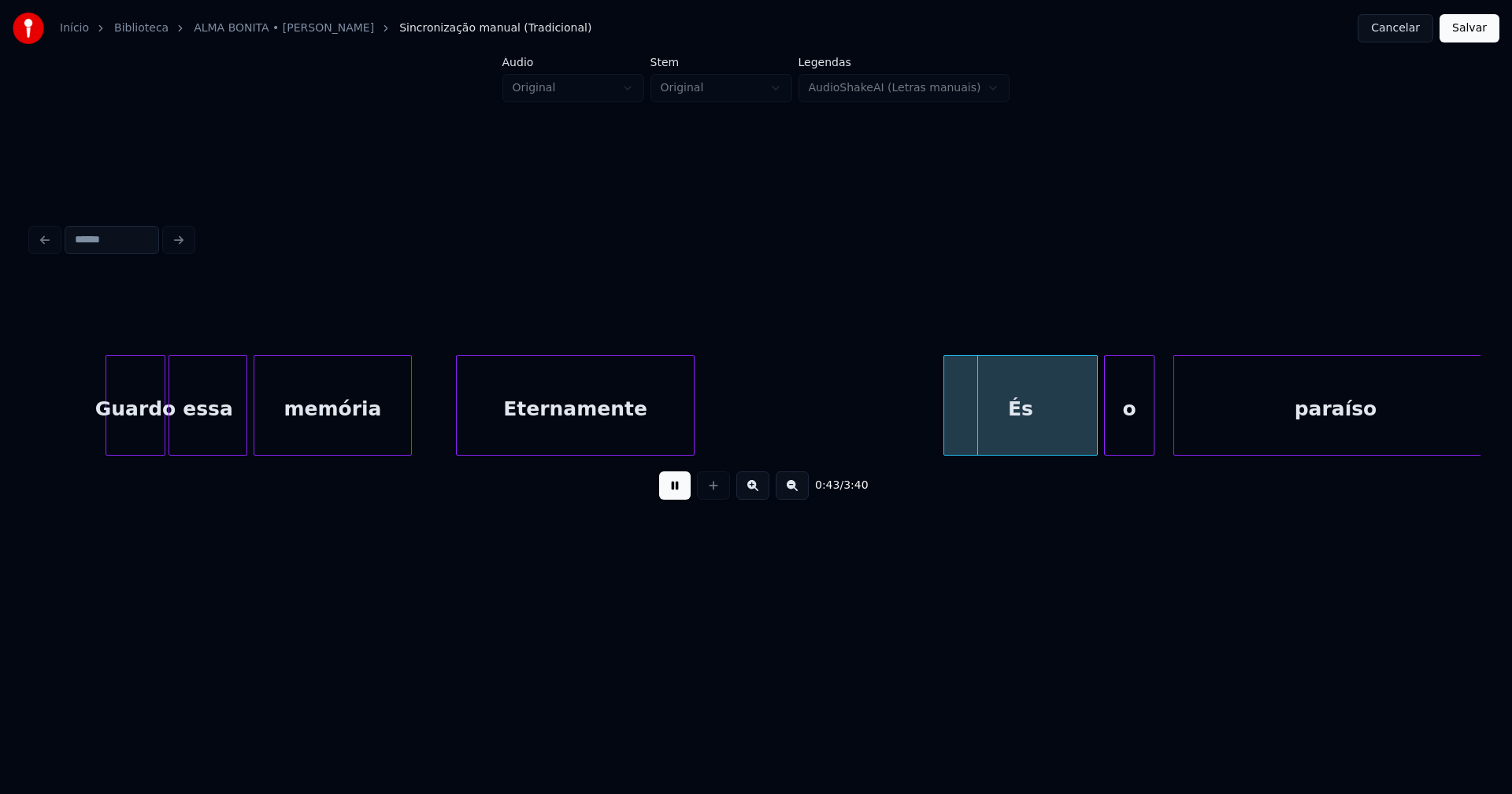
drag, startPoint x: 70, startPoint y: 420, endPoint x: 13, endPoint y: 434, distance: 58.7
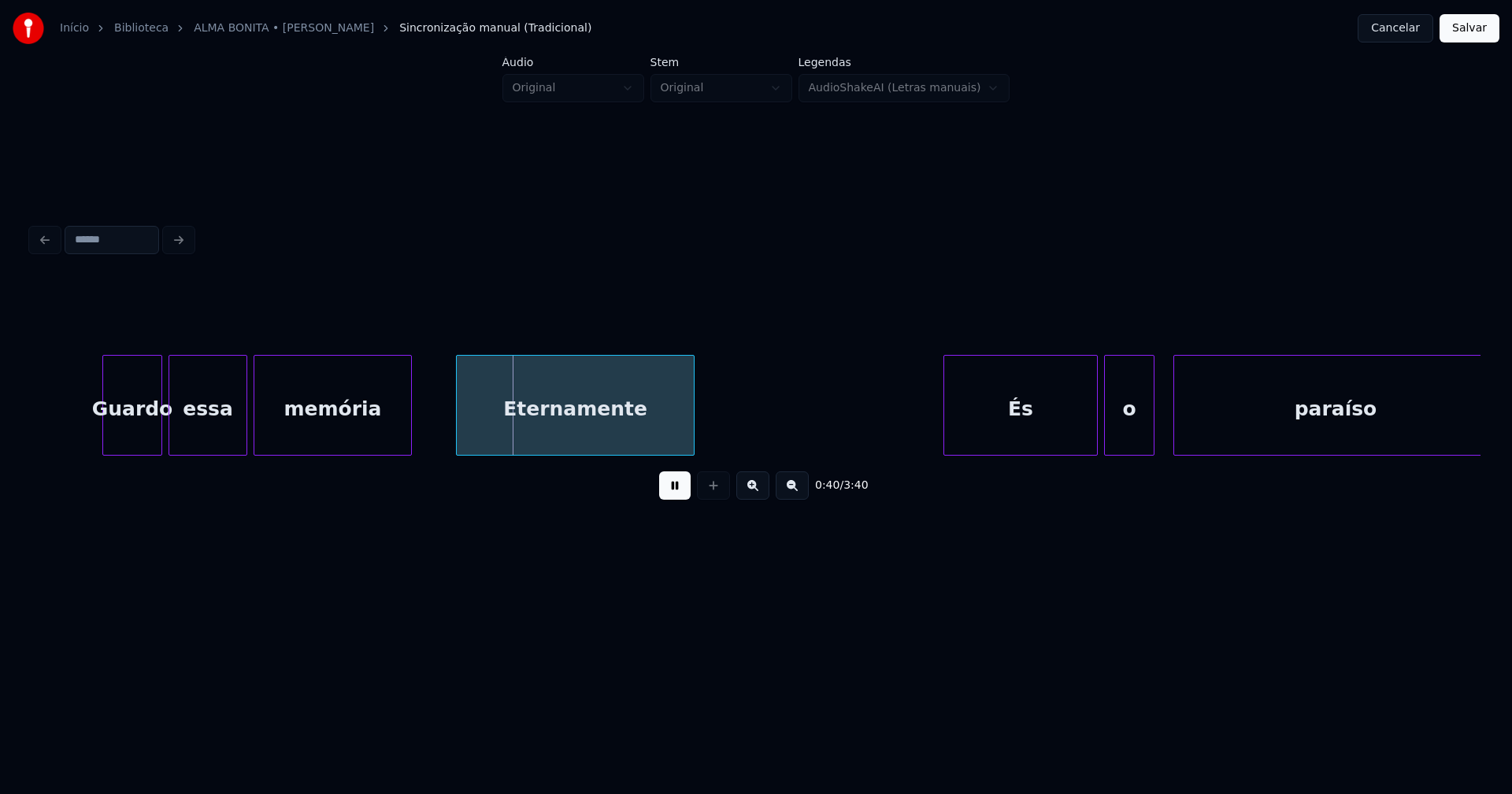
click at [147, 432] on div "Guardo" at bounding box center [132, 409] width 58 height 107
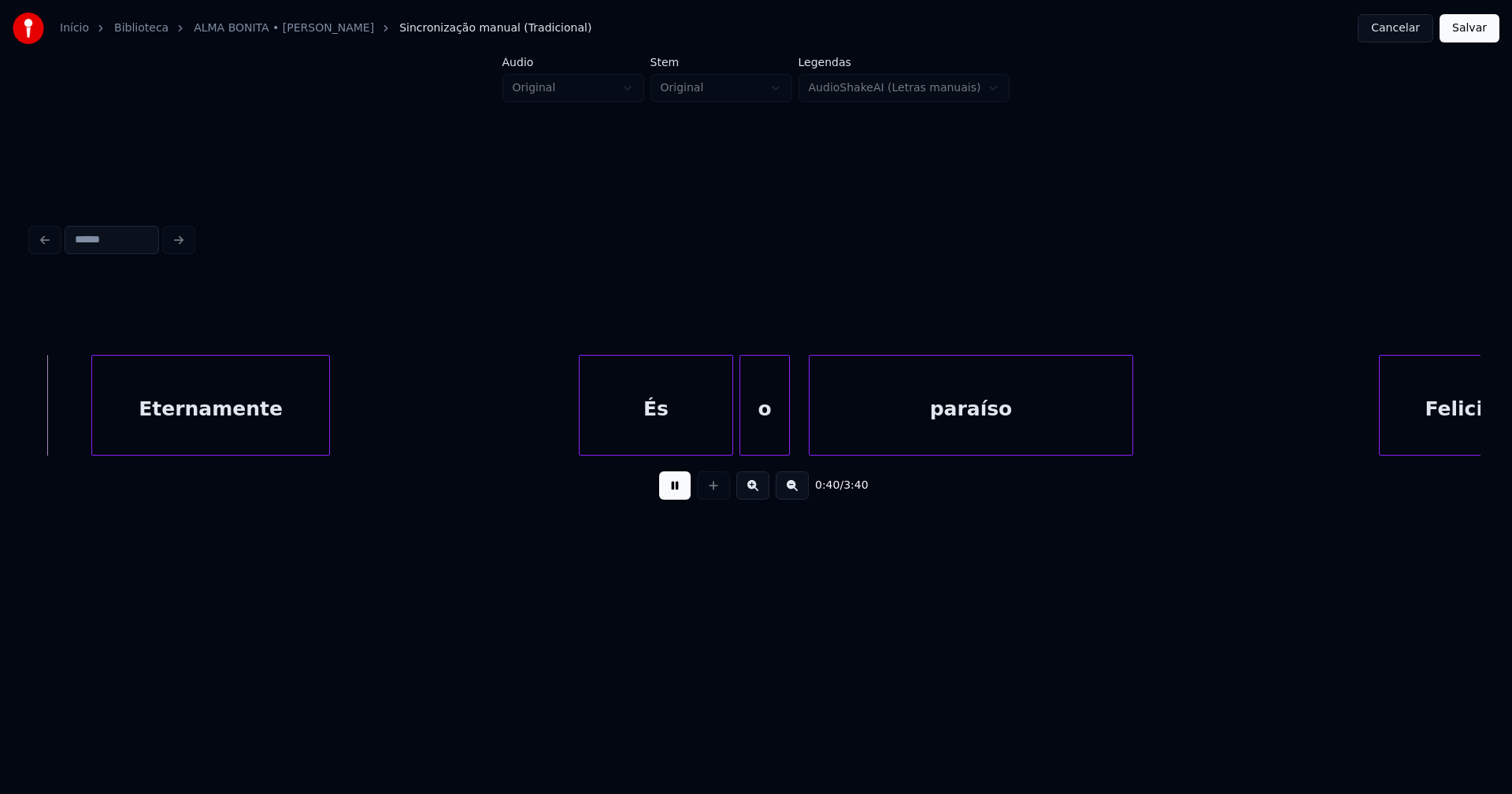
scroll to position [0, 6342]
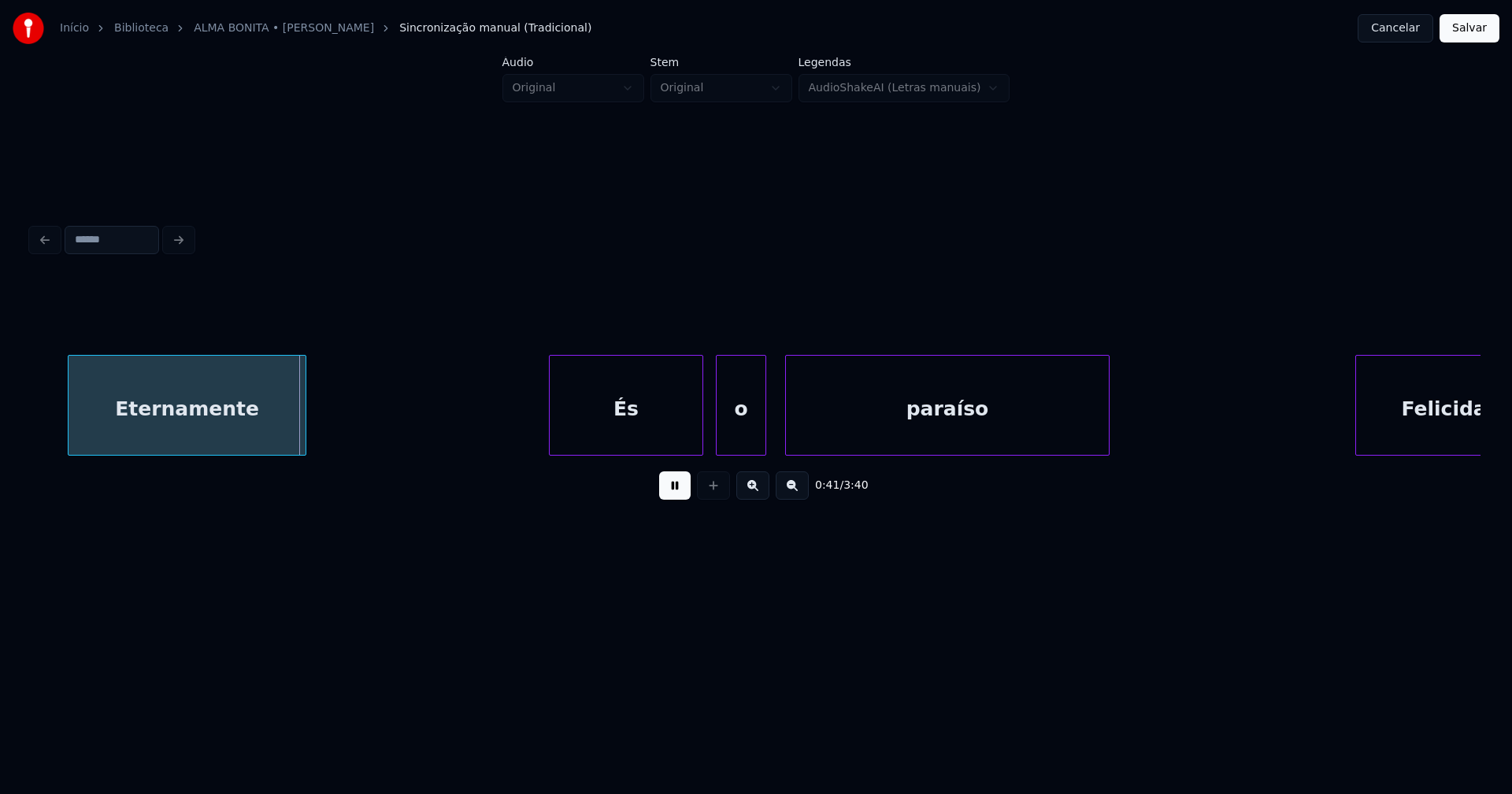
click at [642, 437] on div "És" at bounding box center [626, 409] width 153 height 107
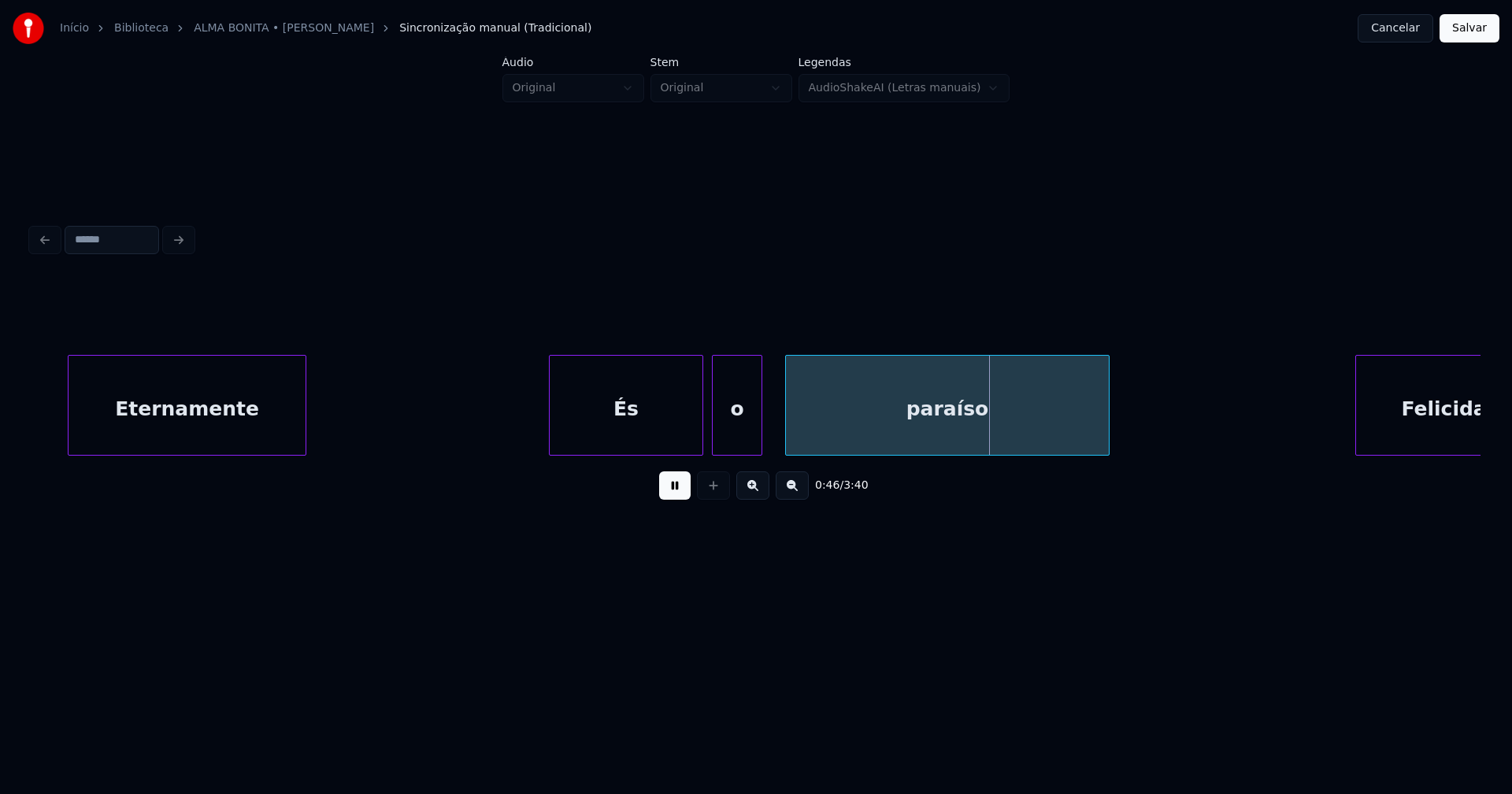
click at [736, 438] on div "o" at bounding box center [737, 409] width 49 height 107
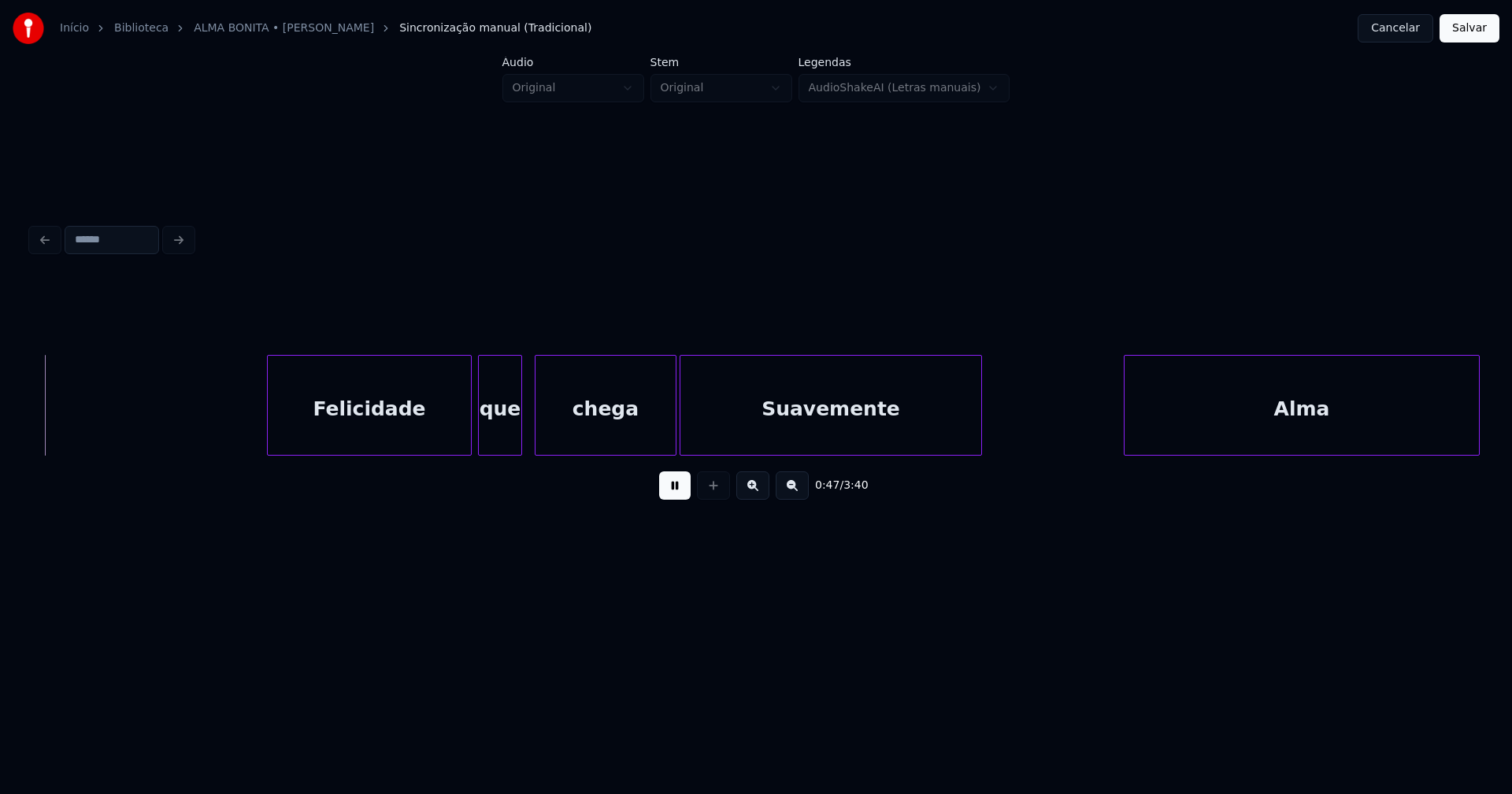
scroll to position [0, 7441]
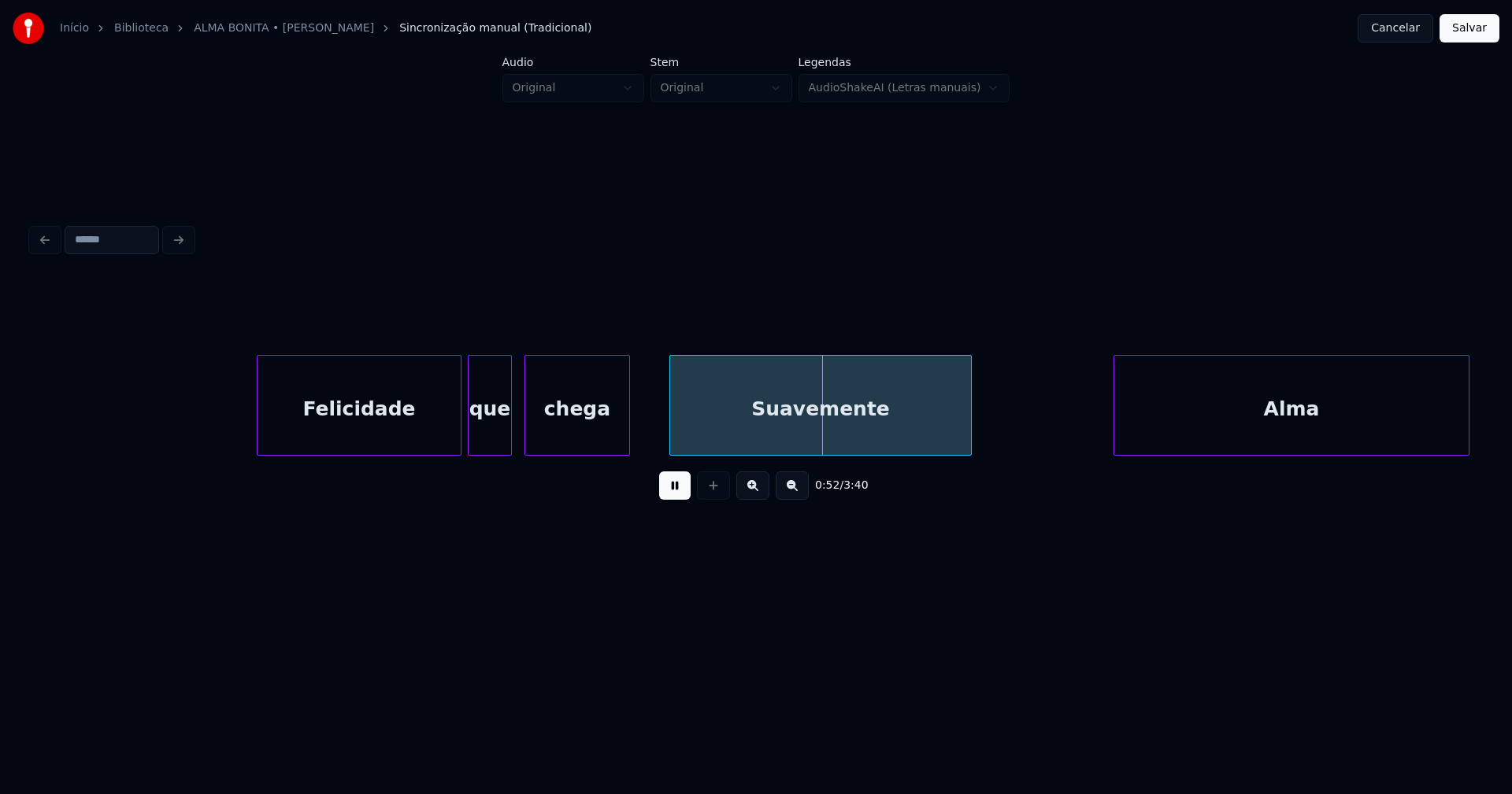
click at [626, 449] on div "chega" at bounding box center [577, 405] width 106 height 101
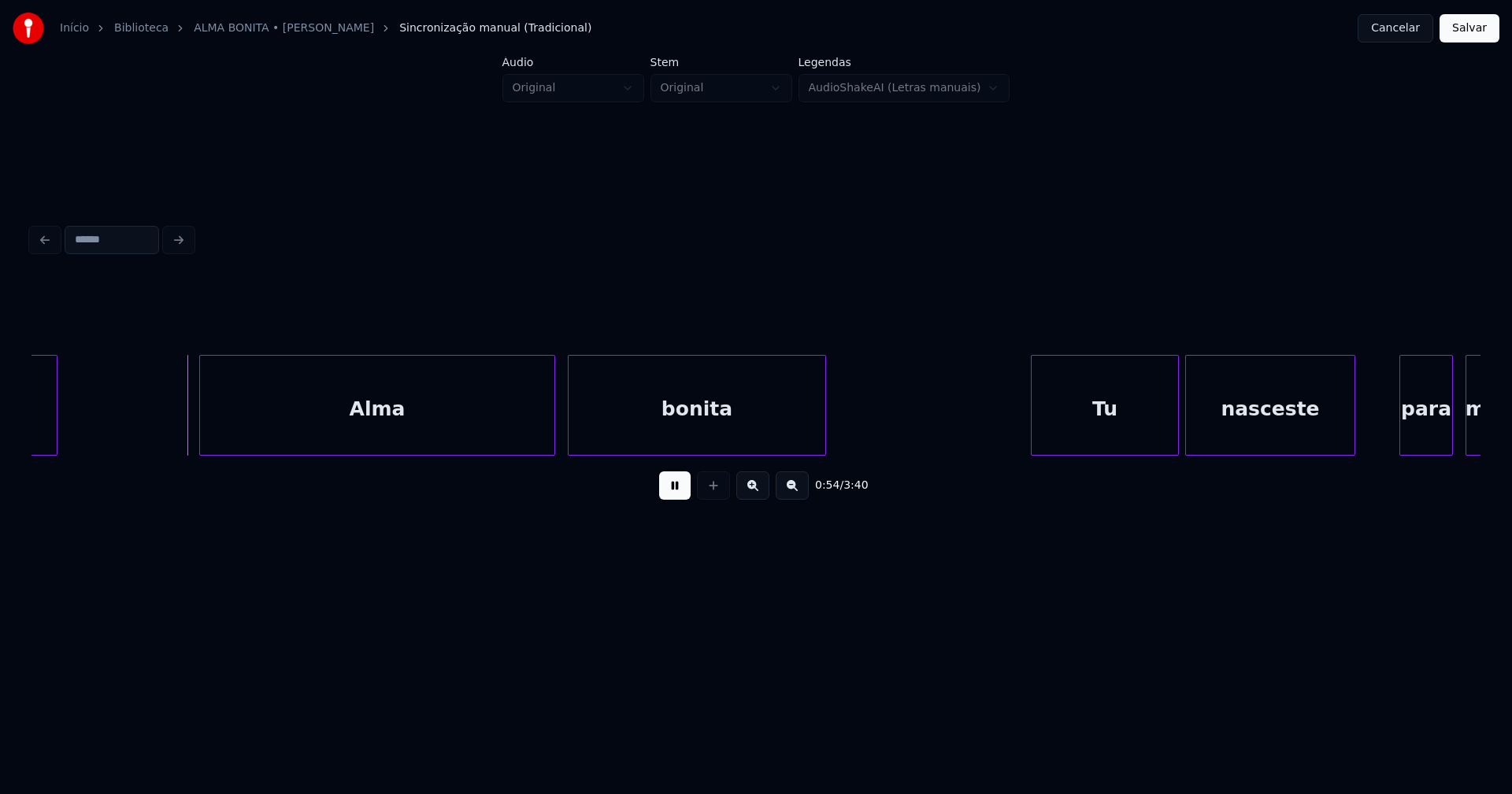
scroll to position [0, 8394]
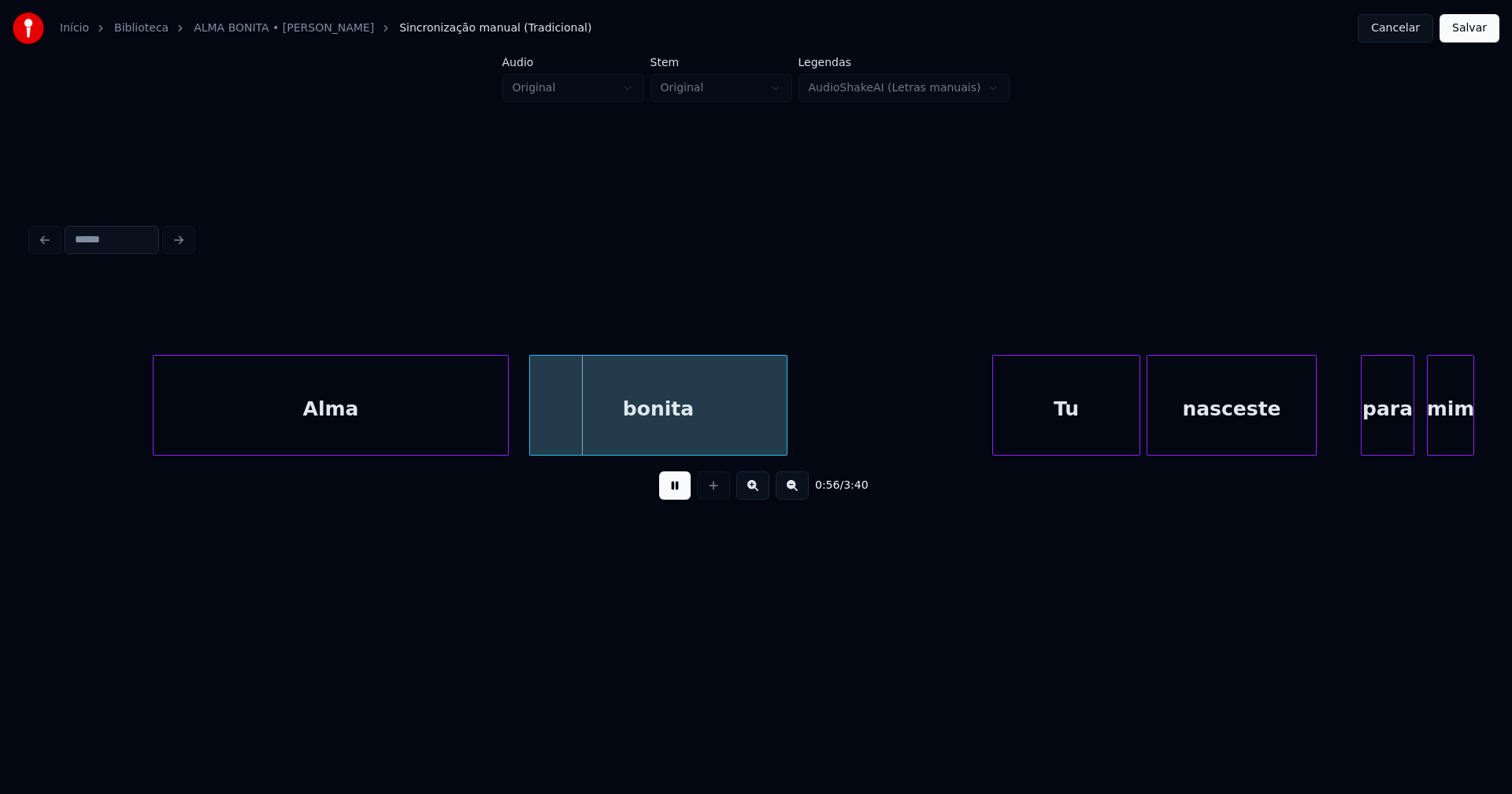
click at [339, 439] on div "Alma" at bounding box center [330, 409] width 355 height 107
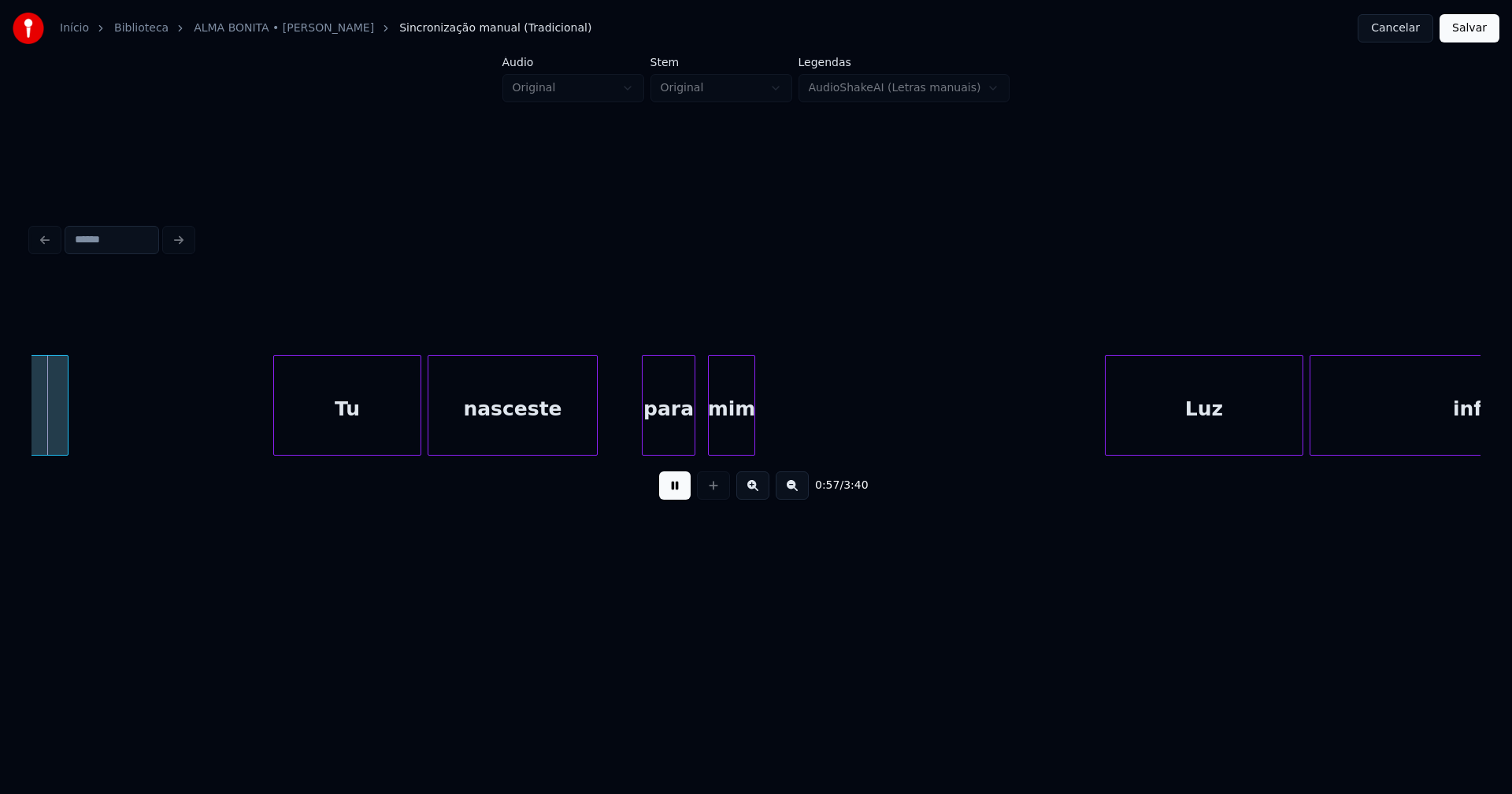
scroll to position [0, 9120]
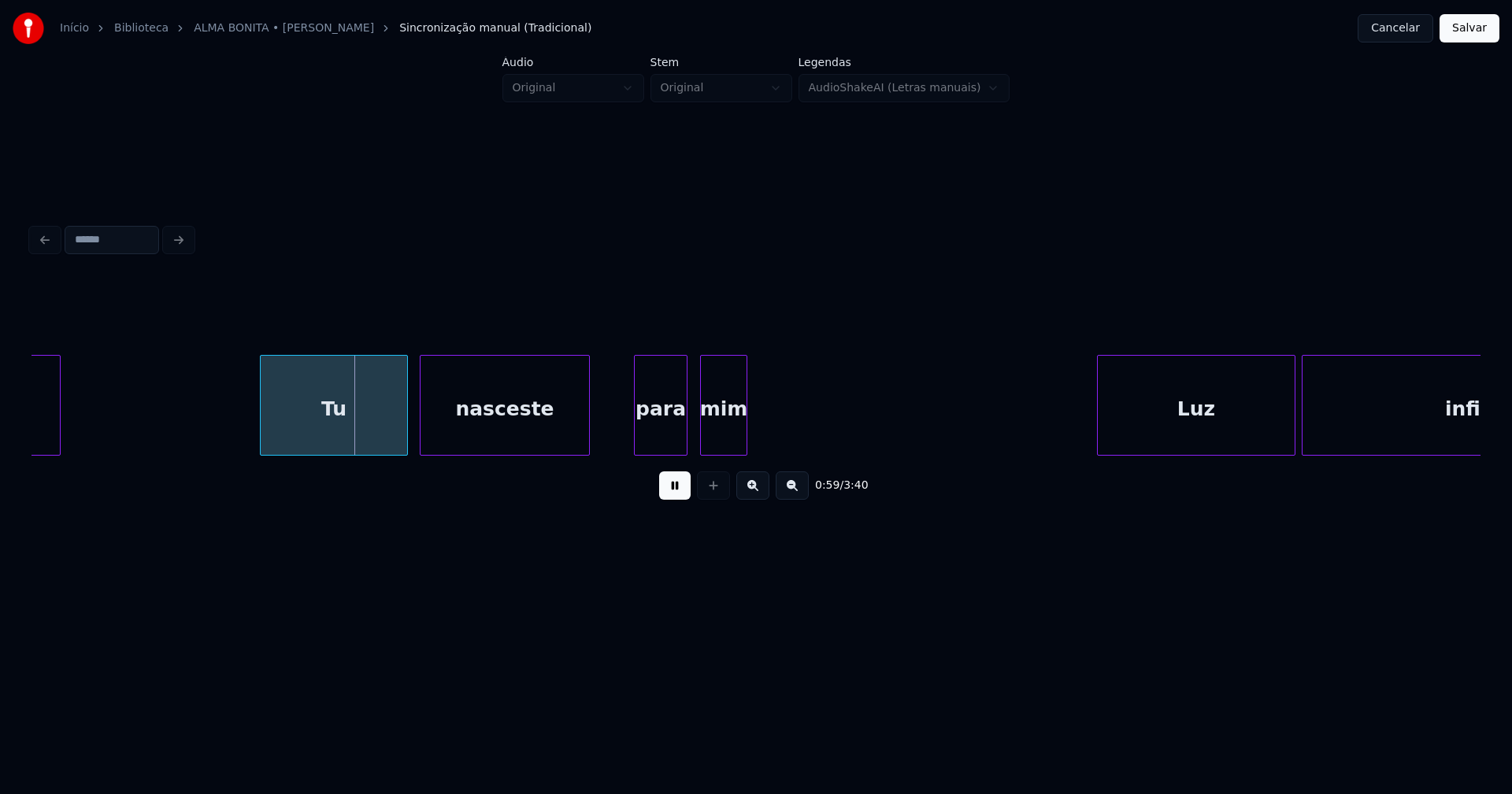
click at [373, 434] on div "Tu" at bounding box center [334, 409] width 147 height 107
drag, startPoint x: 614, startPoint y: 432, endPoint x: 740, endPoint y: 438, distance: 126.1
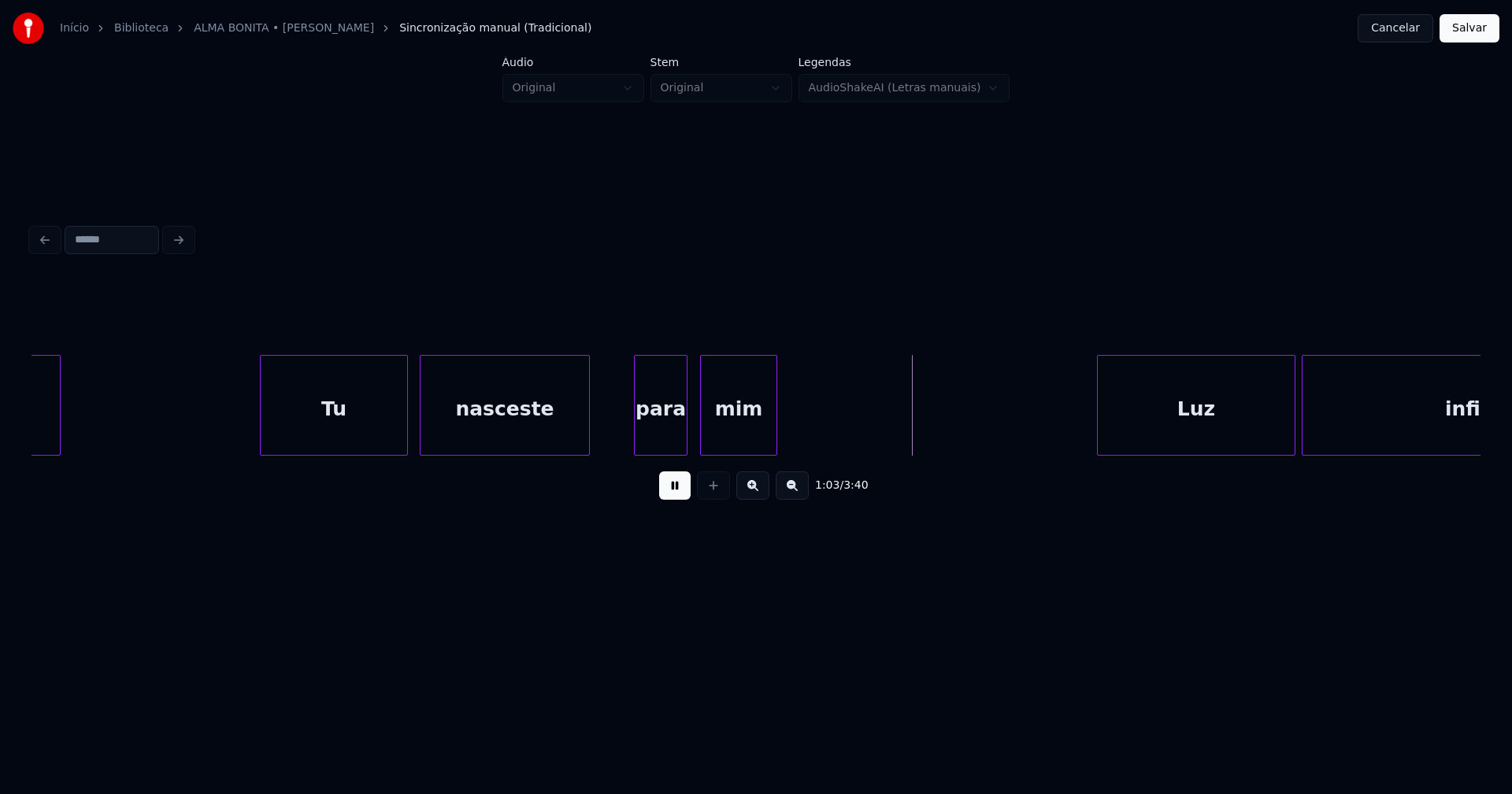
click at [773, 428] on div at bounding box center [774, 405] width 5 height 99
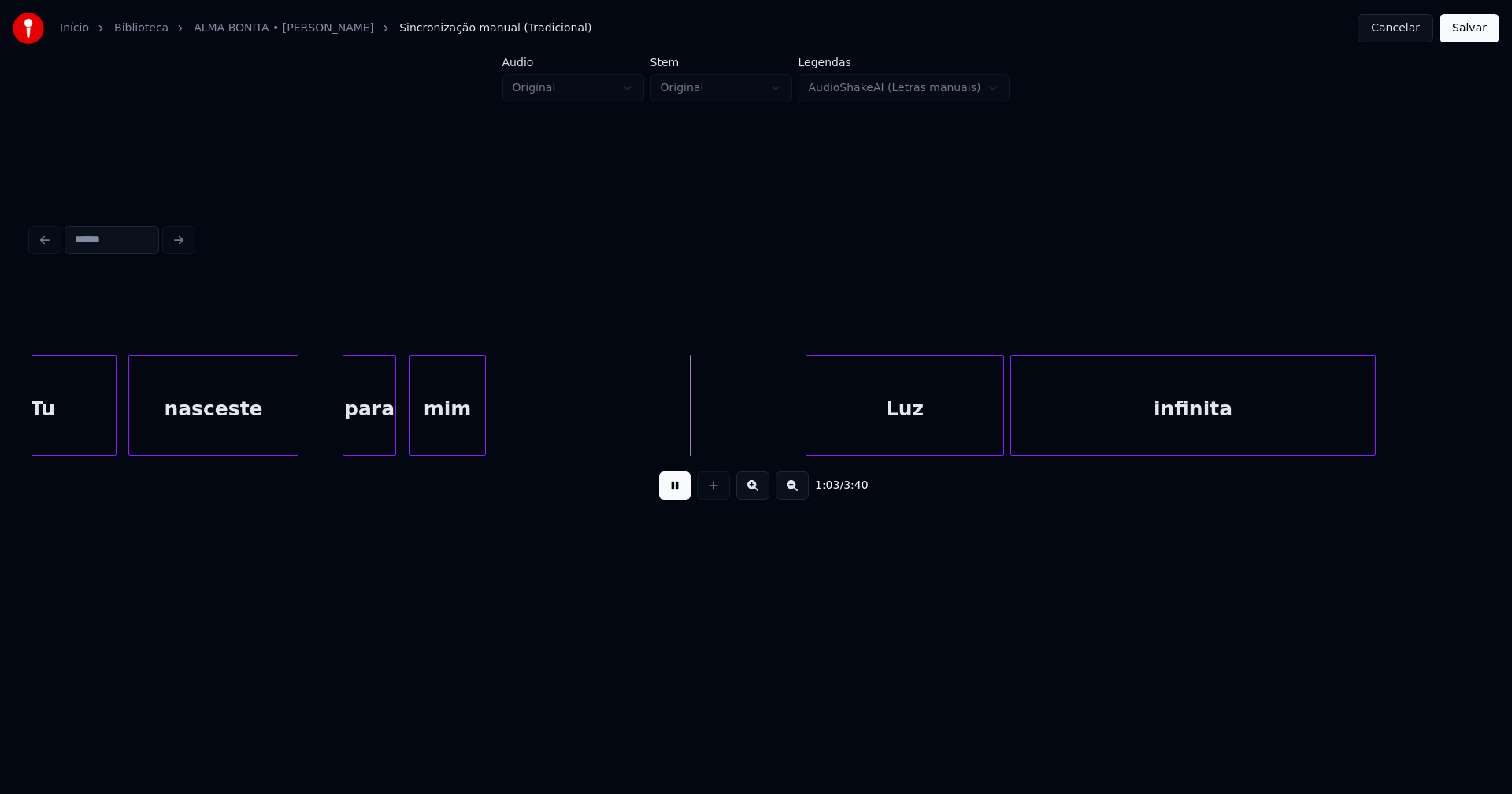
scroll to position [0, 9776]
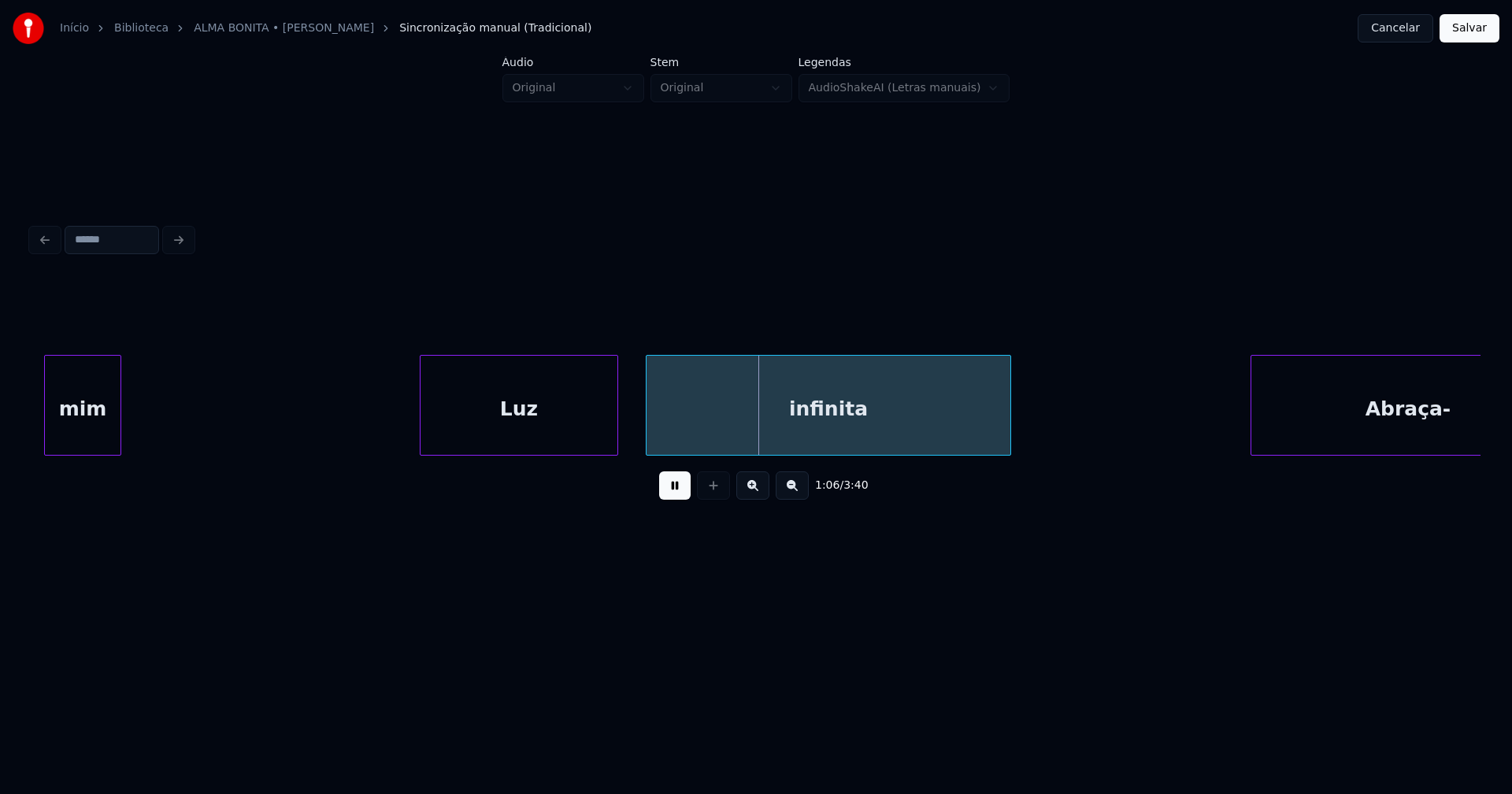
click at [533, 438] on div "Luz" at bounding box center [518, 409] width 197 height 107
click at [633, 432] on div at bounding box center [632, 405] width 5 height 99
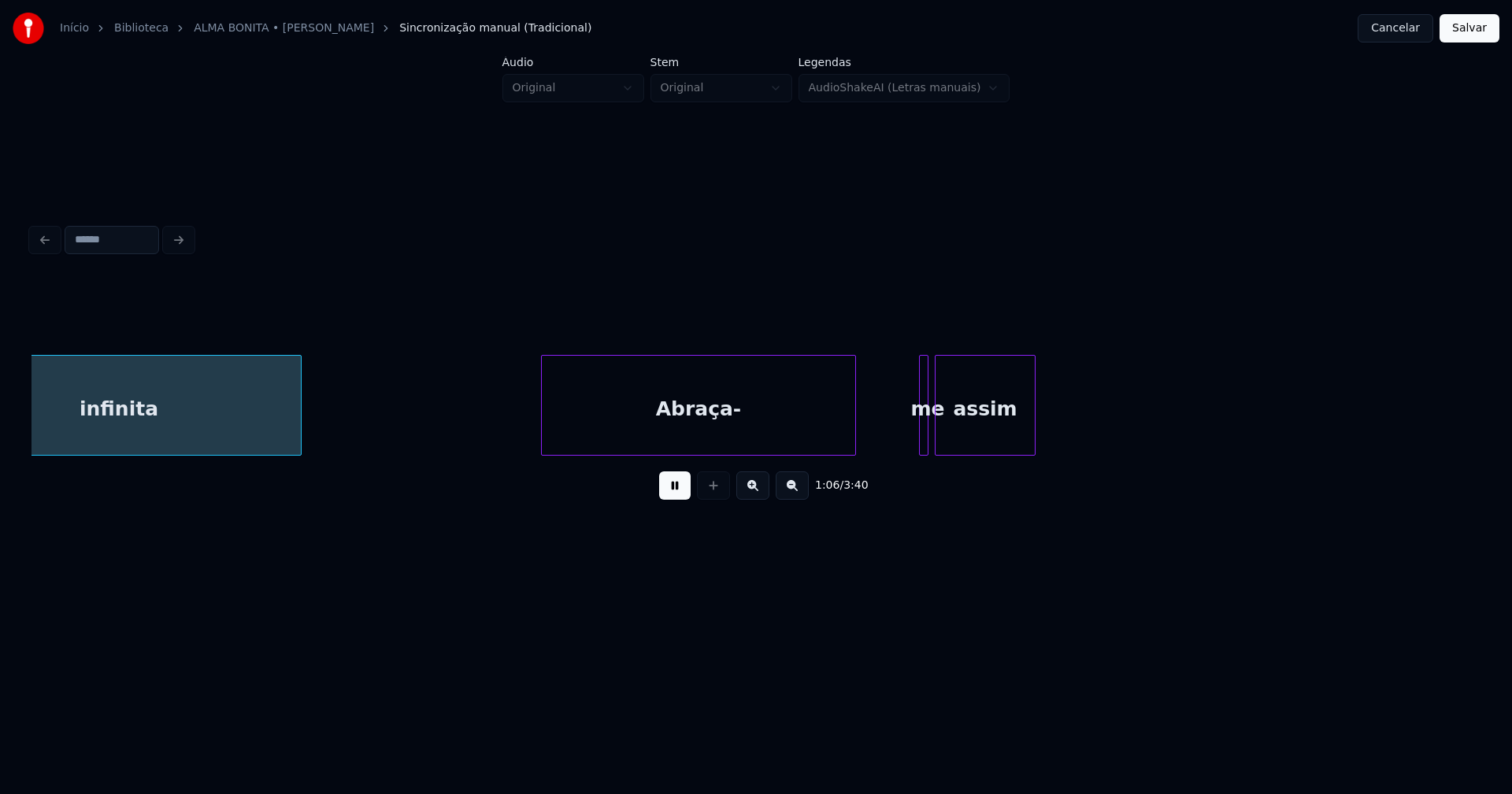
scroll to position [0, 10493]
click at [659, 432] on div "Abraça-" at bounding box center [684, 409] width 314 height 107
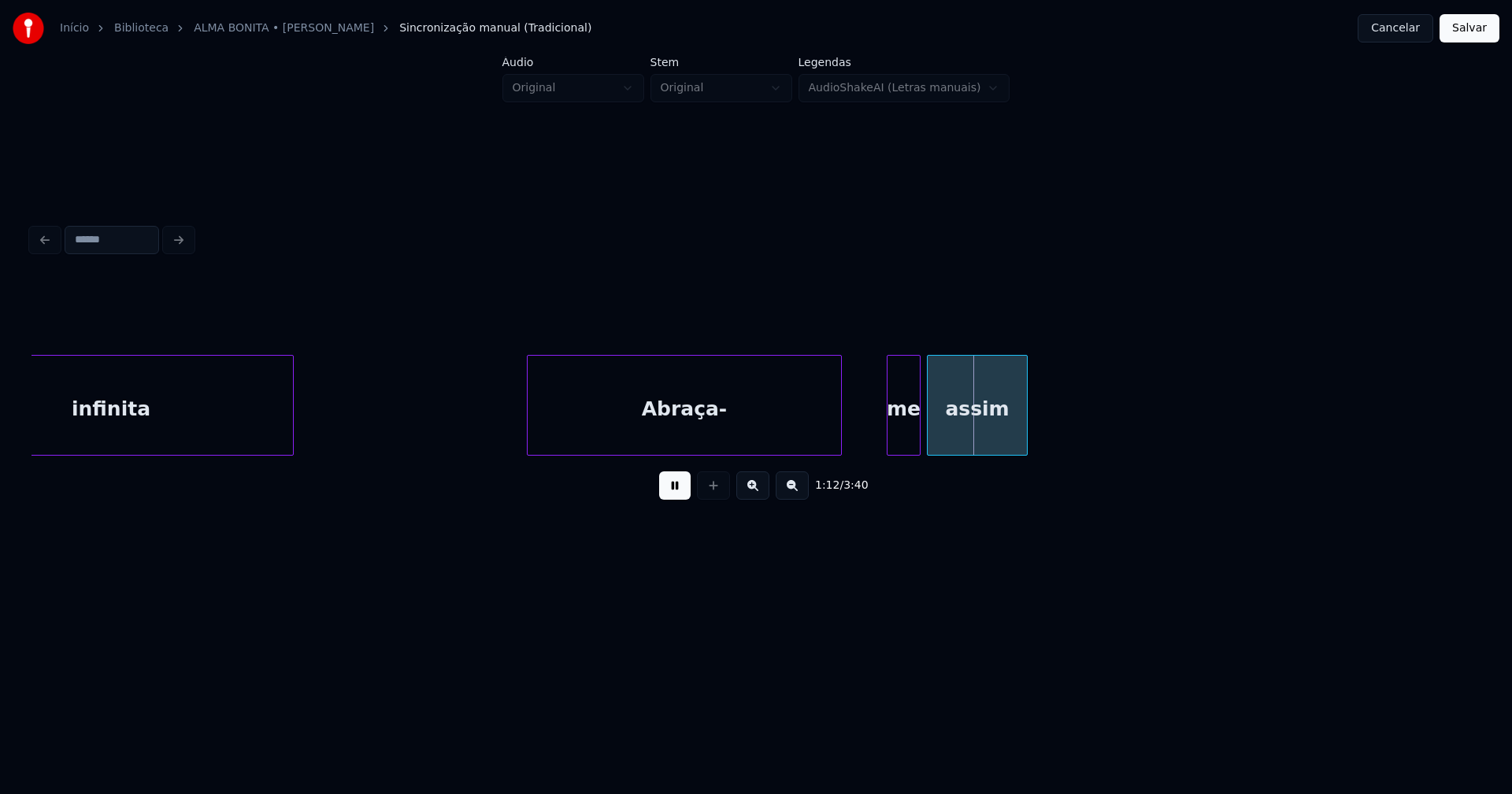
click at [933, 437] on div at bounding box center [936, 405] width 5 height 99
click at [926, 442] on div at bounding box center [925, 405] width 5 height 99
click at [844, 432] on div at bounding box center [845, 405] width 5 height 99
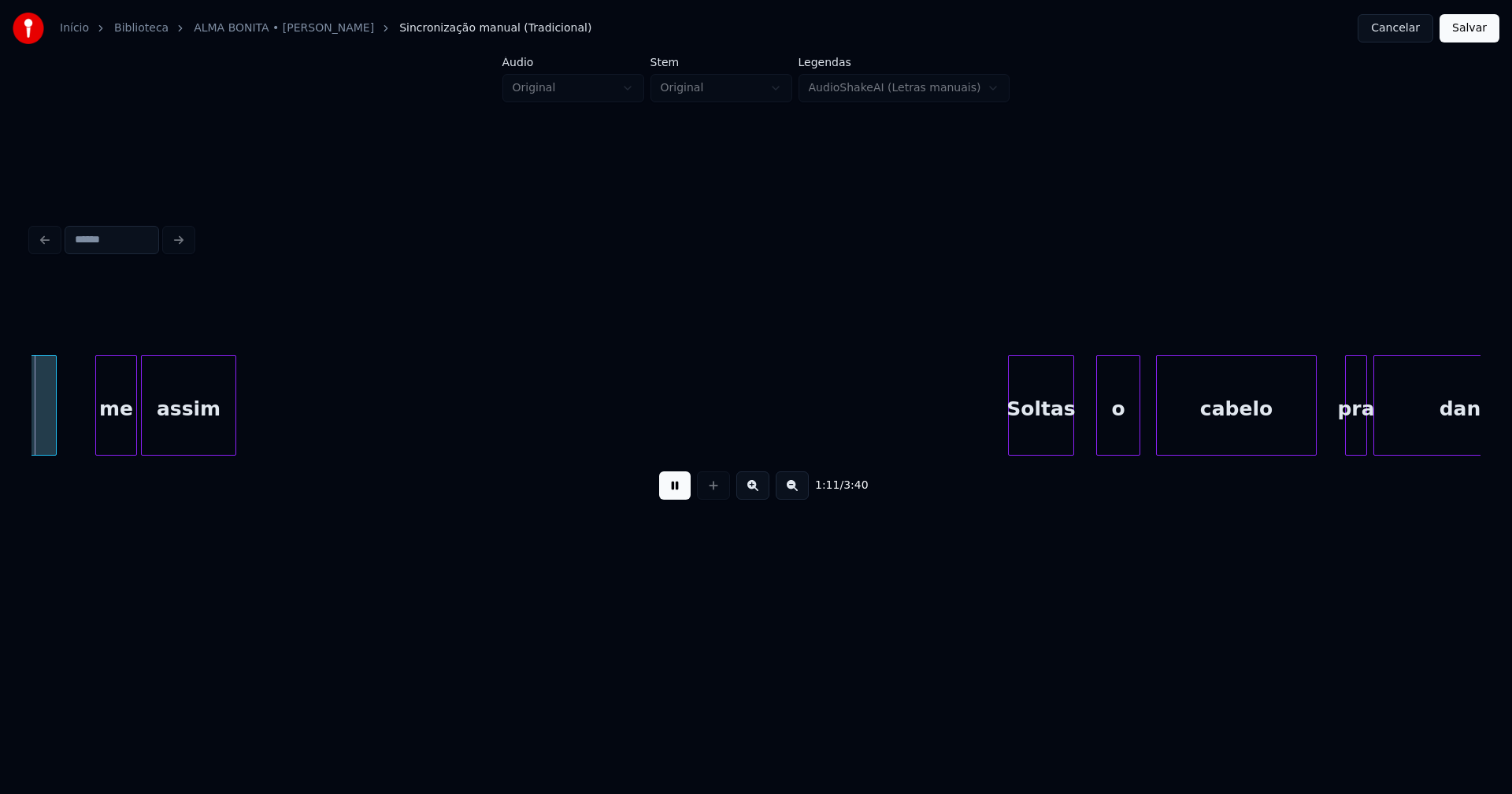
scroll to position [0, 11304]
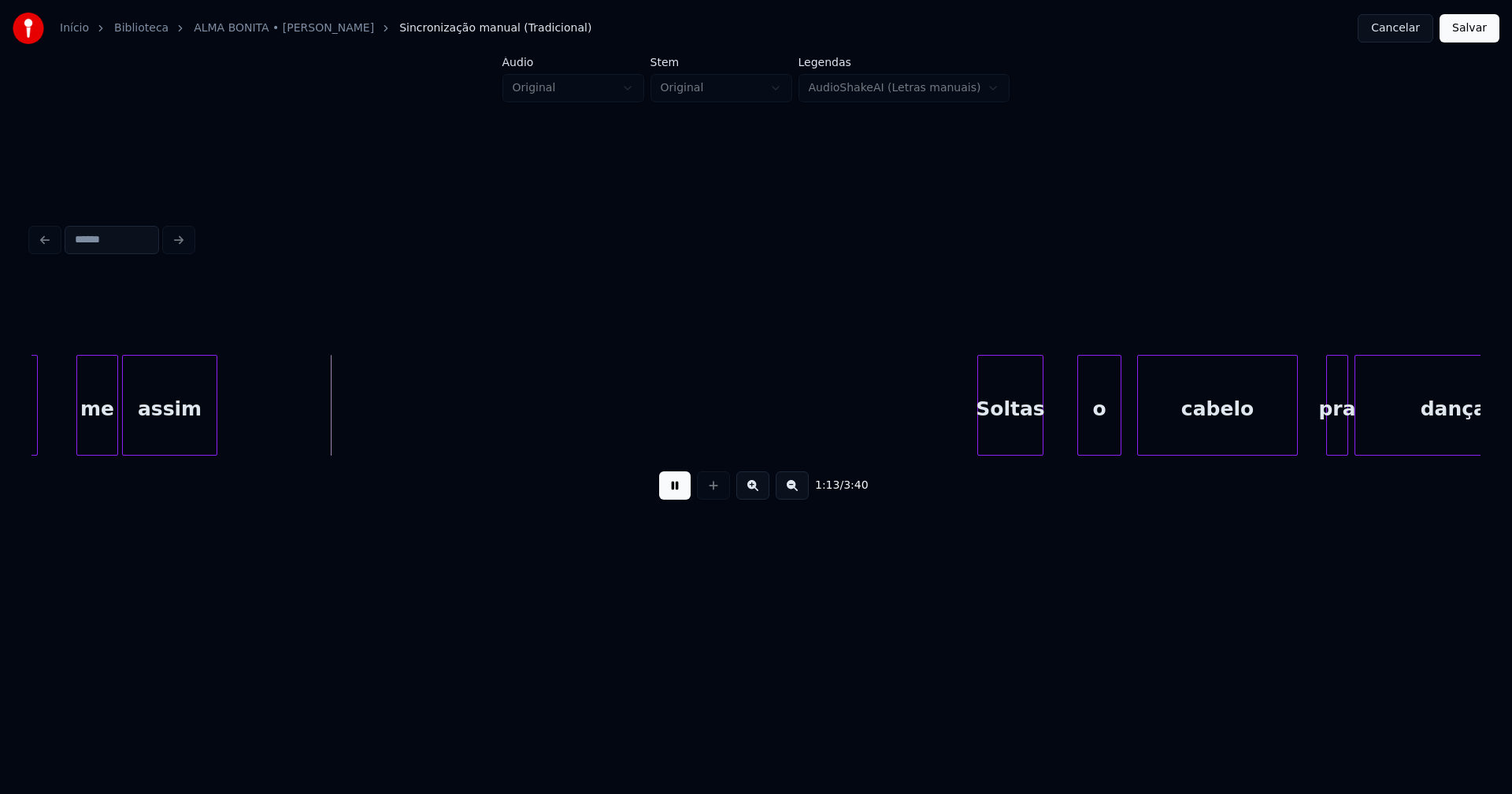
click at [1020, 443] on div "Soltas" at bounding box center [1010, 409] width 65 height 107
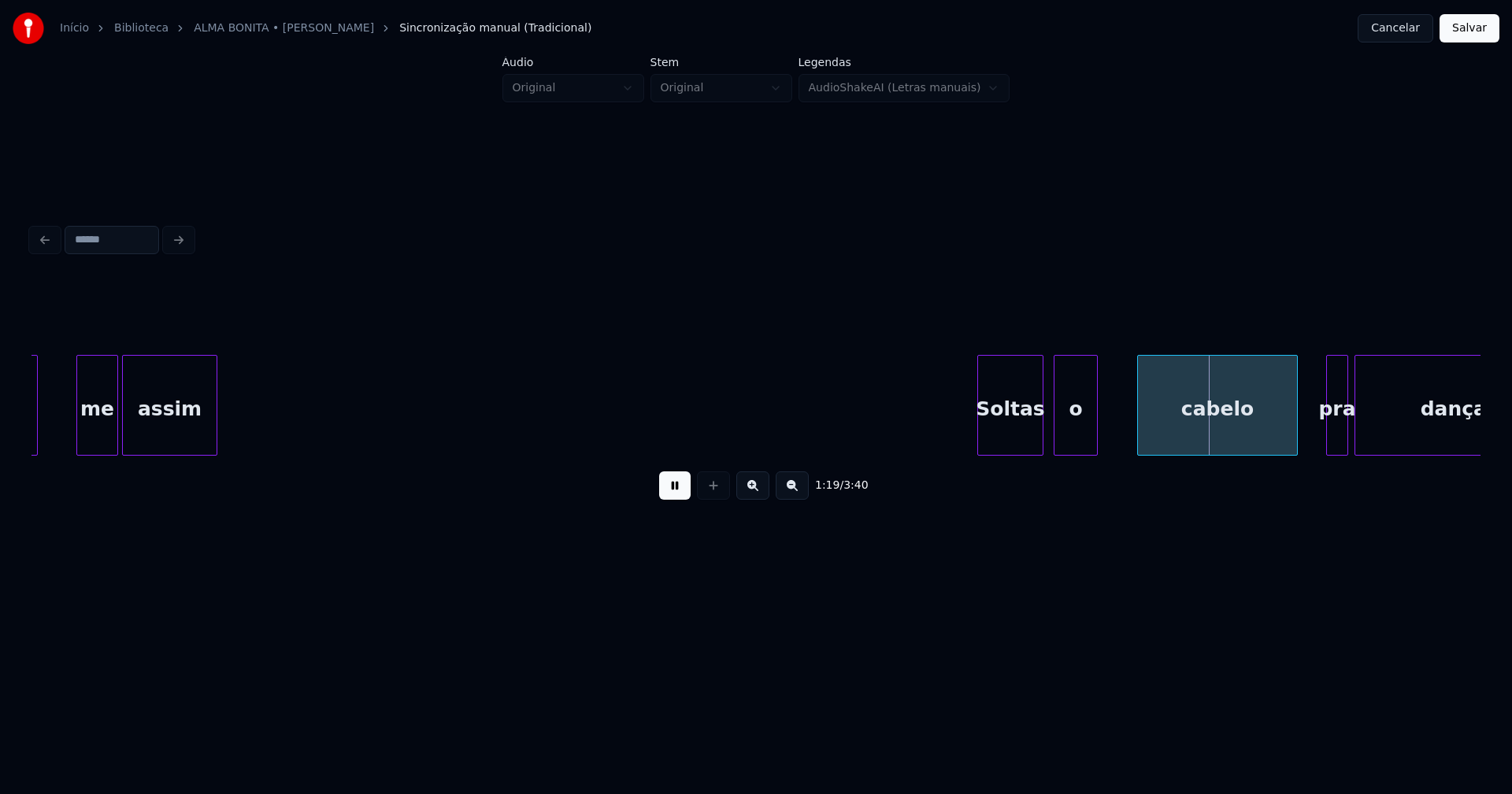
click at [1068, 446] on div "o" at bounding box center [1075, 409] width 43 height 107
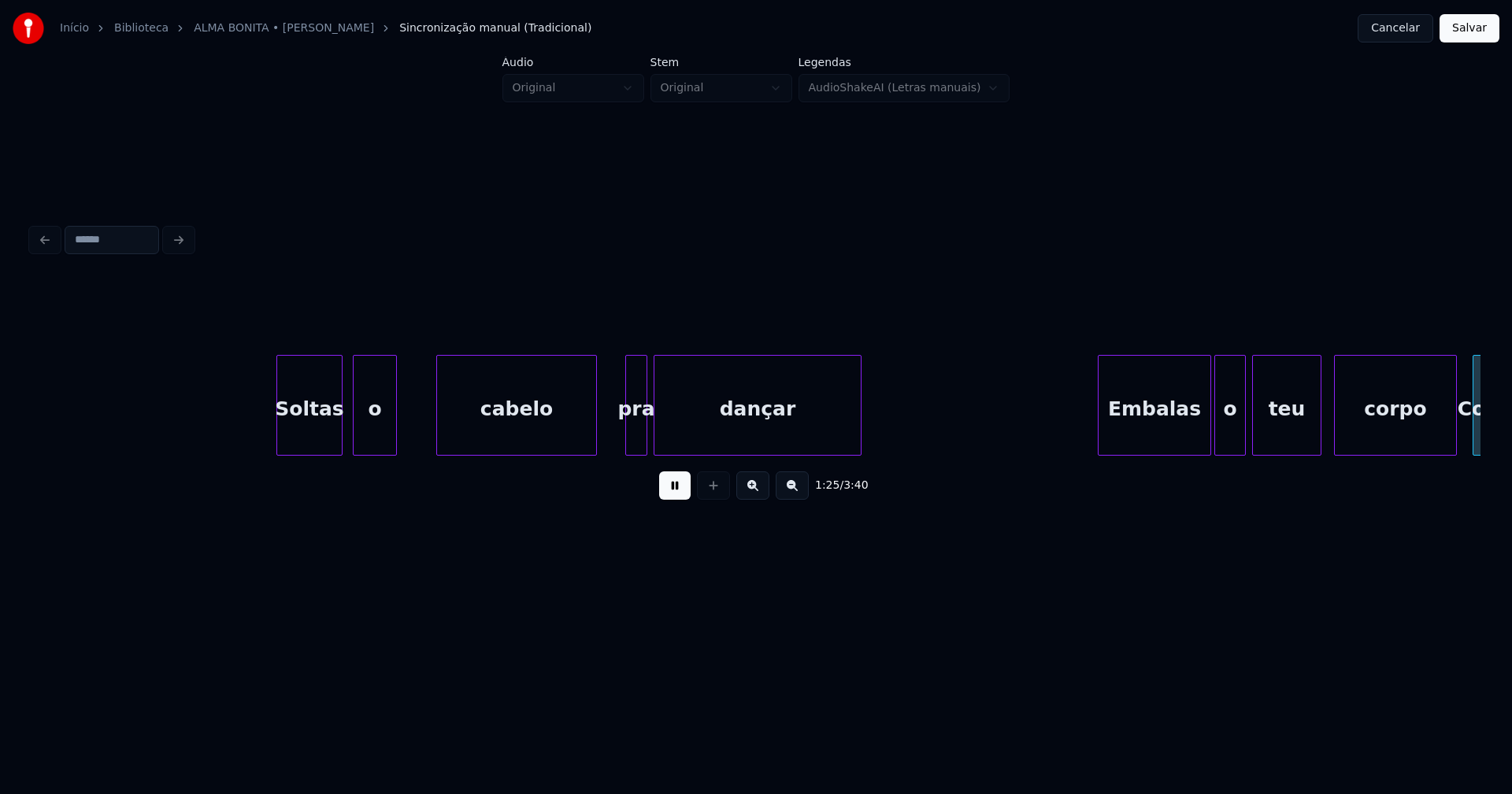
scroll to position [0, 13455]
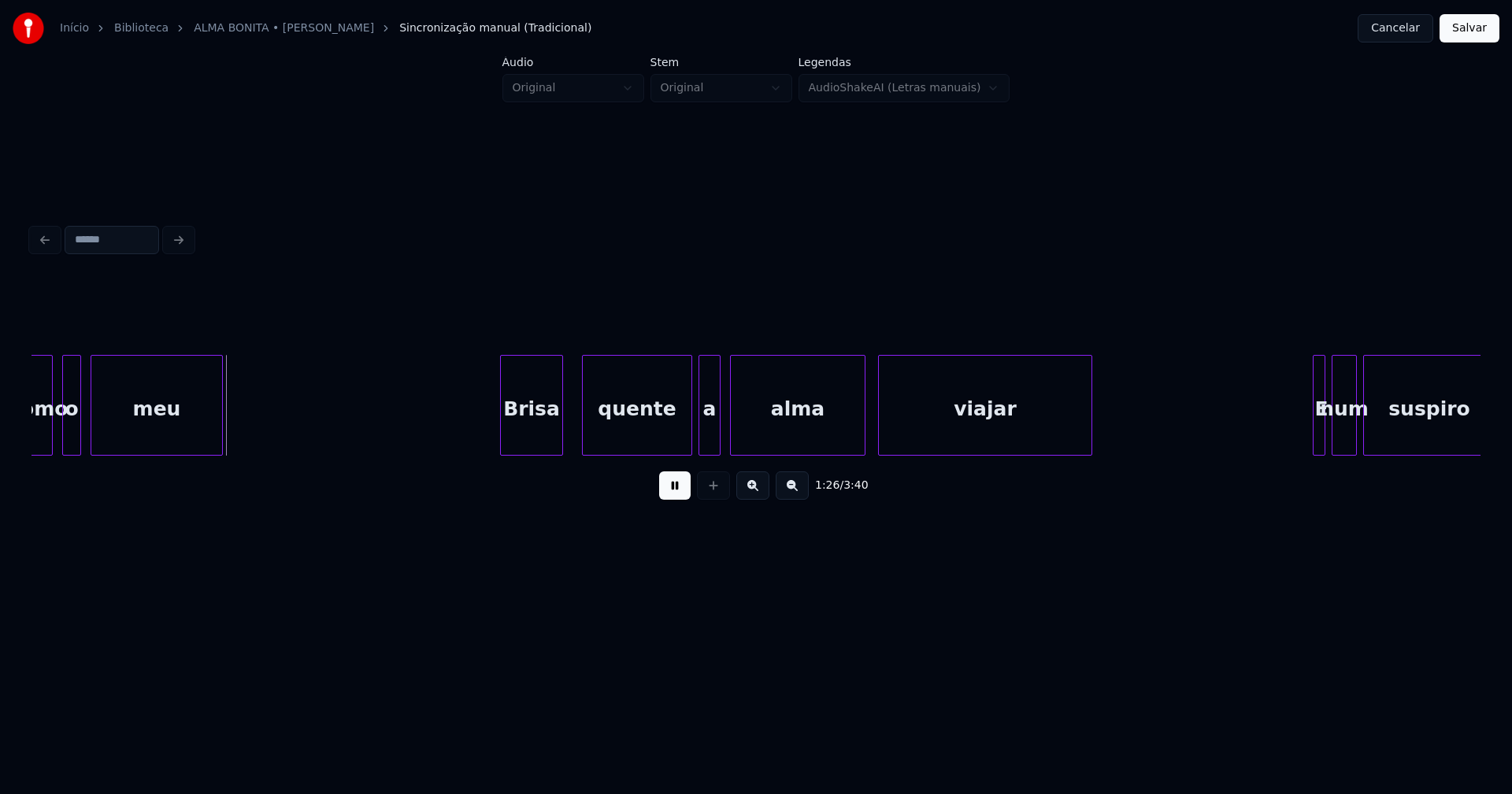
click at [677, 491] on button at bounding box center [675, 485] width 32 height 29
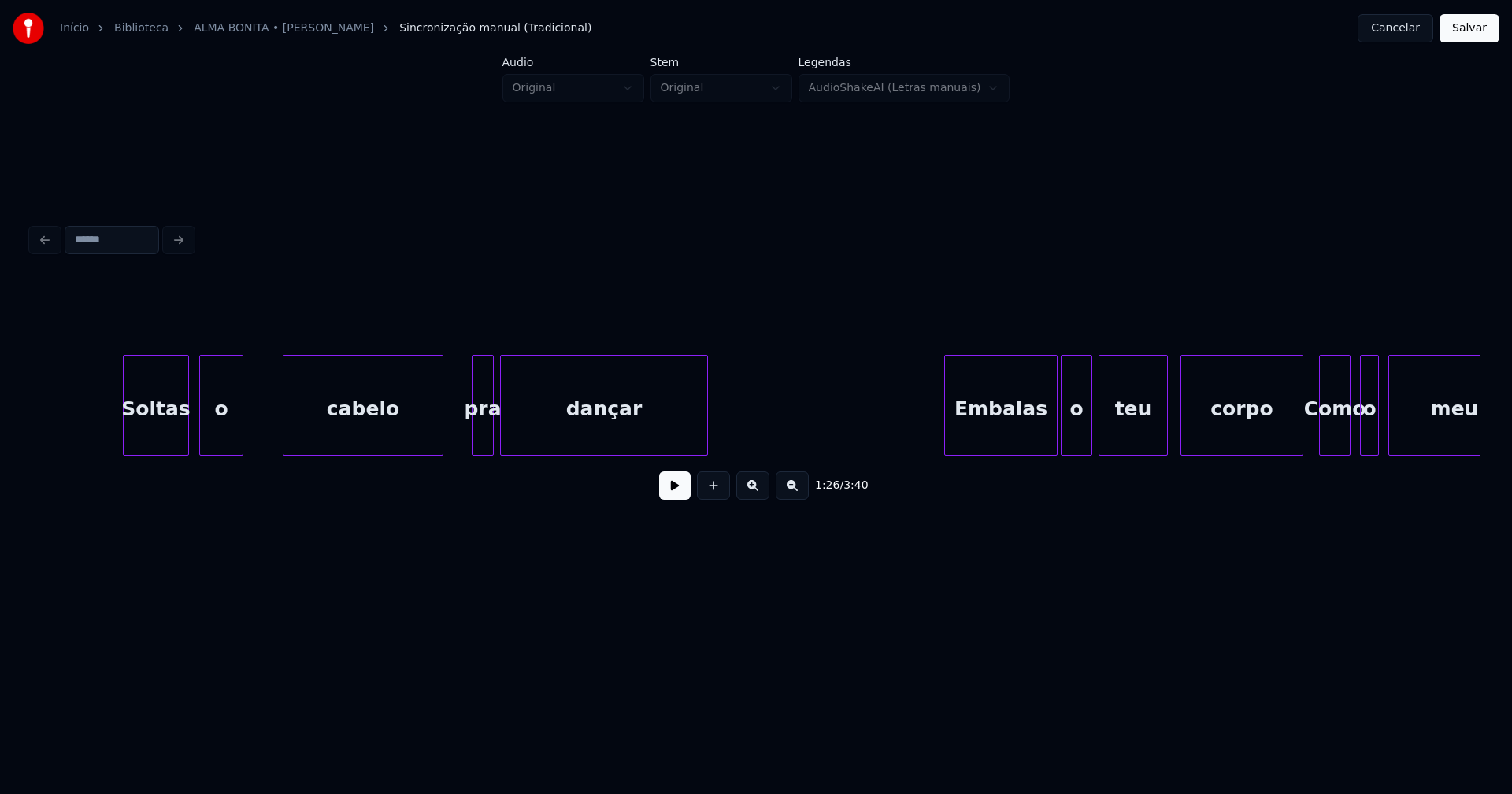
scroll to position [0, 12138]
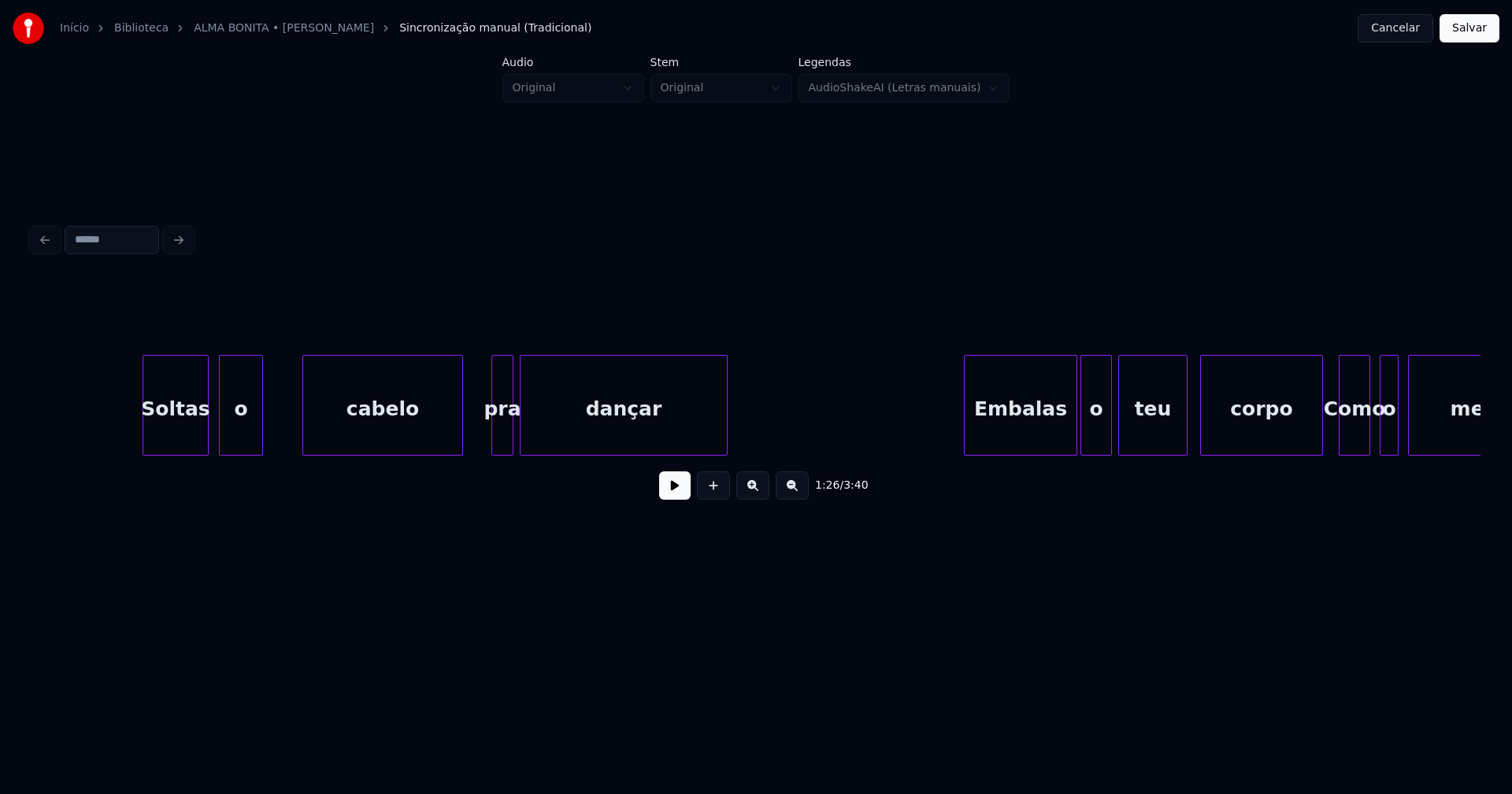
click at [677, 494] on button at bounding box center [675, 485] width 32 height 29
click at [422, 434] on div "cabelo" at bounding box center [379, 409] width 159 height 107
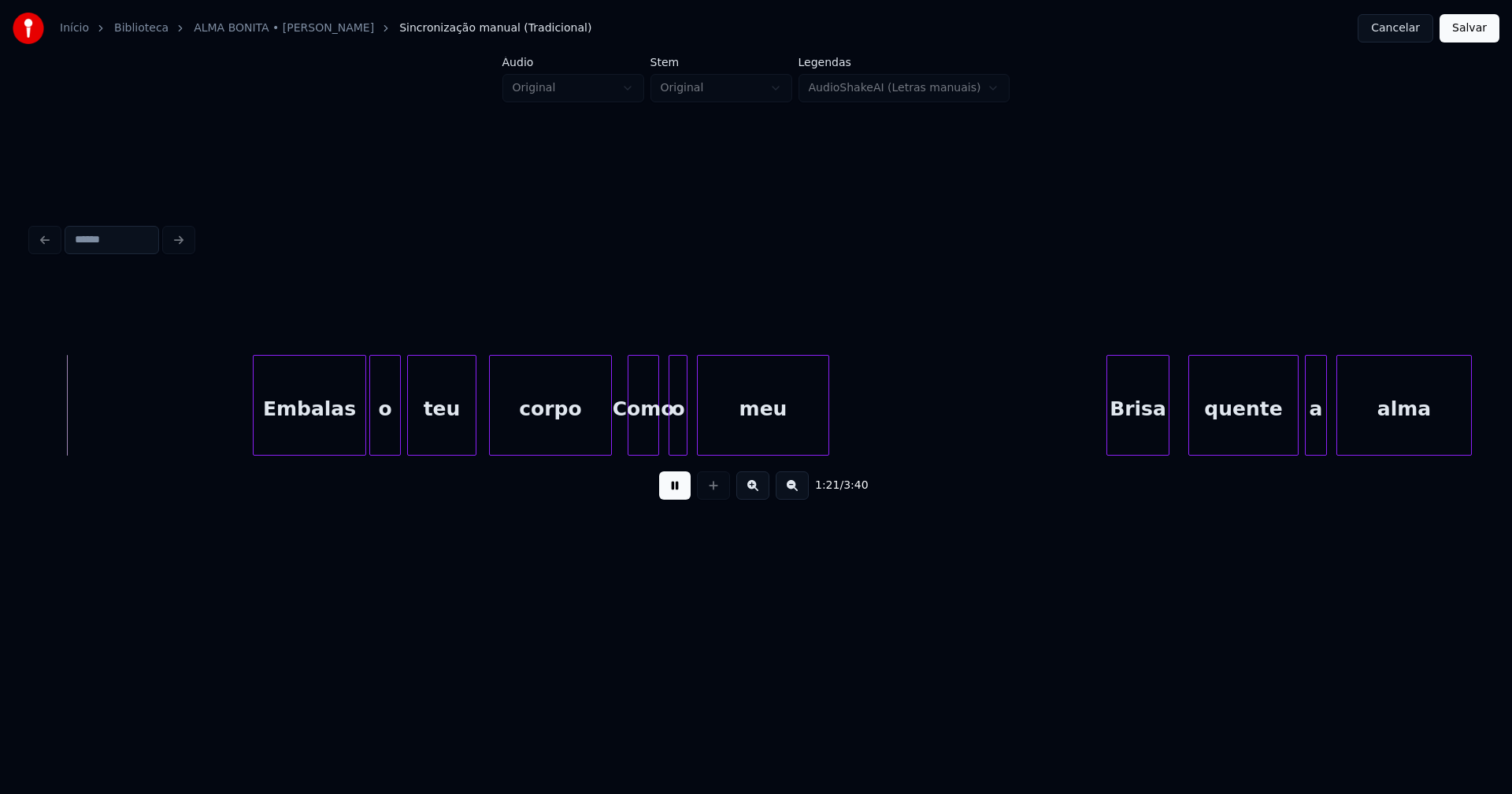
scroll to position [0, 12888]
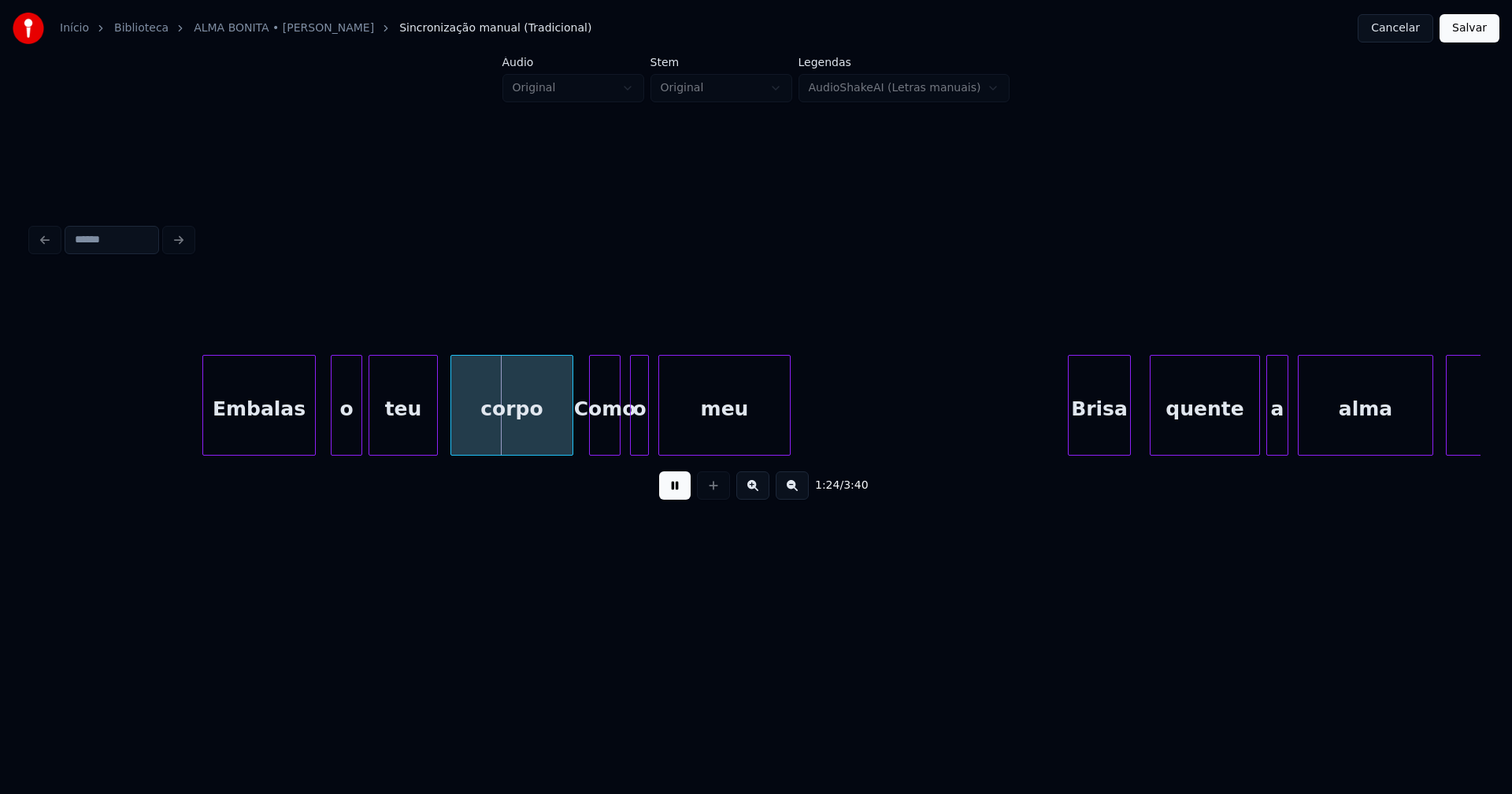
click at [269, 432] on div "Embalas" at bounding box center [258, 409] width 112 height 107
click at [319, 418] on div at bounding box center [320, 405] width 5 height 99
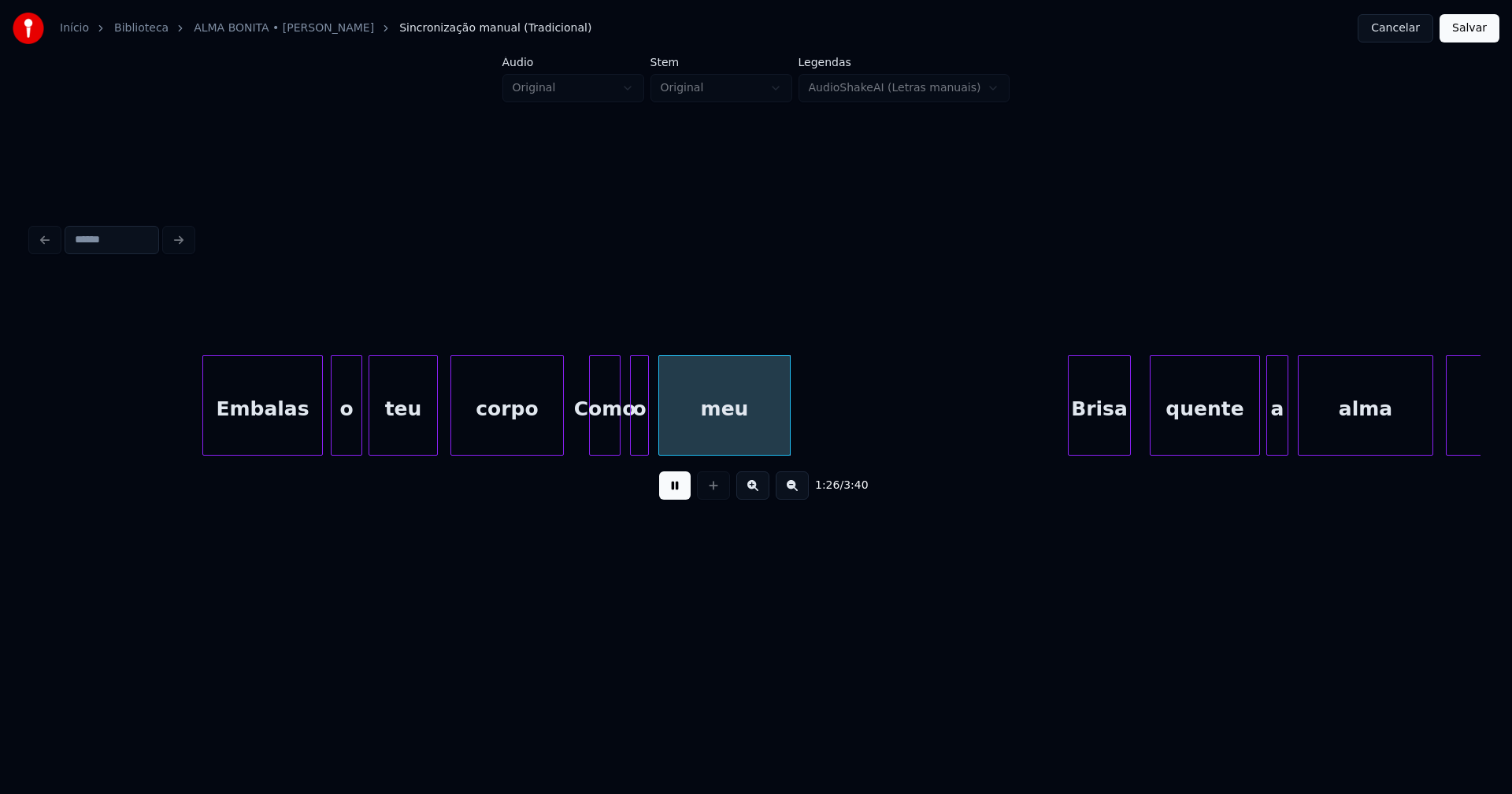
click at [559, 435] on div at bounding box center [561, 405] width 5 height 99
click at [587, 437] on div at bounding box center [588, 405] width 5 height 99
click at [605, 437] on div "Como" at bounding box center [602, 409] width 34 height 107
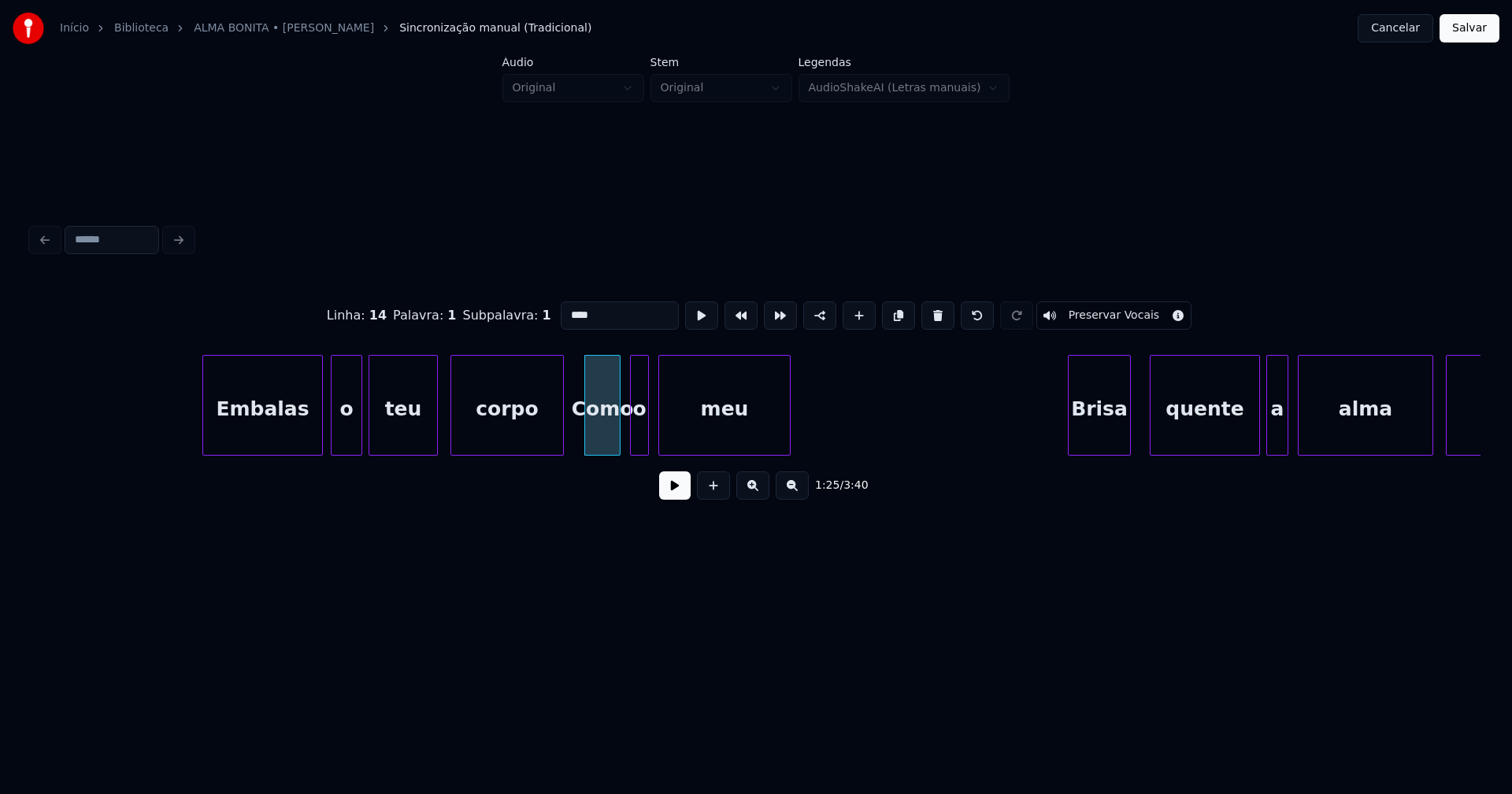
click at [563, 309] on input "****" at bounding box center [620, 316] width 118 height 29
type input "****"
click at [678, 498] on button at bounding box center [675, 485] width 32 height 29
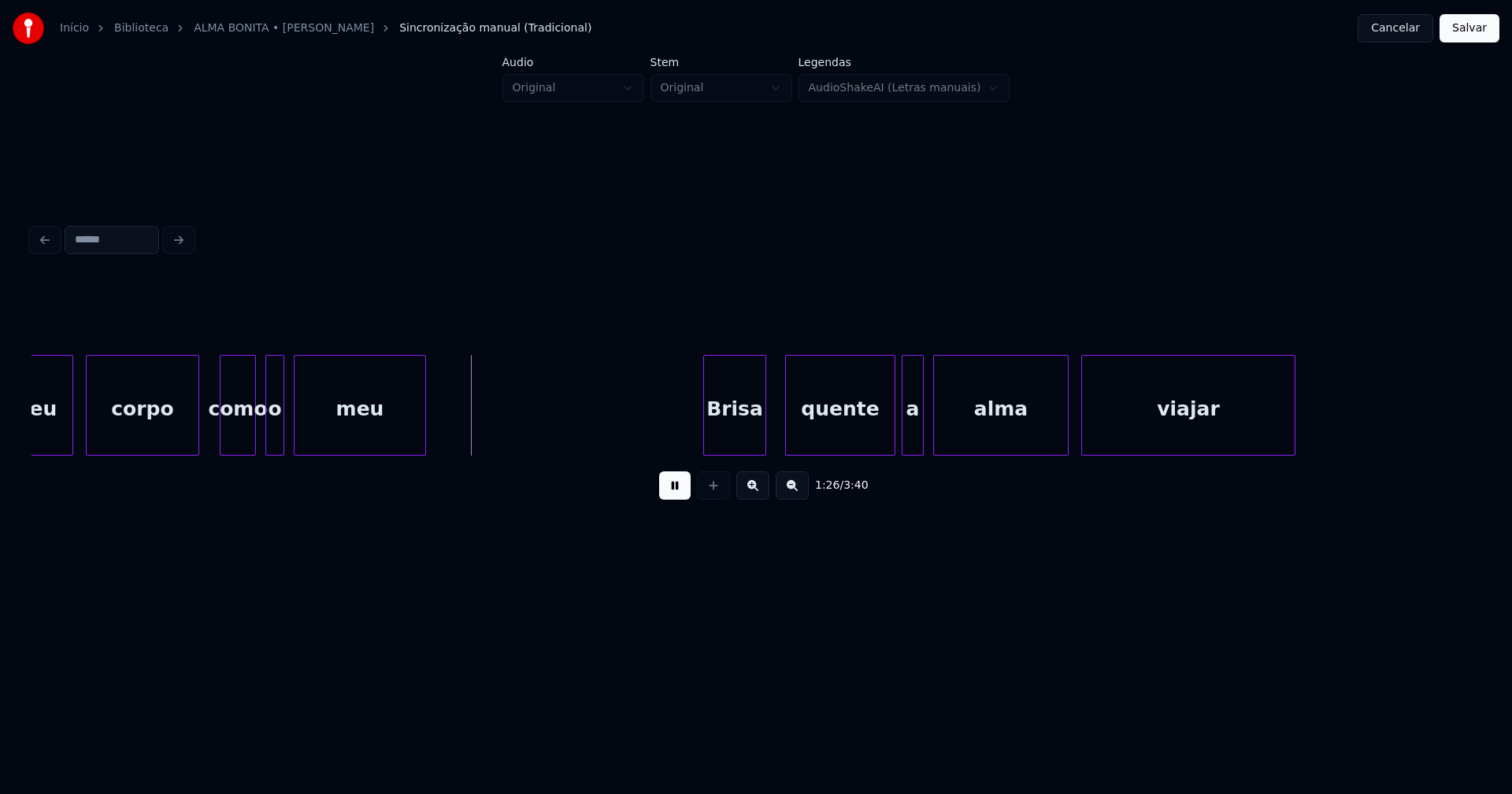
scroll to position [0, 13309]
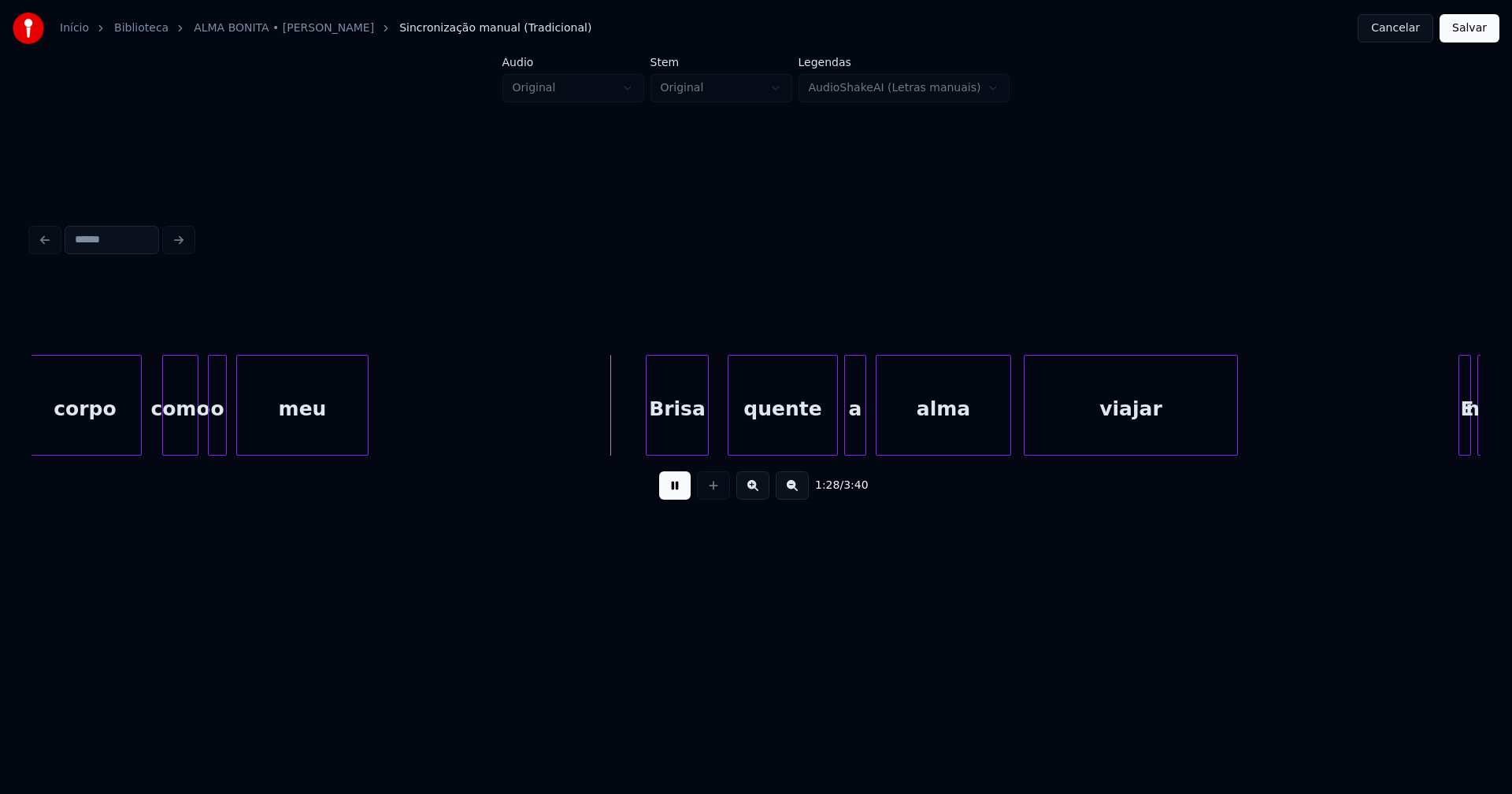
click at [408, 413] on div at bounding box center [407, 405] width 5 height 99
click at [699, 447] on div "Brisa" at bounding box center [673, 409] width 61 height 107
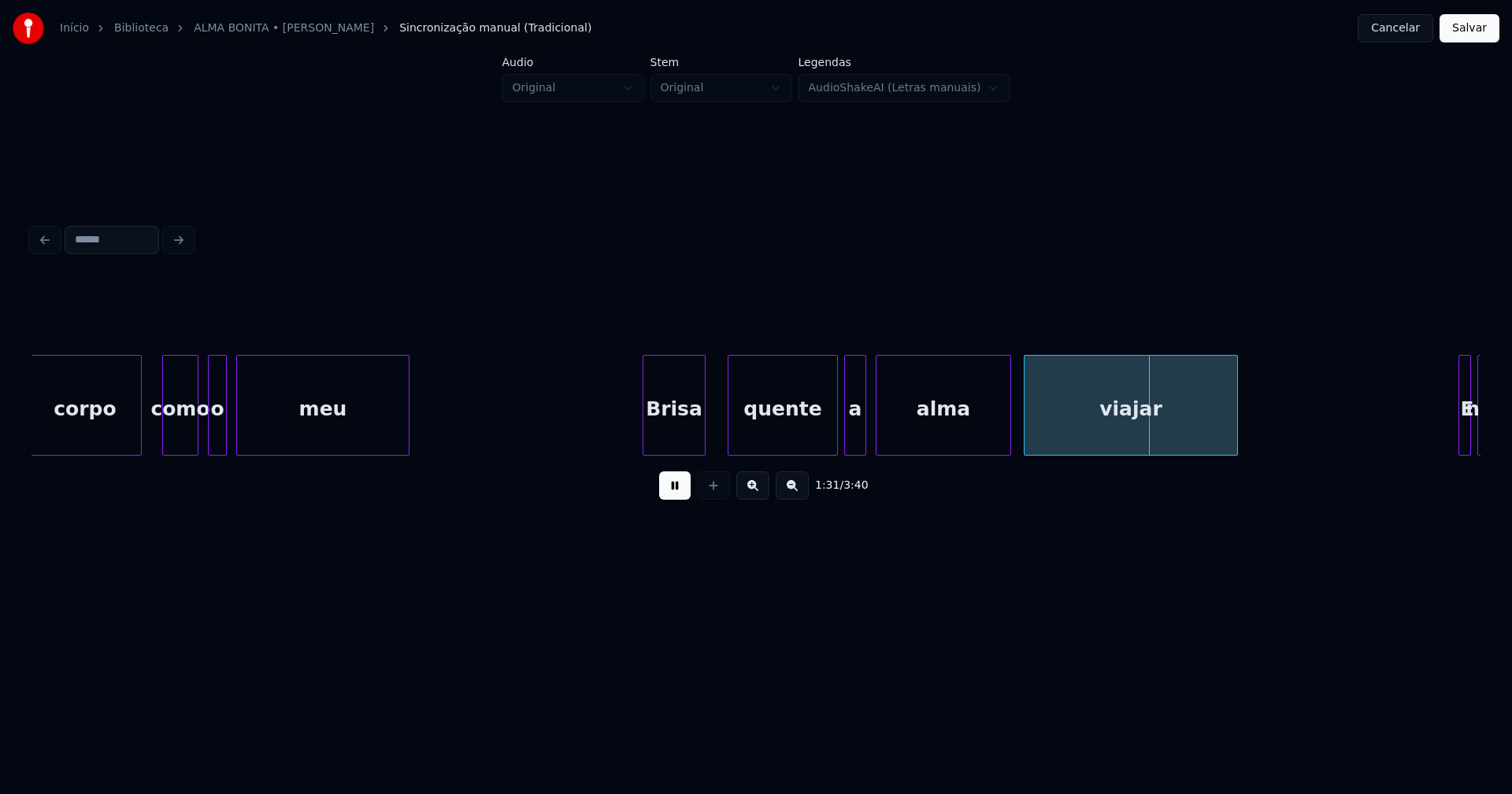
click at [668, 492] on button at bounding box center [675, 485] width 32 height 29
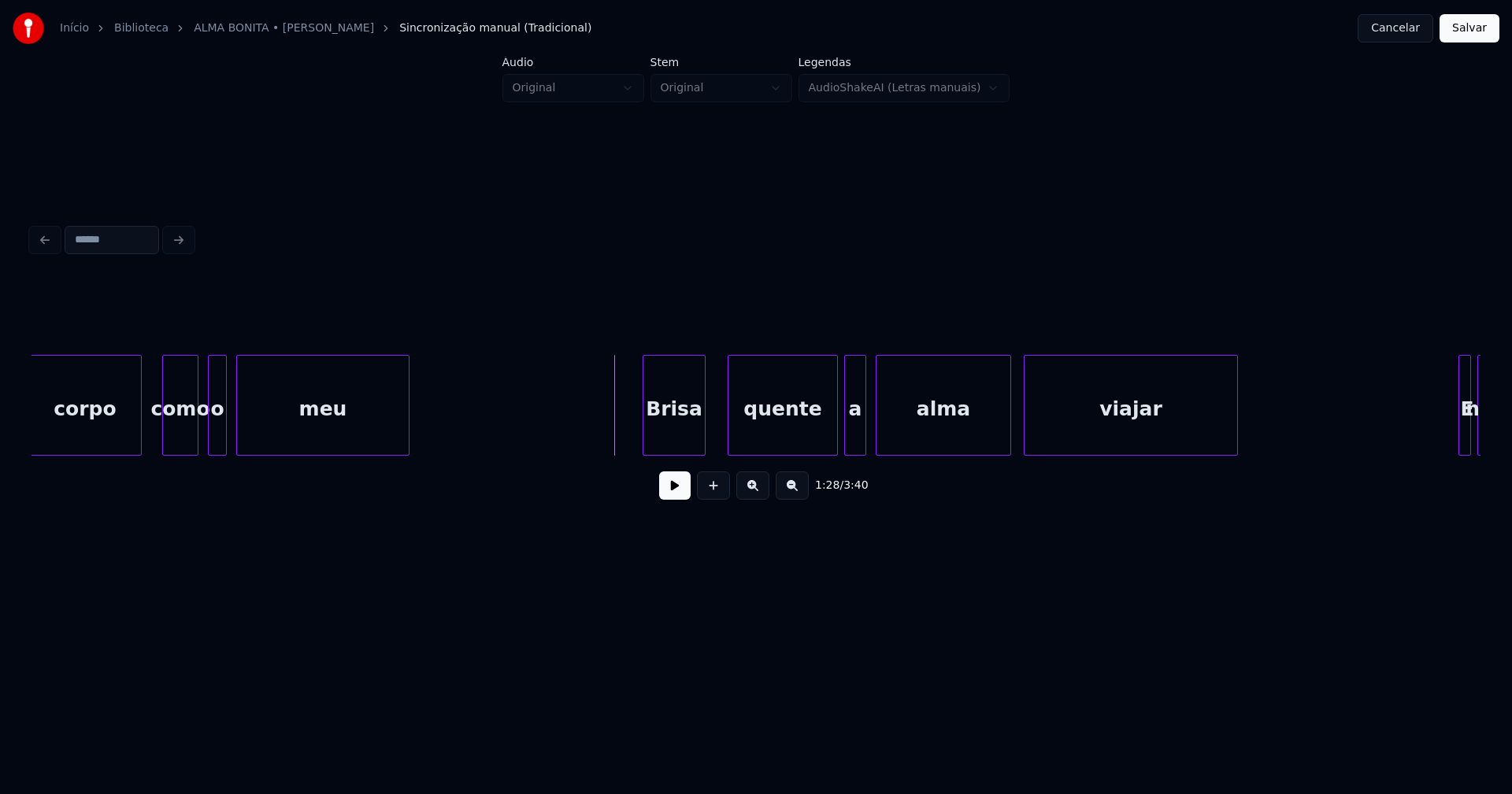
click at [684, 497] on button at bounding box center [675, 485] width 32 height 29
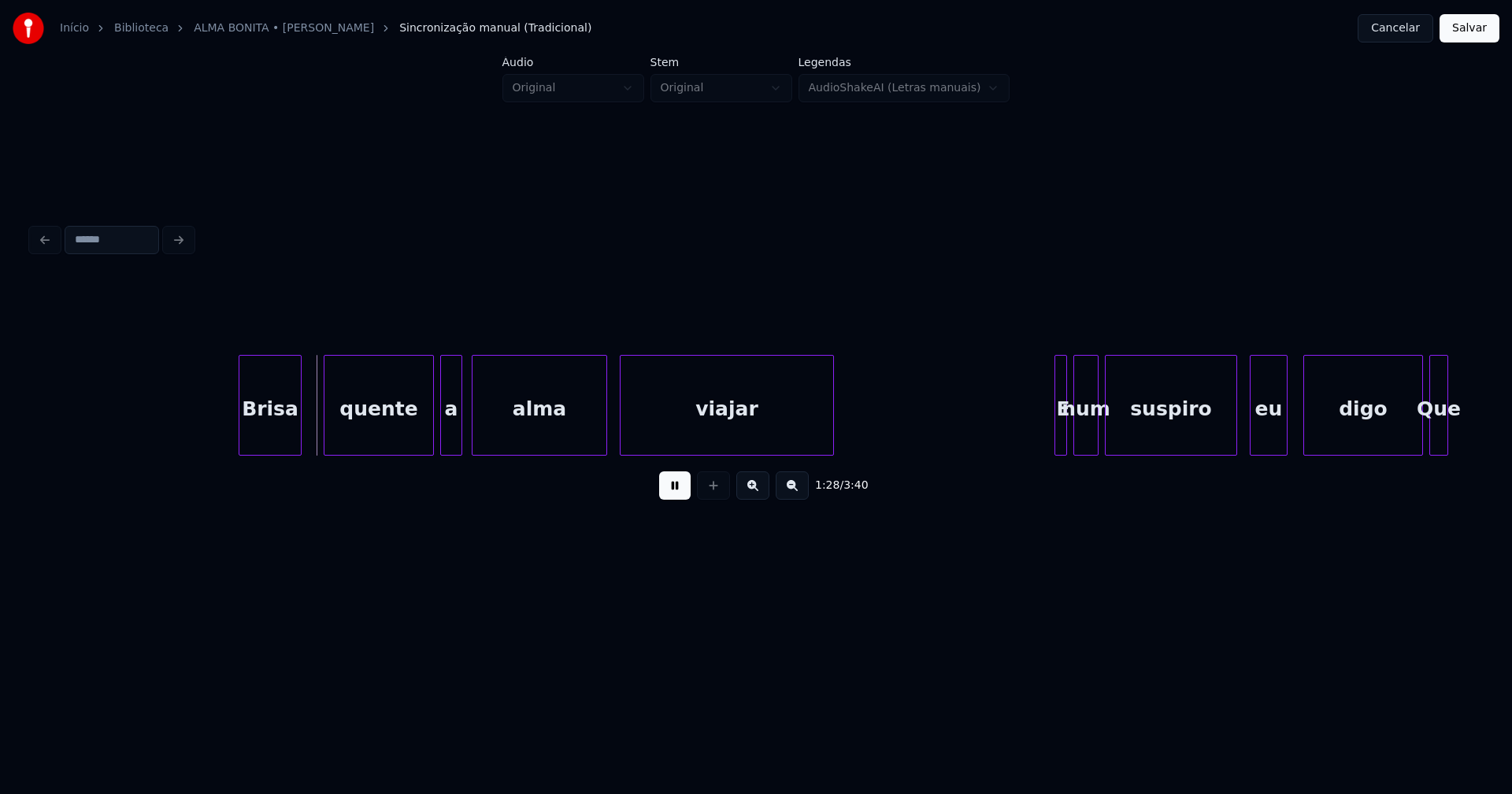
scroll to position [0, 13752]
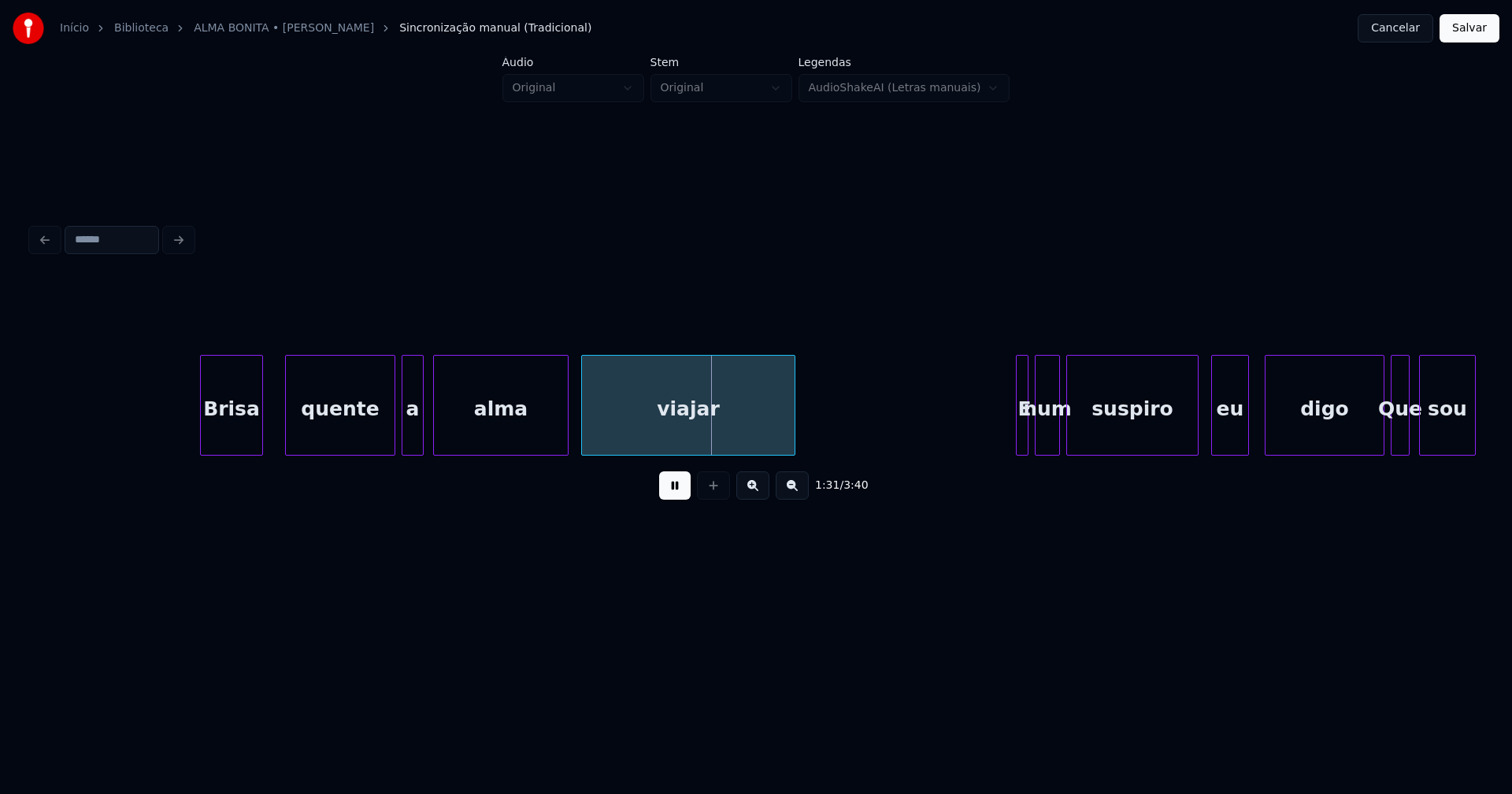
click at [680, 495] on button at bounding box center [675, 485] width 32 height 29
click at [677, 493] on button at bounding box center [675, 485] width 32 height 29
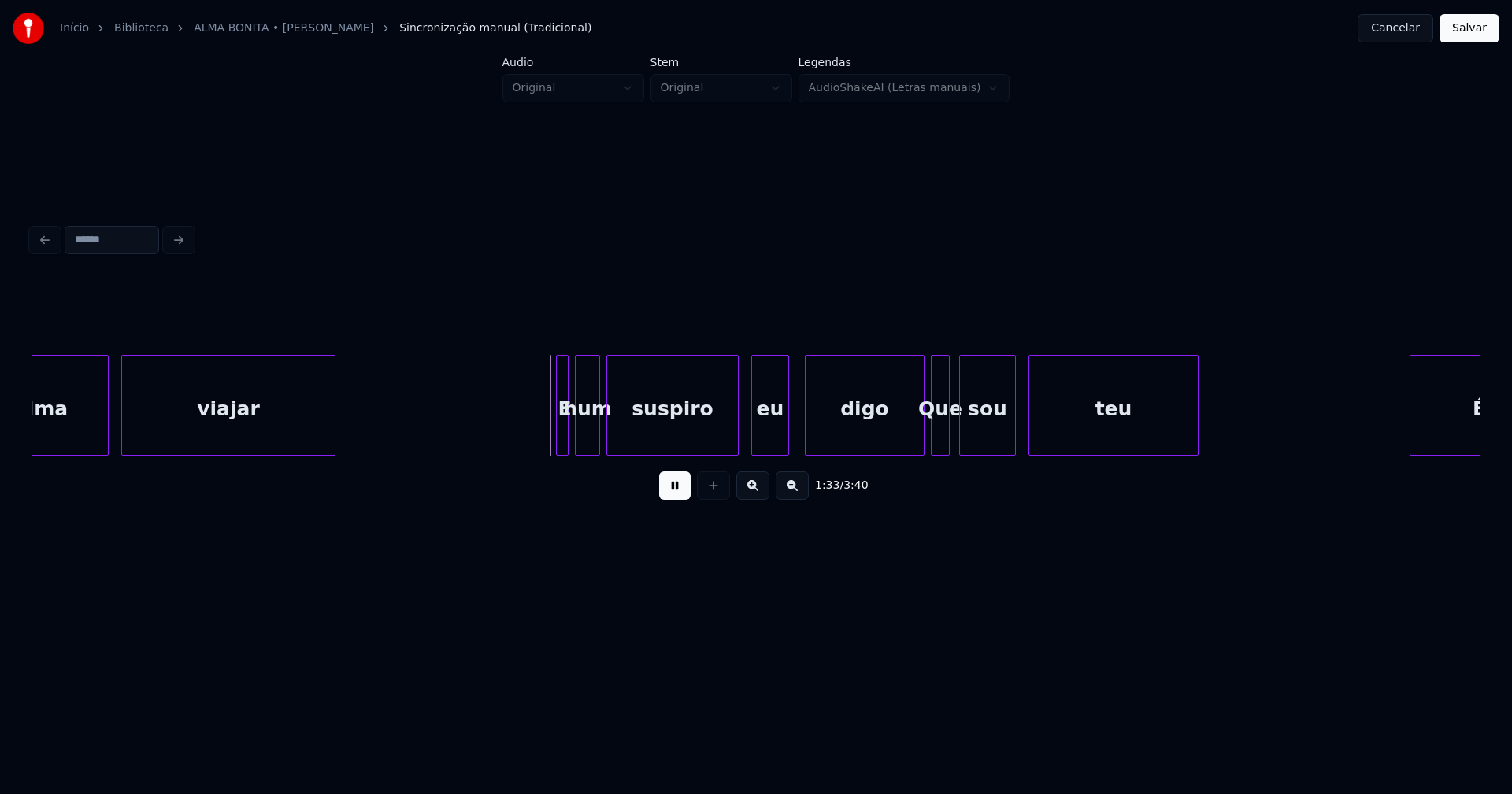
scroll to position [0, 14309]
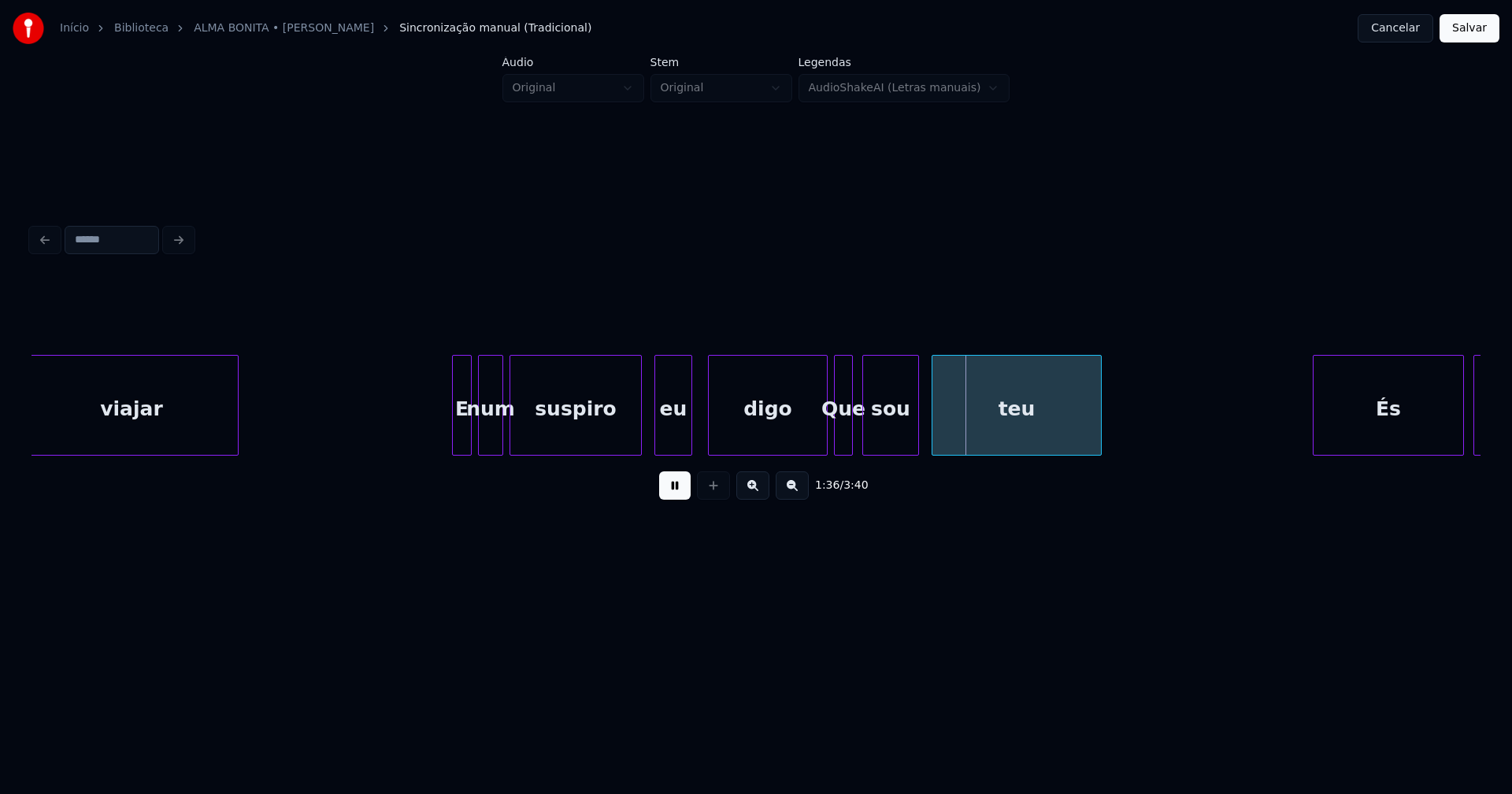
click at [454, 432] on div at bounding box center [455, 405] width 5 height 99
click at [778, 439] on div "digo" at bounding box center [761, 409] width 118 height 107
click at [669, 437] on div "eu" at bounding box center [668, 409] width 36 height 107
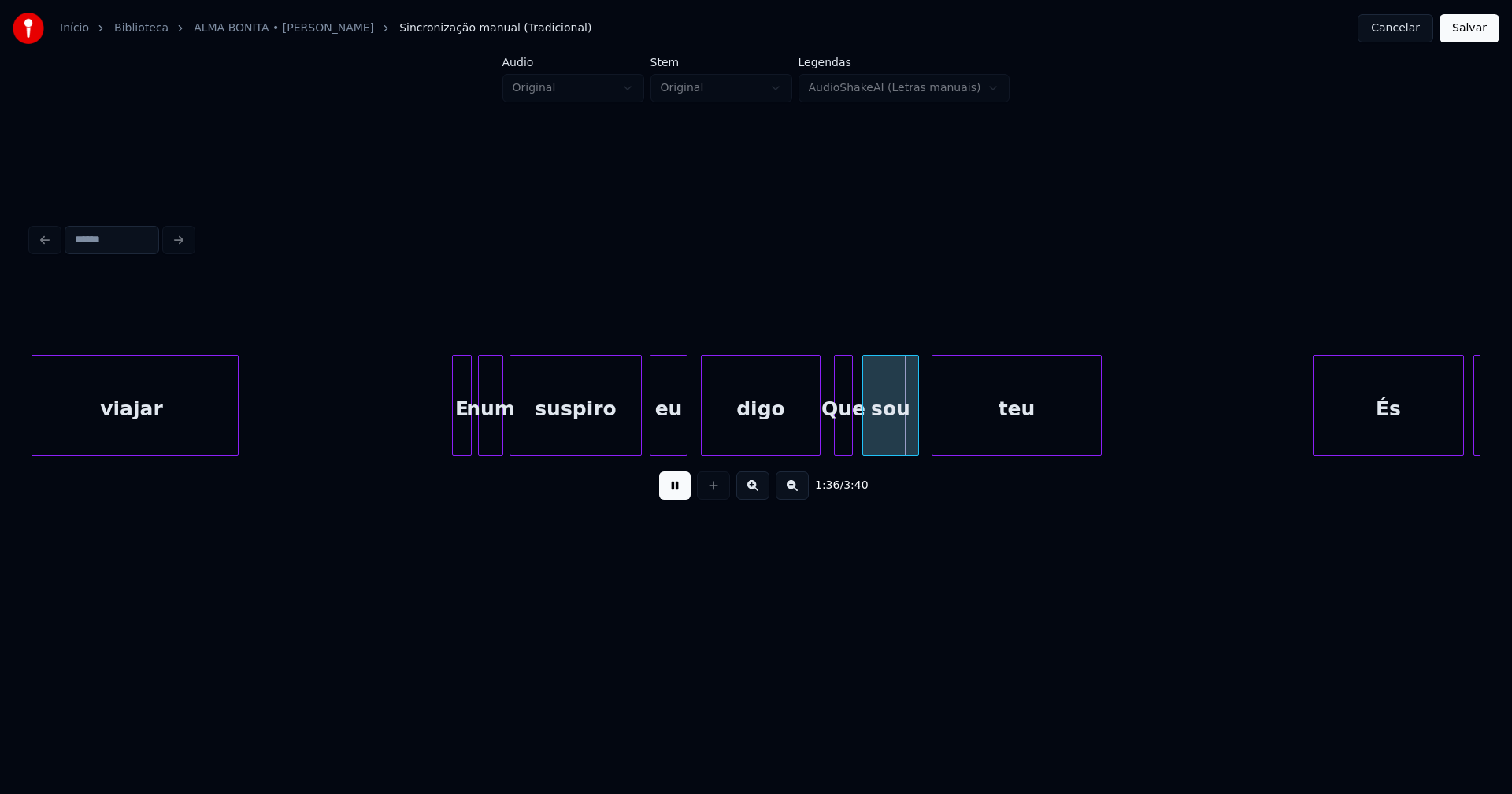
click at [844, 439] on div "Que" at bounding box center [843, 409] width 18 height 107
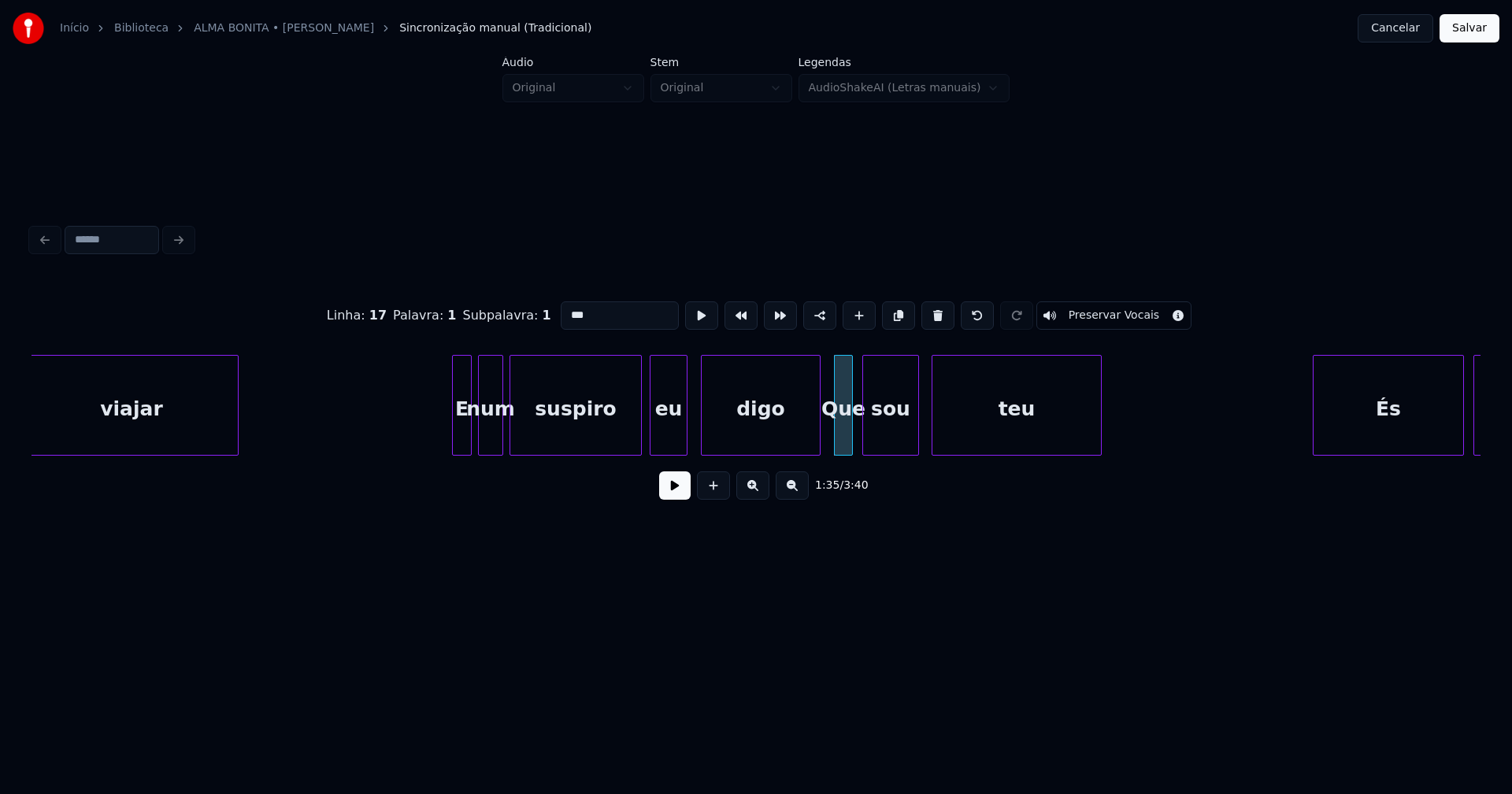
click at [567, 309] on input "***" at bounding box center [620, 316] width 118 height 29
type input "***"
click at [669, 496] on button at bounding box center [675, 485] width 32 height 29
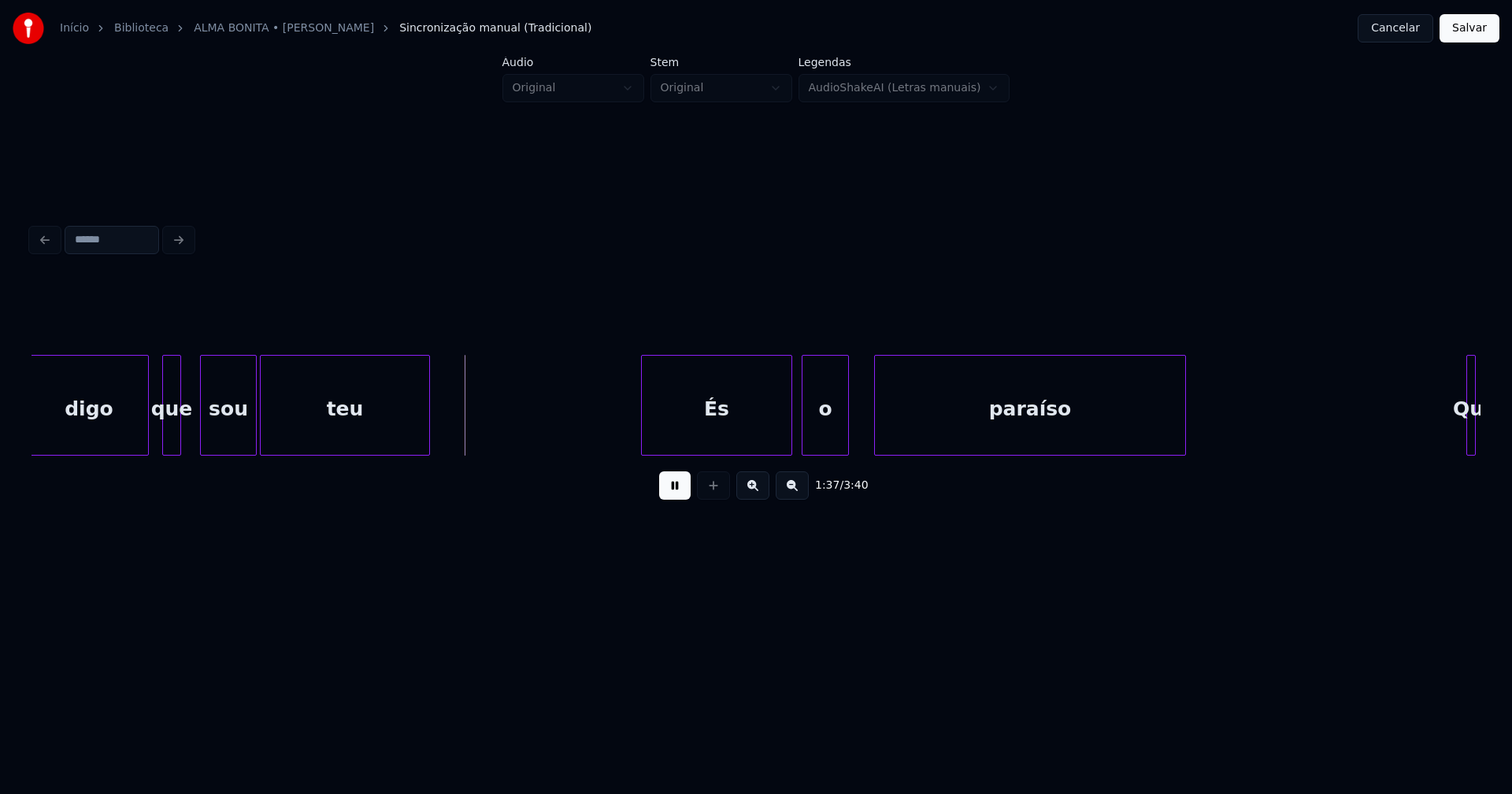
scroll to position [0, 14943]
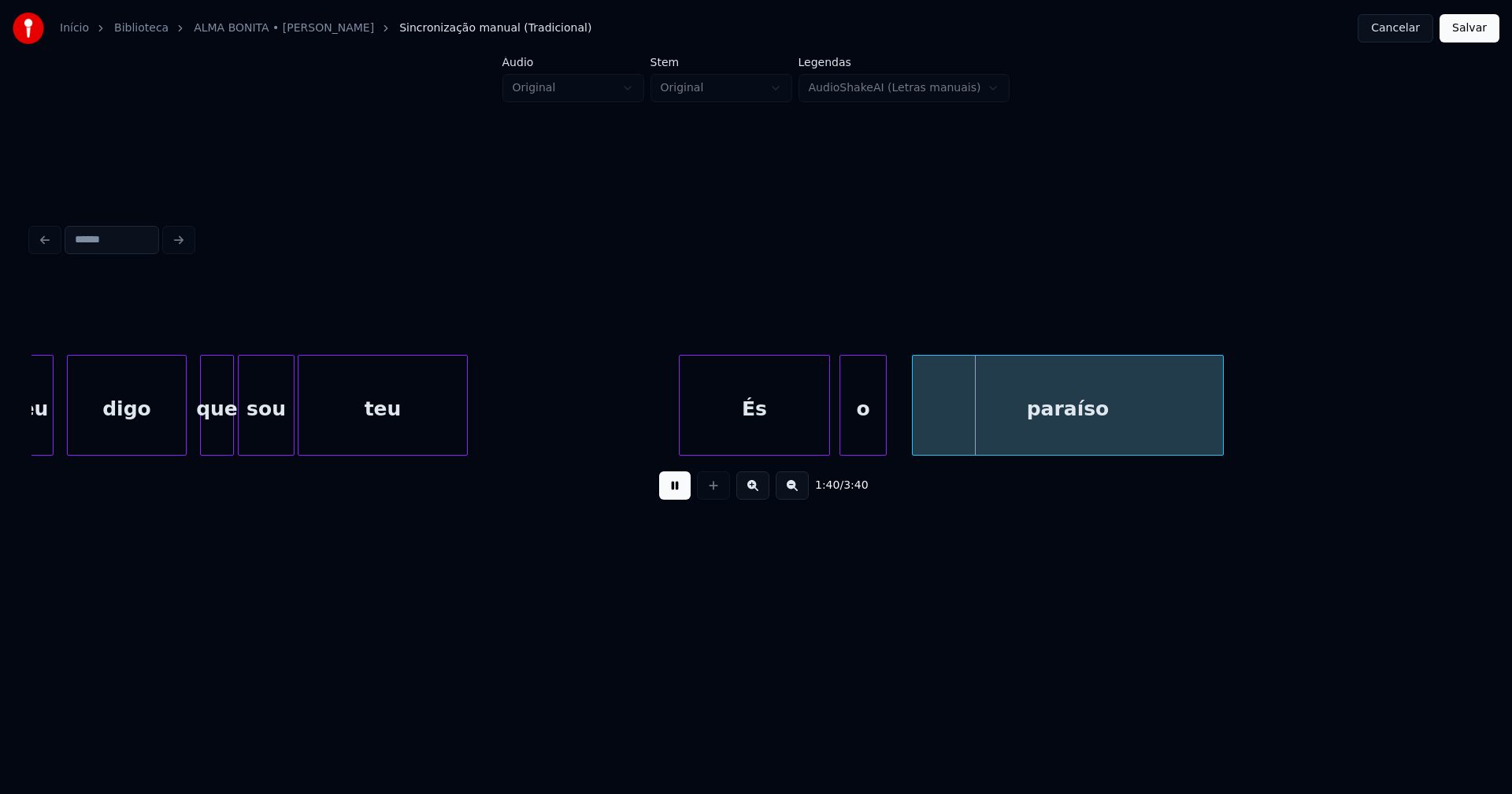
click at [231, 425] on div at bounding box center [231, 405] width 5 height 99
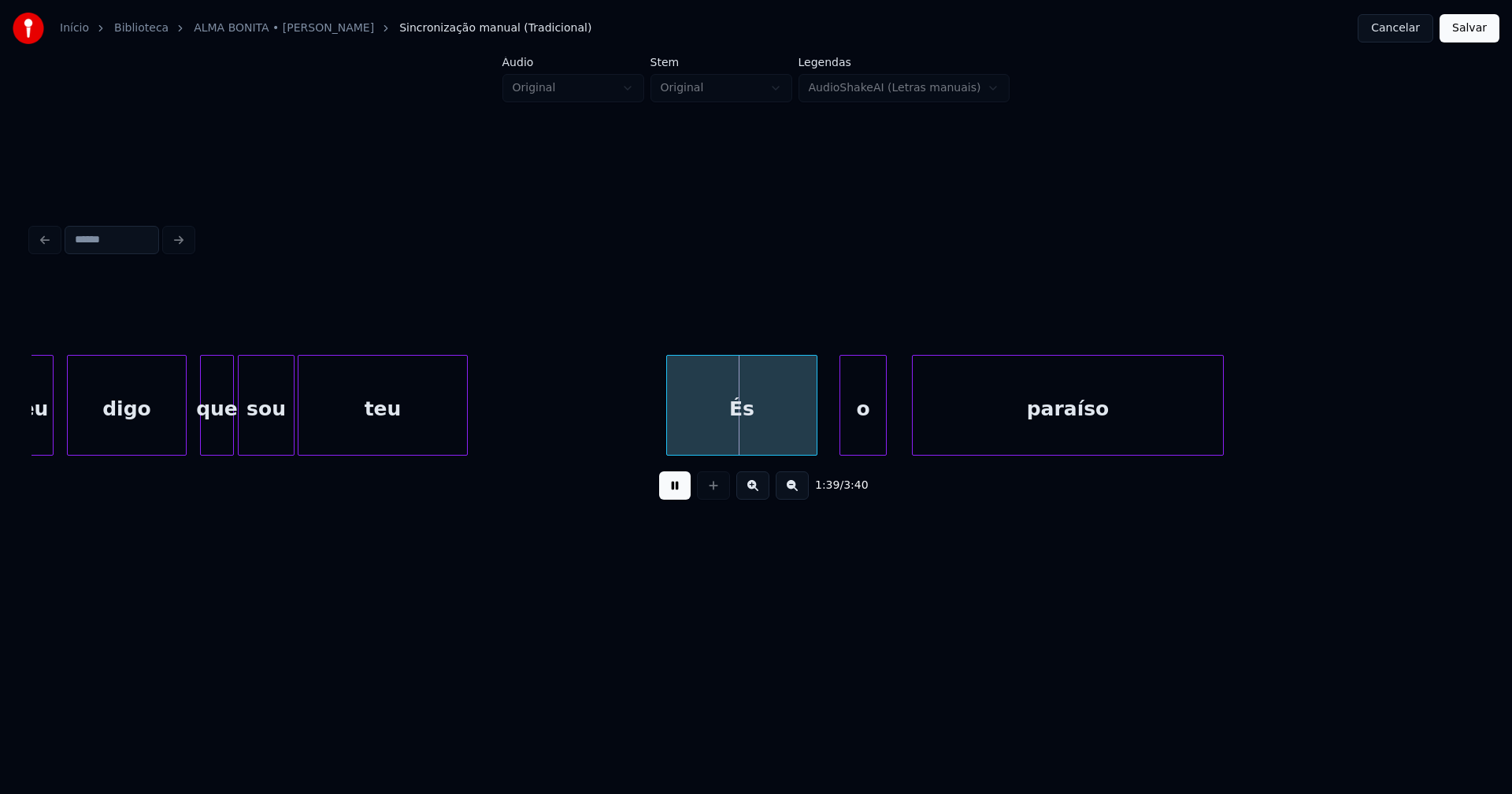
click at [746, 430] on div "És" at bounding box center [741, 409] width 149 height 107
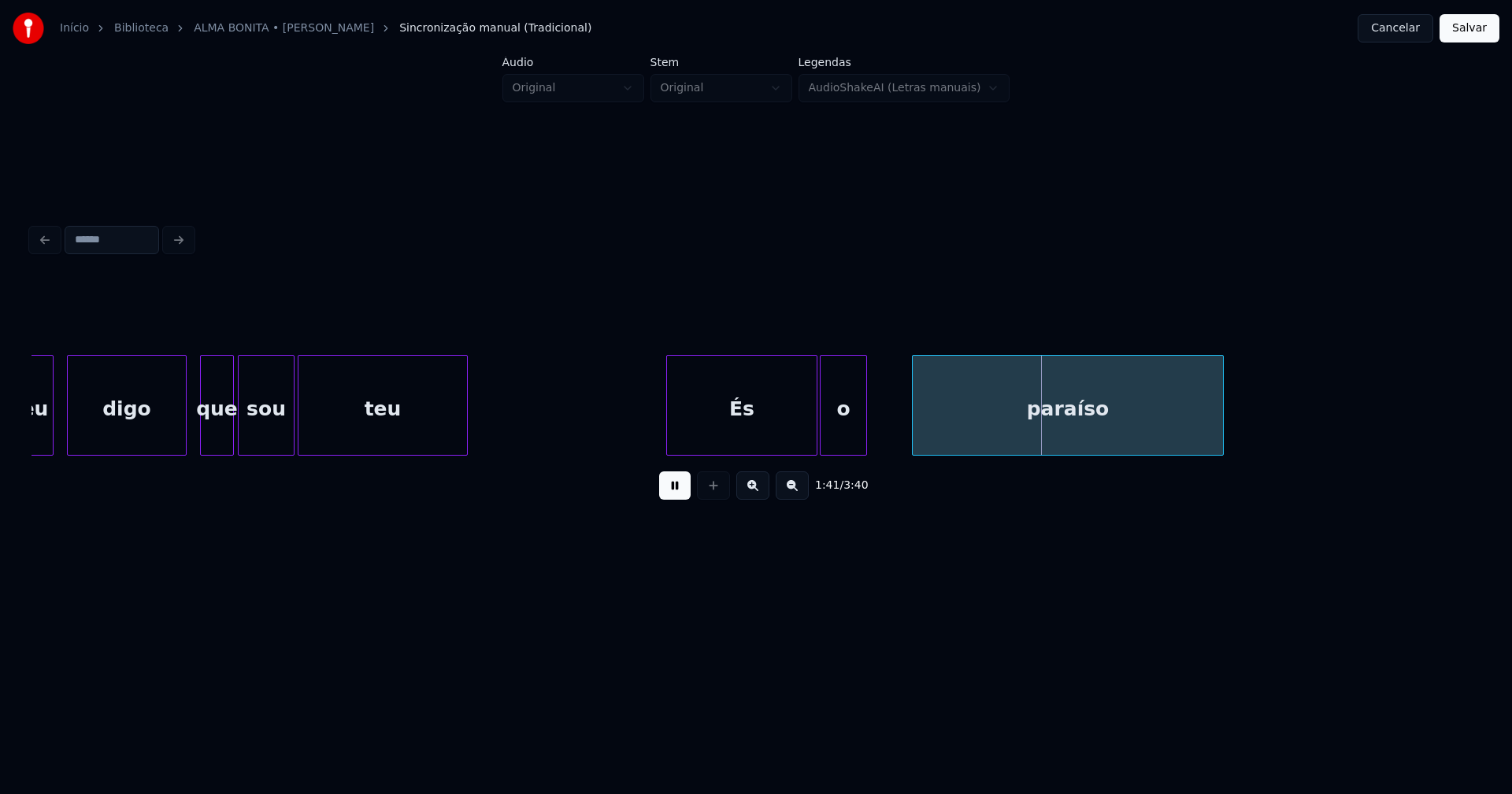
click at [834, 447] on div "o" at bounding box center [843, 409] width 45 height 107
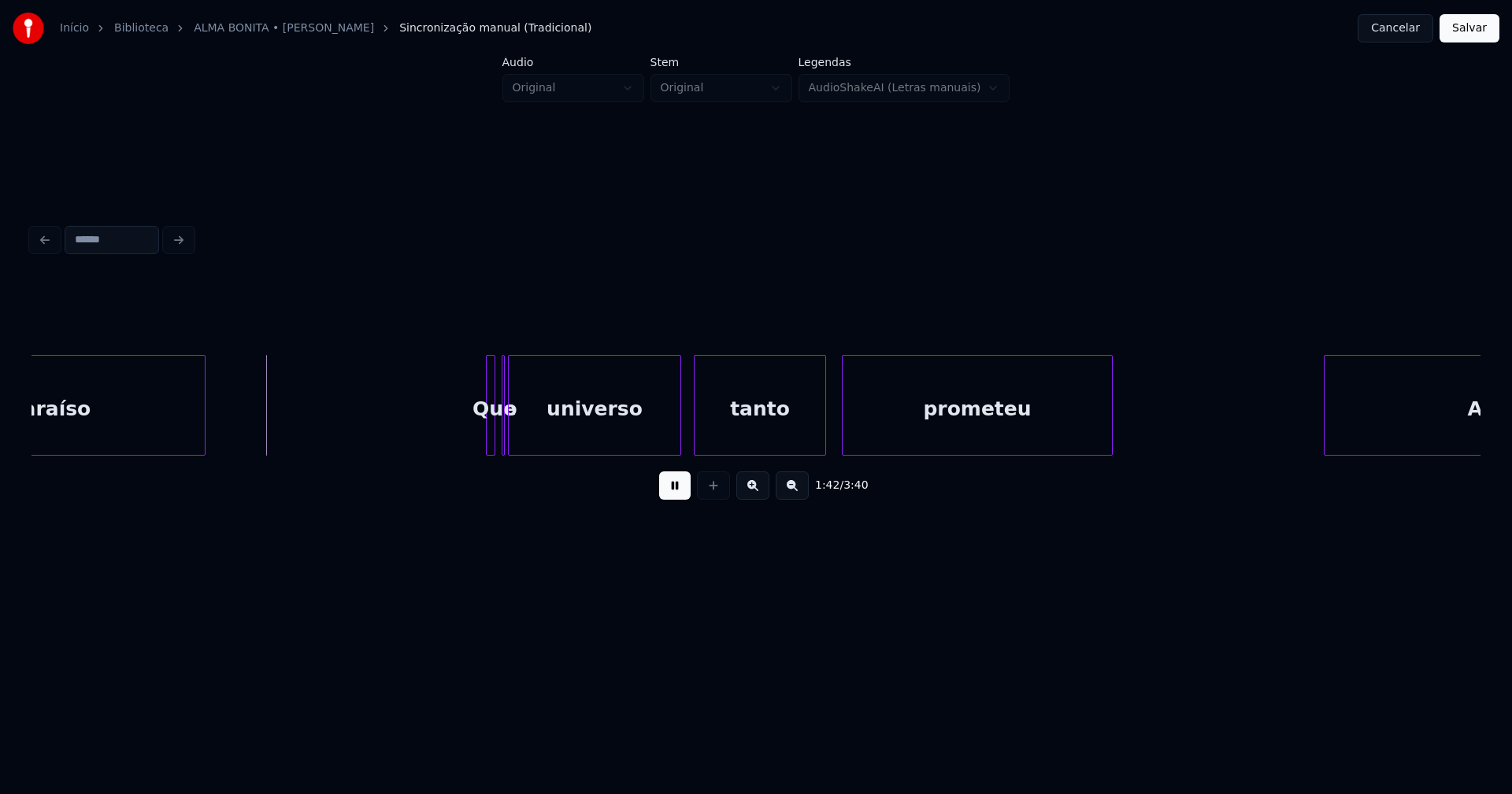
scroll to position [0, 15980]
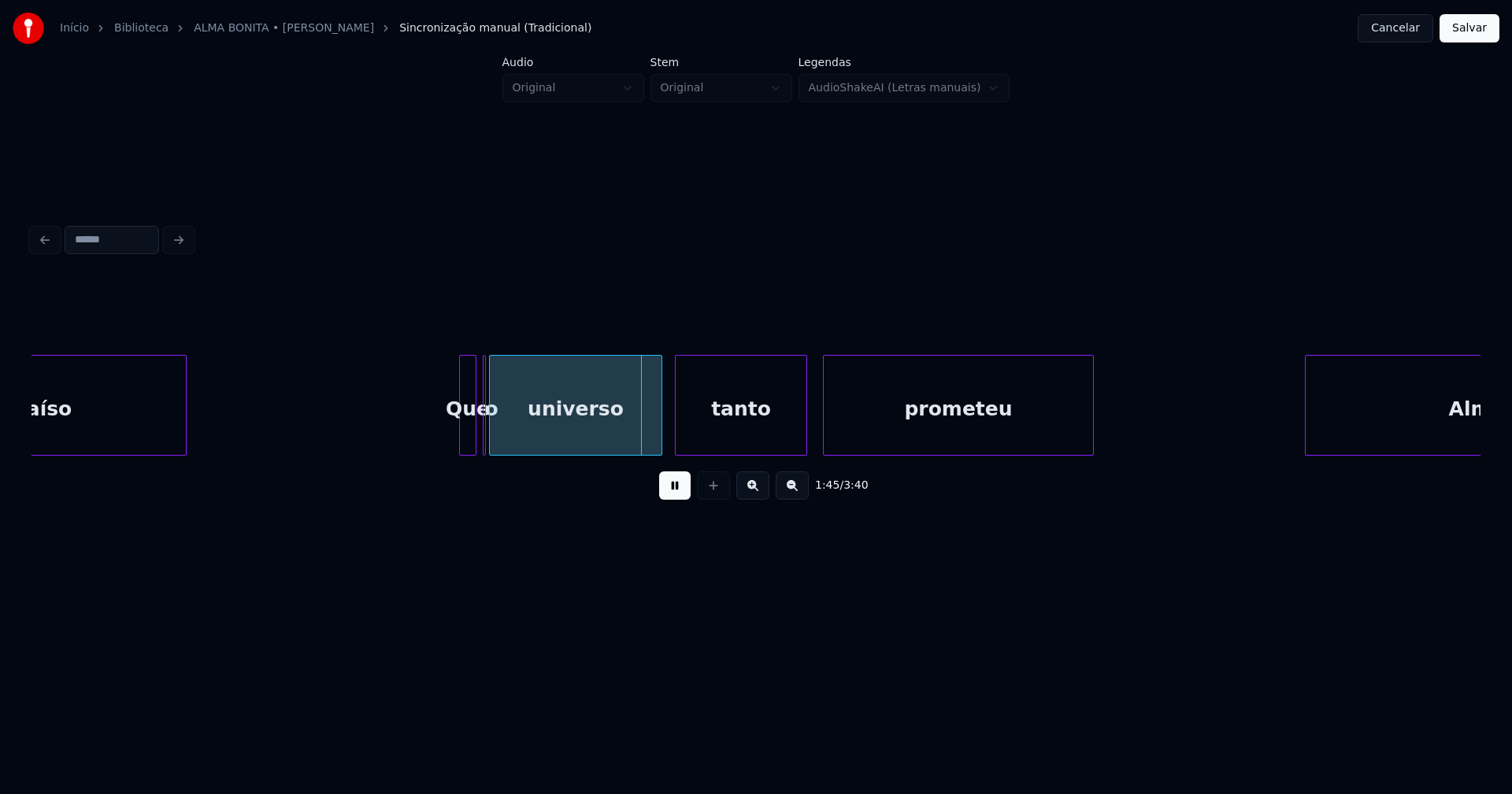
click at [460, 432] on div at bounding box center [462, 405] width 5 height 99
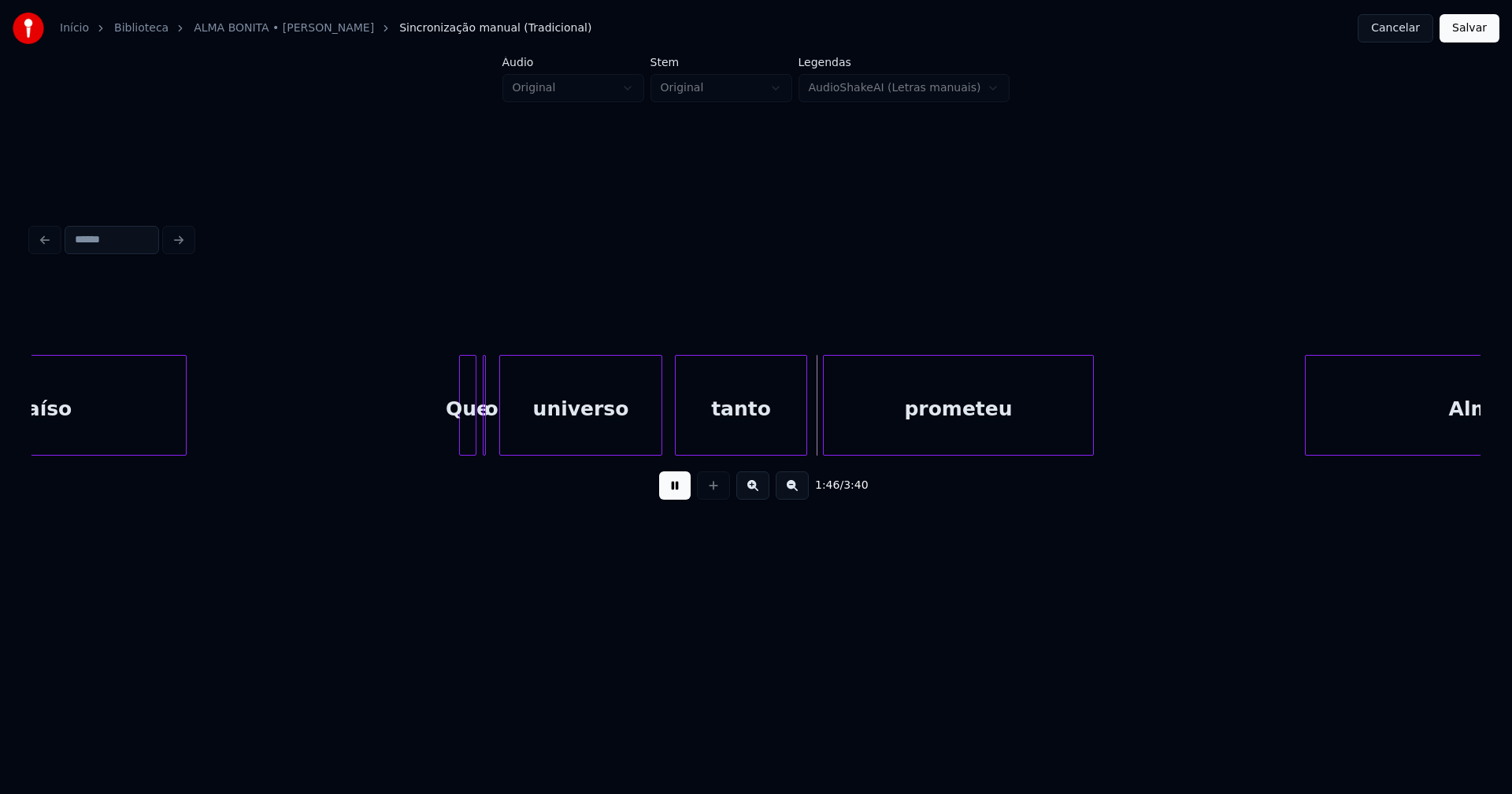
click at [501, 439] on div at bounding box center [502, 405] width 5 height 99
click at [493, 436] on div at bounding box center [492, 405] width 5 height 99
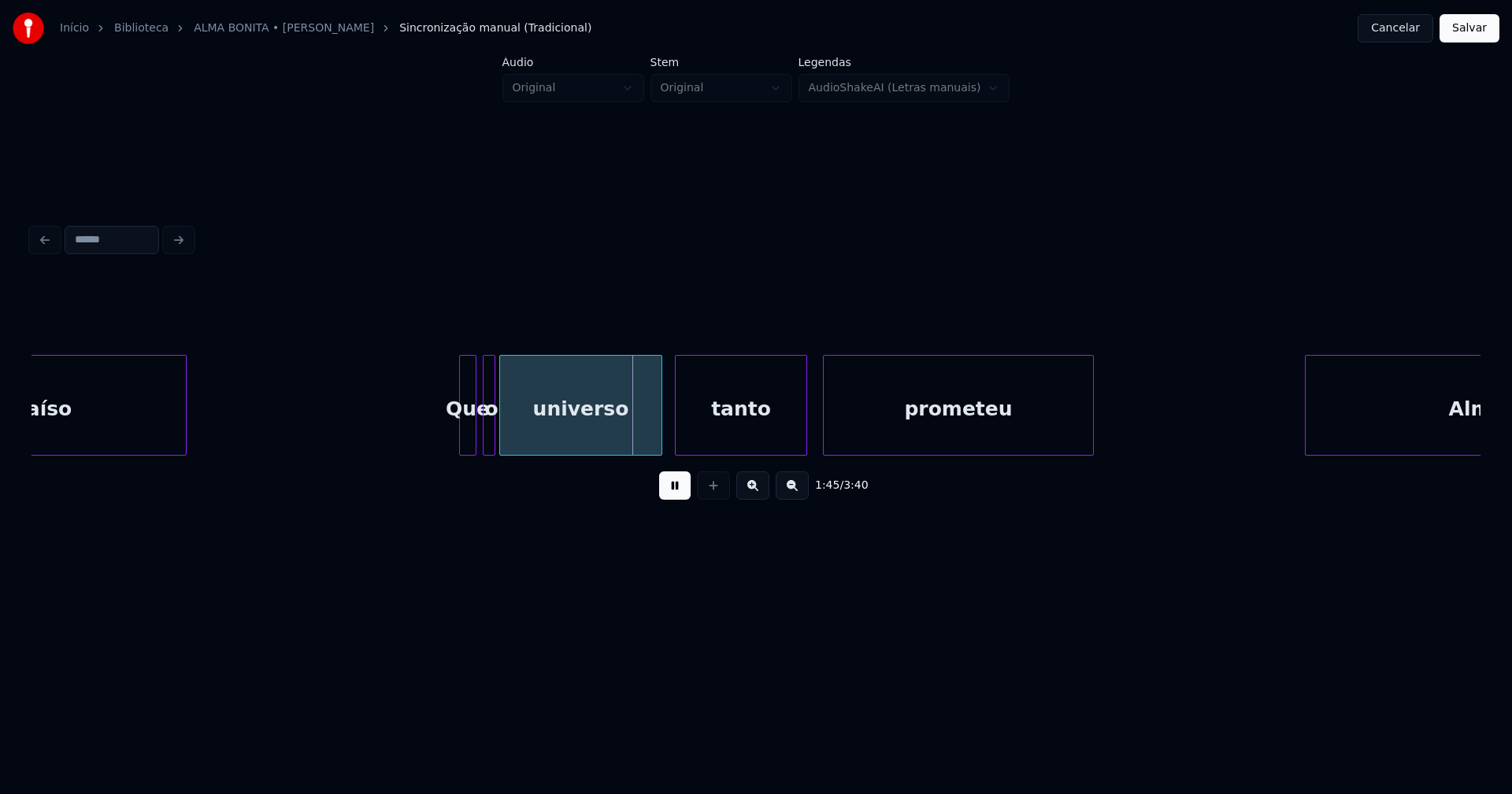
click at [434, 427] on div "paraíso Que o universo tanto prometeu Alma" at bounding box center [1399, 405] width 34695 height 101
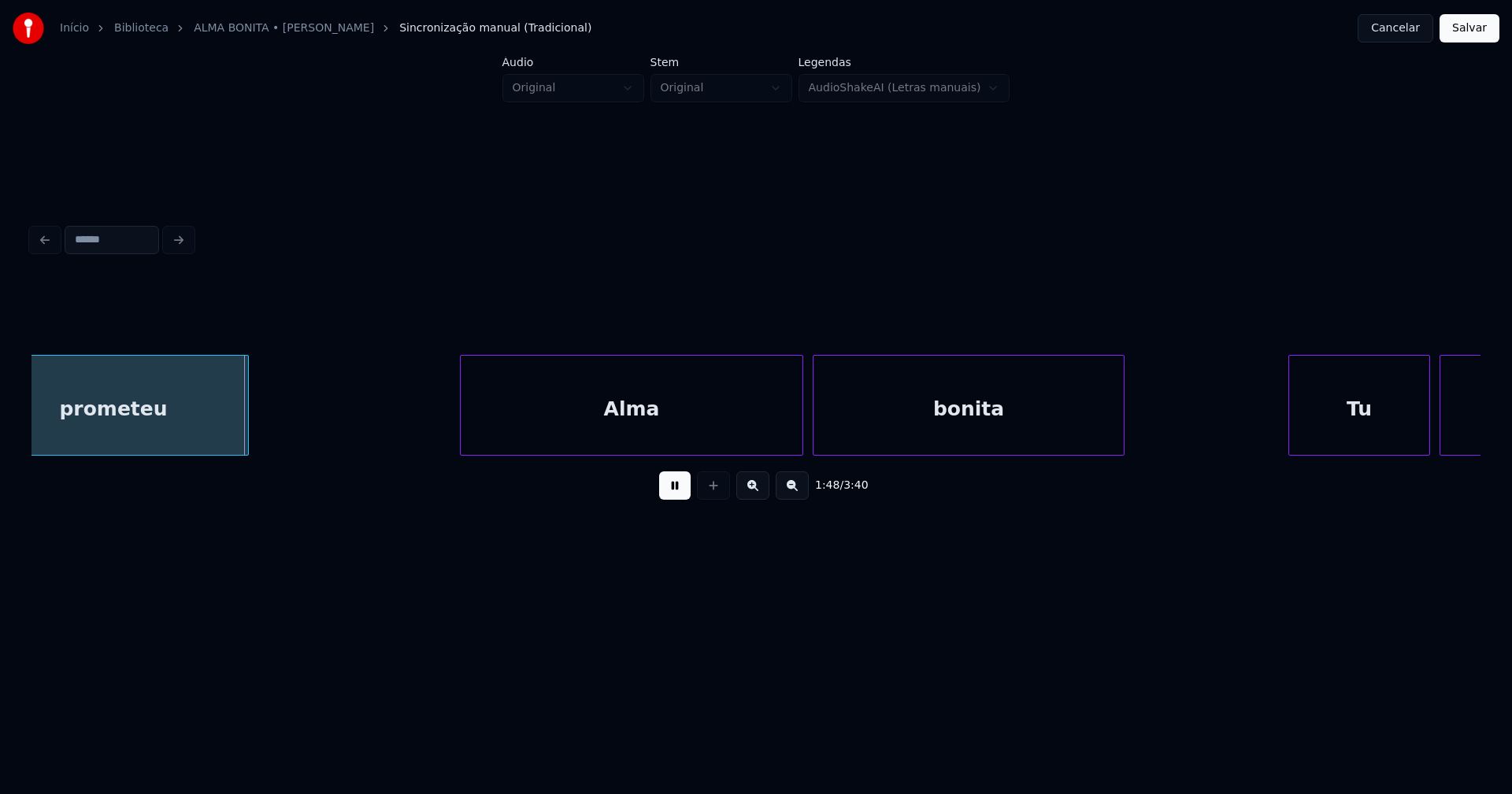
scroll to position [0, 16959]
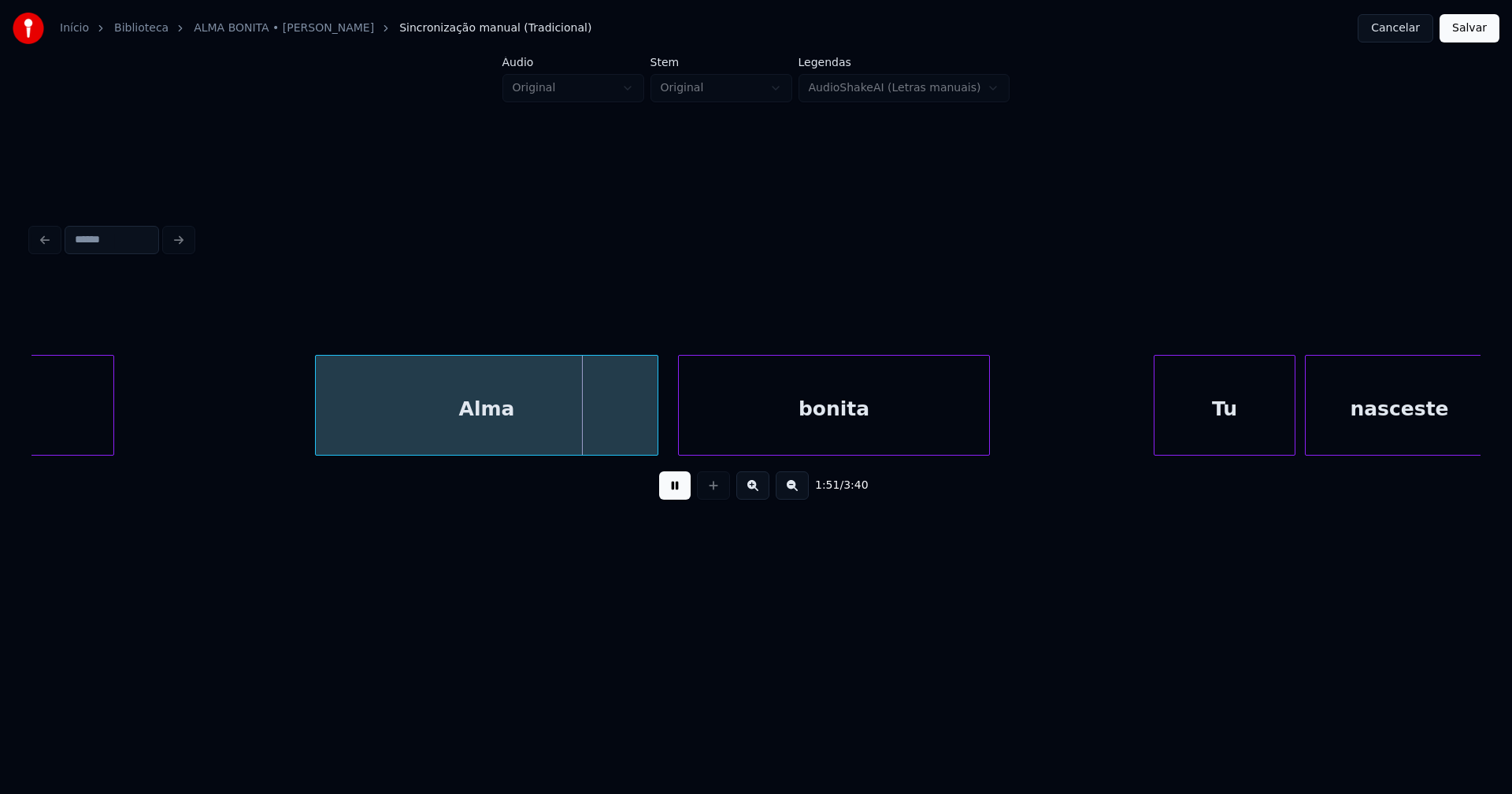
click at [553, 439] on div "Alma" at bounding box center [486, 409] width 341 height 107
click at [259, 419] on div "prometeu Alma bonita Tu nasceste" at bounding box center [419, 405] width 34695 height 101
click at [403, 440] on div "Alma" at bounding box center [495, 409] width 341 height 107
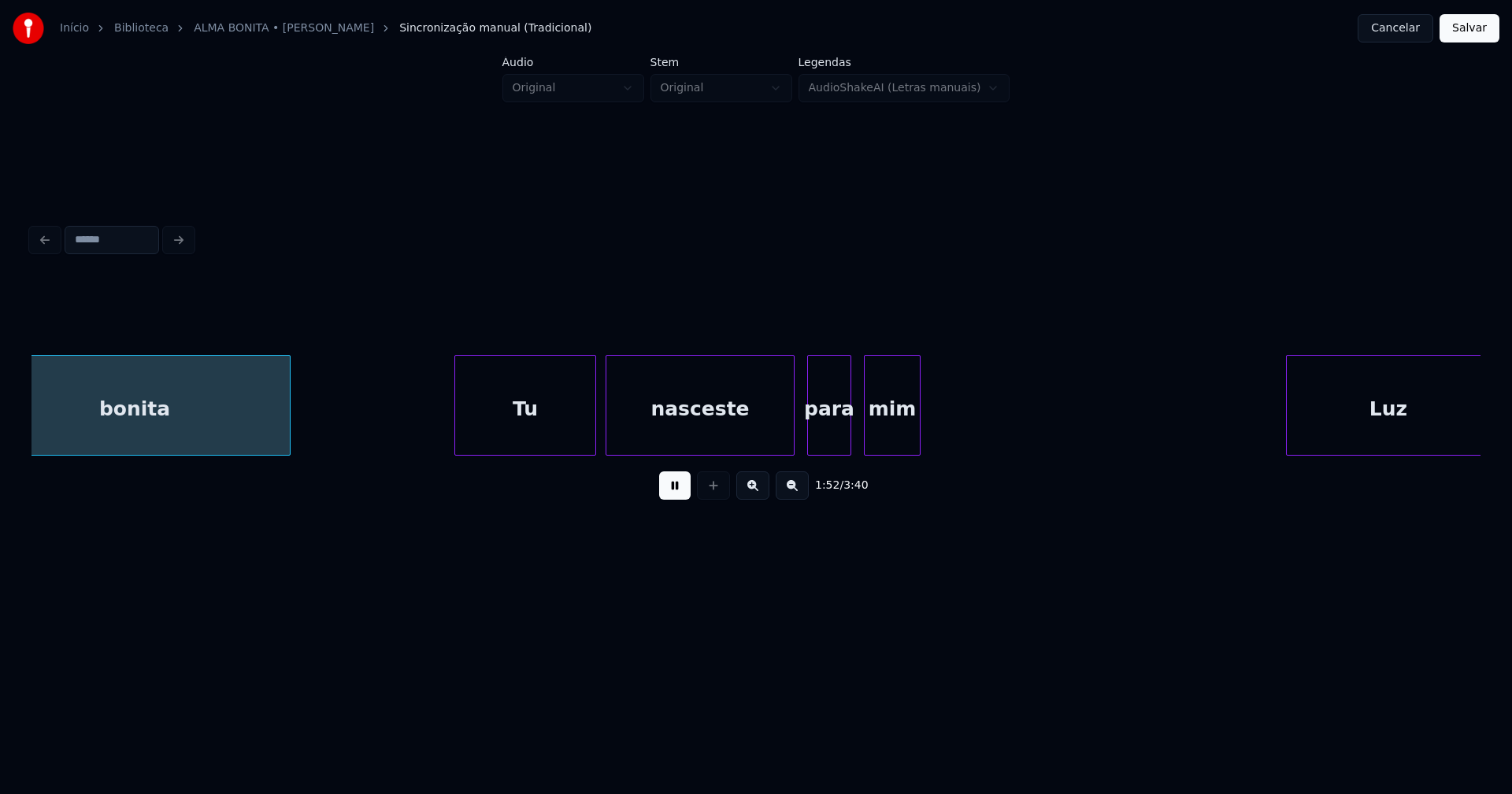
scroll to position [0, 17662]
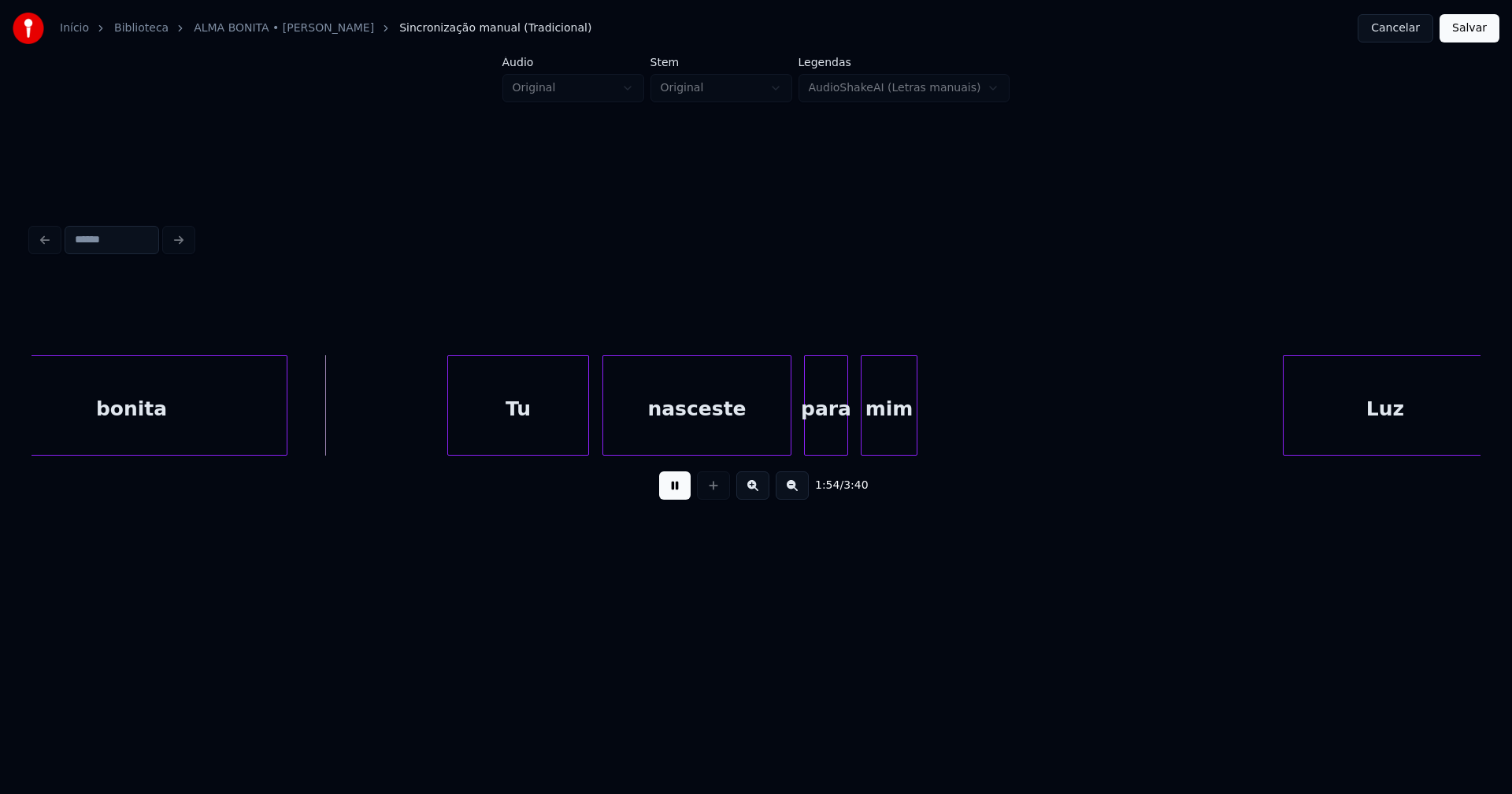
click at [516, 428] on div "Tu" at bounding box center [517, 409] width 140 height 107
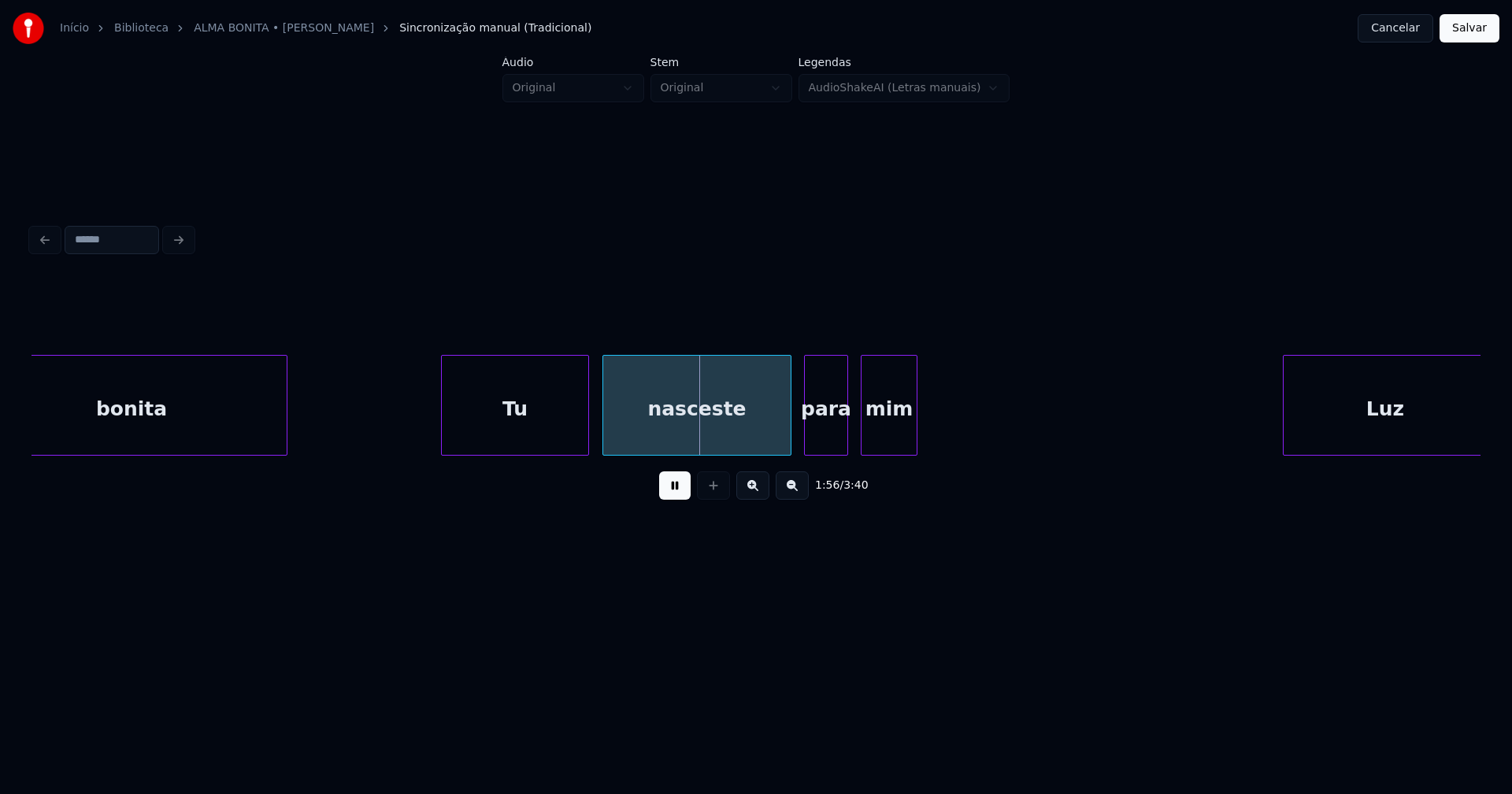
click at [444, 423] on div at bounding box center [444, 405] width 5 height 99
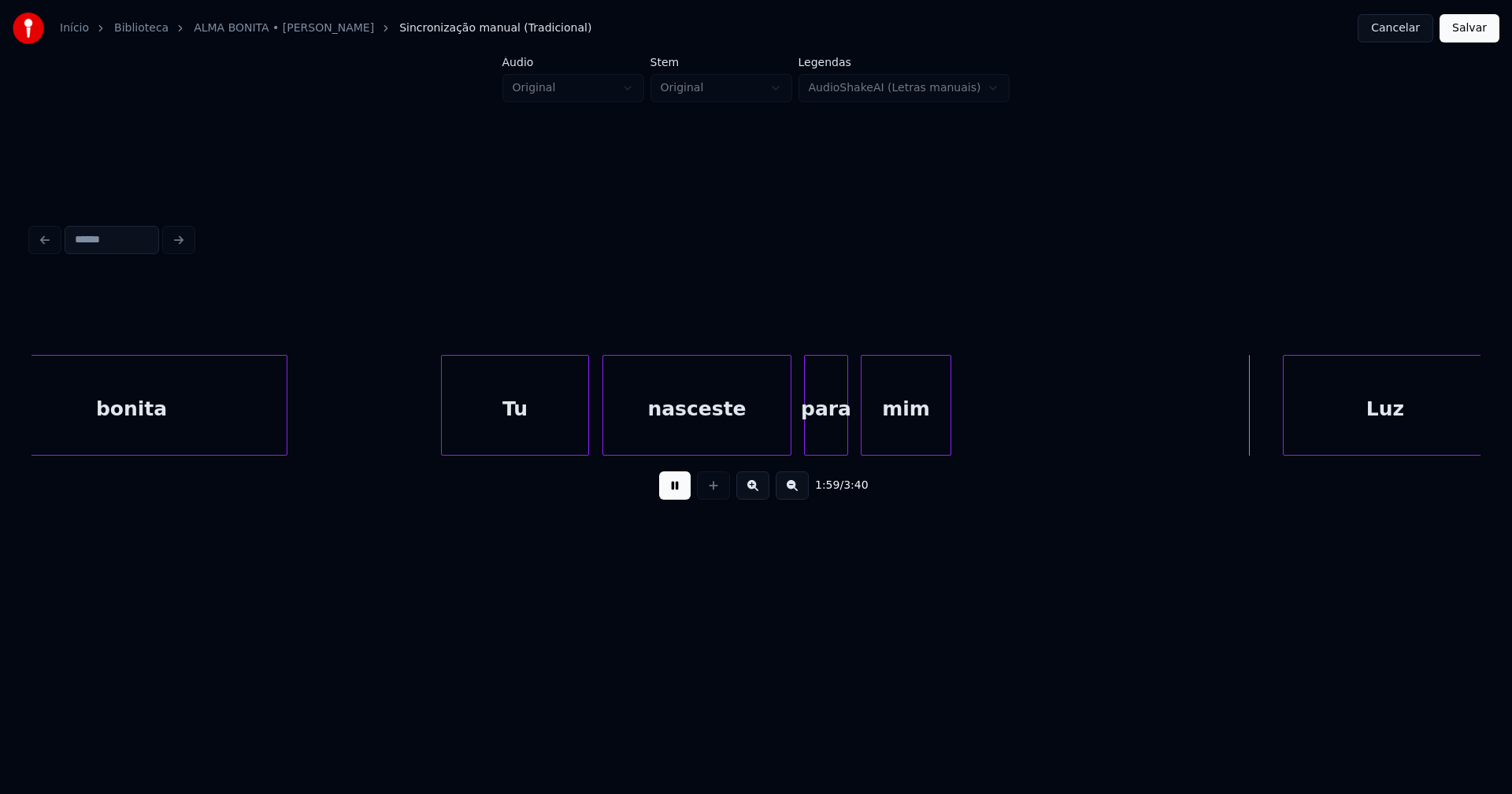
click at [948, 414] on div at bounding box center [948, 405] width 5 height 99
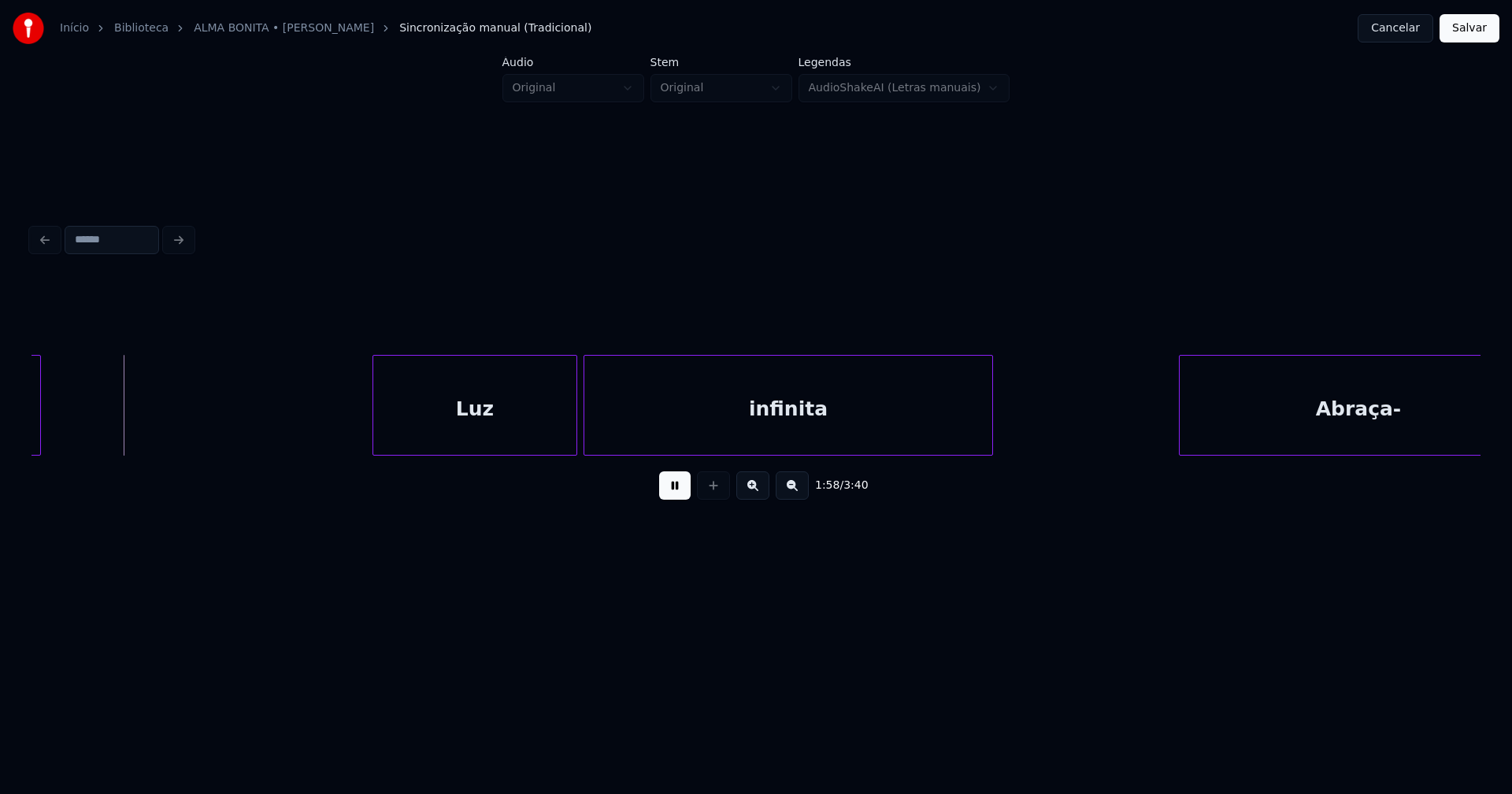
scroll to position [0, 18697]
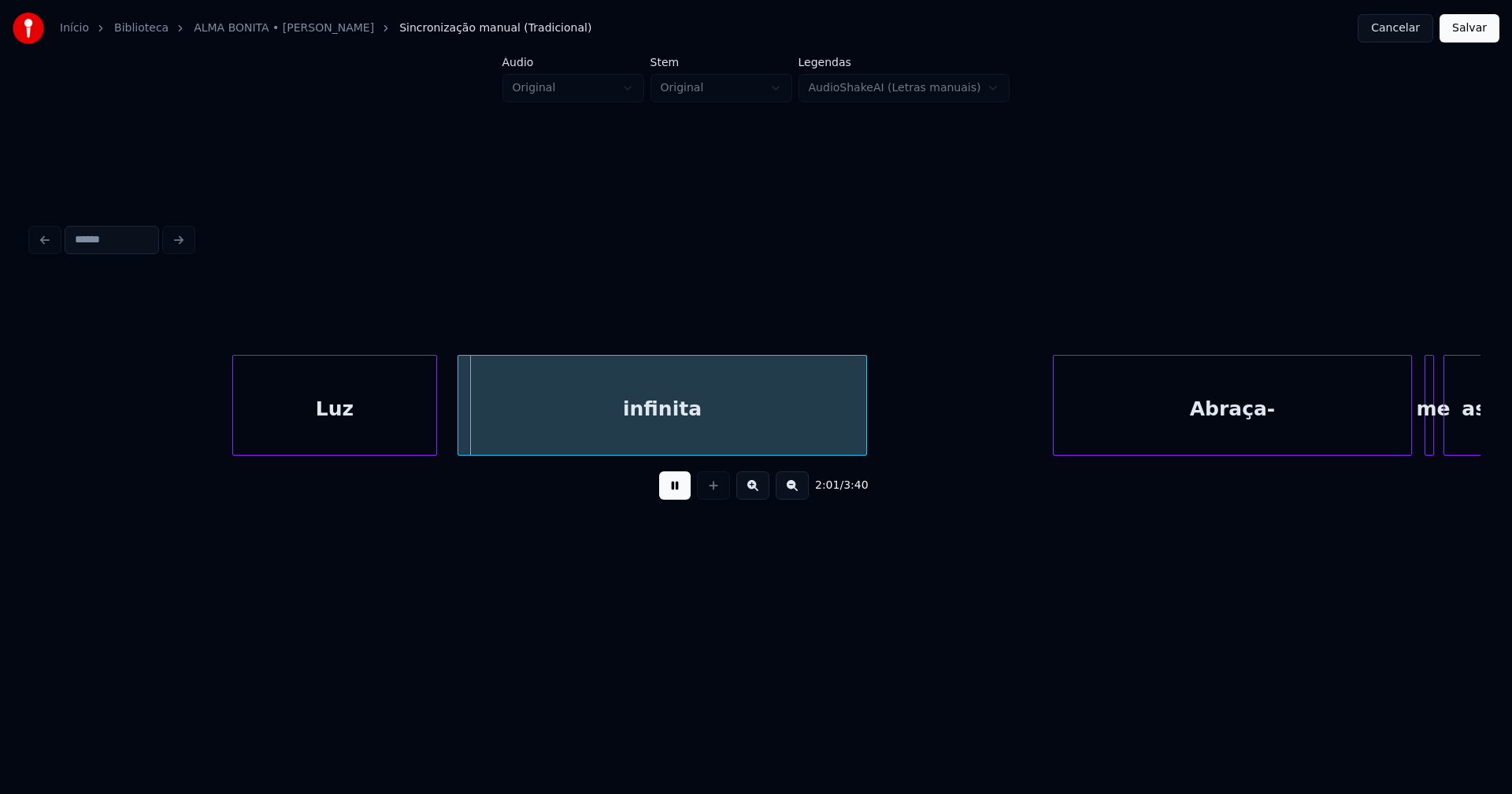
click at [384, 439] on div "Luz" at bounding box center [335, 409] width 203 height 107
click at [444, 422] on div at bounding box center [444, 405] width 5 height 99
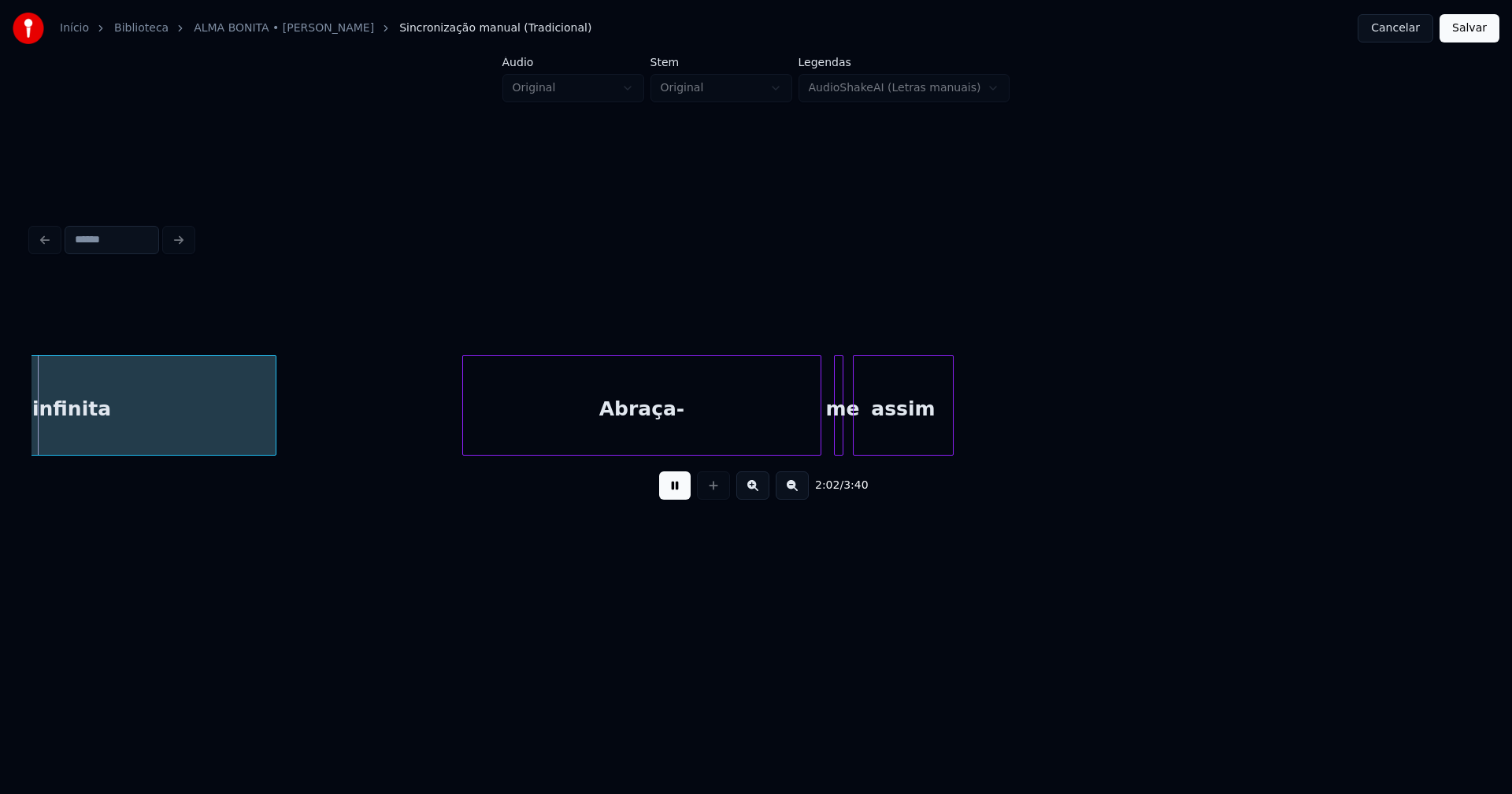
scroll to position [0, 19300]
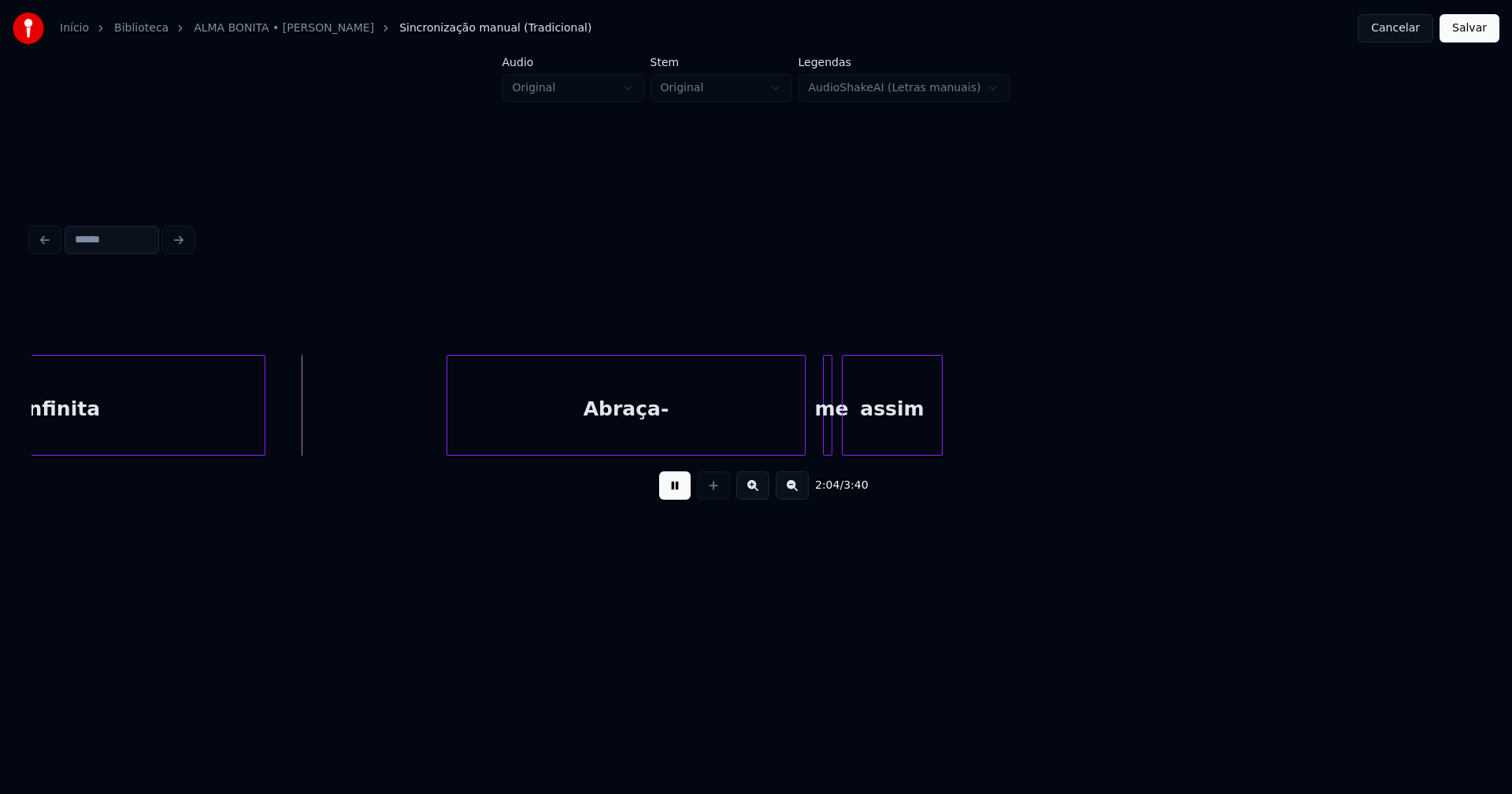
click at [647, 427] on div "Abraça-" at bounding box center [626, 409] width 357 height 107
click at [813, 434] on div at bounding box center [815, 405] width 5 height 99
click at [833, 438] on div at bounding box center [834, 405] width 5 height 99
click at [985, 421] on div at bounding box center [985, 405] width 5 height 99
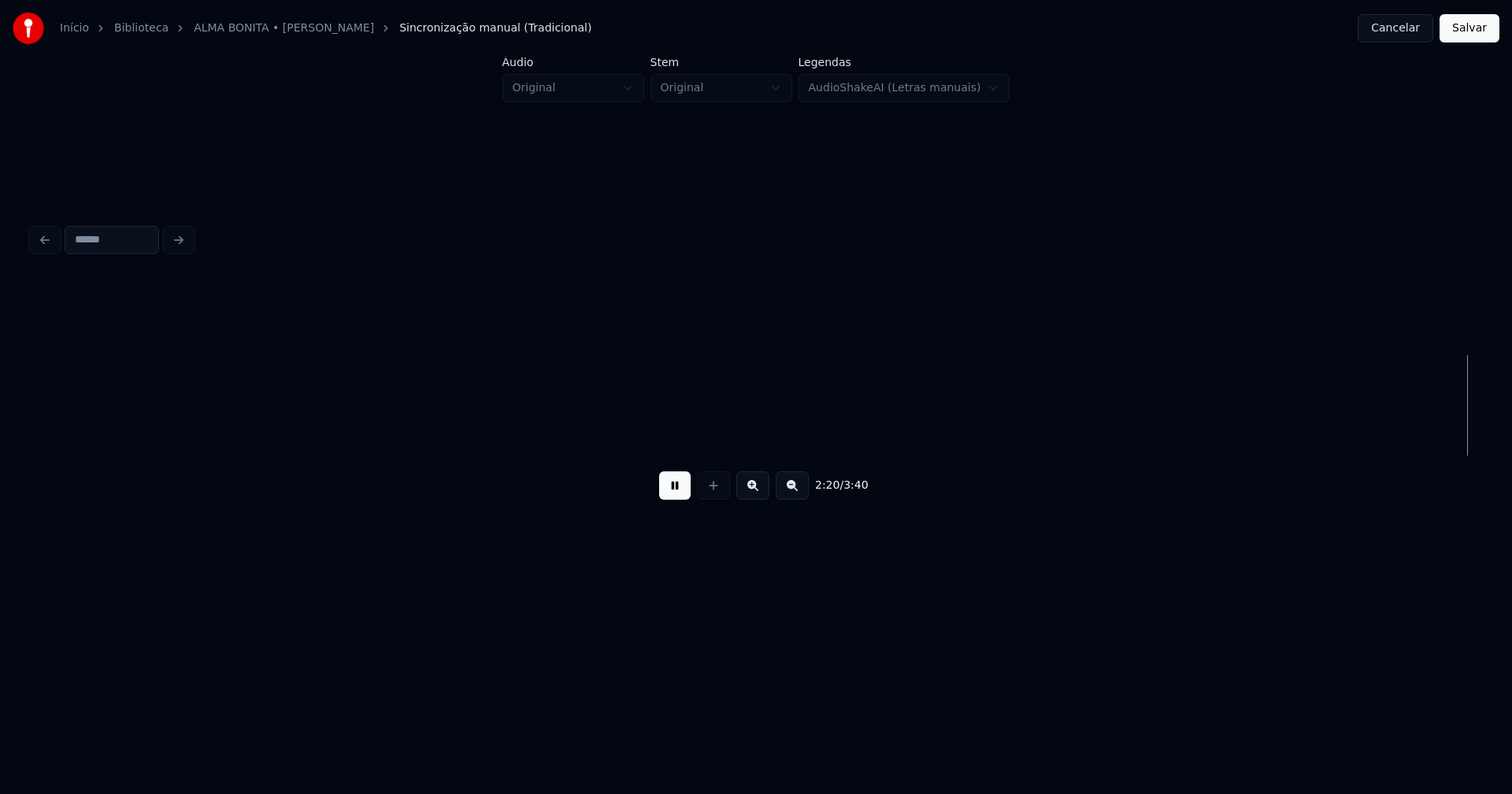
scroll to position [0, 22199]
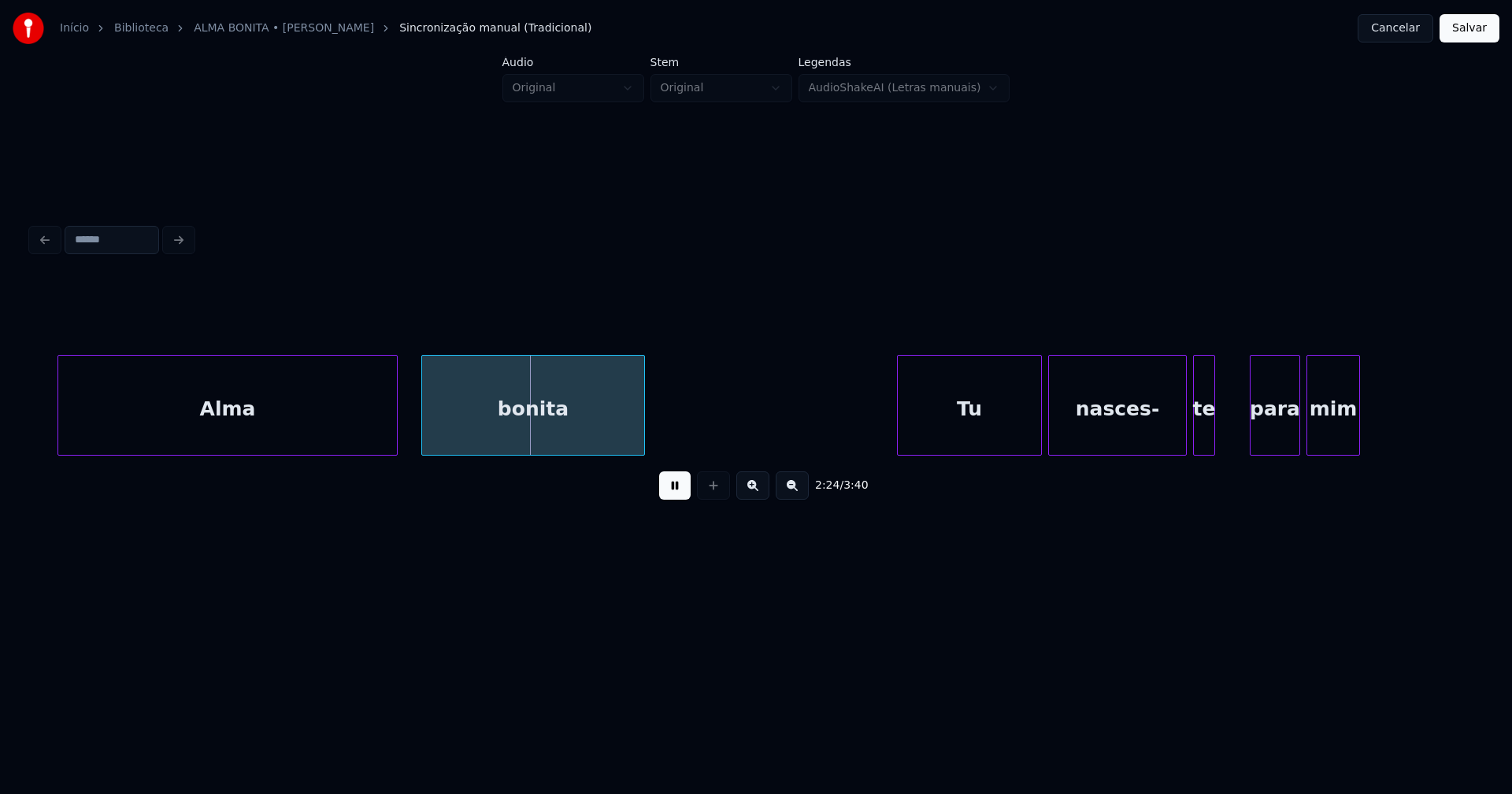
click at [264, 430] on div "Alma" at bounding box center [227, 409] width 339 height 107
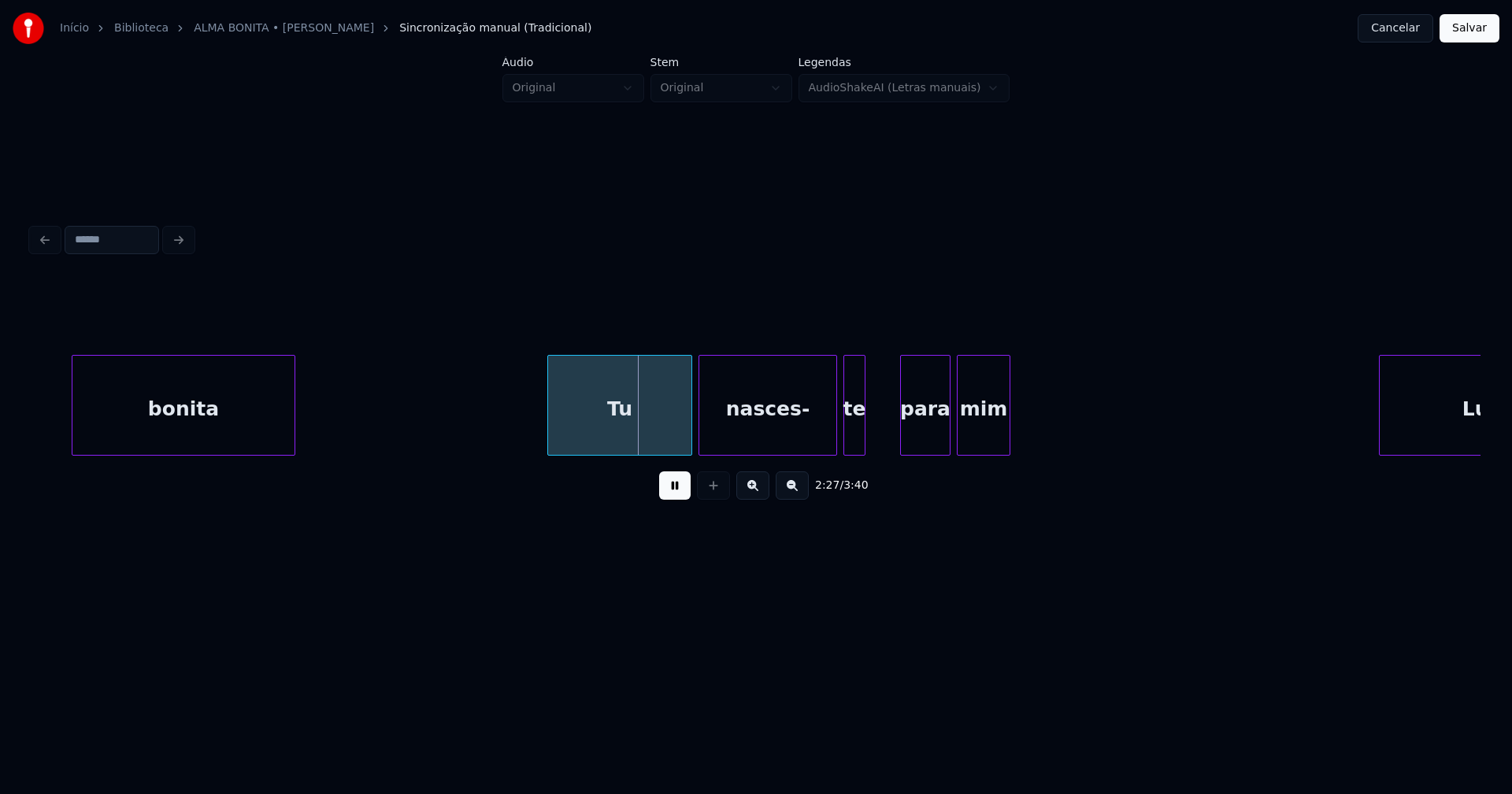
scroll to position [0, 22568]
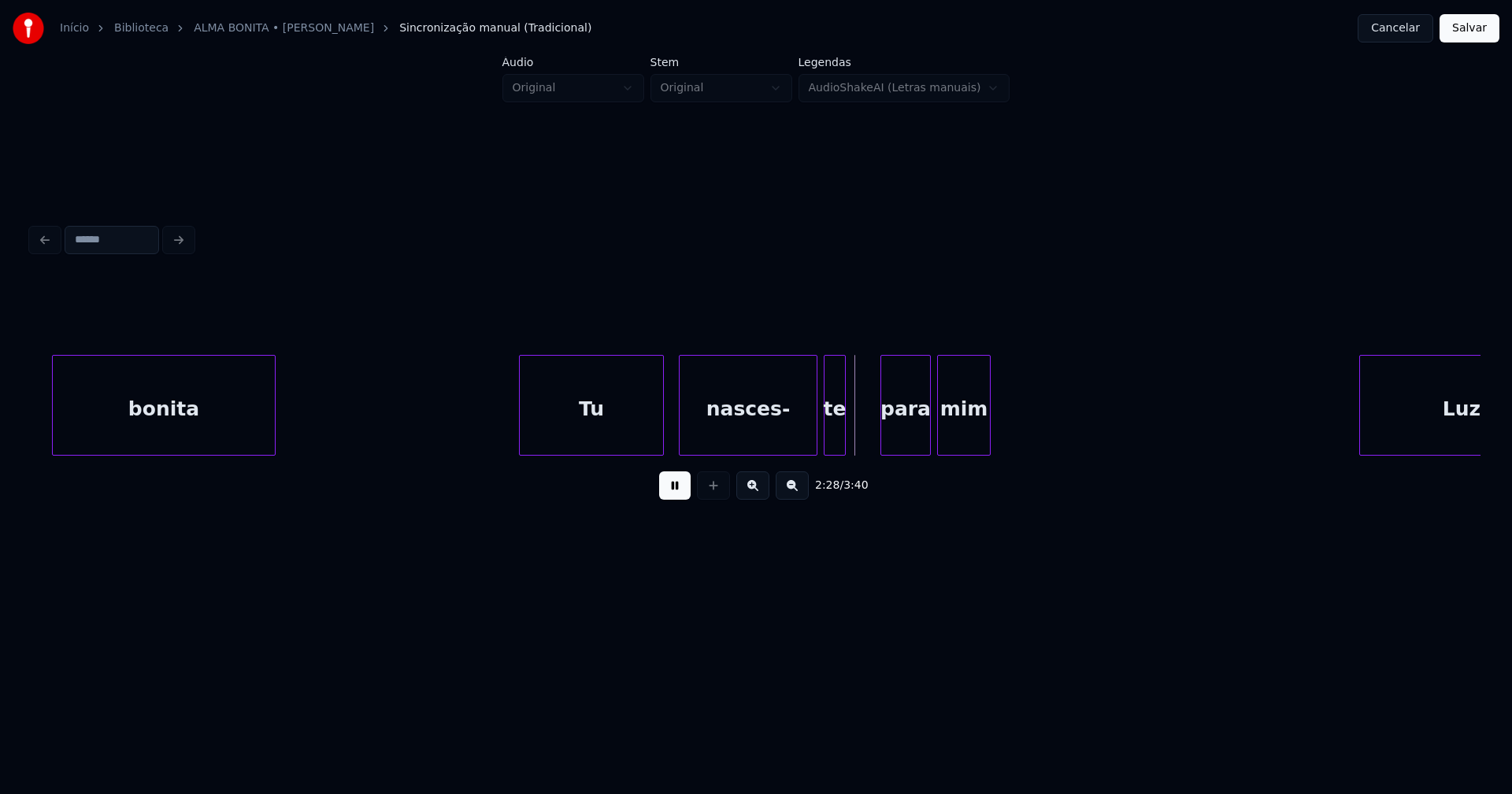
click at [599, 440] on div "Tu" at bounding box center [591, 409] width 143 height 107
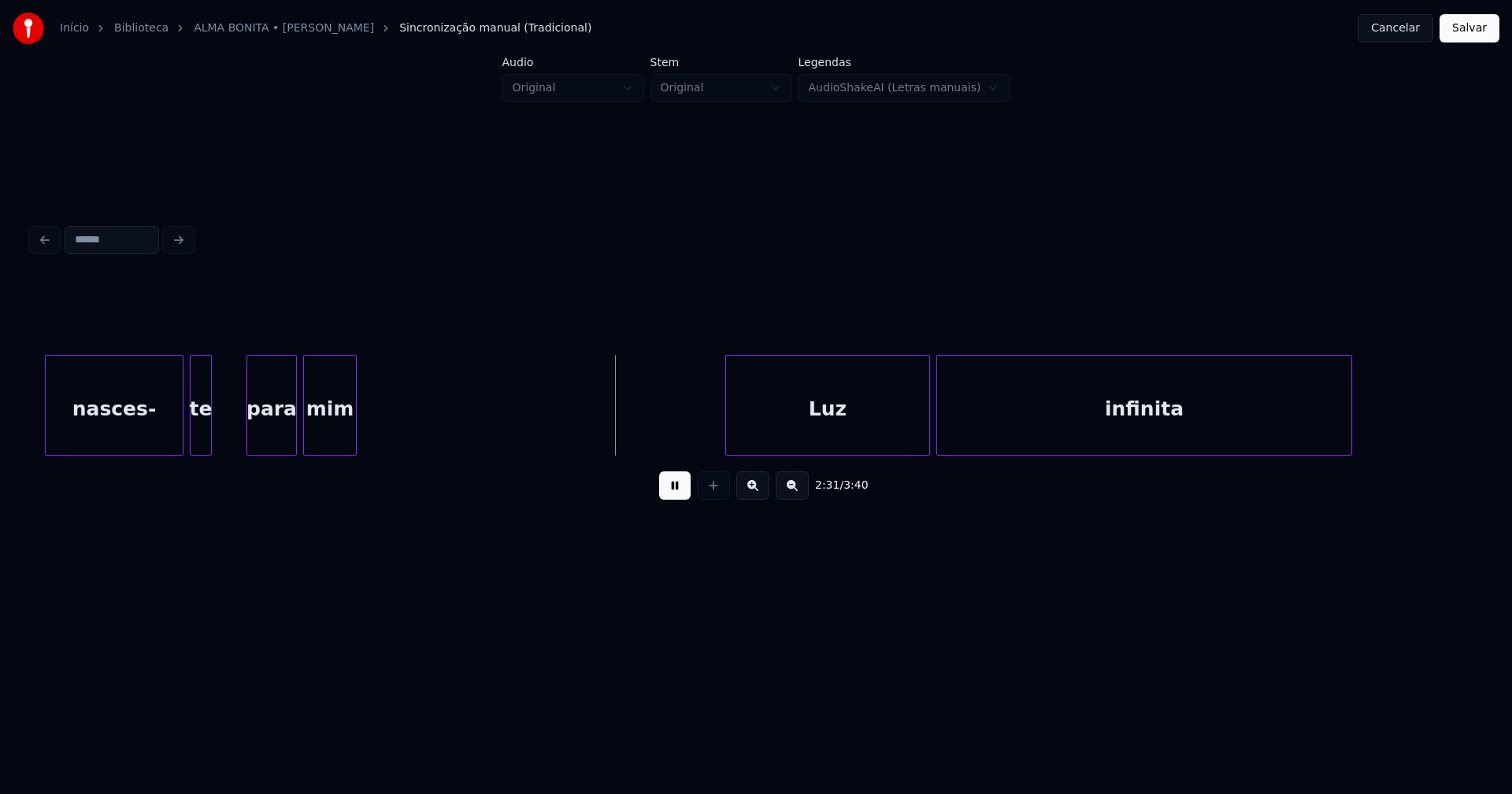
scroll to position [0, 23220]
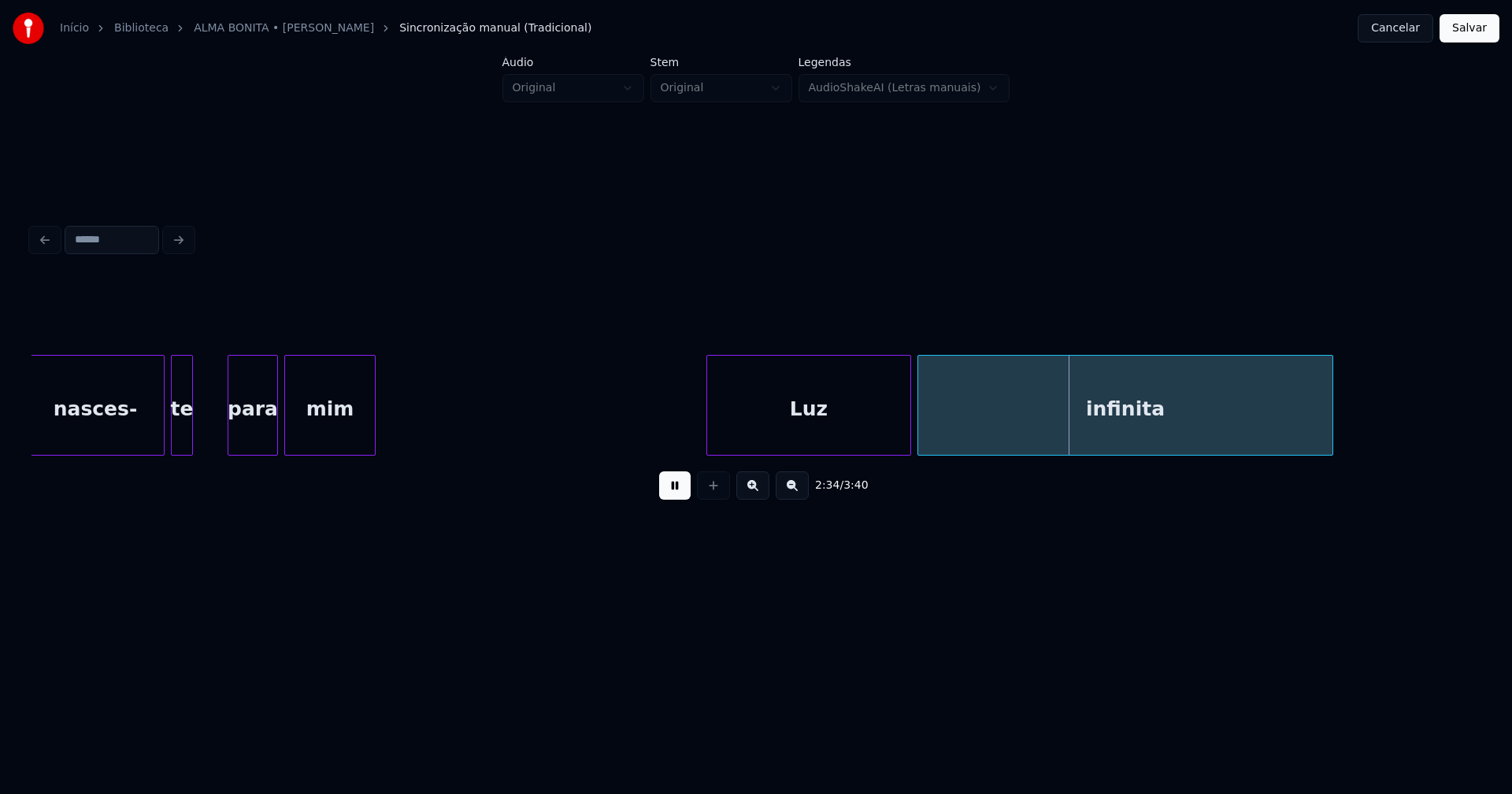
click at [370, 418] on div at bounding box center [372, 405] width 5 height 99
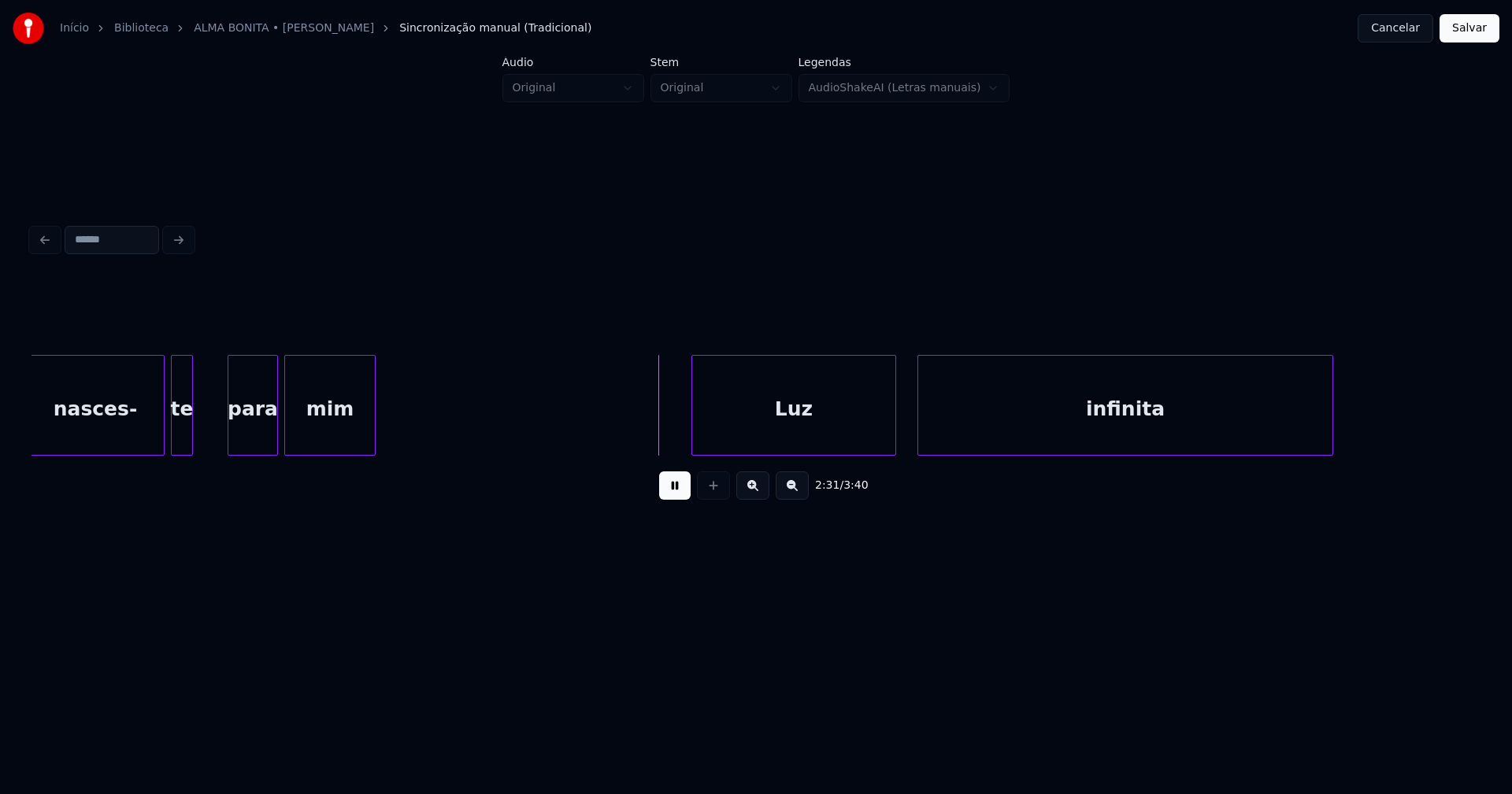
click at [819, 432] on div "Luz" at bounding box center [793, 409] width 203 height 107
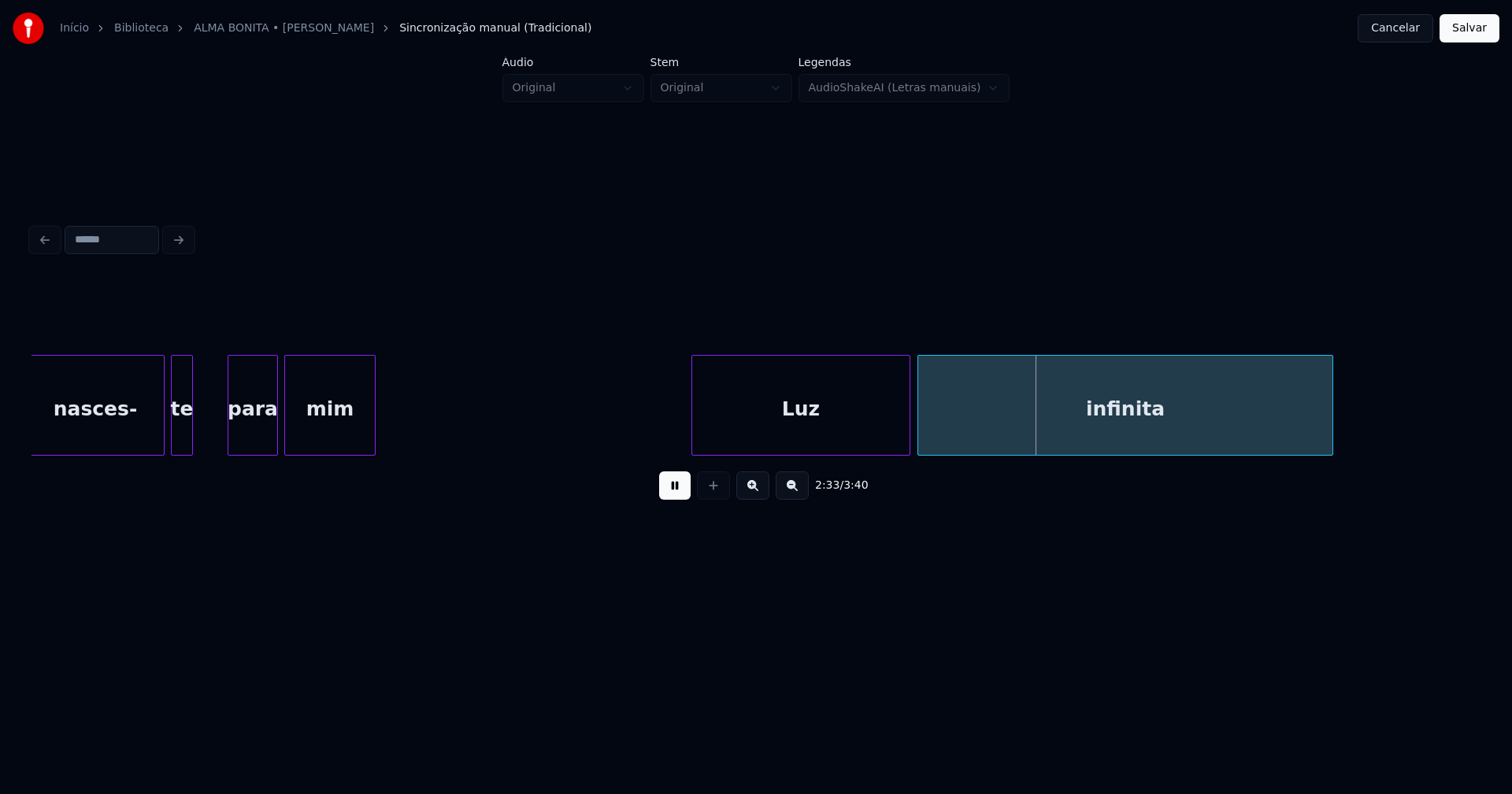
click at [907, 426] on div at bounding box center [907, 405] width 5 height 99
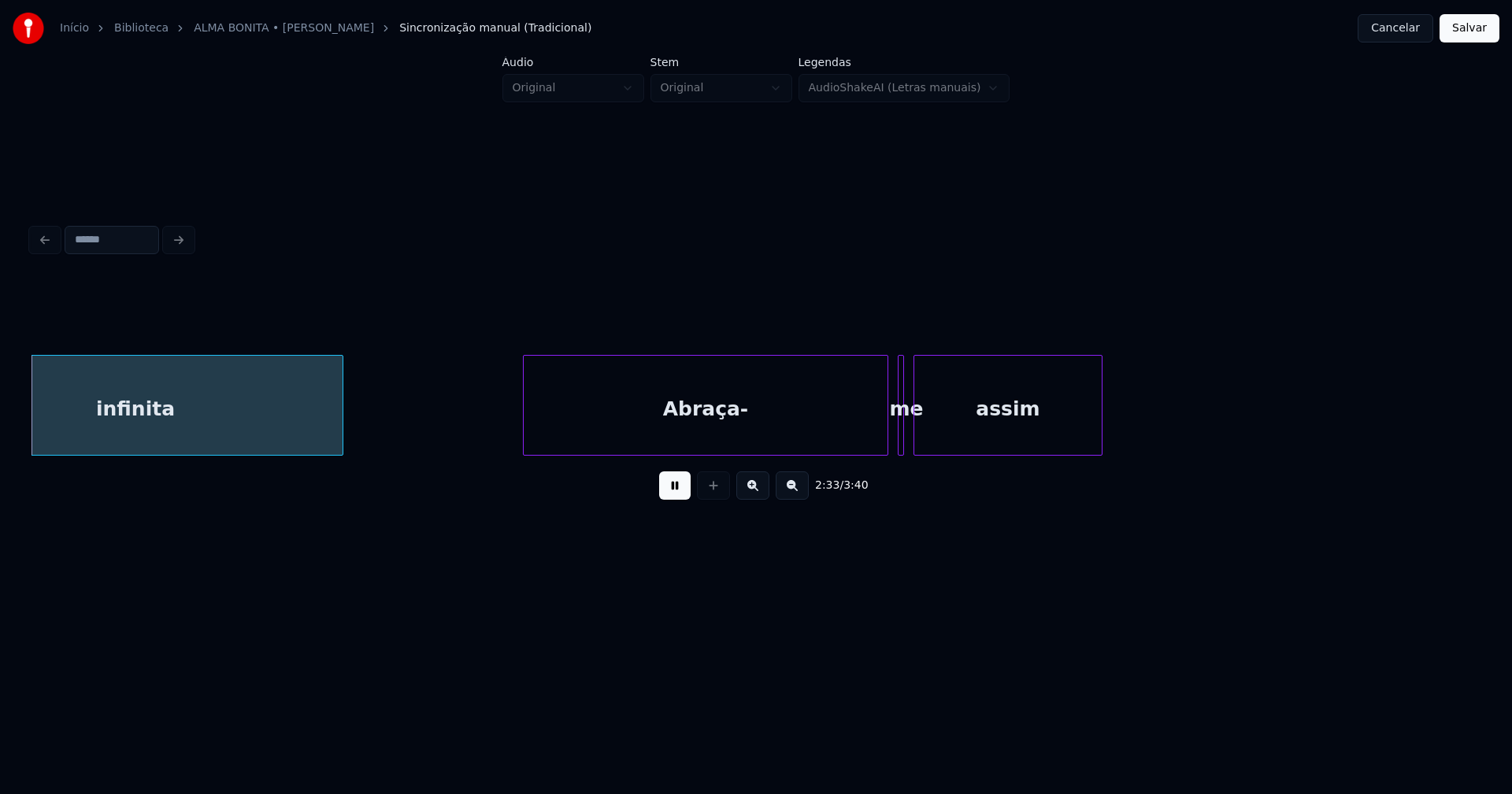
scroll to position [0, 24241]
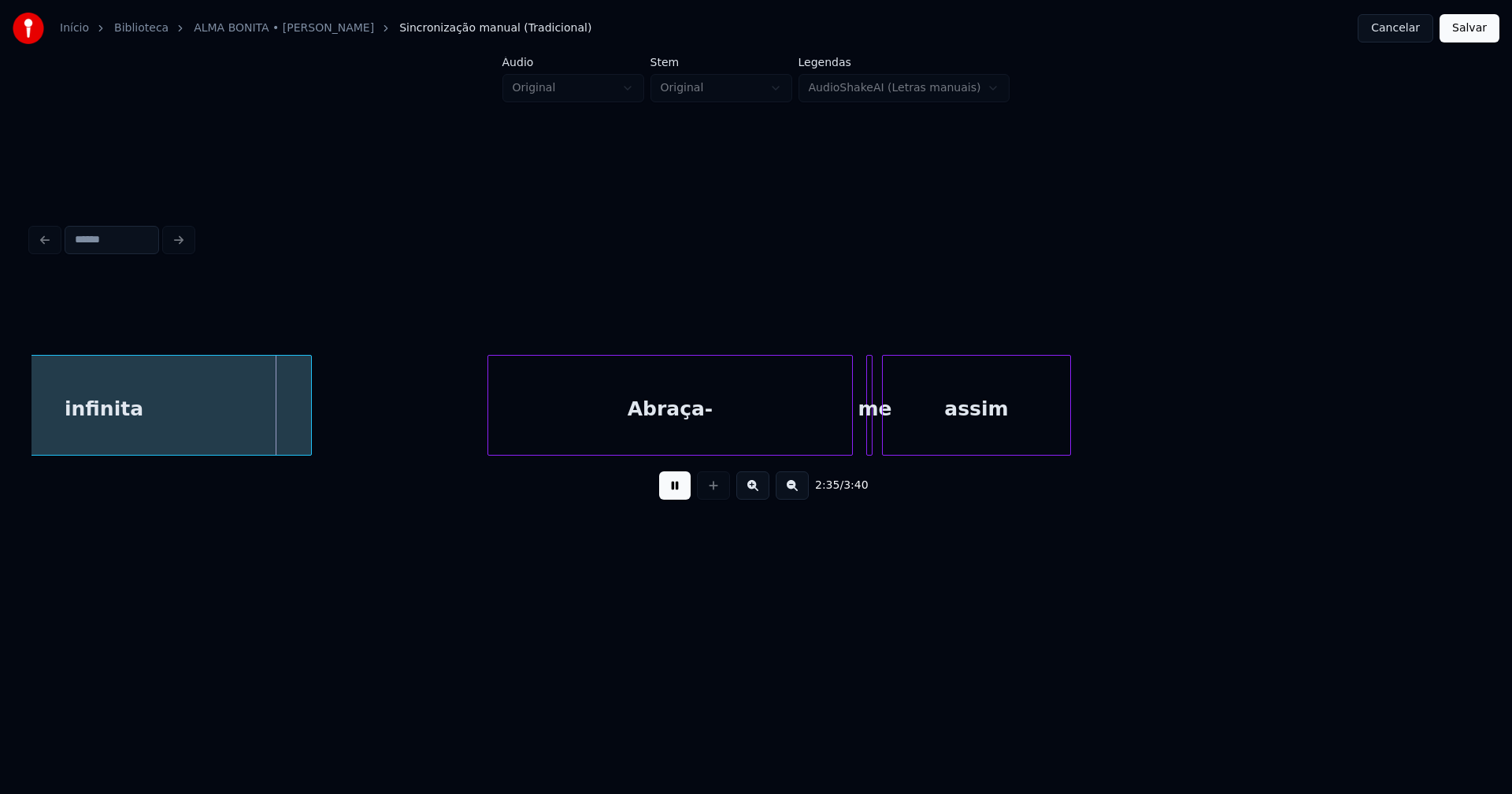
click at [720, 444] on div "Abraça-" at bounding box center [670, 409] width 364 height 107
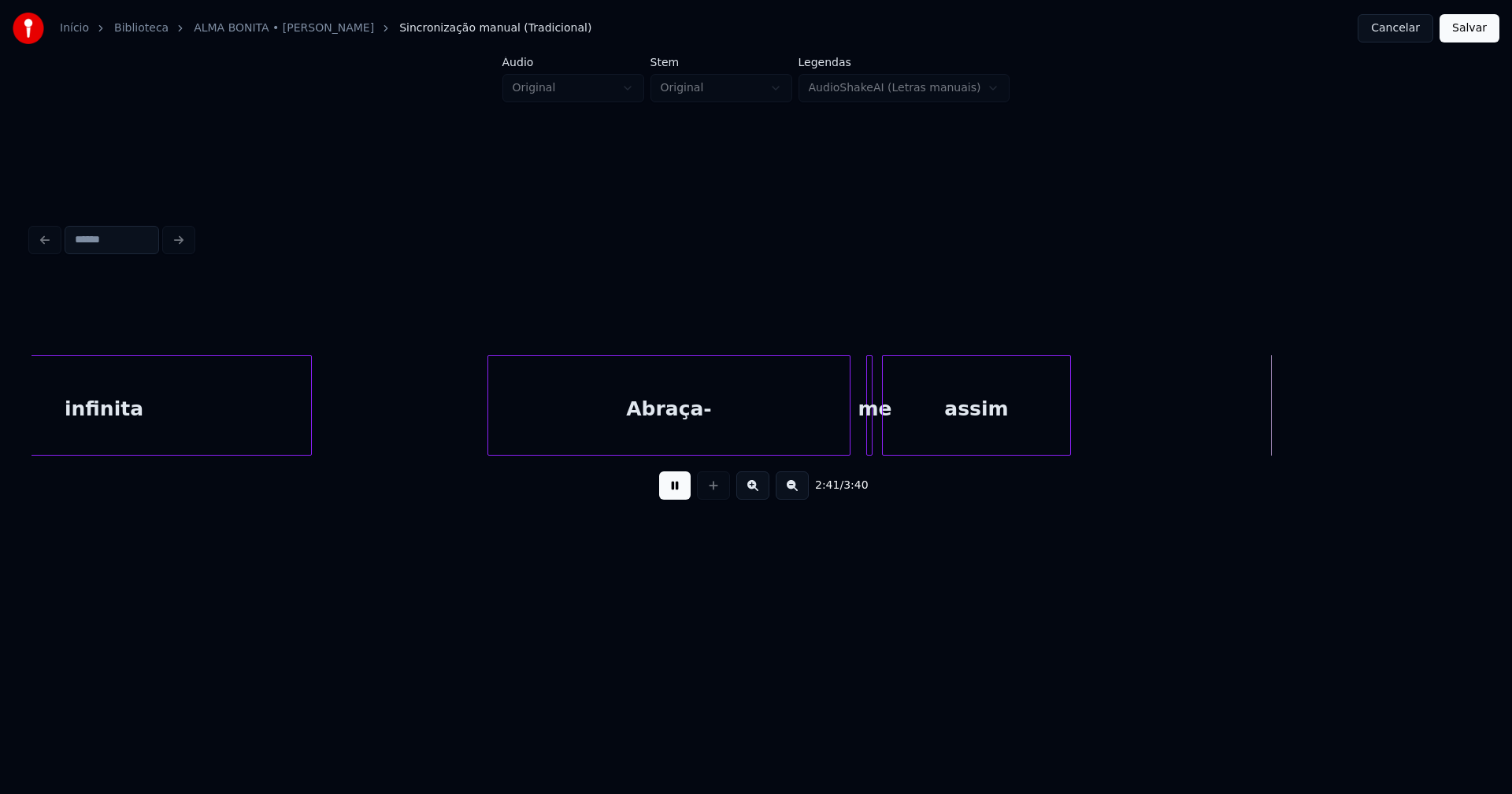
click at [849, 433] on div at bounding box center [847, 405] width 5 height 99
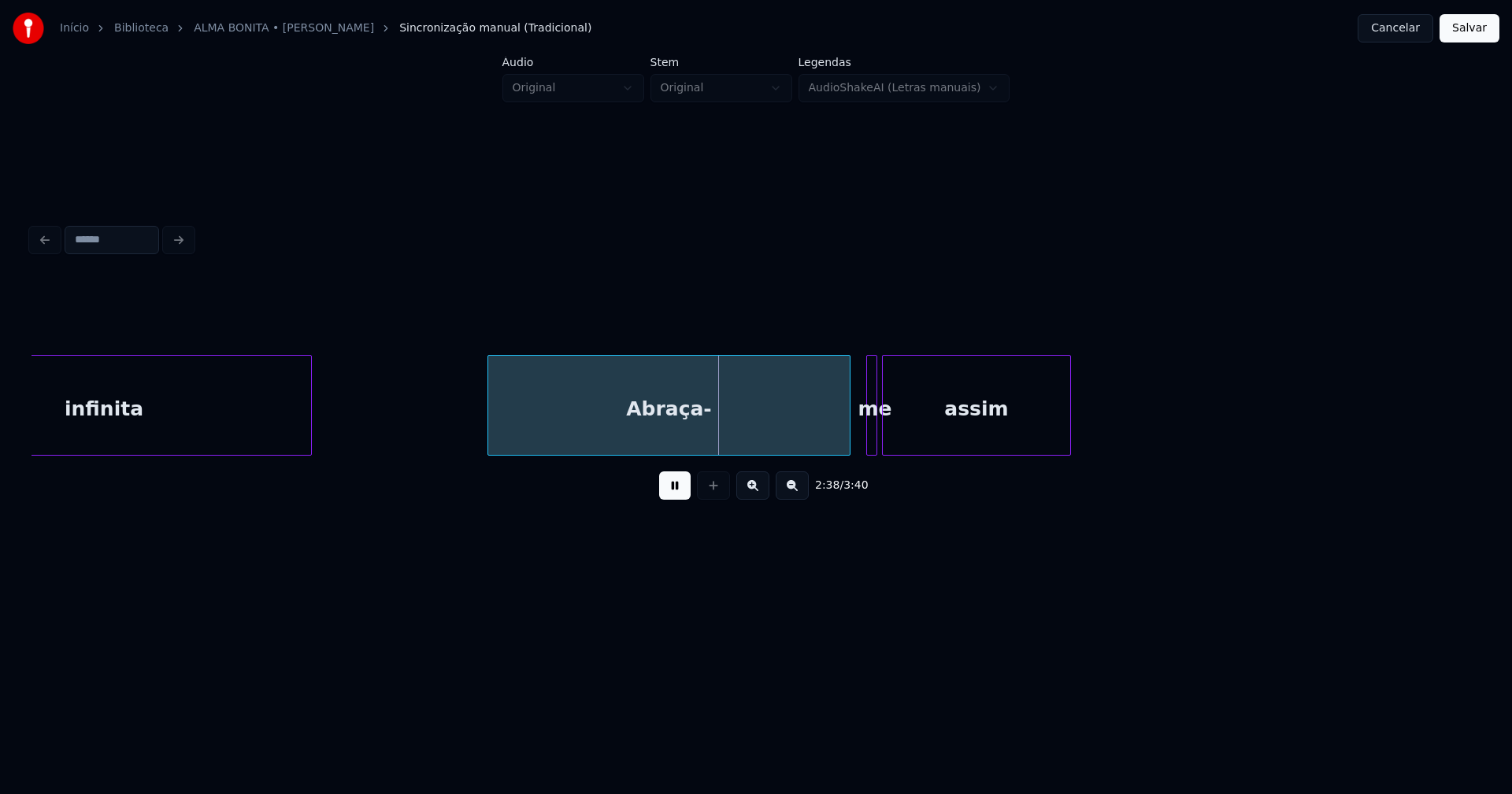
click at [872, 440] on div at bounding box center [874, 405] width 5 height 99
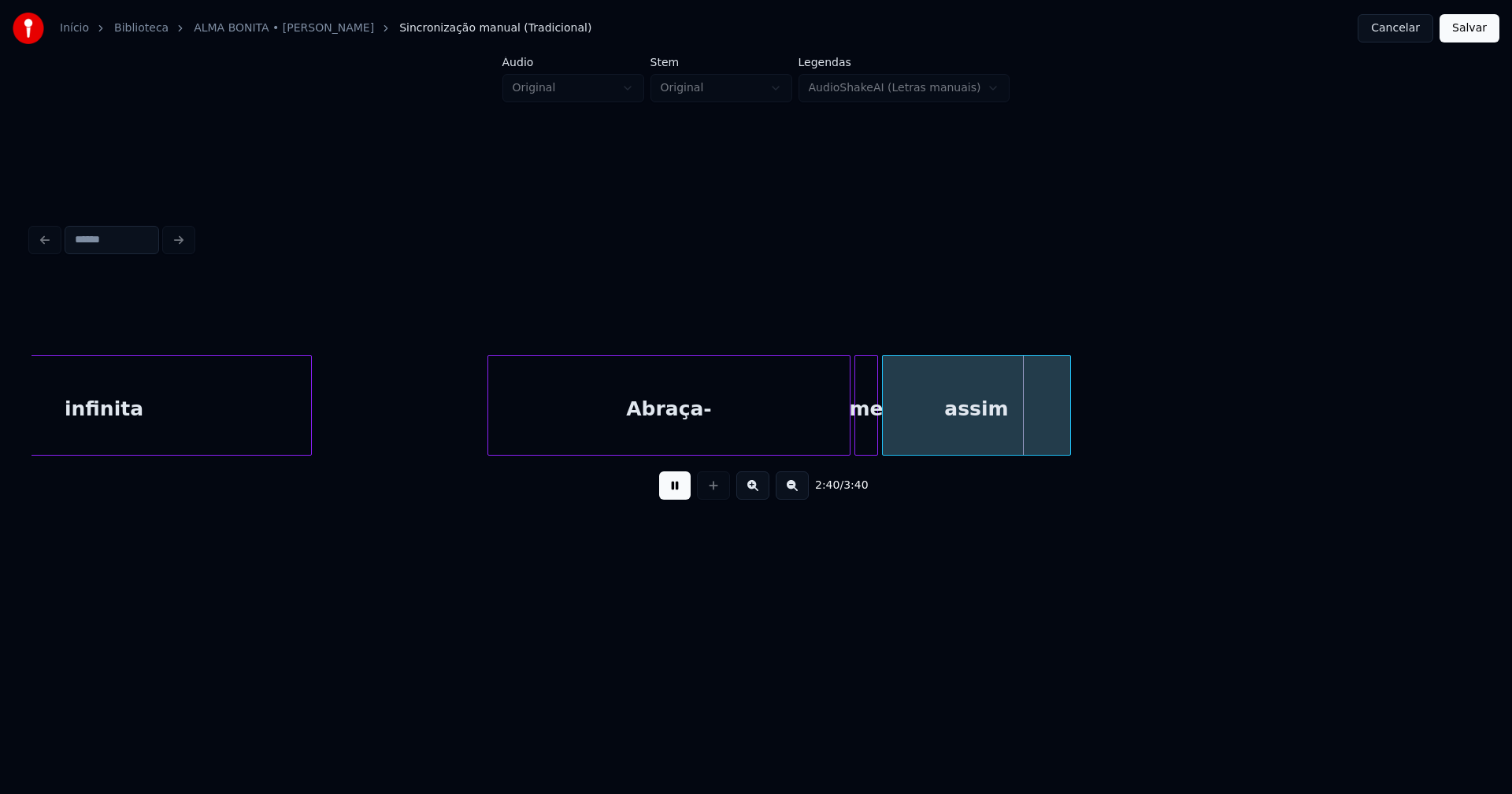
click at [856, 445] on div at bounding box center [858, 405] width 5 height 99
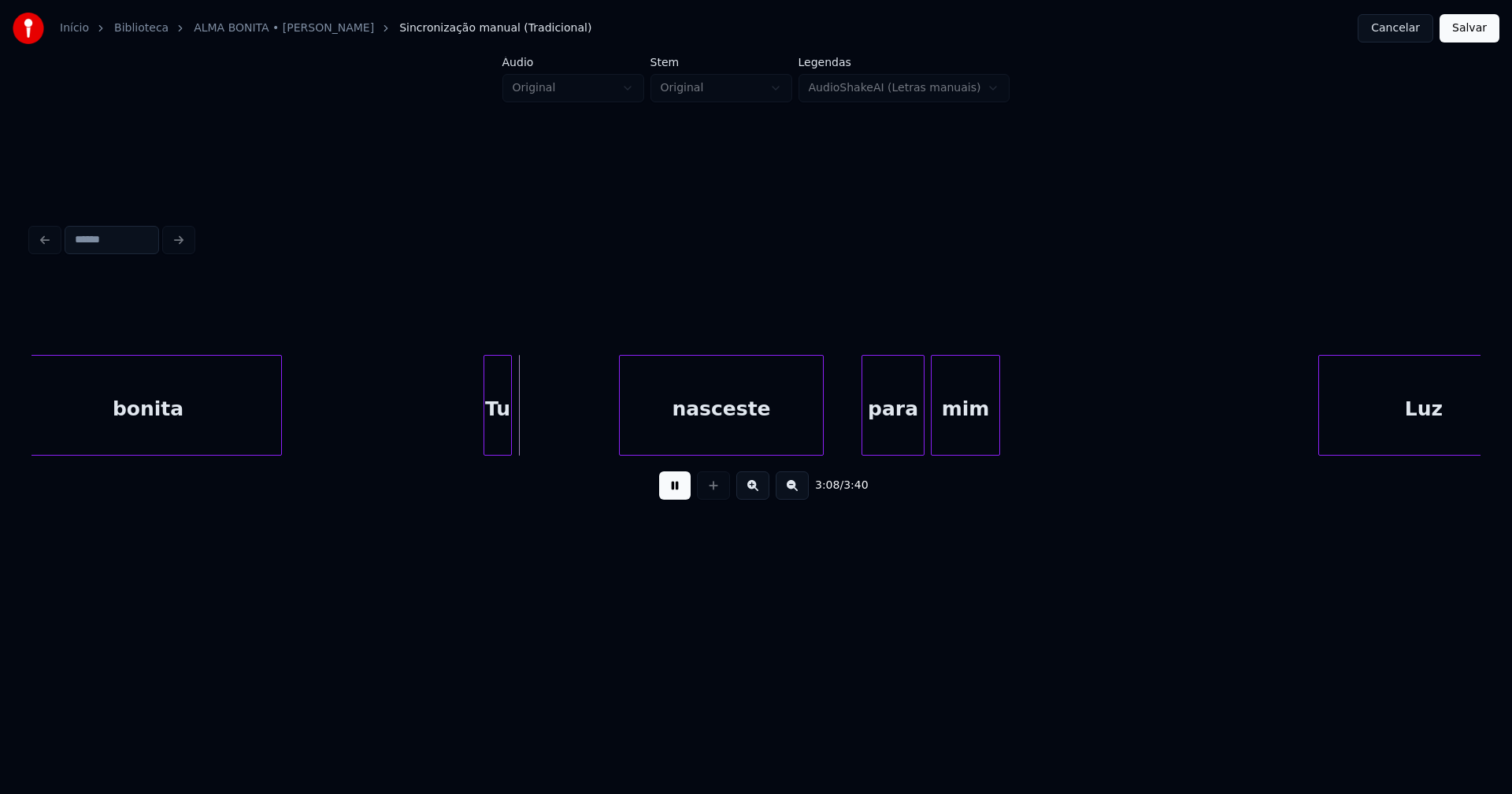
scroll to position [0, 29328]
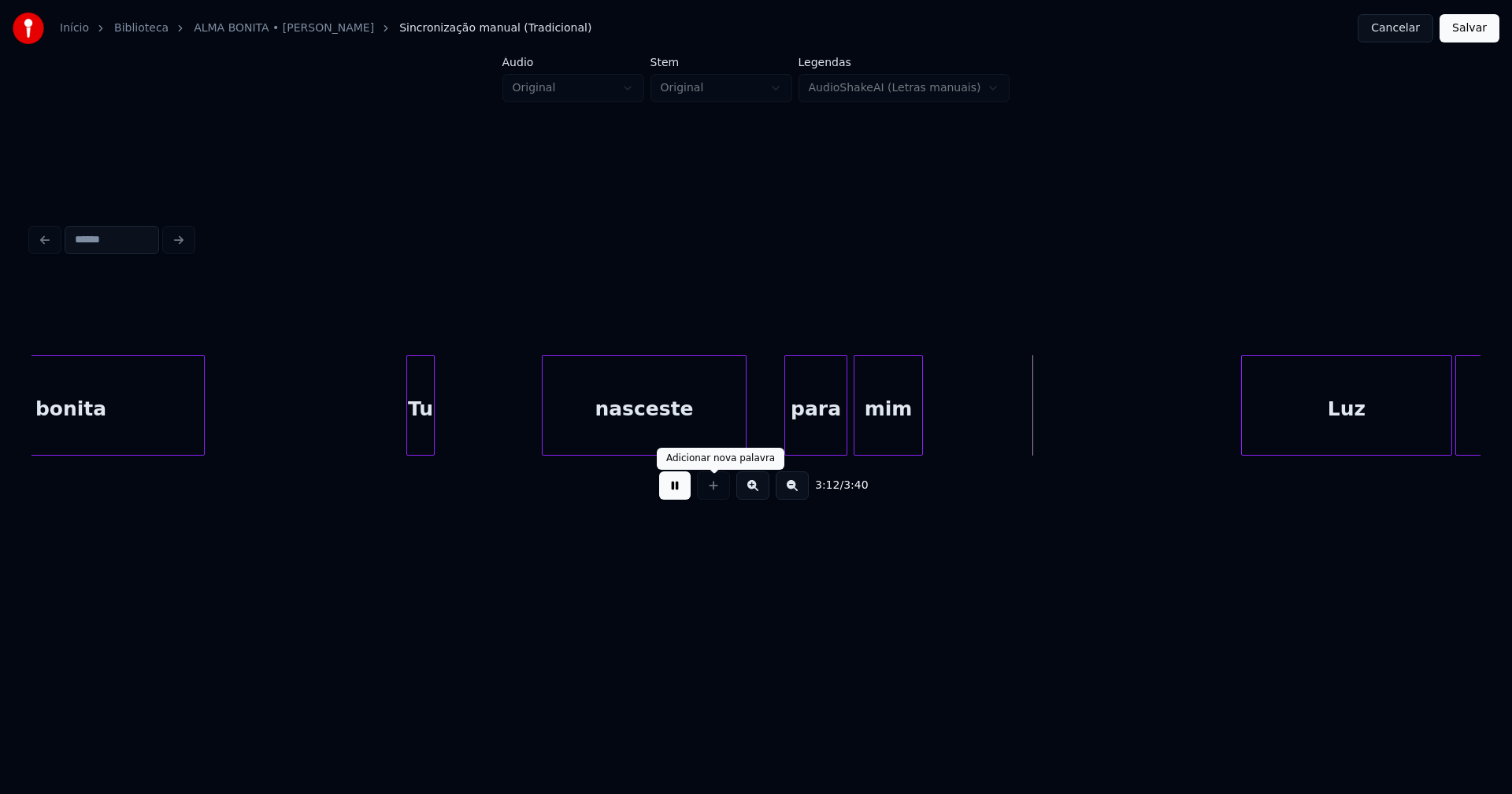
click at [668, 487] on button at bounding box center [675, 485] width 32 height 29
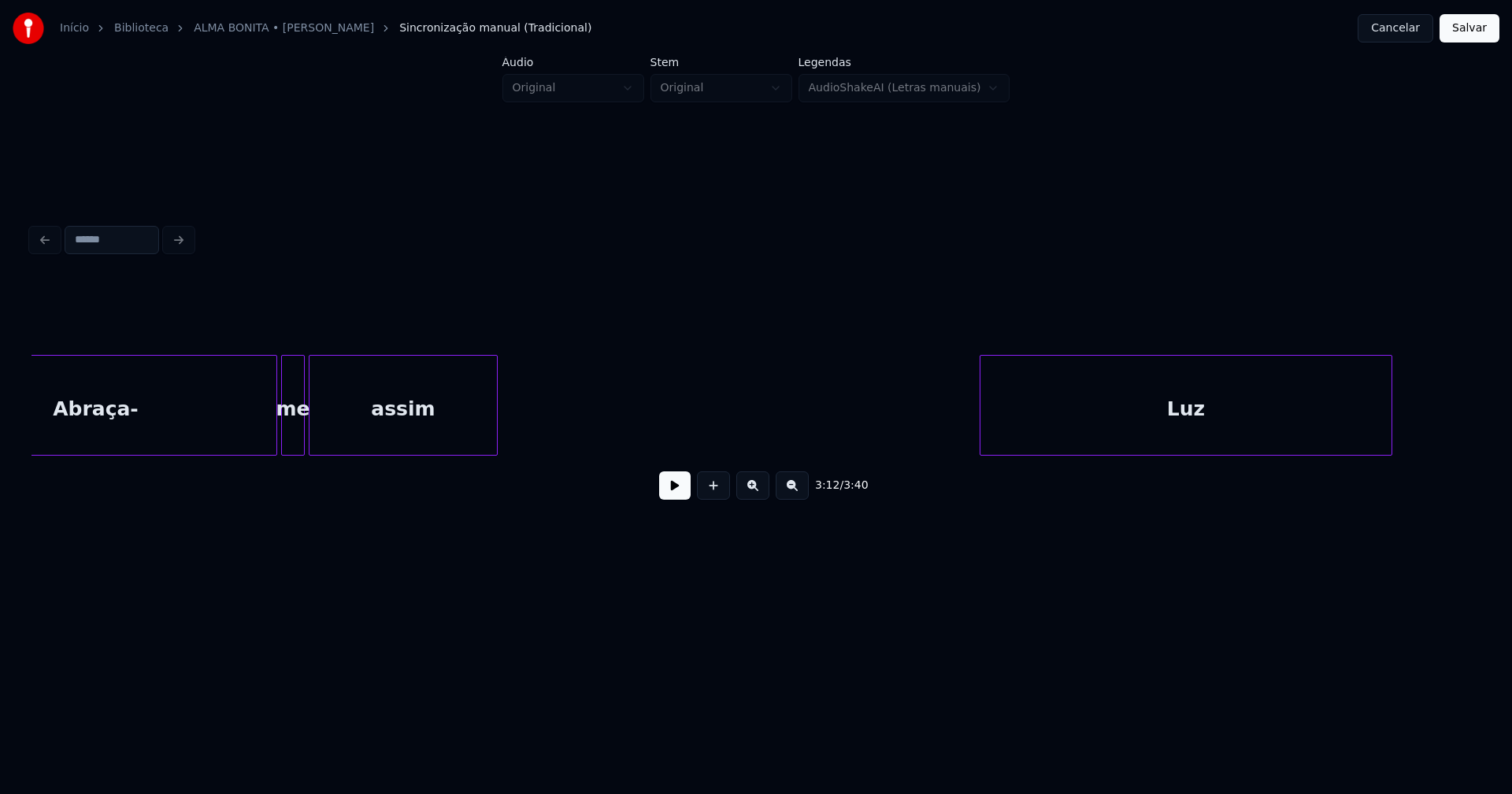
scroll to position [0, 24795]
click at [180, 413] on div "Abraça-" at bounding box center [115, 409] width 361 height 107
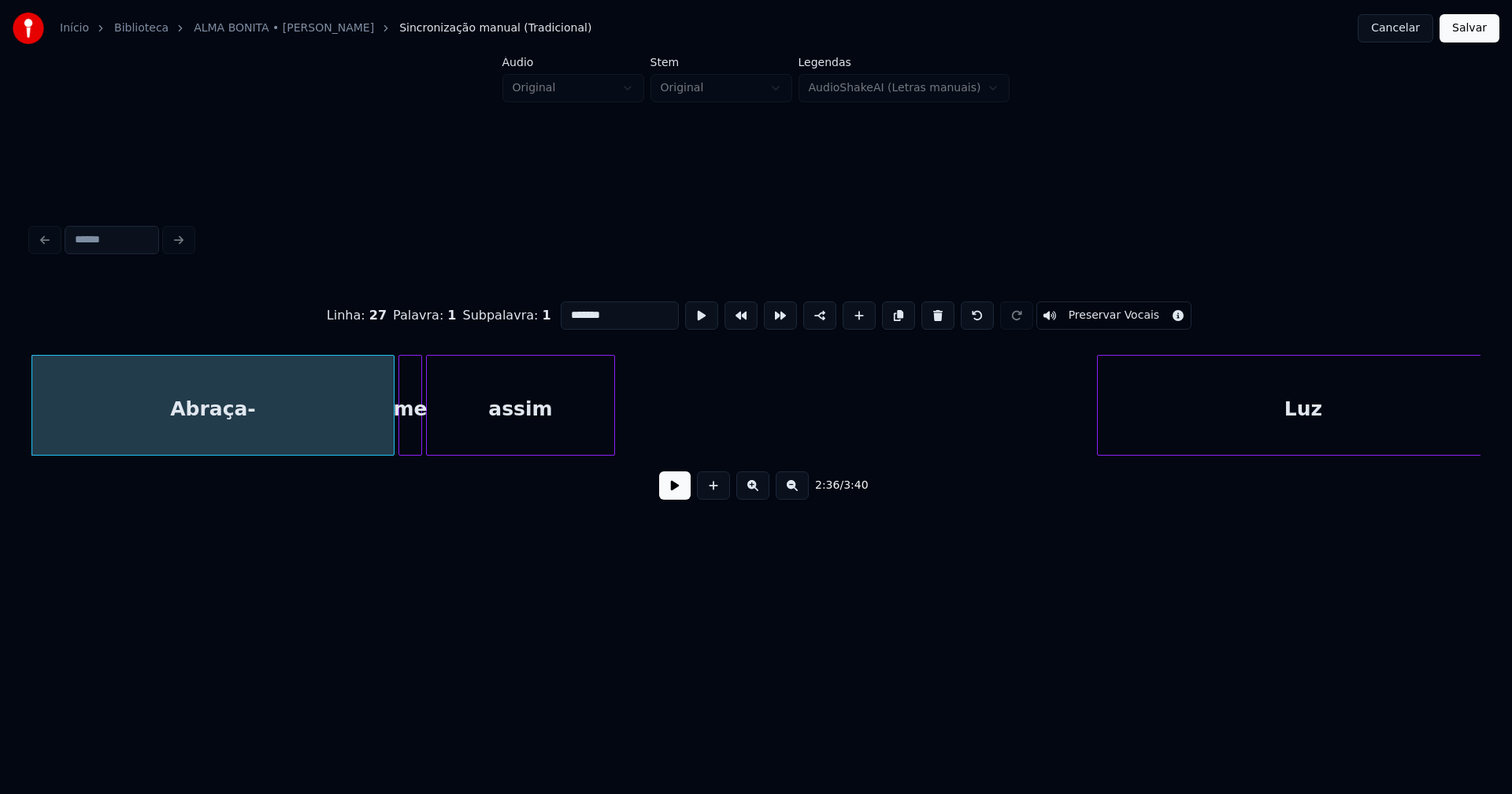
click at [658, 496] on div "2:36 / 3:40" at bounding box center [756, 485] width 1424 height 34
click at [676, 493] on button at bounding box center [675, 485] width 32 height 29
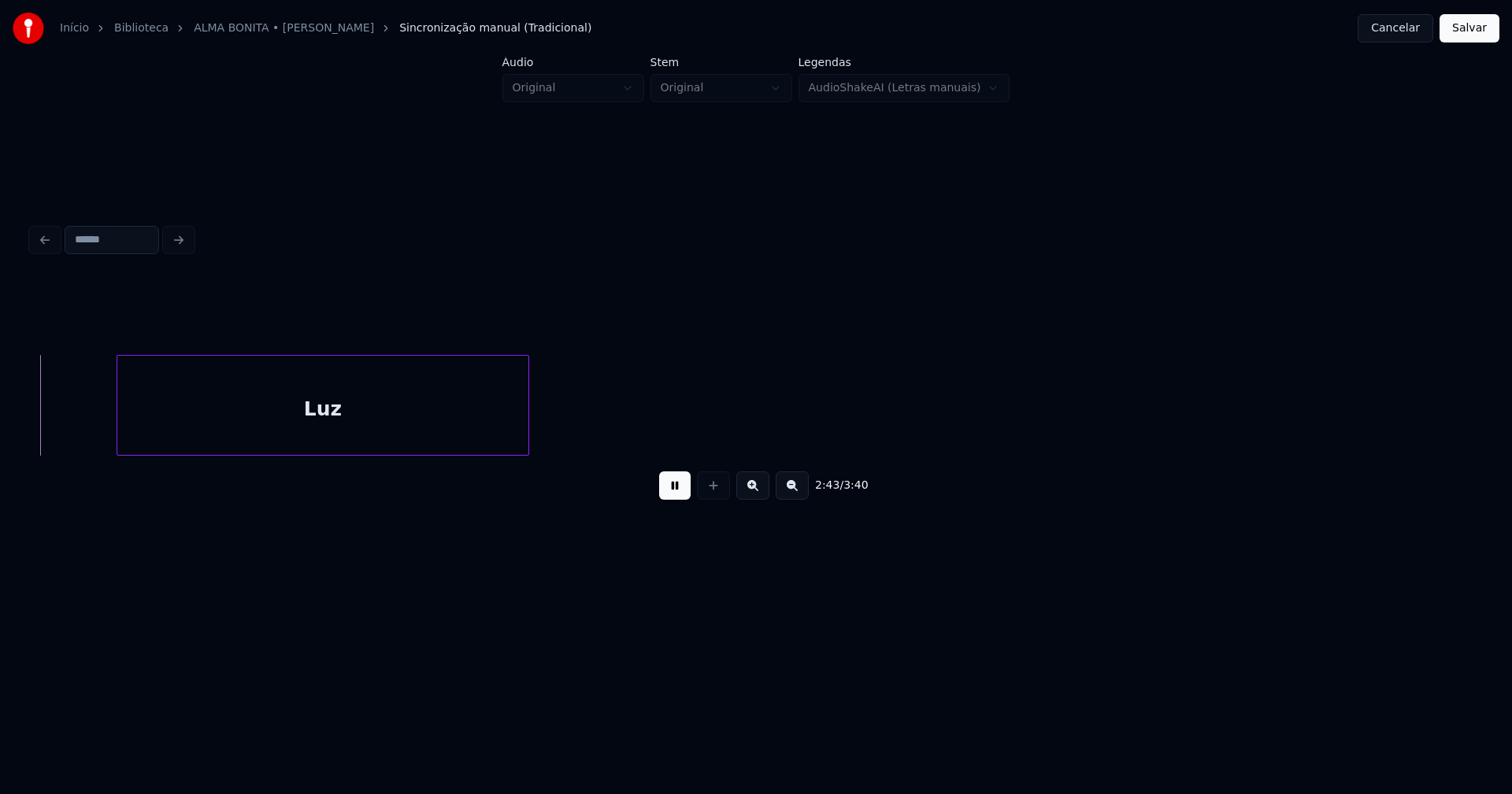
scroll to position [0, 25698]
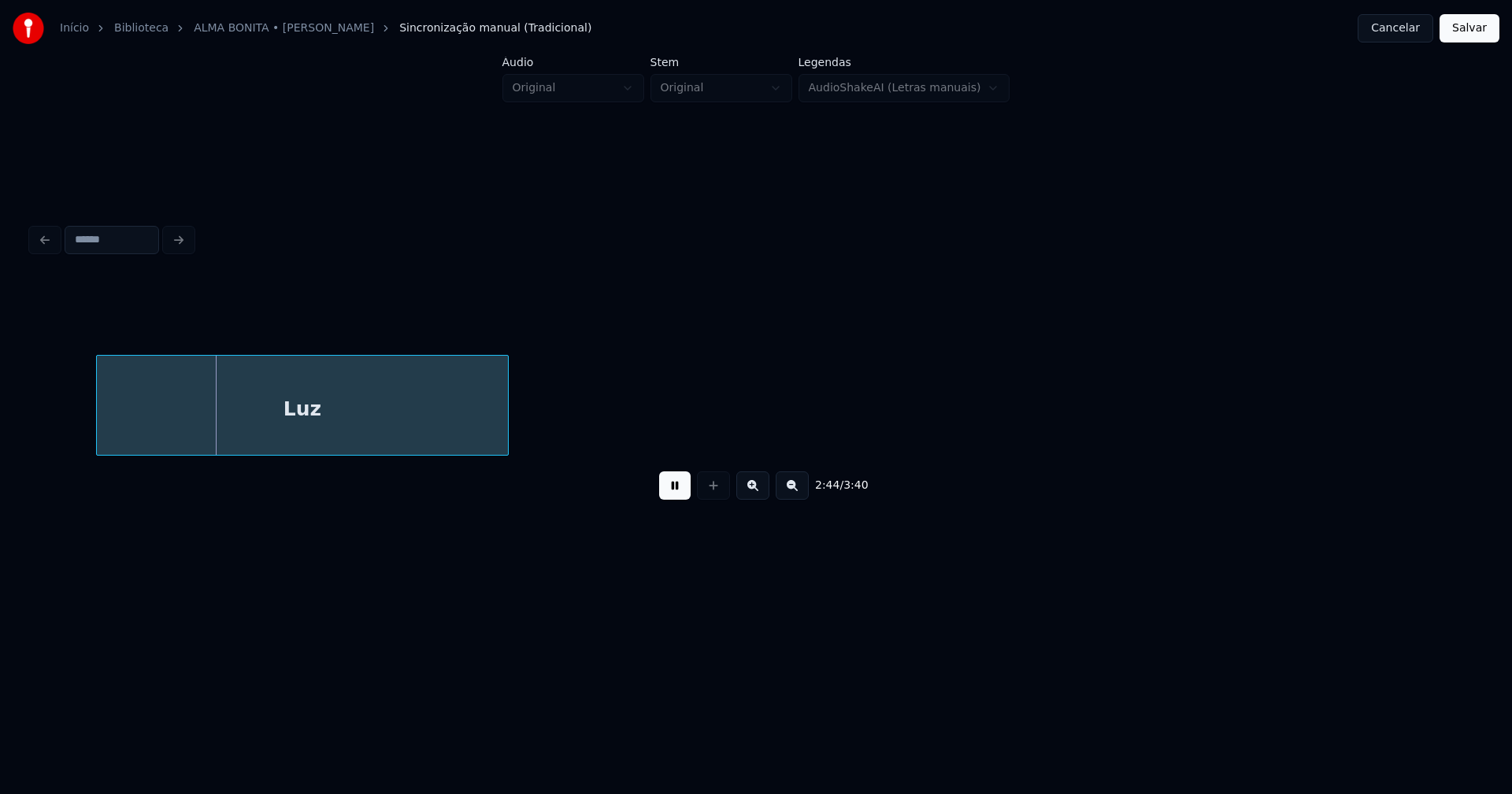
click at [675, 496] on button at bounding box center [675, 485] width 32 height 29
click at [393, 424] on div "Luz" at bounding box center [302, 409] width 411 height 107
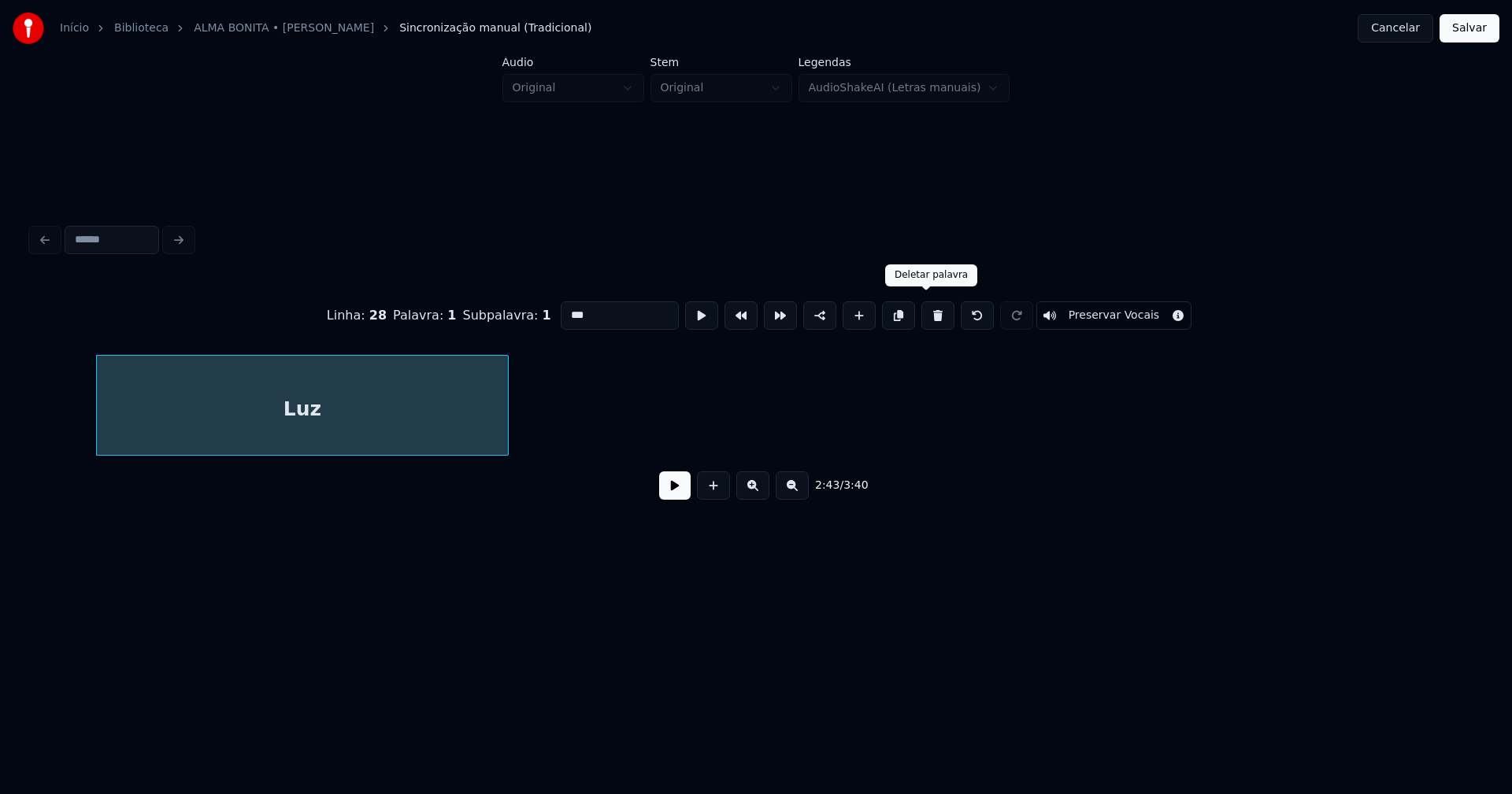
click at [922, 315] on button at bounding box center [938, 316] width 33 height 29
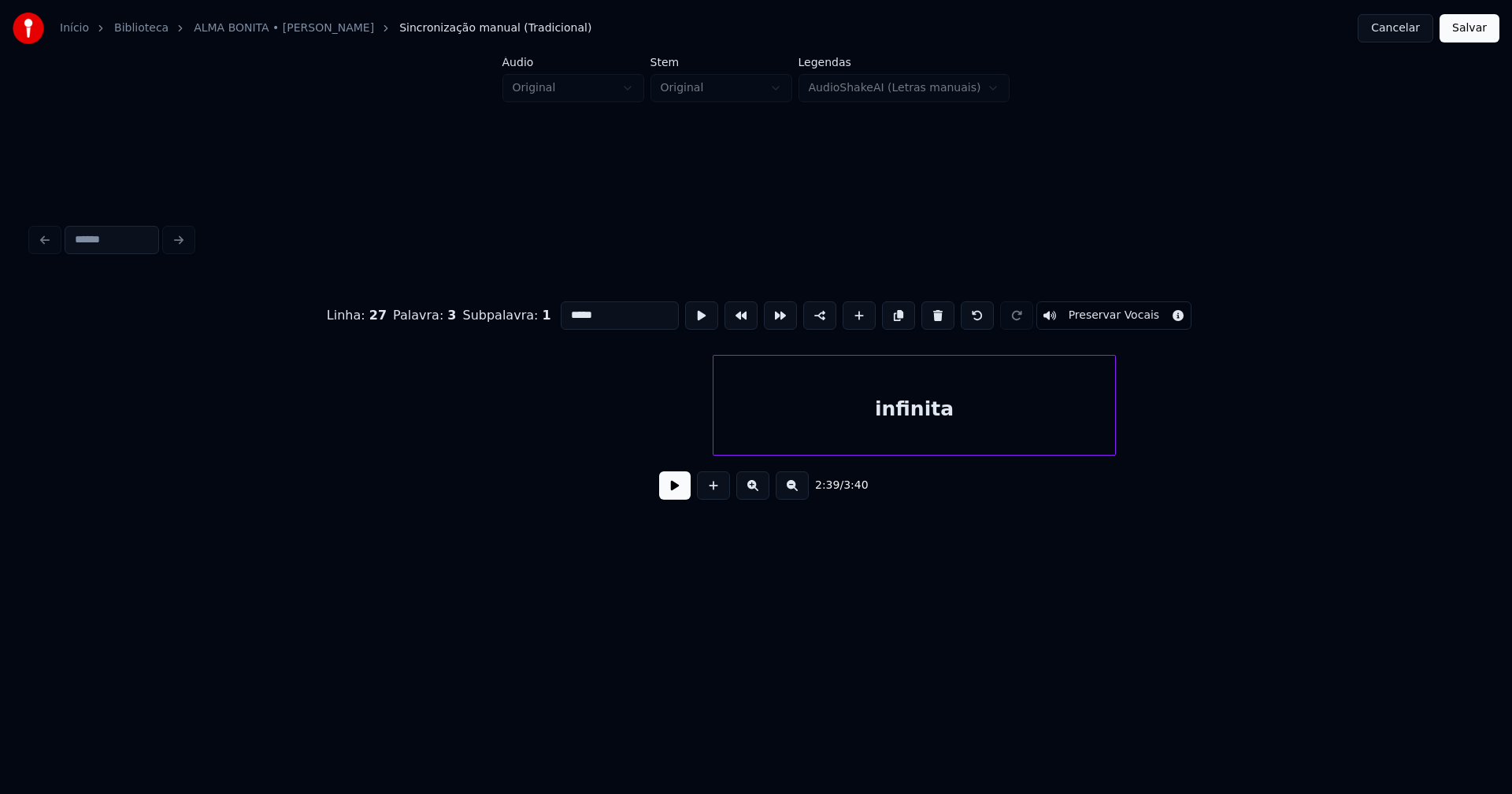
scroll to position [0, 27138]
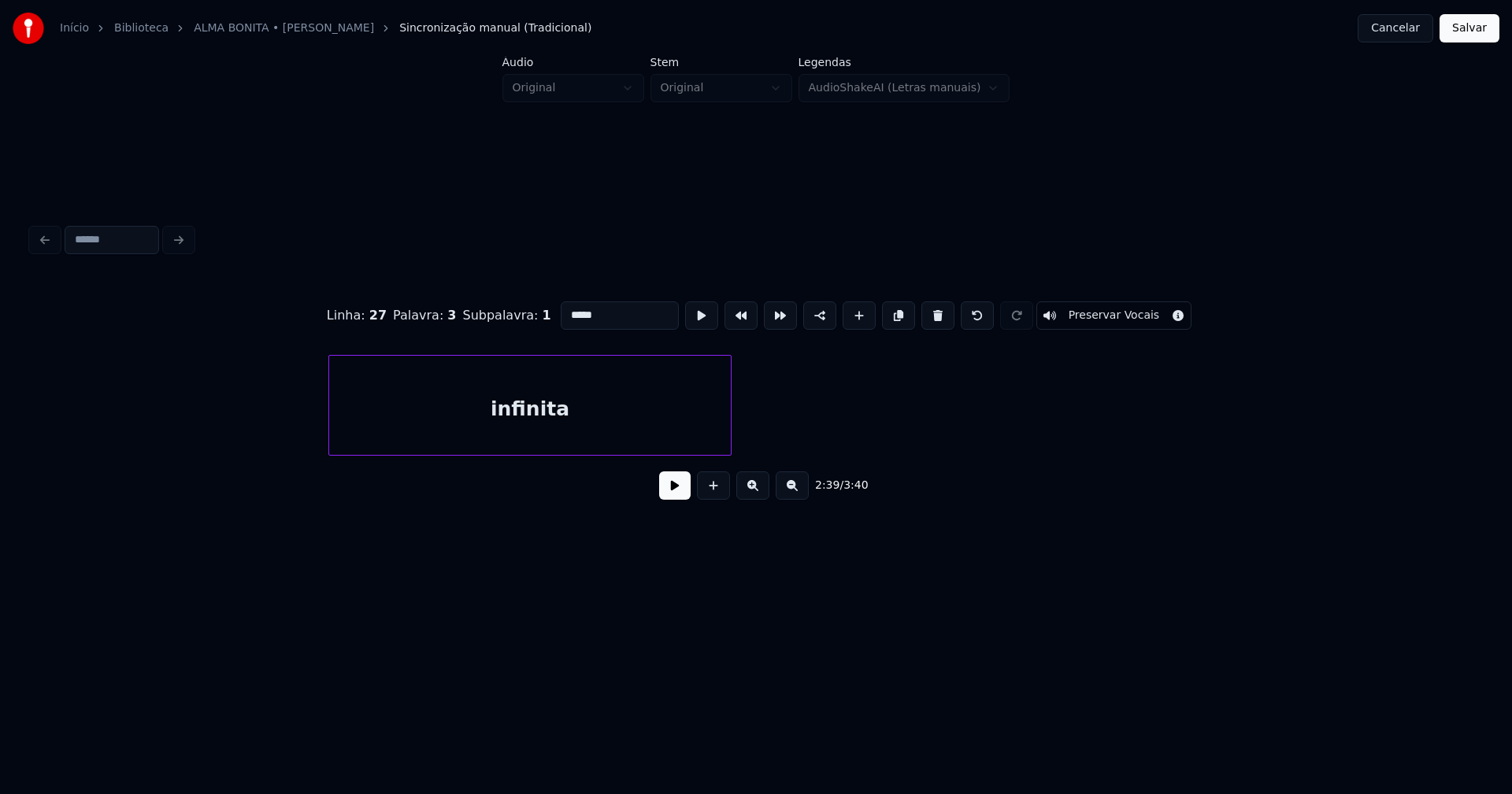
click at [662, 408] on div "infinita" at bounding box center [529, 409] width 402 height 107
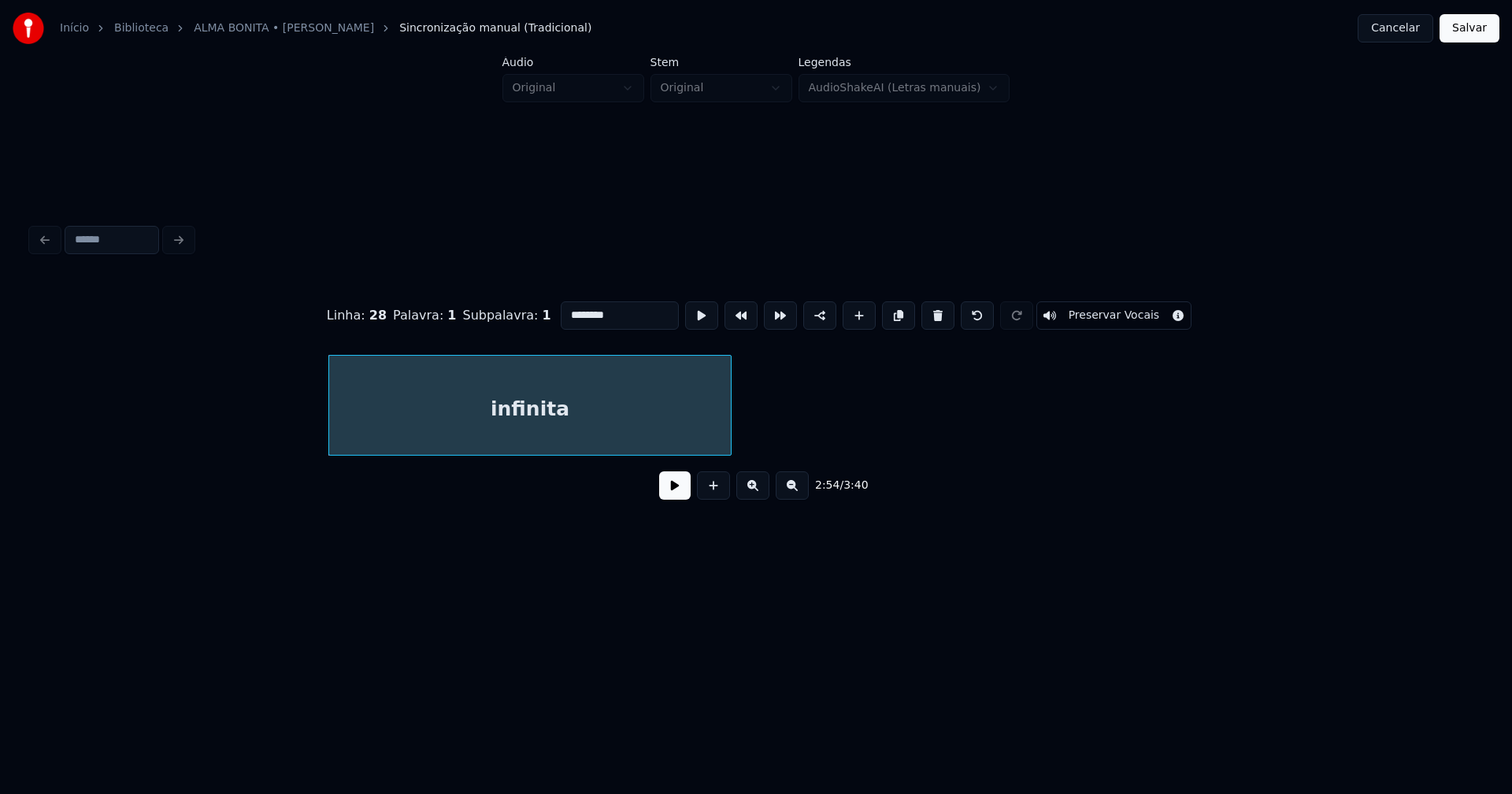
click at [925, 315] on button at bounding box center [938, 316] width 33 height 29
type input "****"
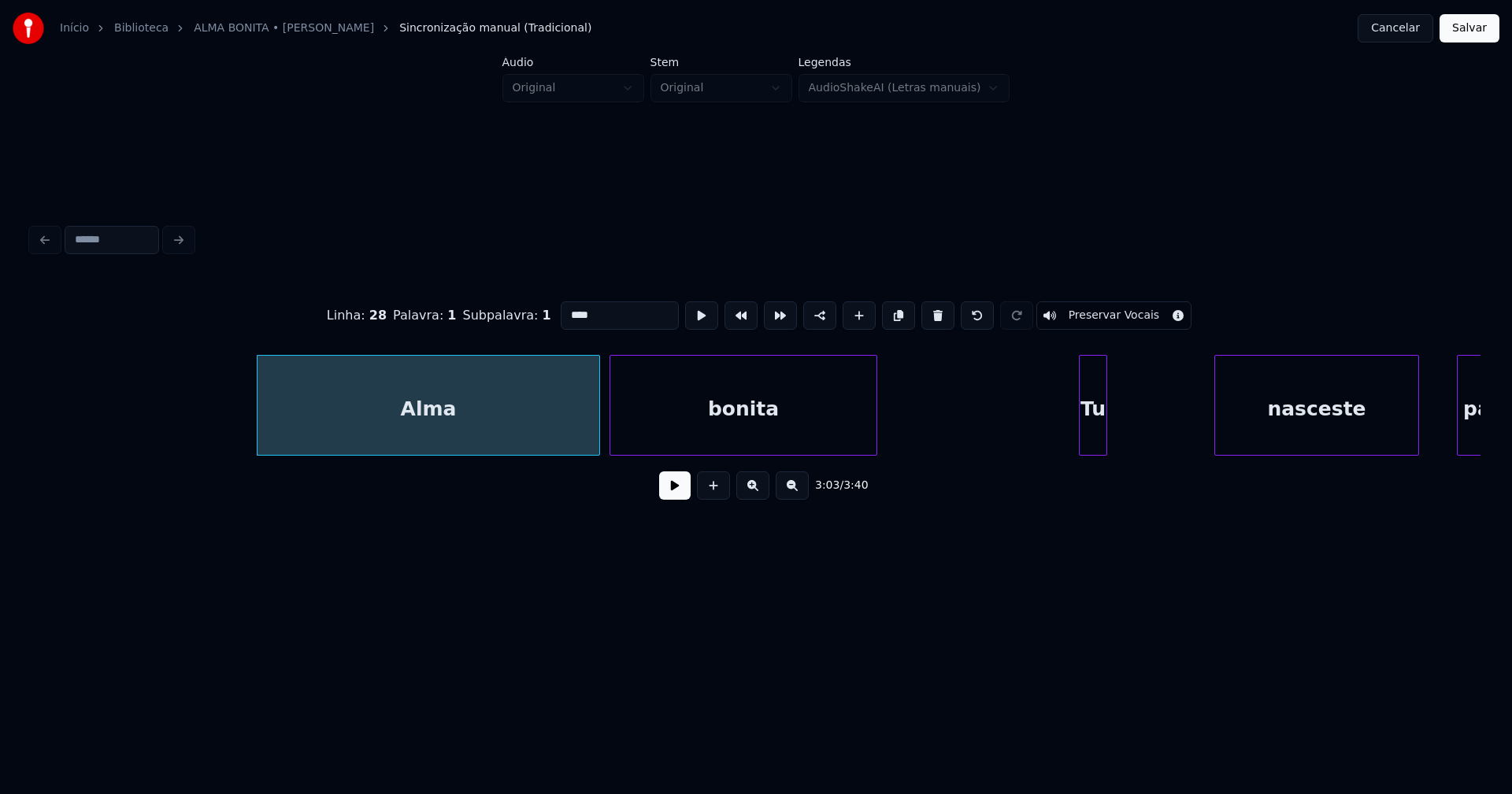
scroll to position [0, 28618]
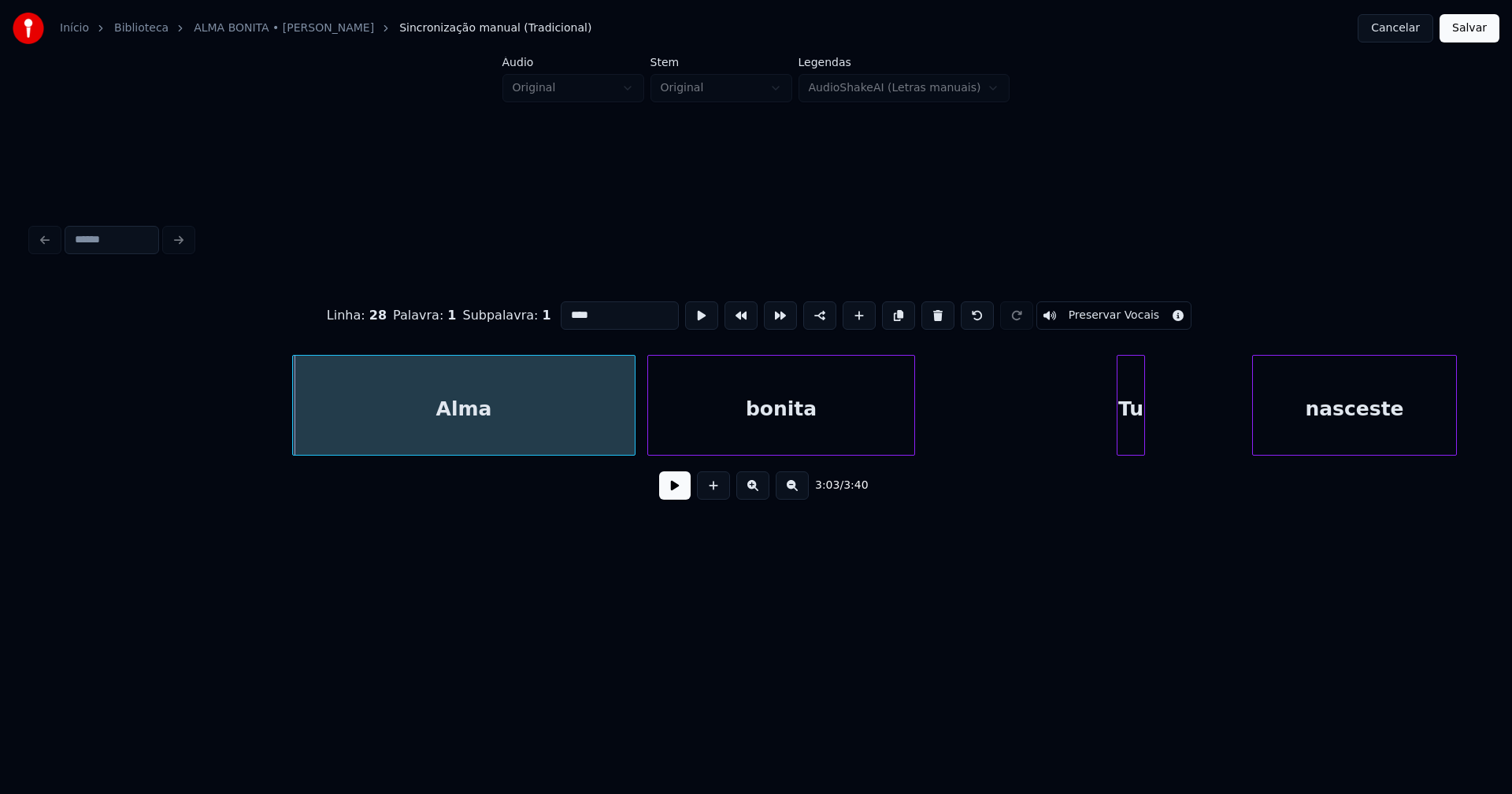
click at [515, 431] on div "Alma" at bounding box center [463, 409] width 341 height 107
click at [689, 492] on button at bounding box center [675, 485] width 32 height 29
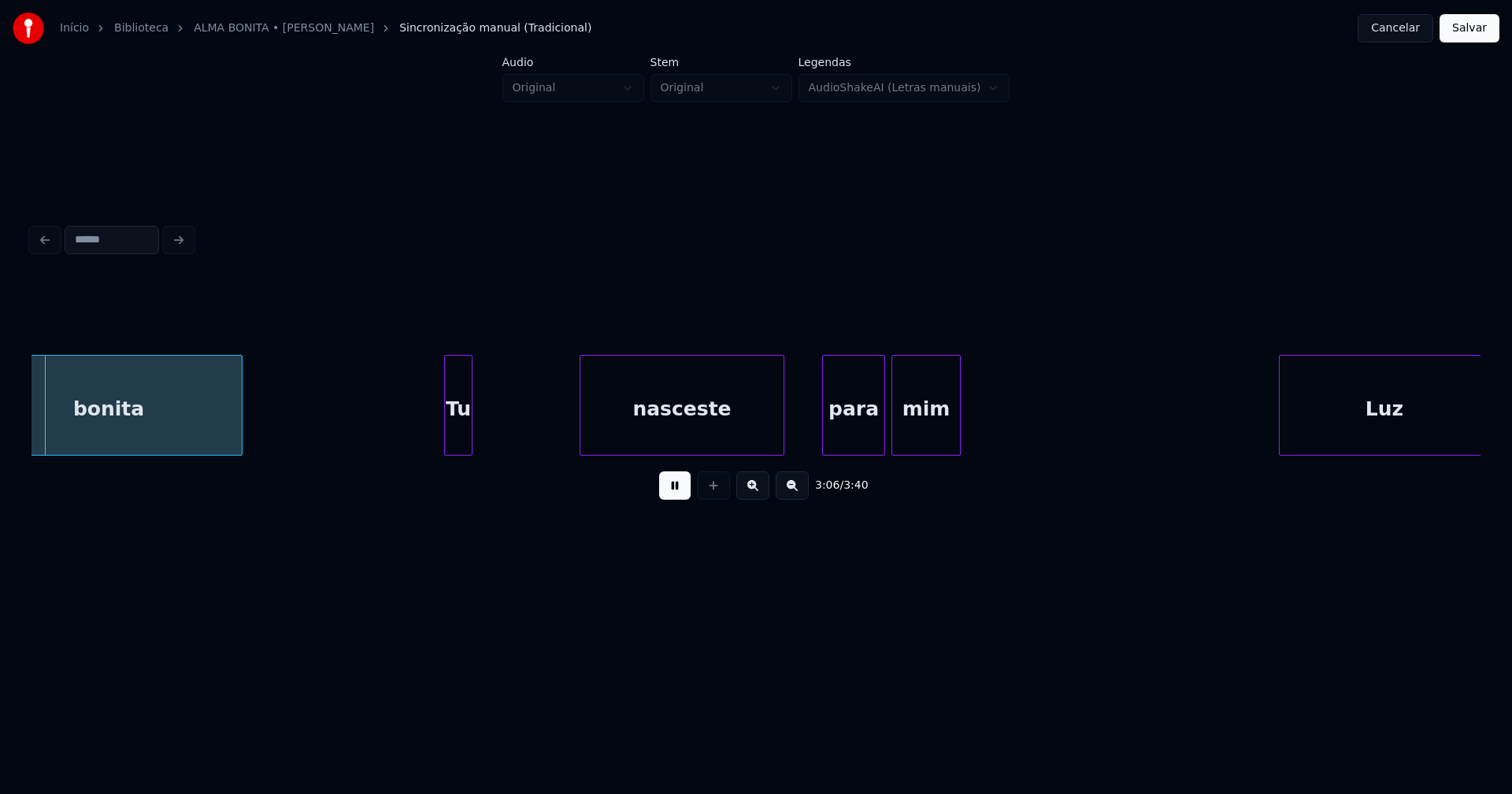
scroll to position [0, 29306]
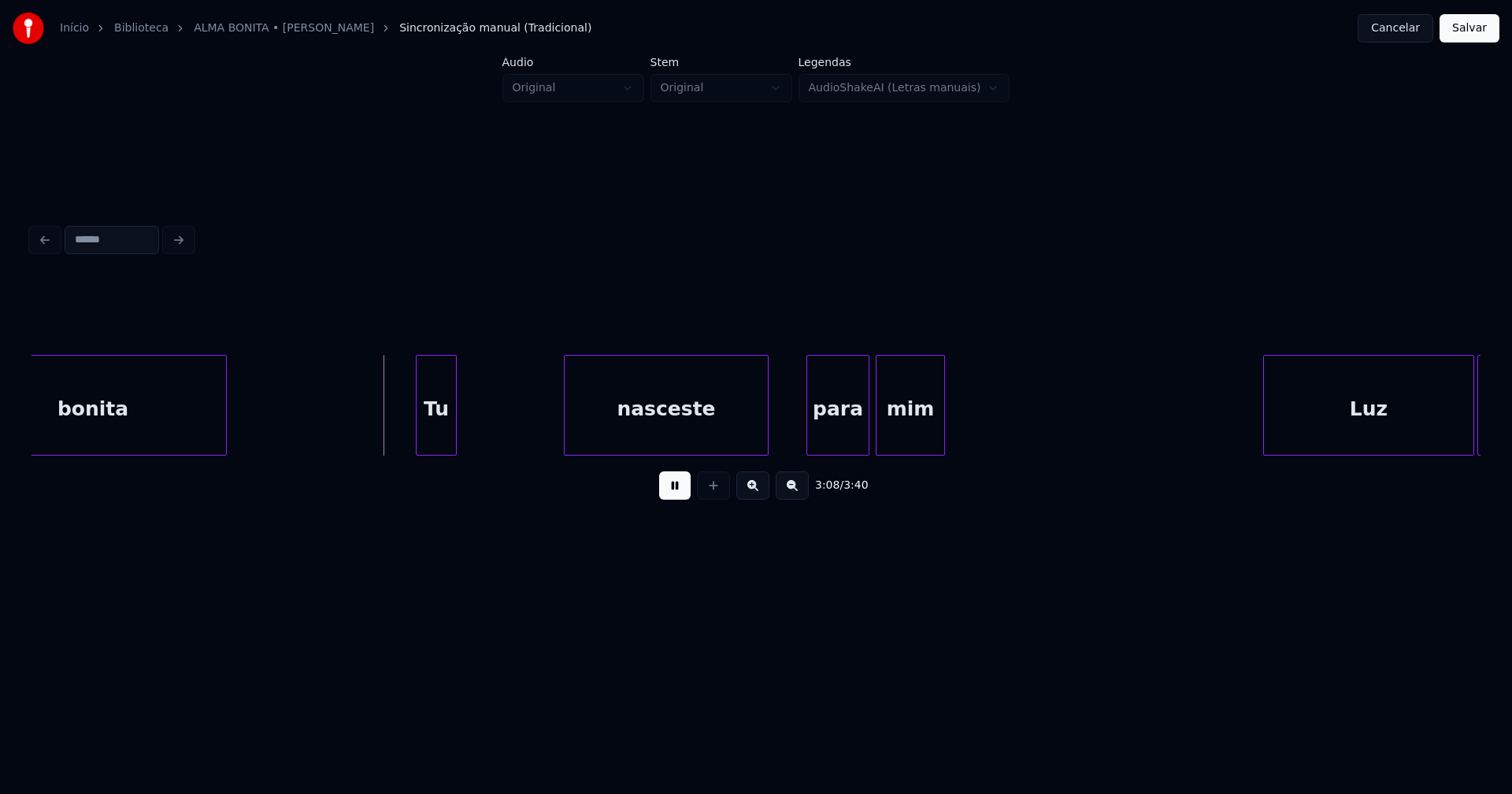
click at [418, 451] on div "Tu nasceste para mim Luz infinita bonita" at bounding box center [756, 405] width 1449 height 101
click at [553, 423] on div at bounding box center [553, 405] width 5 height 99
click at [847, 441] on div "para" at bounding box center [837, 409] width 61 height 107
click at [960, 431] on div at bounding box center [960, 405] width 5 height 99
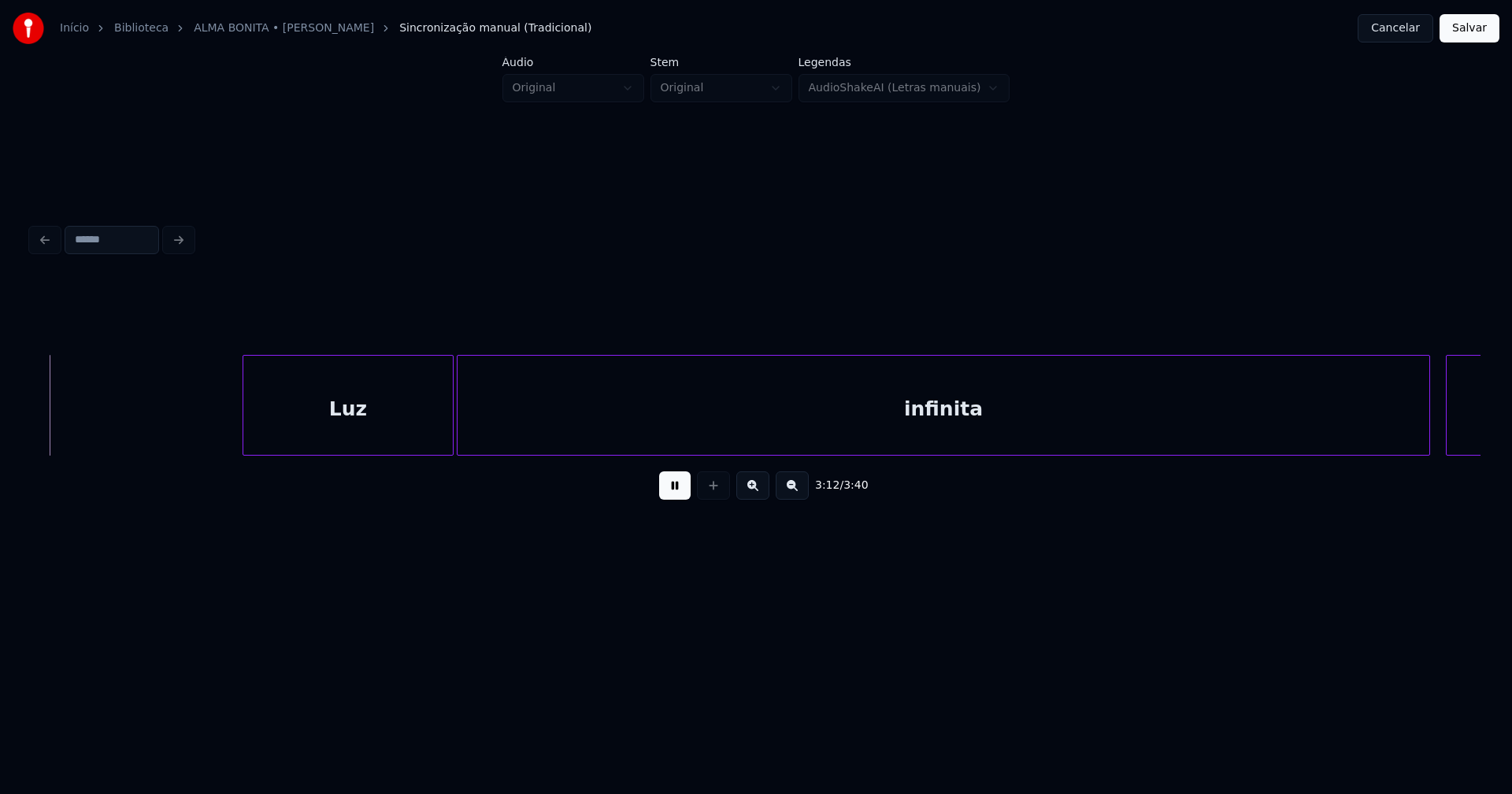
scroll to position [0, 30362]
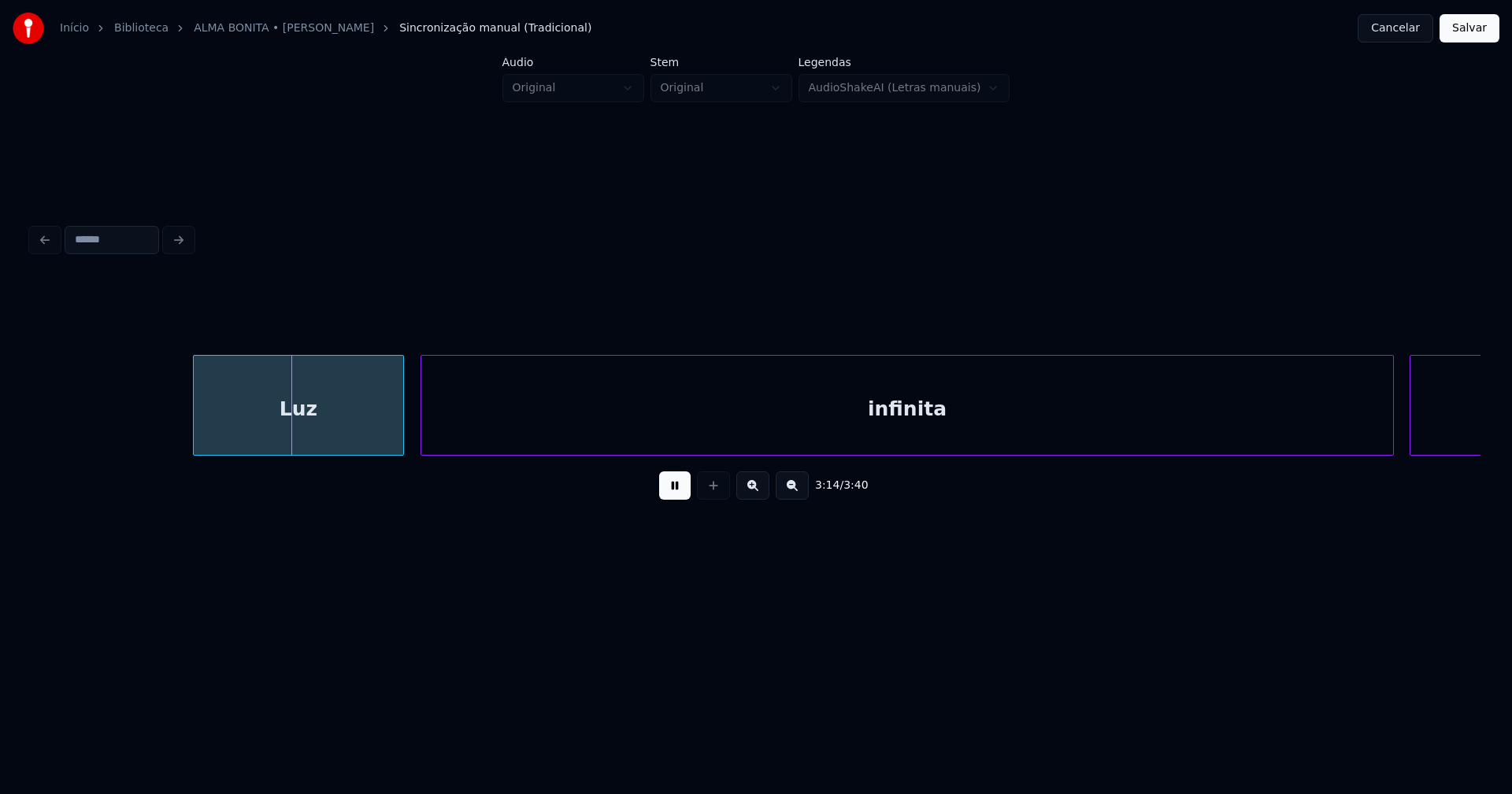
click at [310, 437] on div "Luz" at bounding box center [299, 409] width 210 height 107
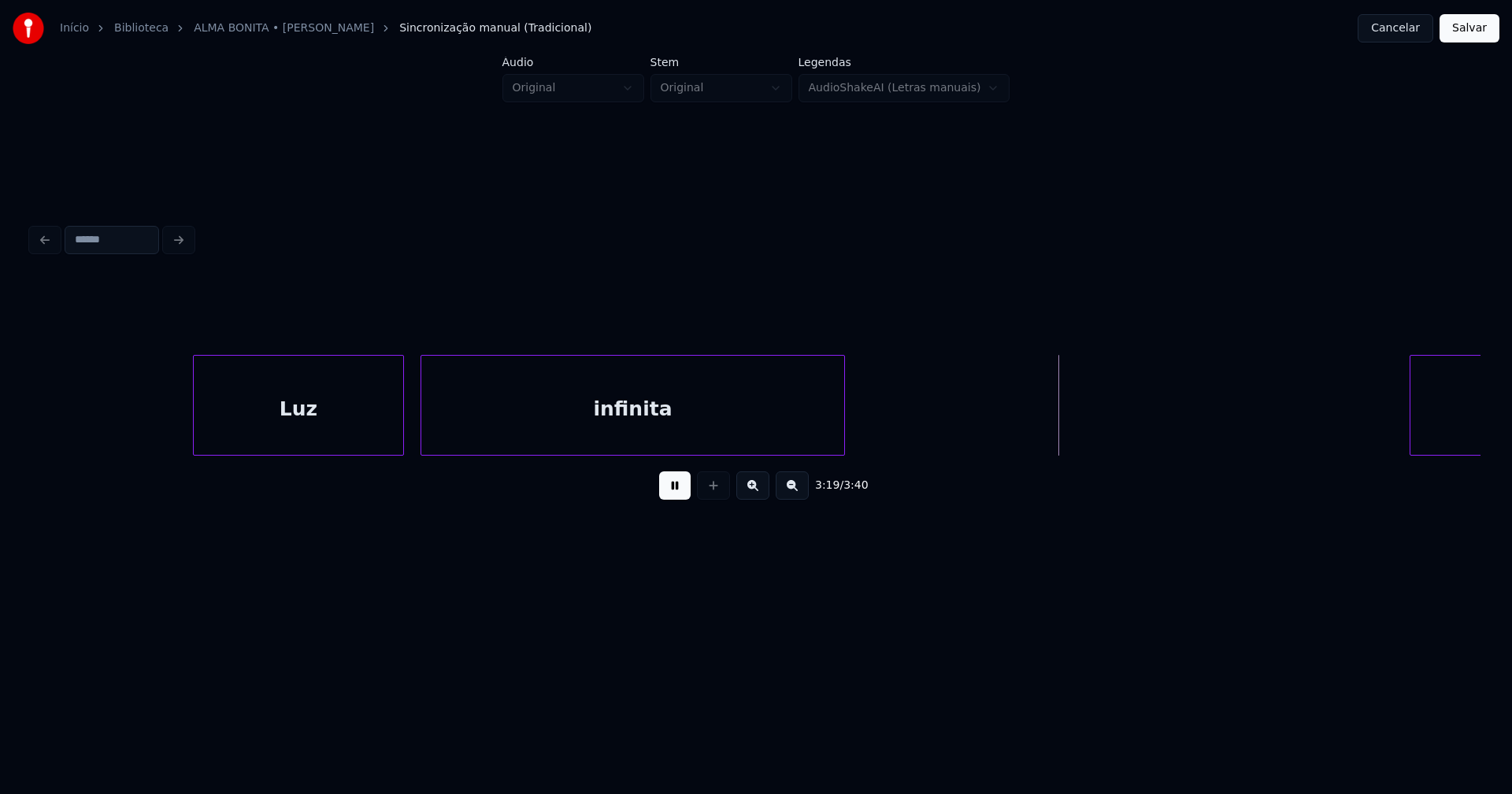
click at [841, 465] on div "3:19 / 3:40" at bounding box center [756, 396] width 1449 height 239
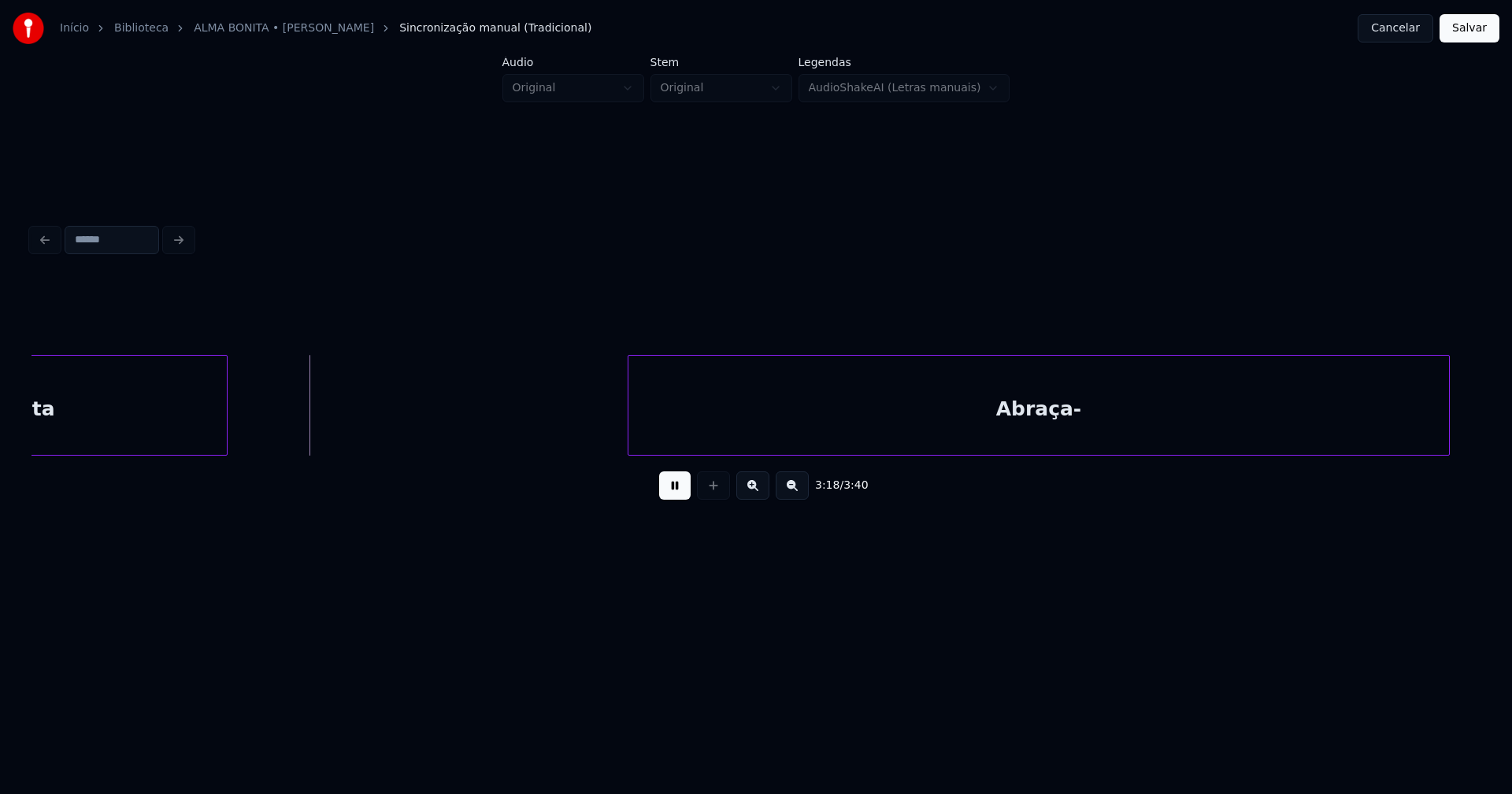
scroll to position [0, 31096]
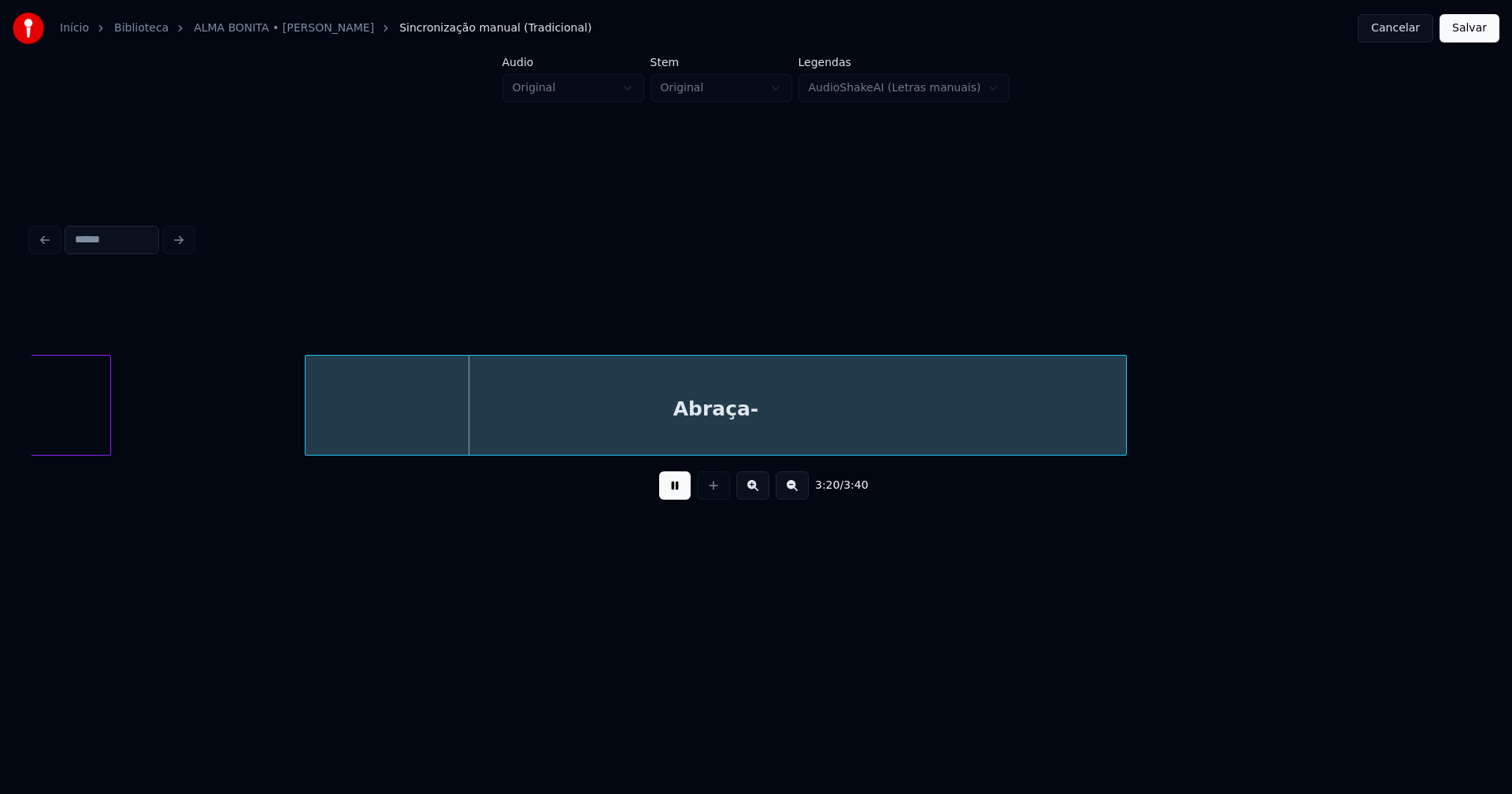
click at [714, 455] on div "infinita Abraça-" at bounding box center [756, 405] width 1449 height 101
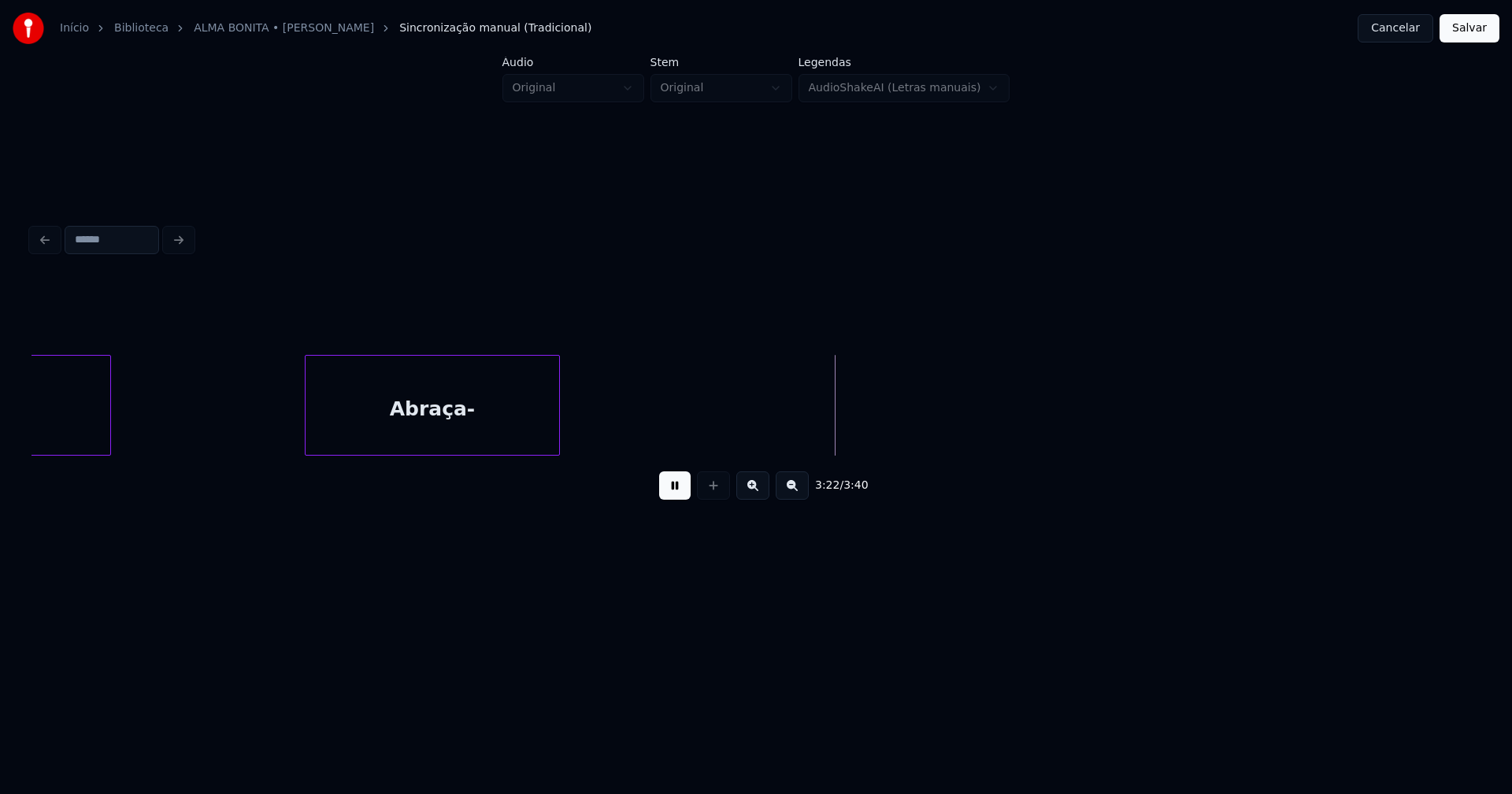
click at [558, 485] on div "3:22 / 3:40" at bounding box center [756, 396] width 1449 height 239
click at [677, 490] on button at bounding box center [675, 485] width 32 height 29
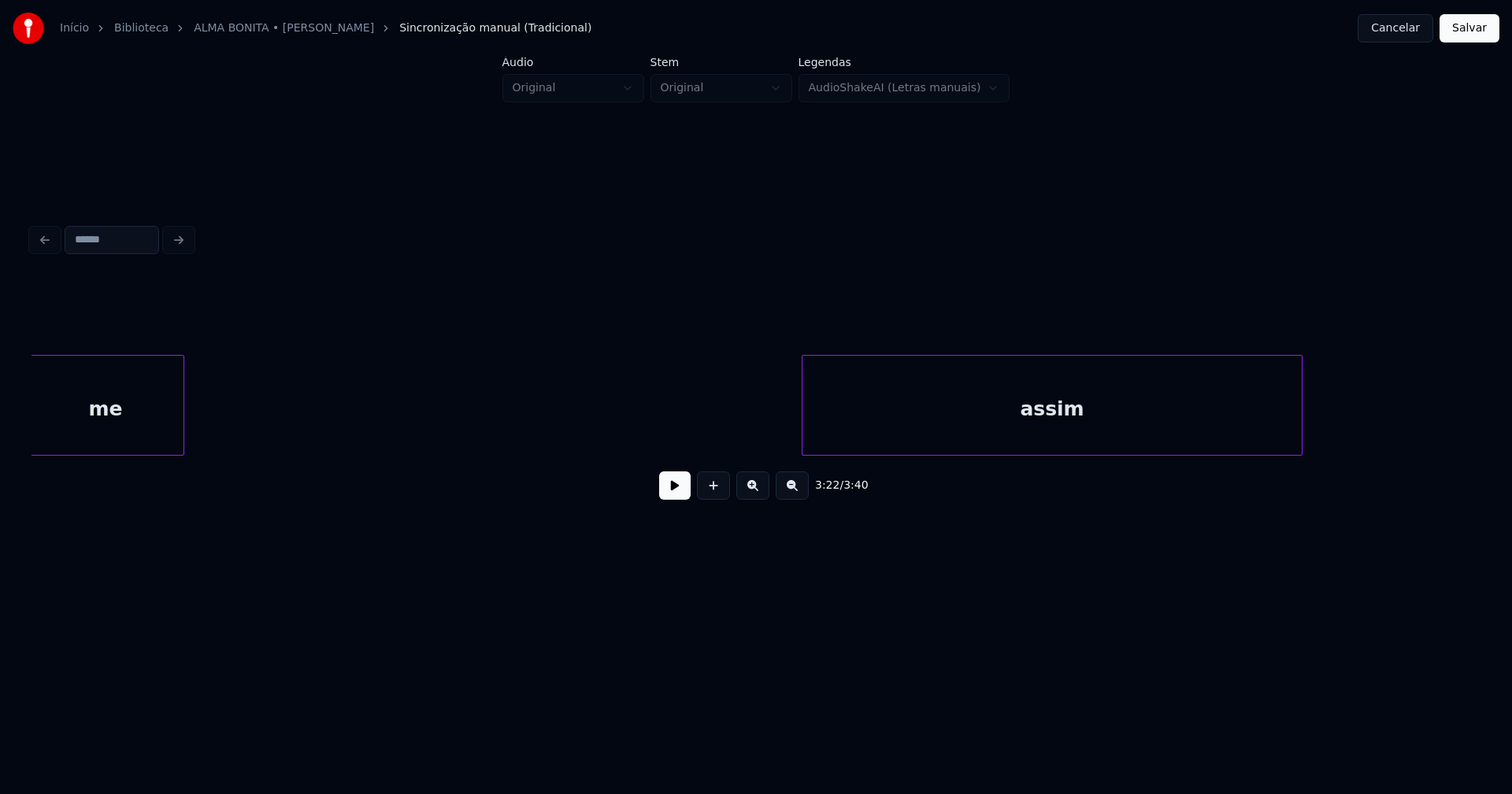
scroll to position [0, 32262]
click at [0, 480] on div "Início Biblioteca ALMA BONITA • [PERSON_NAME] manual (Tradicional) Cancelar Sal…" at bounding box center [756, 302] width 1512 height 604
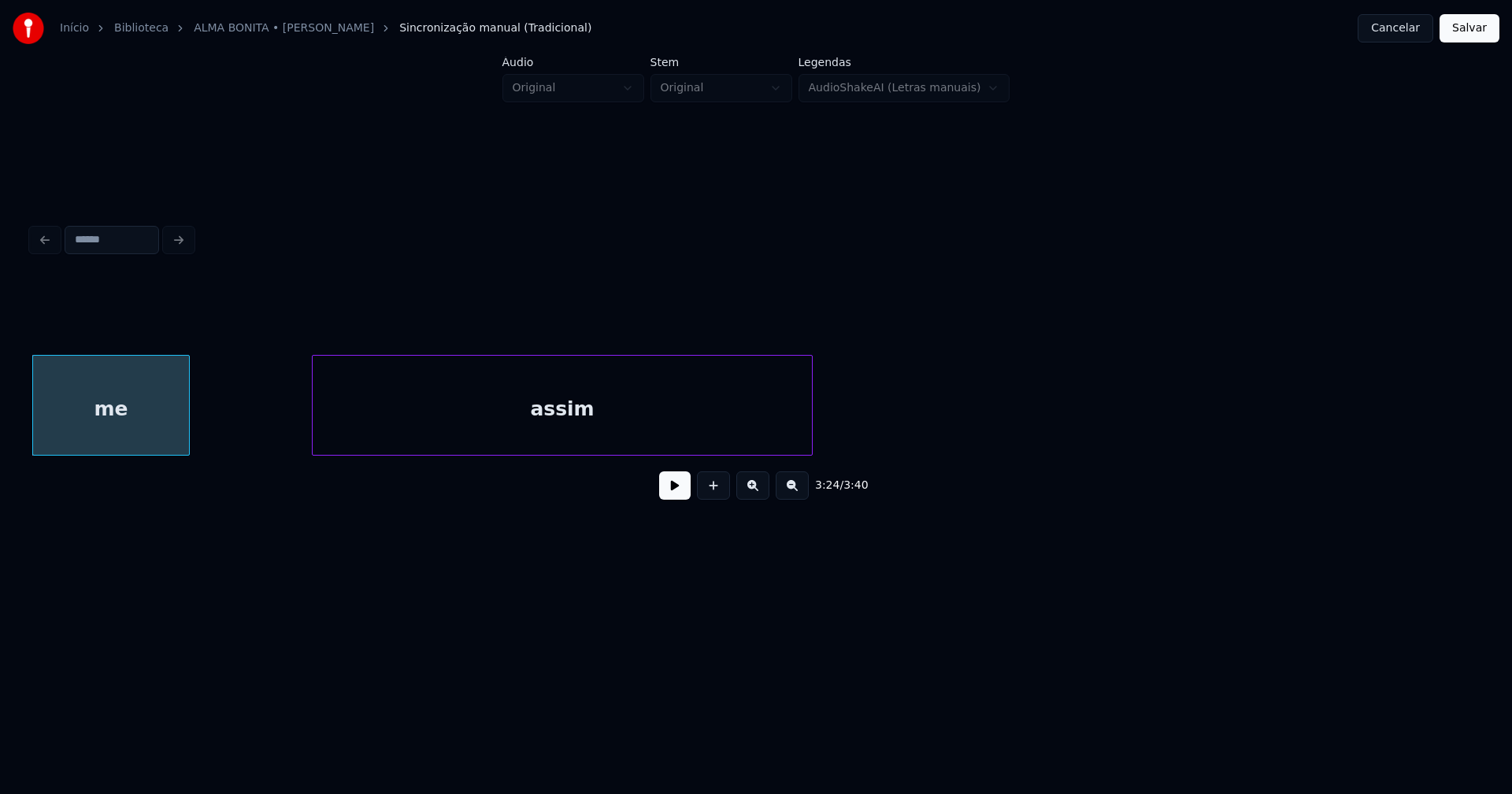
click at [415, 474] on div "3:24 / 3:40" at bounding box center [756, 396] width 1449 height 239
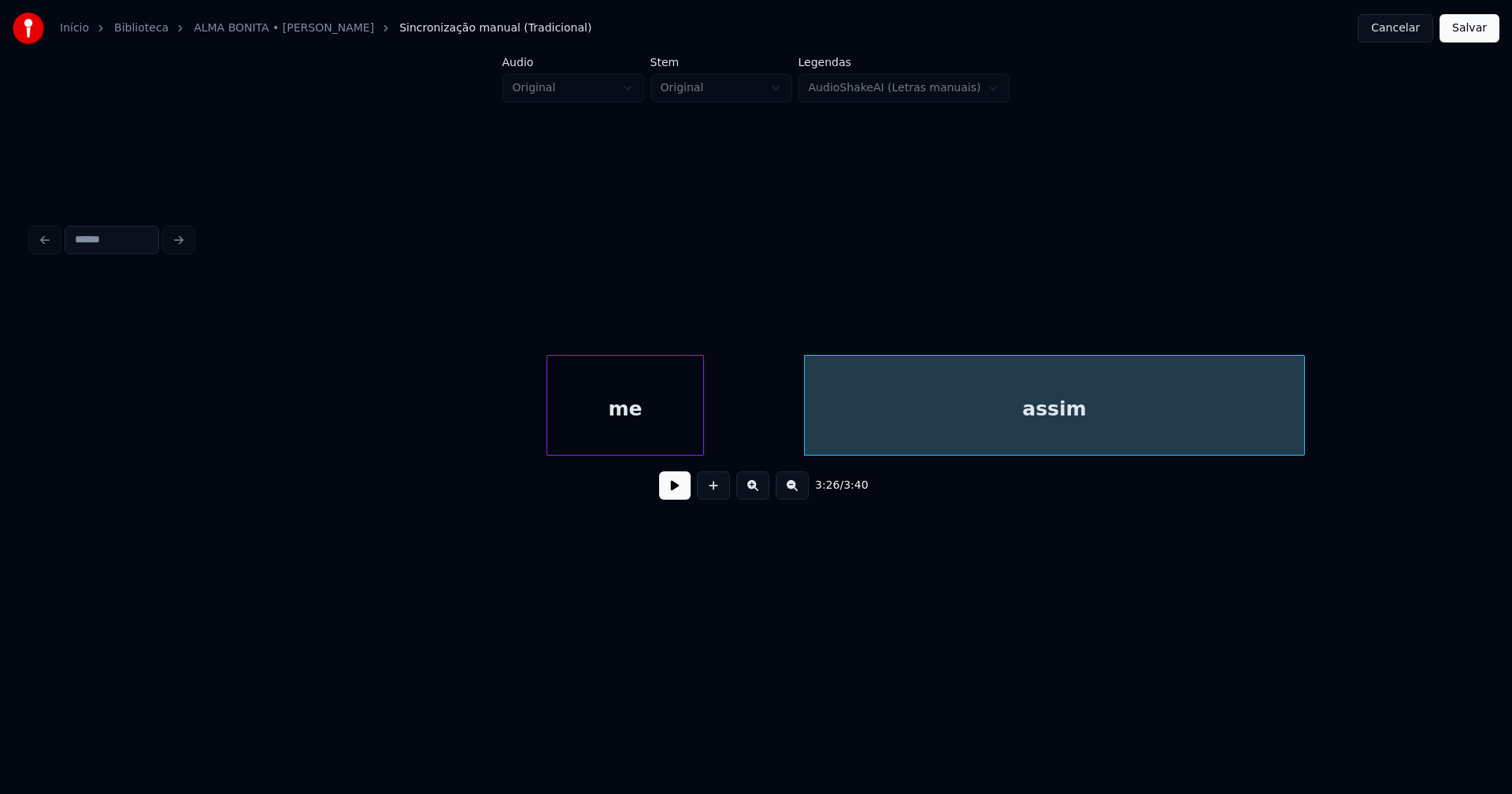
scroll to position [0, 31709]
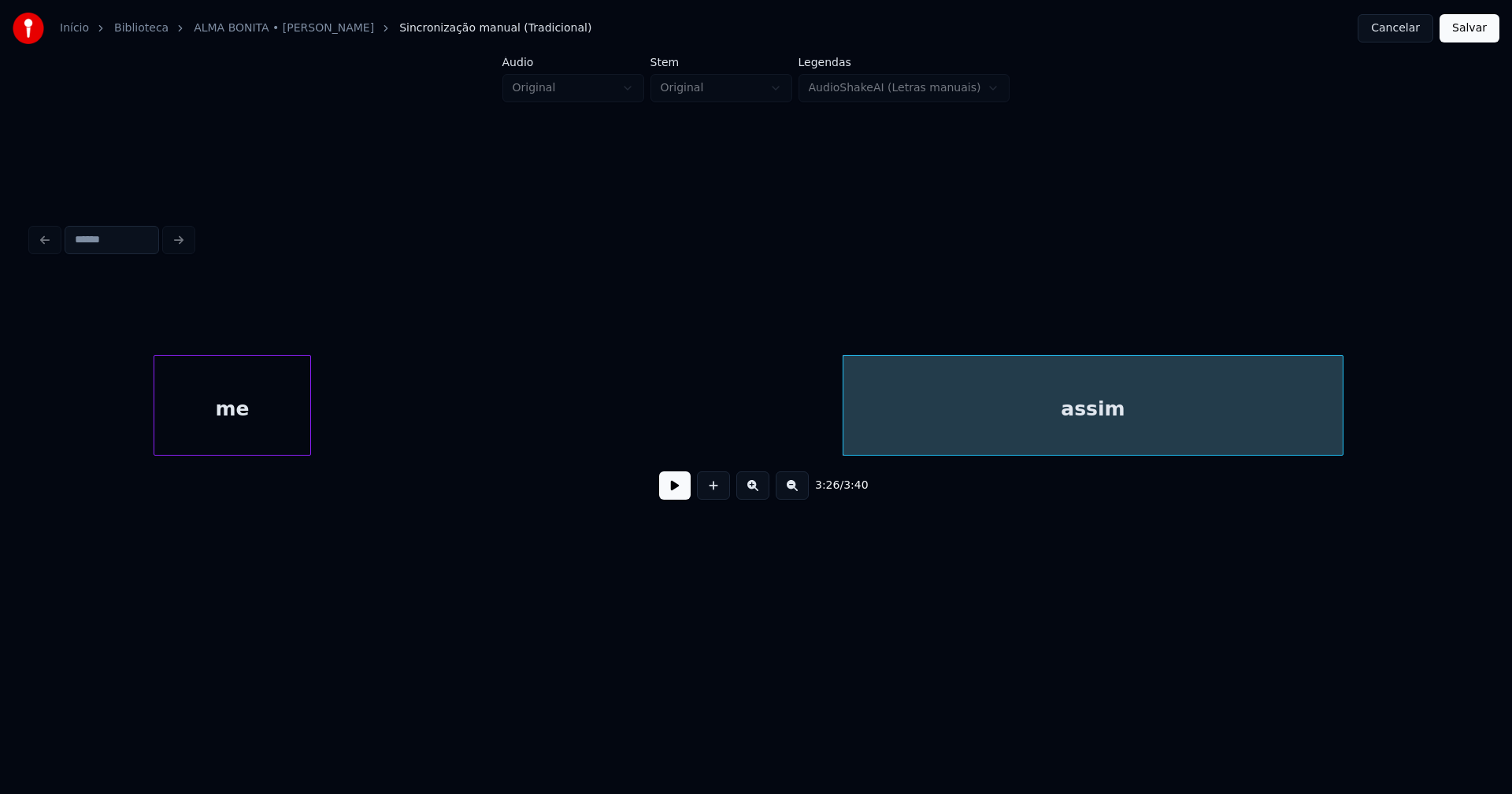
click at [221, 456] on div "me assim" at bounding box center [756, 405] width 1449 height 101
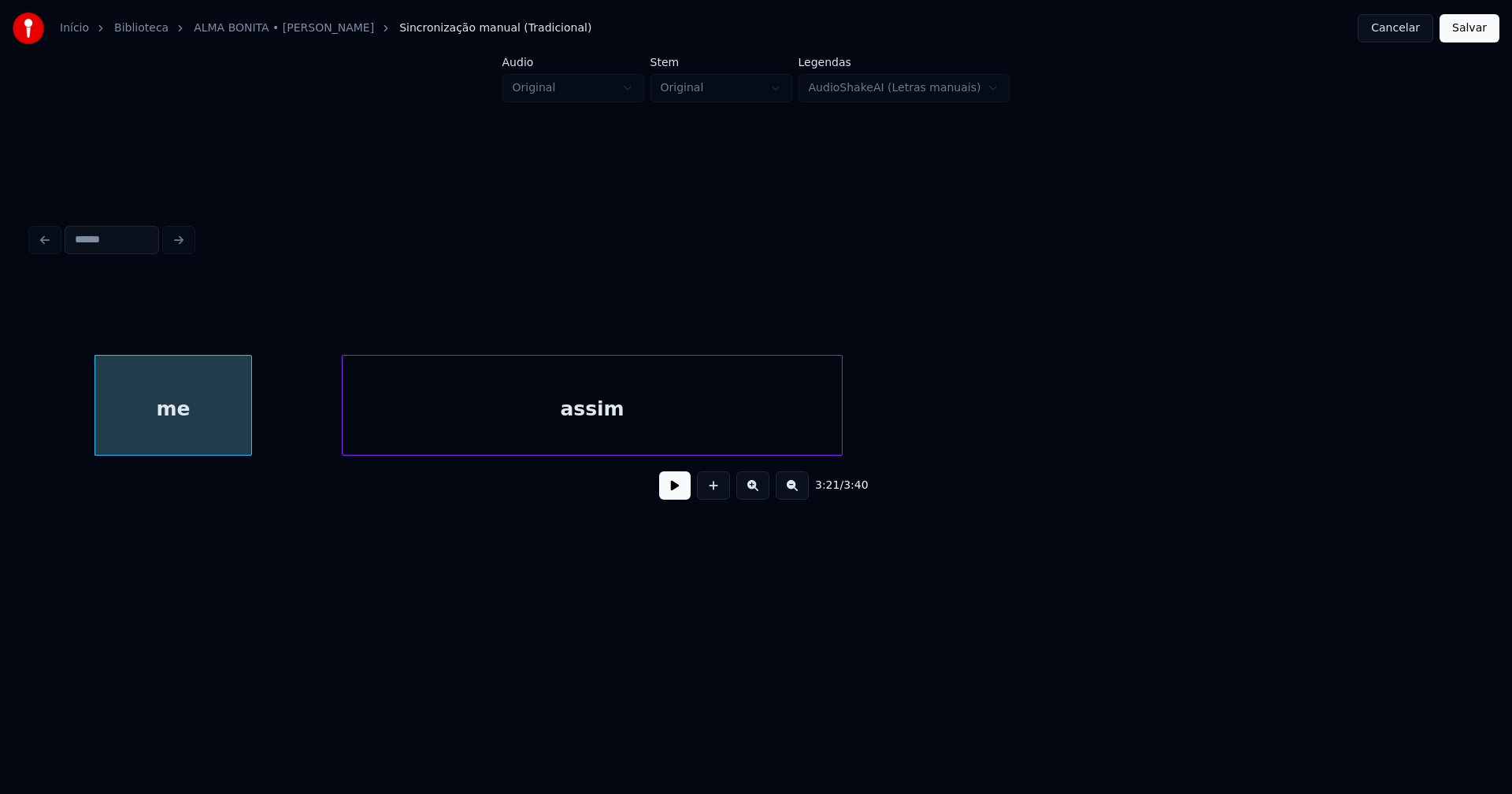
click at [447, 428] on div "assim" at bounding box center [591, 409] width 499 height 107
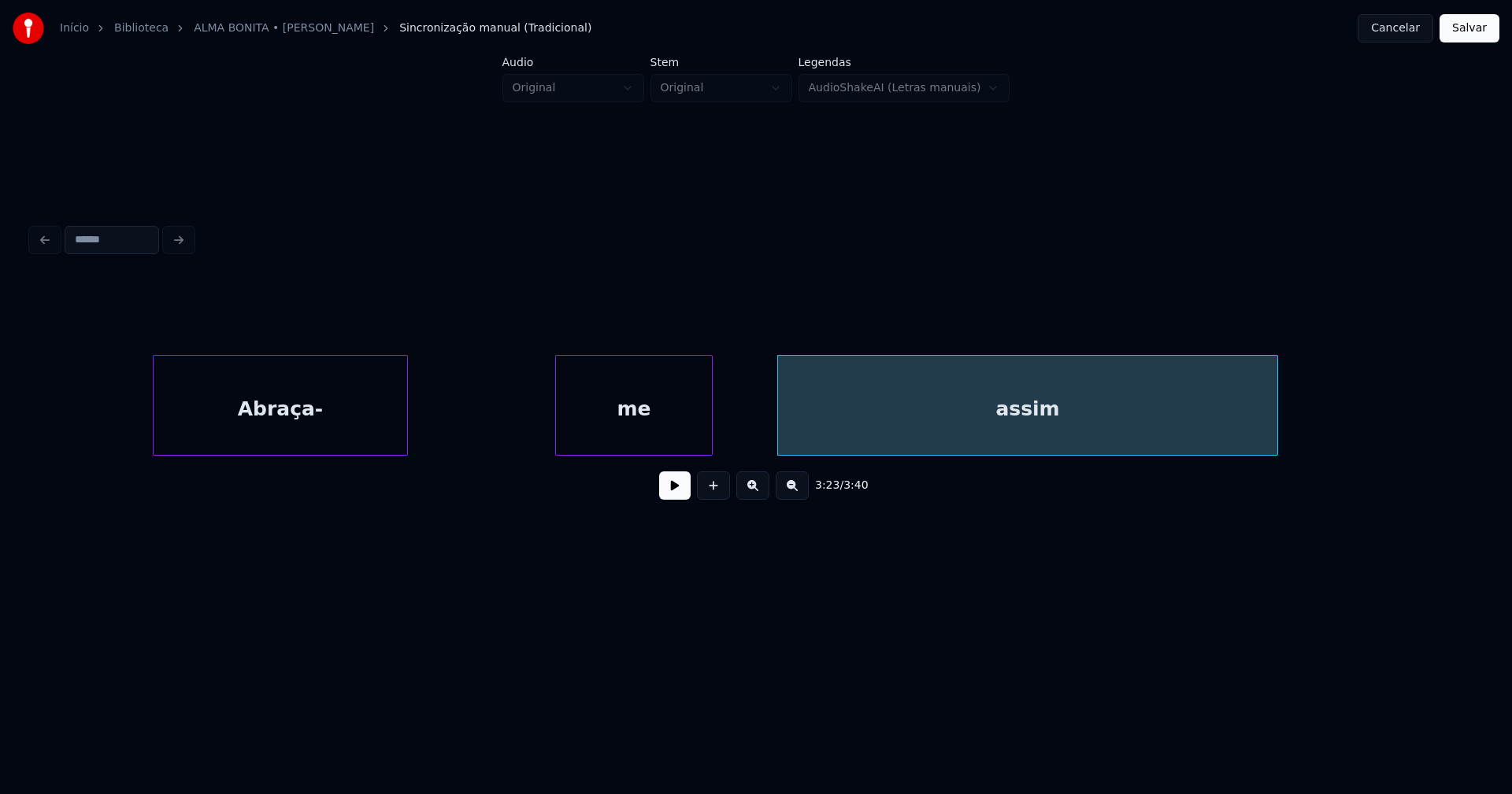
scroll to position [0, 31133]
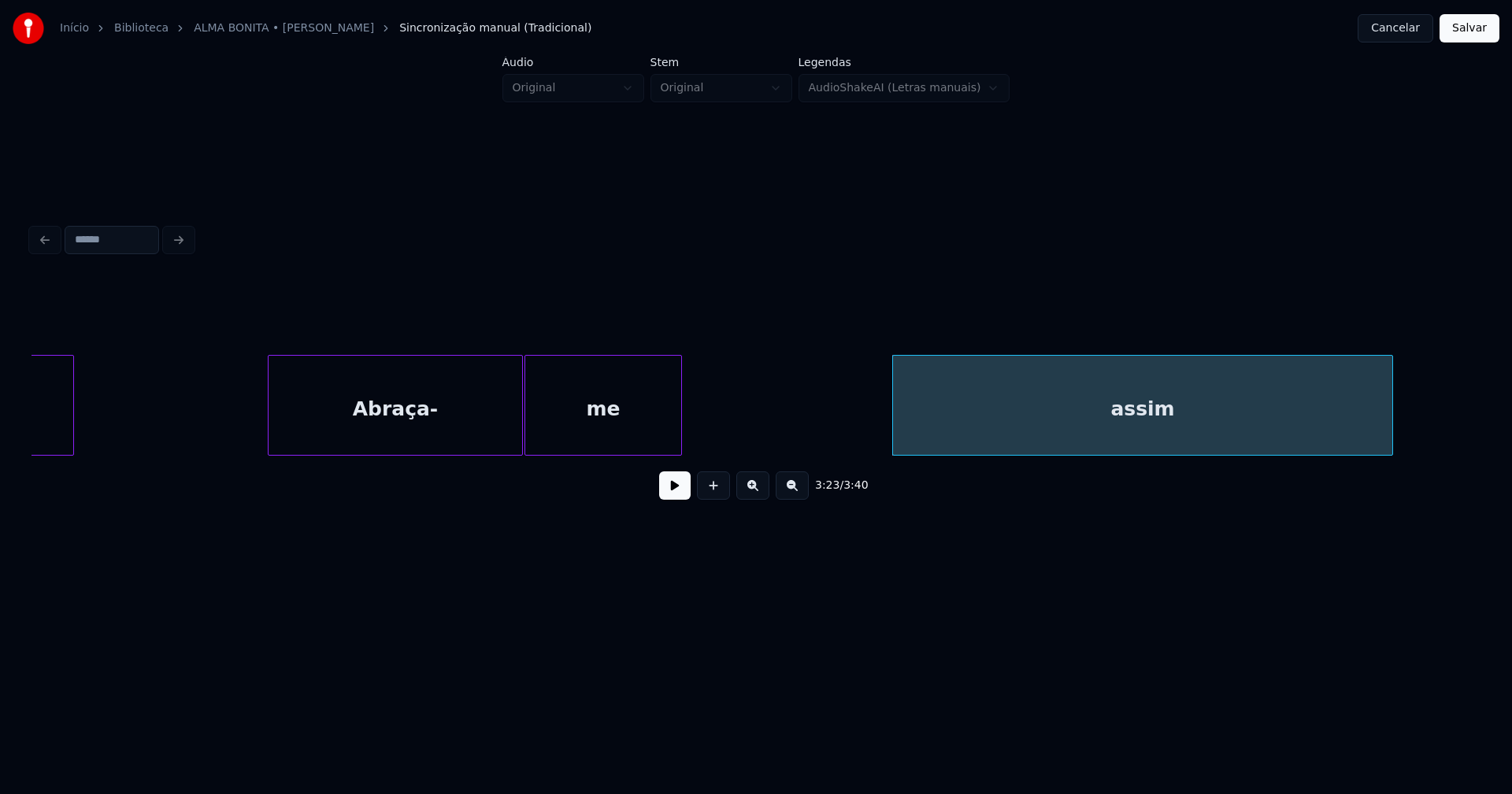
click at [623, 464] on div "3:23 / 3:40" at bounding box center [756, 396] width 1449 height 239
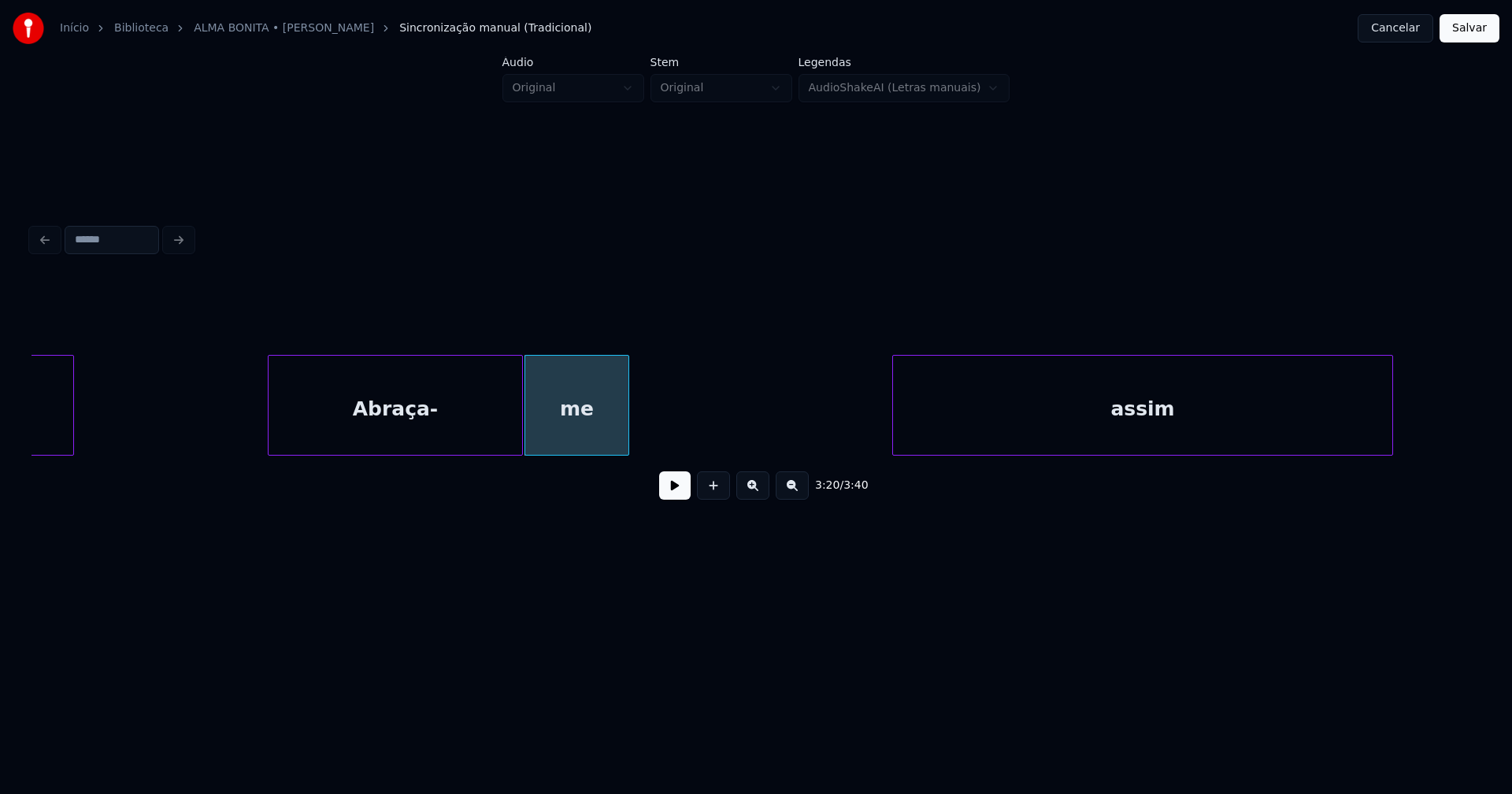
click at [625, 435] on div at bounding box center [626, 405] width 5 height 99
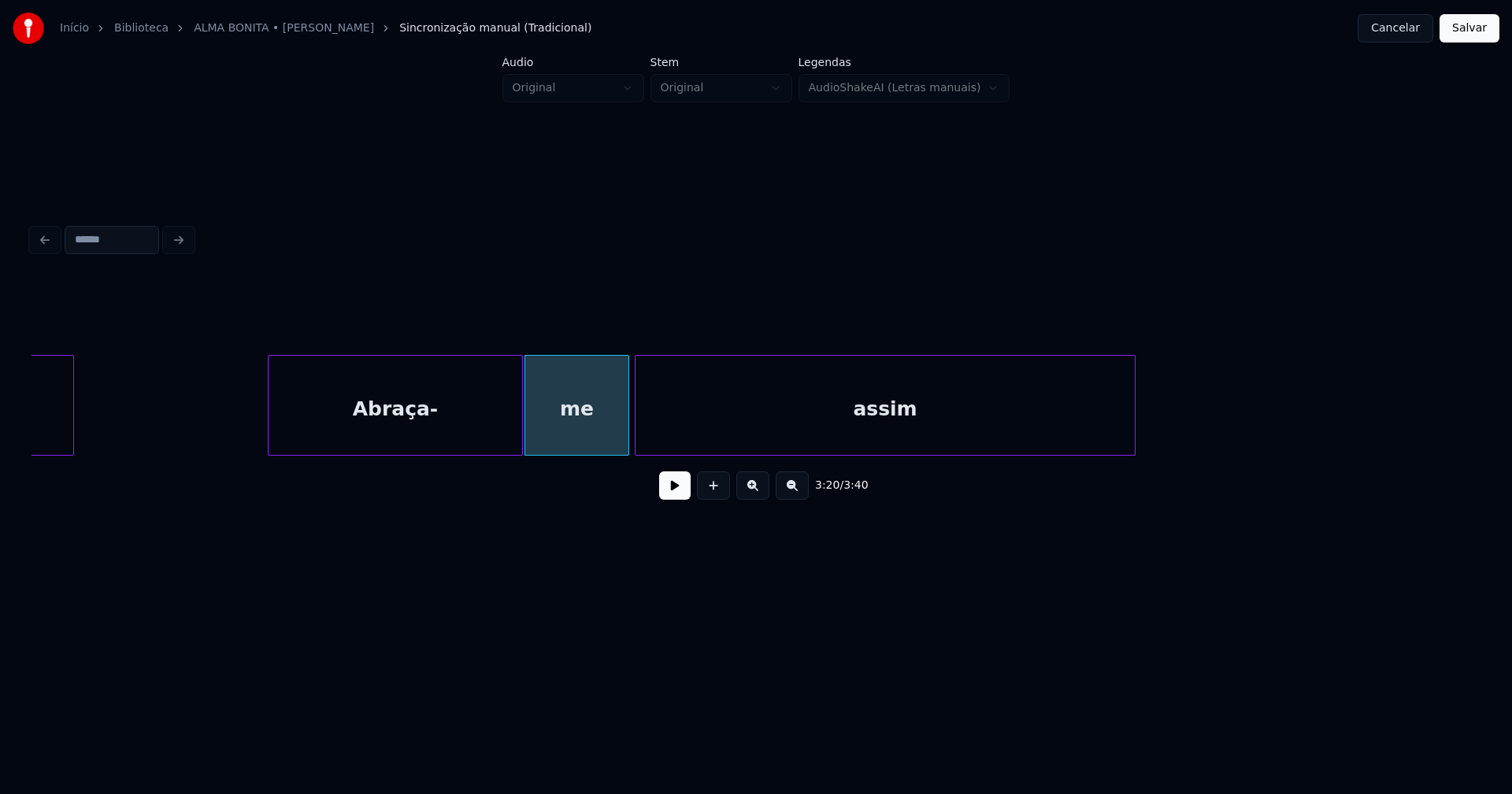
click at [679, 447] on div "assim" at bounding box center [885, 409] width 499 height 107
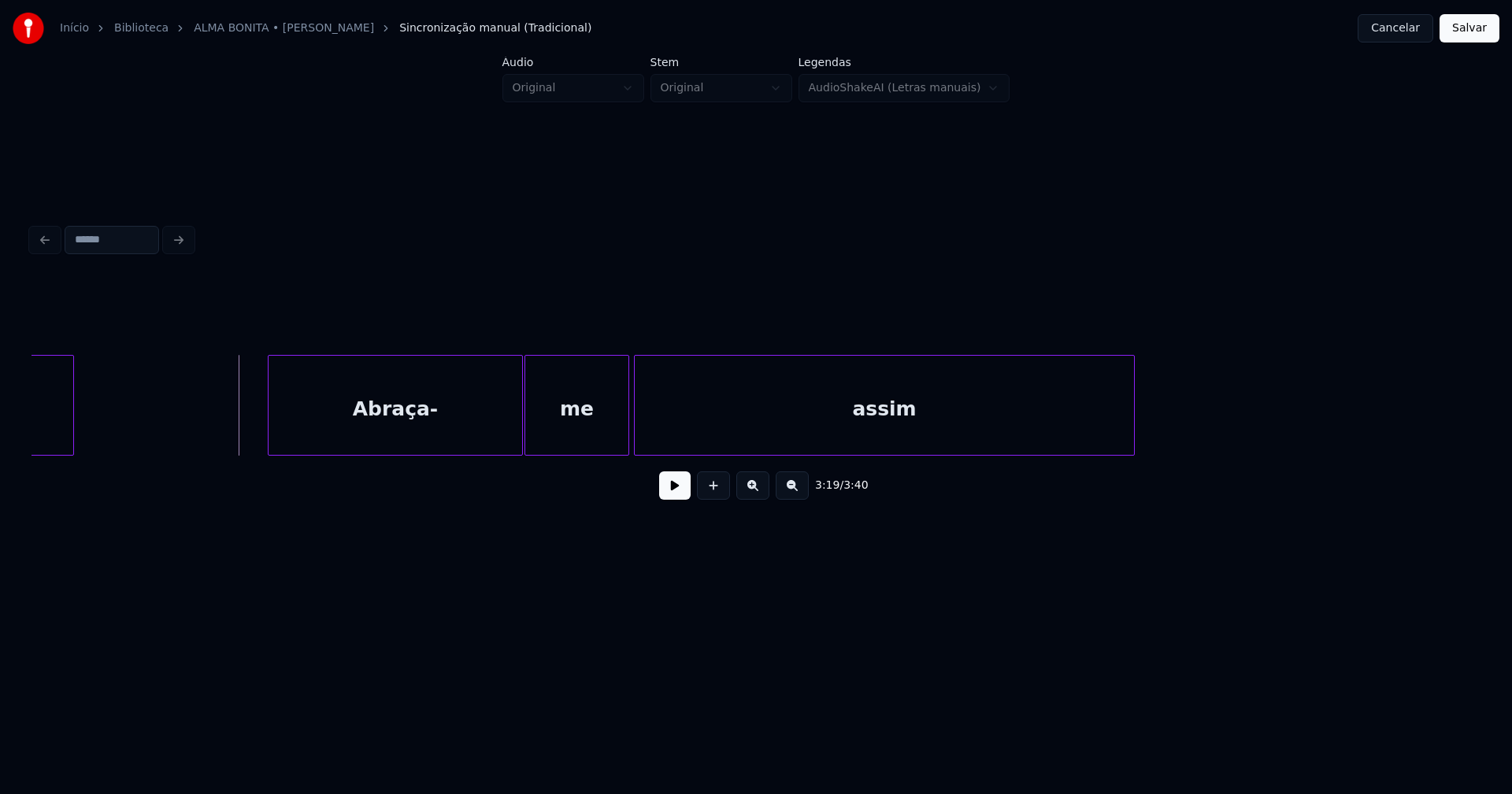
click at [673, 493] on button at bounding box center [675, 485] width 32 height 29
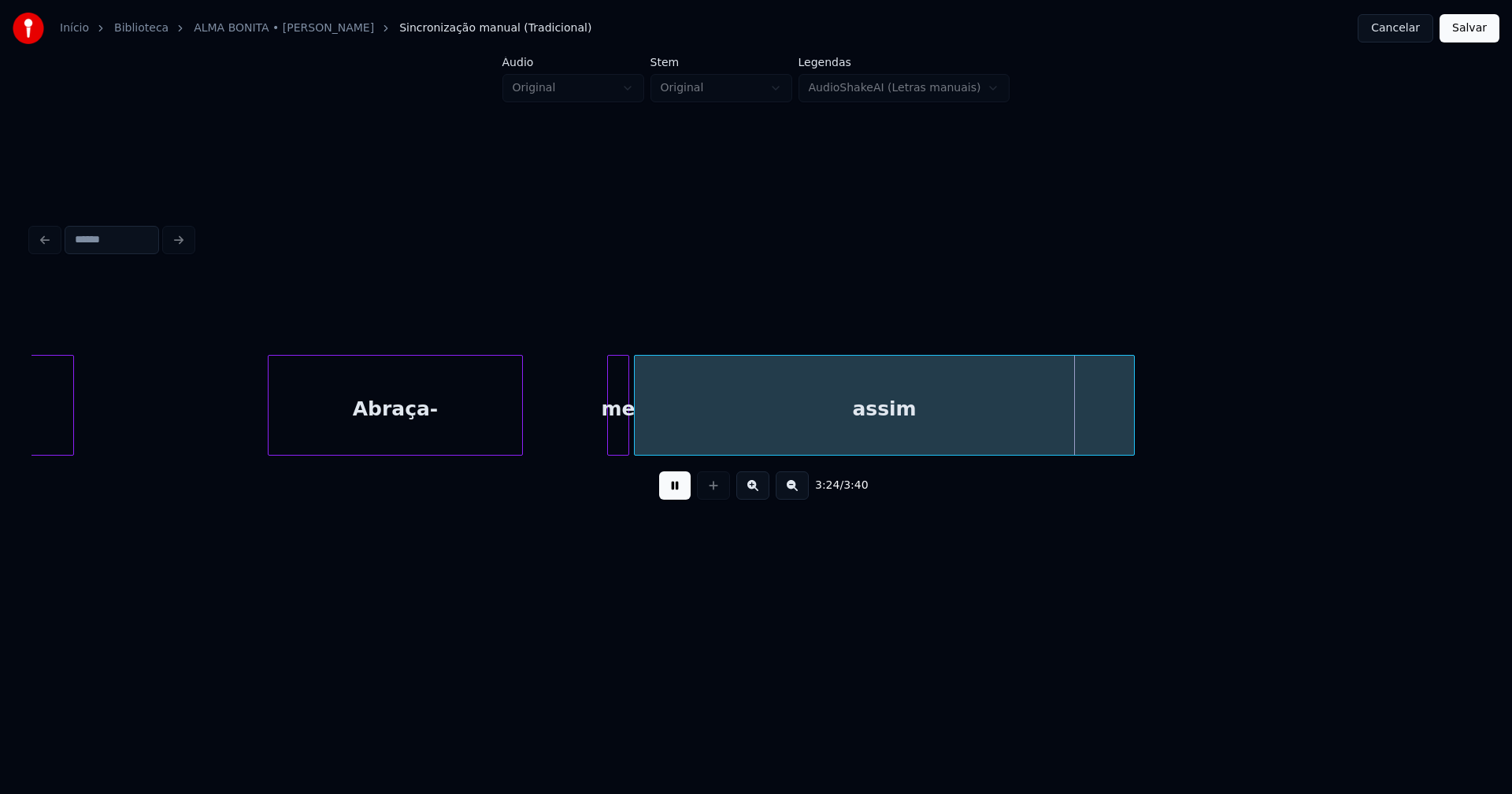
click at [612, 432] on div at bounding box center [611, 405] width 5 height 99
click at [702, 433] on div "assim" at bounding box center [896, 409] width 499 height 107
click at [662, 430] on div at bounding box center [663, 405] width 5 height 99
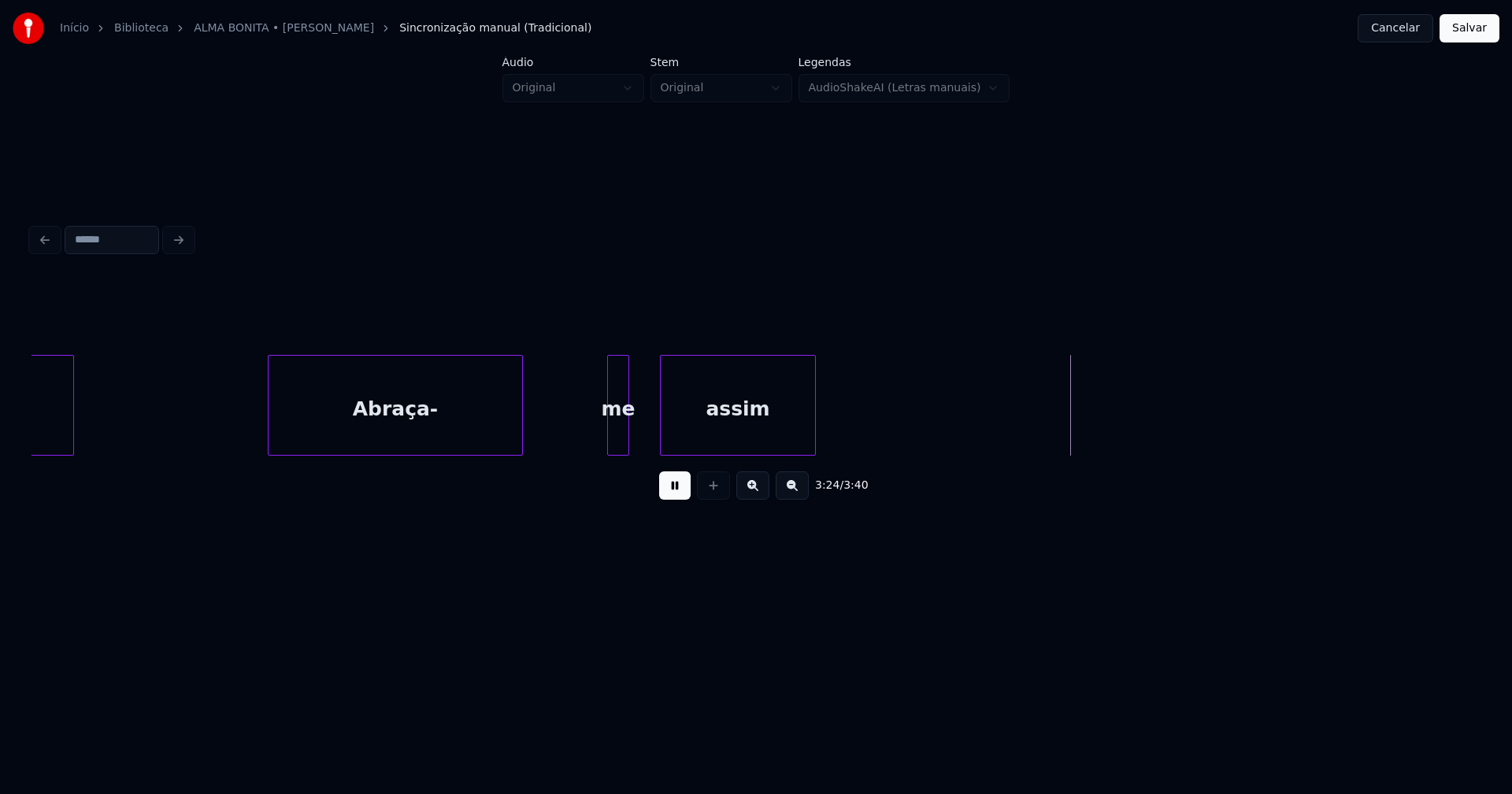
click at [813, 450] on div "me assim Abraça- infinita" at bounding box center [756, 405] width 1449 height 101
click at [657, 425] on div at bounding box center [656, 405] width 5 height 99
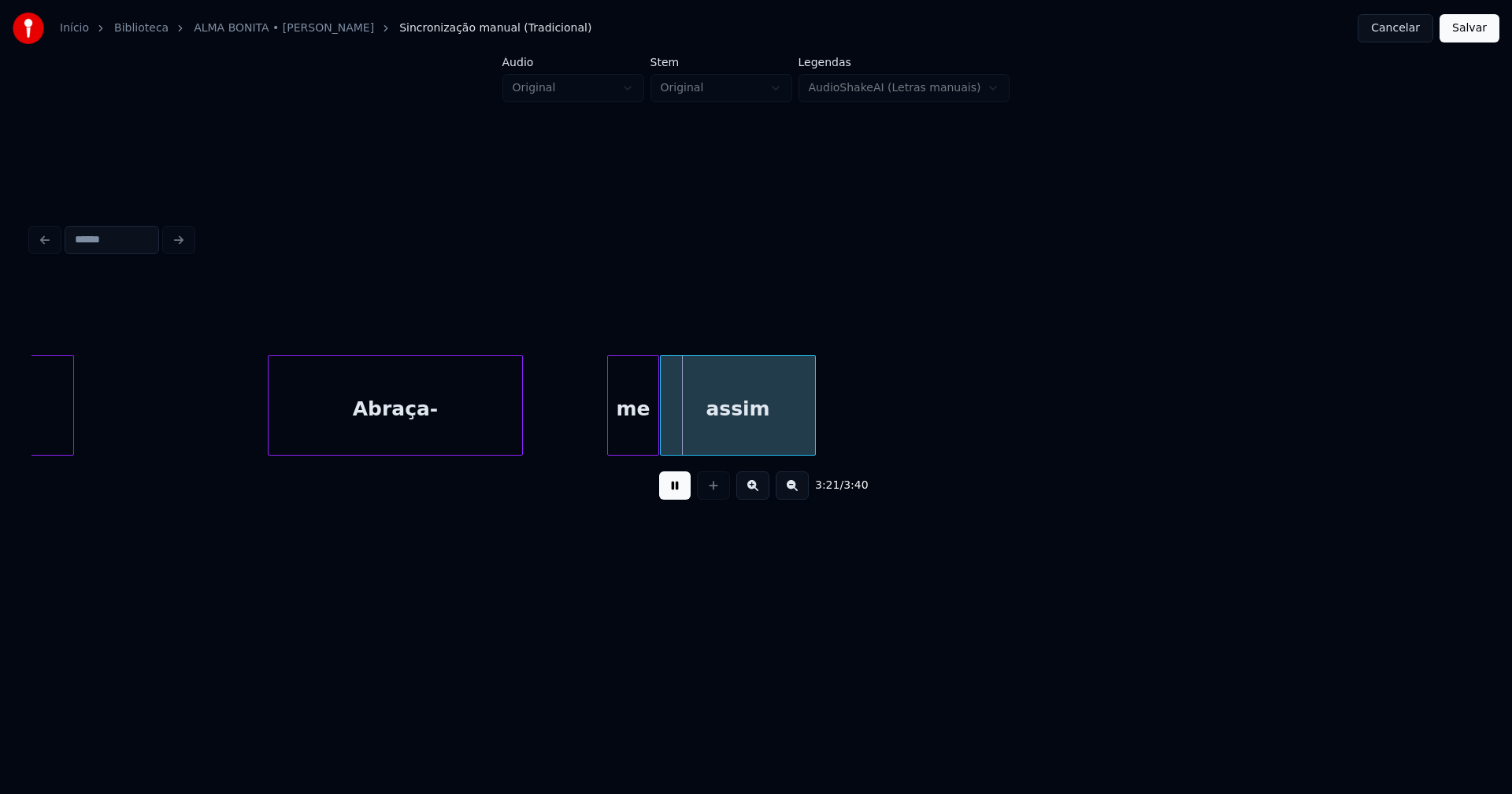
drag, startPoint x: 215, startPoint y: 402, endPoint x: 443, endPoint y: 418, distance: 228.6
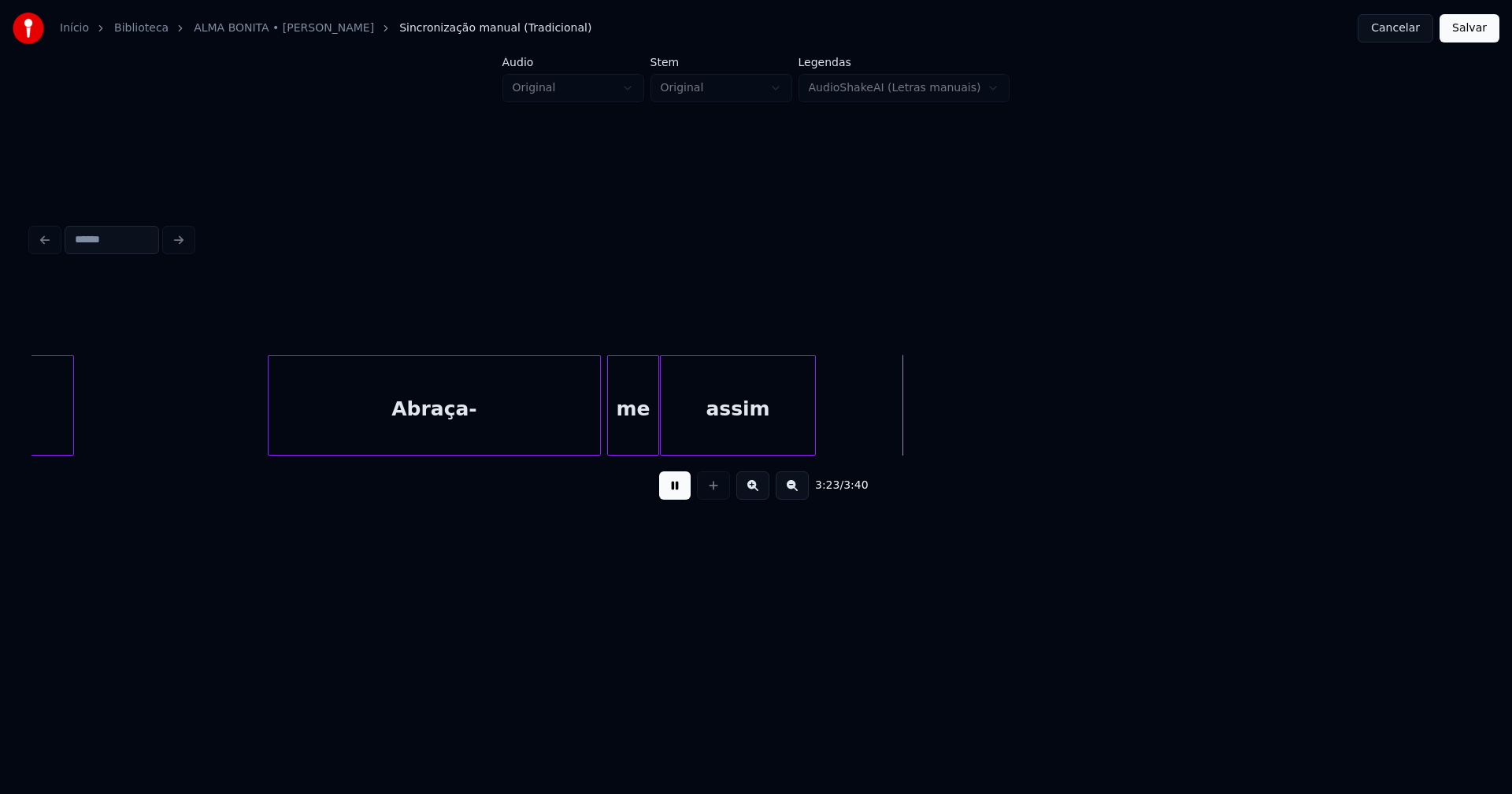
click at [597, 421] on div at bounding box center [598, 405] width 5 height 99
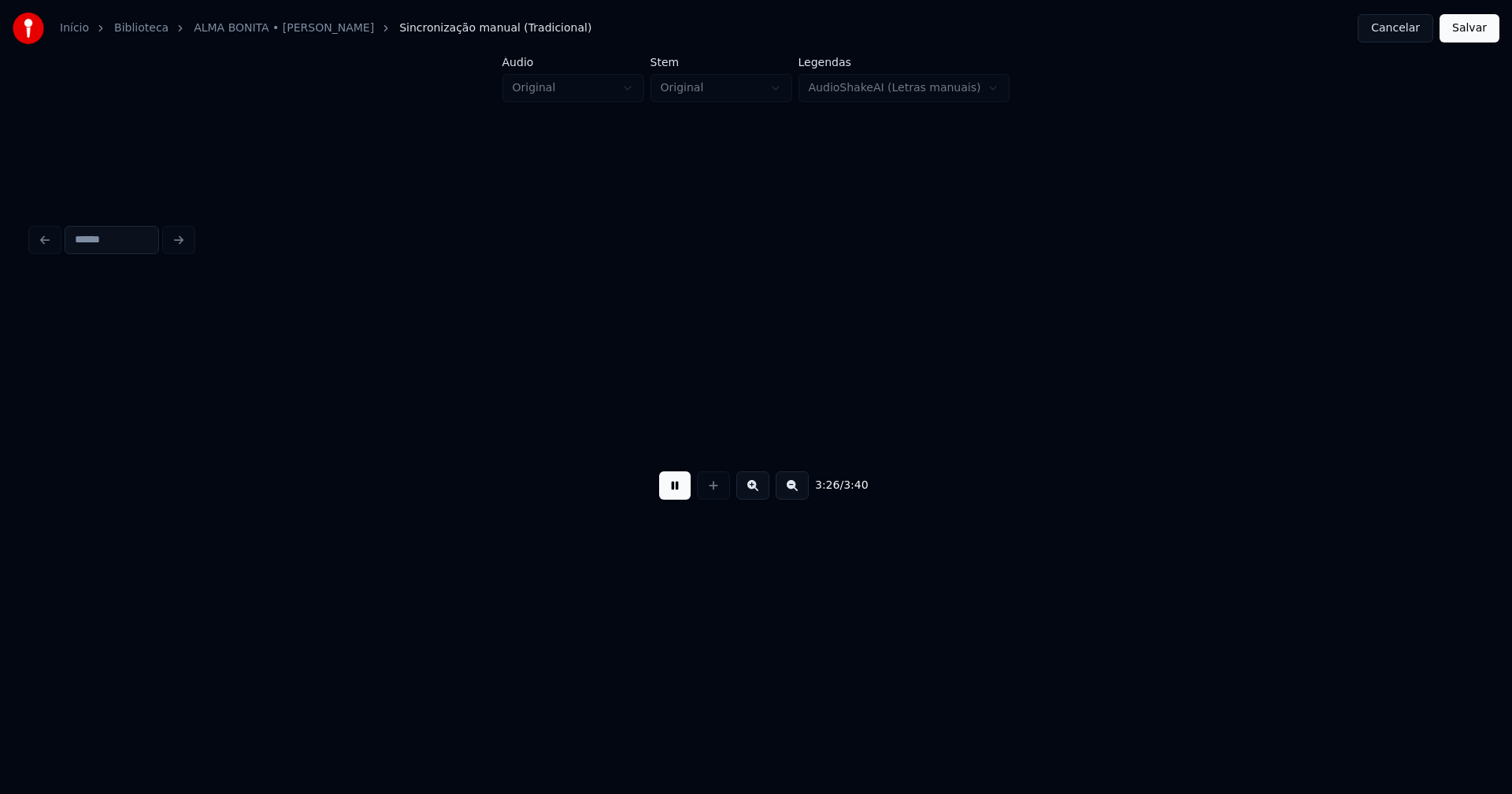
scroll to position [0, 32453]
click at [650, 496] on div "3:29 / 3:40" at bounding box center [756, 485] width 1424 height 34
click at [663, 496] on button at bounding box center [675, 485] width 32 height 29
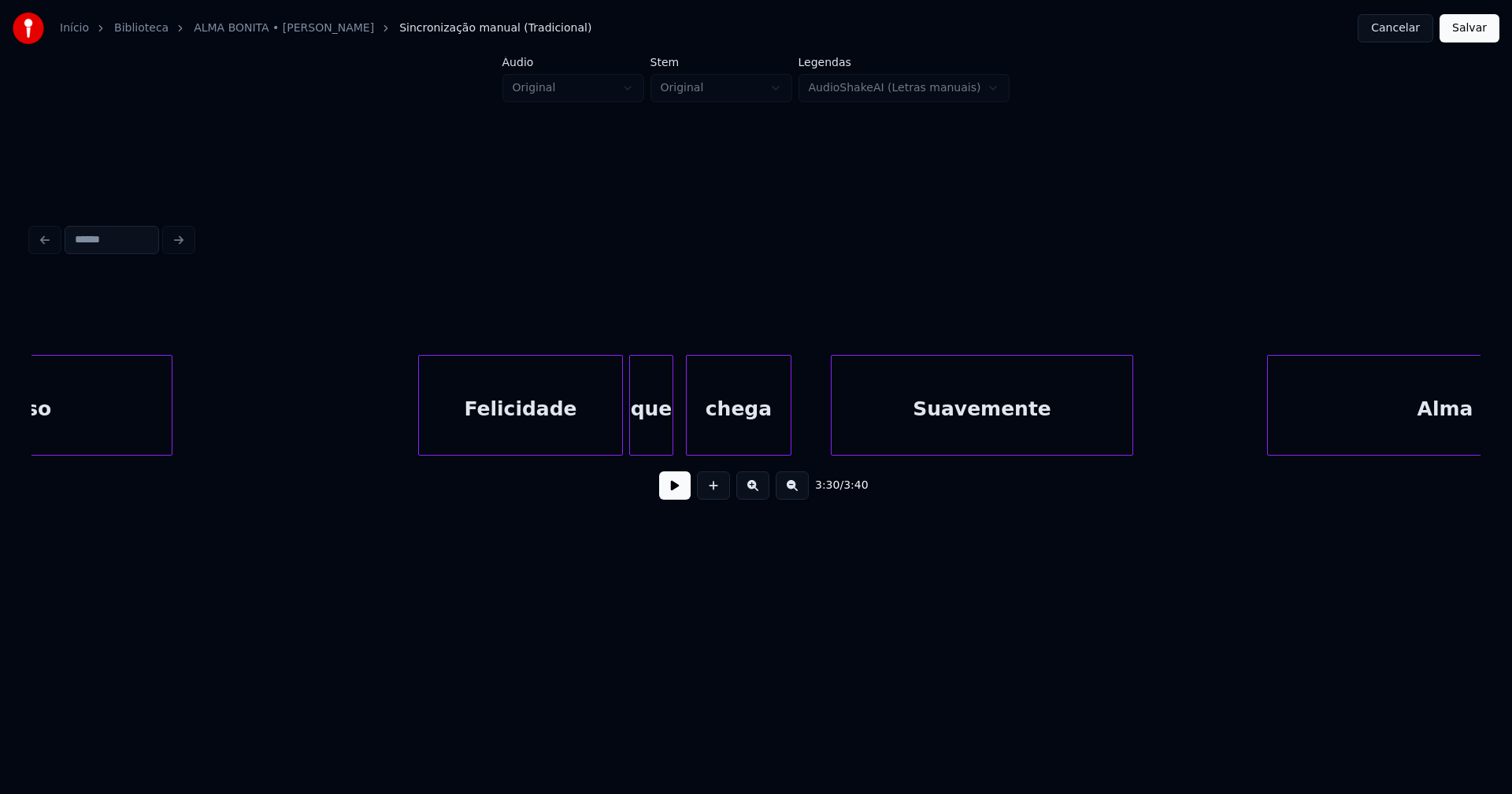
scroll to position [0, 7318]
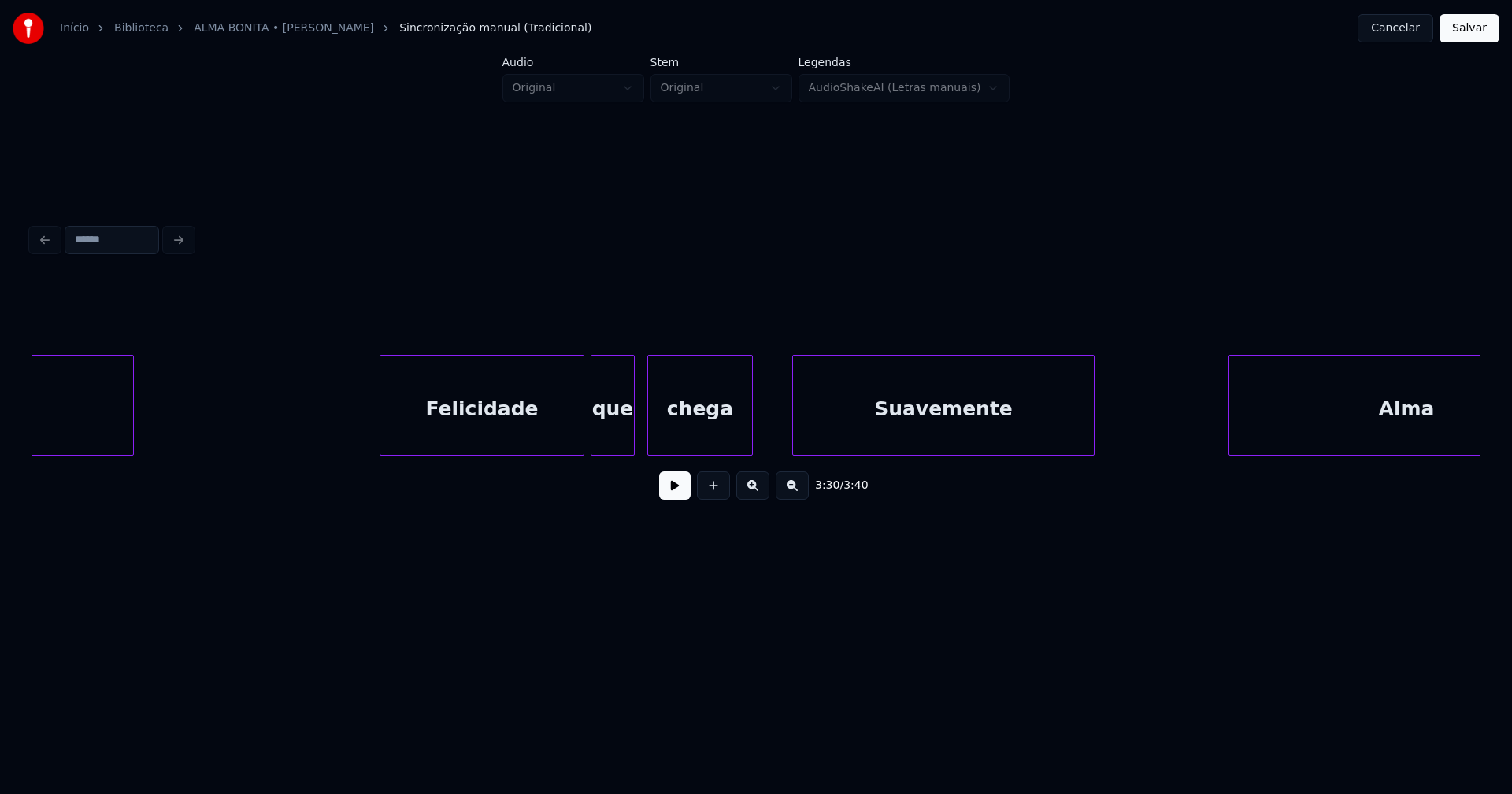
click at [878, 438] on div "Suavemente" at bounding box center [943, 409] width 301 height 107
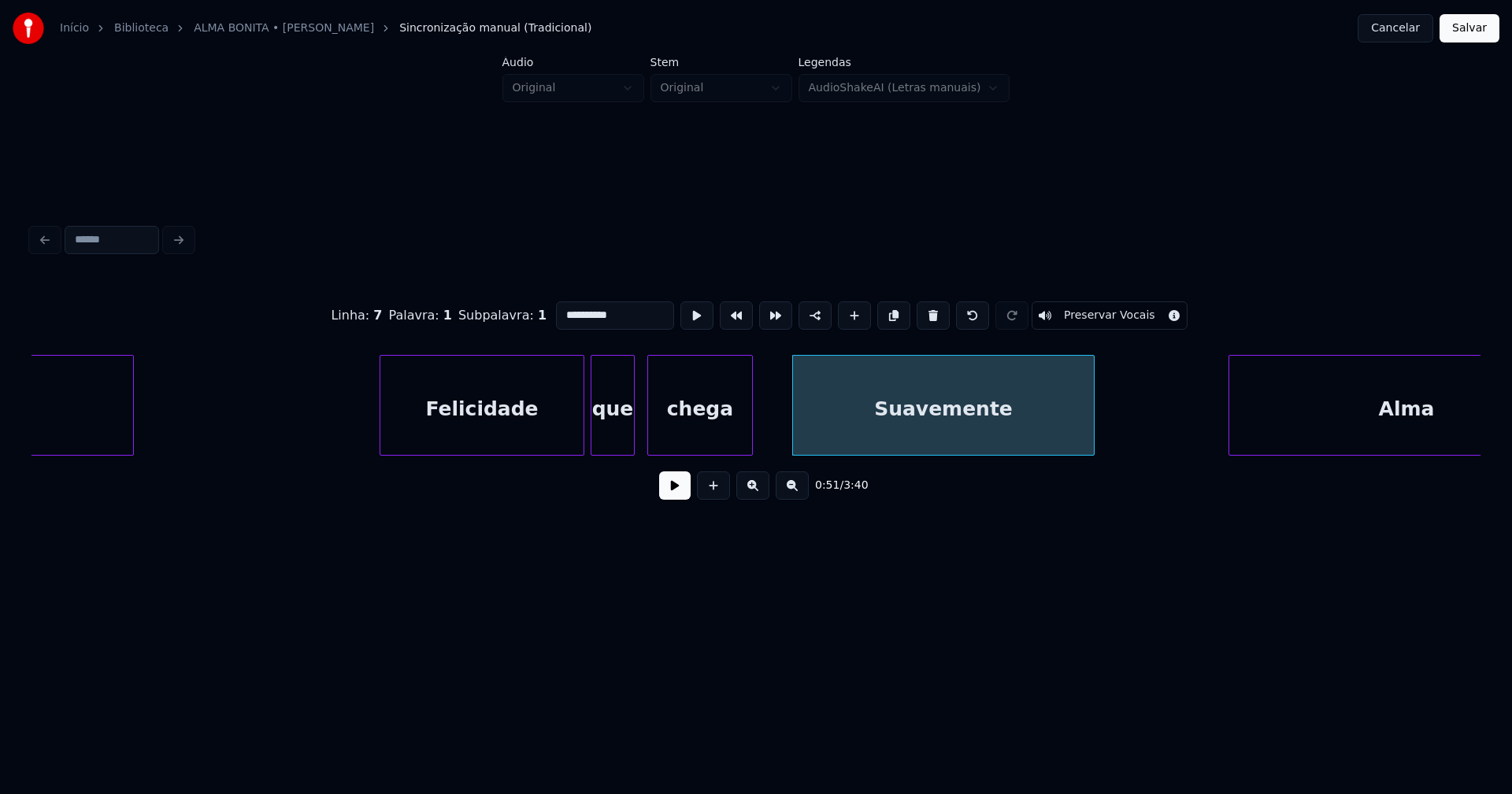
click at [561, 305] on input "**********" at bounding box center [615, 316] width 118 height 29
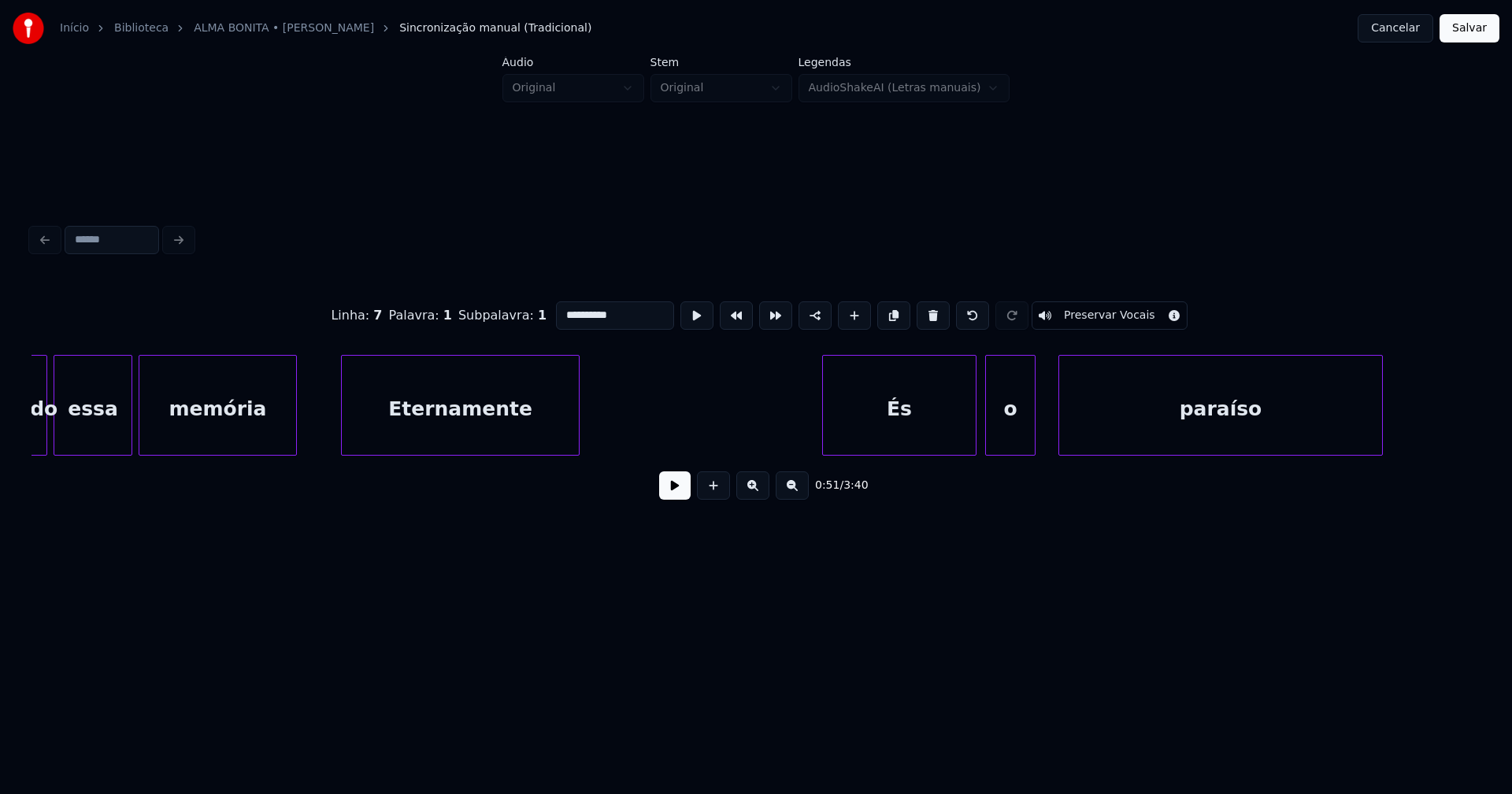
scroll to position [0, 6031]
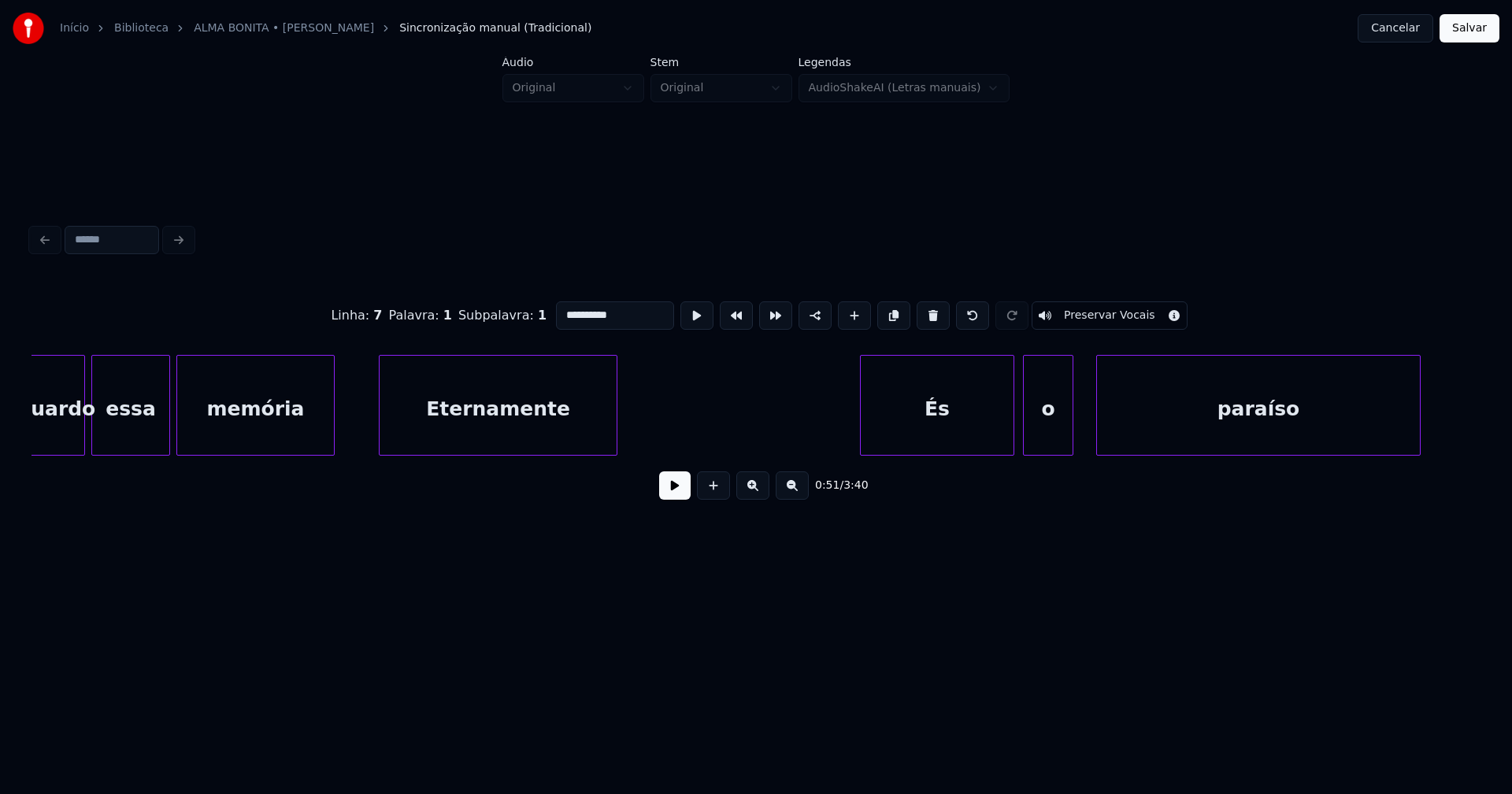
click at [468, 428] on div "Eternamente" at bounding box center [498, 409] width 237 height 107
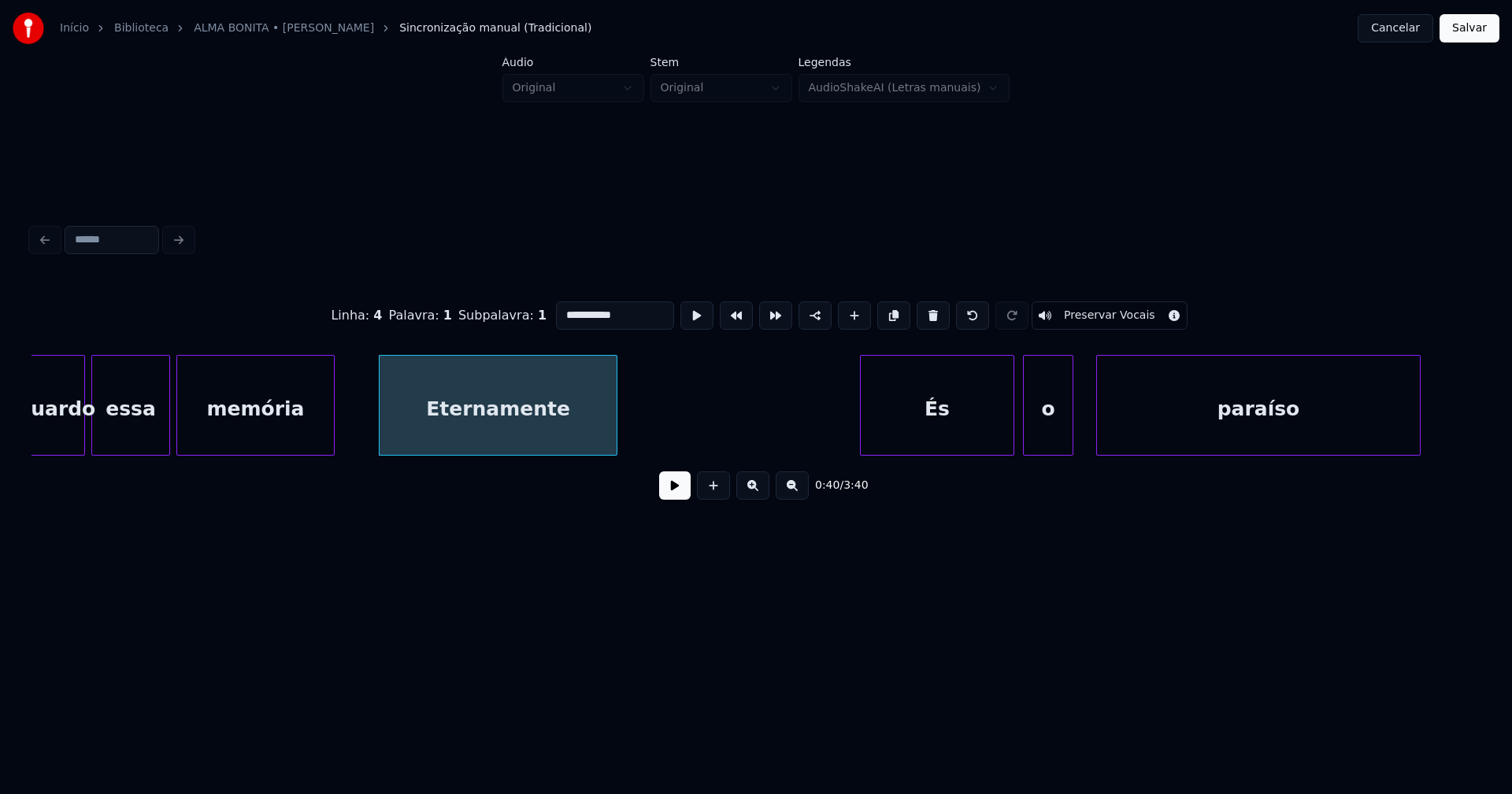
click at [561, 303] on input "**********" at bounding box center [615, 316] width 118 height 29
type input "**********"
click at [1457, 29] on button "Salvar" at bounding box center [1468, 29] width 60 height 29
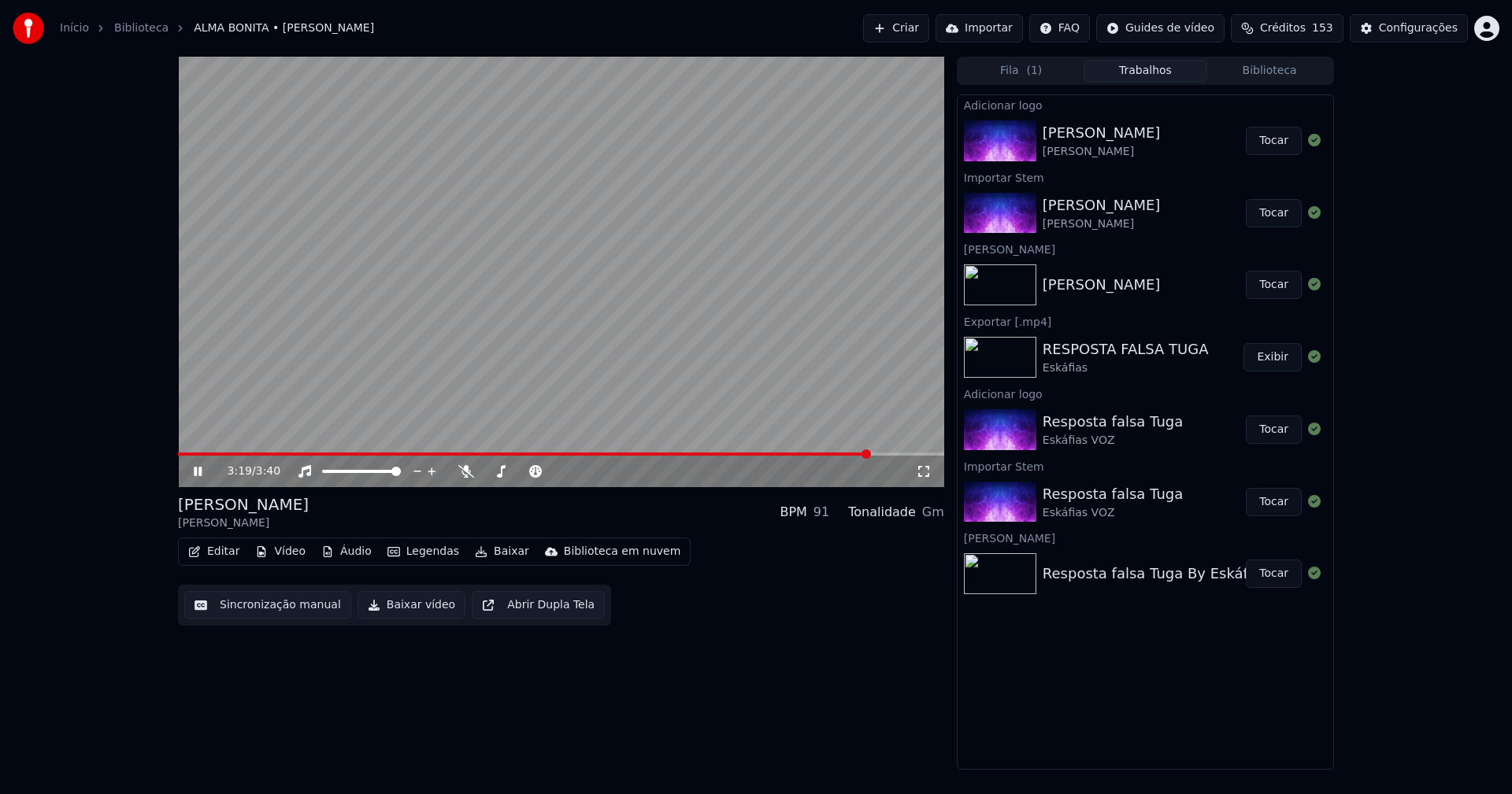
click at [870, 453] on span at bounding box center [561, 454] width 766 height 3
click at [201, 473] on icon at bounding box center [197, 471] width 8 height 9
click at [406, 614] on button "Baixar vídeo" at bounding box center [411, 605] width 108 height 29
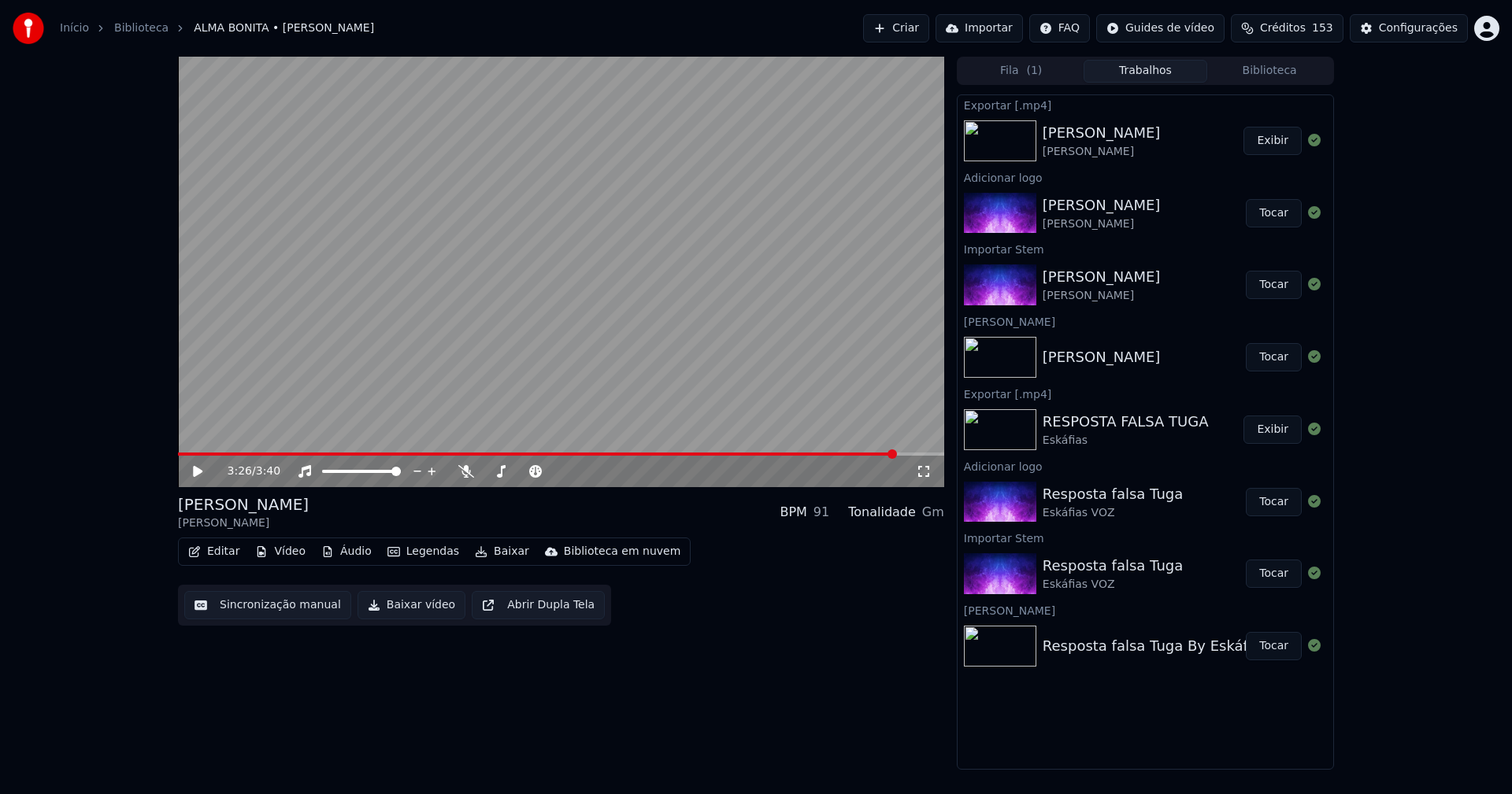
drag, startPoint x: 1294, startPoint y: 73, endPoint x: 1275, endPoint y: 71, distance: 19.1
click at [1293, 73] on button "Biblioteca" at bounding box center [1269, 70] width 124 height 23
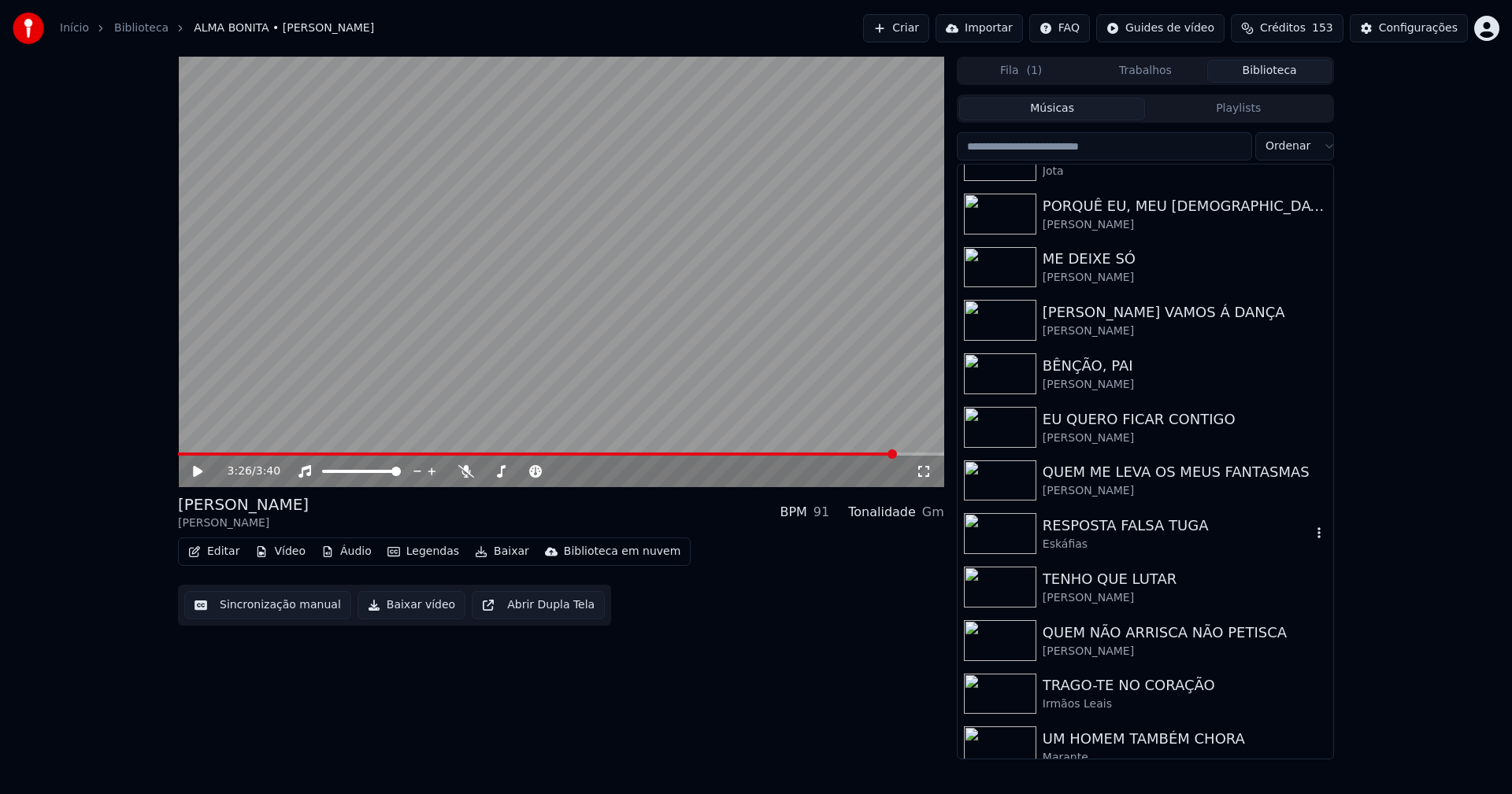
scroll to position [472, 0]
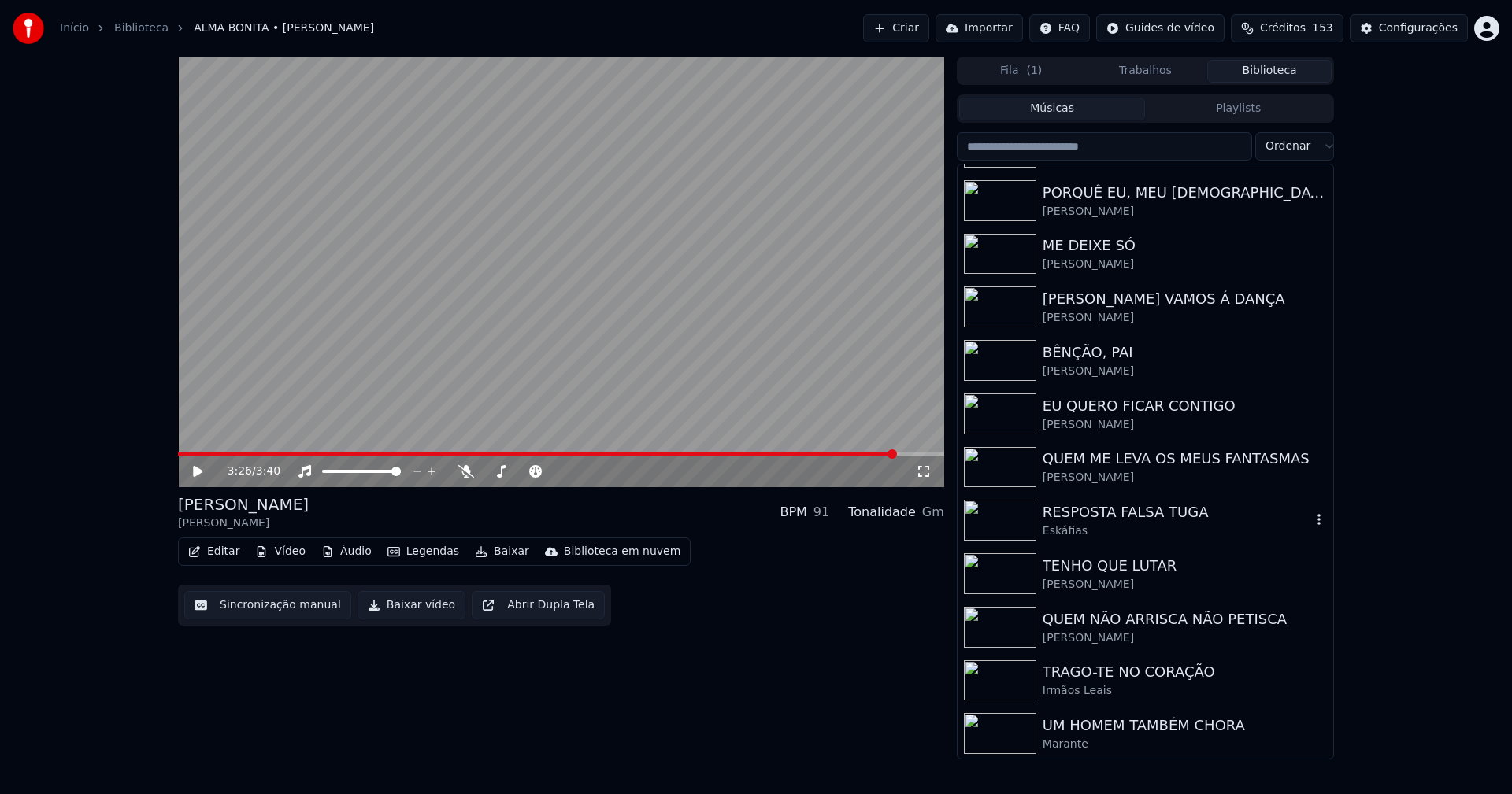
click at [1115, 522] on div "RESPOSTA FALSA TUGA" at bounding box center [1177, 512] width 268 height 22
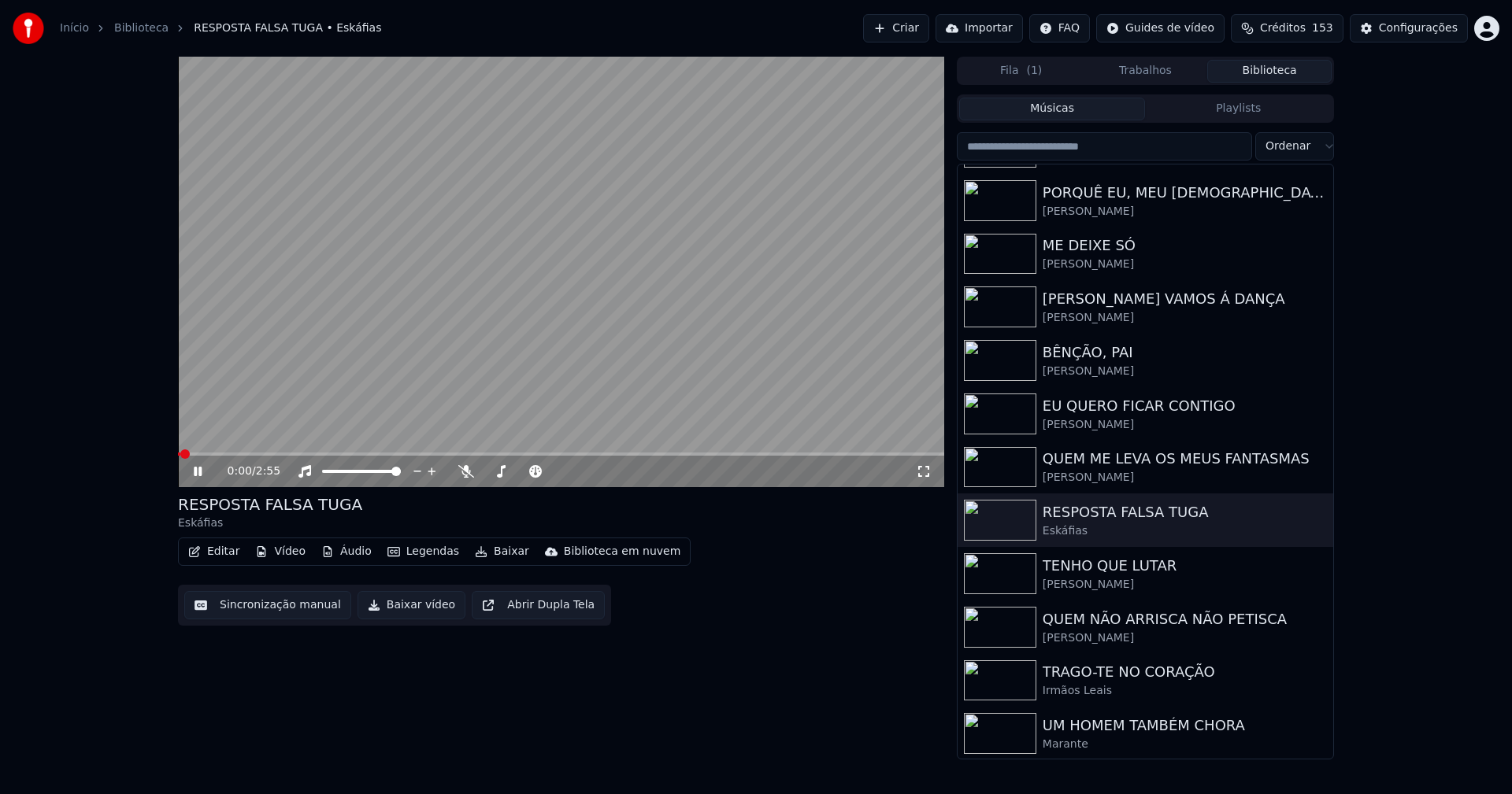
drag, startPoint x: 201, startPoint y: 478, endPoint x: 577, endPoint y: 224, distance: 453.8
click at [203, 475] on icon at bounding box center [209, 471] width 37 height 13
click at [1427, 23] on div "Configurações" at bounding box center [1418, 28] width 79 height 16
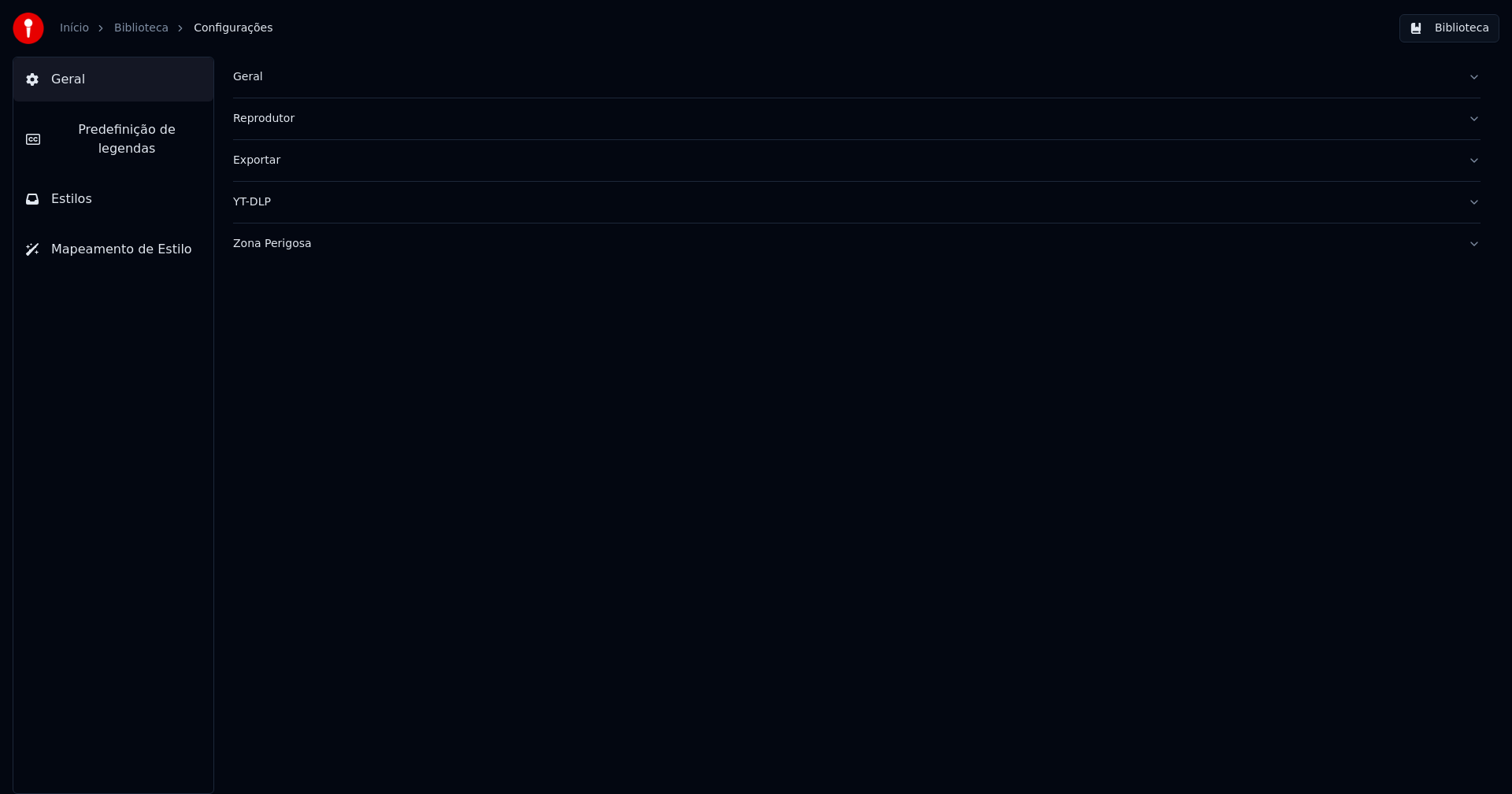
click at [100, 193] on button "Estilos" at bounding box center [113, 199] width 200 height 44
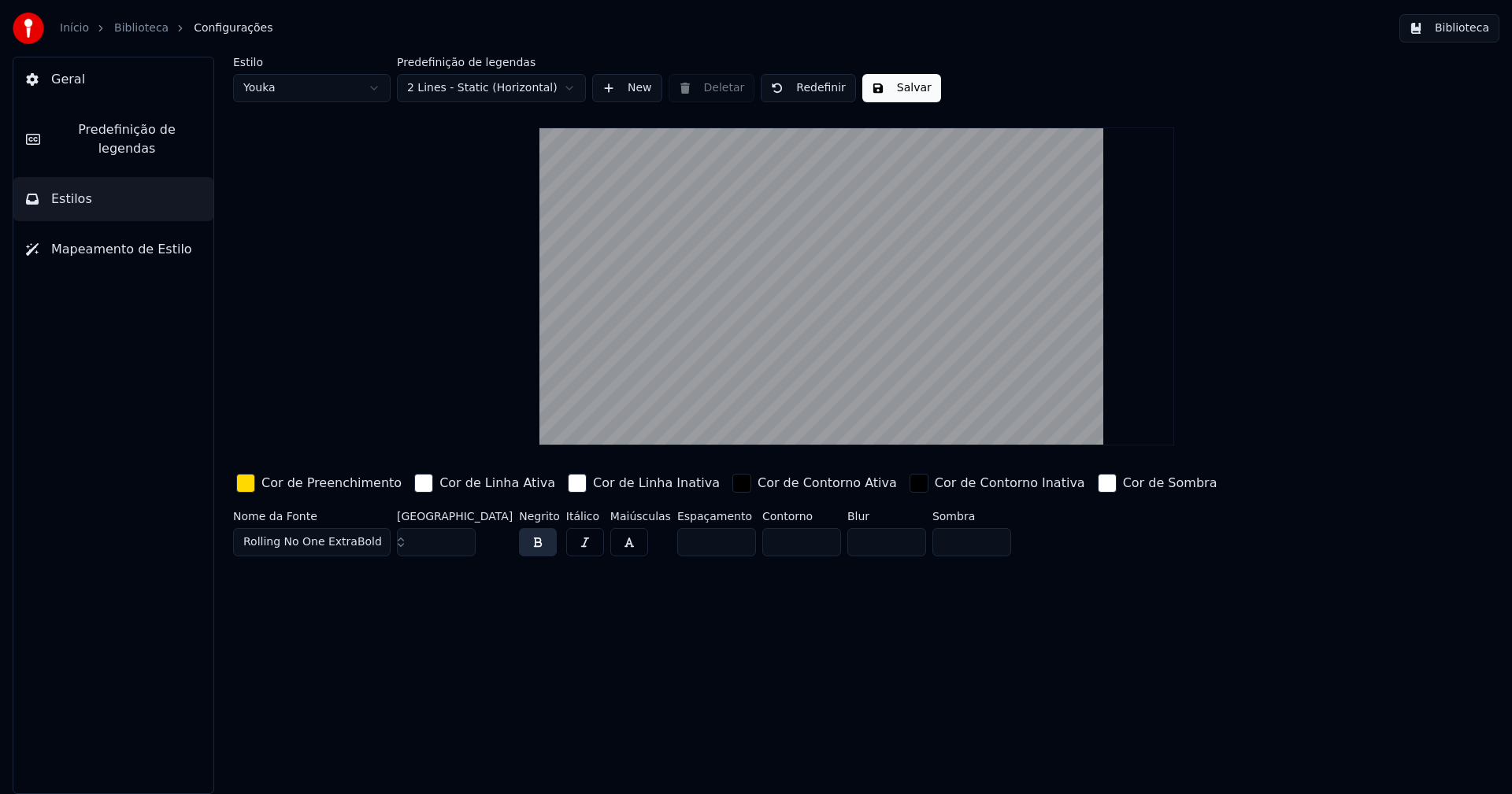
click at [241, 485] on div "button" at bounding box center [246, 483] width 19 height 19
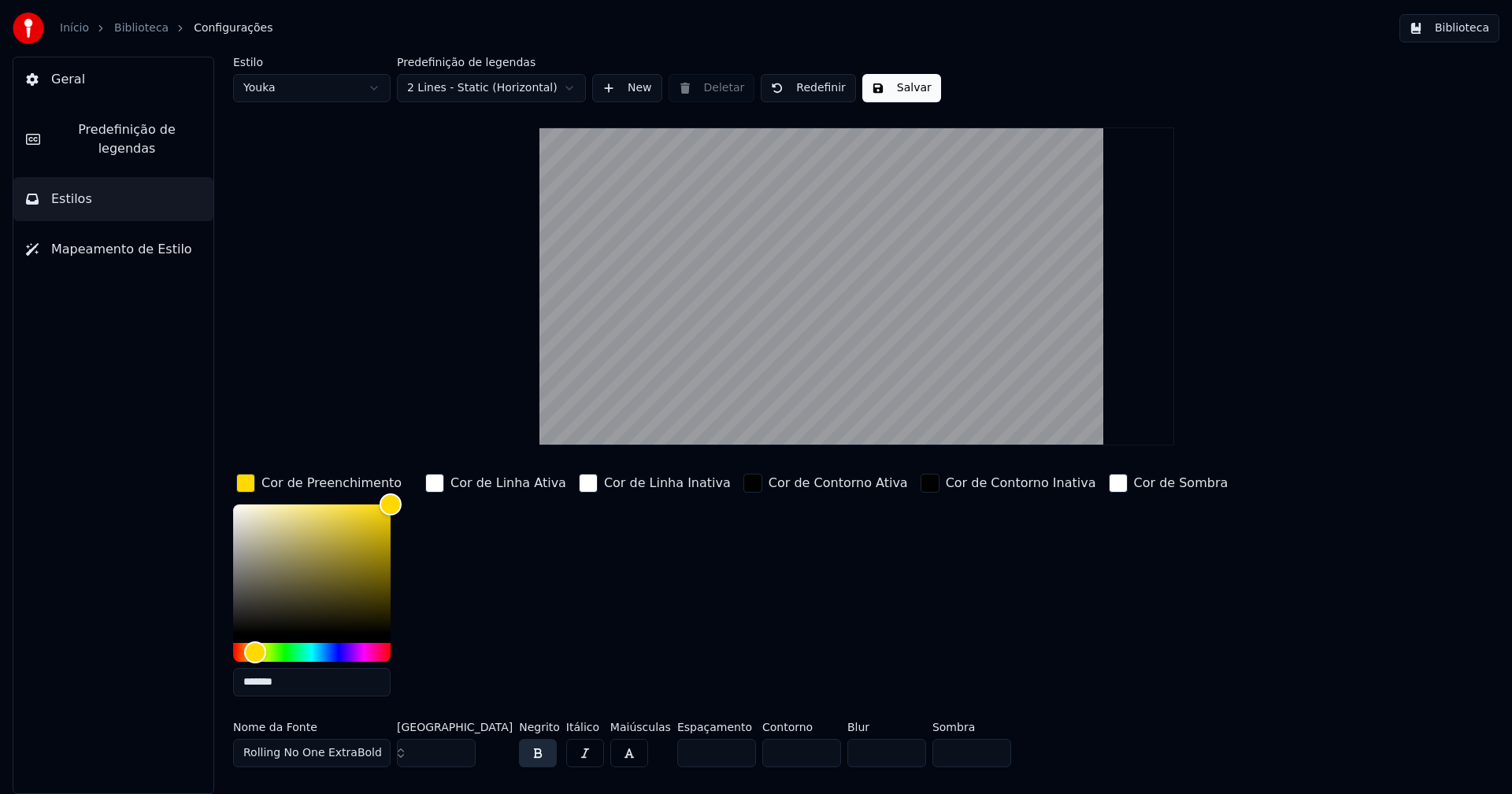
click at [301, 688] on input "*******" at bounding box center [312, 682] width 158 height 29
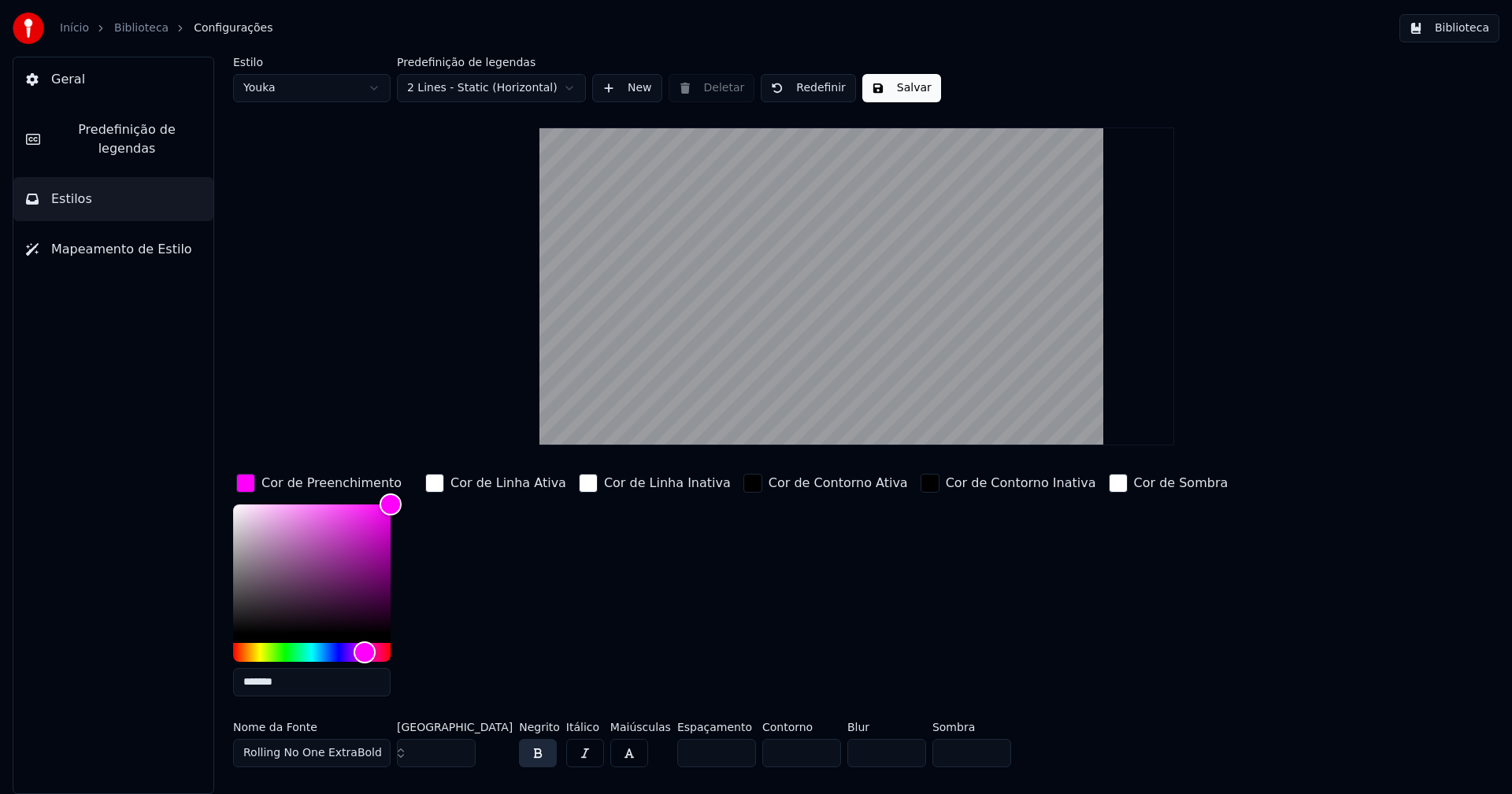
type input "*******"
click at [247, 487] on div "button" at bounding box center [246, 483] width 19 height 19
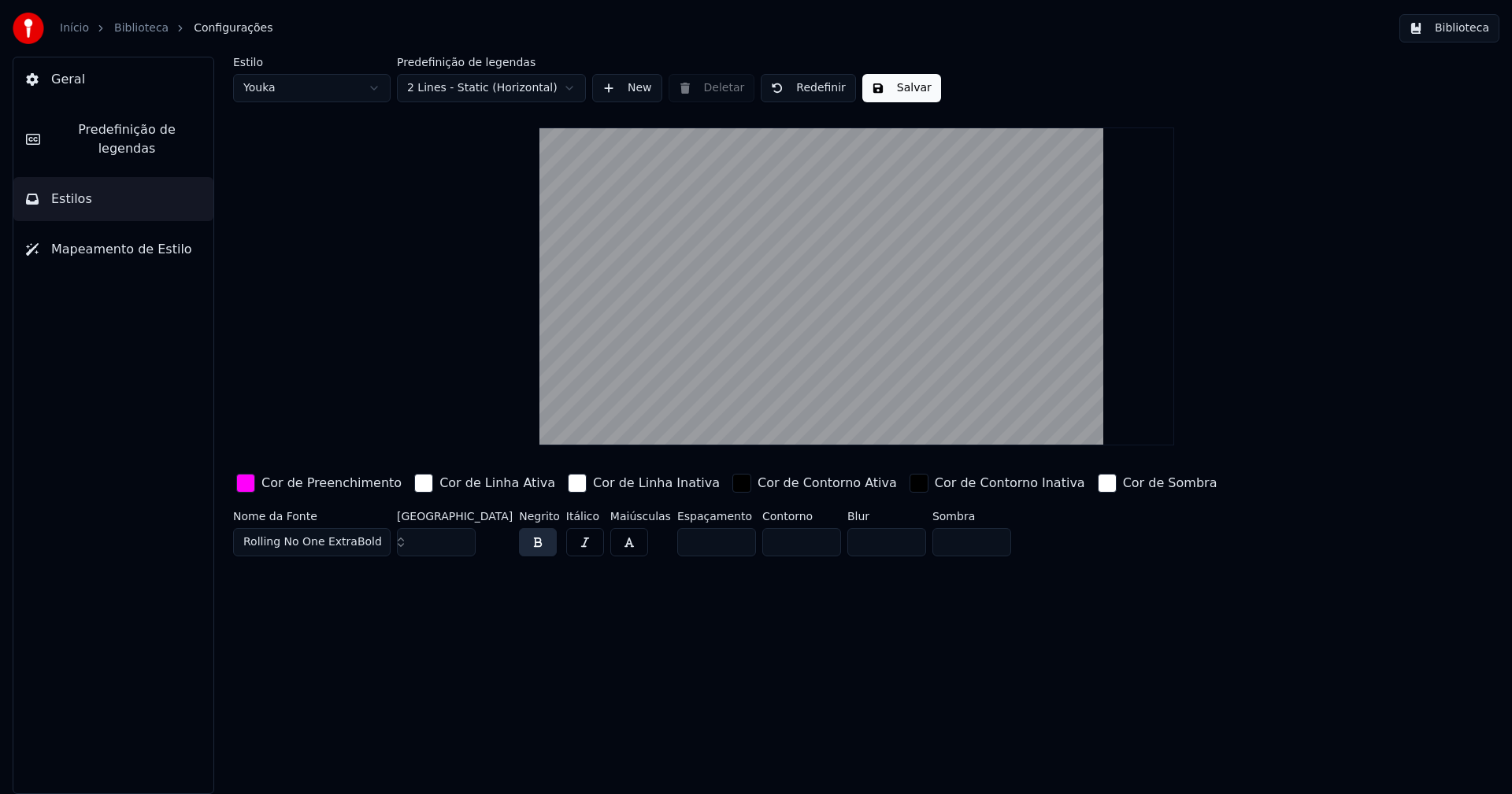
click at [896, 91] on button "Salvar" at bounding box center [901, 88] width 79 height 29
click at [1459, 29] on button "Biblioteca" at bounding box center [1448, 29] width 100 height 29
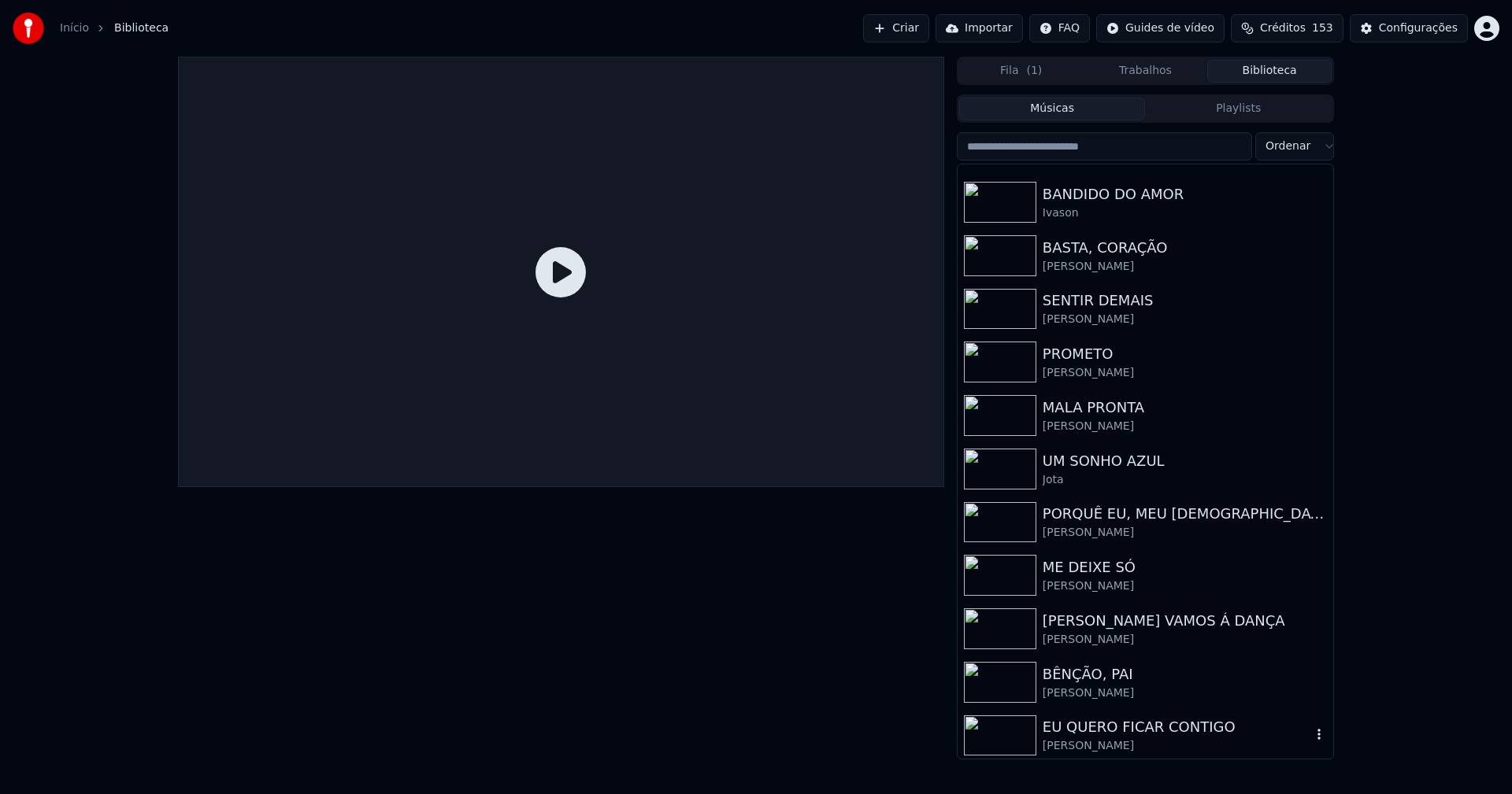
scroll to position [393, 0]
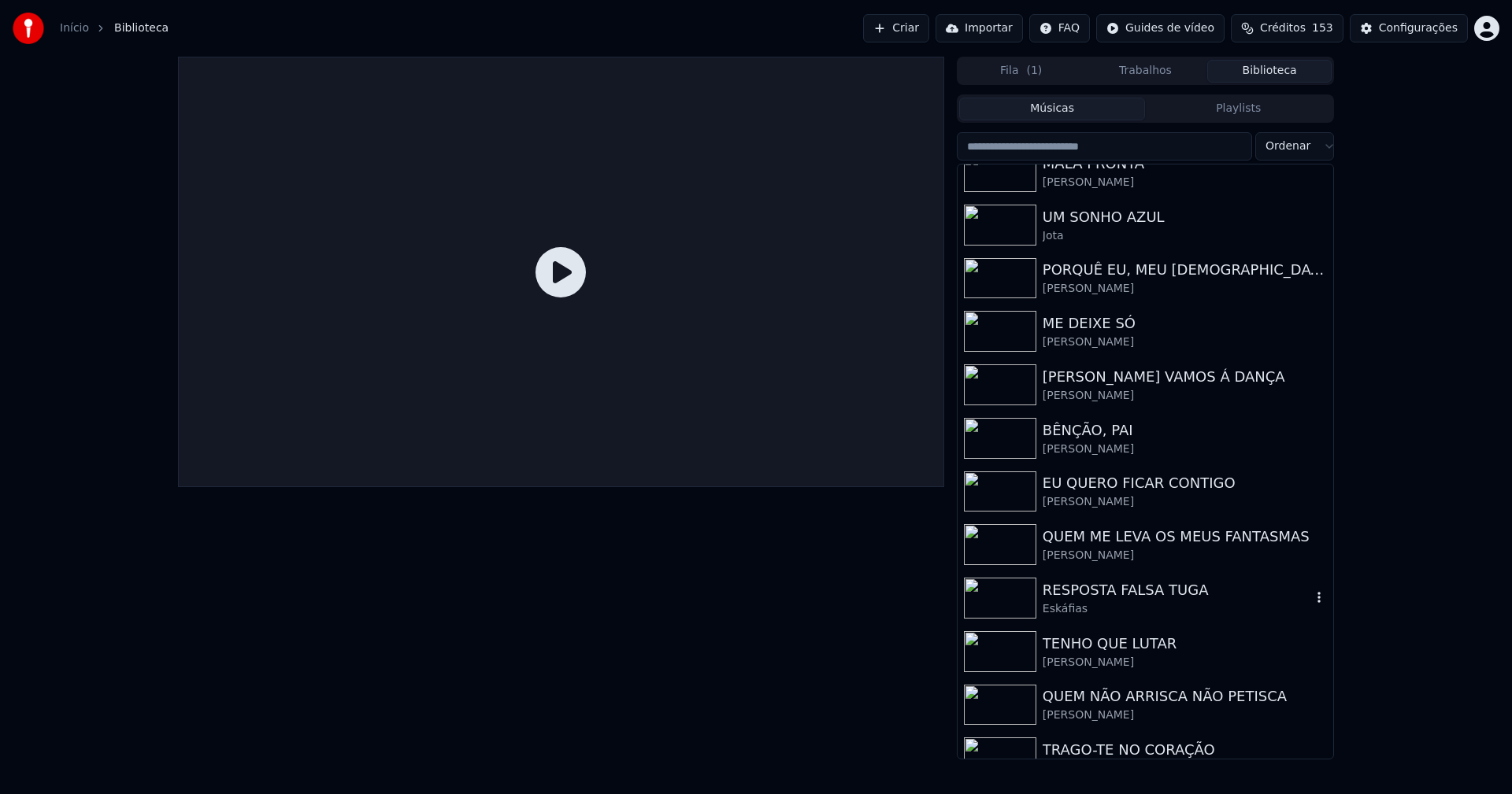
drag, startPoint x: 1125, startPoint y: 594, endPoint x: 1135, endPoint y: 574, distance: 22.4
click at [1125, 594] on div "RESPOSTA FALSA TUGA" at bounding box center [1177, 590] width 268 height 22
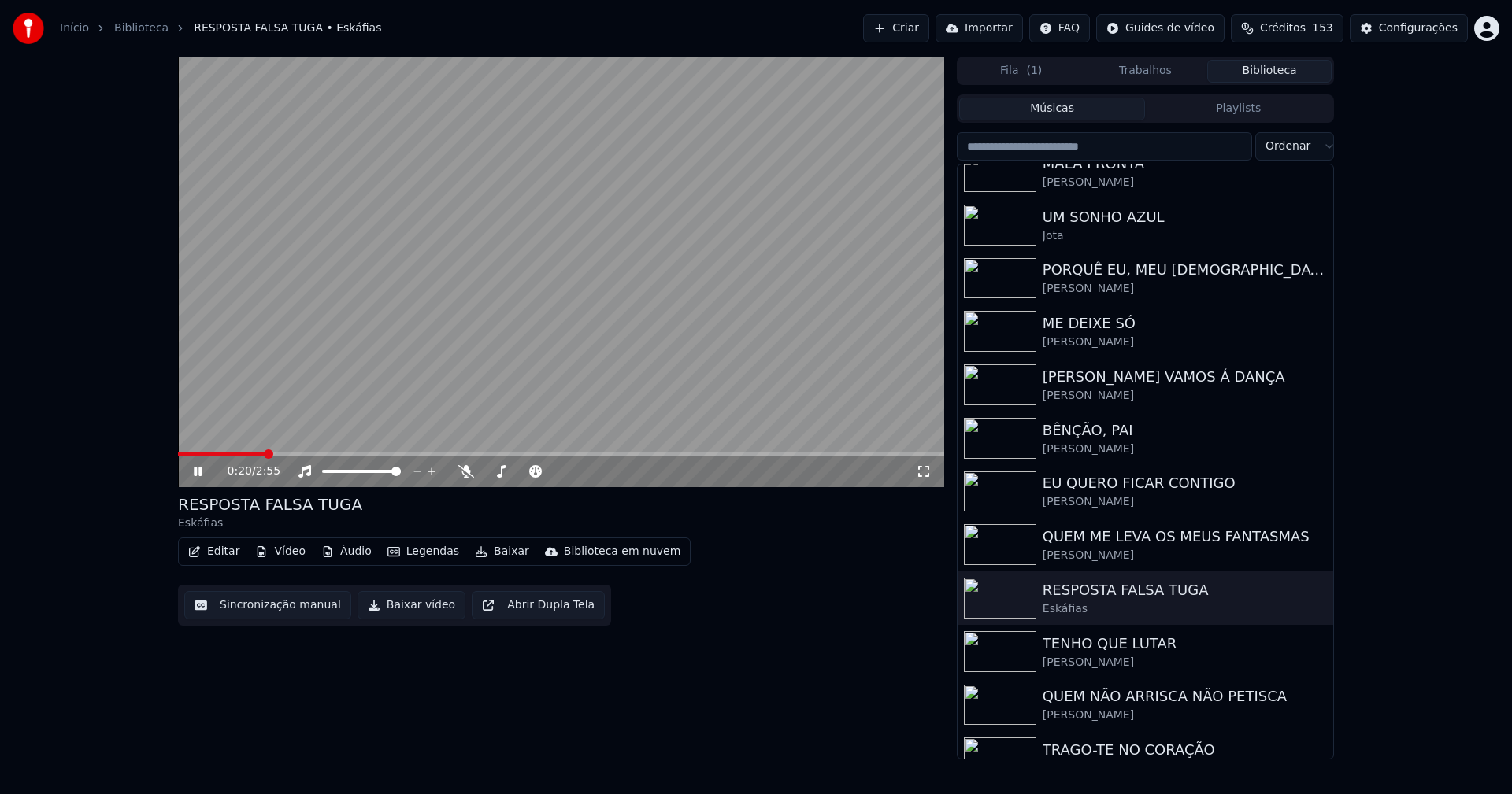
click at [263, 455] on span at bounding box center [561, 454] width 766 height 3
click at [197, 472] on icon at bounding box center [197, 471] width 8 height 9
click at [402, 604] on button "Baixar vídeo" at bounding box center [411, 605] width 108 height 29
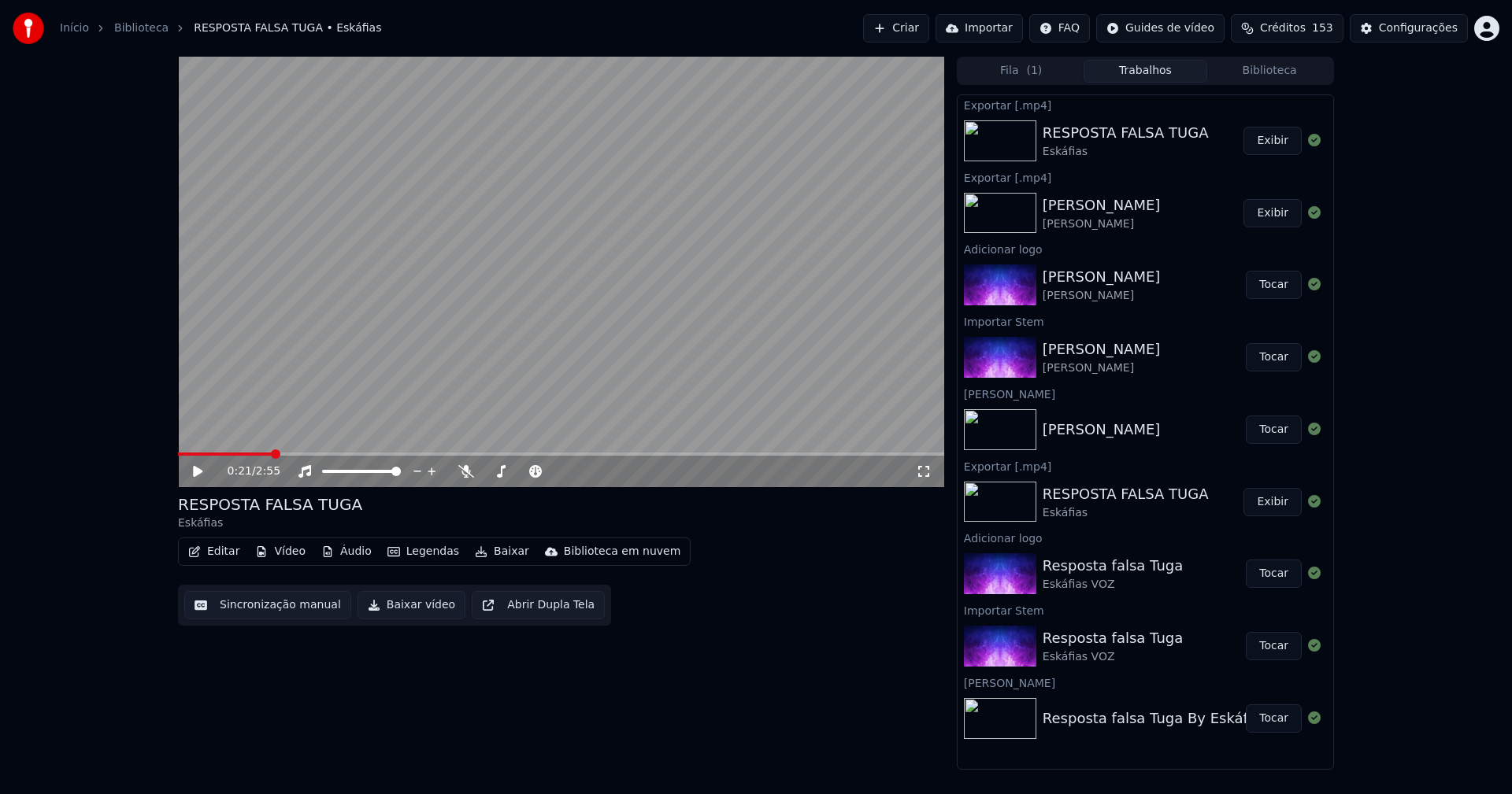
click at [73, 24] on link "Início" at bounding box center [74, 28] width 29 height 16
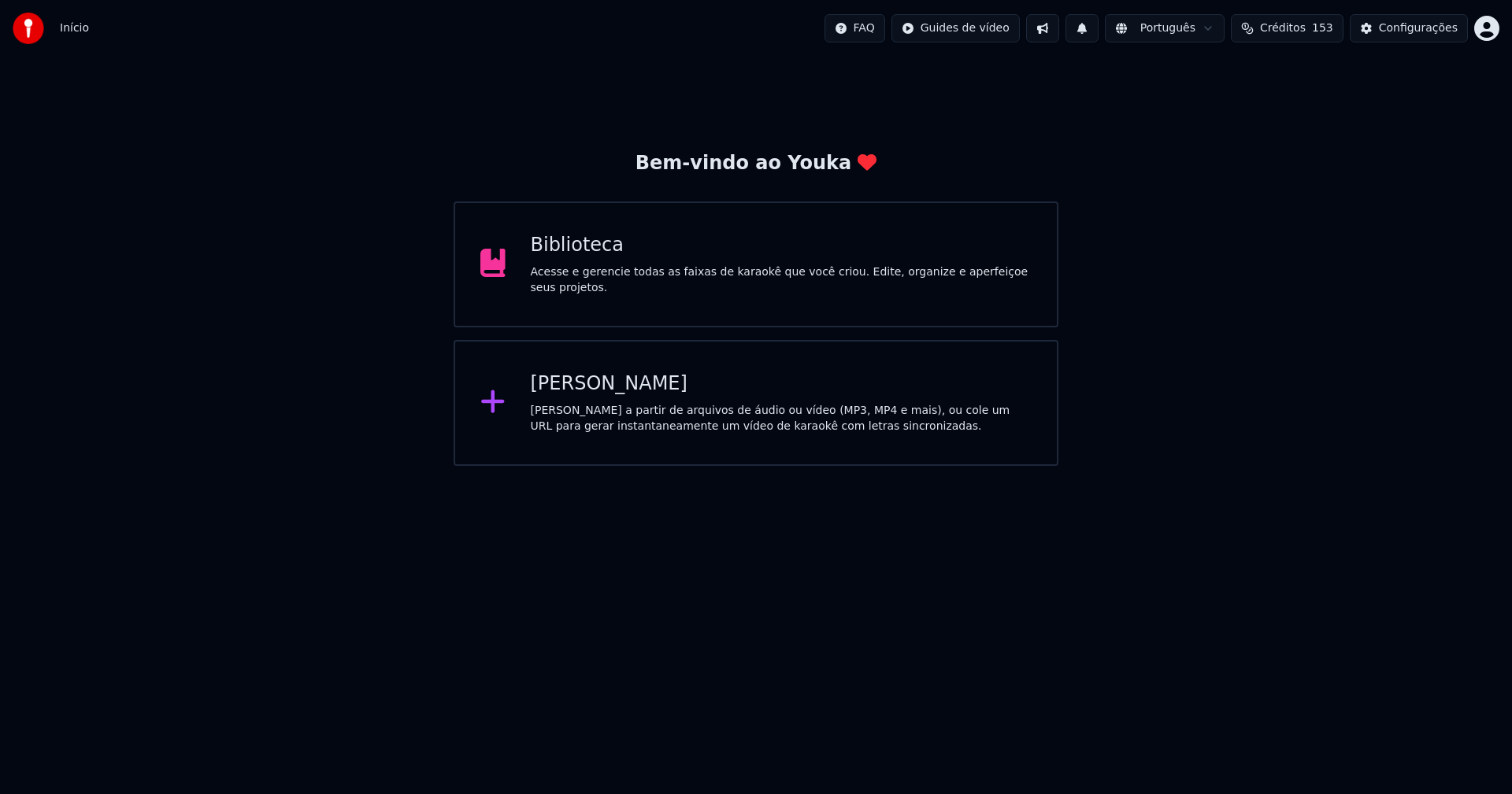
click at [577, 270] on div "Biblioteca Acesse e gerencie todas as faixas de karaokê que você criou. Edite, …" at bounding box center [782, 264] width 501 height 63
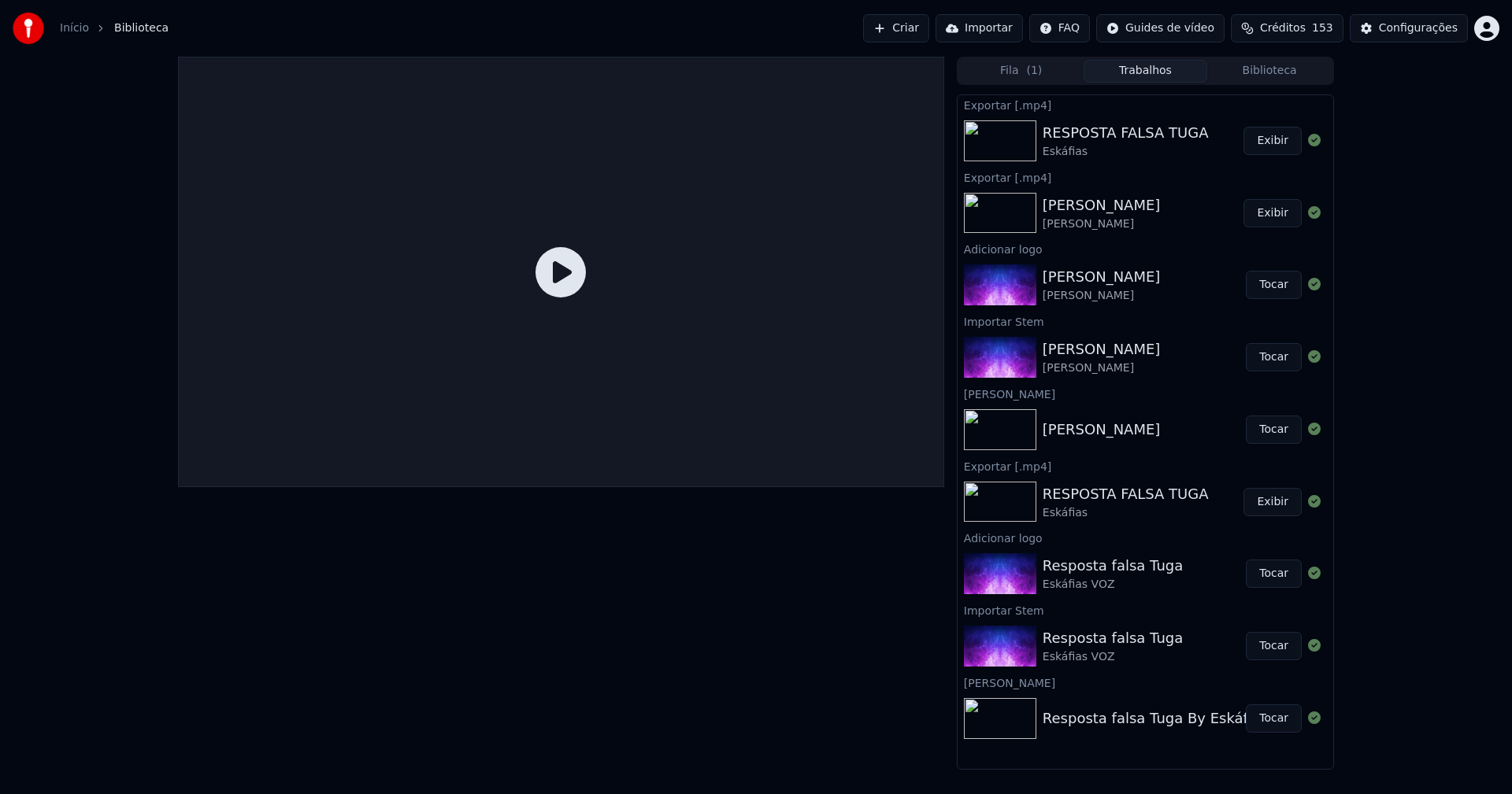
click at [1273, 71] on button "Biblioteca" at bounding box center [1269, 70] width 124 height 23
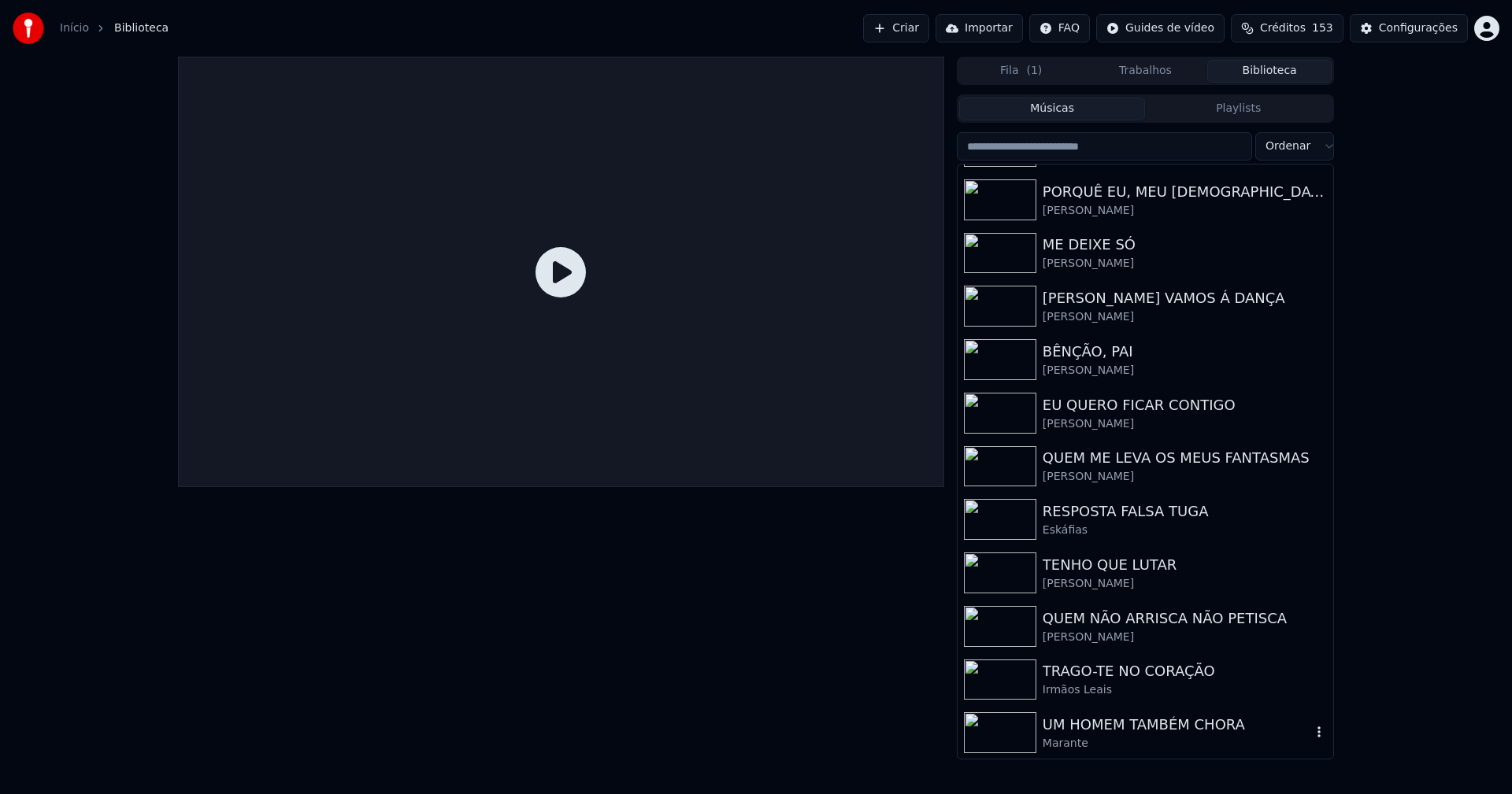
scroll to position [474, 0]
